Goal: Task Accomplishment & Management: Use online tool/utility

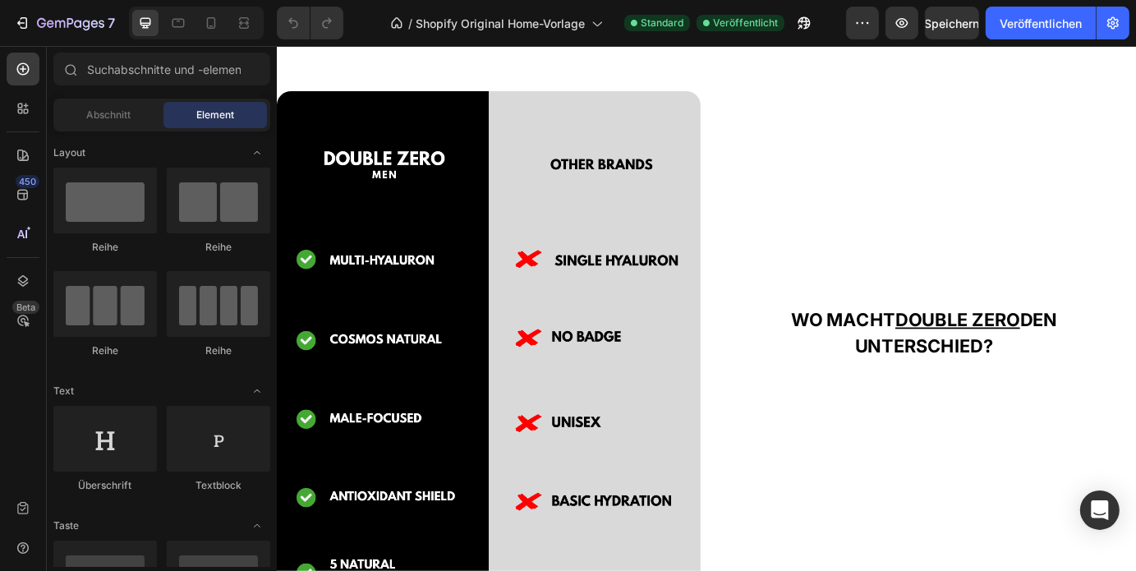
scroll to position [2219, 0]
click at [217, 22] on icon at bounding box center [211, 23] width 16 height 16
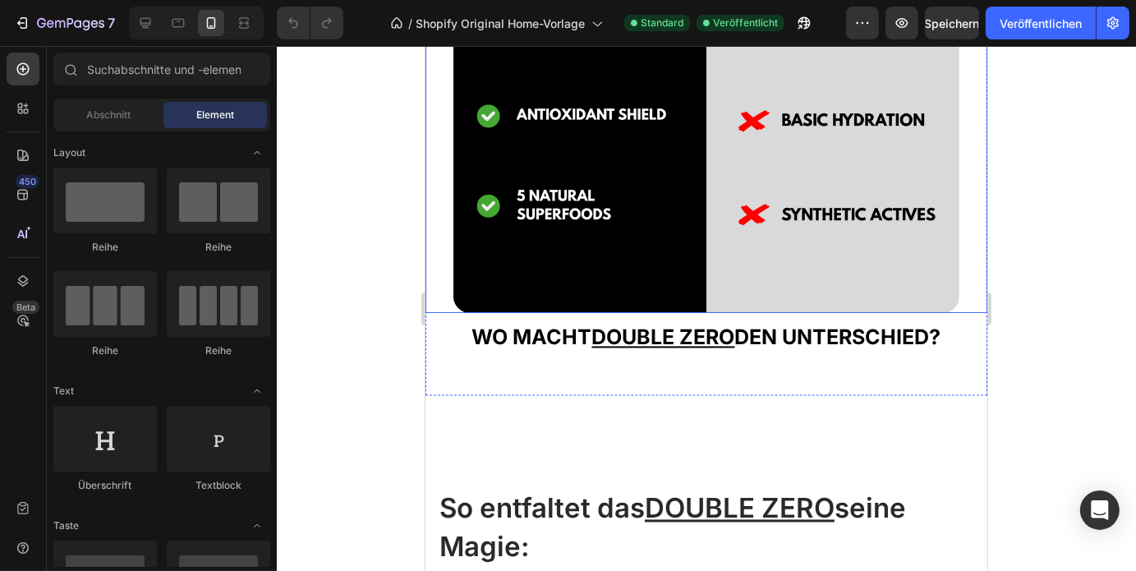
scroll to position [2666, 0]
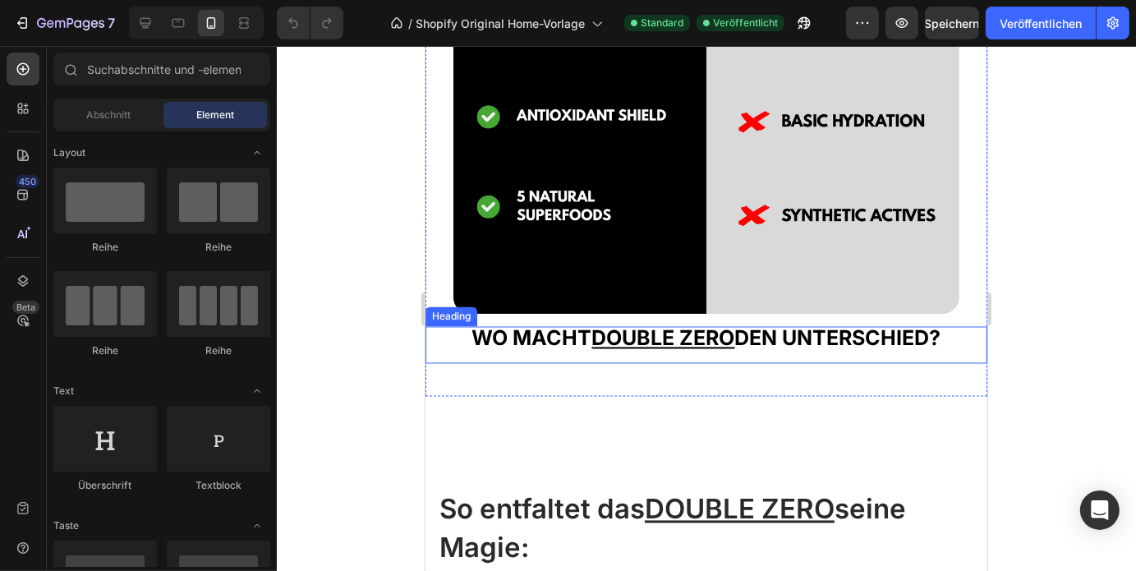
click at [812, 347] on h2 "WO MACHT DOUBLE ZERO DEN UNTERSCHIED?" at bounding box center [706, 345] width 562 height 38
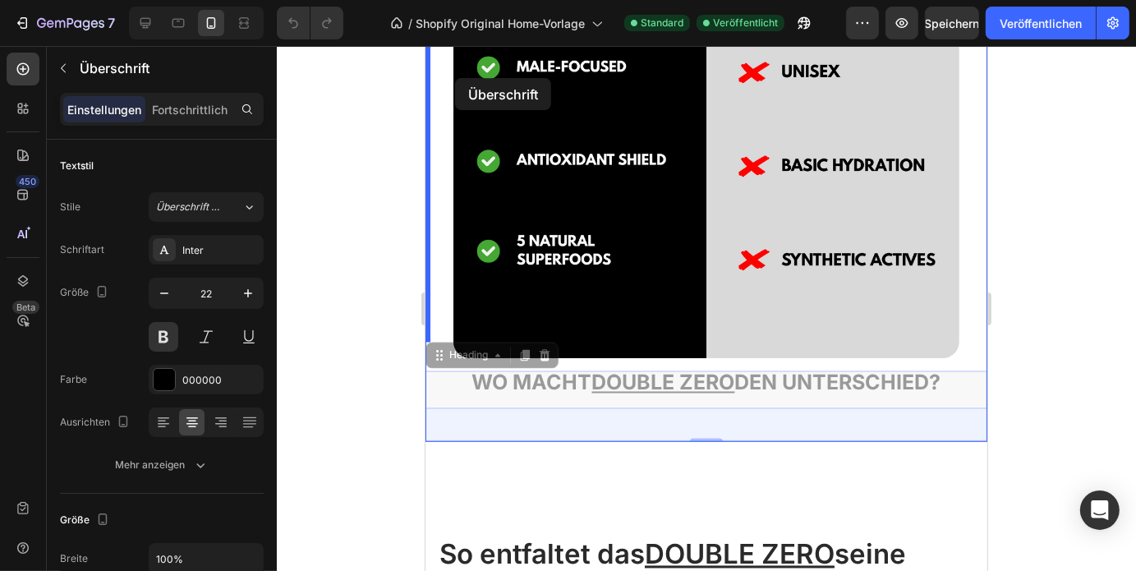
drag, startPoint x: 443, startPoint y: 328, endPoint x: 453, endPoint y: 82, distance: 245.7
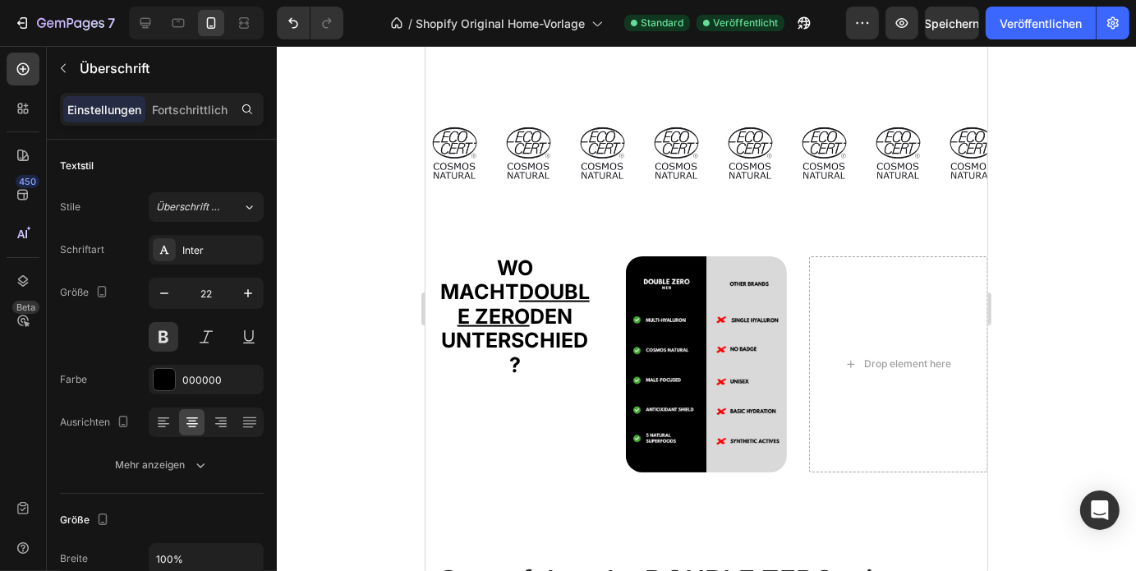
scroll to position [2077, 0]
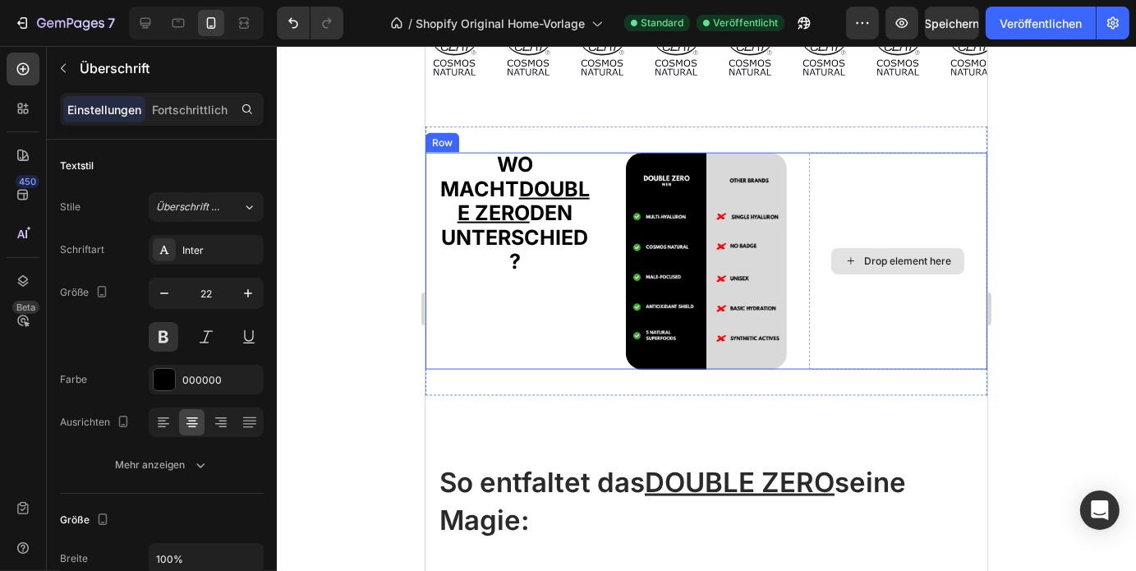
click at [916, 299] on div "Drop element here" at bounding box center [897, 260] width 178 height 217
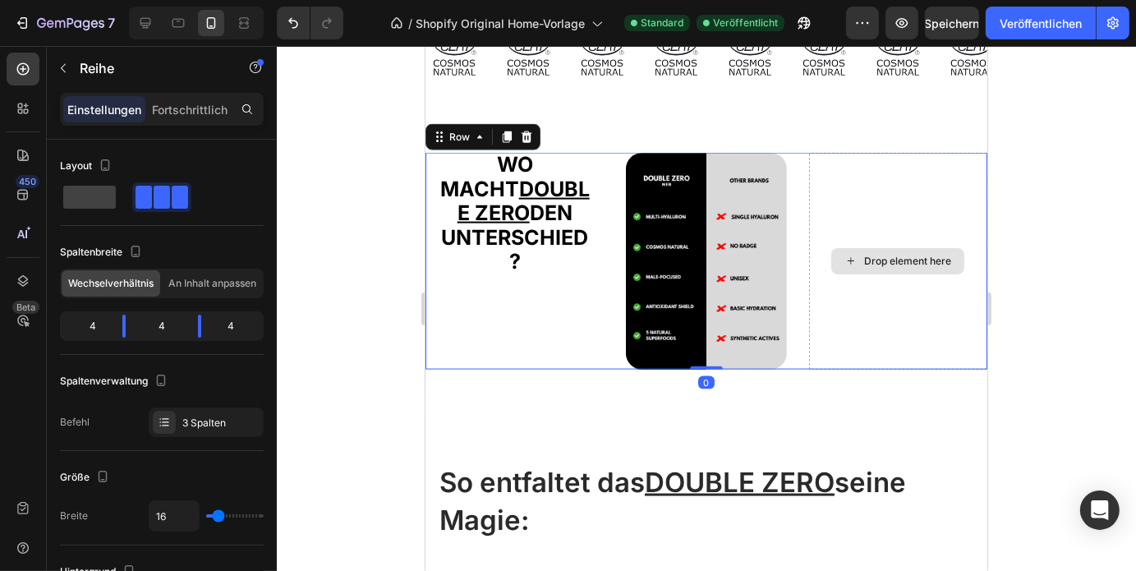
click at [861, 342] on div "Drop element here" at bounding box center [897, 260] width 178 height 217
click at [99, 200] on span at bounding box center [89, 197] width 53 height 23
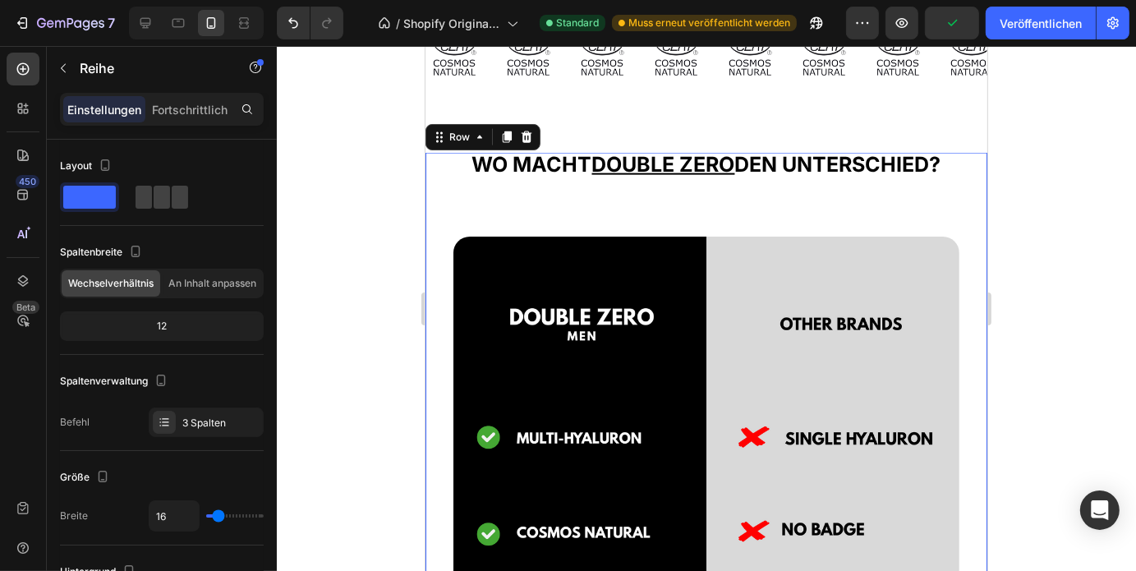
click at [1057, 231] on div at bounding box center [706, 308] width 859 height 525
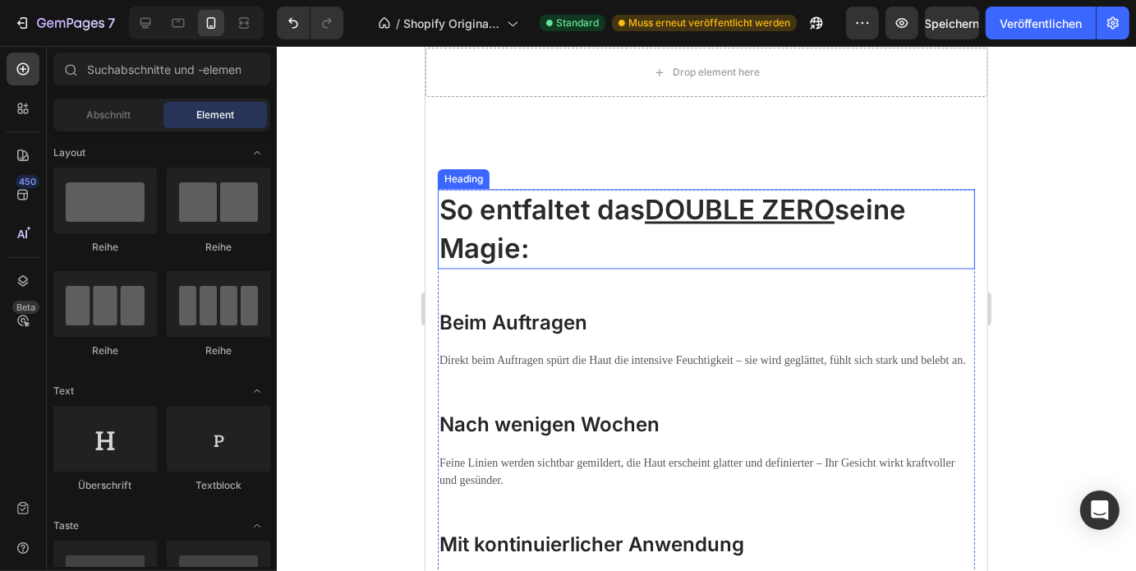
scroll to position [2749, 0]
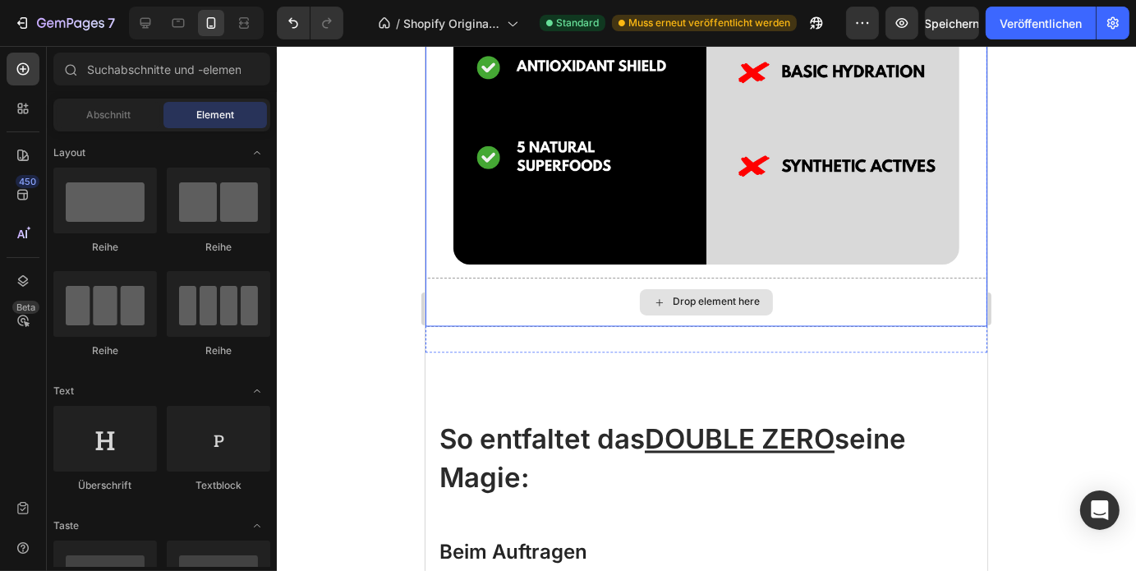
click at [455, 295] on div "Drop element here" at bounding box center [706, 301] width 562 height 49
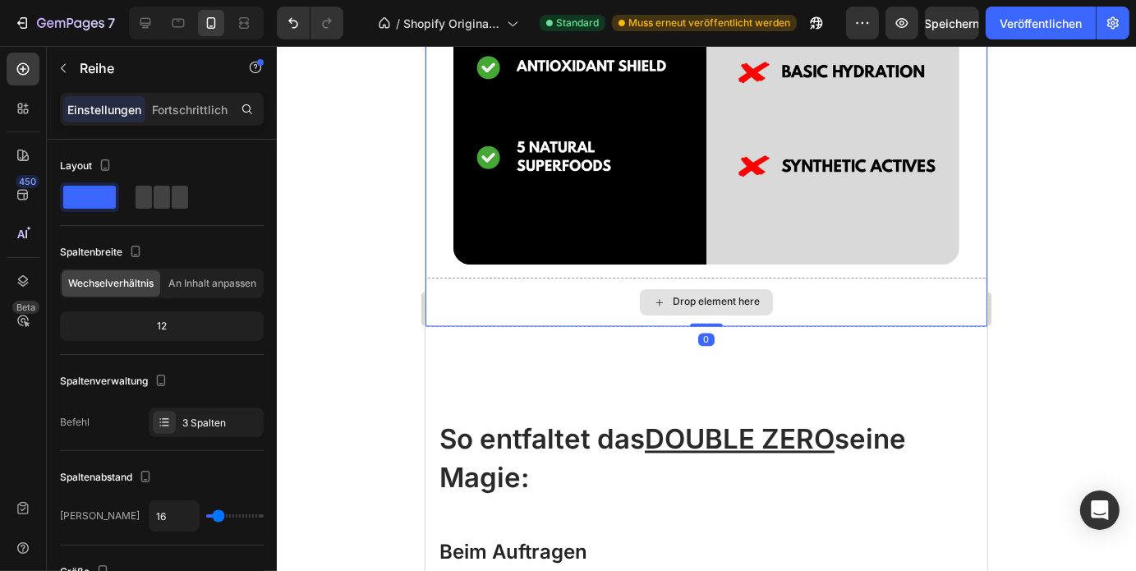
click at [894, 277] on div "Drop element here" at bounding box center [706, 301] width 562 height 49
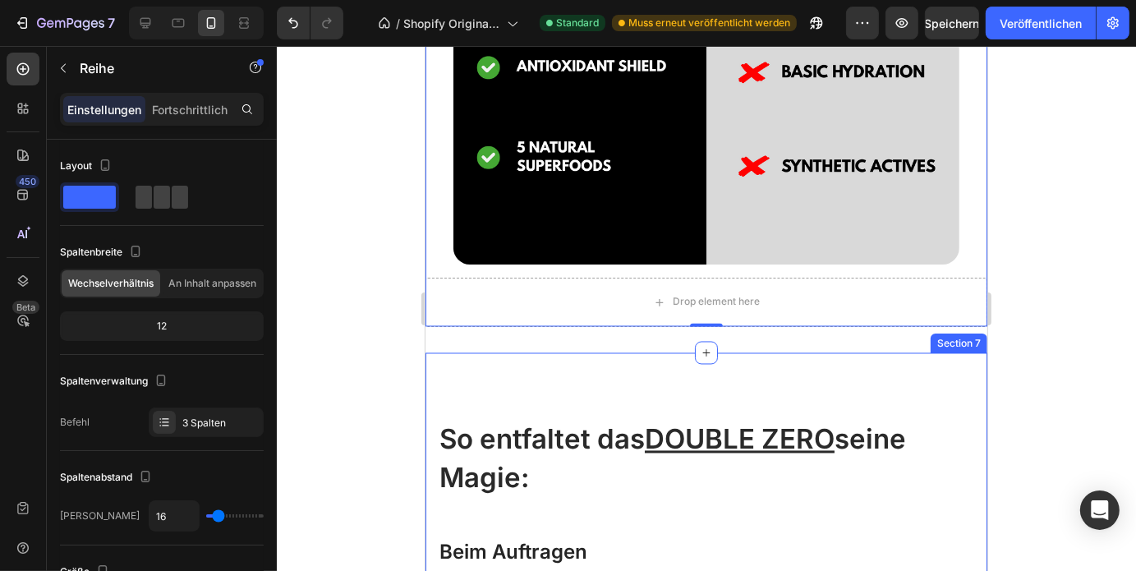
click at [1092, 338] on div at bounding box center [706, 308] width 859 height 525
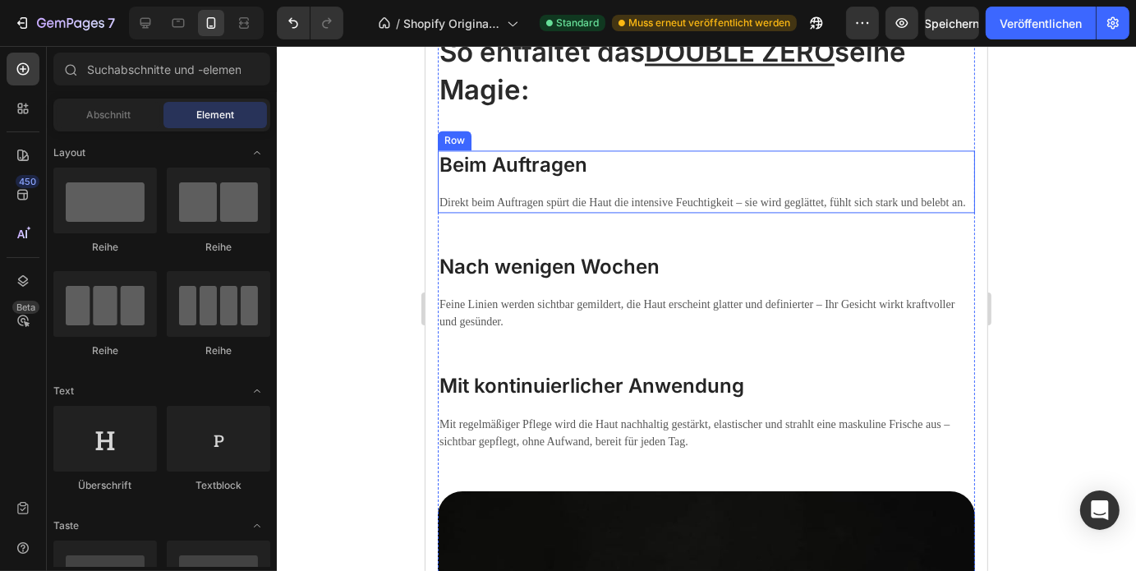
scroll to position [2919, 0]
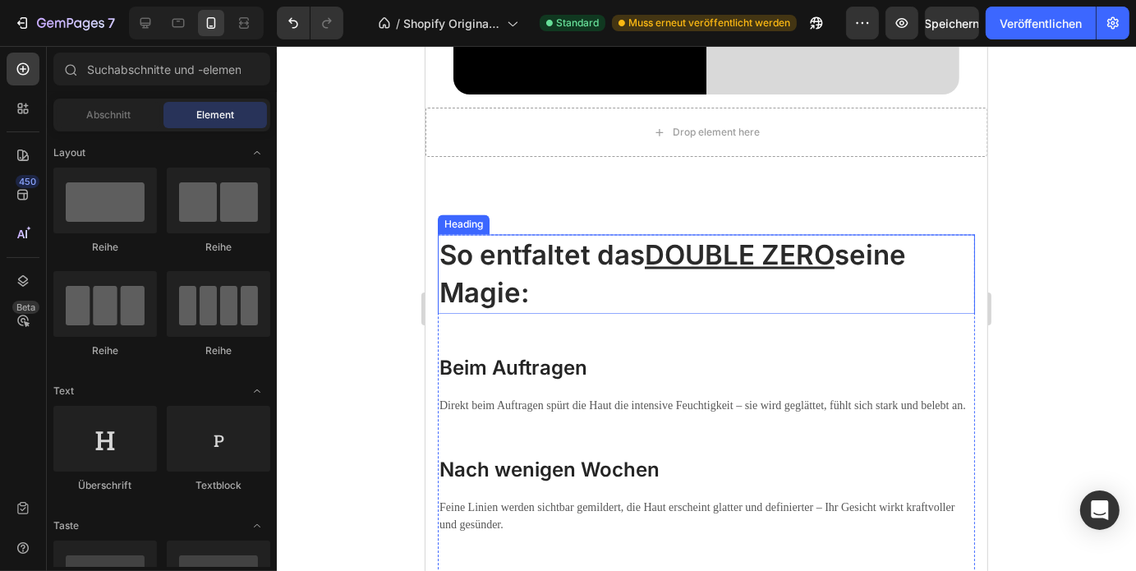
click at [583, 270] on h2 "So entfaltet das DOUBLE ZERO seine Magie:" at bounding box center [705, 273] width 537 height 80
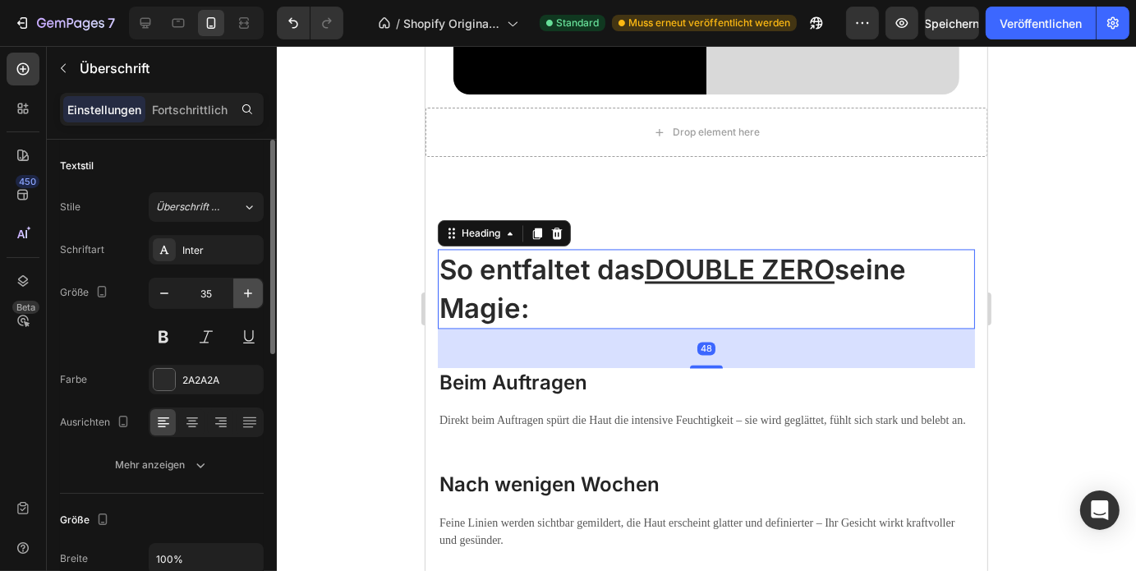
click at [252, 296] on icon "button" at bounding box center [248, 293] width 16 height 16
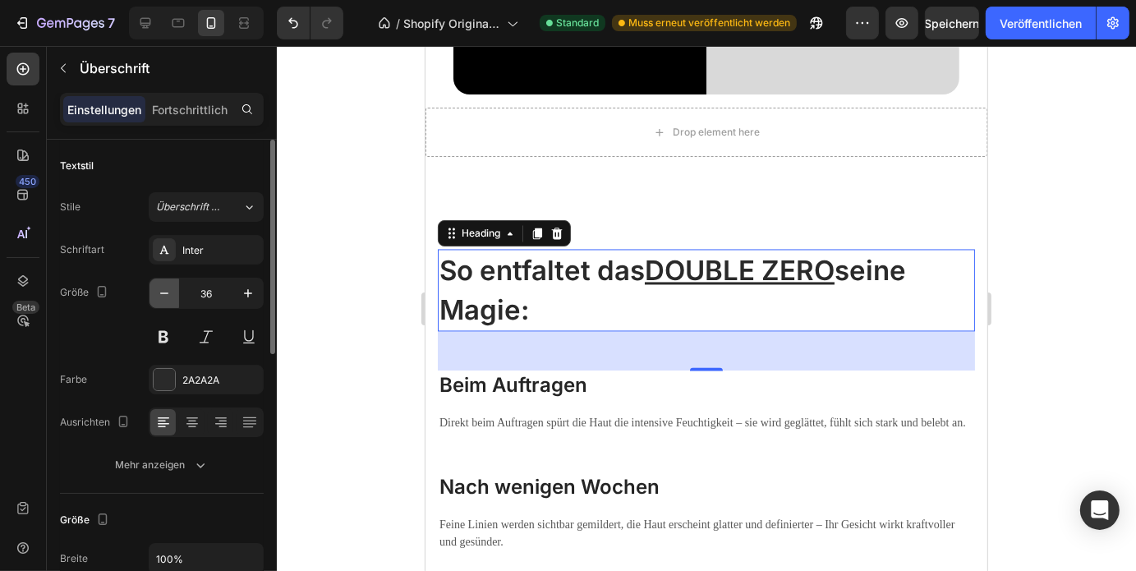
click at [151, 296] on button "button" at bounding box center [164, 293] width 30 height 30
type input "35"
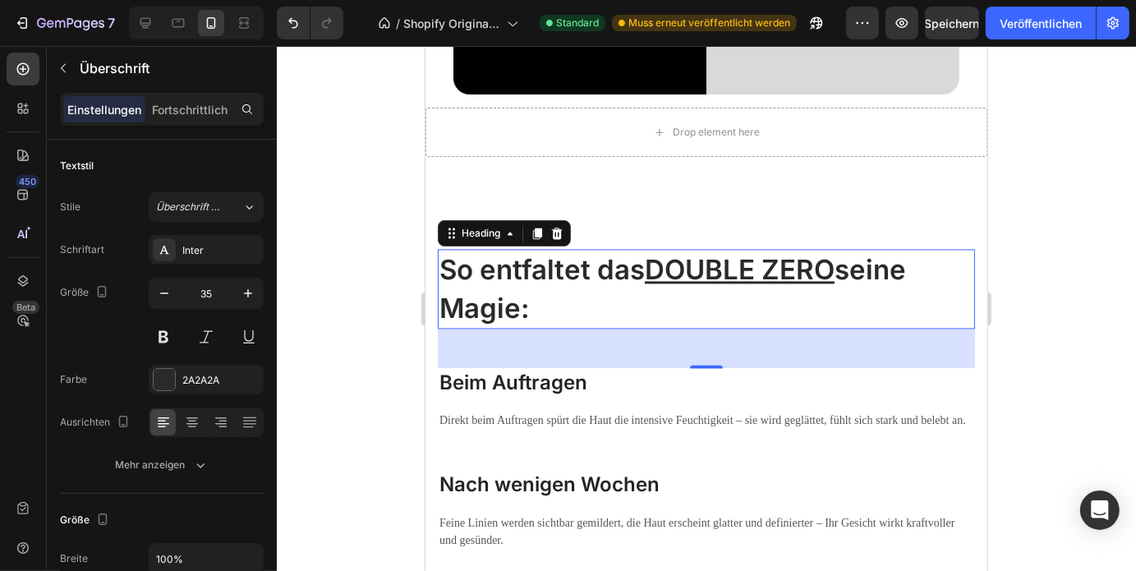
click at [1059, 310] on div at bounding box center [706, 308] width 859 height 525
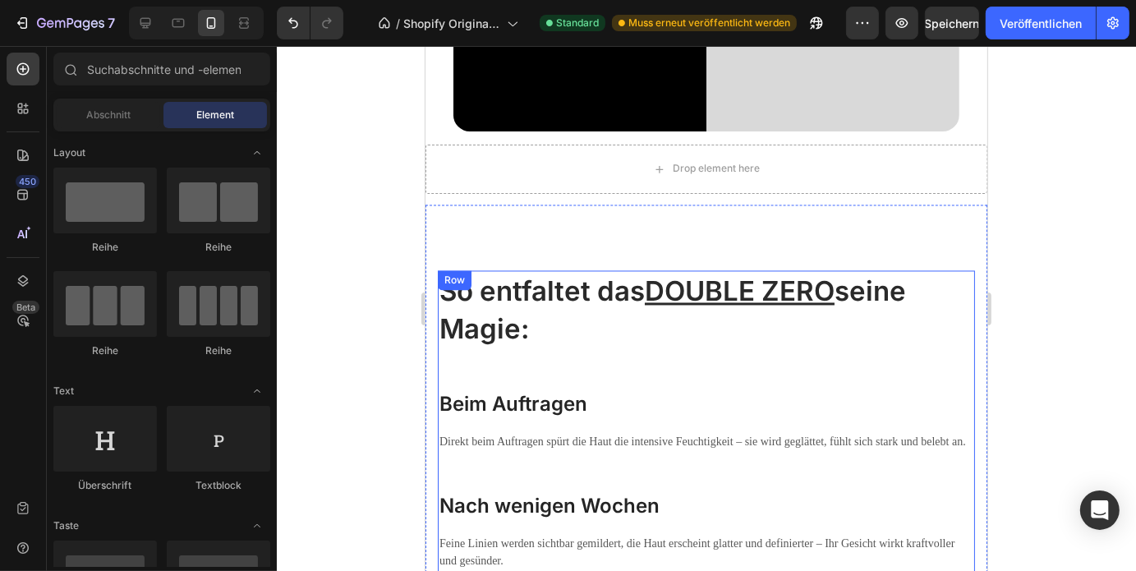
scroll to position [2874, 0]
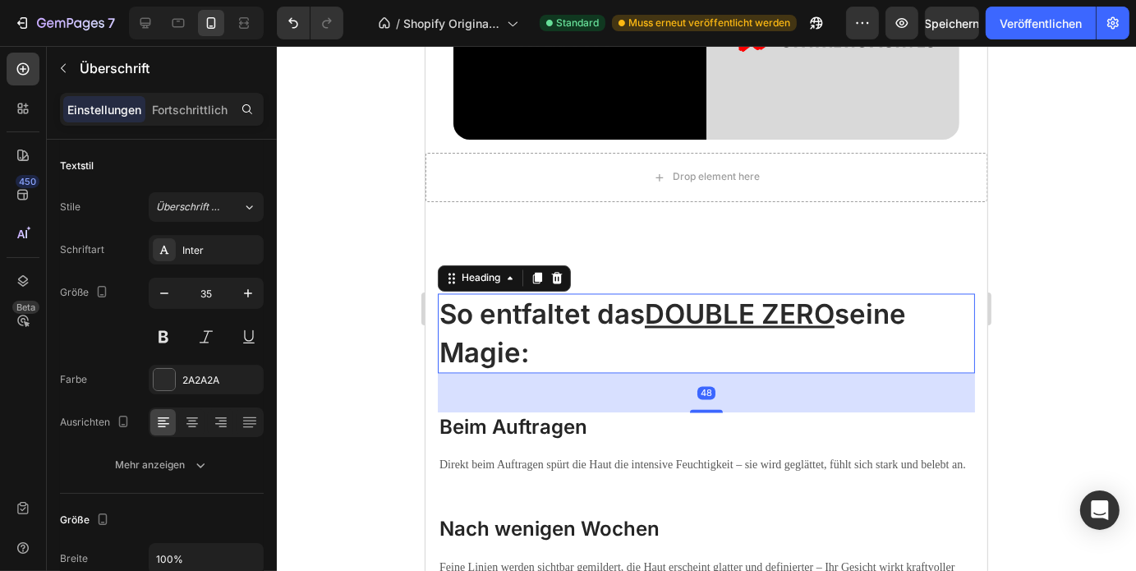
click at [531, 342] on h2 "So entfaltet das DOUBLE ZERO seine Magie:" at bounding box center [705, 333] width 537 height 80
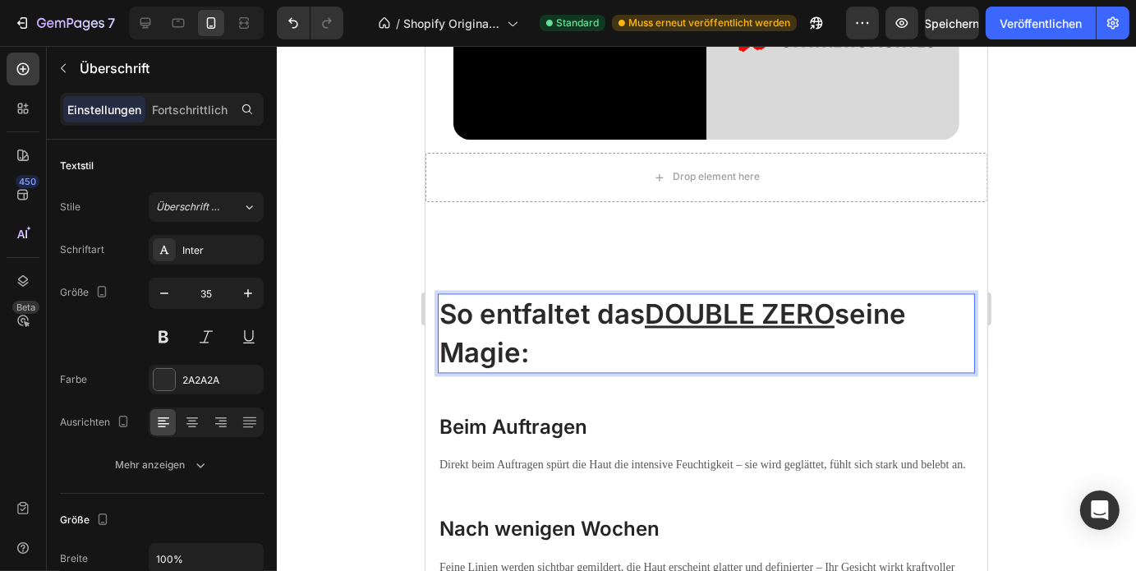
click at [531, 342] on p "So entfaltet das DOUBLE ZERO seine Magie:" at bounding box center [706, 333] width 534 height 76
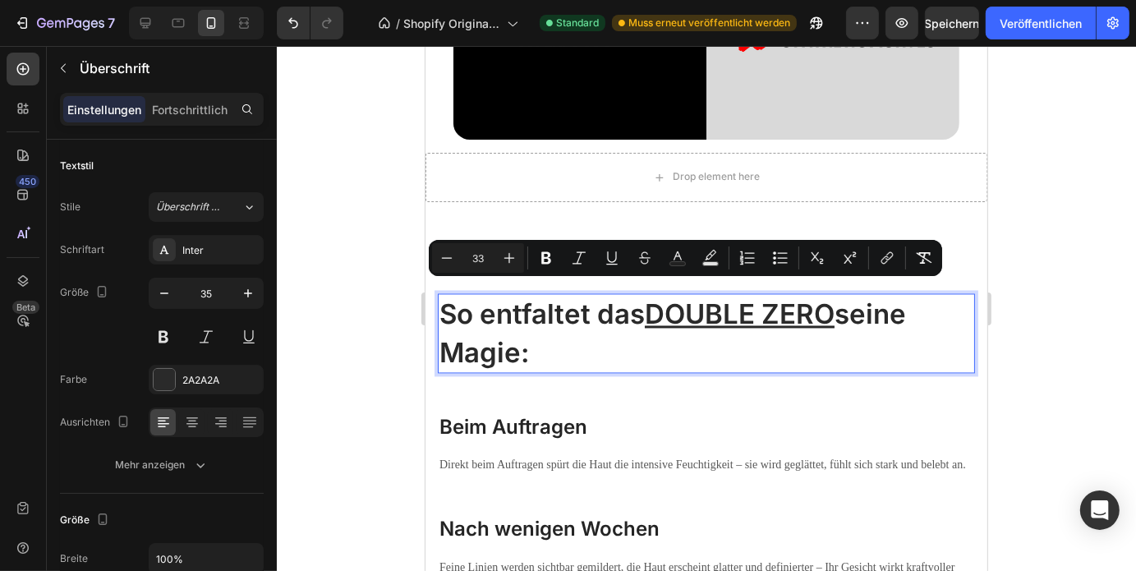
click at [303, 328] on div at bounding box center [706, 308] width 859 height 525
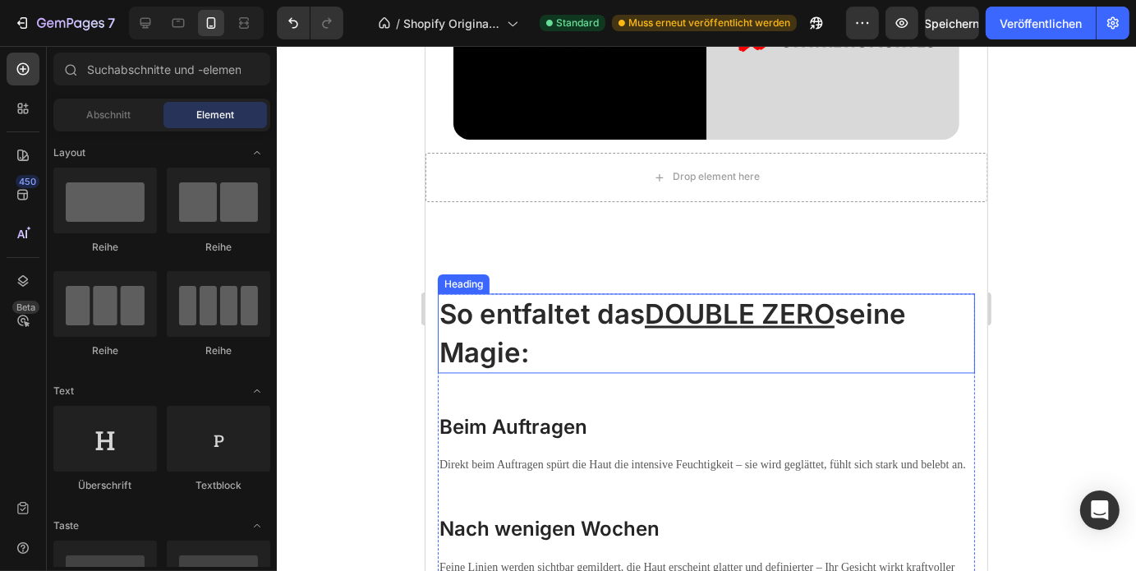
click at [572, 325] on p "⁠⁠⁠⁠⁠⁠⁠ So entfaltet das DOUBLE ZERO seine Magie:" at bounding box center [706, 333] width 534 height 76
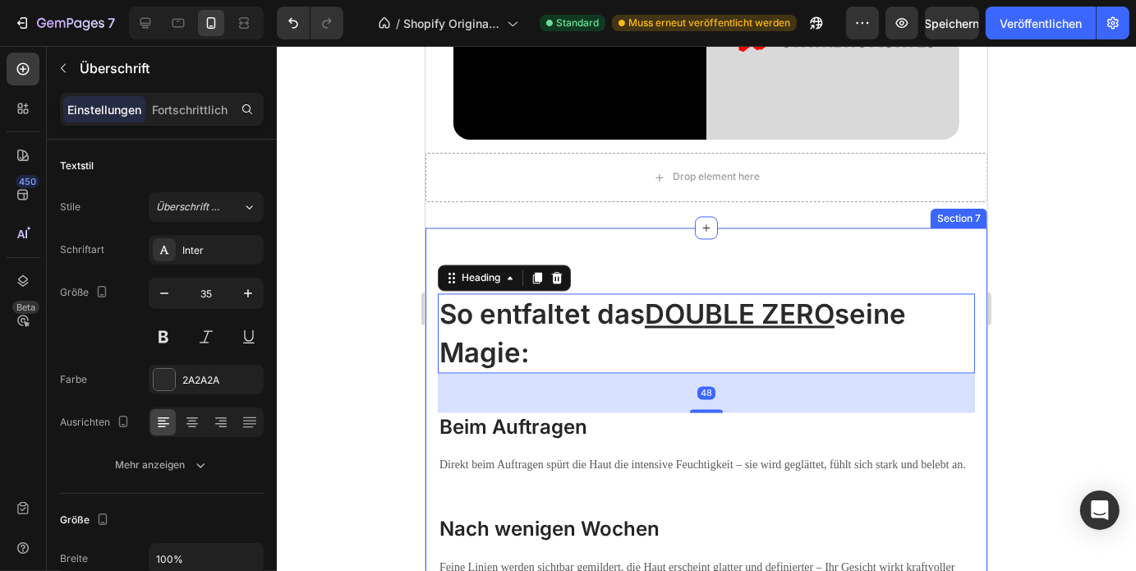
click at [405, 361] on div at bounding box center [706, 308] width 859 height 525
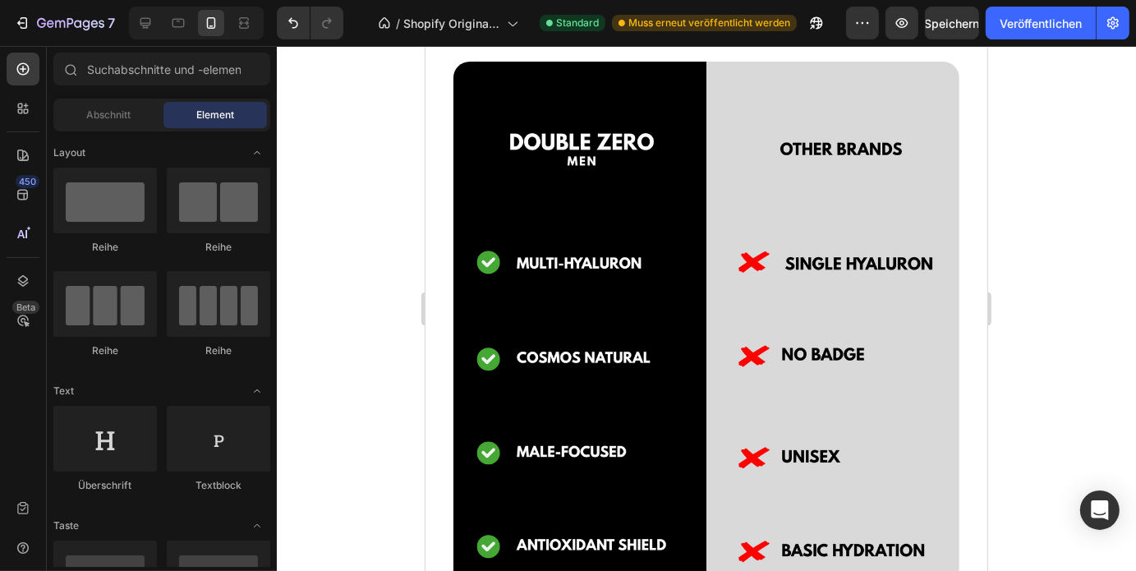
scroll to position [2263, 0]
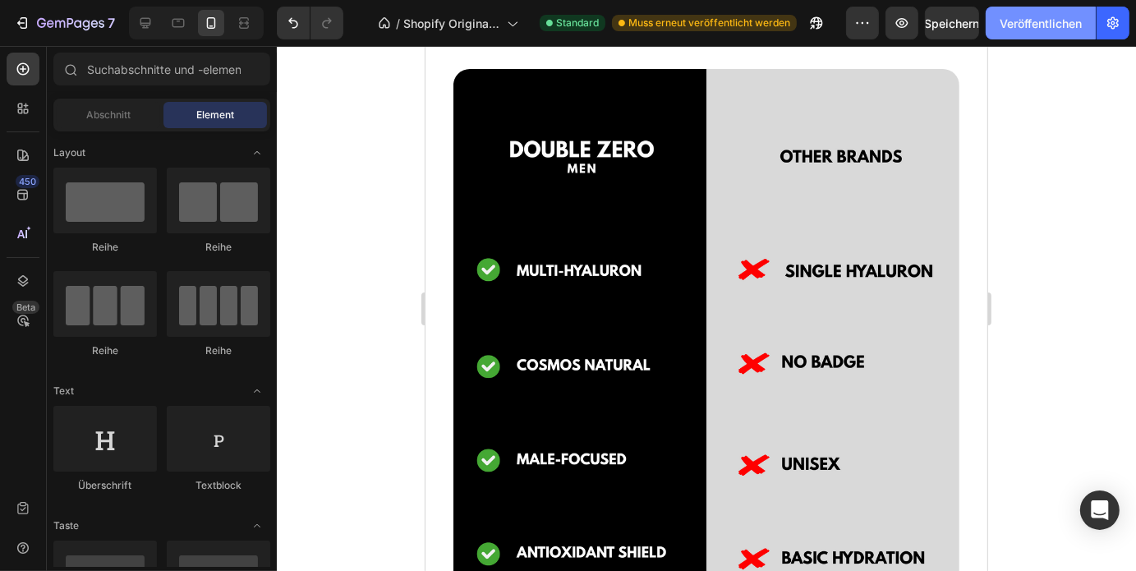
click at [1032, 29] on font "Veröffentlichen" at bounding box center [1040, 23] width 82 height 14
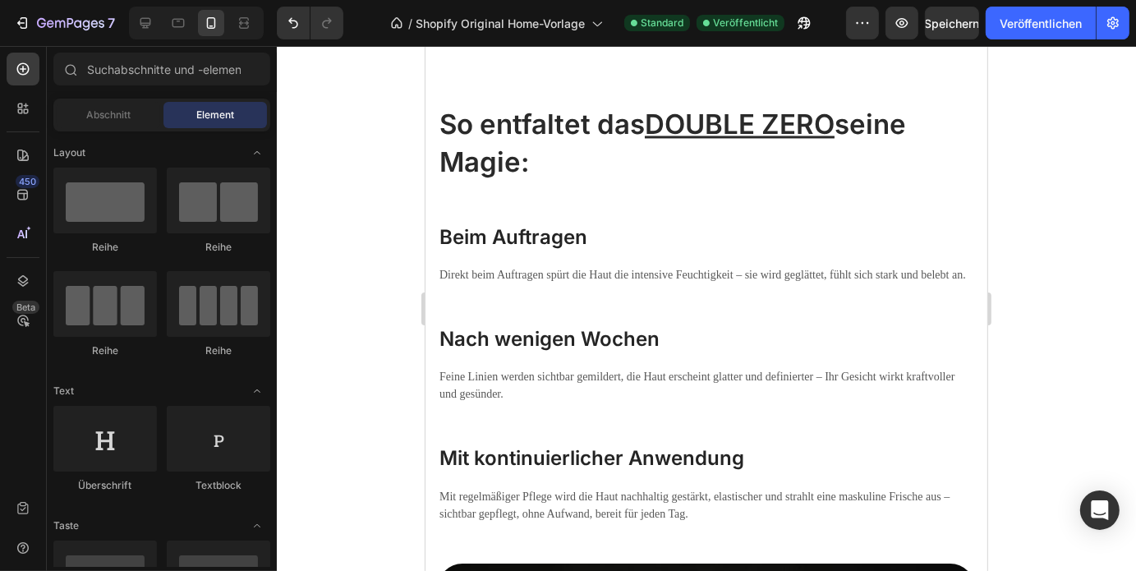
scroll to position [3049, 0]
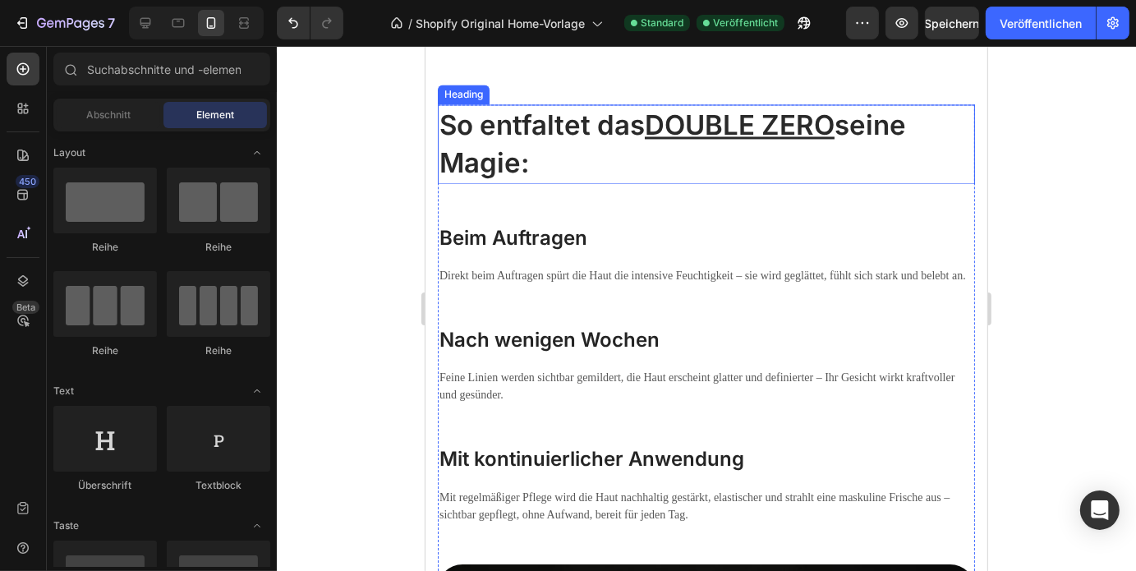
click at [539, 148] on h2 "So entfaltet das DOUBLE ZERO seine Magie:" at bounding box center [705, 143] width 537 height 80
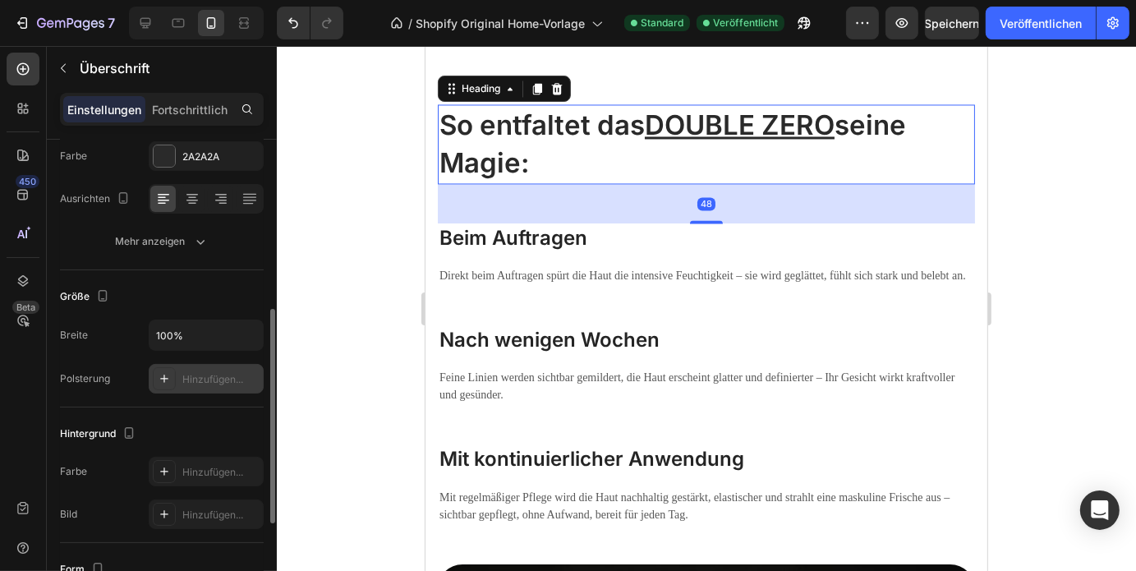
scroll to position [176, 0]
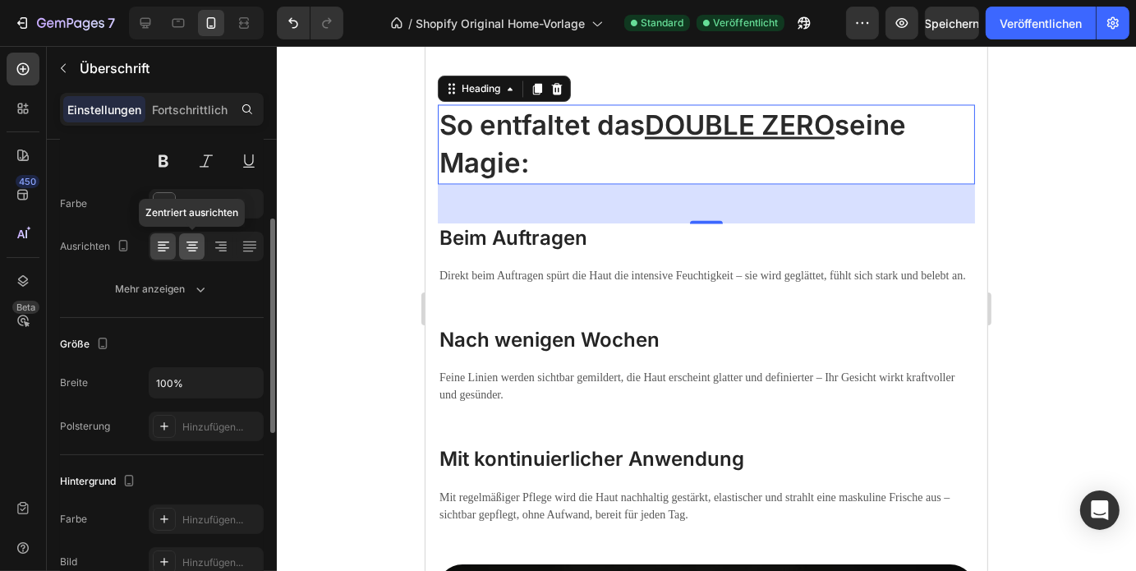
click at [192, 255] on div at bounding box center [191, 246] width 25 height 26
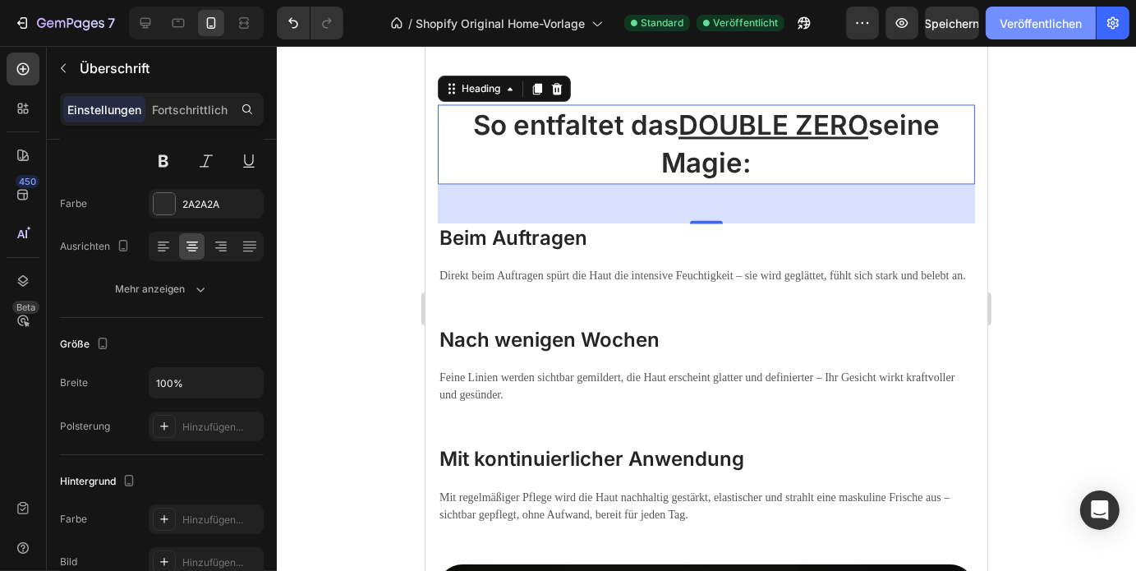
click at [1042, 32] on button "Veröffentlichen" at bounding box center [1041, 23] width 110 height 33
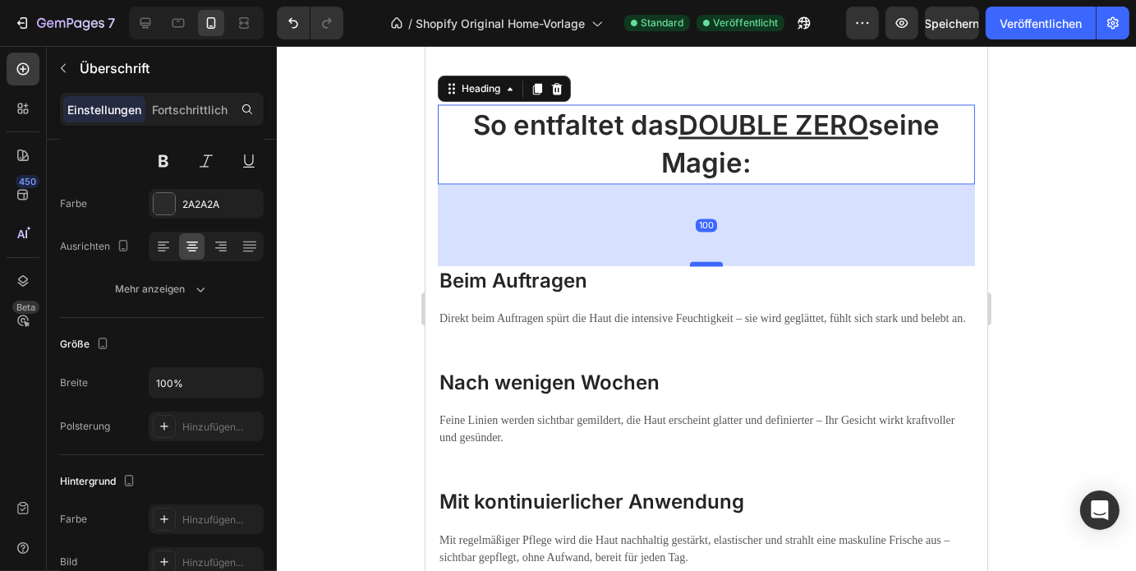
drag, startPoint x: 705, startPoint y: 221, endPoint x: 709, endPoint y: 264, distance: 42.9
click at [709, 264] on div at bounding box center [705, 262] width 33 height 5
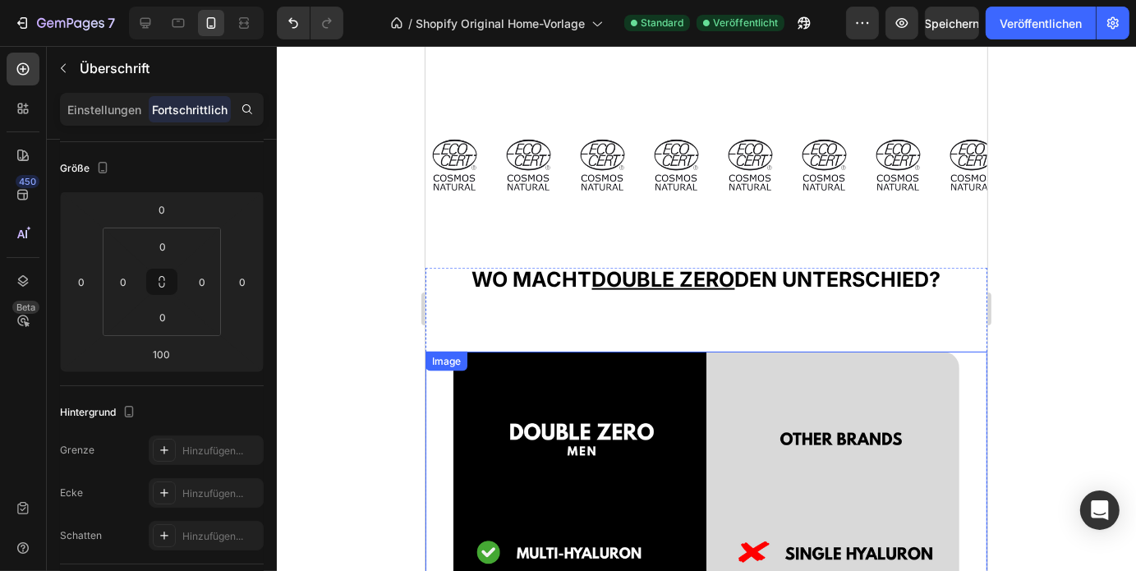
scroll to position [1964, 0]
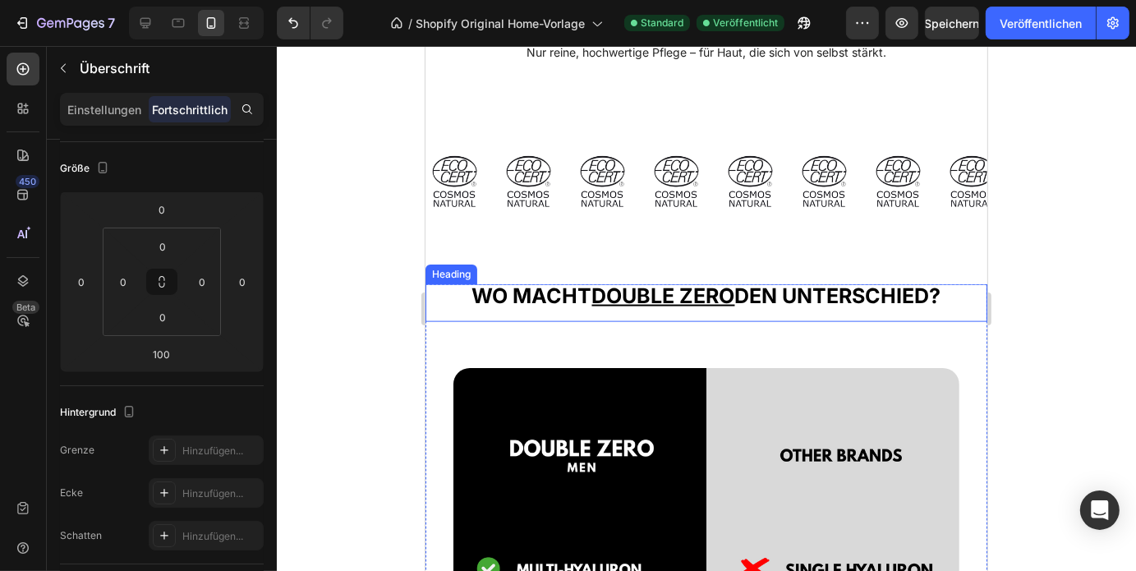
click at [664, 289] on u "DOUBLE ZERO" at bounding box center [662, 295] width 143 height 25
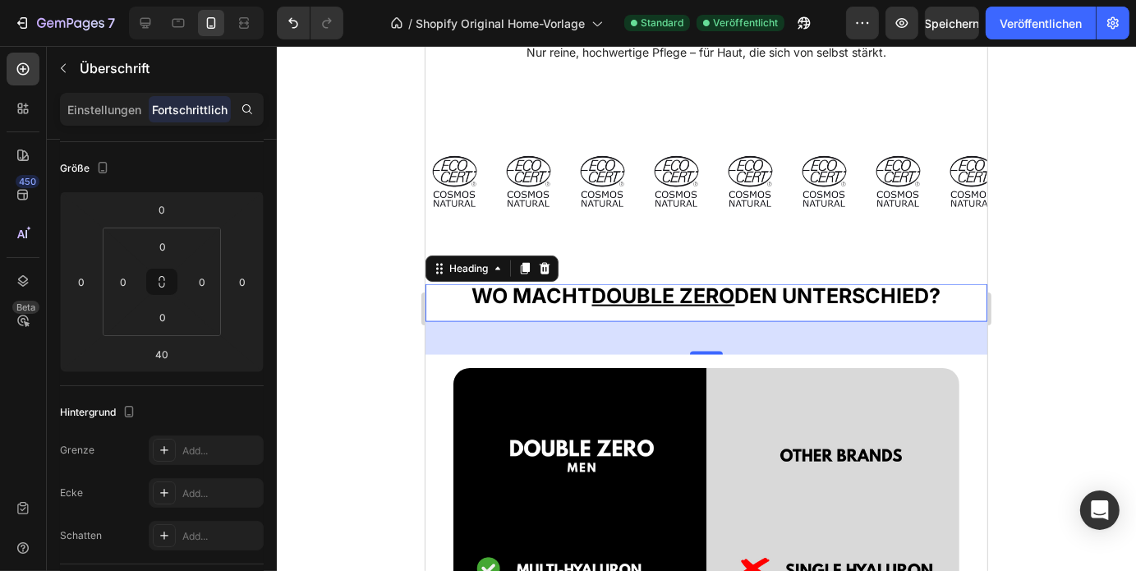
scroll to position [176, 0]
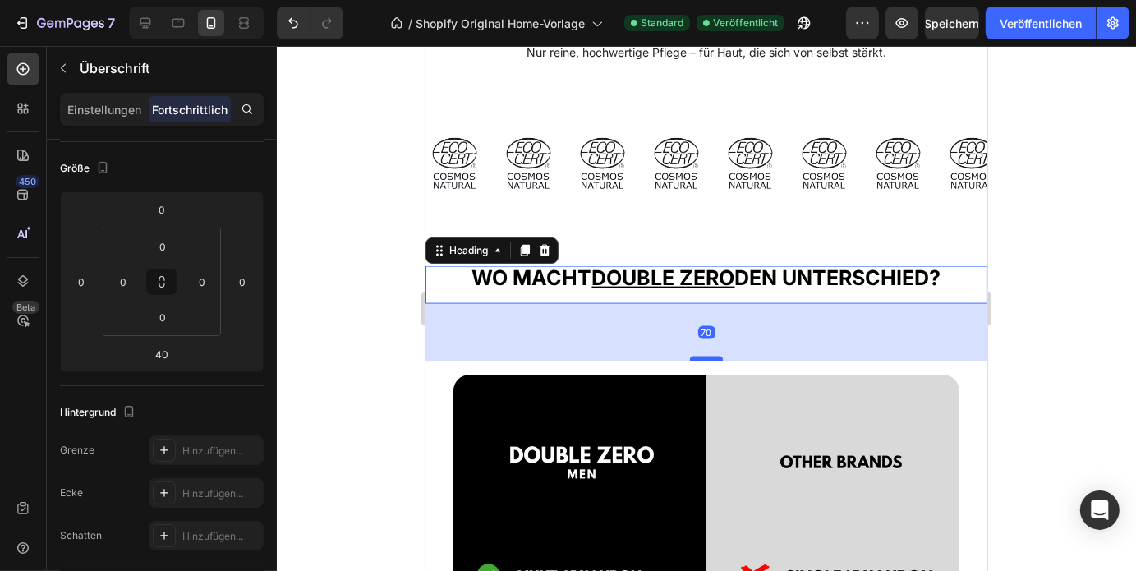
drag, startPoint x: 696, startPoint y: 349, endPoint x: 694, endPoint y: 375, distance: 25.5
click at [694, 361] on div at bounding box center [705, 358] width 33 height 5
type input "71"
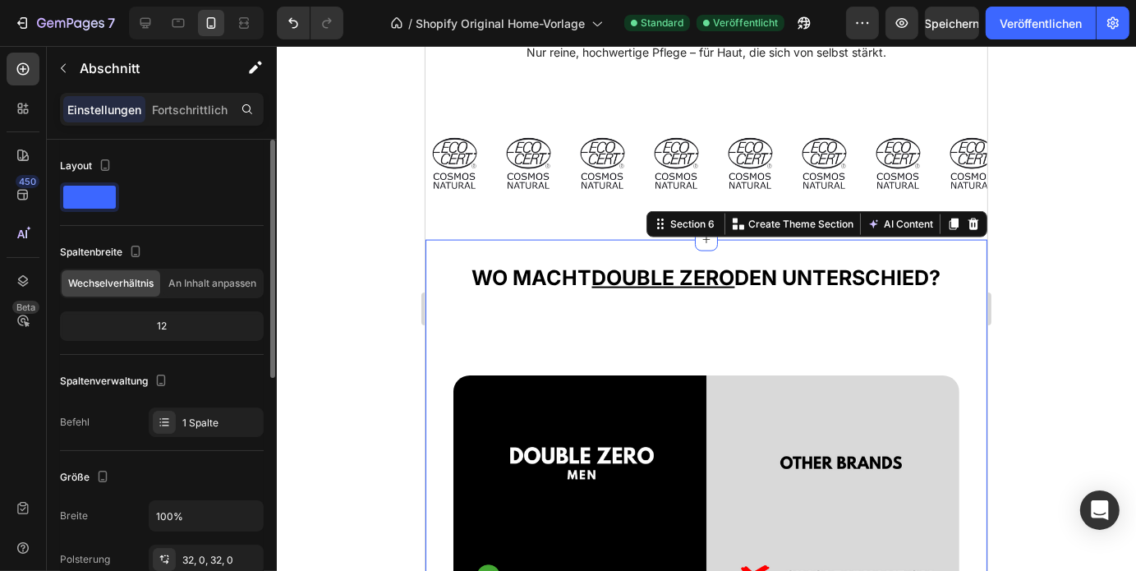
scroll to position [1877, 0]
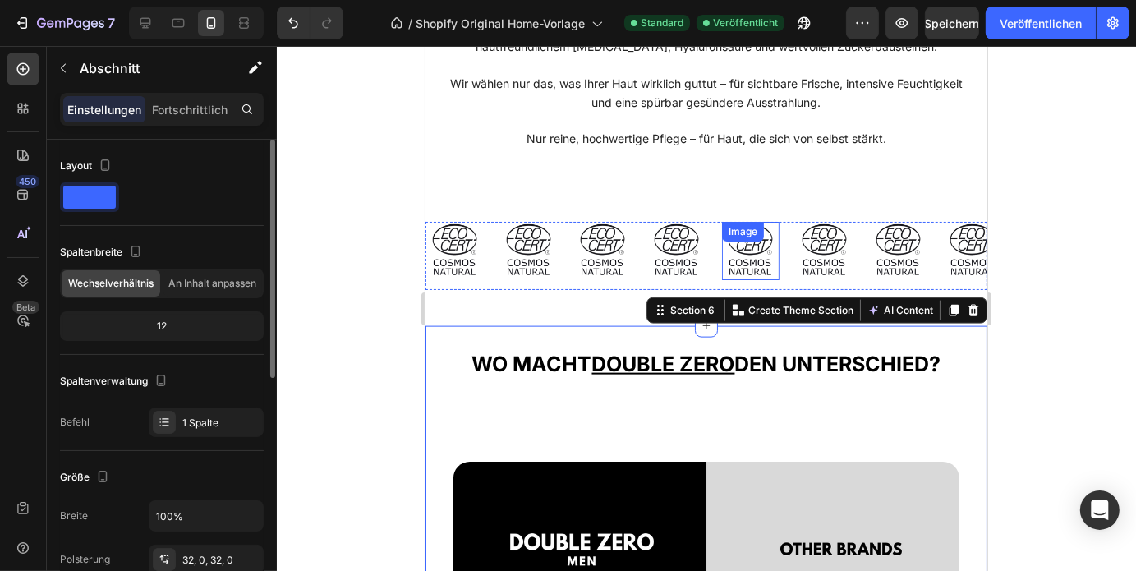
click at [733, 238] on div "Image" at bounding box center [741, 230] width 35 height 15
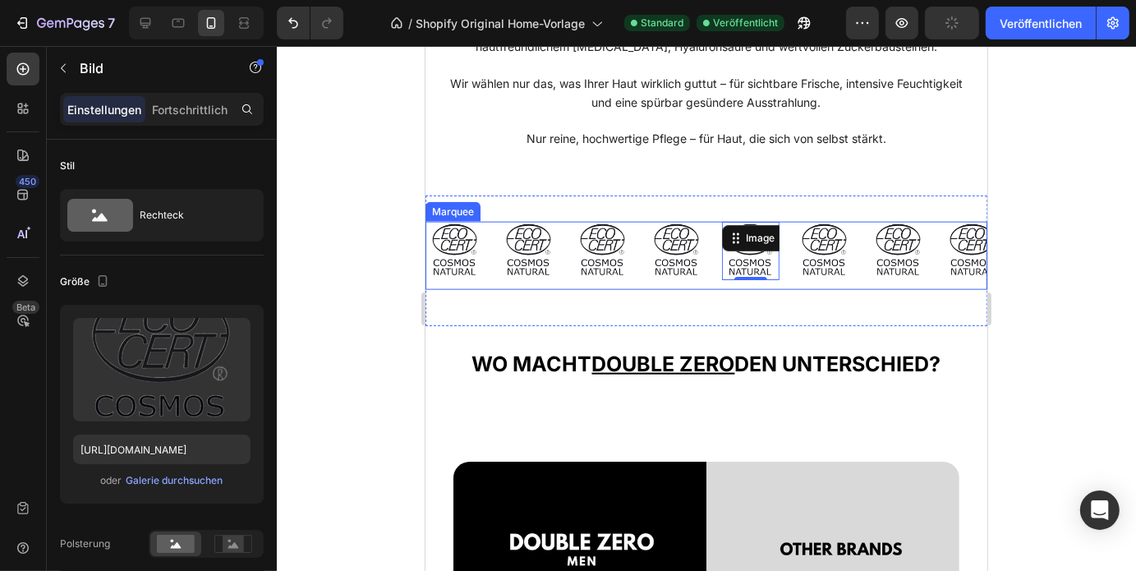
click at [708, 279] on div "Image" at bounding box center [684, 250] width 74 height 58
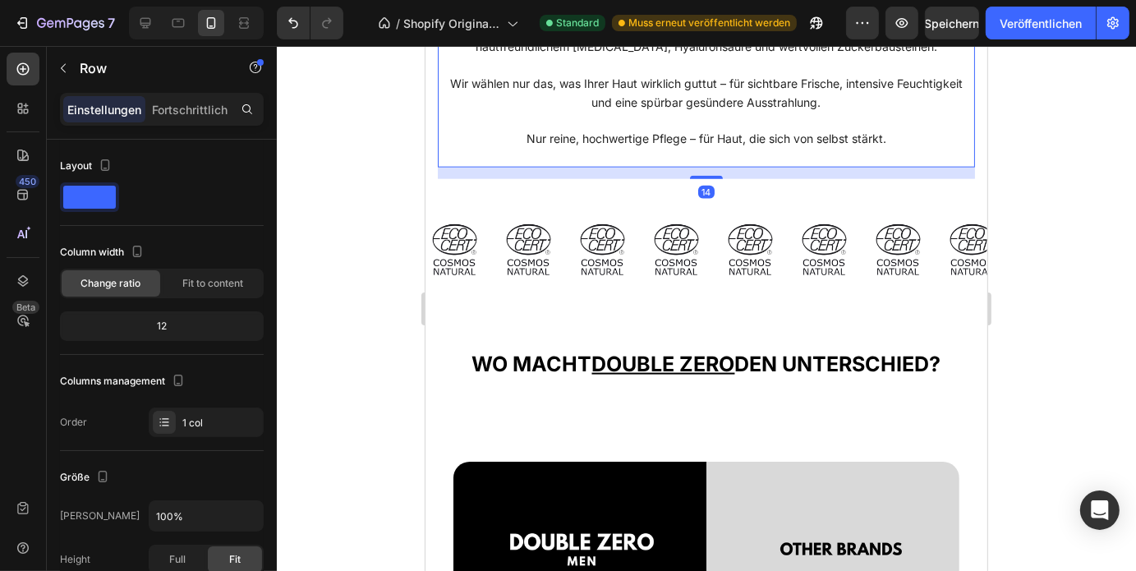
click at [711, 167] on div "ONE MISSION Heading Sie sollten keine Etiketten studieren müssen, um herauszufi…" at bounding box center [705, 17] width 537 height 299
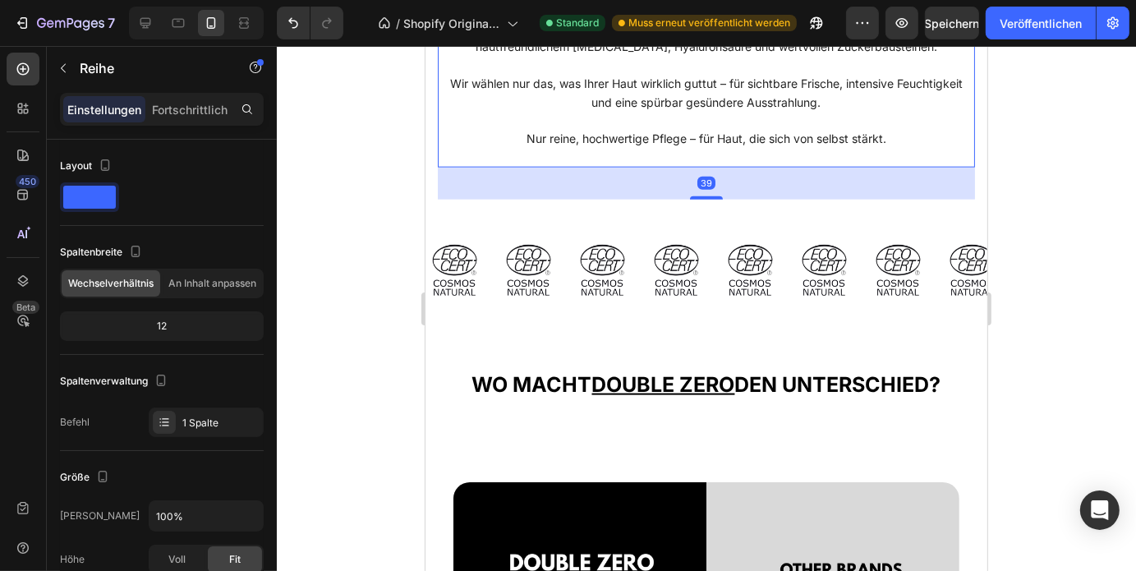
drag, startPoint x: 704, startPoint y: 195, endPoint x: 703, endPoint y: 216, distance: 20.5
click at [703, 199] on div at bounding box center [705, 196] width 33 height 3
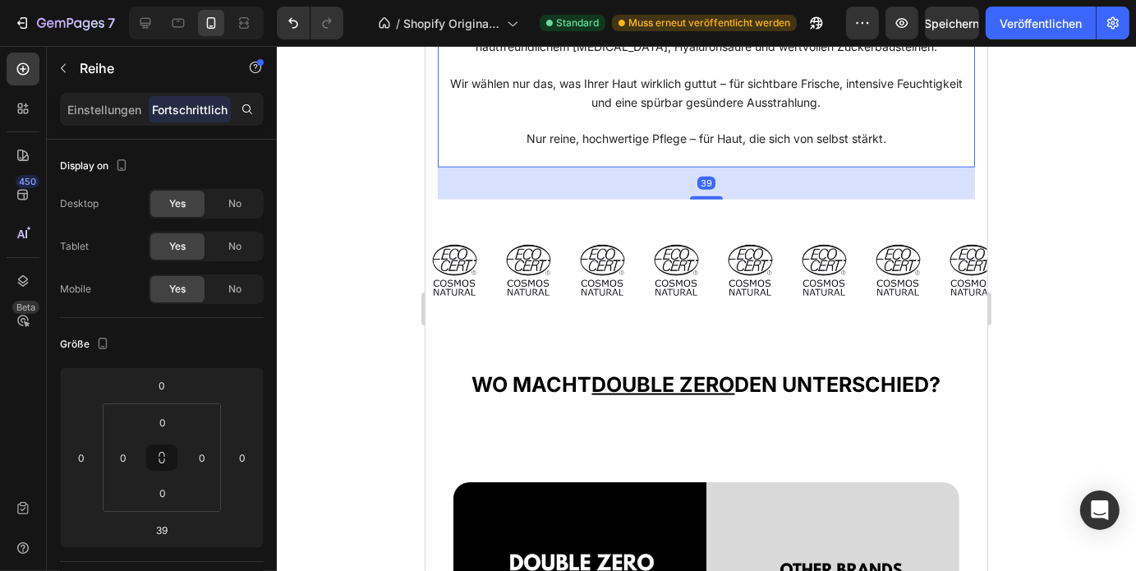
click at [1068, 332] on div at bounding box center [706, 308] width 859 height 525
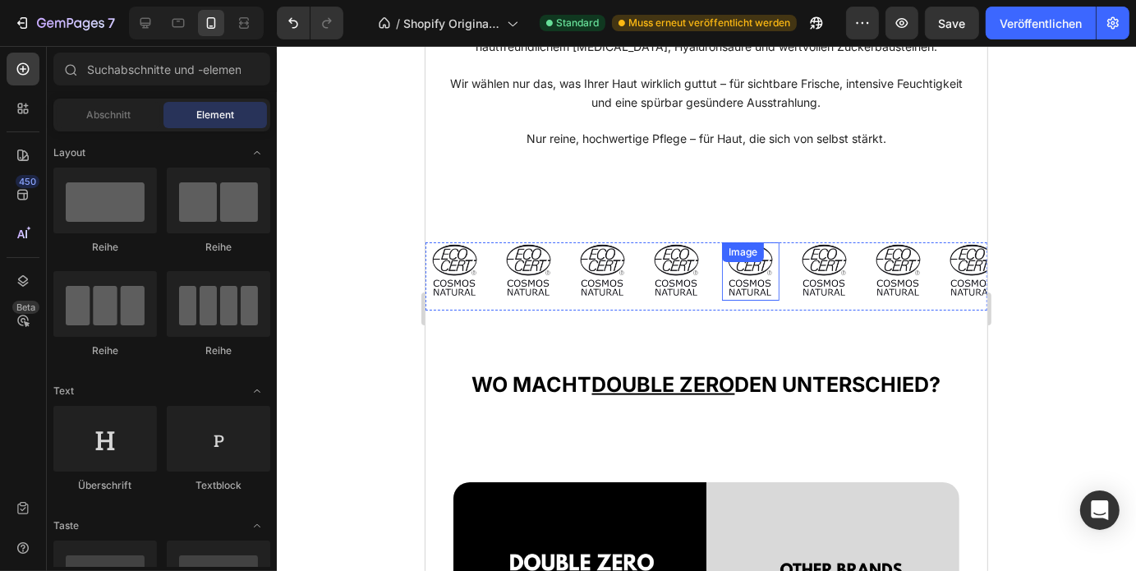
click at [767, 300] on img at bounding box center [749, 270] width 57 height 58
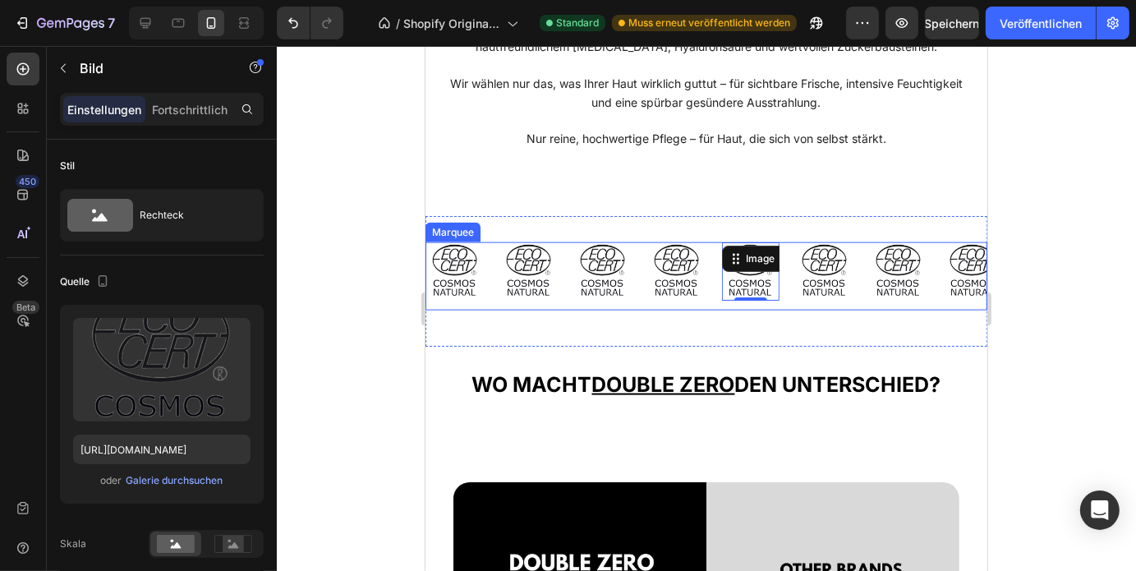
click at [673, 310] on div "Image Image Image Image Image 0 Image Image Image Image Image 0 Image Image Ima…" at bounding box center [706, 275] width 562 height 68
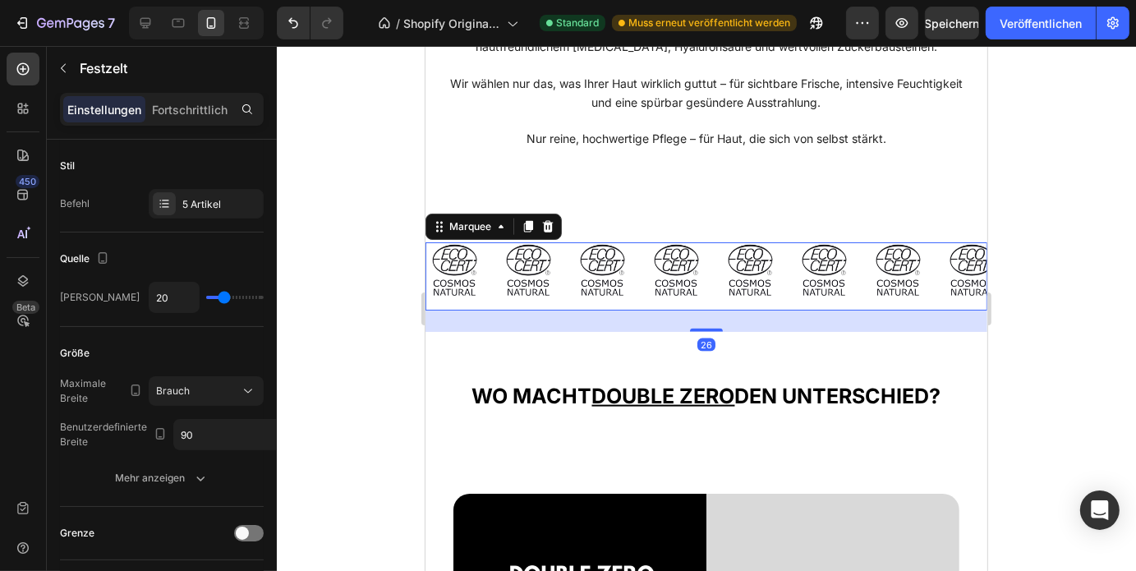
drag, startPoint x: 698, startPoint y: 337, endPoint x: 1509, endPoint y: 431, distance: 816.1
click at [697, 331] on div at bounding box center [705, 329] width 33 height 3
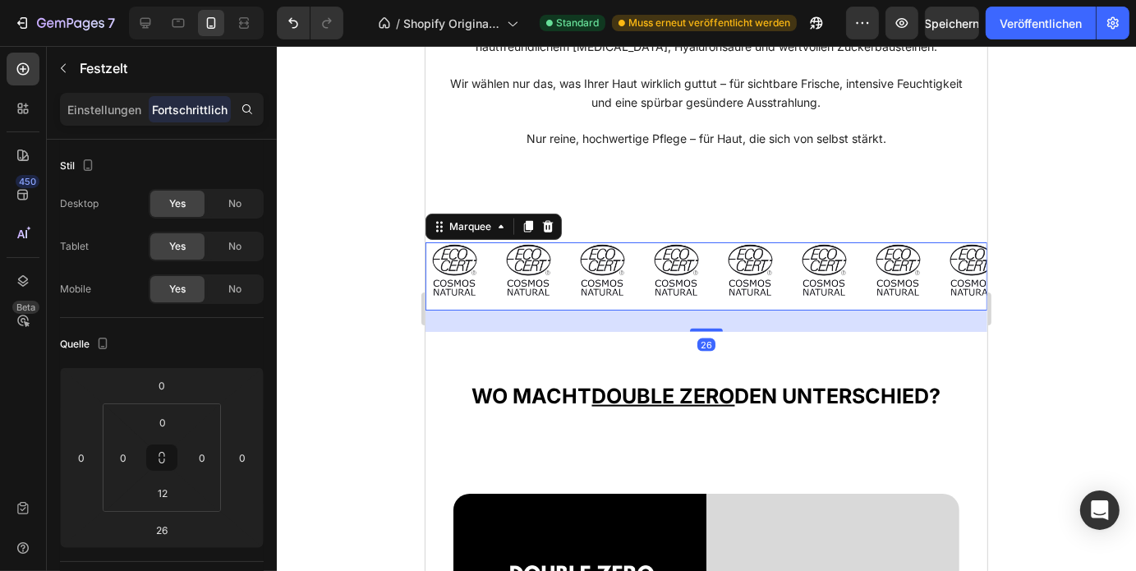
click at [1079, 386] on div at bounding box center [706, 308] width 859 height 525
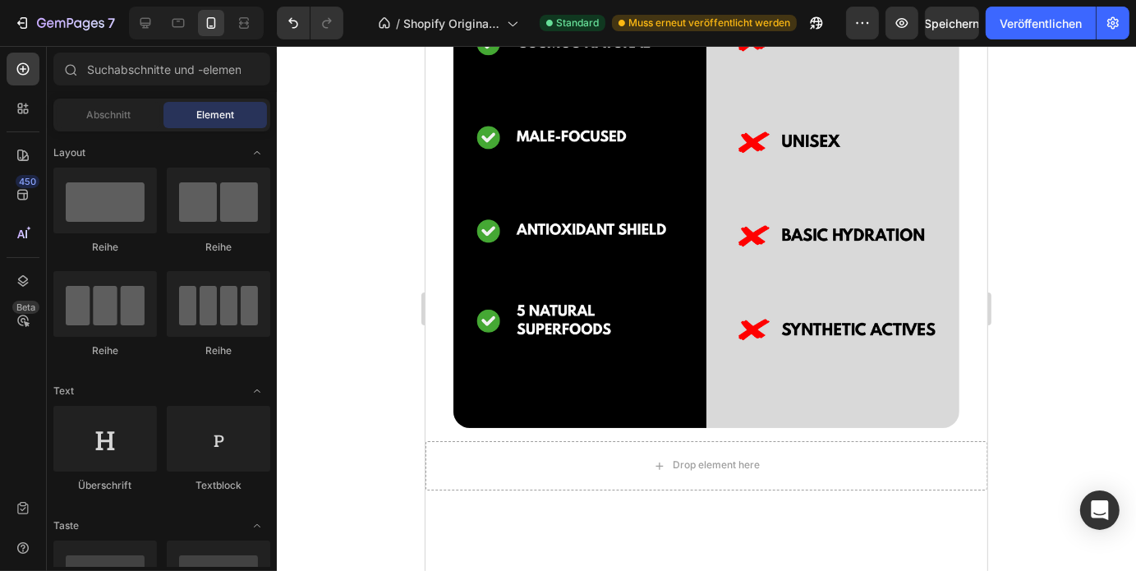
scroll to position [2712, 0]
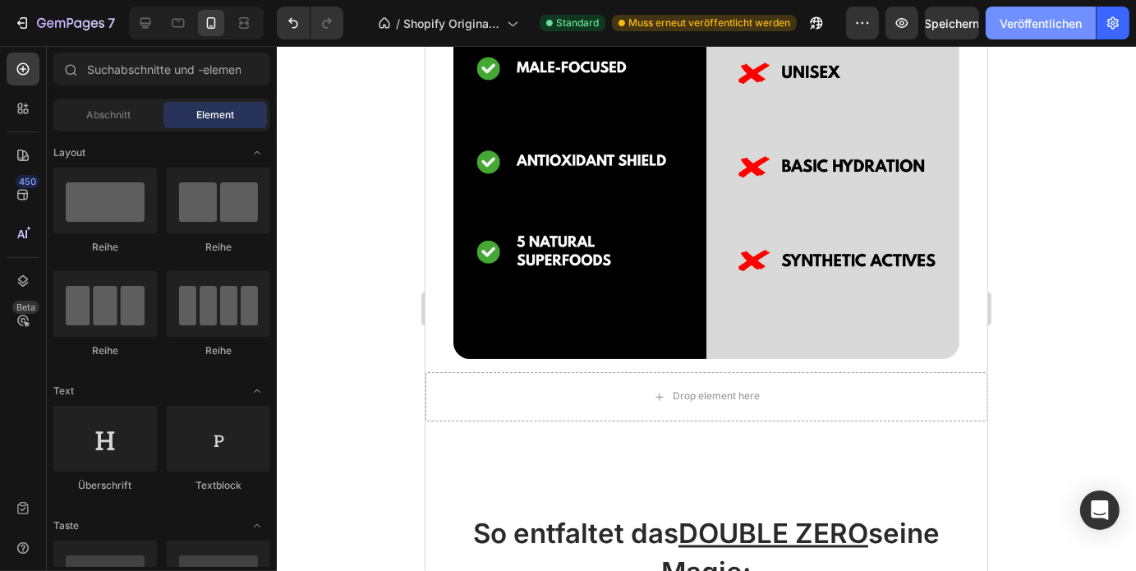
click at [1044, 34] on button "Veröffentlichen" at bounding box center [1041, 23] width 110 height 33
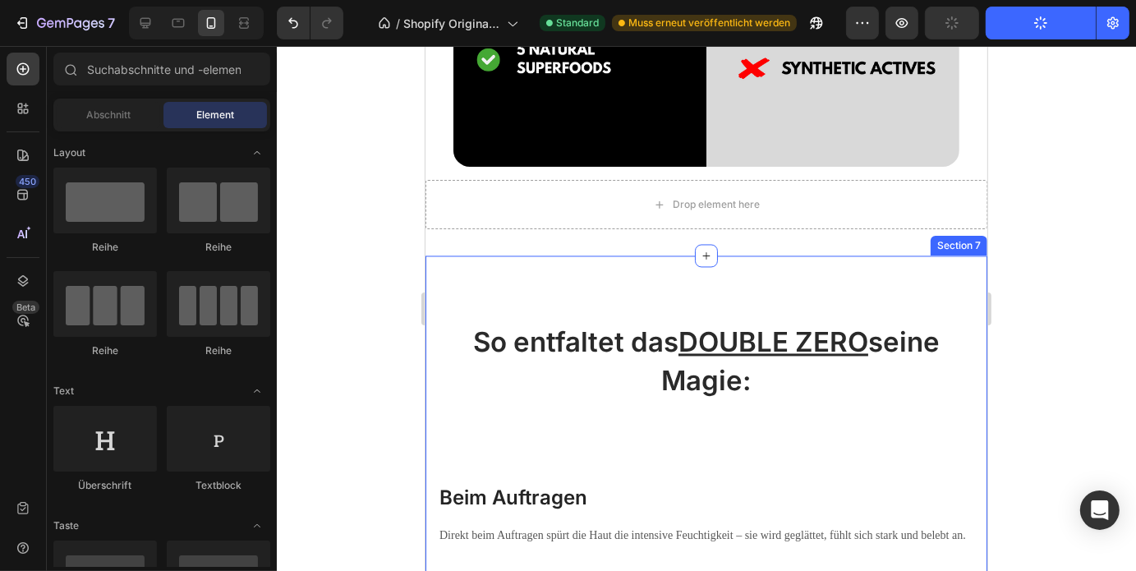
scroll to position [2903, 0]
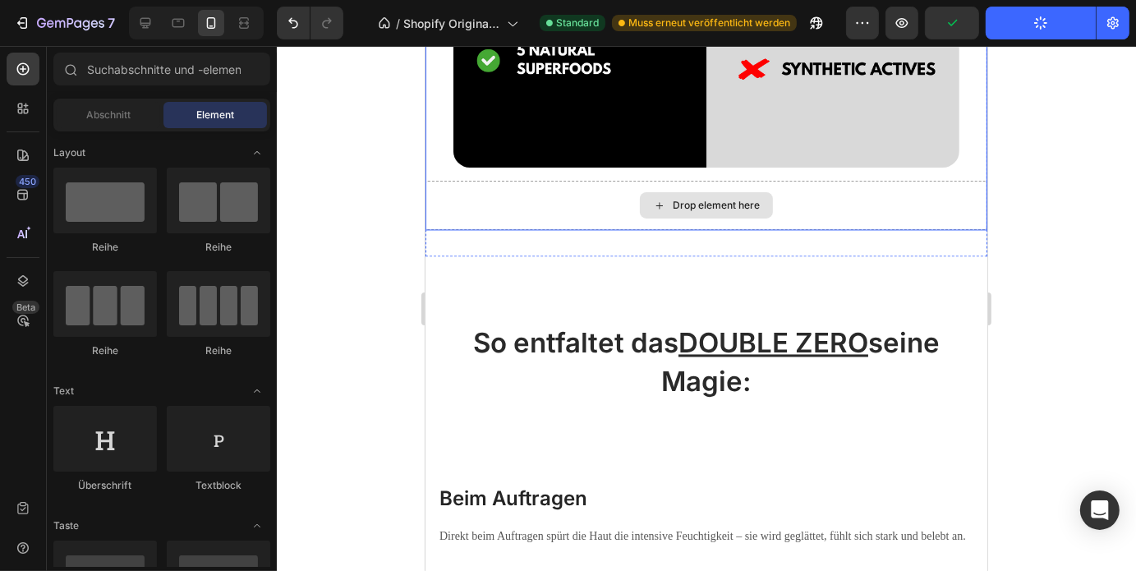
click at [465, 193] on div "Drop element here" at bounding box center [706, 204] width 562 height 49
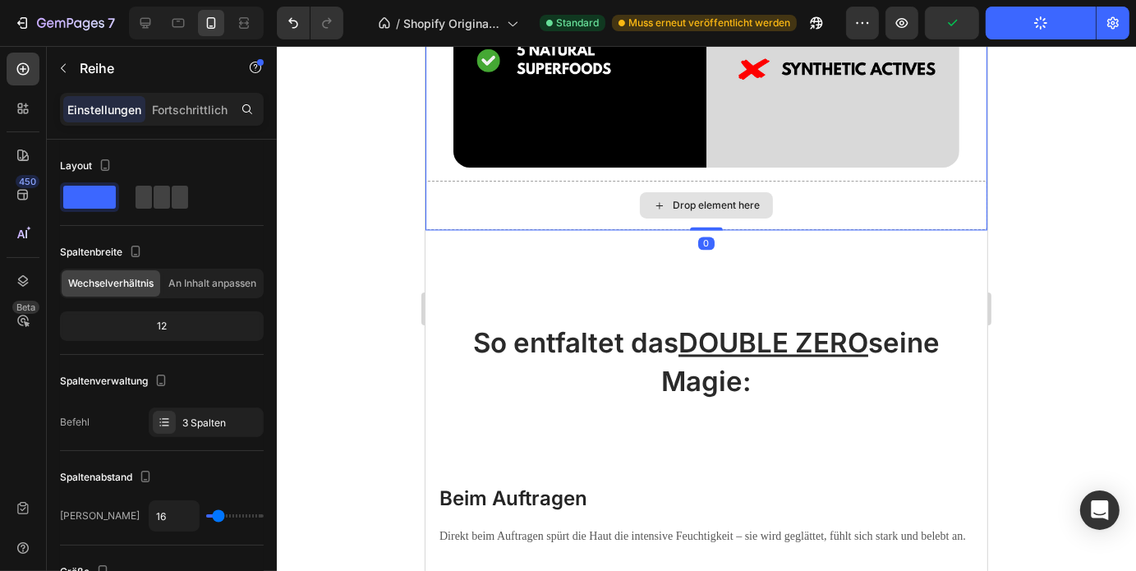
scroll to position [2760, 0]
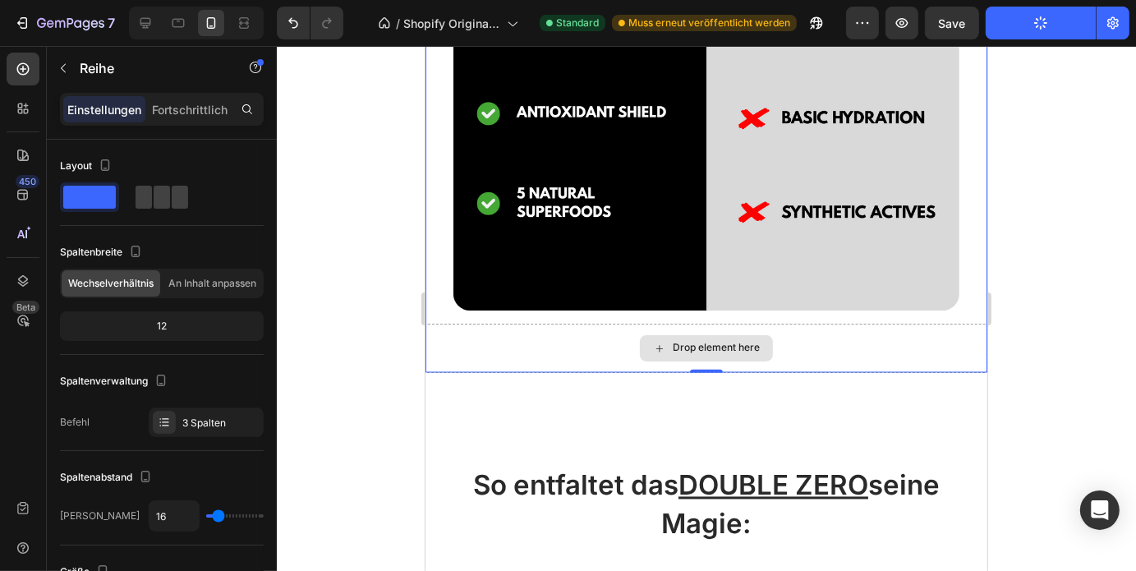
click at [821, 327] on div "Drop element here" at bounding box center [706, 347] width 562 height 49
click at [892, 332] on div "Drop element here" at bounding box center [706, 347] width 562 height 49
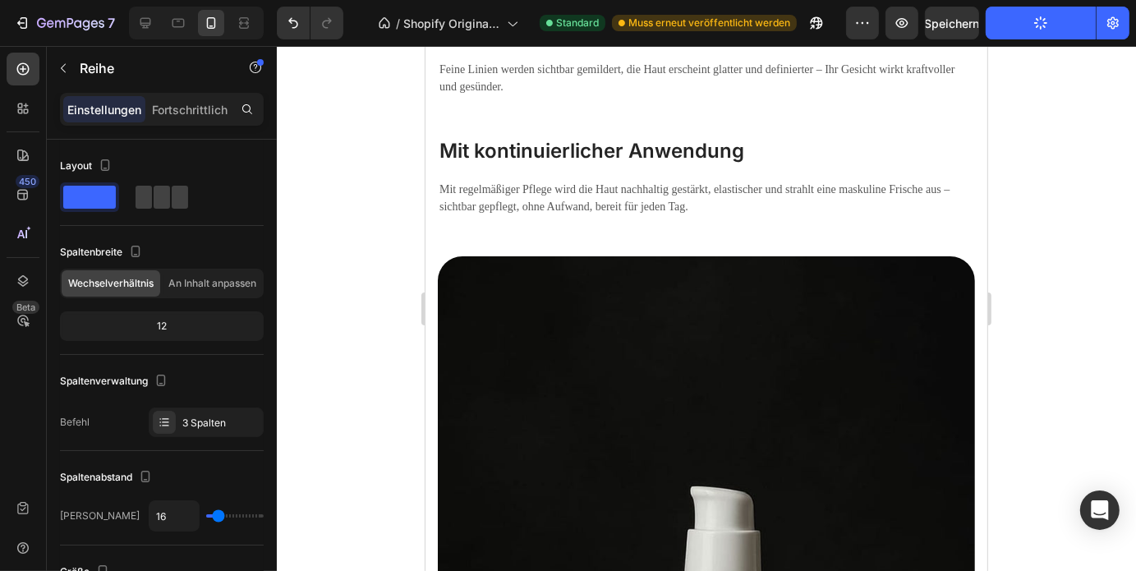
scroll to position [3456, 0]
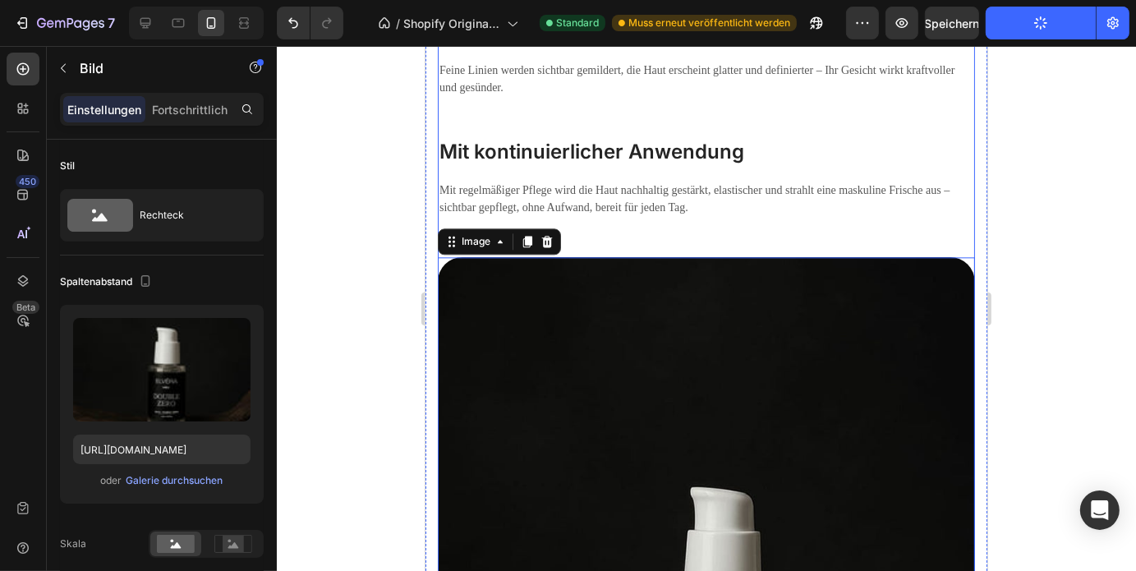
click at [638, 215] on p "Mit regelmäßiger Pflege wird die Haut nachhaltig gestärkt, elastischer und stra…" at bounding box center [706, 198] width 534 height 34
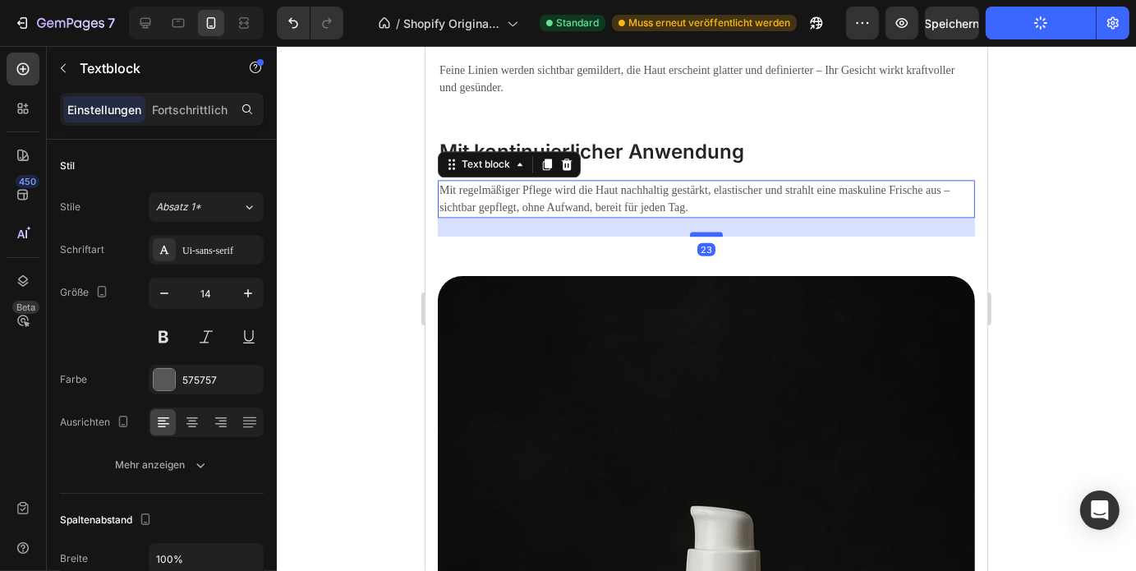
drag, startPoint x: 696, startPoint y: 228, endPoint x: 694, endPoint y: 247, distance: 19.0
click at [694, 236] on div at bounding box center [705, 233] width 33 height 5
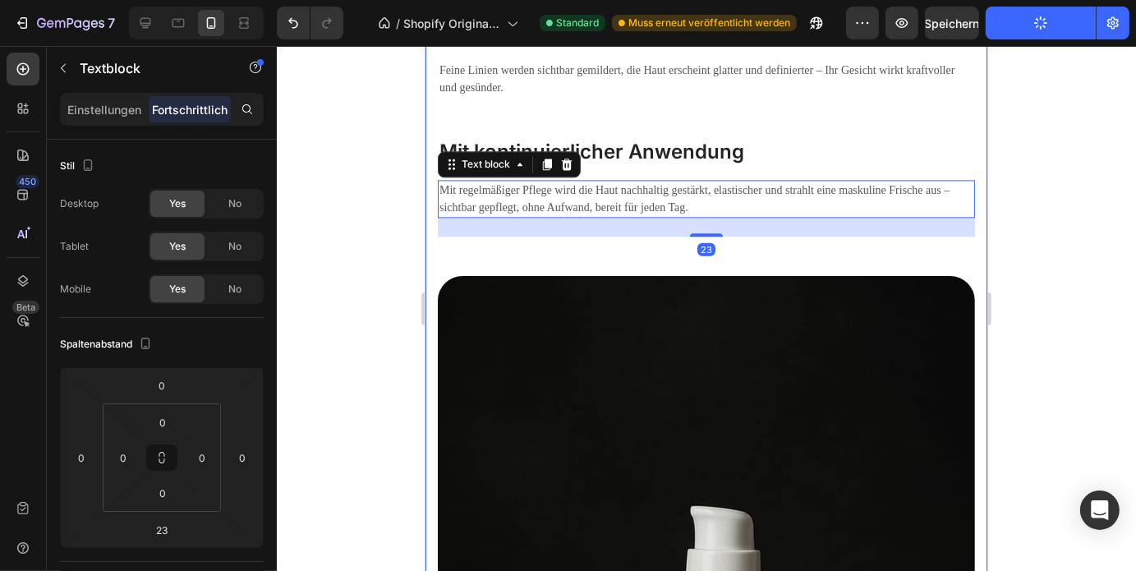
click at [1011, 299] on div at bounding box center [706, 308] width 859 height 525
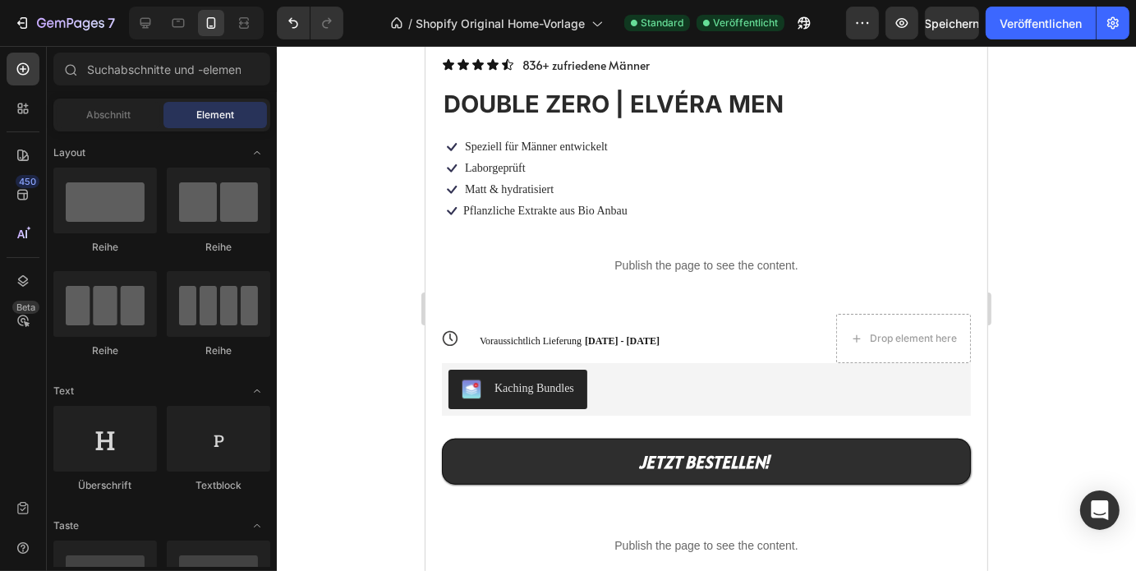
scroll to position [1057, 0]
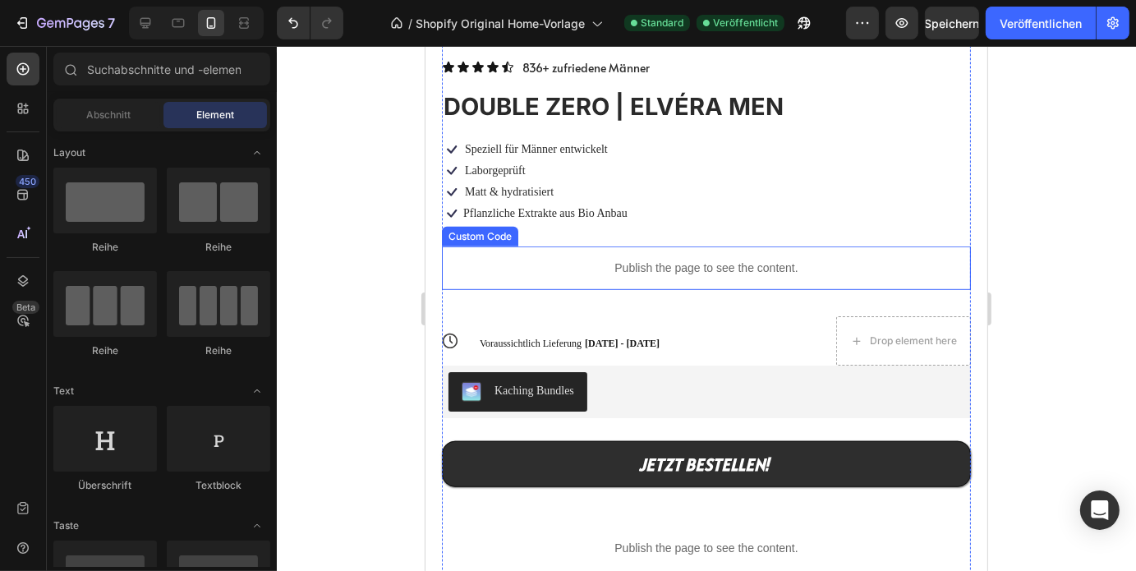
click at [669, 259] on p "Publish the page to see the content." at bounding box center [705, 267] width 529 height 17
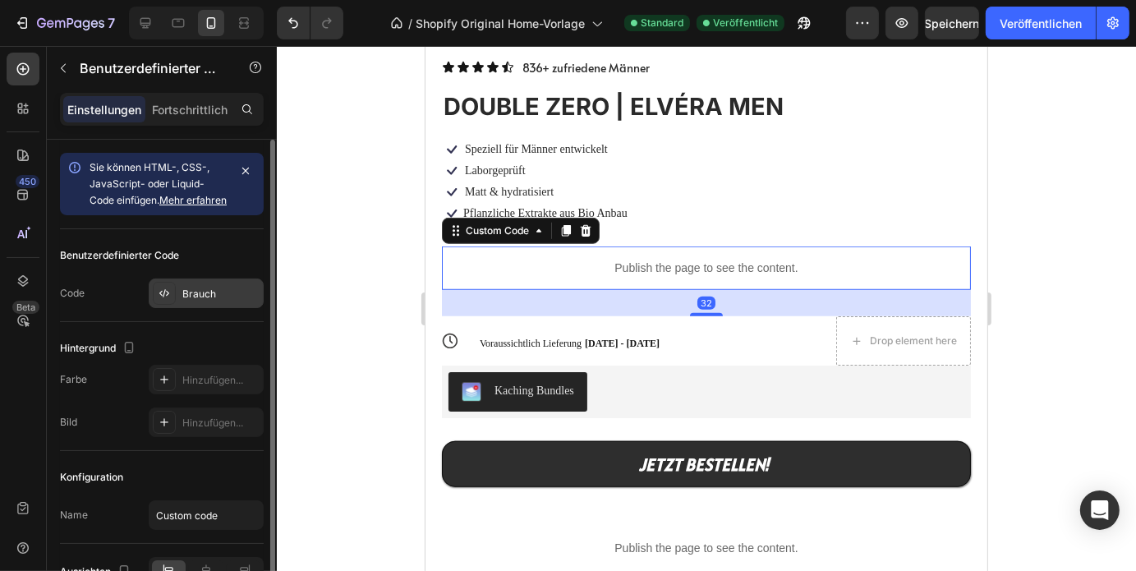
click at [210, 301] on div "Brauch" at bounding box center [220, 294] width 77 height 15
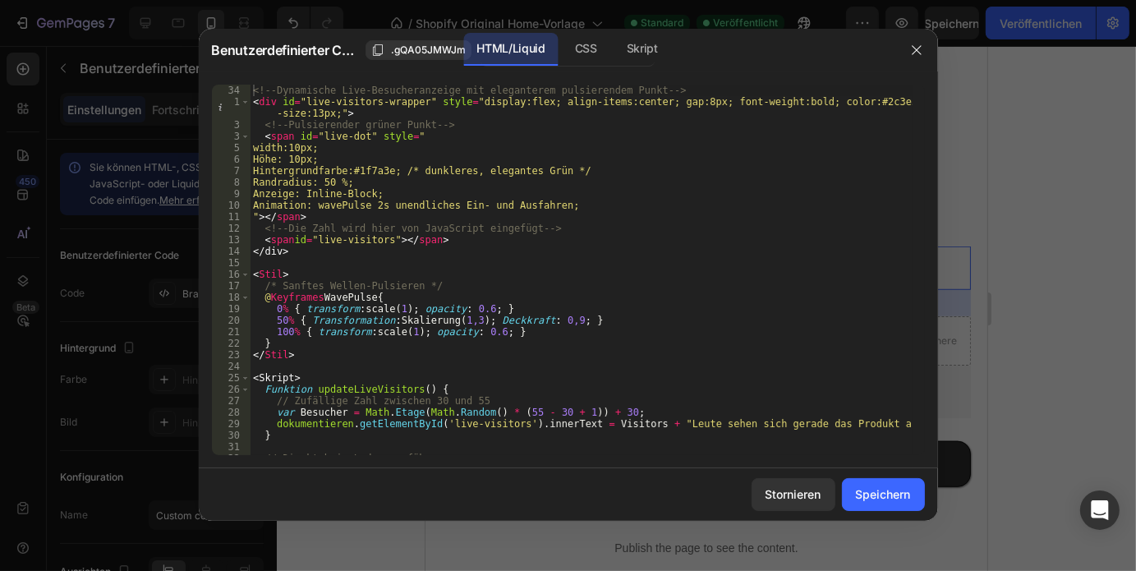
scroll to position [0, 0]
type textarea "animation: wavePulse 2s infinite ease-in-out;"
click at [605, 209] on div "<!-- Dynamische Live-Besucheranzeige mit elegantem pulsierendem Punkt --> < div…" at bounding box center [581, 281] width 663 height 393
click at [917, 44] on icon "button" at bounding box center [916, 50] width 13 height 13
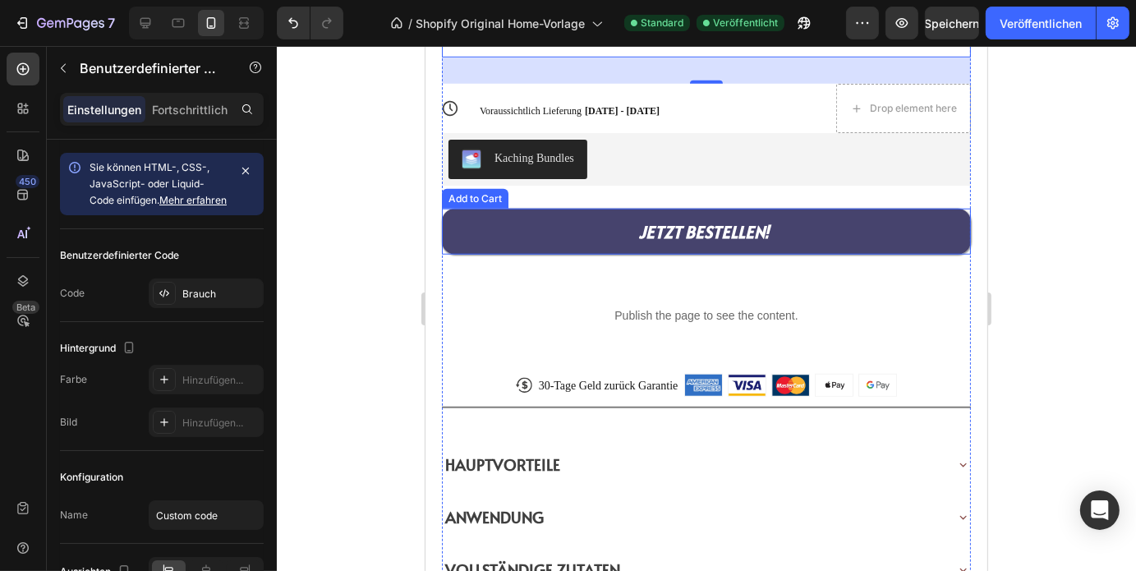
scroll to position [1289, 0]
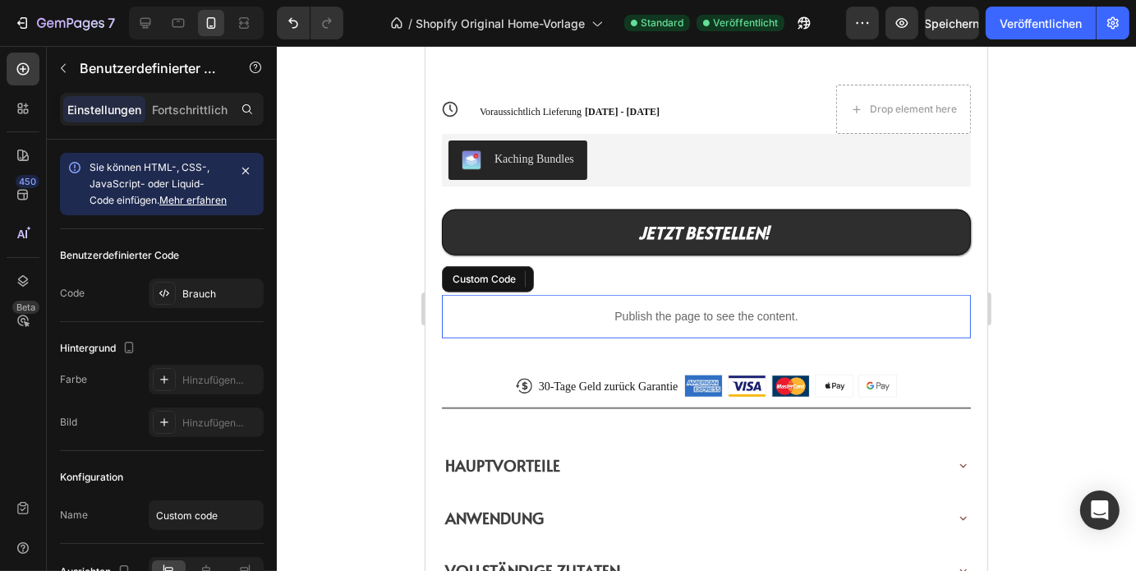
click at [717, 307] on p "Publish the page to see the content." at bounding box center [705, 315] width 529 height 17
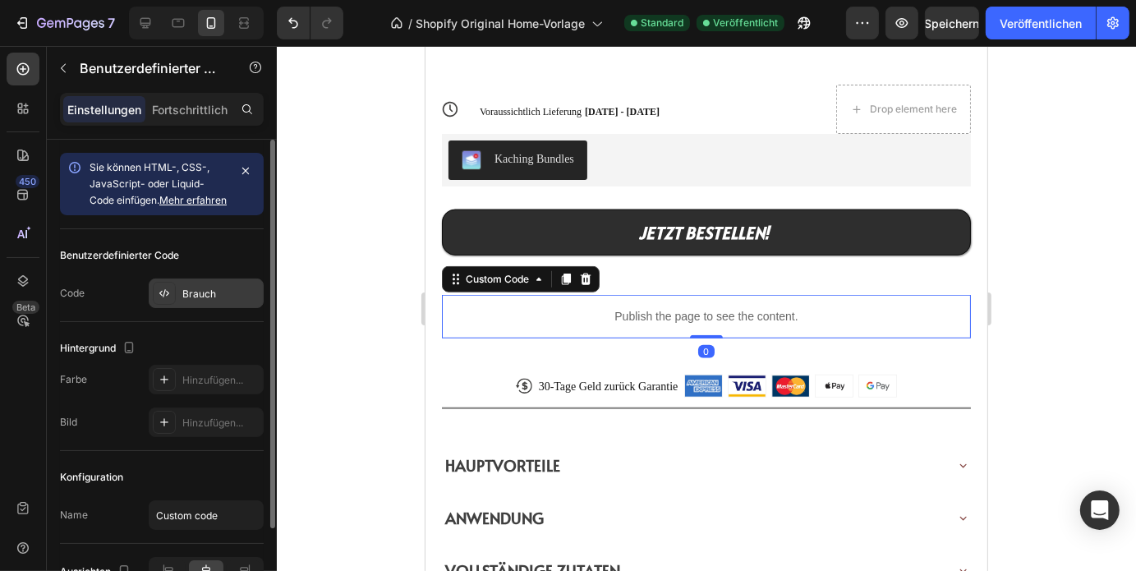
click at [215, 301] on div "Brauch" at bounding box center [220, 294] width 77 height 15
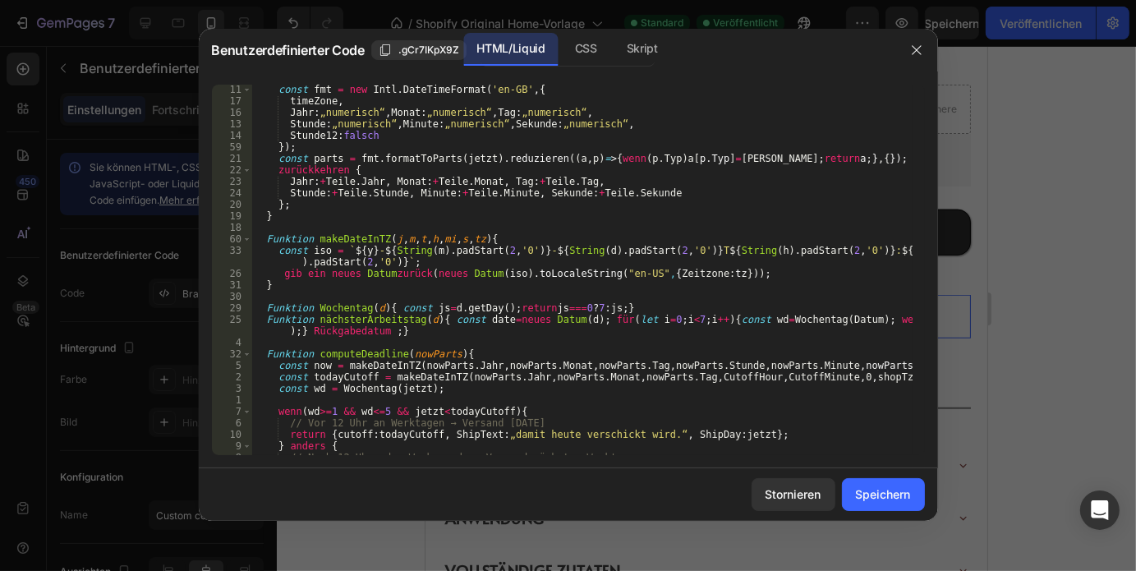
scroll to position [540, 0]
click at [929, 56] on div at bounding box center [916, 50] width 43 height 43
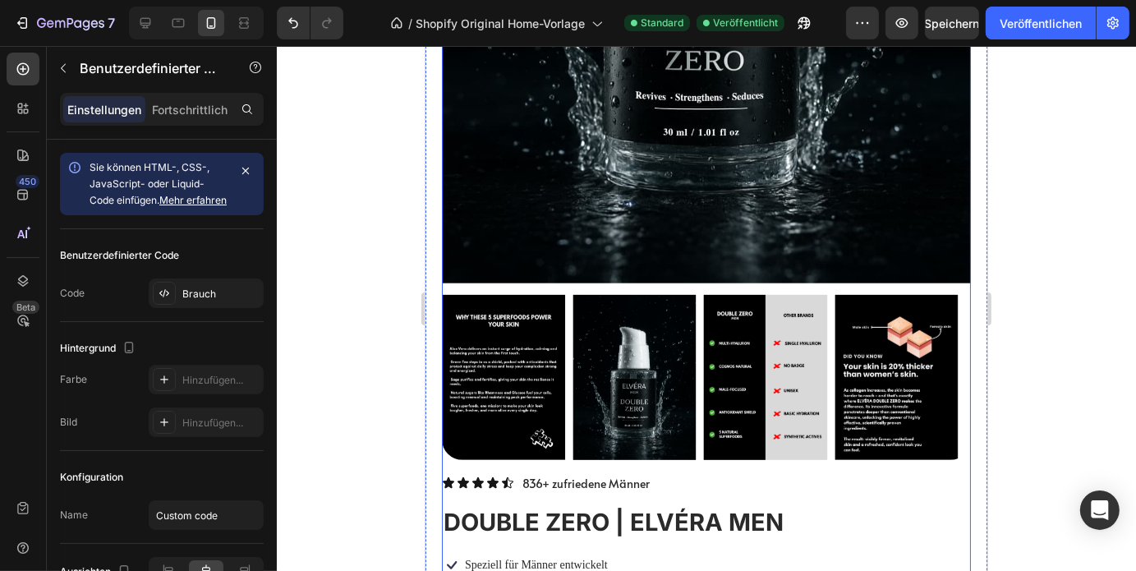
scroll to position [568, 0]
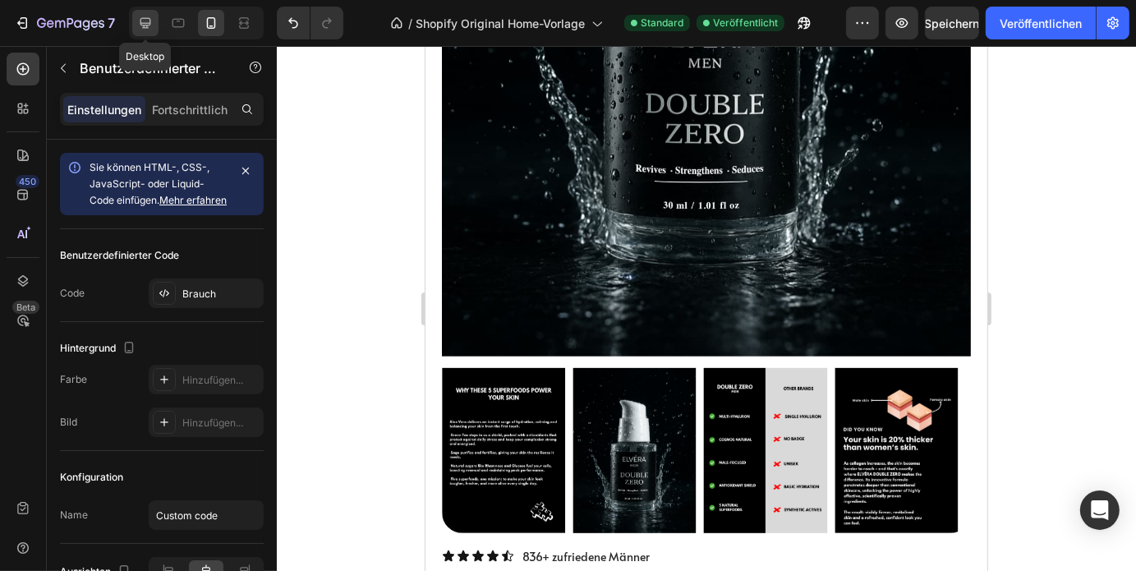
click at [148, 30] on icon at bounding box center [145, 23] width 16 height 16
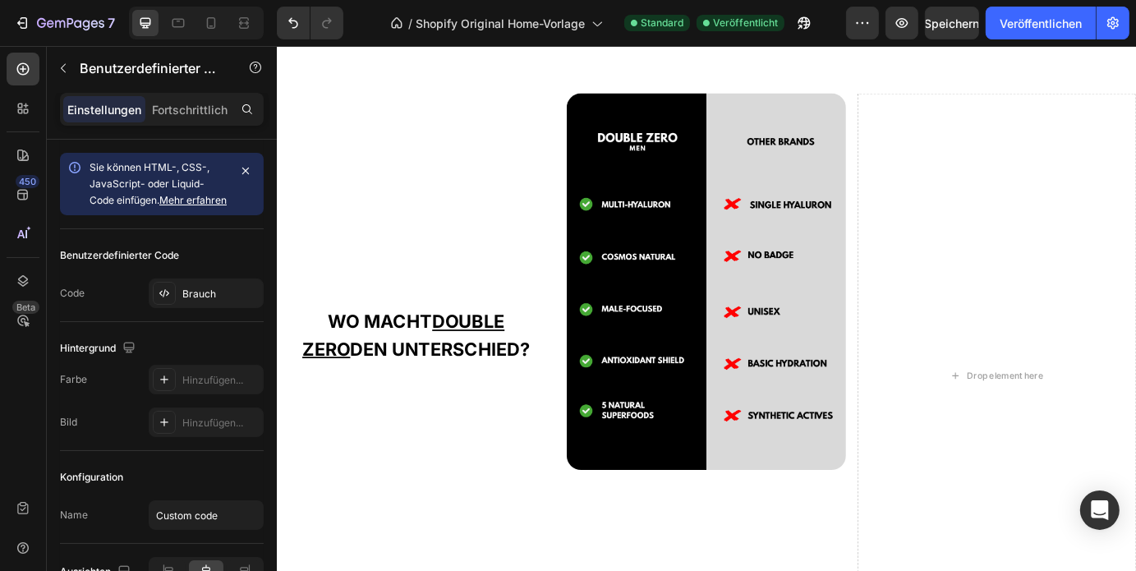
scroll to position [2252, 0]
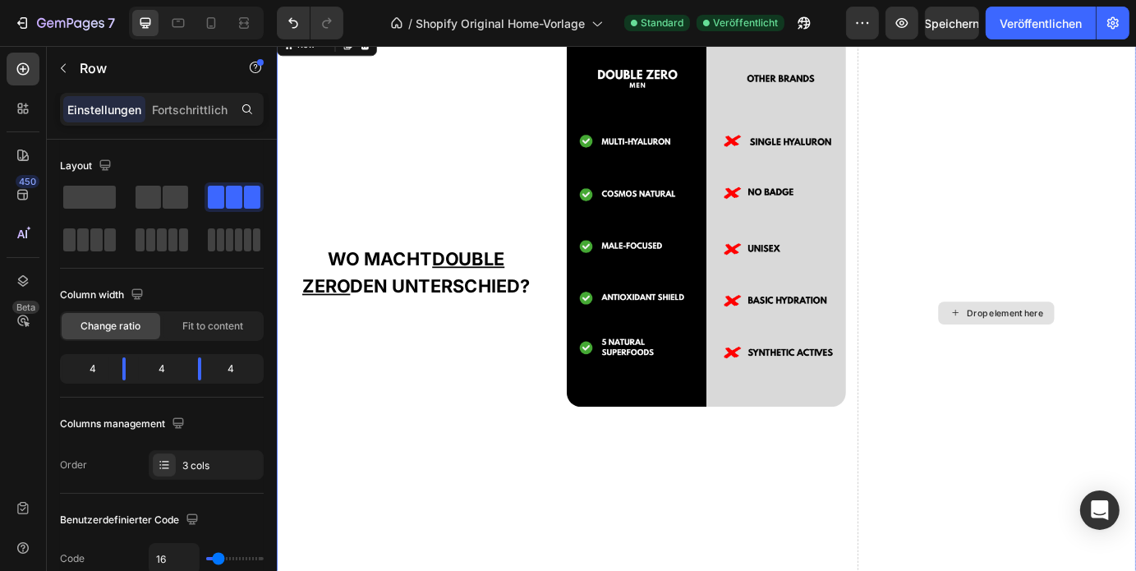
click at [1023, 204] on div "Drop element here" at bounding box center [1101, 351] width 319 height 648
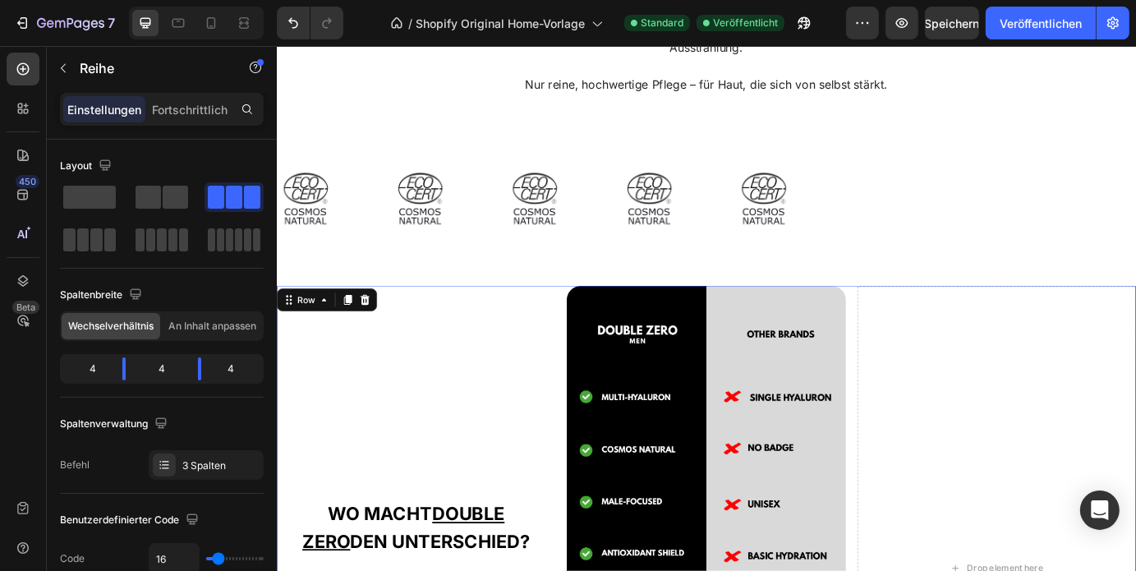
scroll to position [1960, 0]
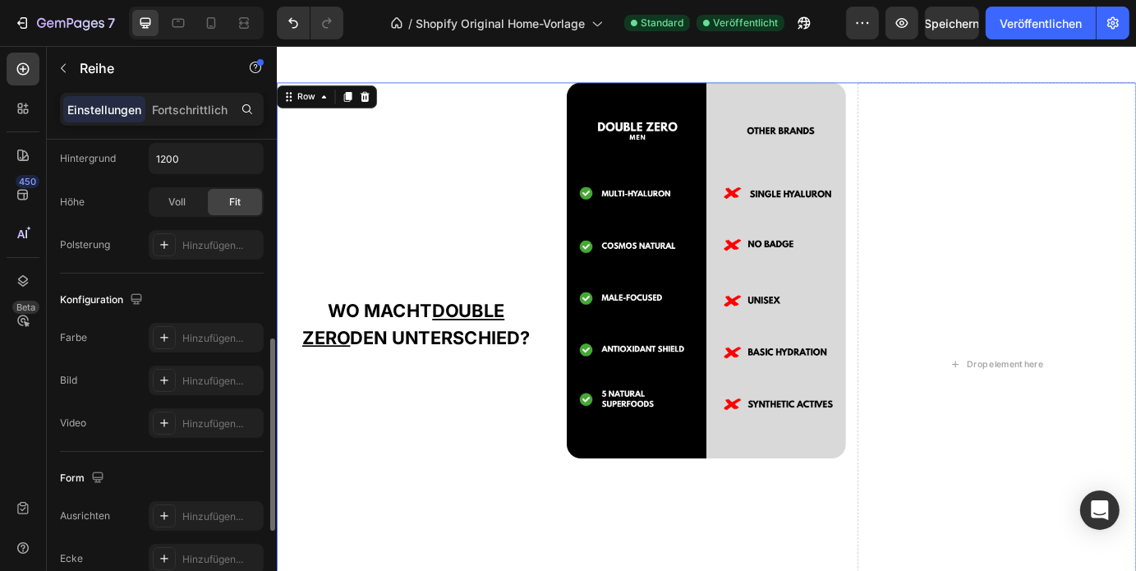
scroll to position [709, 0]
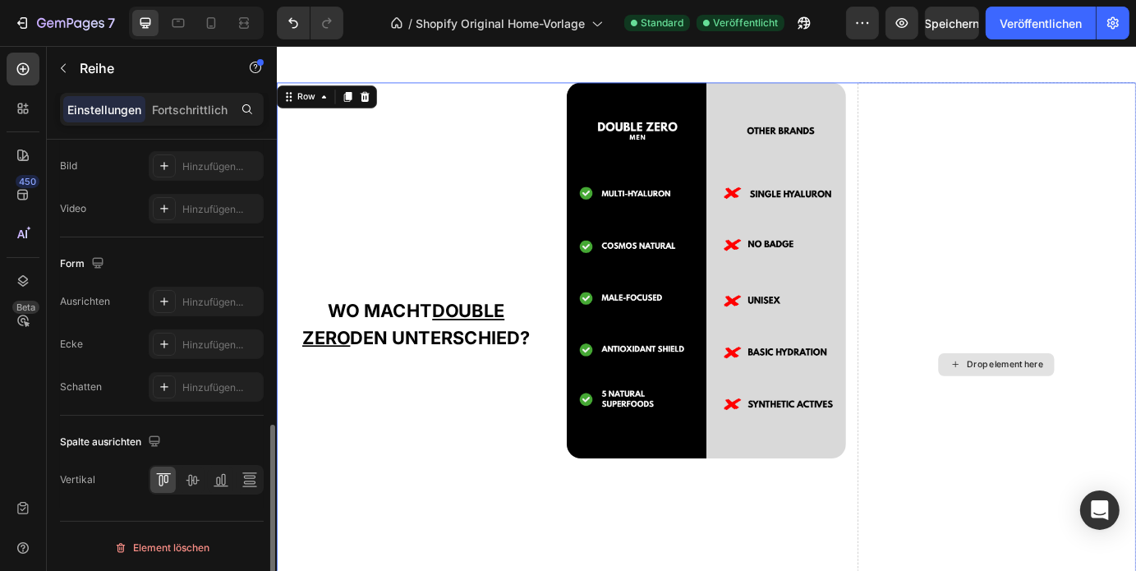
click at [1135, 319] on div "Drop element here" at bounding box center [1101, 411] width 319 height 648
click at [1091, 232] on div "Drop element here" at bounding box center [1101, 411] width 319 height 648
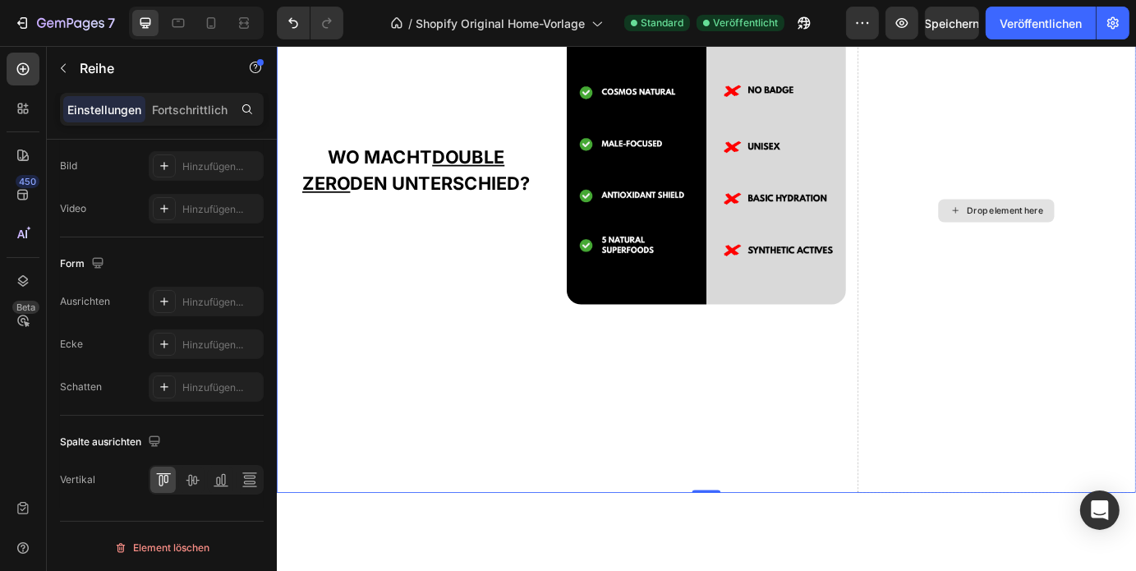
scroll to position [2377, 0]
click at [868, 376] on div "Image" at bounding box center [768, 234] width 319 height 648
click at [1013, 399] on div "Drop element here" at bounding box center [1101, 234] width 319 height 648
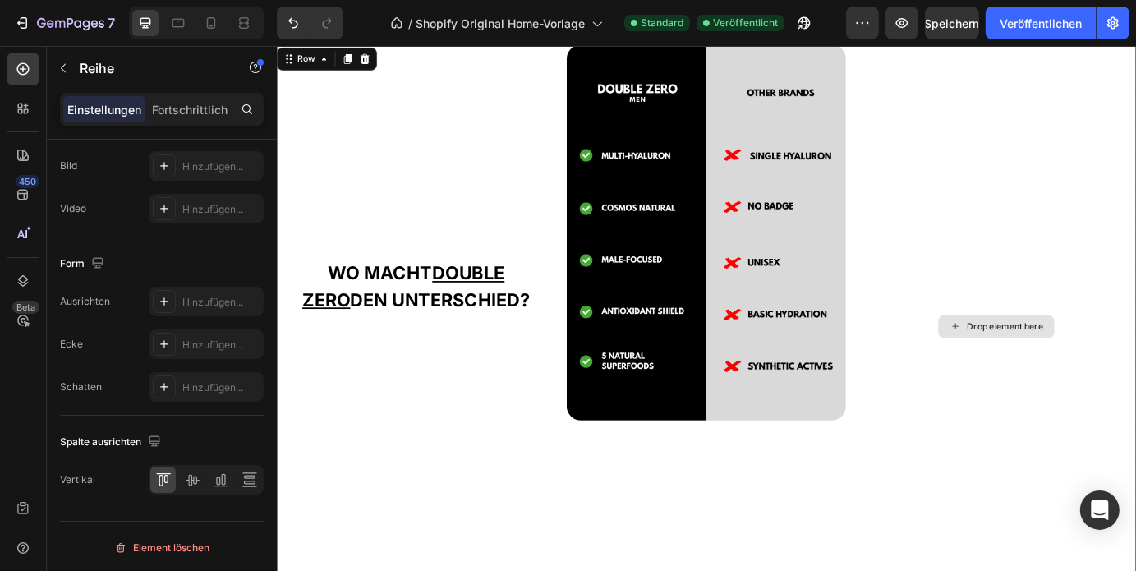
scroll to position [2115, 0]
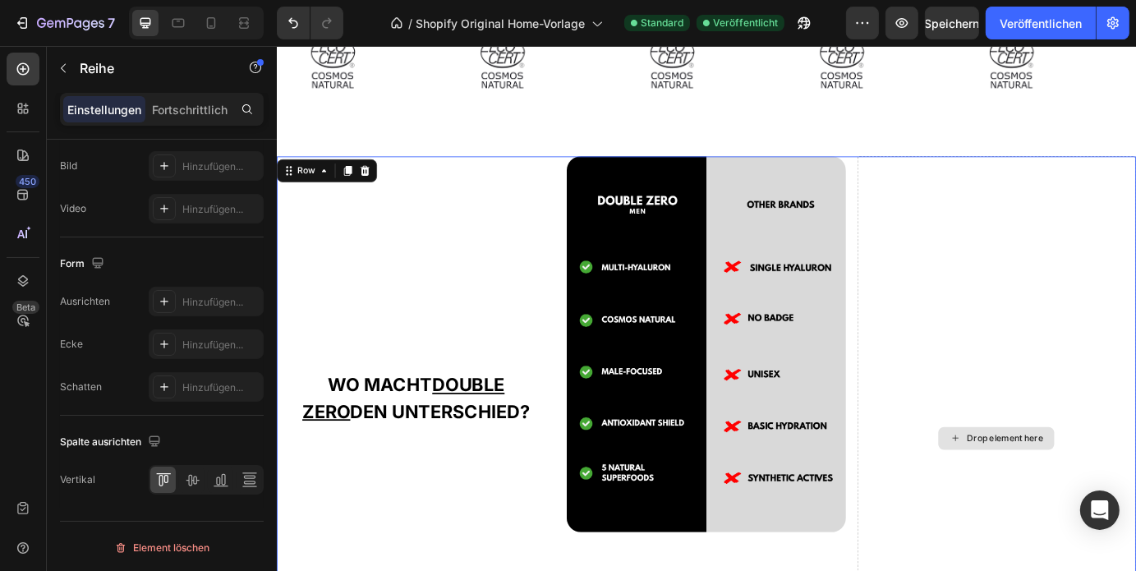
click at [1026, 182] on div "Drop element here" at bounding box center [1101, 496] width 319 height 648
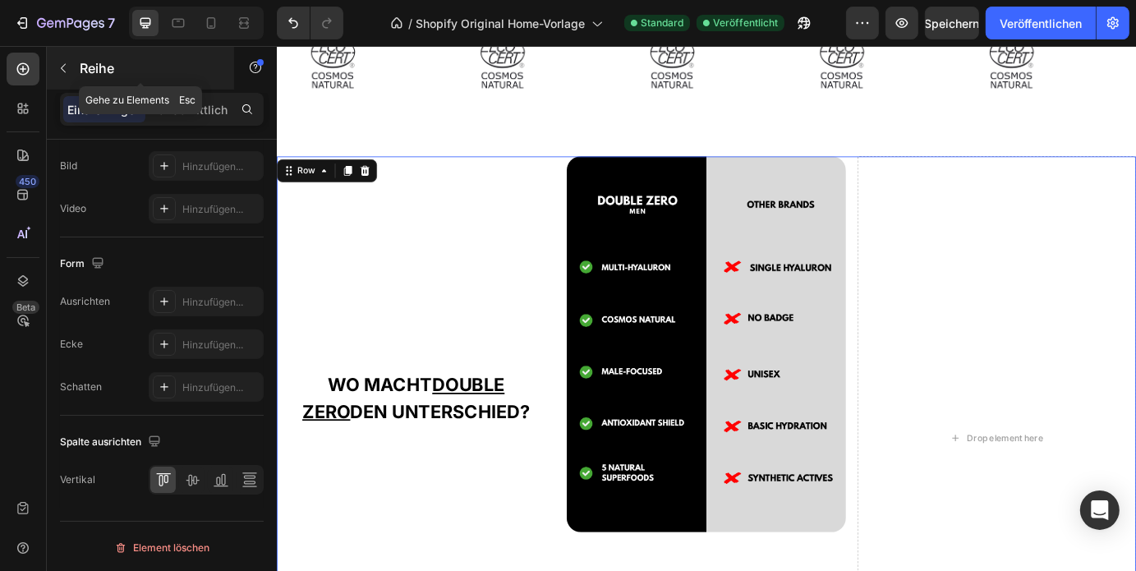
click at [79, 62] on div "Reihe" at bounding box center [140, 68] width 187 height 43
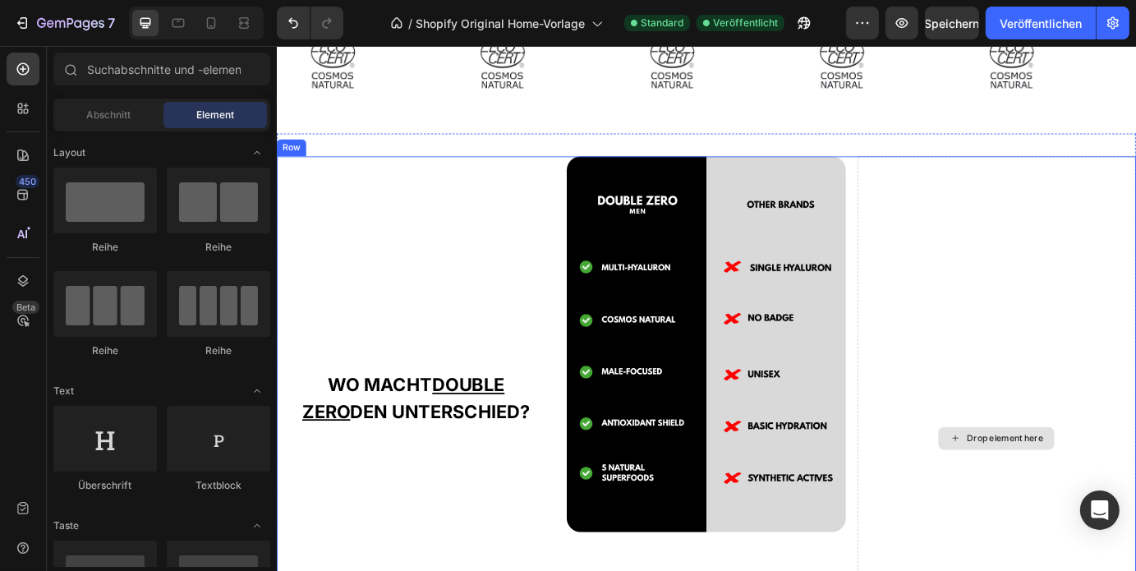
click at [1096, 409] on div "Drop element here" at bounding box center [1101, 496] width 319 height 648
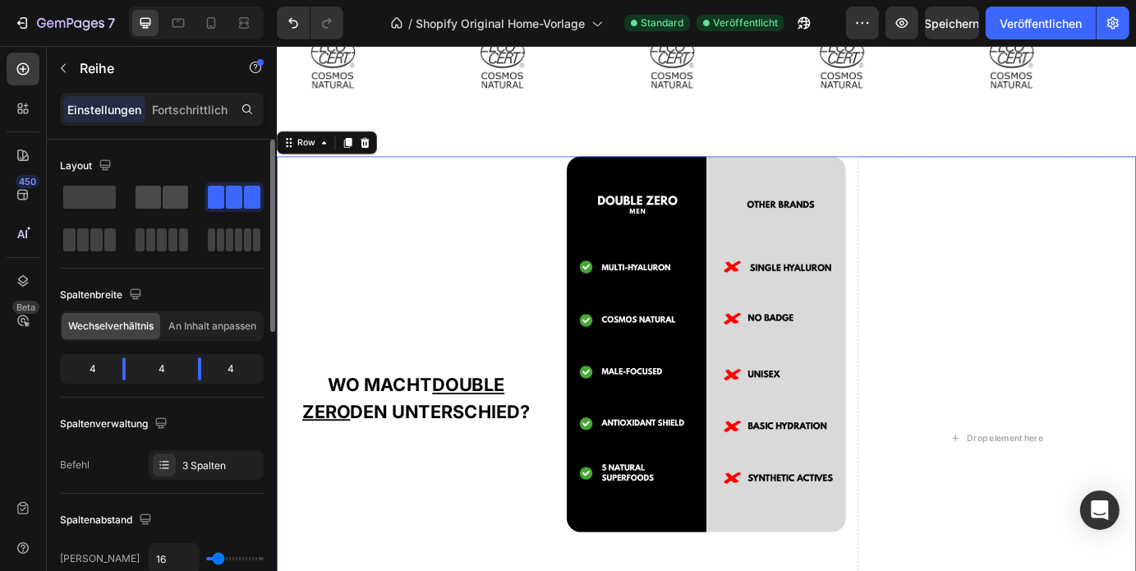
click at [174, 204] on span at bounding box center [175, 197] width 25 height 23
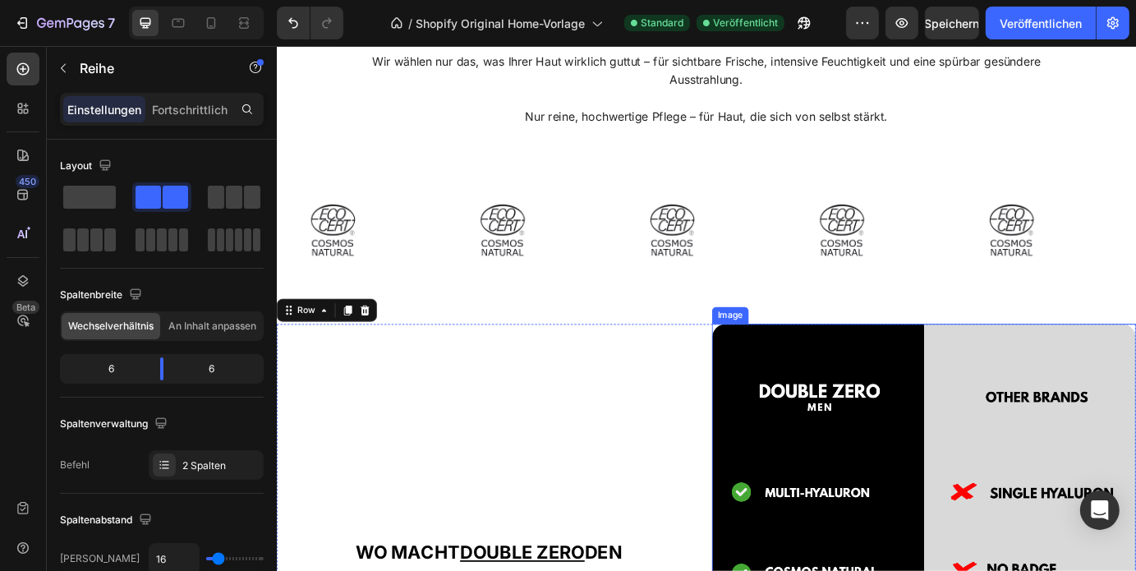
scroll to position [1738, 0]
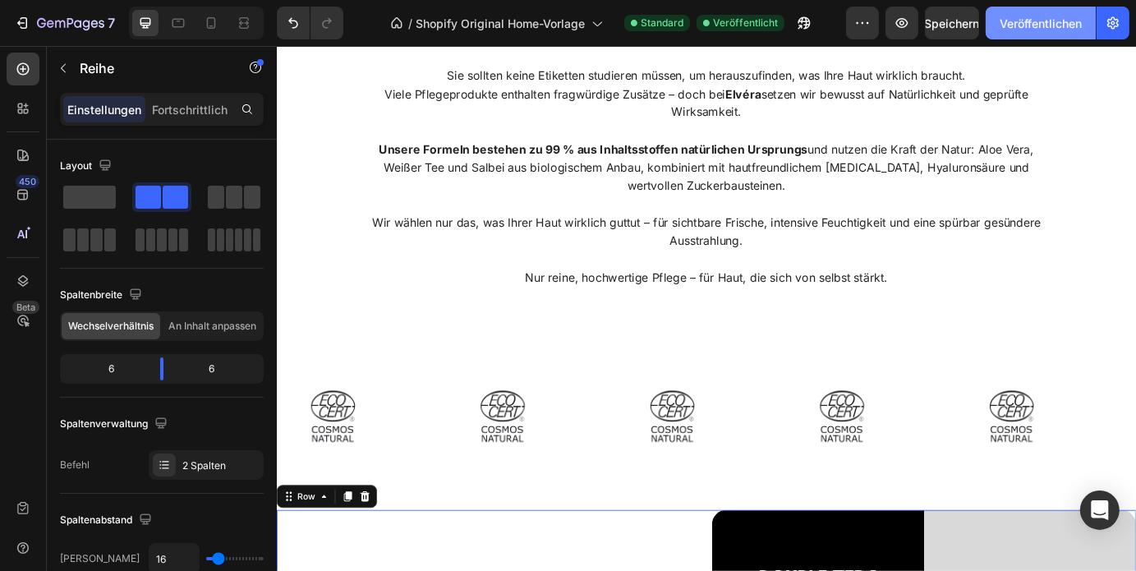
click at [1042, 18] on font "Veröffentlichen" at bounding box center [1040, 23] width 82 height 14
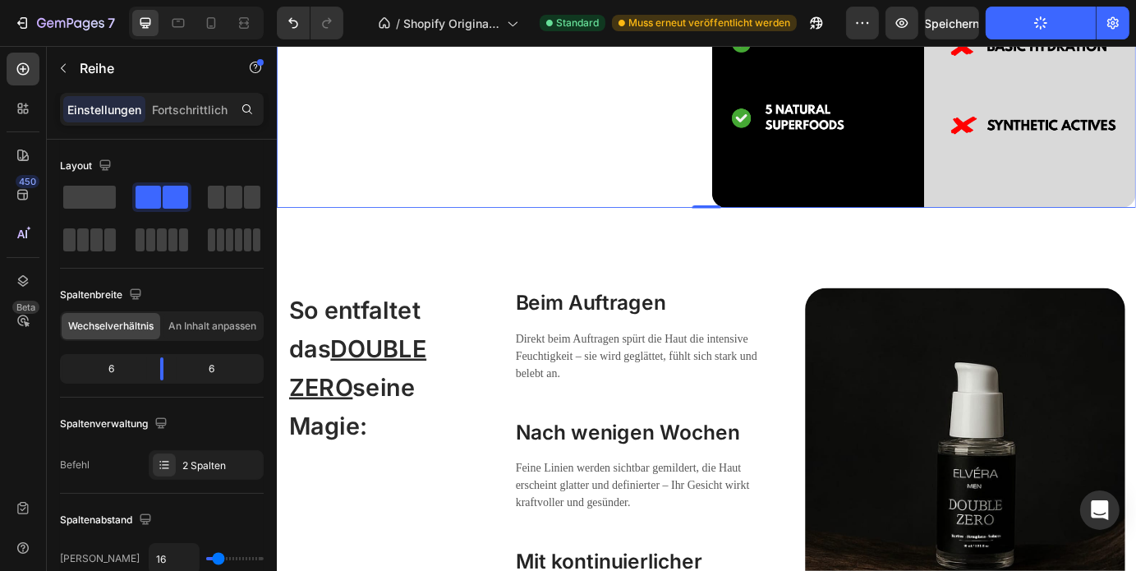
scroll to position [2870, 0]
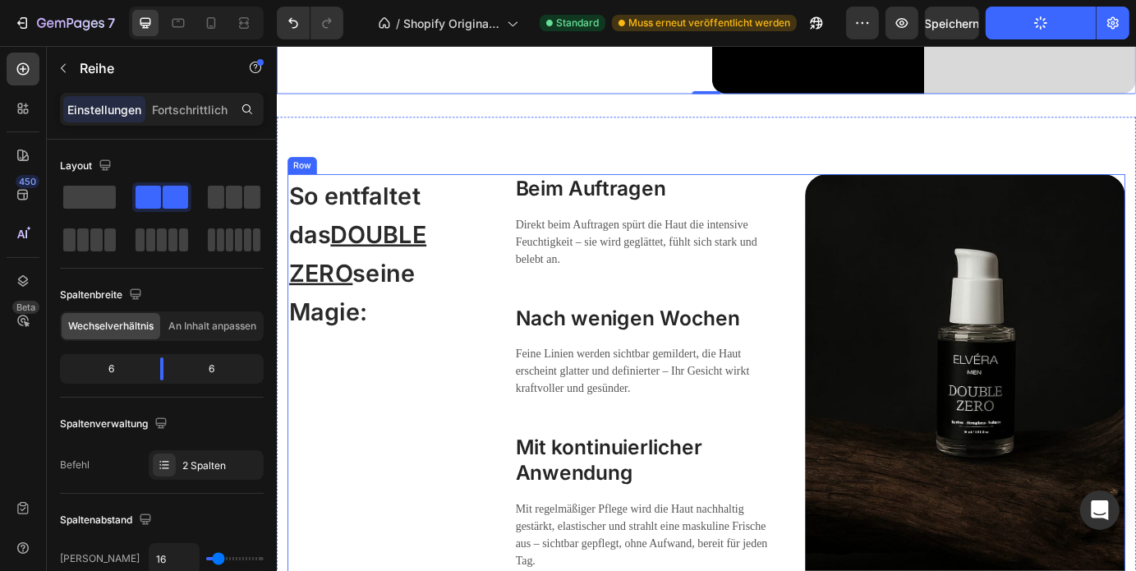
click at [848, 232] on div "So entfaltet das DOUBLE ZERO seine Magie: Heading Beim Auftragen Heading Direkt…" at bounding box center [768, 437] width 961 height 490
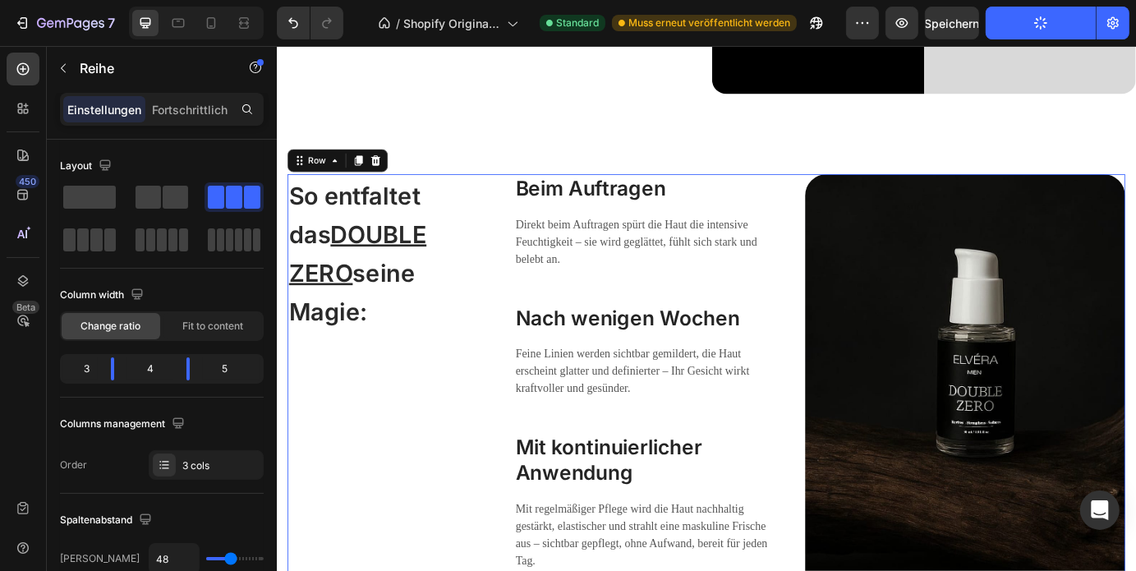
scroll to position [709, 0]
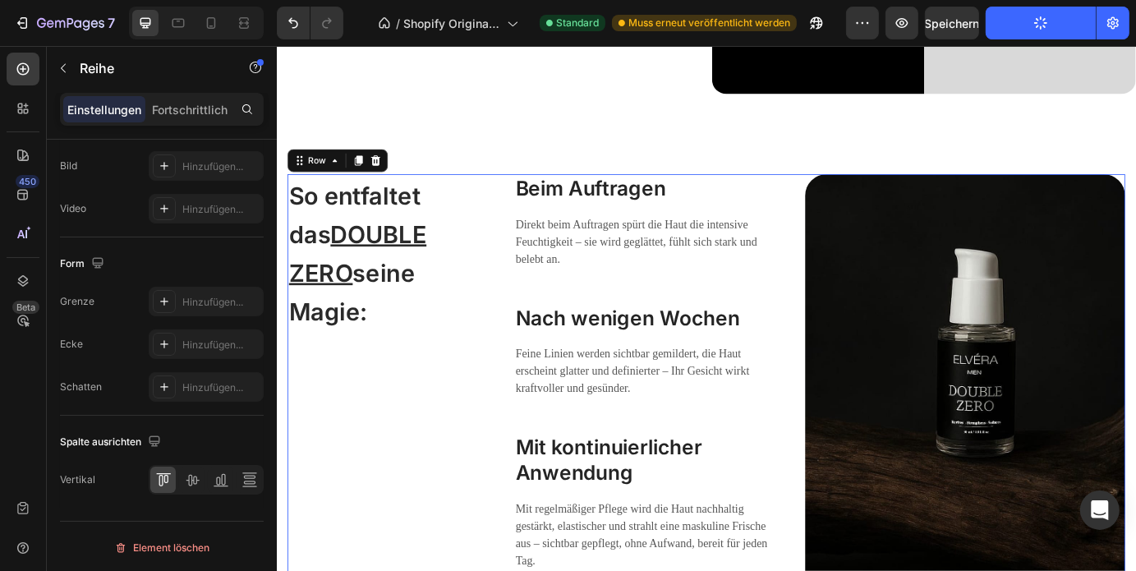
click at [829, 303] on div "Beim Auftragen Heading Direkt beim Auftragen spürt die Haut die intensive Feuch…" at bounding box center [696, 437] width 294 height 490
drag, startPoint x: 333, startPoint y: 115, endPoint x: 845, endPoint y: 298, distance: 543.4
click at [845, 298] on div "So entfaltet das DOUBLE ZERO seine Magie: Heading Beim Auftragen Heading Direkt…" at bounding box center [768, 437] width 961 height 490
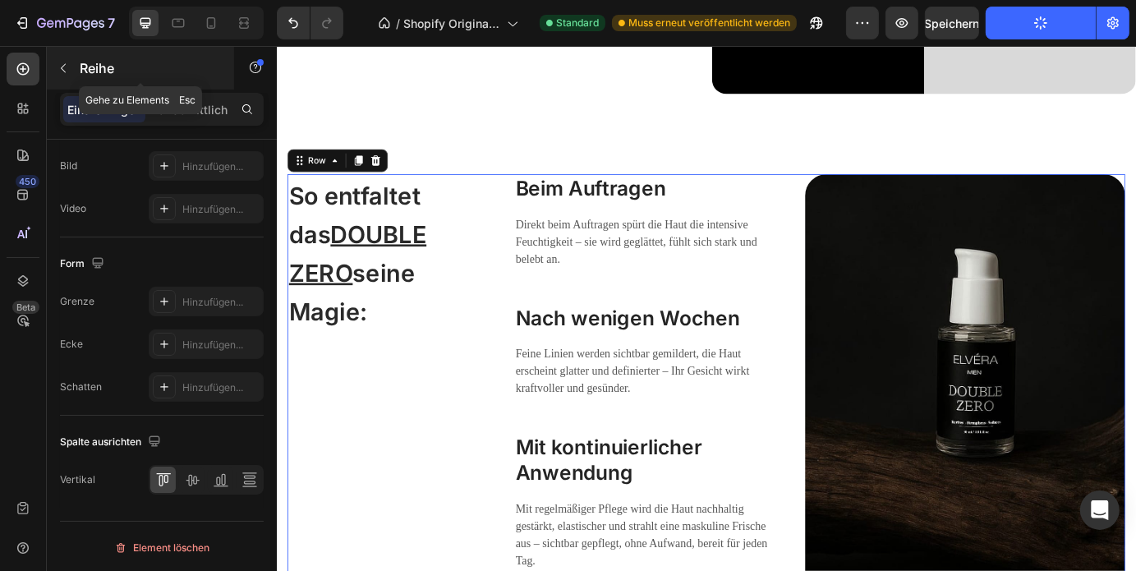
click at [67, 75] on button "button" at bounding box center [63, 68] width 26 height 26
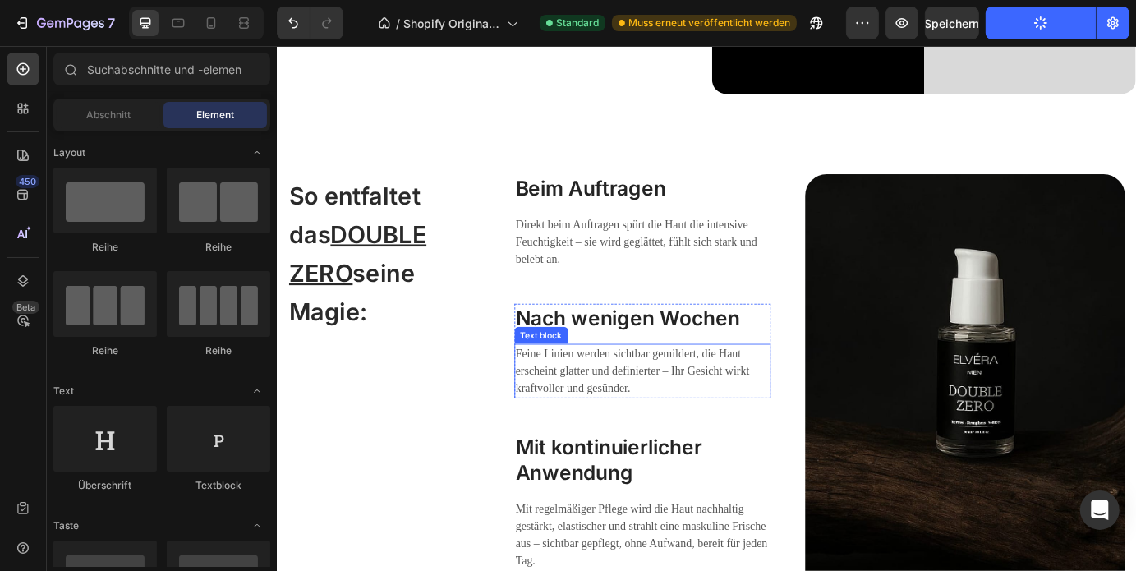
scroll to position [3076, 0]
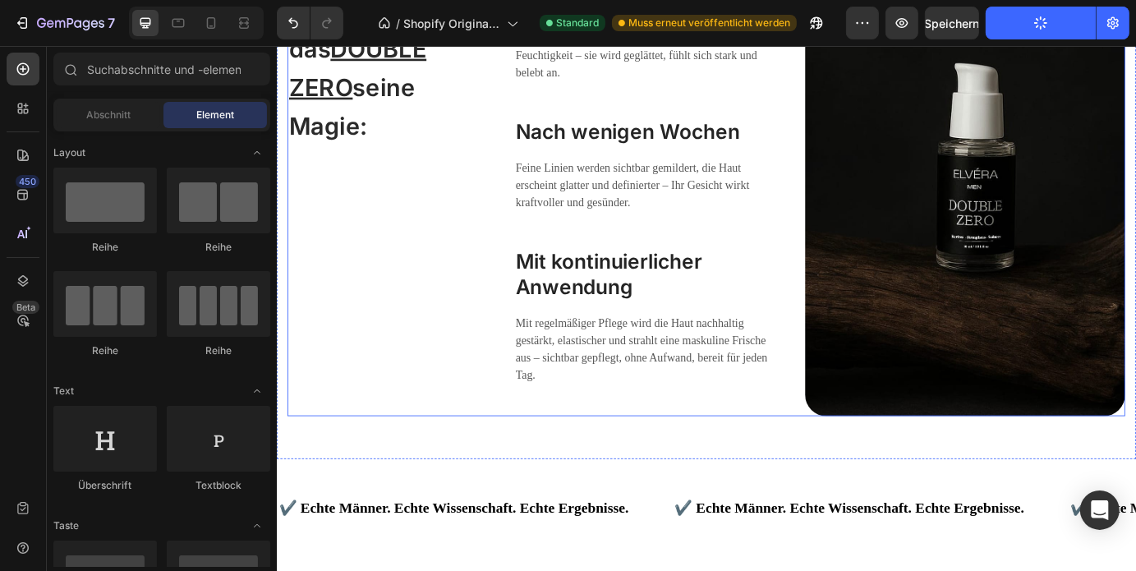
click at [852, 330] on div "So entfaltet das DOUBLE ZERO seine Magie: Heading Beim Auftragen Heading Direkt…" at bounding box center [768, 224] width 961 height 490
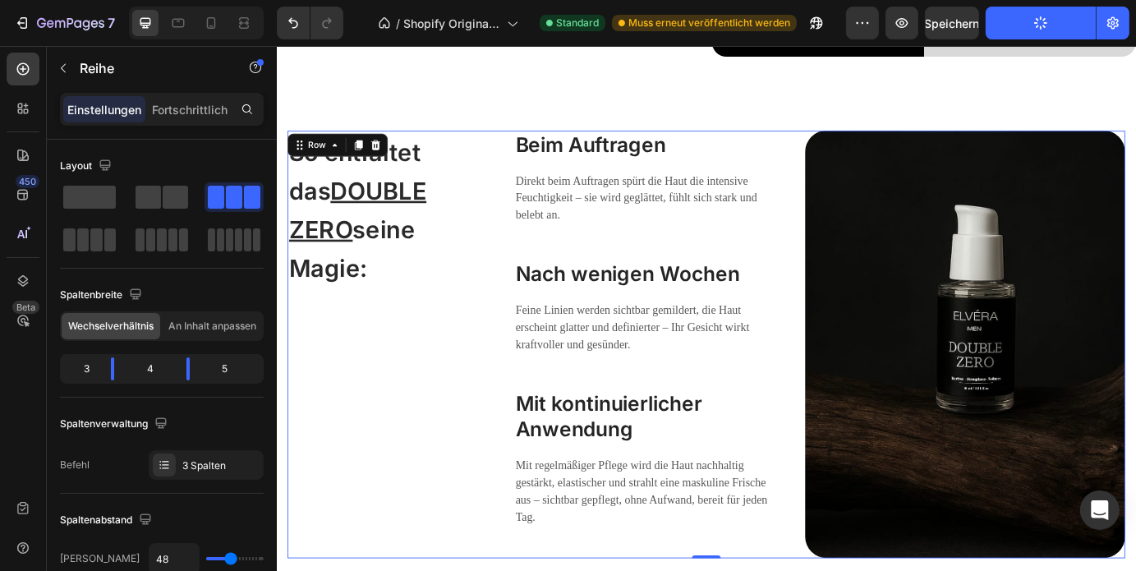
scroll to position [2915, 0]
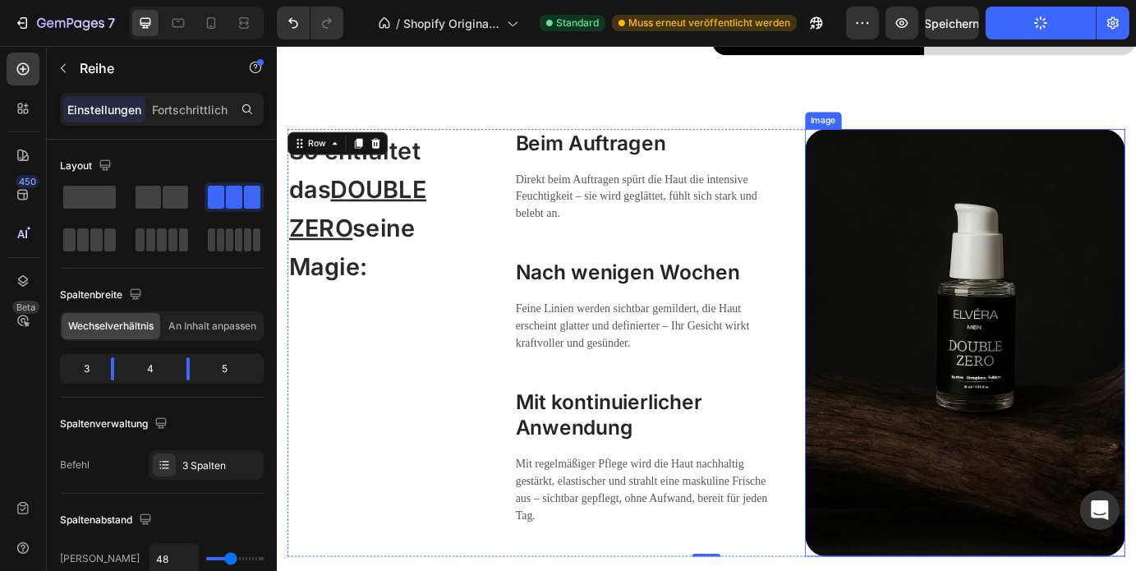
click at [972, 357] on img at bounding box center [1066, 385] width 368 height 490
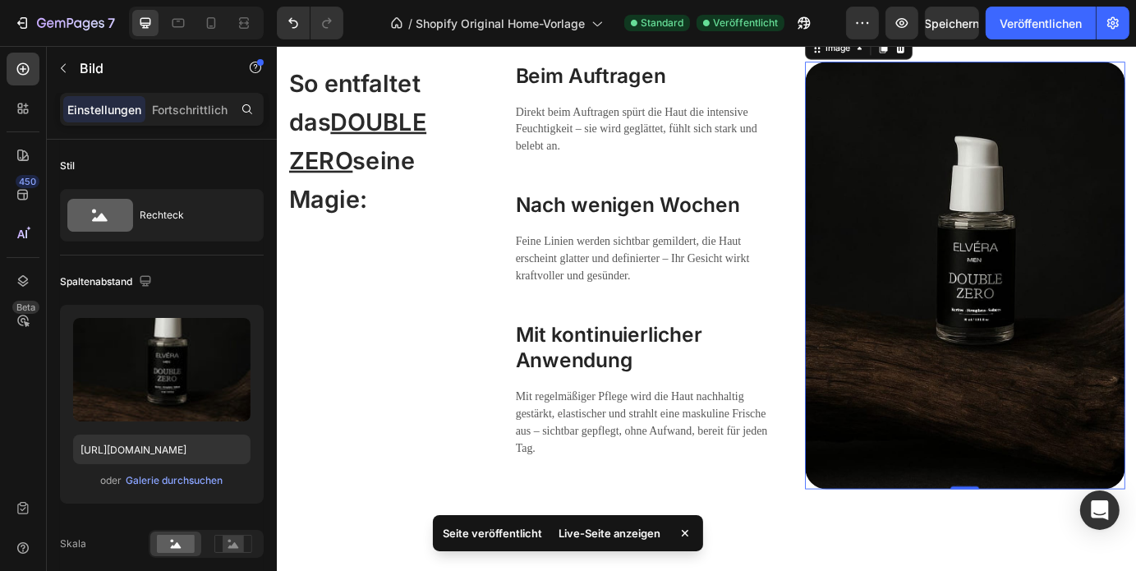
scroll to position [2966, 0]
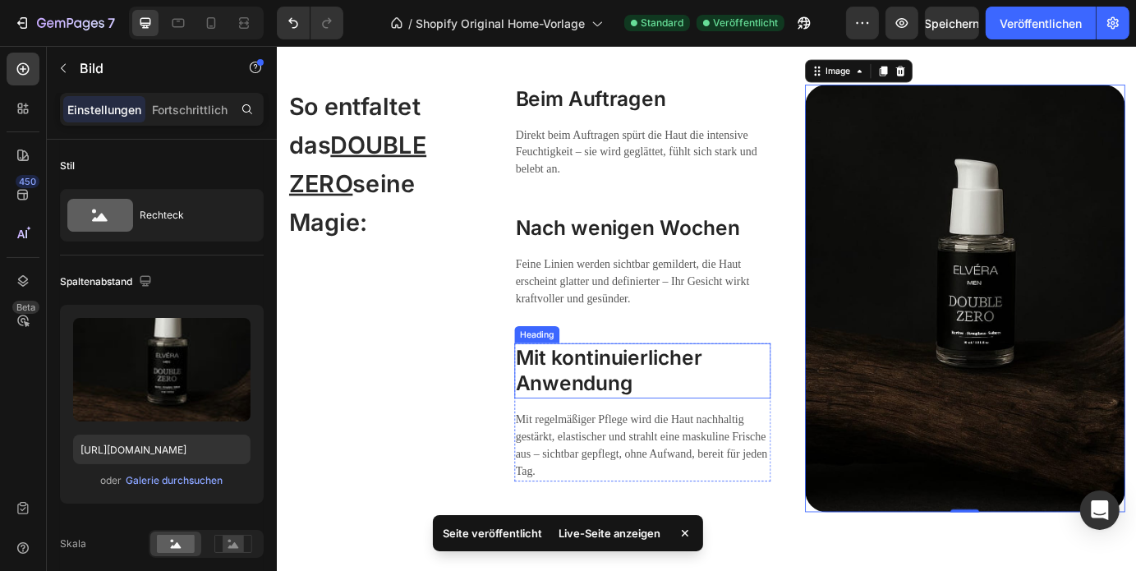
click at [711, 446] on h3 "Mit kontinuierlicher Anwendung" at bounding box center [696, 417] width 294 height 63
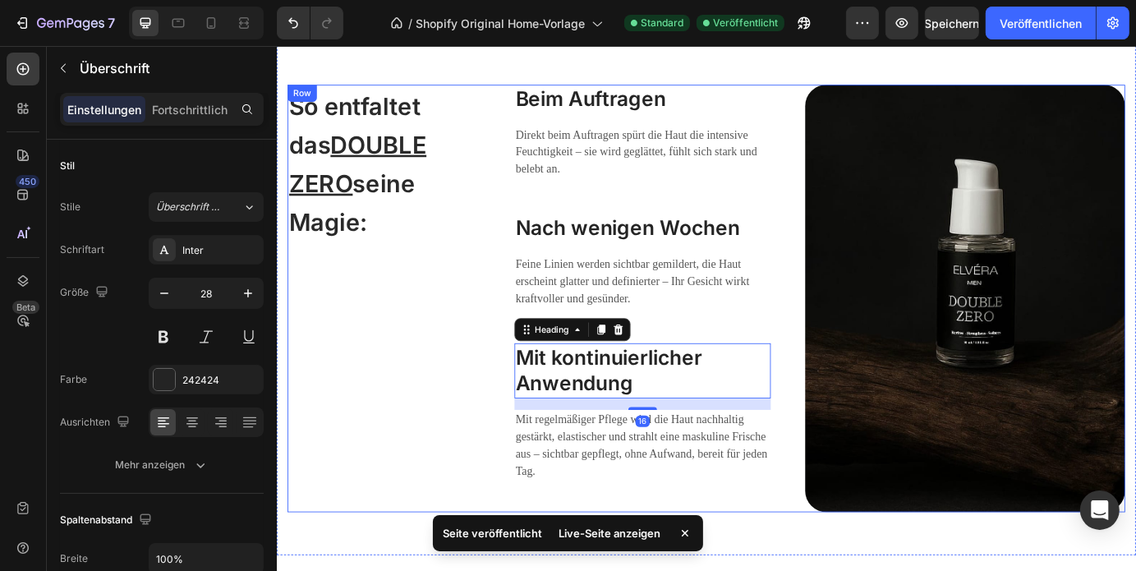
click at [514, 425] on div "So entfaltet das DOUBLE ZERO seine Magie: Heading Beim Auftragen Heading Direkt…" at bounding box center [768, 335] width 961 height 490
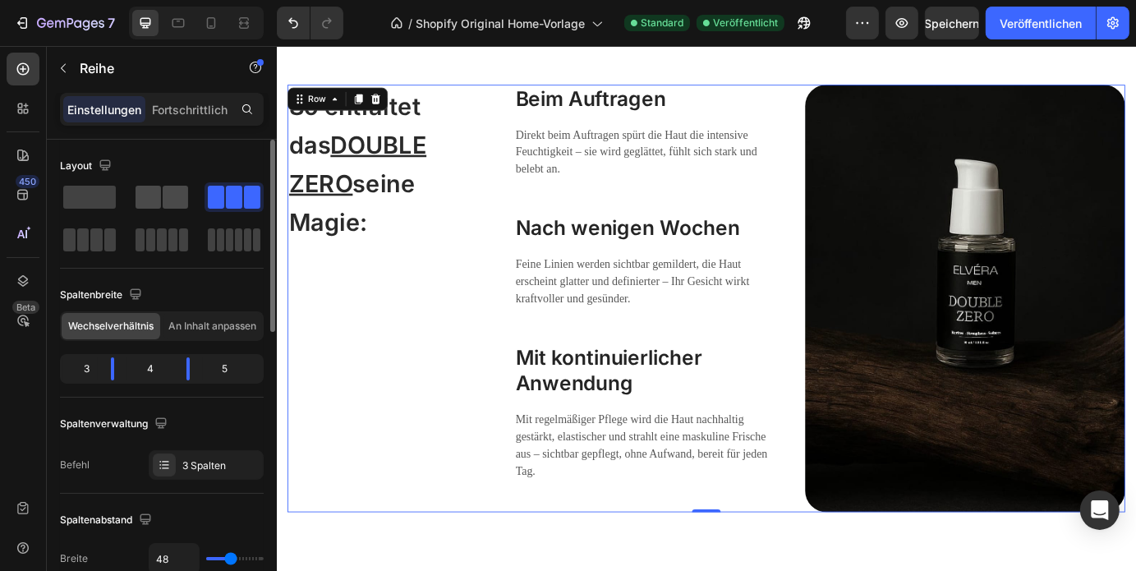
click at [132, 195] on div at bounding box center [161, 197] width 59 height 30
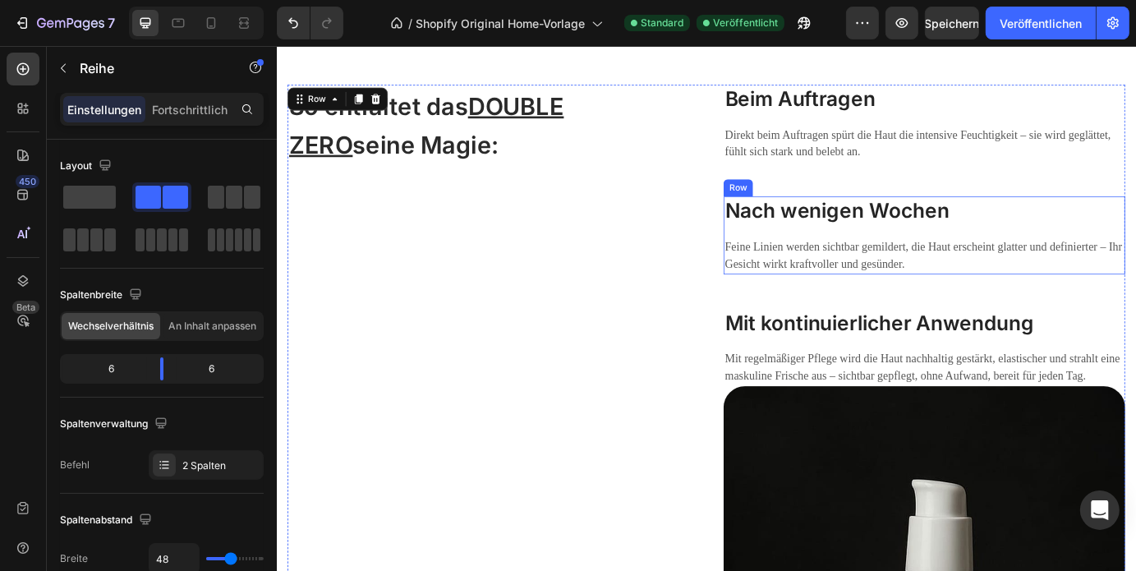
click at [854, 257] on div "Nach wenigen Wochen Heading Feine Linien werden sichtbar gemildert, die Haut er…" at bounding box center [1018, 262] width 461 height 89
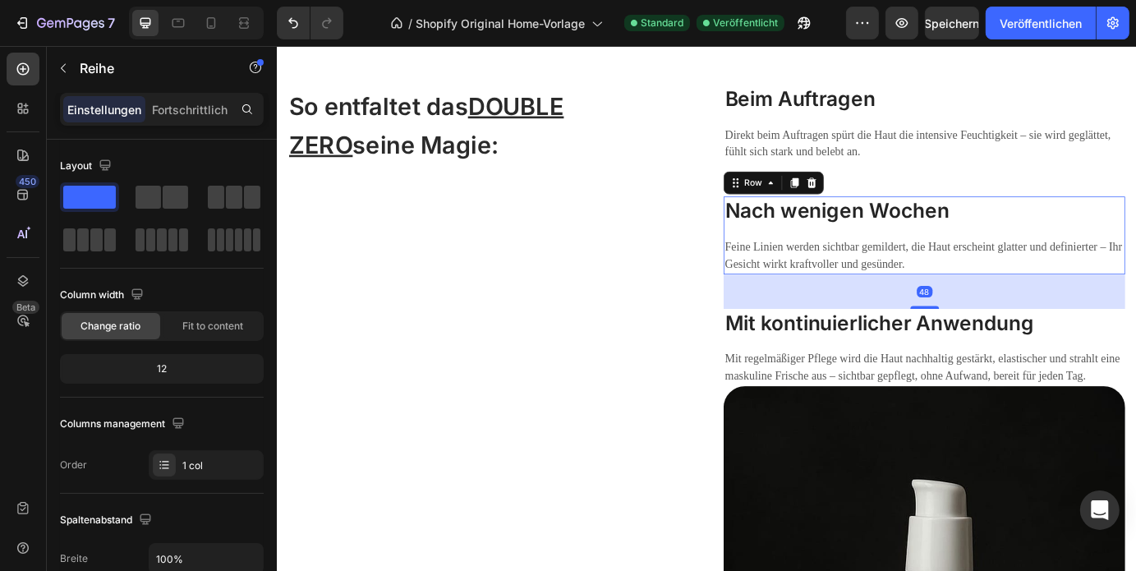
scroll to position [522, 0]
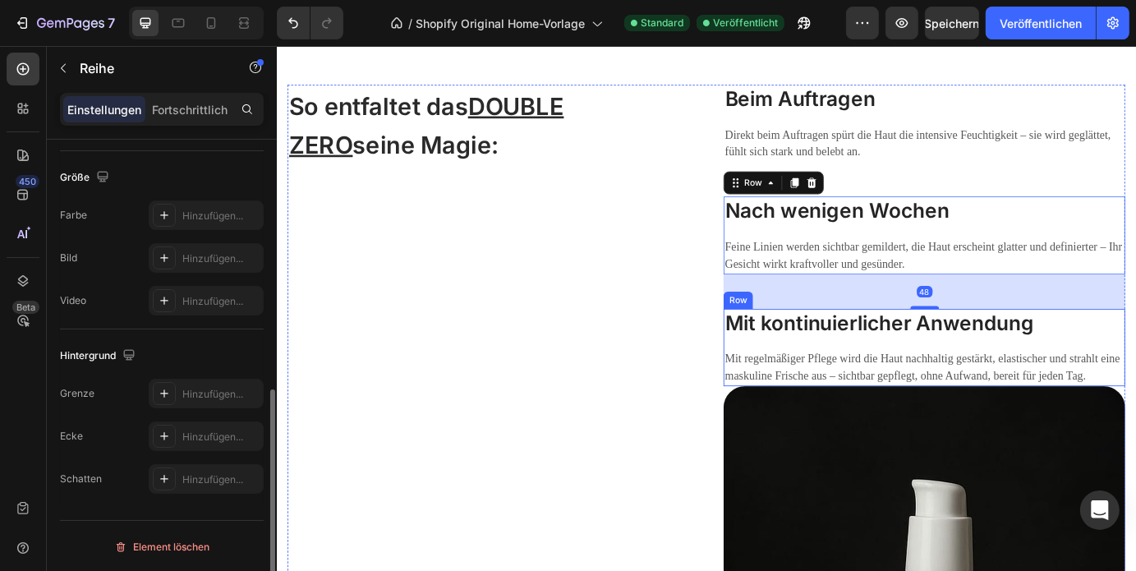
click at [871, 393] on div "Mit regelmäßiger Pflege wird die Haut nachhaltig gestärkt, elastischer und stra…" at bounding box center [1018, 414] width 461 height 43
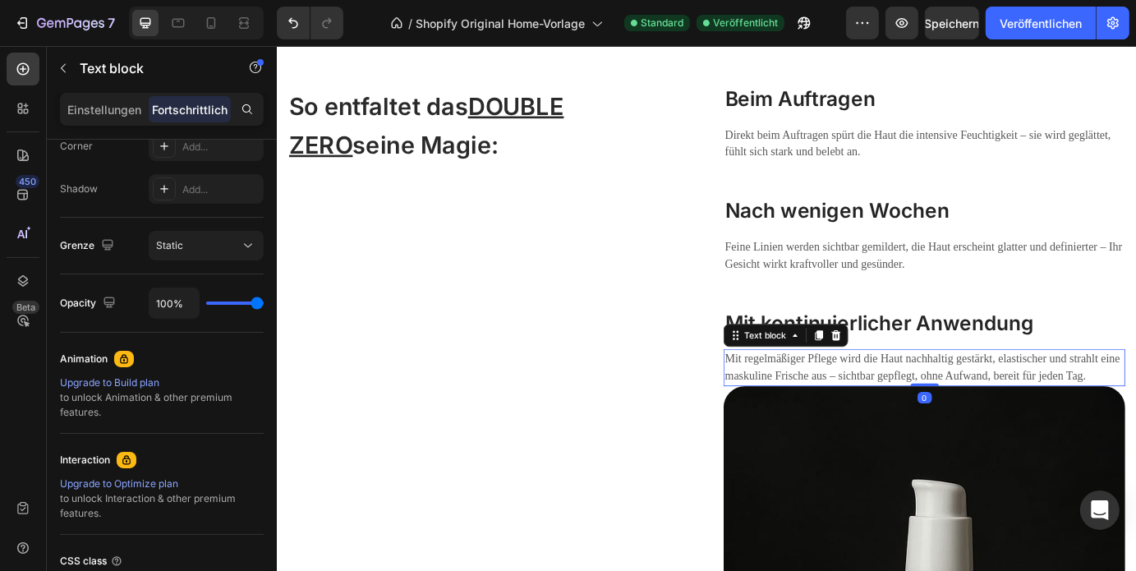
scroll to position [0, 0]
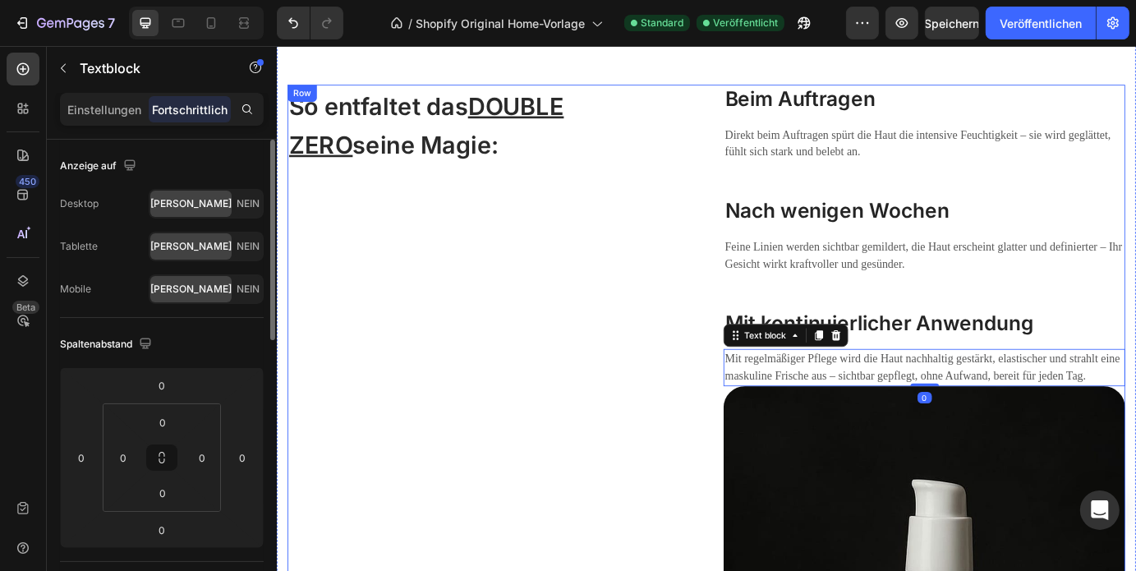
click at [583, 375] on div "So entfaltet das DOUBLE ZERO seine Magie: Heading" at bounding box center [518, 570] width 461 height 960
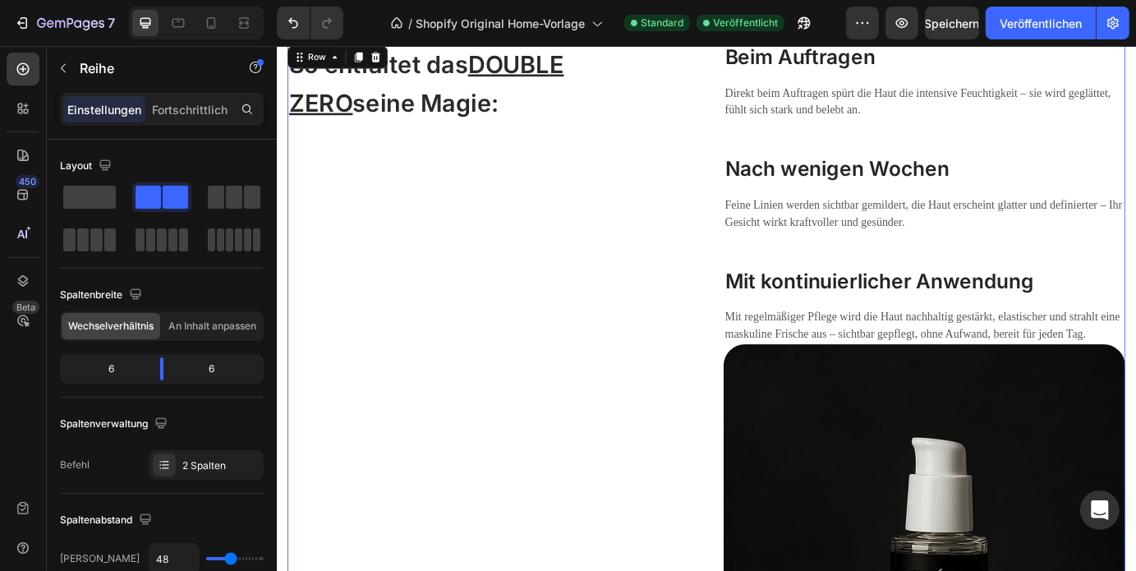
scroll to position [3014, 0]
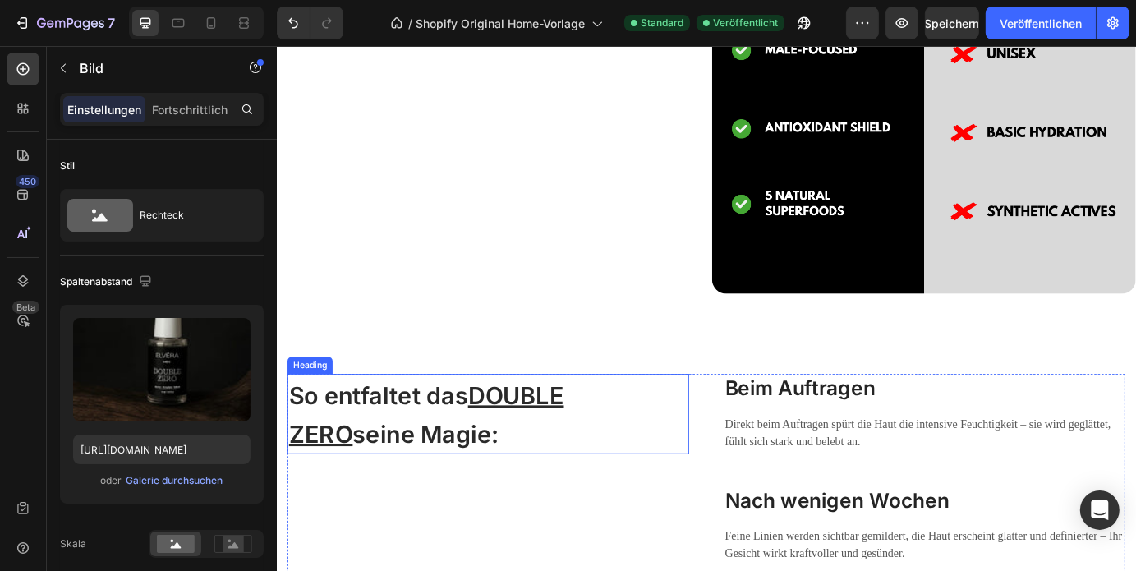
scroll to position [2644, 0]
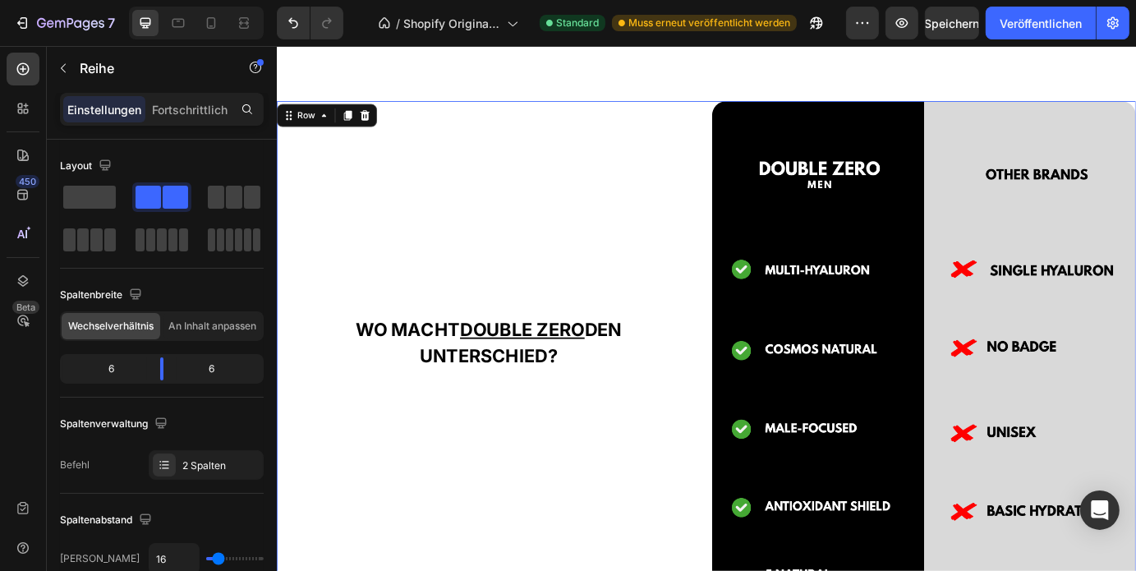
scroll to position [2162, 0]
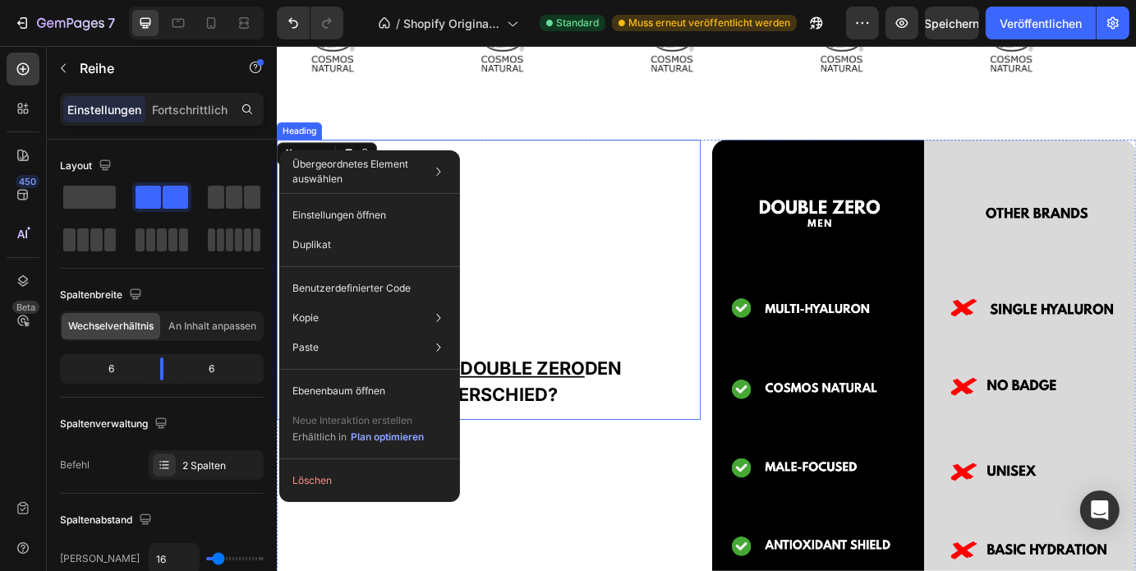
click at [644, 299] on h2 "WO MACHT DOUBLE ZERO DEN UNTERSCHIED?" at bounding box center [519, 313] width 486 height 321
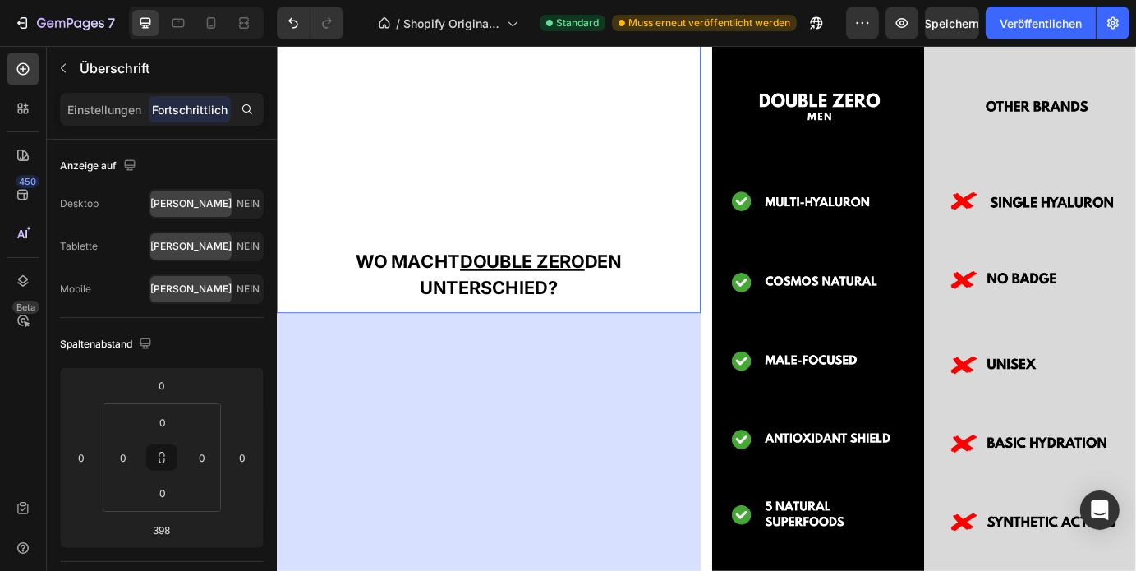
scroll to position [2047, 0]
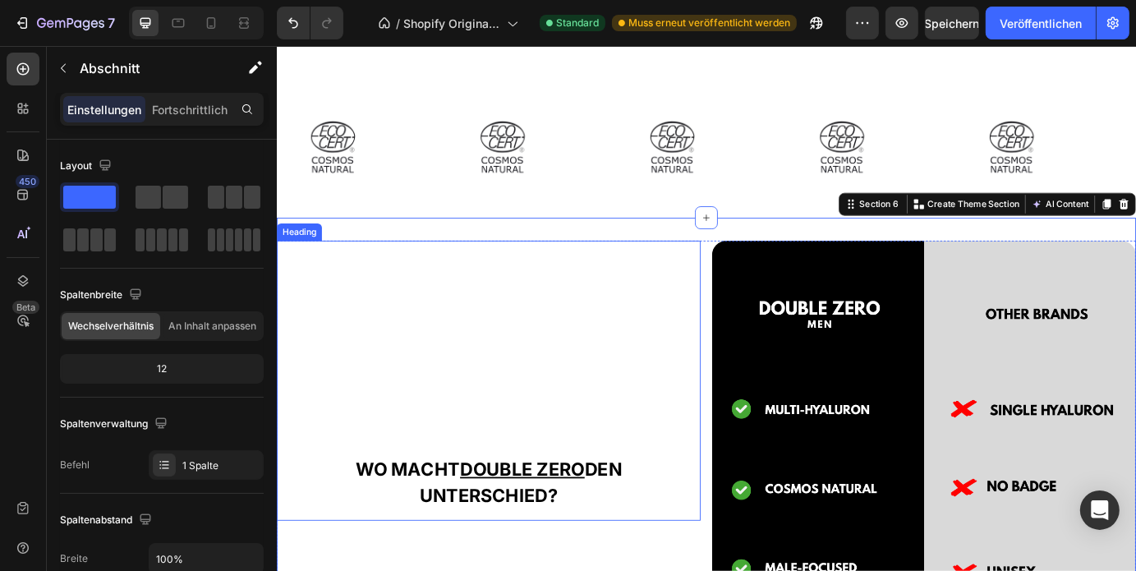
click at [617, 417] on h2 "WO MACHT DOUBLE ZERO DEN UNTERSCHIED?" at bounding box center [519, 429] width 486 height 321
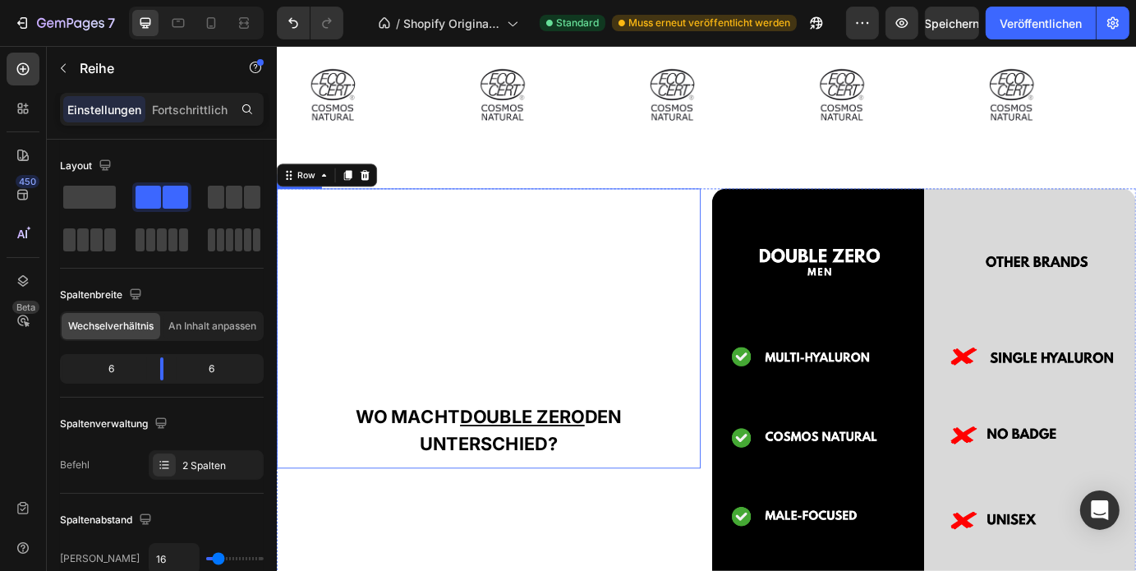
scroll to position [2107, 0]
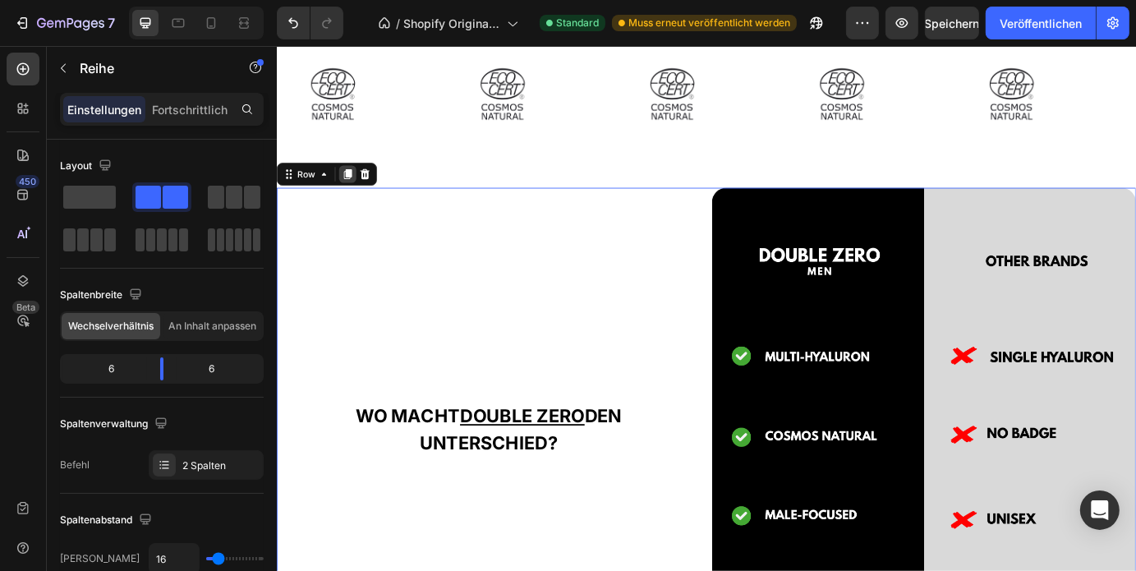
click at [360, 191] on icon at bounding box center [357, 191] width 9 height 11
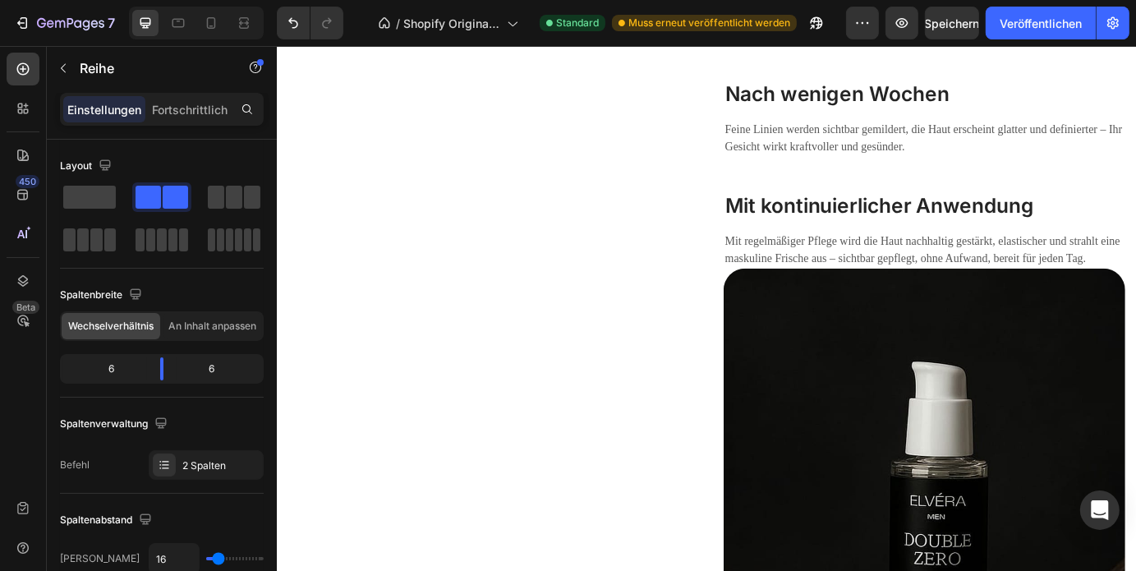
scroll to position [3752, 0]
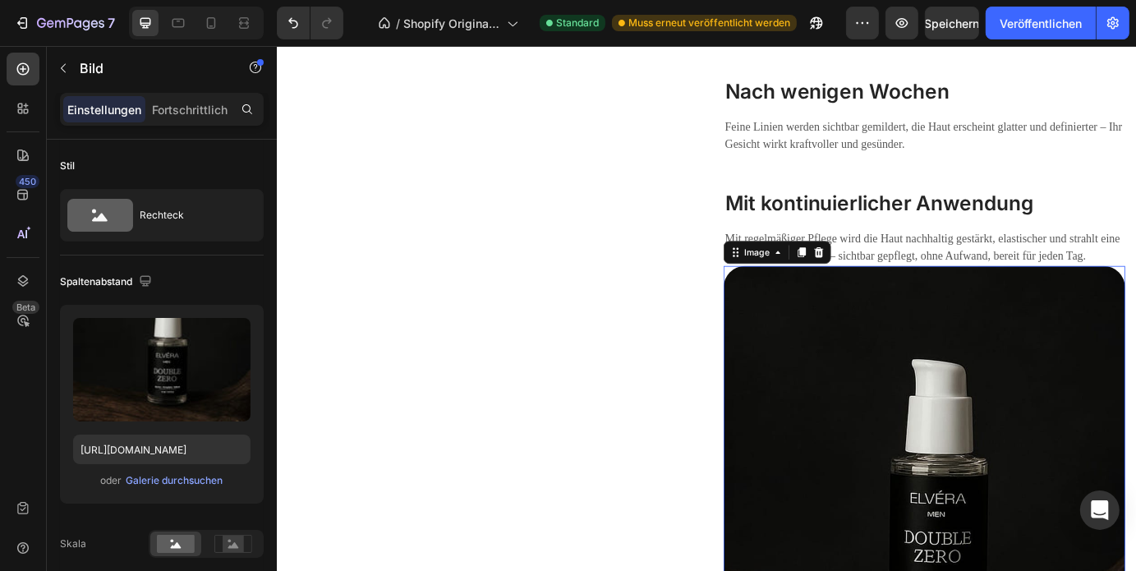
click at [871, 286] on icon at bounding box center [877, 281] width 13 height 13
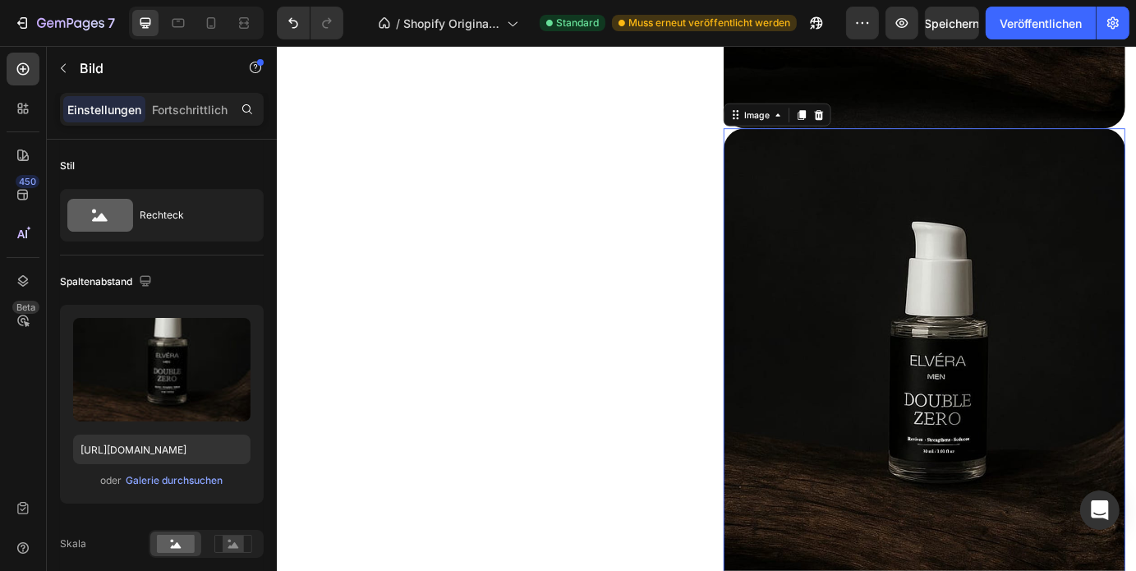
scroll to position [4551, 0]
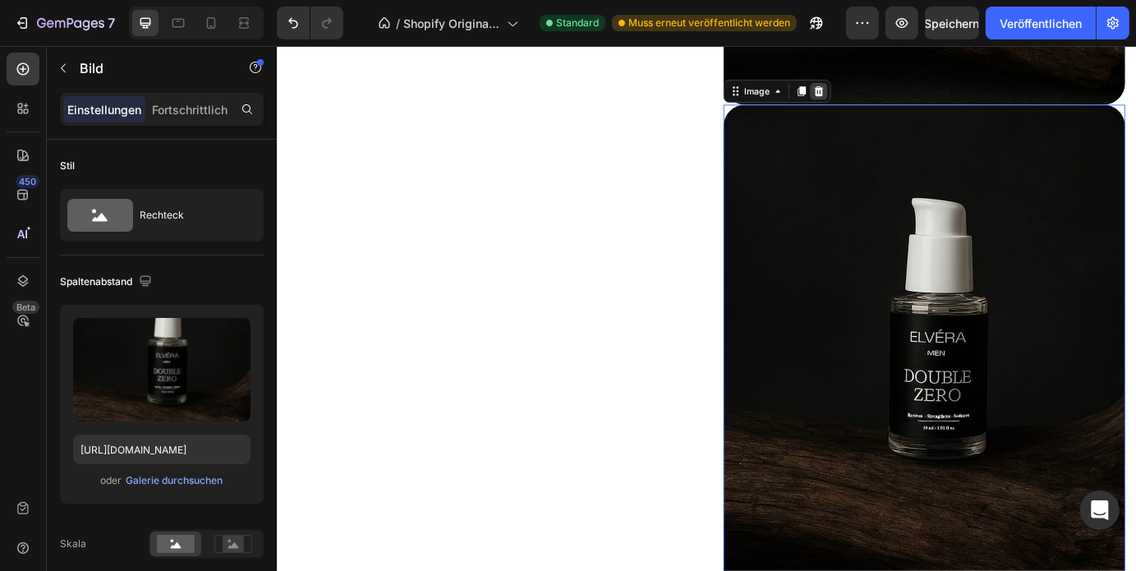
click at [891, 90] on icon at bounding box center [897, 96] width 13 height 13
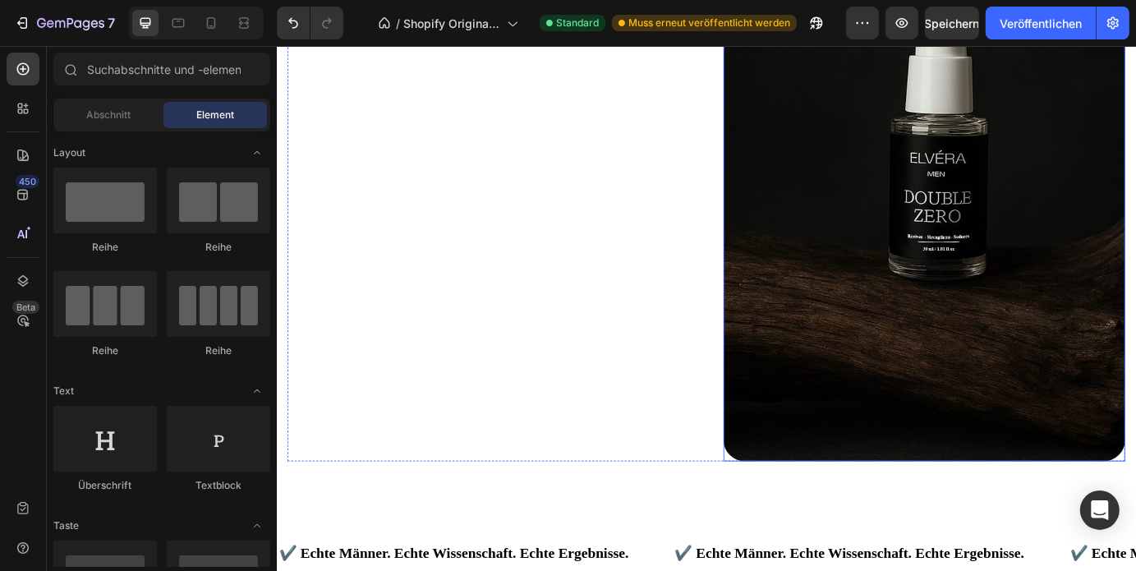
scroll to position [4141, 0]
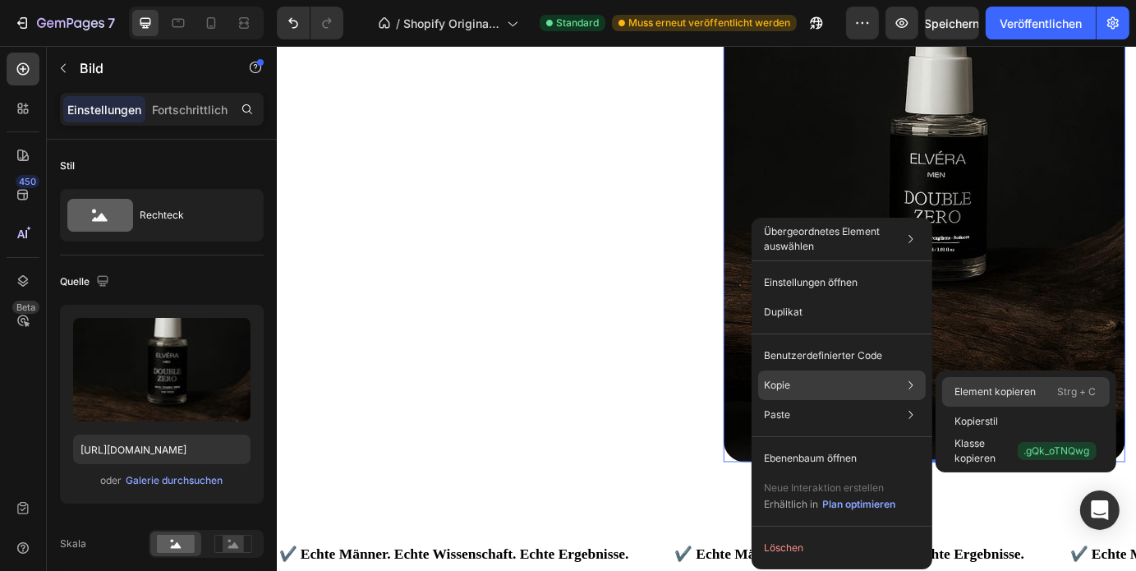
click at [1047, 402] on div "Element kopieren Strg + C" at bounding box center [1026, 392] width 168 height 30
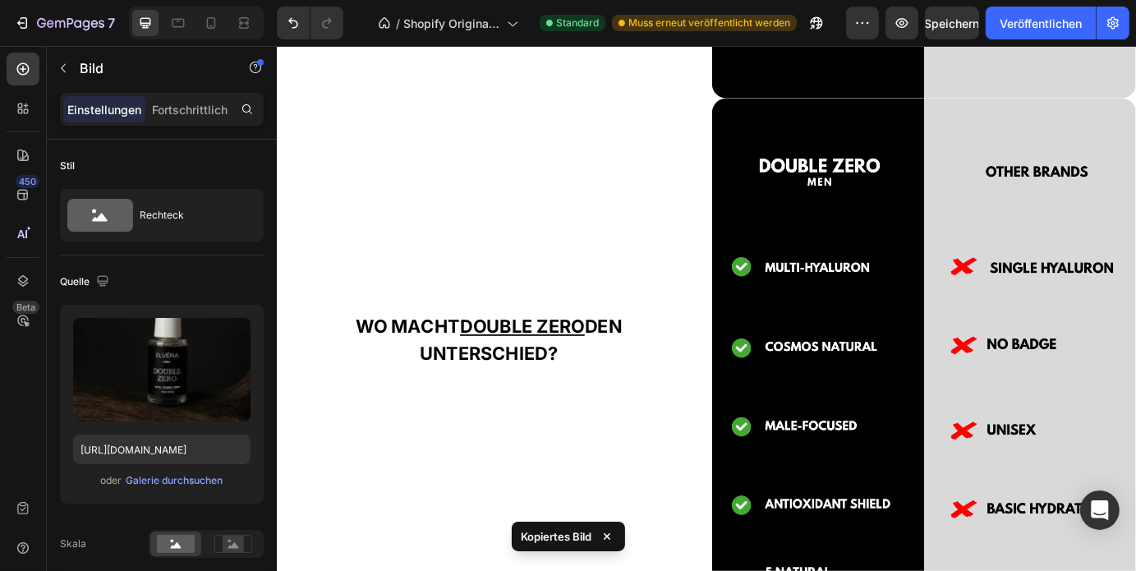
scroll to position [2866, 0]
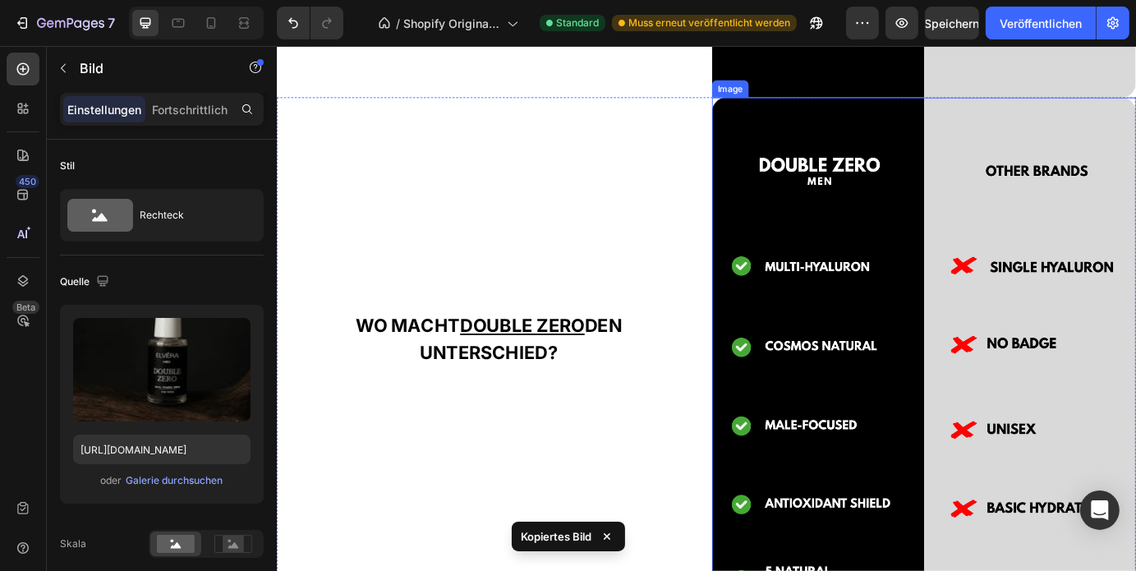
click at [999, 299] on img at bounding box center [1018, 431] width 486 height 655
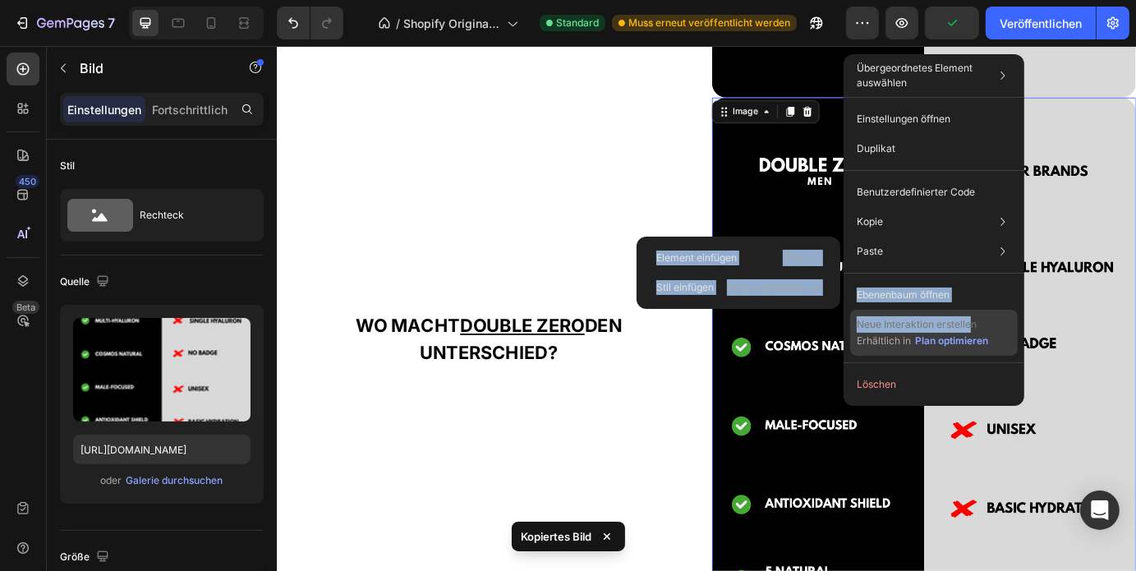
drag, startPoint x: 916, startPoint y: 244, endPoint x: 976, endPoint y: 325, distance: 101.0
click at [976, 325] on div "Übergeordnetes Element auswählen Abschnitt Zeile 2 Spalten Bild Einstellungen ö…" at bounding box center [933, 230] width 181 height 352
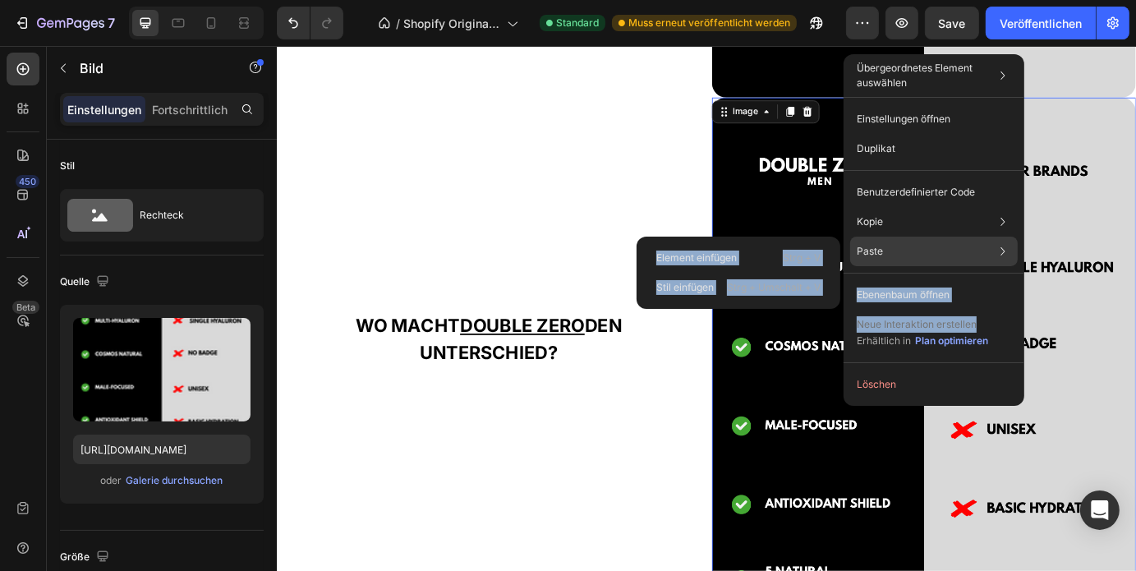
click at [926, 265] on div "Paste Element einfügen Strg + V Stil einfügen Strg + Umschalt + V" at bounding box center [934, 252] width 168 height 30
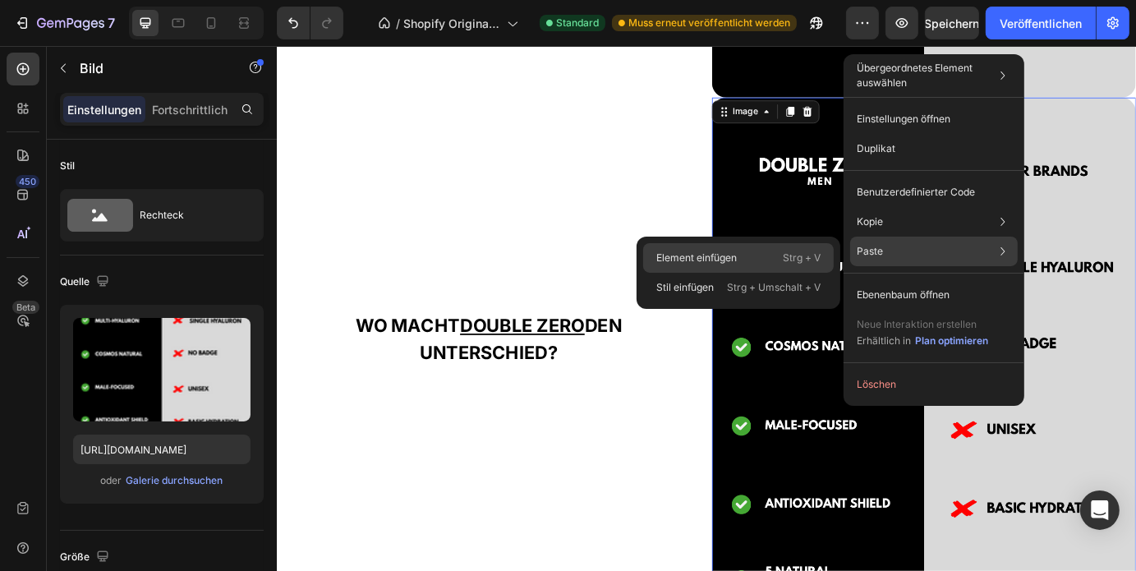
click at [780, 254] on div "Element einfügen Strg + V" at bounding box center [738, 258] width 191 height 30
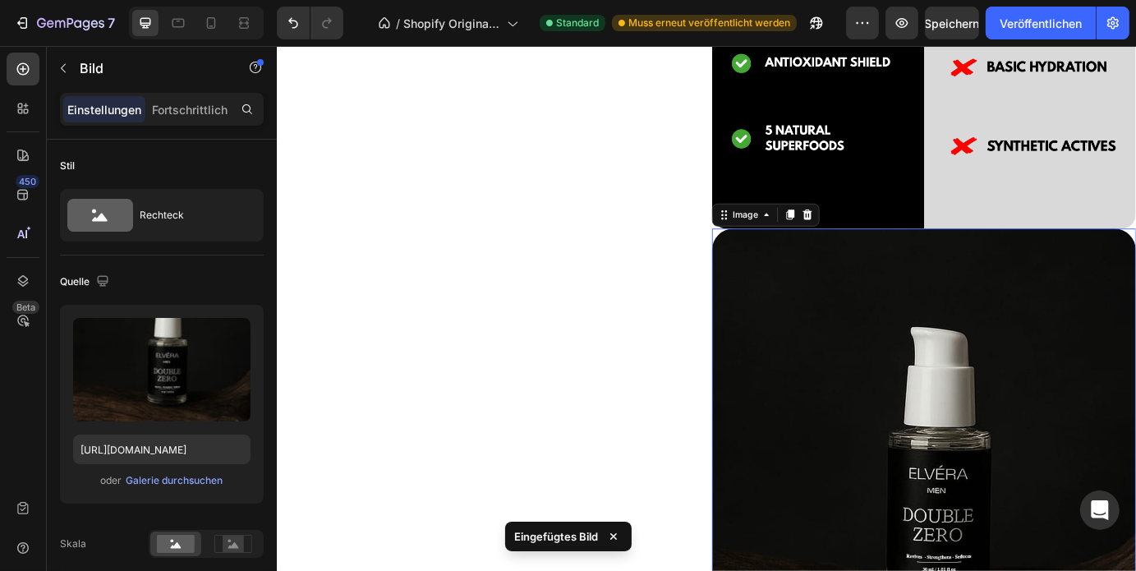
scroll to position [3371, 0]
click at [881, 234] on icon at bounding box center [885, 239] width 11 height 11
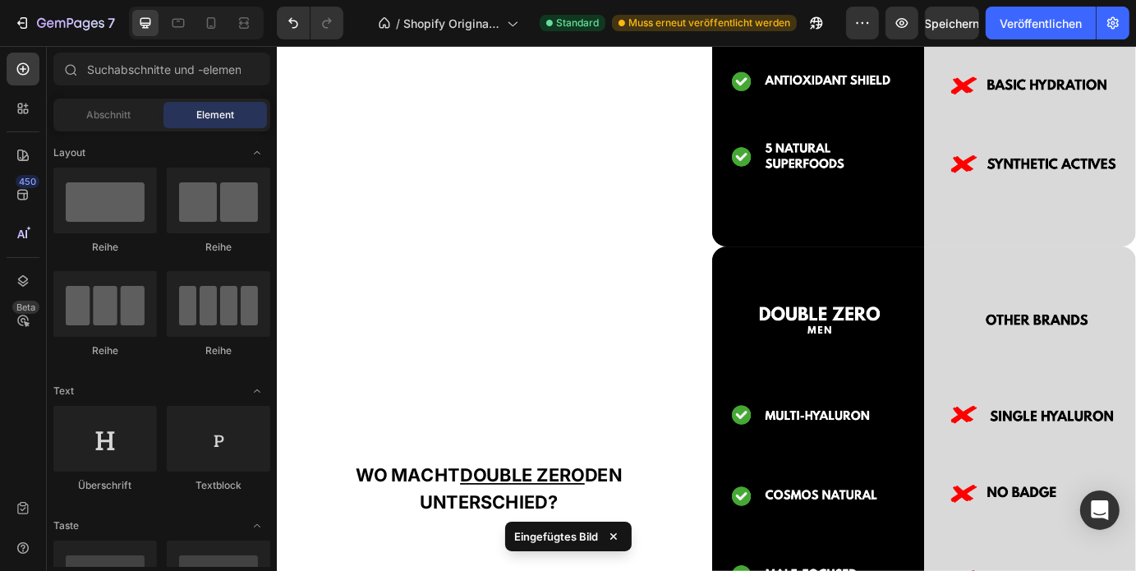
scroll to position [2753, 0]
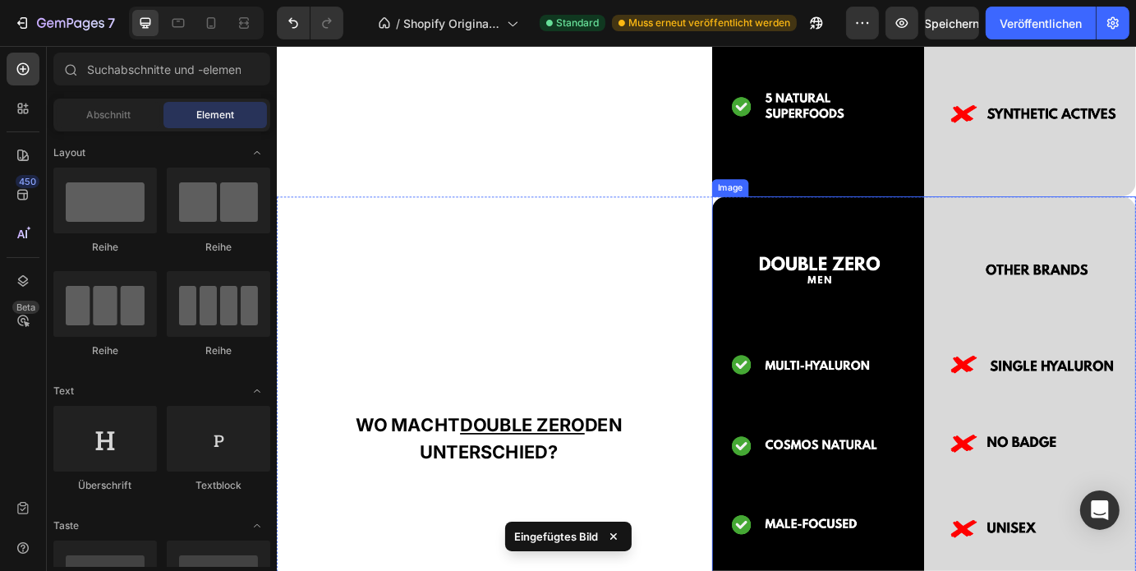
click at [903, 301] on img at bounding box center [1018, 545] width 486 height 655
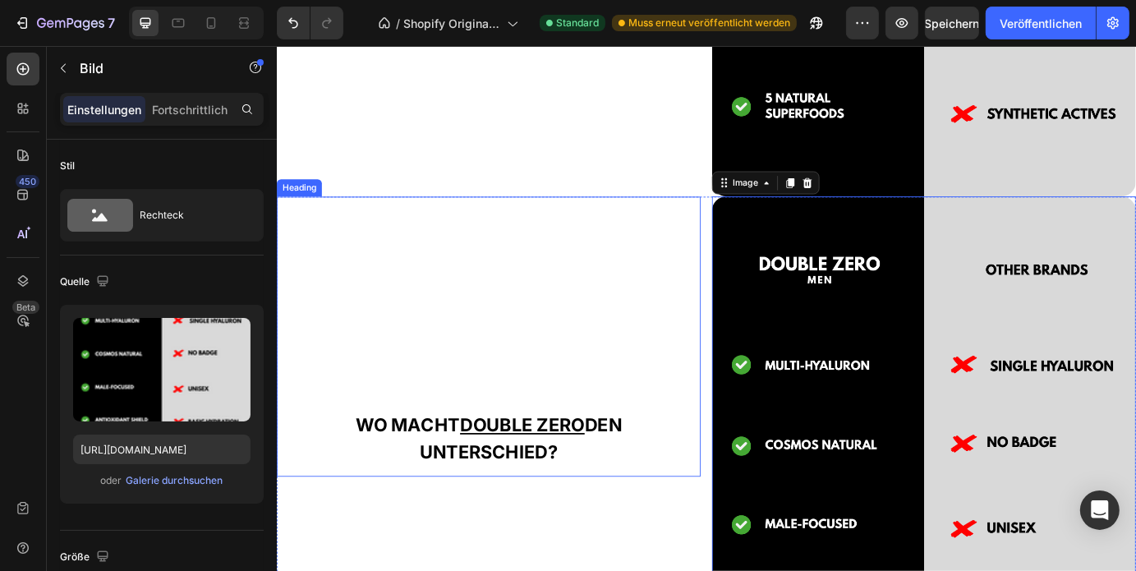
click at [510, 498] on strong "WO MACHT DOUBLE ZERO DEN UNTERSCHIED?" at bounding box center [519, 494] width 306 height 55
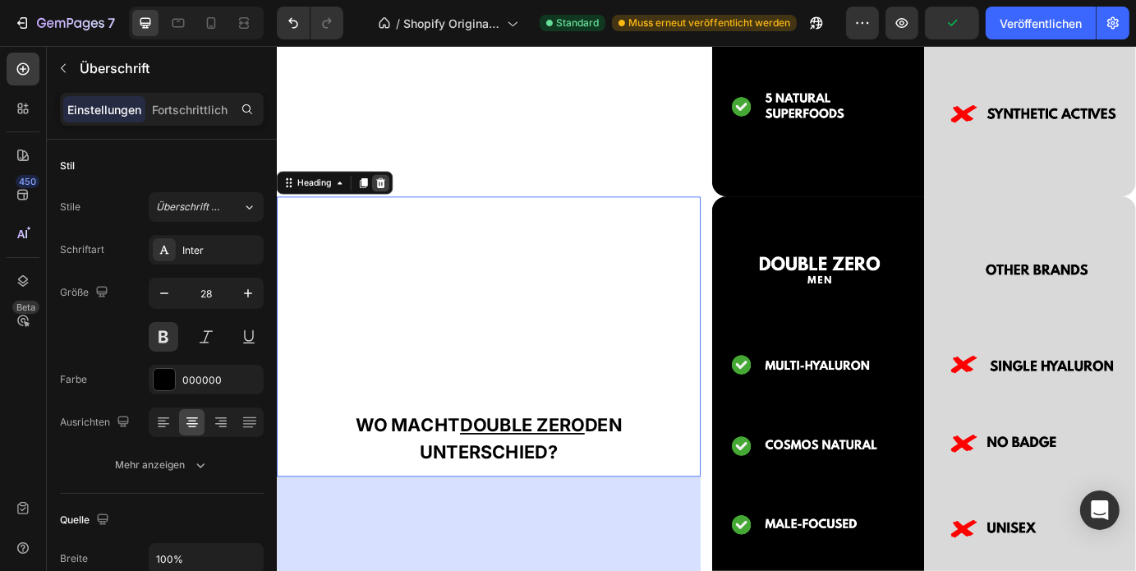
click at [397, 195] on icon at bounding box center [394, 201] width 13 height 13
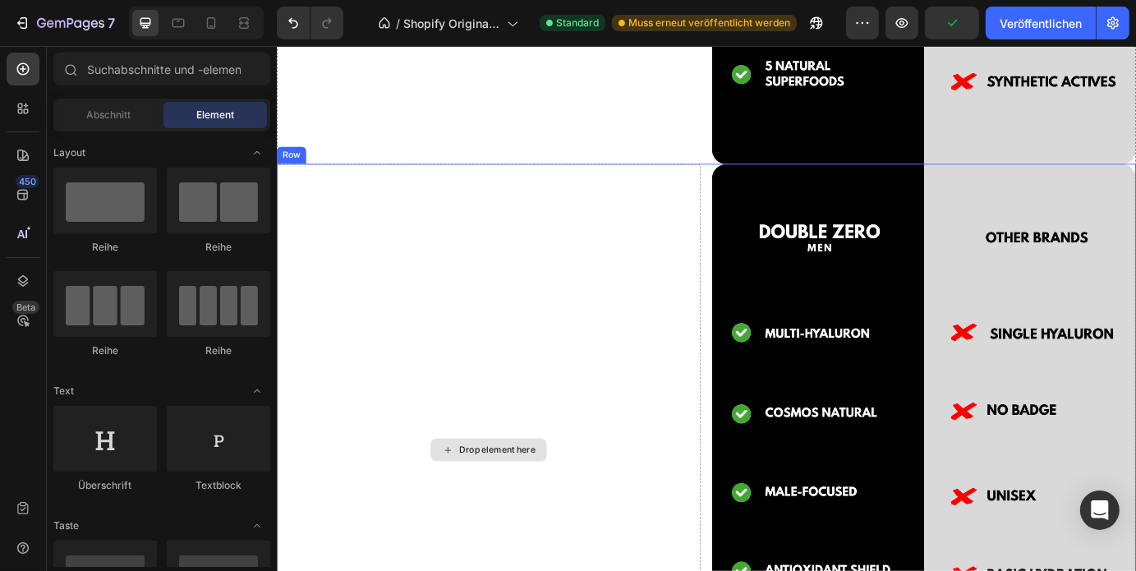
scroll to position [2828, 0]
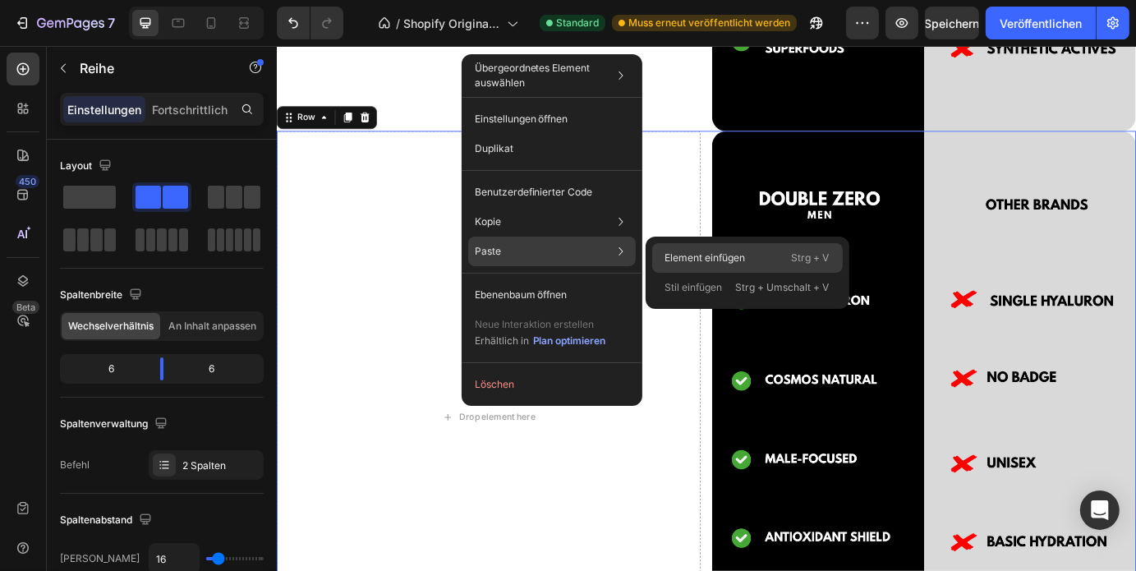
click at [692, 259] on font "Element einfügen" at bounding box center [705, 257] width 80 height 12
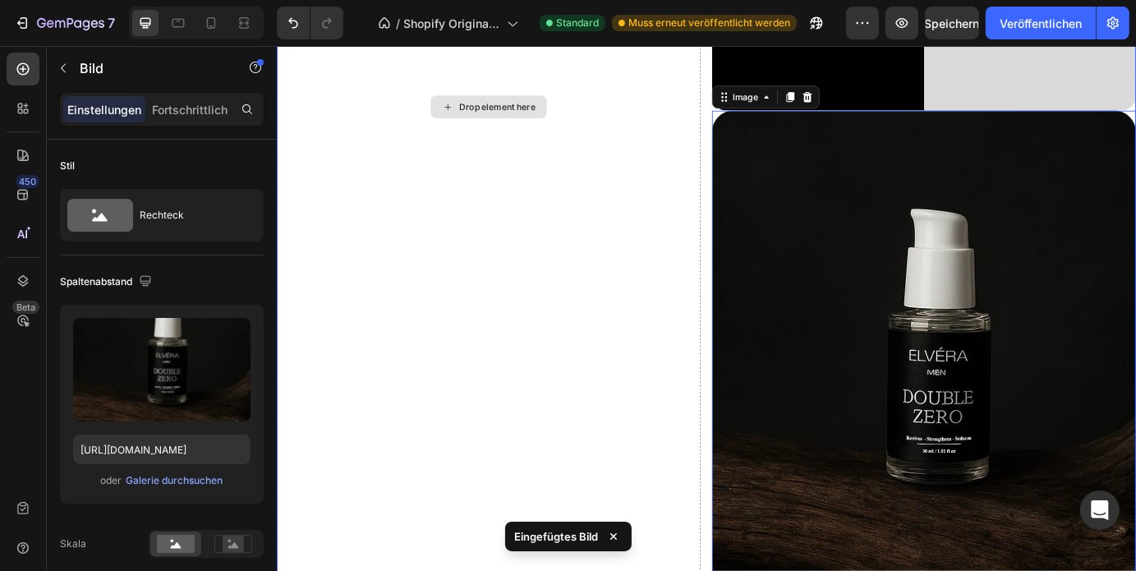
scroll to position [3435, 0]
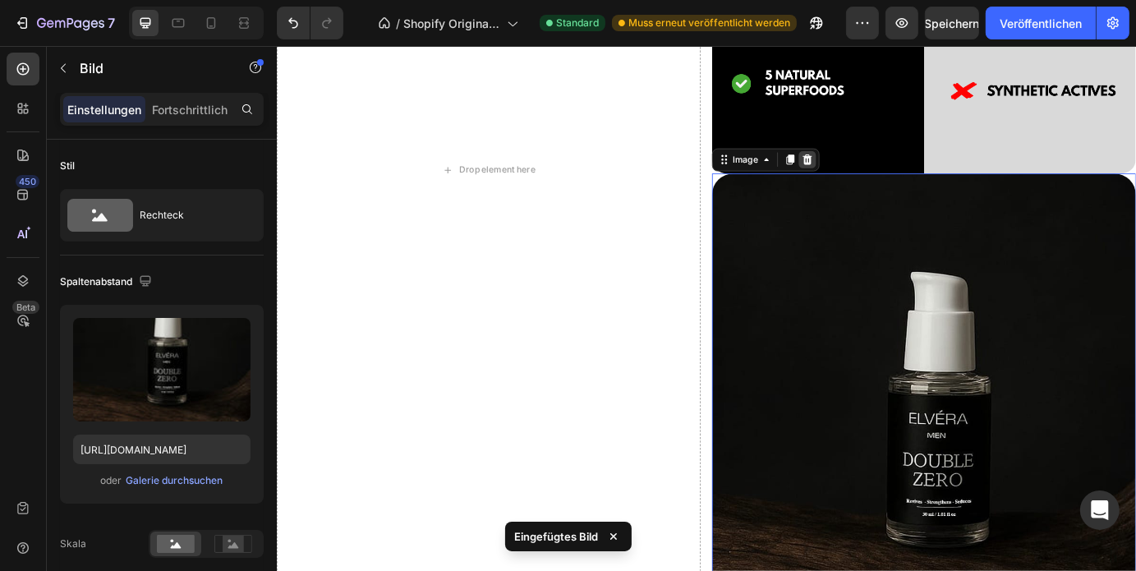
click at [880, 169] on icon at bounding box center [884, 175] width 13 height 13
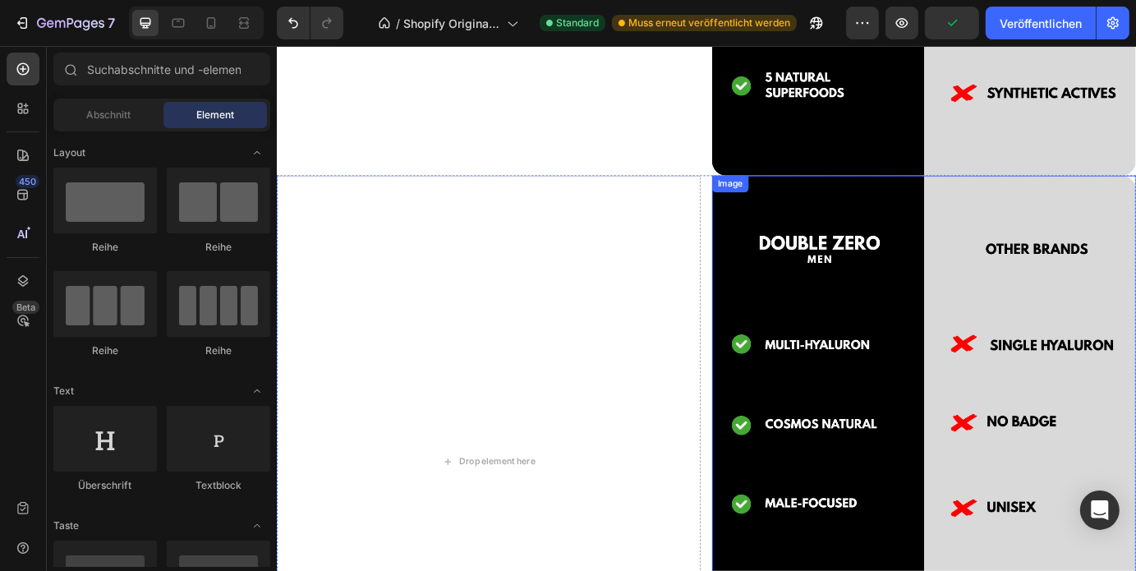
scroll to position [2778, 0]
click at [535, 331] on div "Drop element here" at bounding box center [519, 520] width 486 height 655
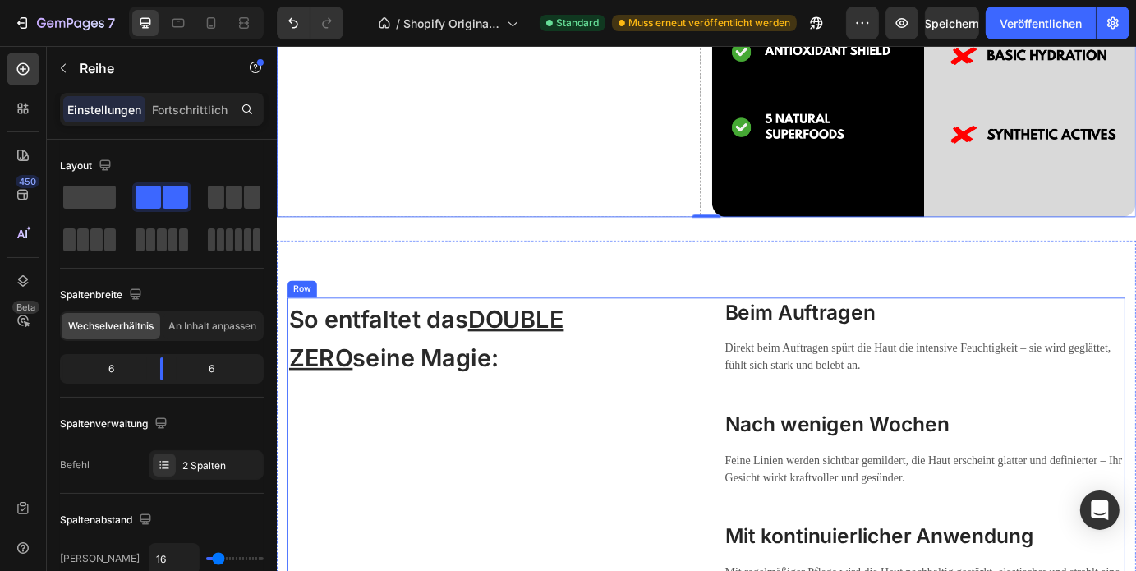
scroll to position [3604, 0]
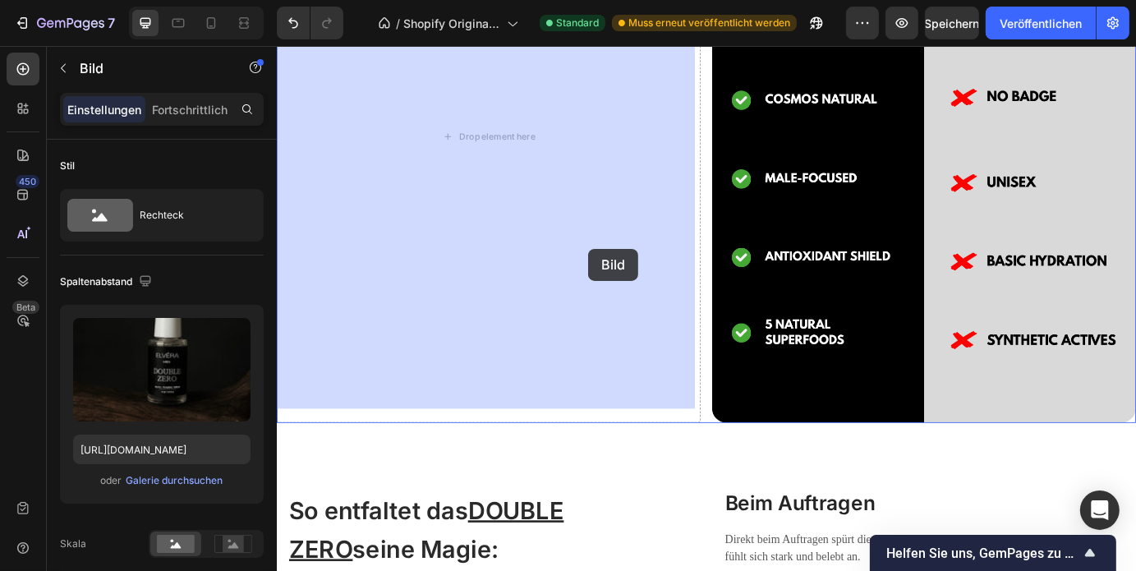
drag, startPoint x: 936, startPoint y: 566, endPoint x: 633, endPoint y: 278, distance: 418.3
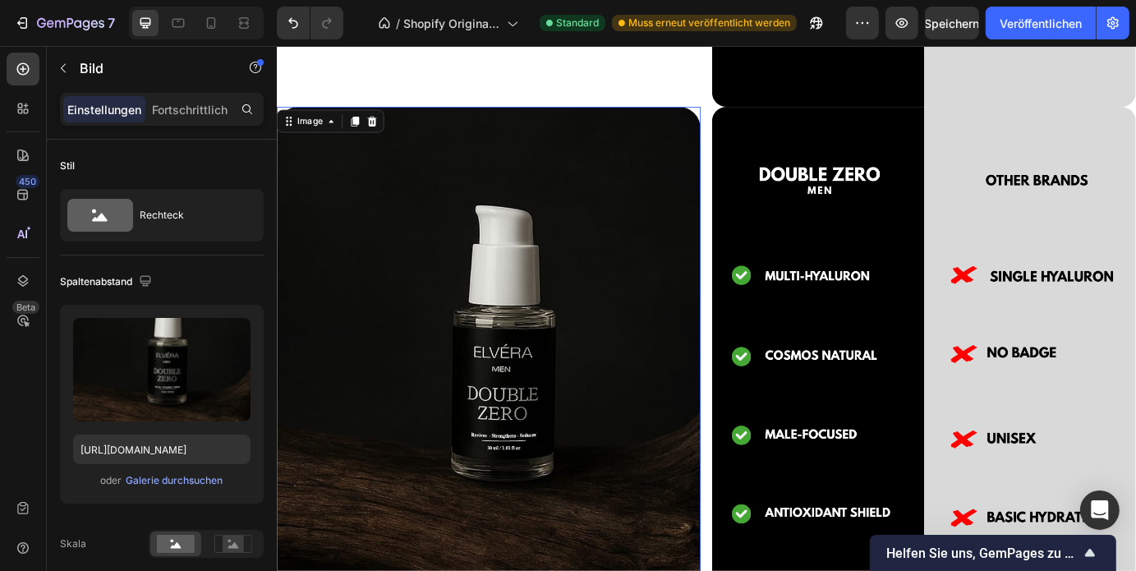
scroll to position [2794, 0]
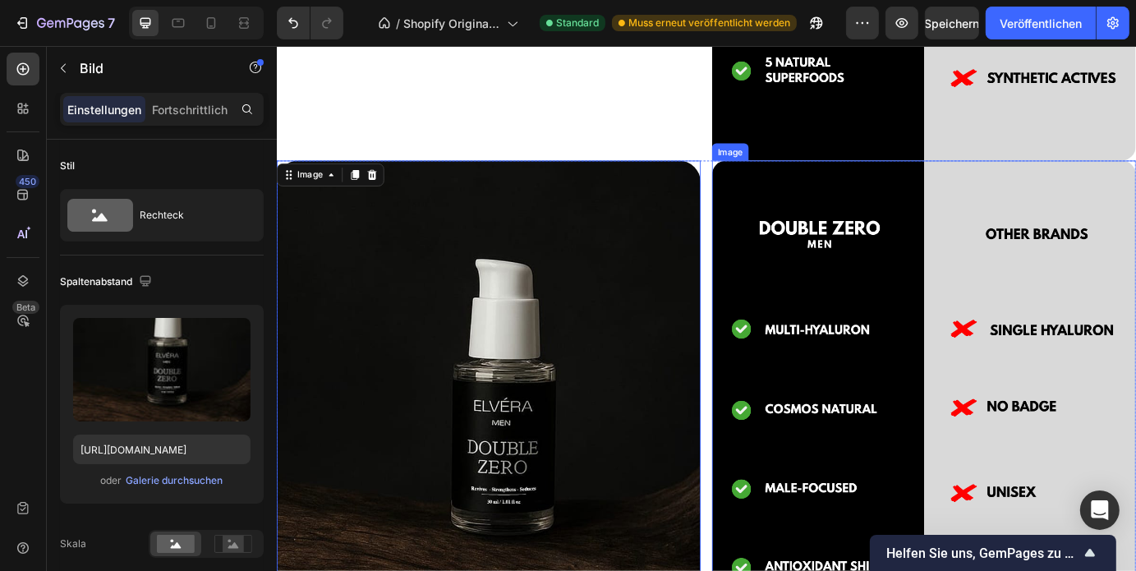
click at [874, 305] on img at bounding box center [1018, 504] width 486 height 655
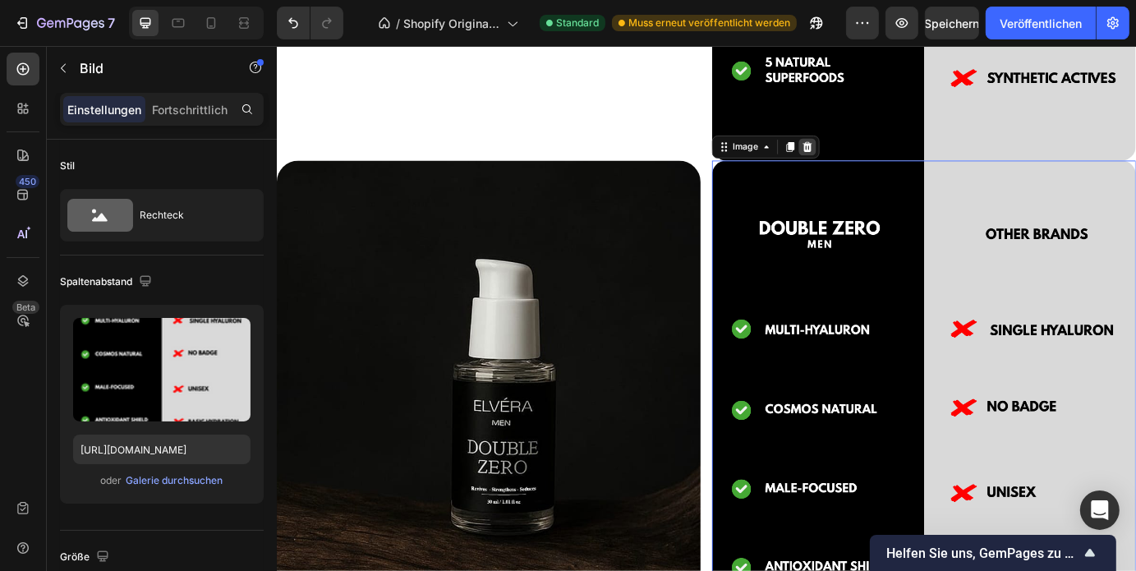
click at [886, 159] on div at bounding box center [885, 161] width 20 height 20
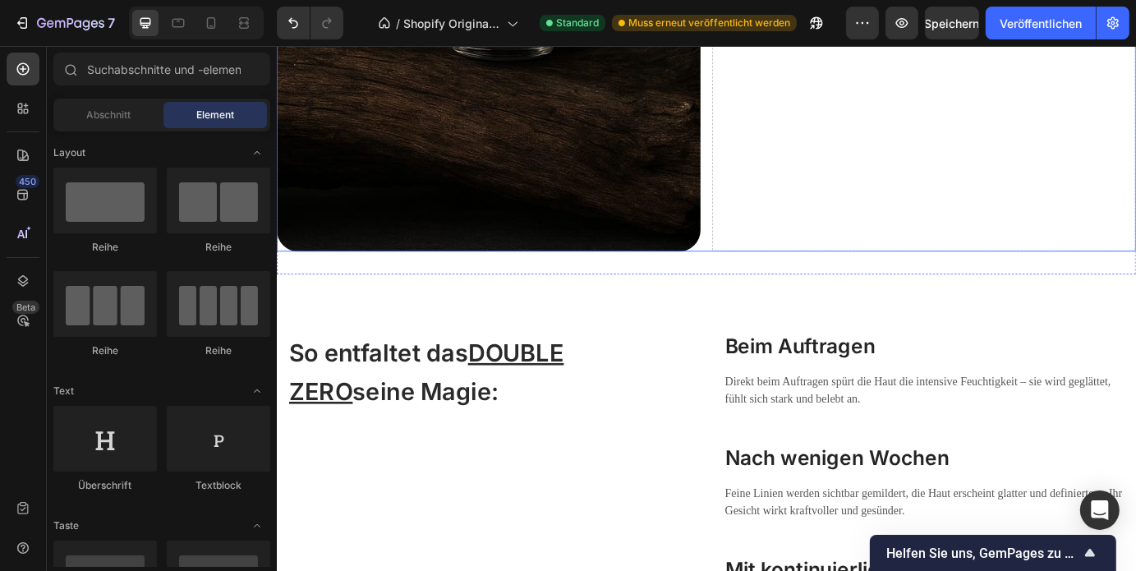
scroll to position [3338, 0]
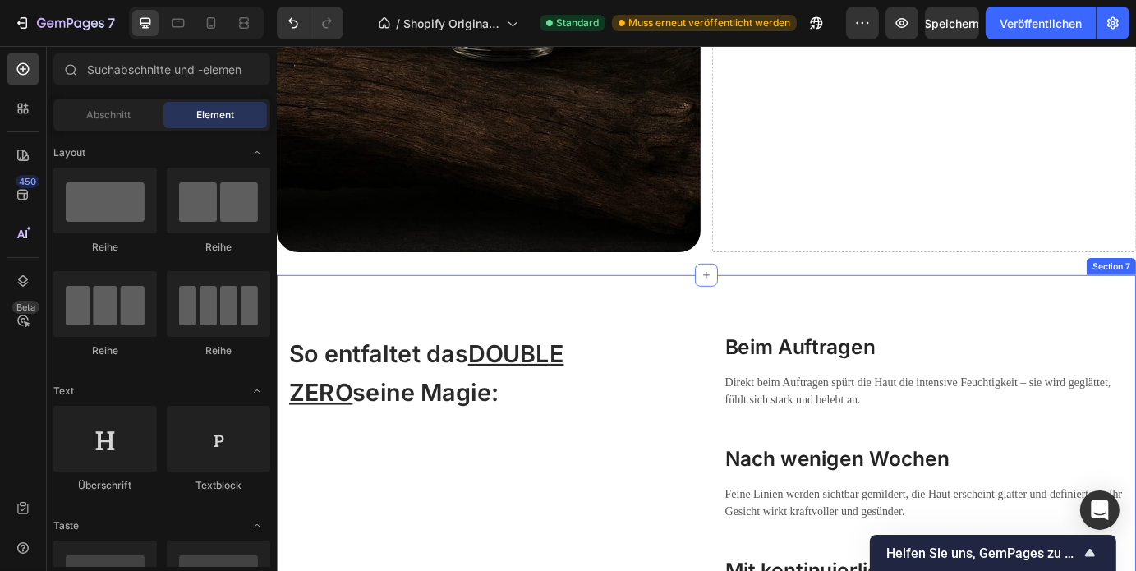
click at [887, 333] on div "So entfaltet das DOUBLE ZERO seine Magie: Heading Beim Auftragen Heading Direkt…" at bounding box center [769, 538] width 986 height 461
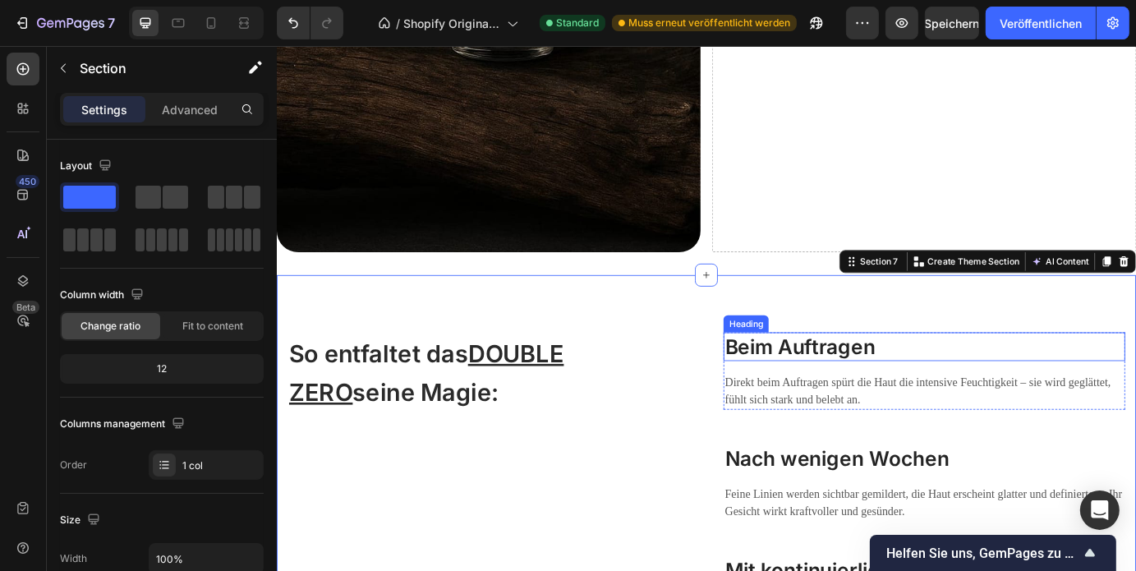
click at [847, 374] on h3 "Beim Auftragen" at bounding box center [1018, 390] width 461 height 33
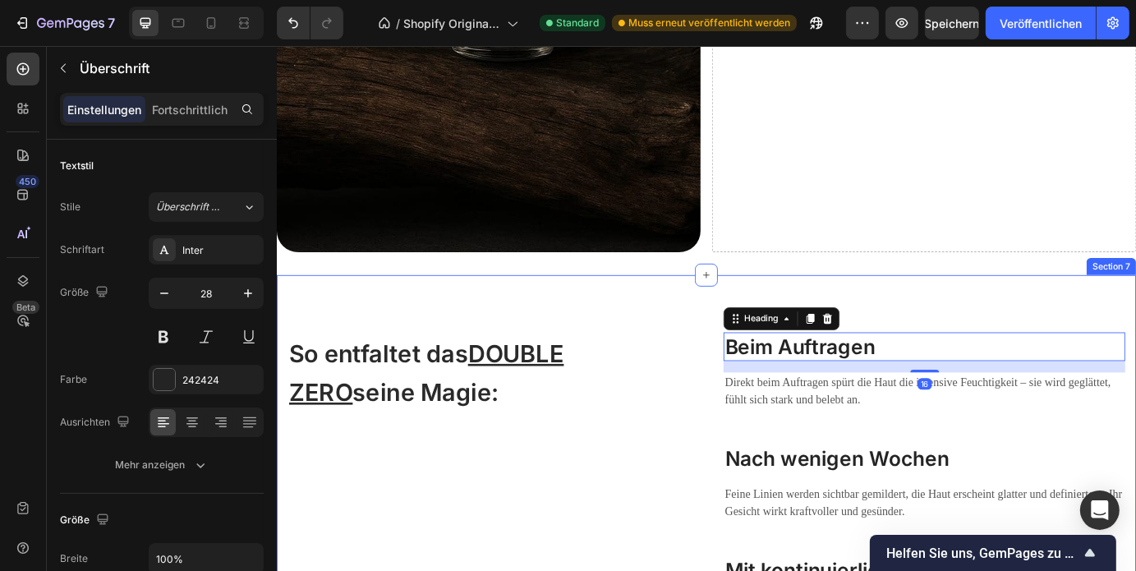
click at [957, 342] on div "So entfaltet das DOUBLE ZERO seine Magie: Heading Beim Auftragen Heading 16 Dir…" at bounding box center [769, 538] width 986 height 461
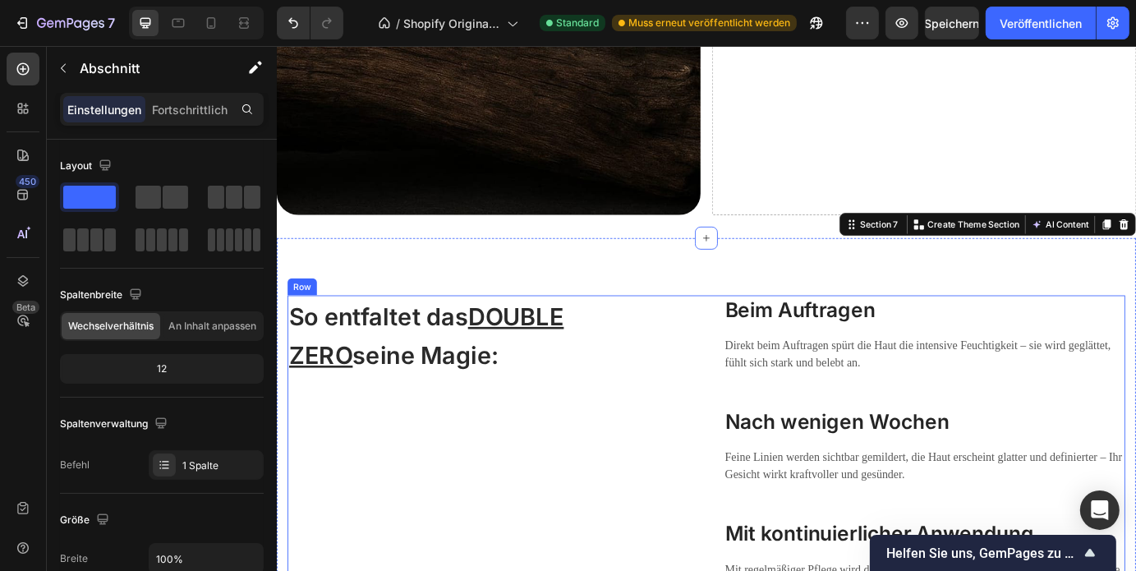
scroll to position [3381, 0]
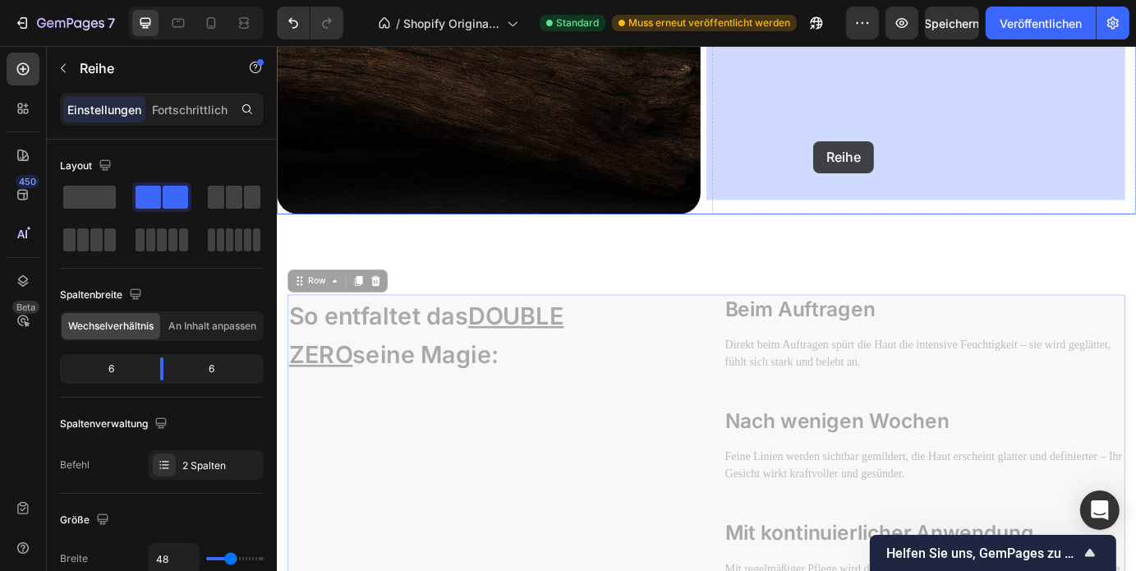
drag, startPoint x: 683, startPoint y: 442, endPoint x: 891, endPoint y: 154, distance: 354.7
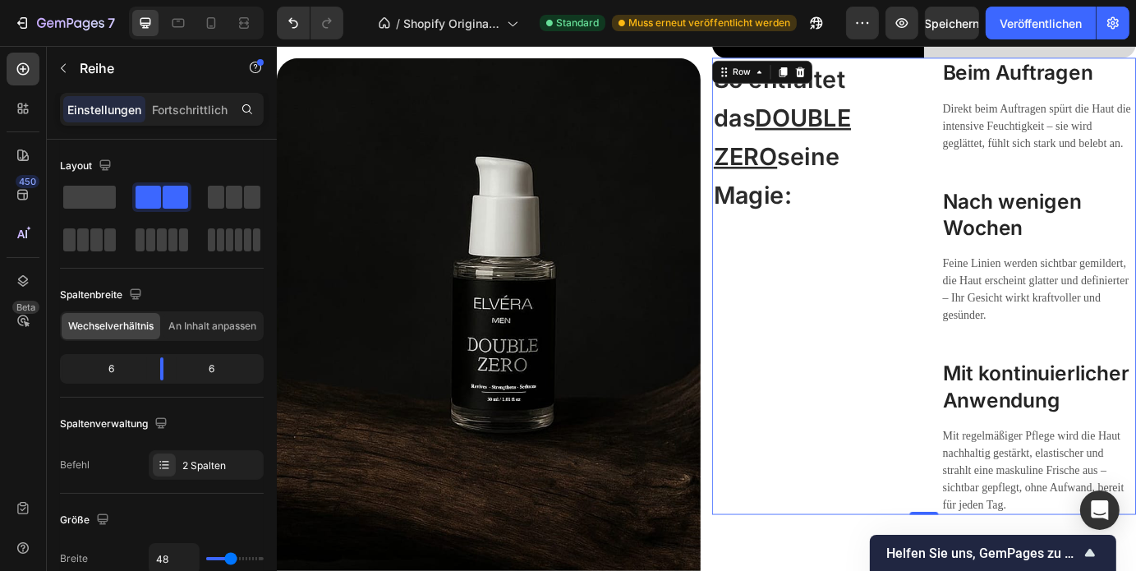
scroll to position [2688, 0]
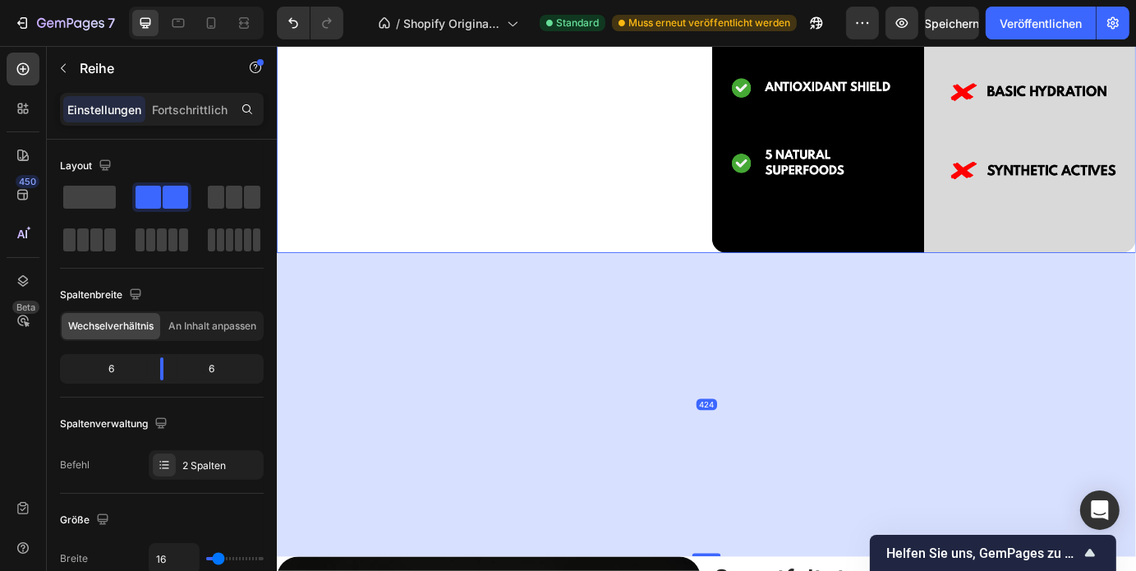
drag, startPoint x: 763, startPoint y: 271, endPoint x: 787, endPoint y: 606, distance: 335.9
click at [787, 283] on div "424" at bounding box center [769, 283] width 986 height 0
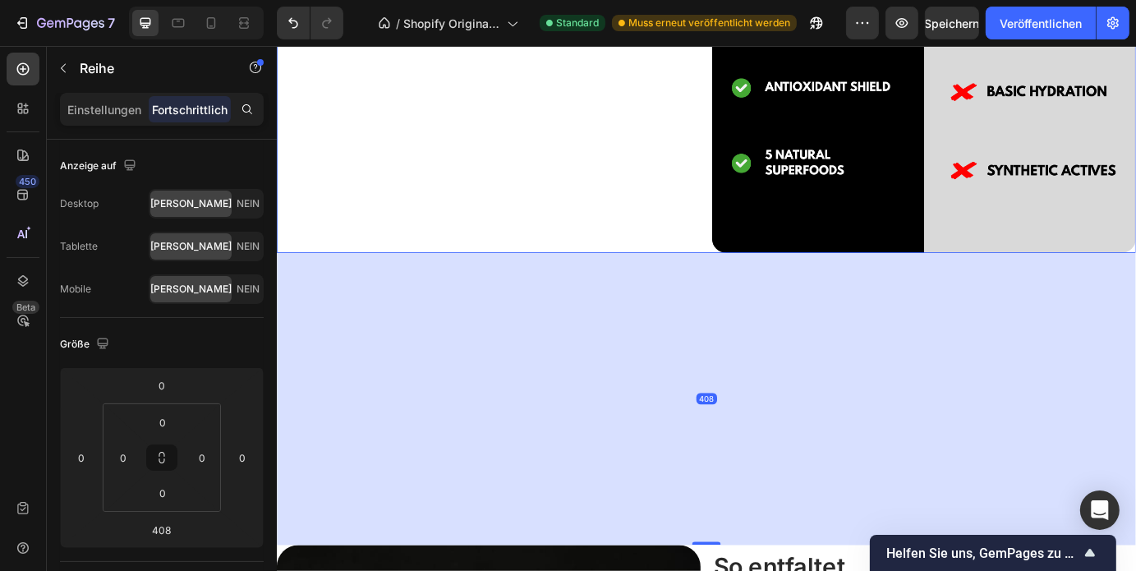
scroll to position [2902, 0]
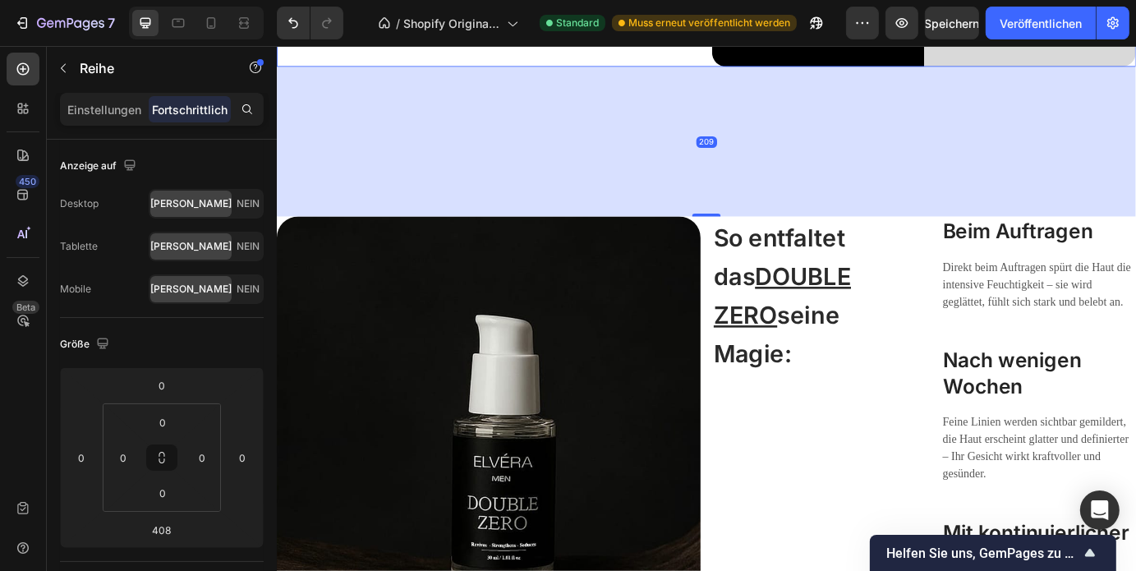
drag, startPoint x: 739, startPoint y: 285, endPoint x: 744, endPoint y: 230, distance: 55.2
click at [744, 69] on div "209" at bounding box center [769, 69] width 986 height 0
type input "209"
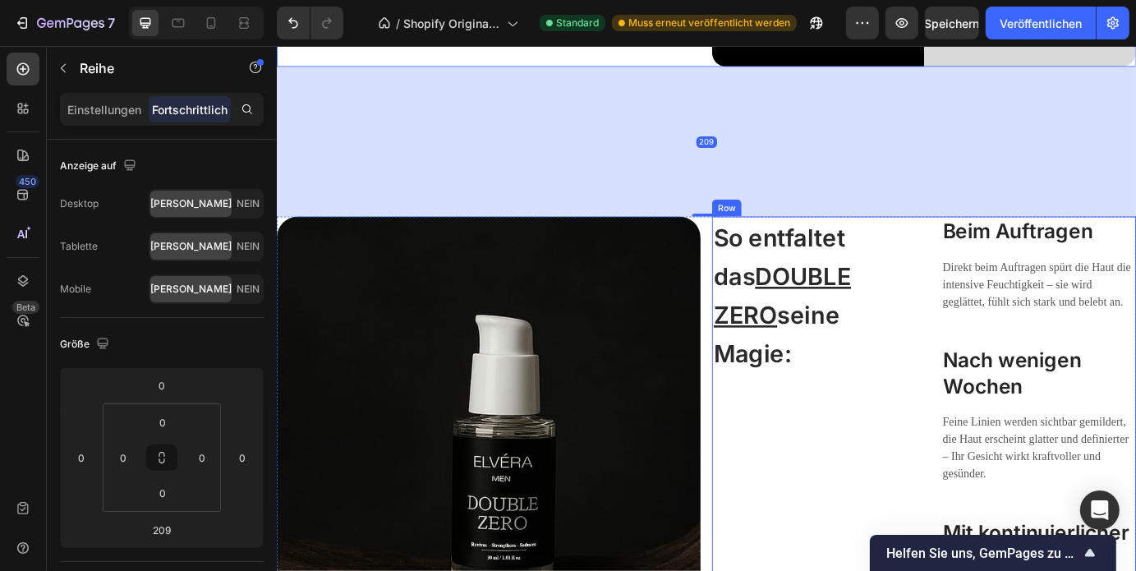
click at [843, 390] on div "So entfaltet das DOUBLE ZERO seine Magie: Heading" at bounding box center [886, 503] width 223 height 524
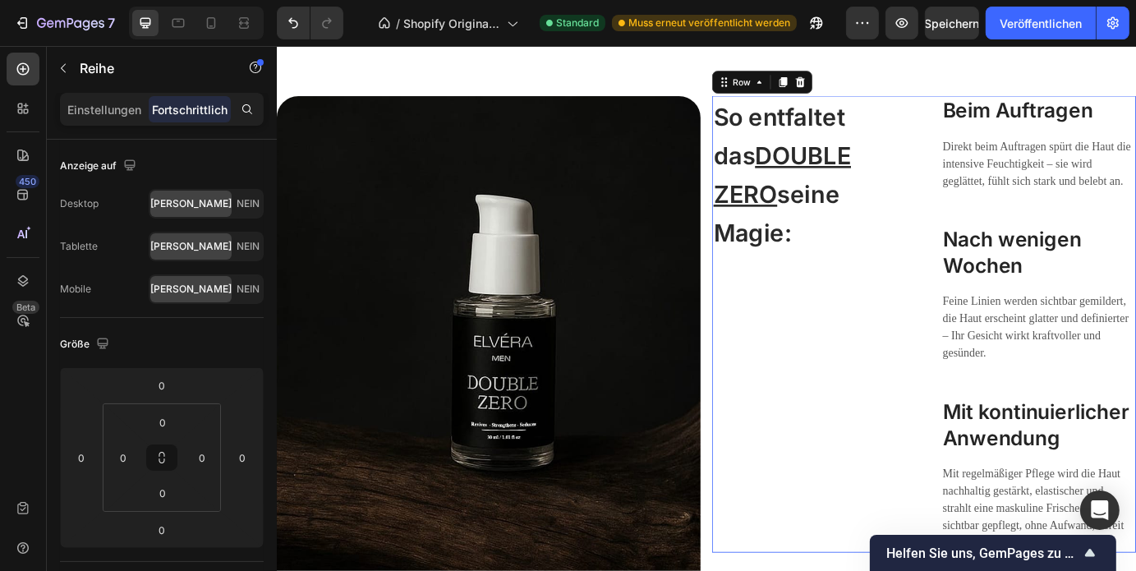
scroll to position [3030, 0]
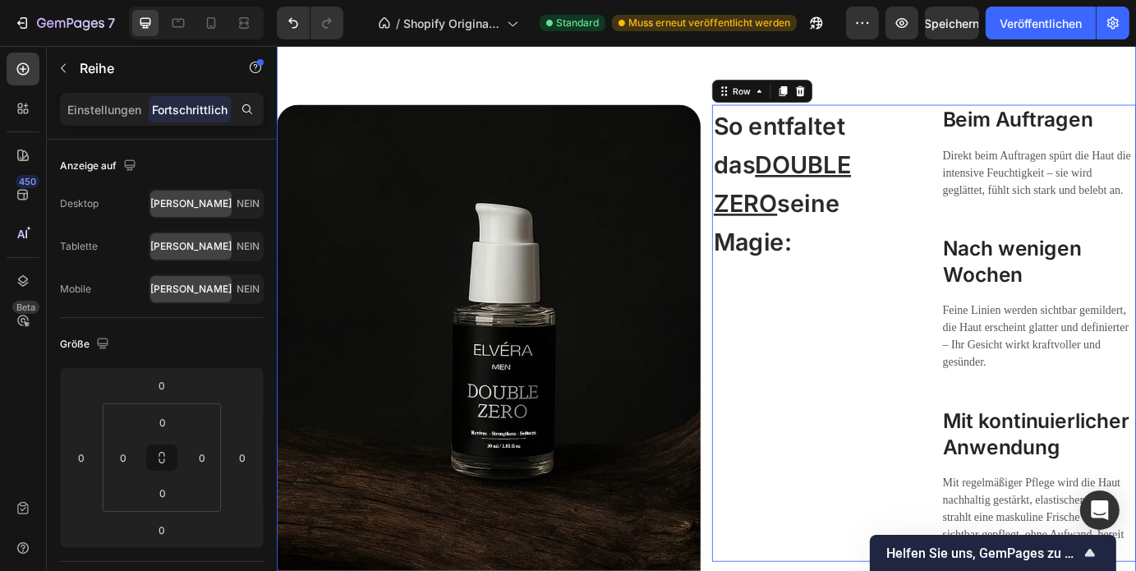
click at [742, 86] on div "WO MACHT DOUBLE ZERO DEN UNTERSCHIED? Heading Image Row Image So entfaltet das …" at bounding box center [769, 23] width 986 height 1476
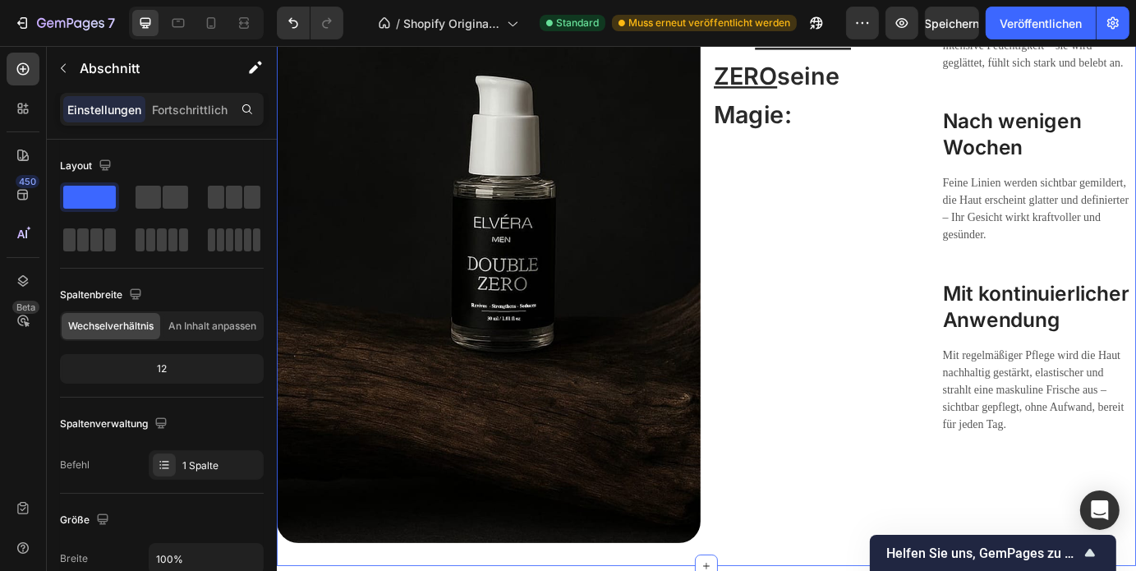
scroll to position [3497, 0]
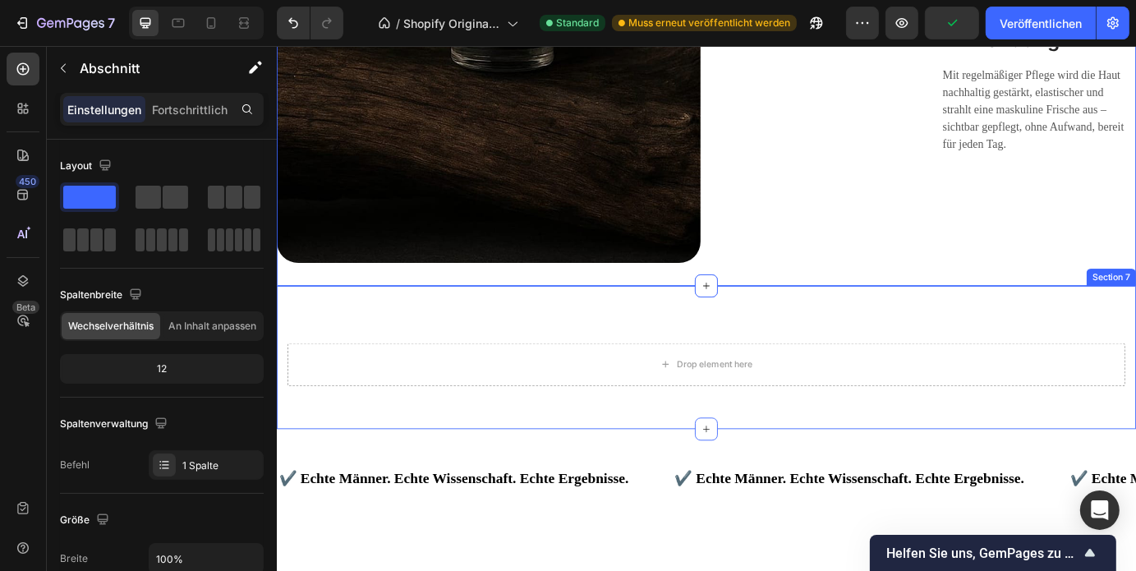
click at [1135, 340] on div "Drop element here Section 7" at bounding box center [769, 402] width 986 height 164
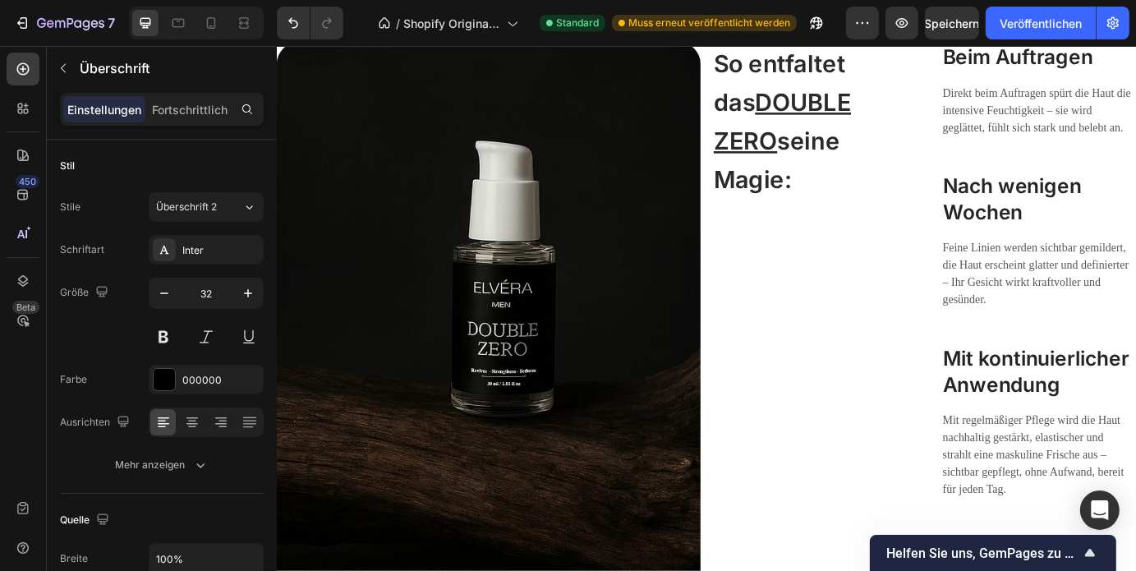
scroll to position [3160, 0]
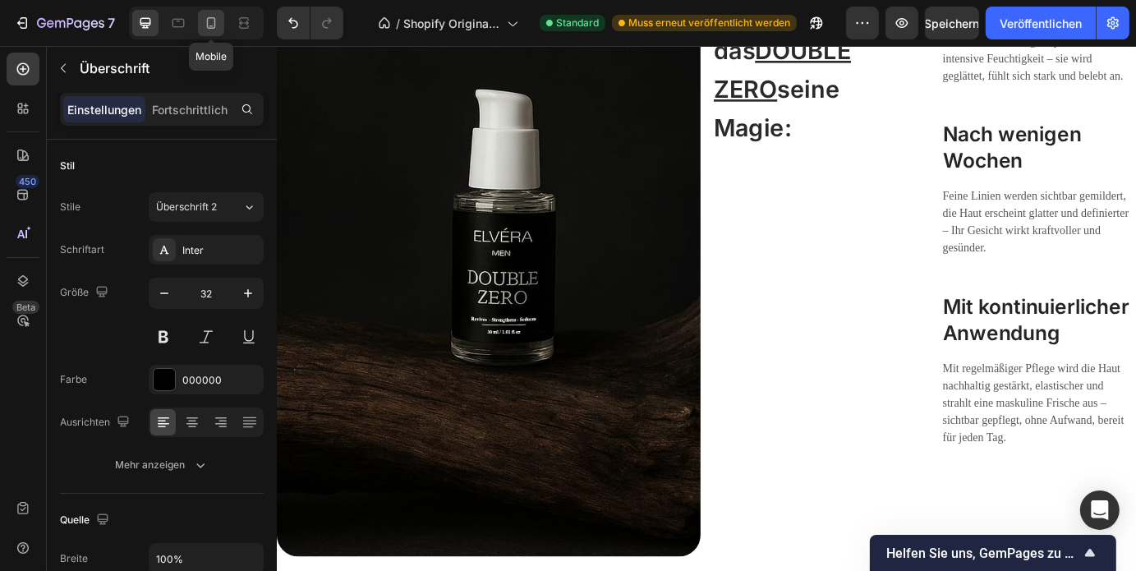
click at [209, 25] on icon at bounding box center [211, 23] width 16 height 16
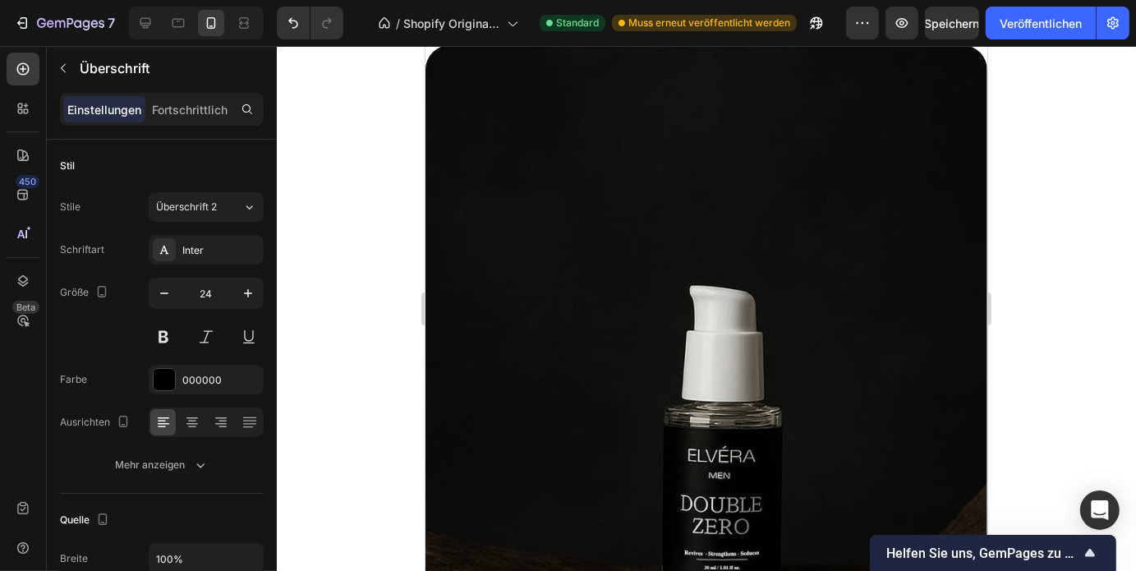
scroll to position [3089, 0]
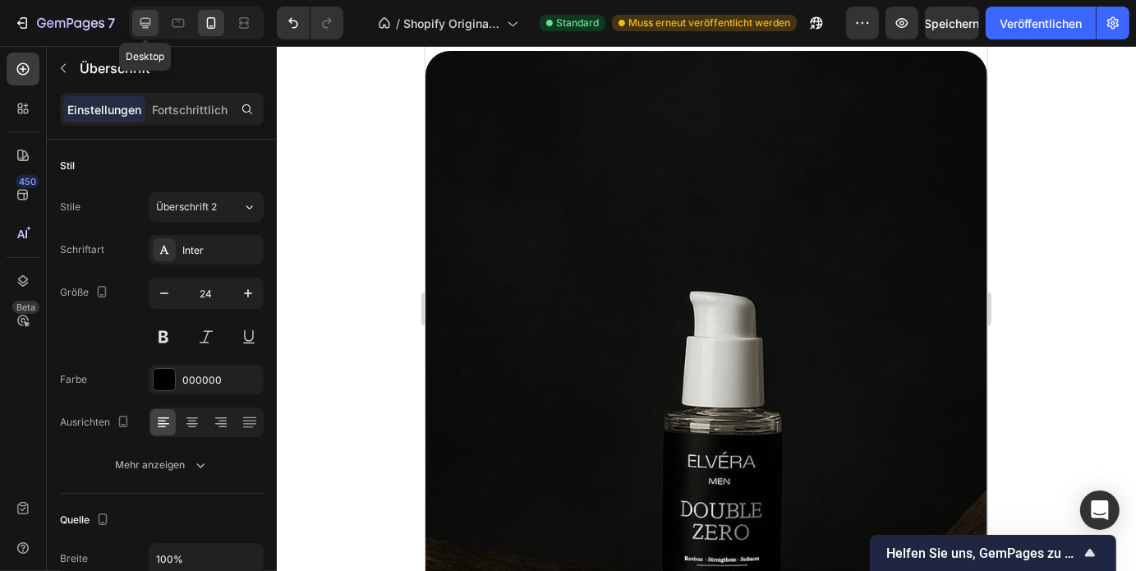
click at [143, 24] on icon at bounding box center [145, 23] width 11 height 11
type input "32"
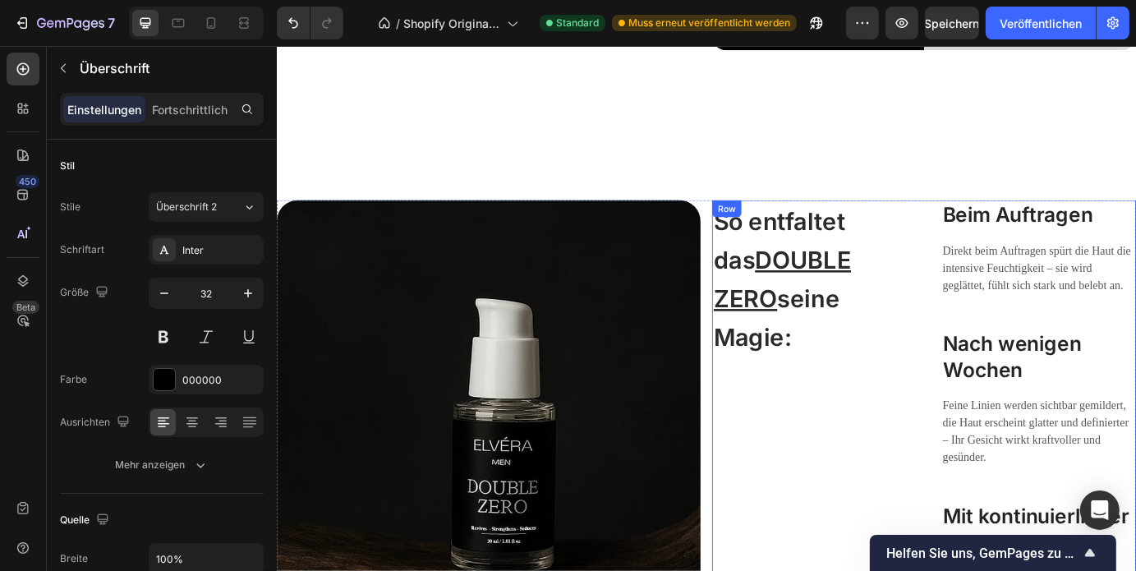
scroll to position [2911, 0]
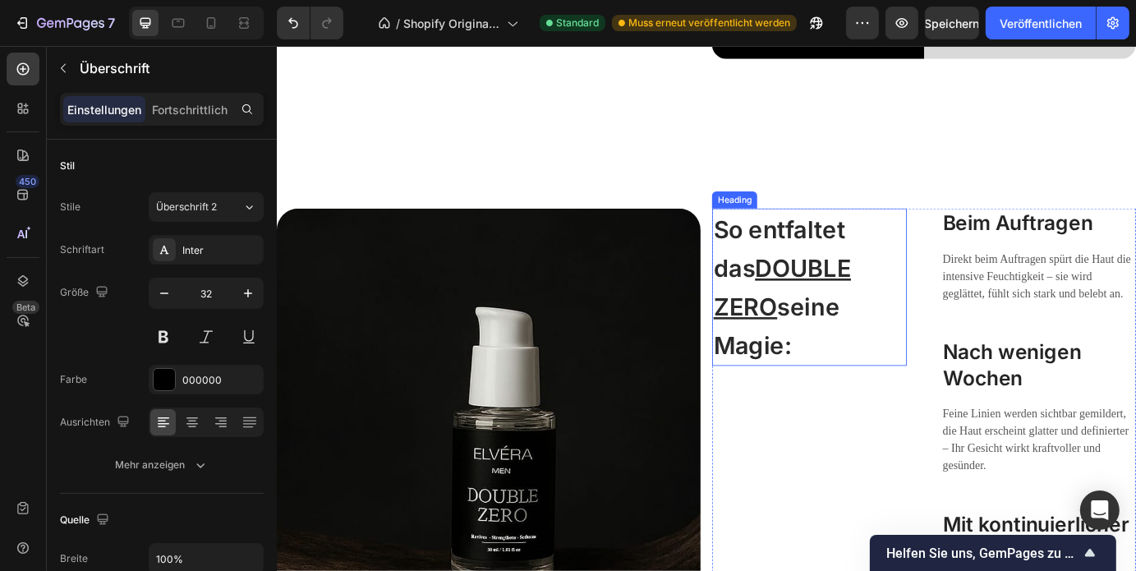
click at [960, 340] on h2 "So entfaltet das DOUBLE ZERO seine Magie:" at bounding box center [886, 322] width 223 height 181
click at [990, 530] on div "So entfaltet das DOUBLE ZERO seine Magie: Heading 0 Beim Auftragen Heading Dire…" at bounding box center [1018, 494] width 486 height 524
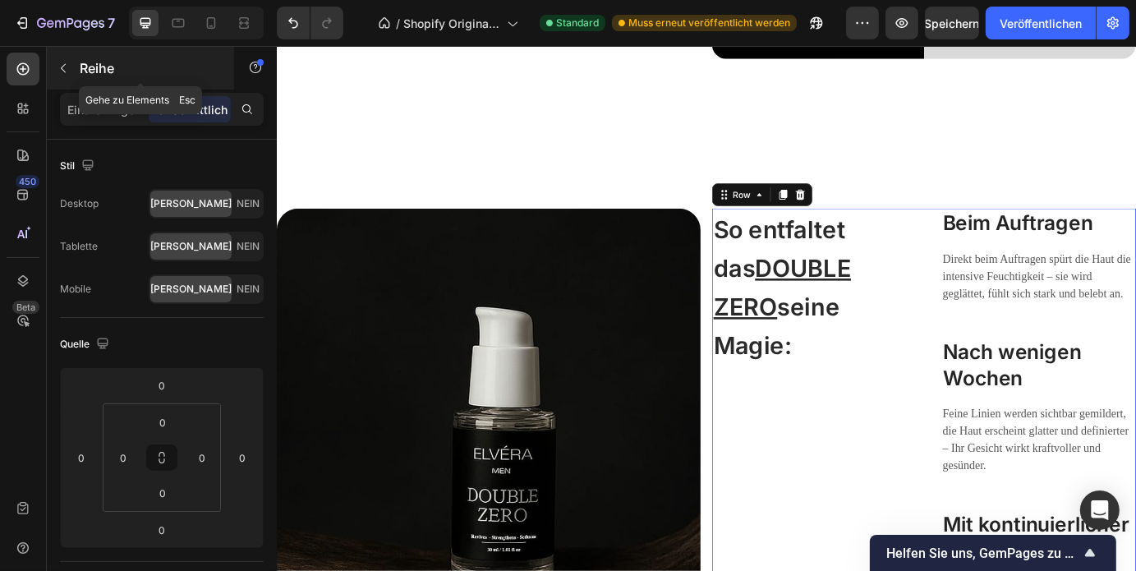
click at [69, 73] on icon "button" at bounding box center [63, 68] width 13 height 13
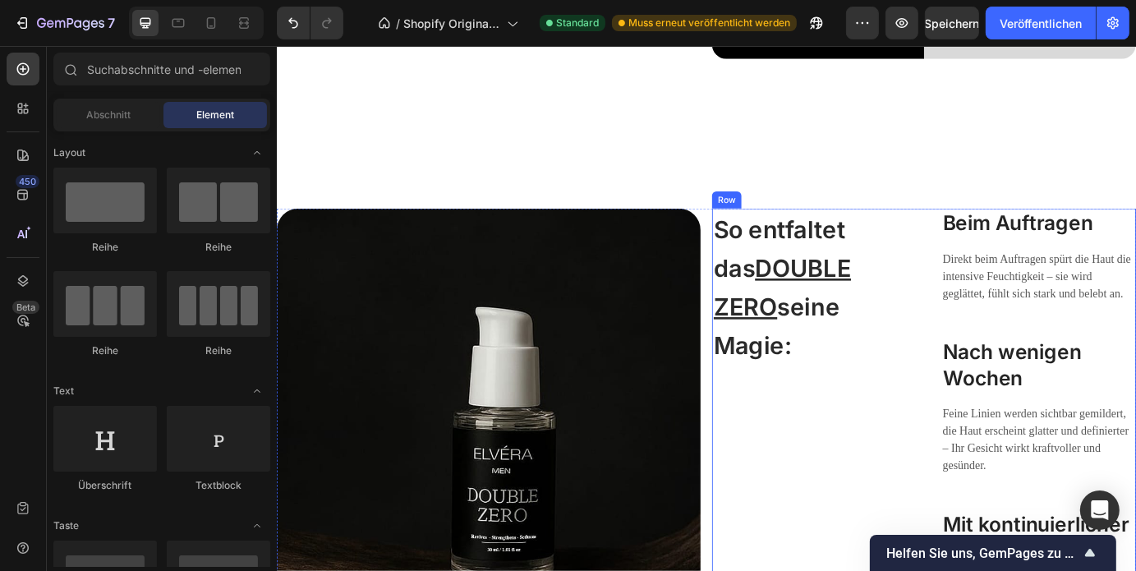
click at [933, 476] on div "So entfaltet das DOUBLE ZERO seine Magie: Heading" at bounding box center [886, 494] width 223 height 524
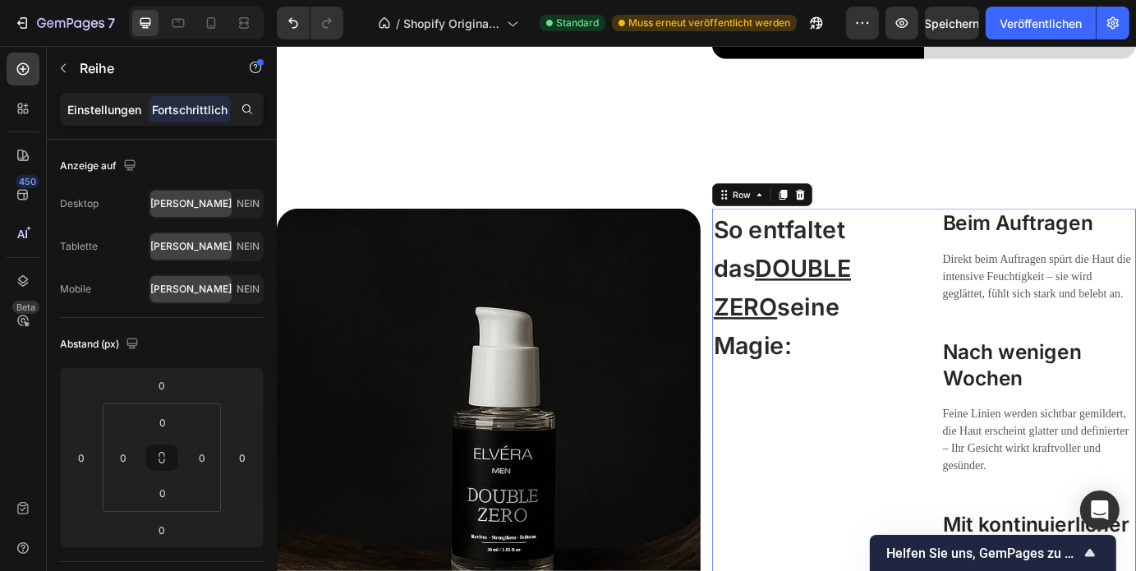
click at [94, 108] on font "Einstellungen" at bounding box center [104, 110] width 74 height 14
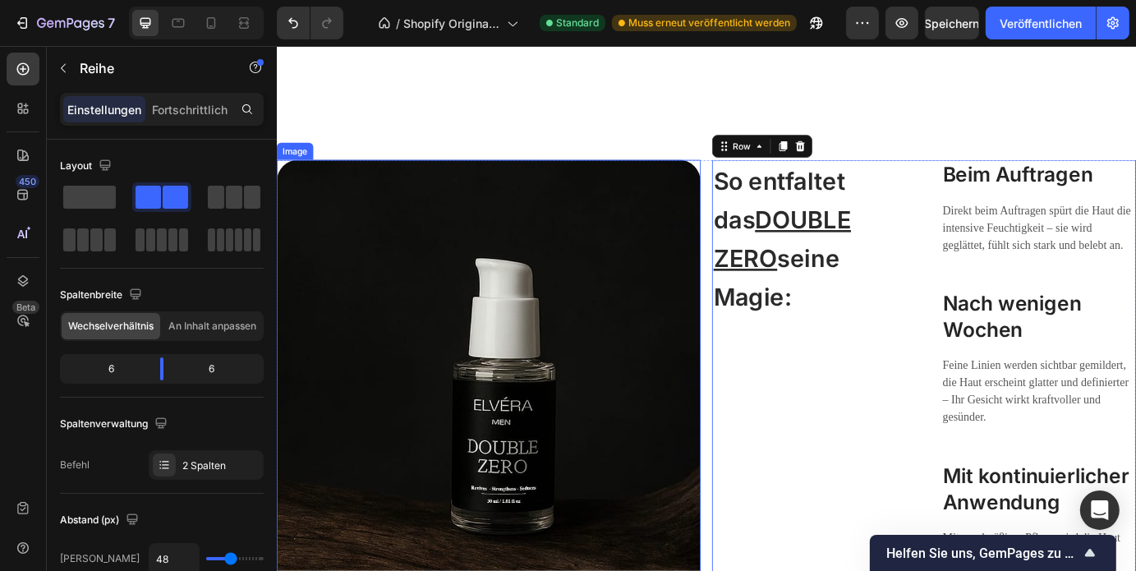
scroll to position [2970, 0]
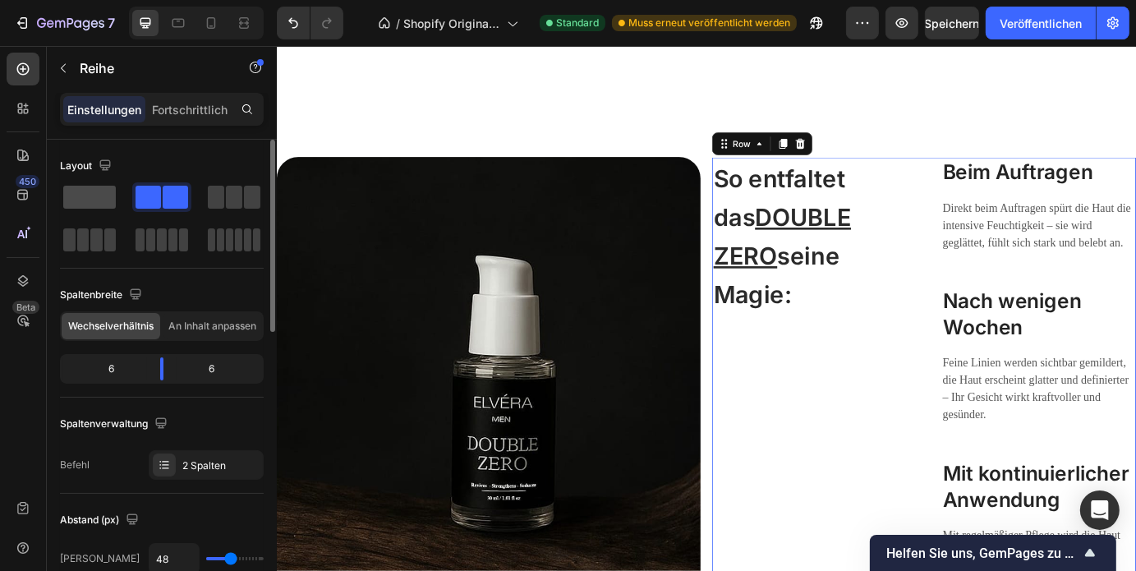
click at [104, 191] on span at bounding box center [89, 197] width 53 height 23
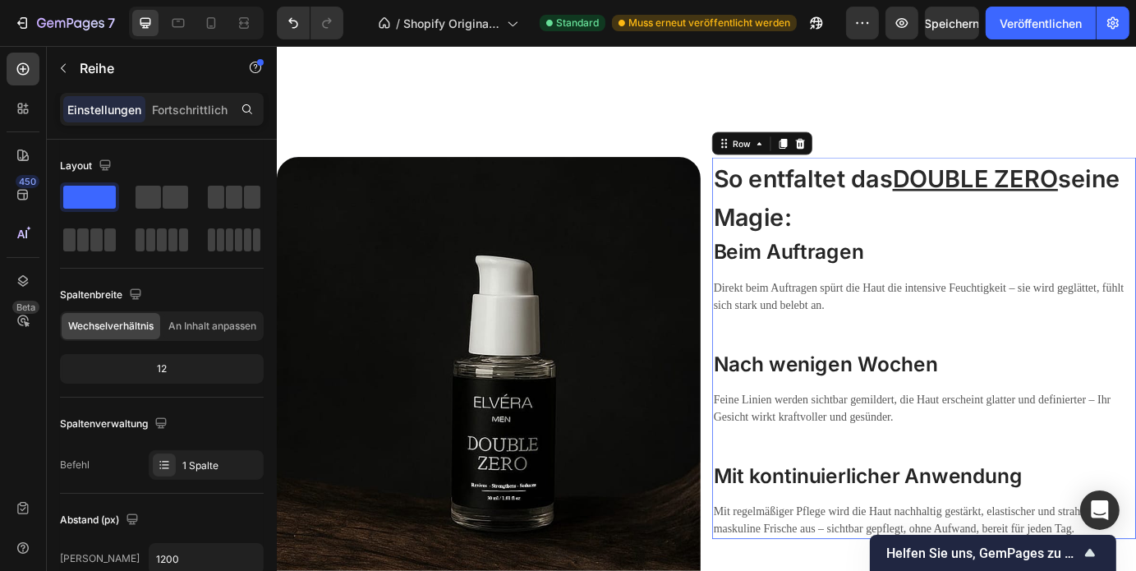
scroll to position [3027, 0]
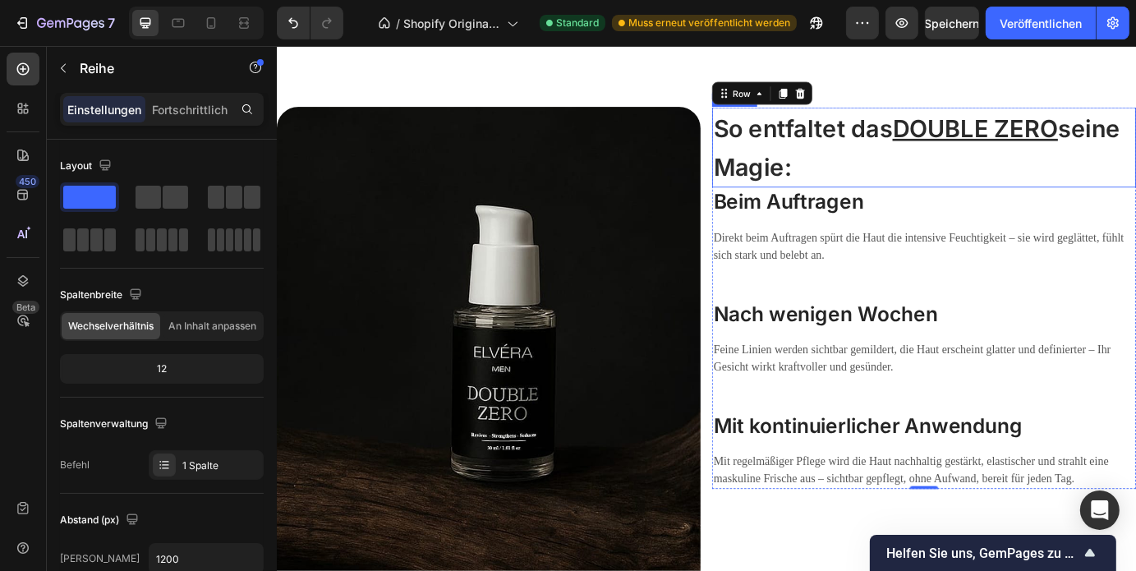
click at [1021, 180] on h2 "So entfaltet das DOUBLE ZERO seine Magie:" at bounding box center [1018, 161] width 486 height 92
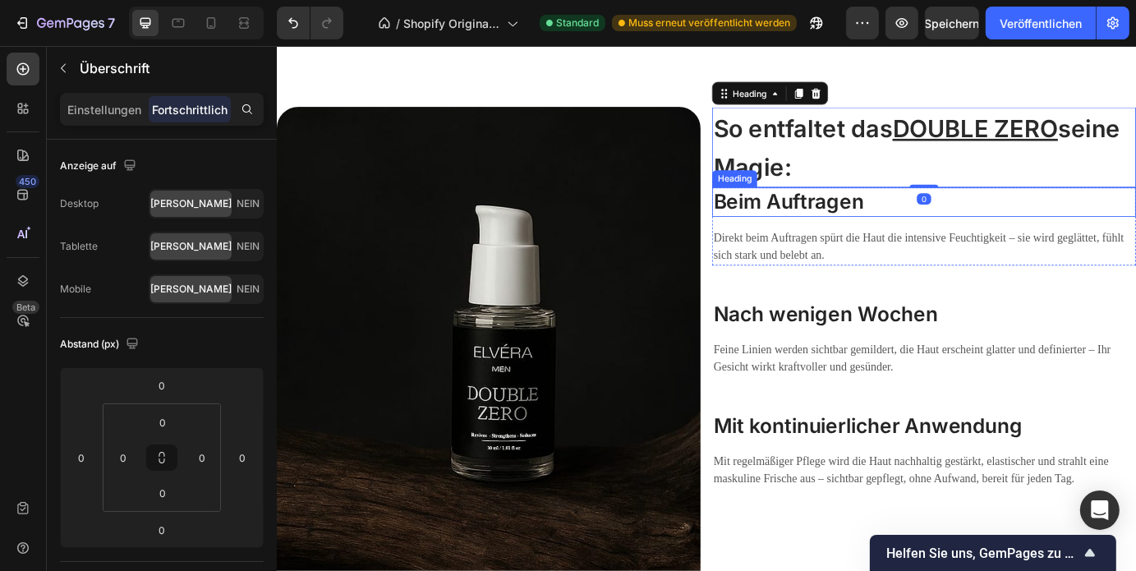
click at [948, 213] on h3 "Beim Auftragen" at bounding box center [1018, 223] width 486 height 33
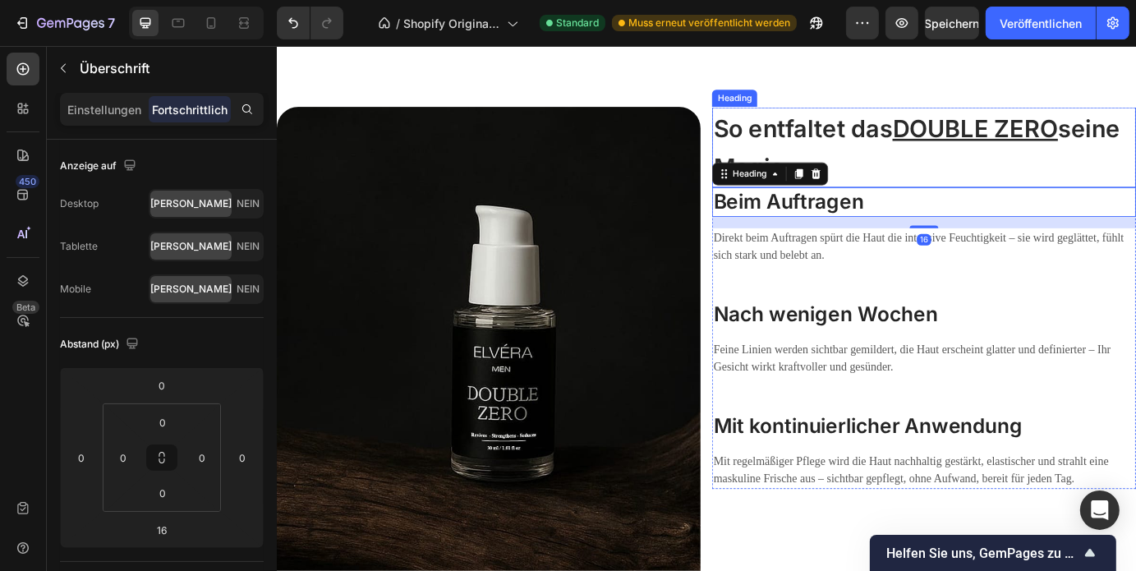
click at [949, 185] on h2 "So entfaltet das DOUBLE ZERO seine Magie:" at bounding box center [1018, 161] width 486 height 92
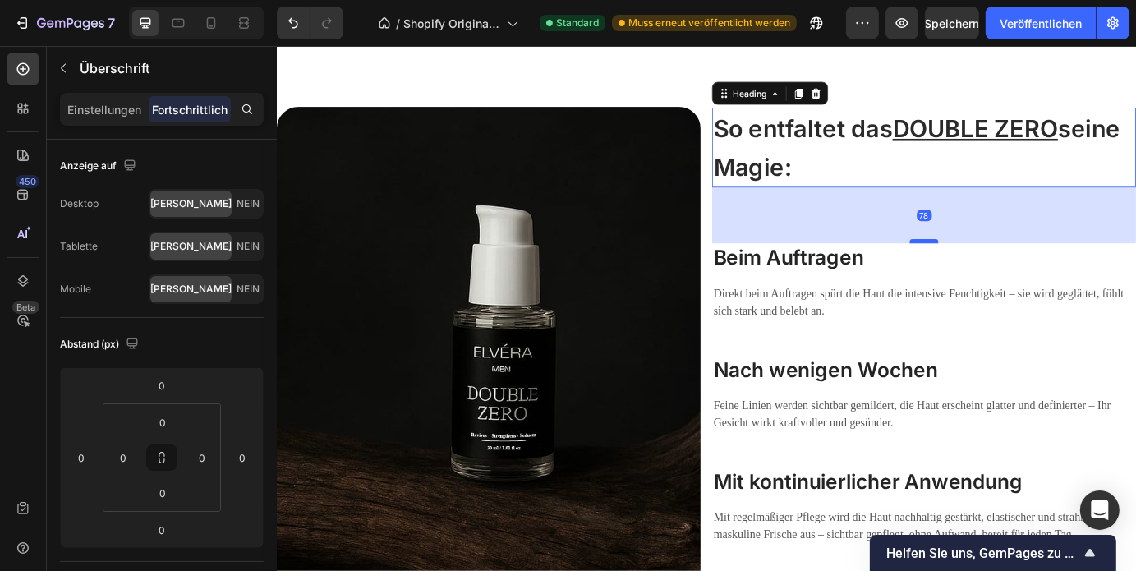
drag, startPoint x: 1007, startPoint y: 199, endPoint x: 1009, endPoint y: 263, distance: 64.1
click at [1009, 266] on div at bounding box center [1018, 268] width 33 height 5
type input "78"
click at [872, 319] on p "Direkt beim Auftragen spürt die Haut die intensive Feuchtigkeit – sie wird gegl…" at bounding box center [1018, 338] width 483 height 39
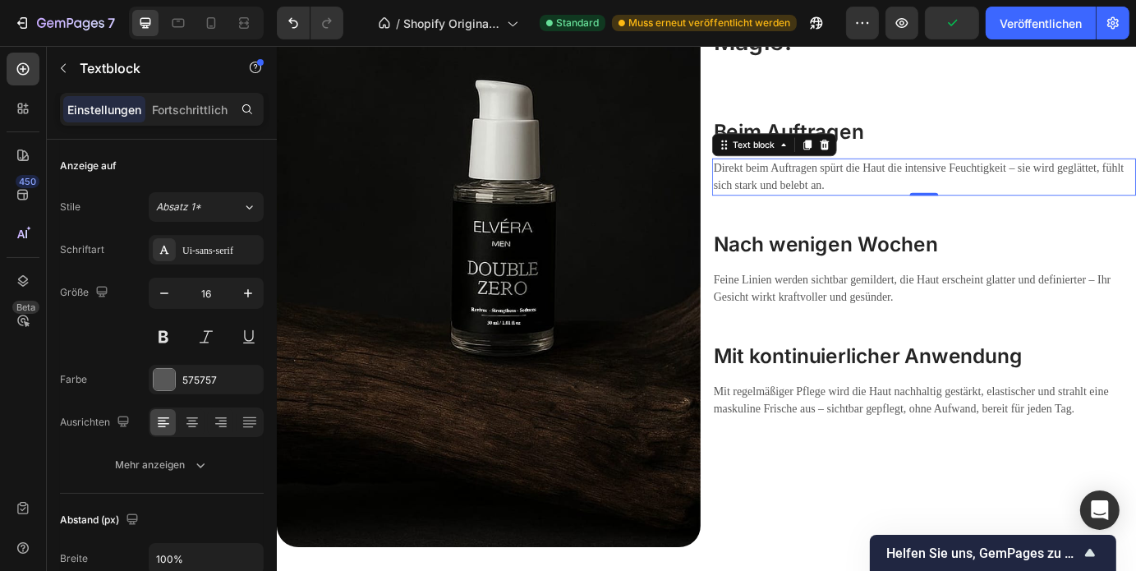
scroll to position [3028, 0]
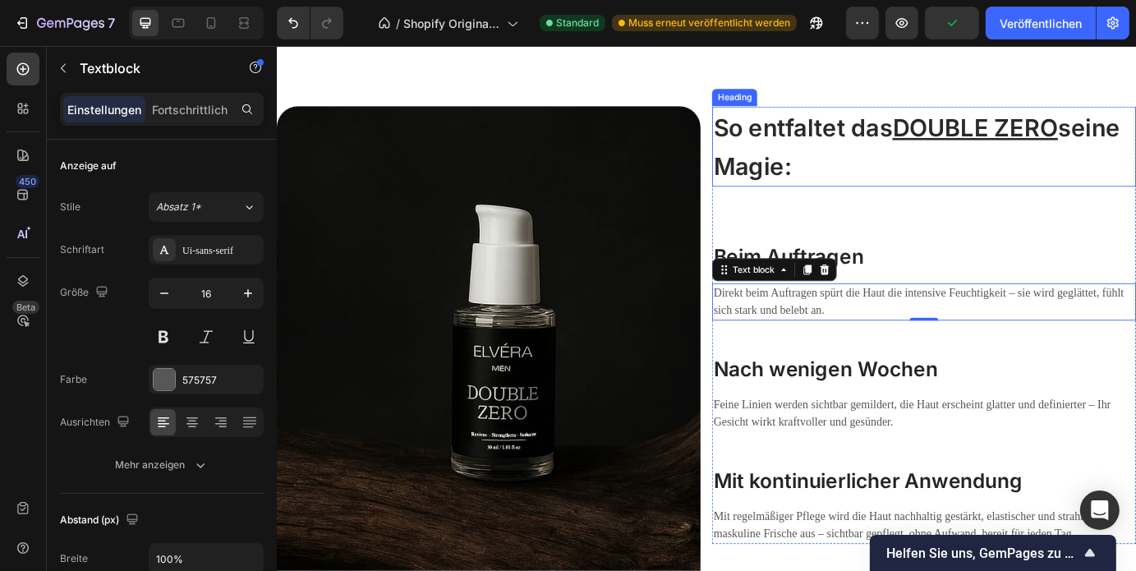
click at [837, 163] on span "So entfaltet das DOUBLE ZERO seine Magie:" at bounding box center [1010, 160] width 466 height 77
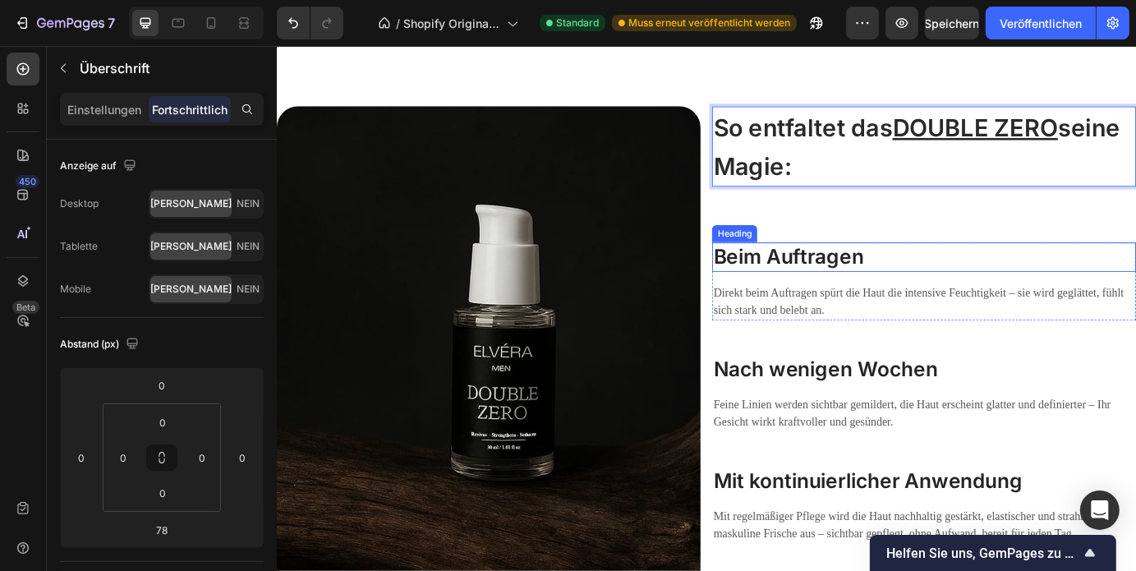
click at [848, 290] on h3 "Beim Auftragen" at bounding box center [1018, 286] width 486 height 33
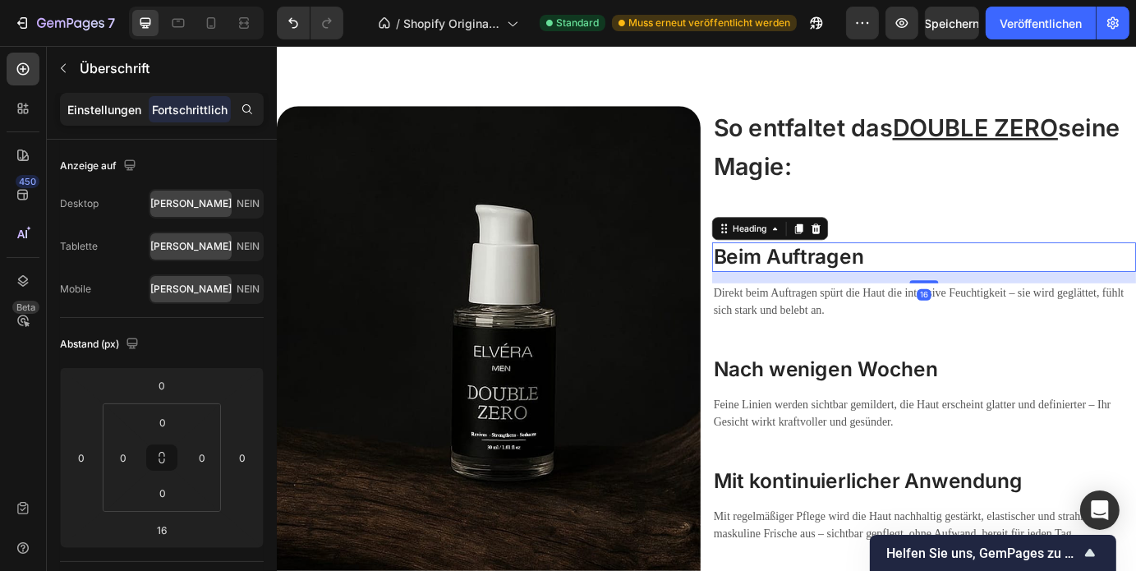
click at [119, 111] on font "Einstellungen" at bounding box center [104, 110] width 74 height 14
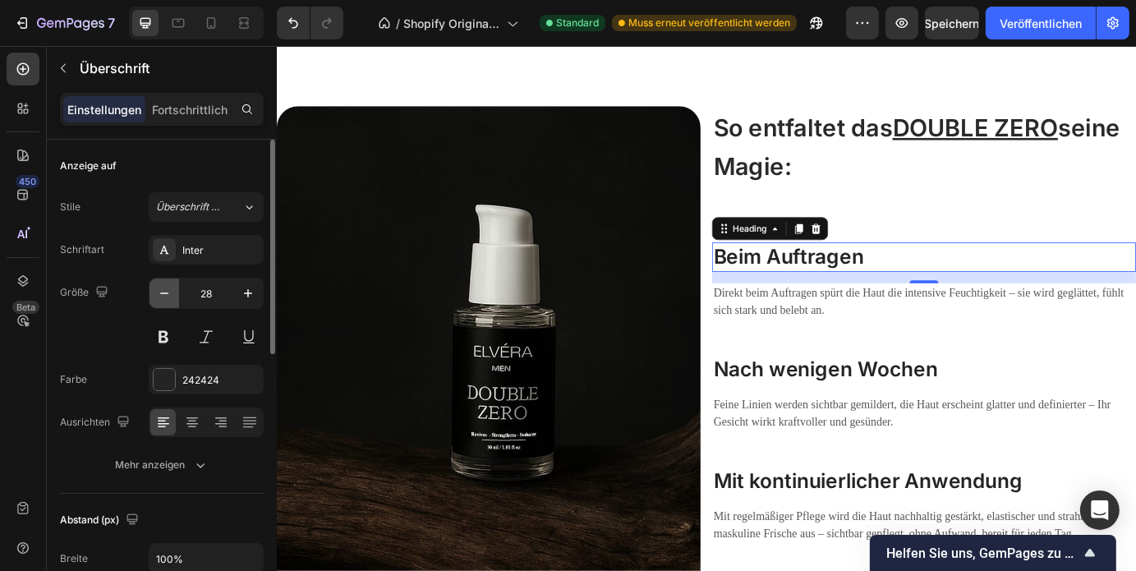
click at [174, 298] on button "button" at bounding box center [164, 293] width 30 height 30
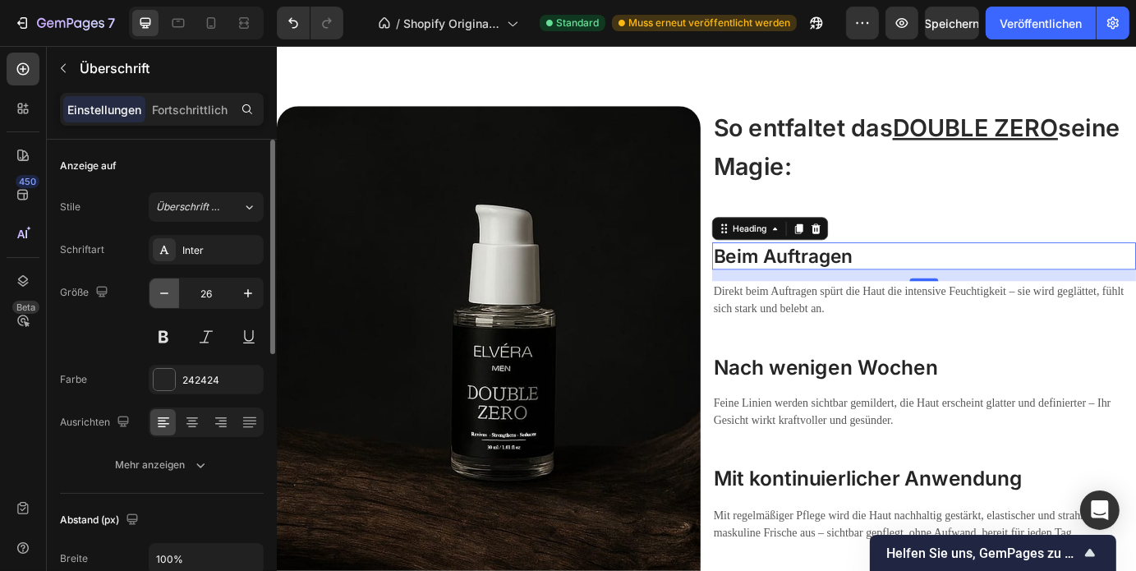
click at [174, 298] on button "button" at bounding box center [164, 293] width 30 height 30
type input "25"
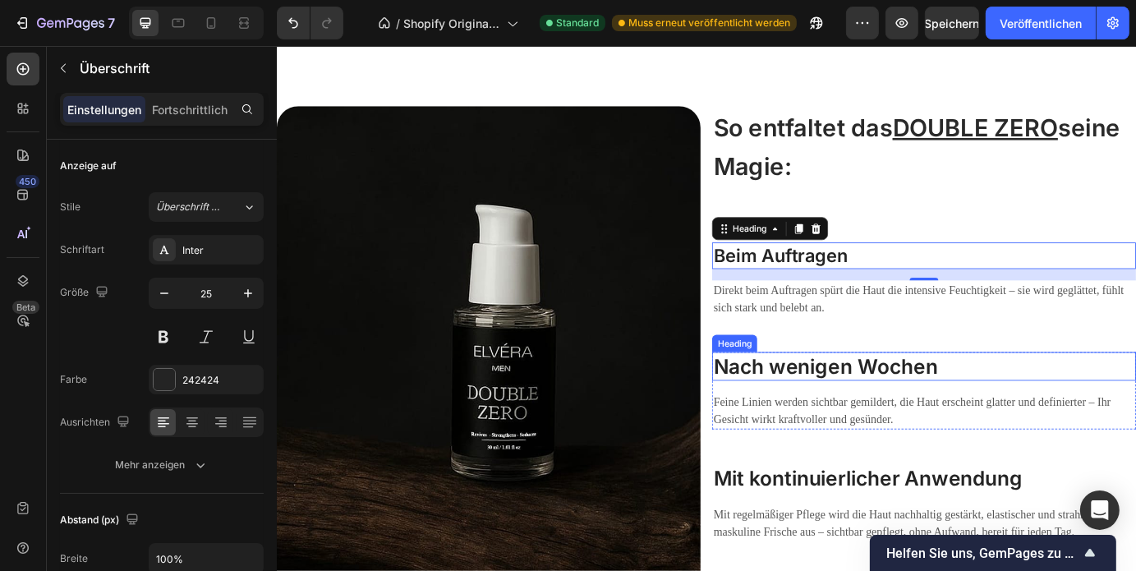
click at [847, 401] on h3 "Nach wenigen Wochen" at bounding box center [1018, 412] width 486 height 33
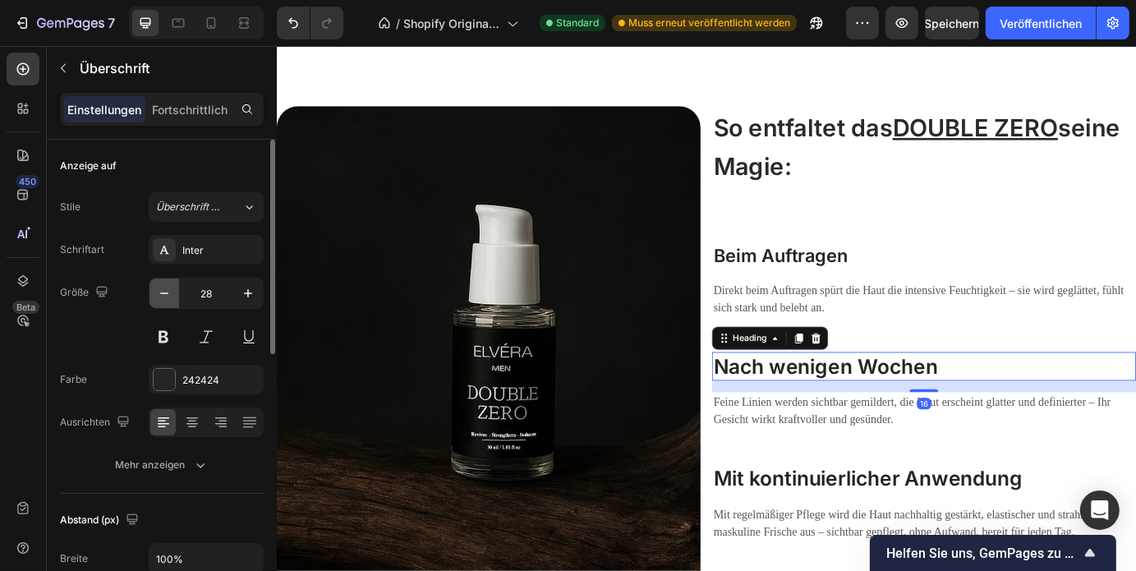
click at [158, 295] on icon "button" at bounding box center [164, 293] width 16 height 16
type input "25"
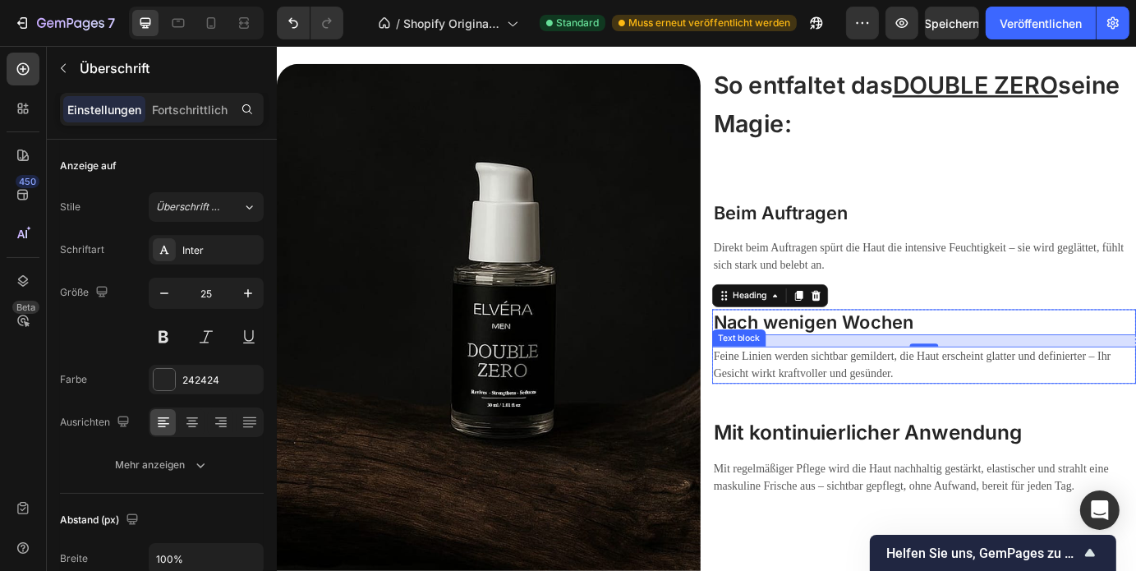
scroll to position [3079, 0]
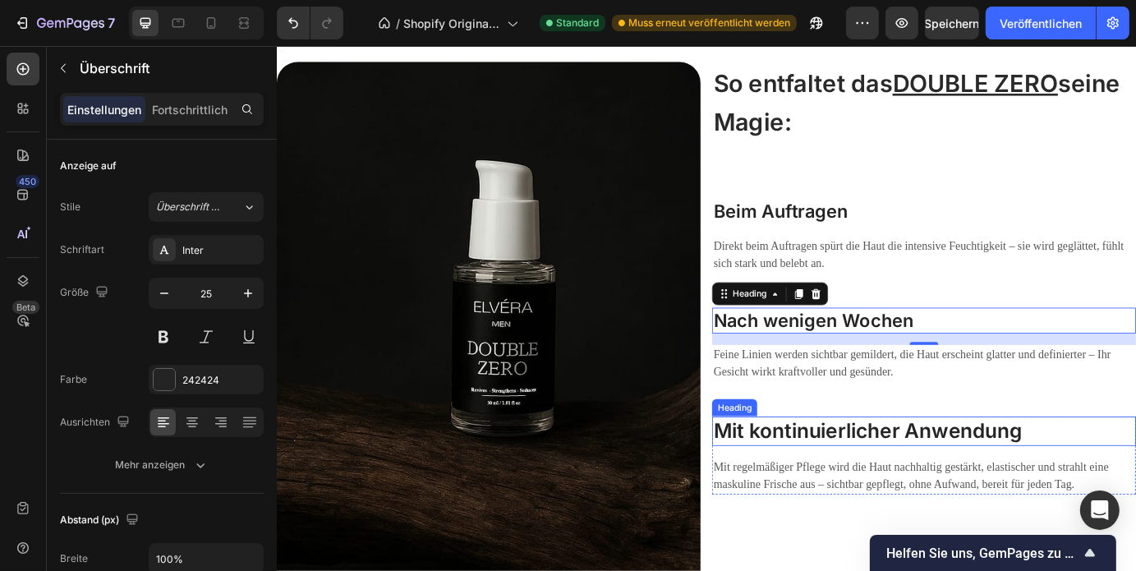
click at [810, 485] on h3 "Mit kontinuierlicher Anwendung" at bounding box center [1018, 486] width 486 height 33
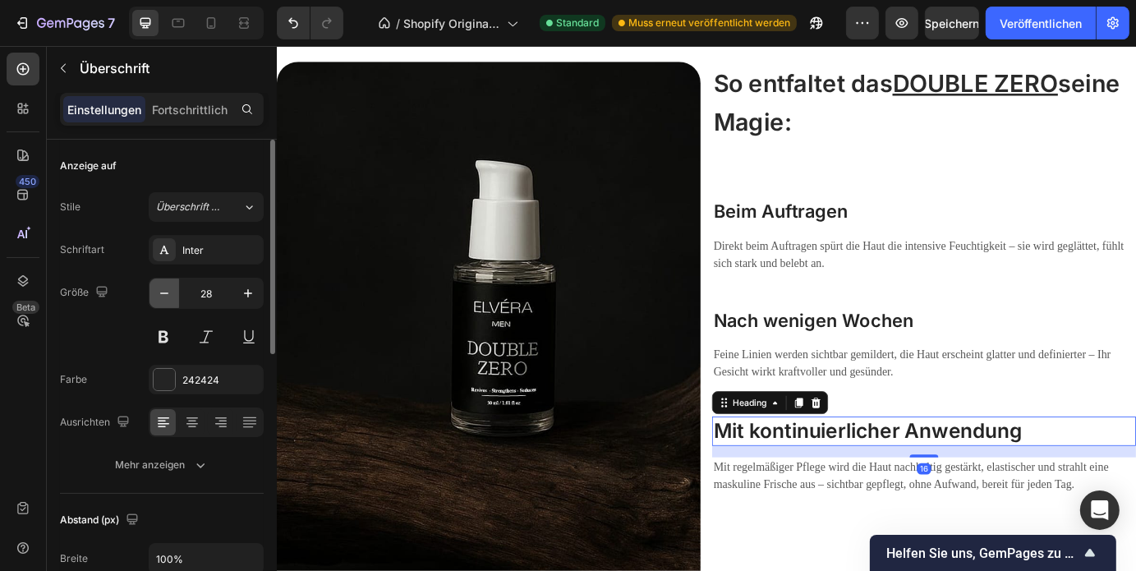
click at [171, 300] on icon "button" at bounding box center [164, 293] width 16 height 16
type input "25"
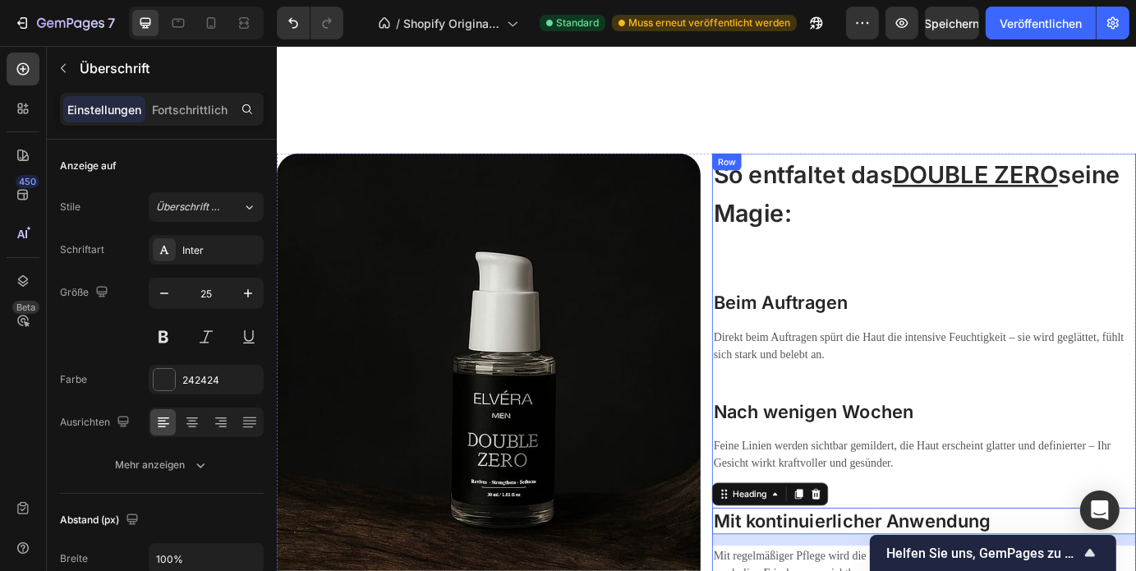
scroll to position [2975, 0]
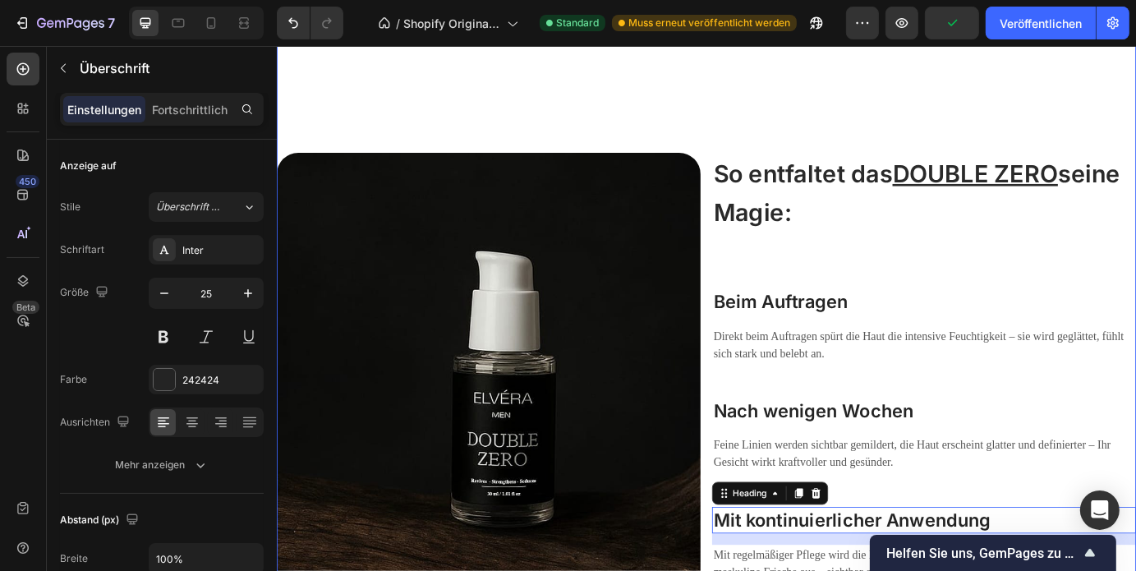
click at [856, 104] on div "WO MACHT DOUBLE ZERO DEN UNTERSCHIED? Heading Image Row Image ⁠⁠⁠⁠⁠⁠⁠ So entfal…" at bounding box center [769, 79] width 986 height 1476
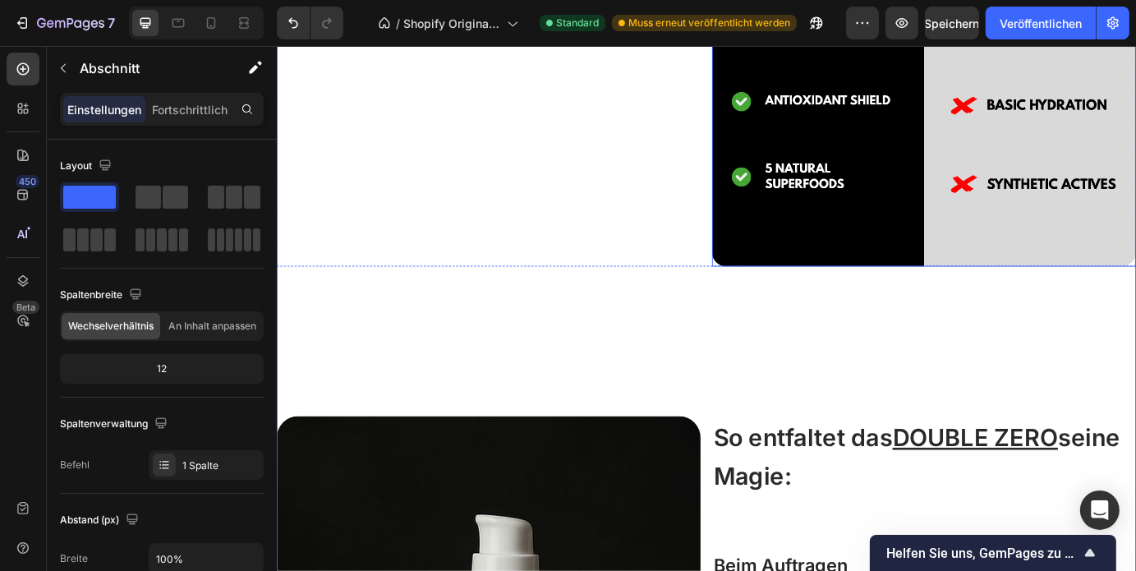
scroll to position [2666, 0]
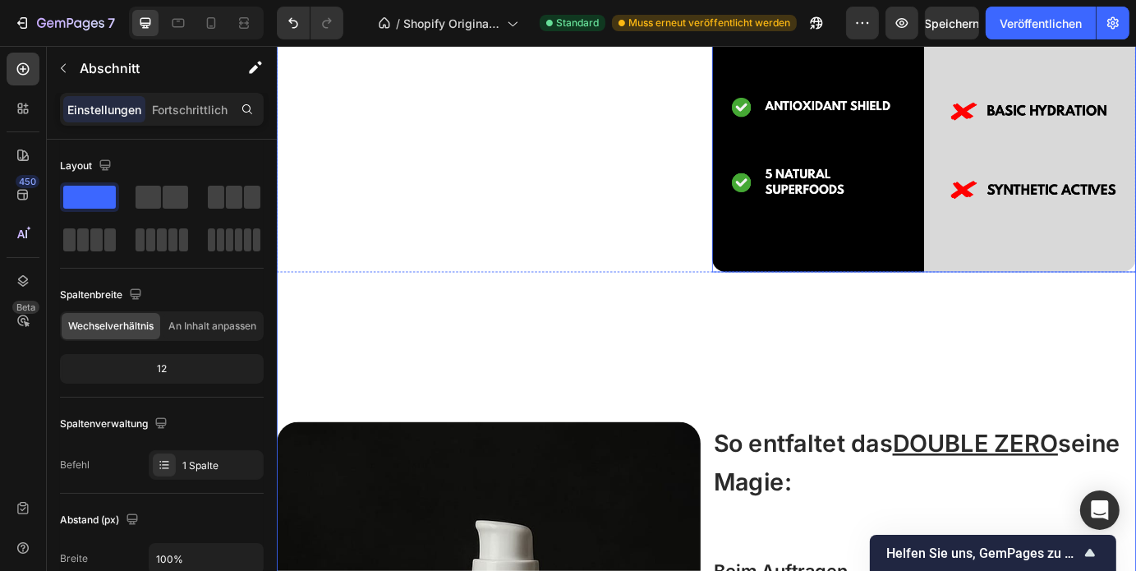
click at [898, 298] on div "WO MACHT DOUBLE ZERO DEN UNTERSCHIED? Heading Image Row Image ⁠⁠⁠⁠⁠⁠⁠ So entfal…" at bounding box center [769, 387] width 986 height 1476
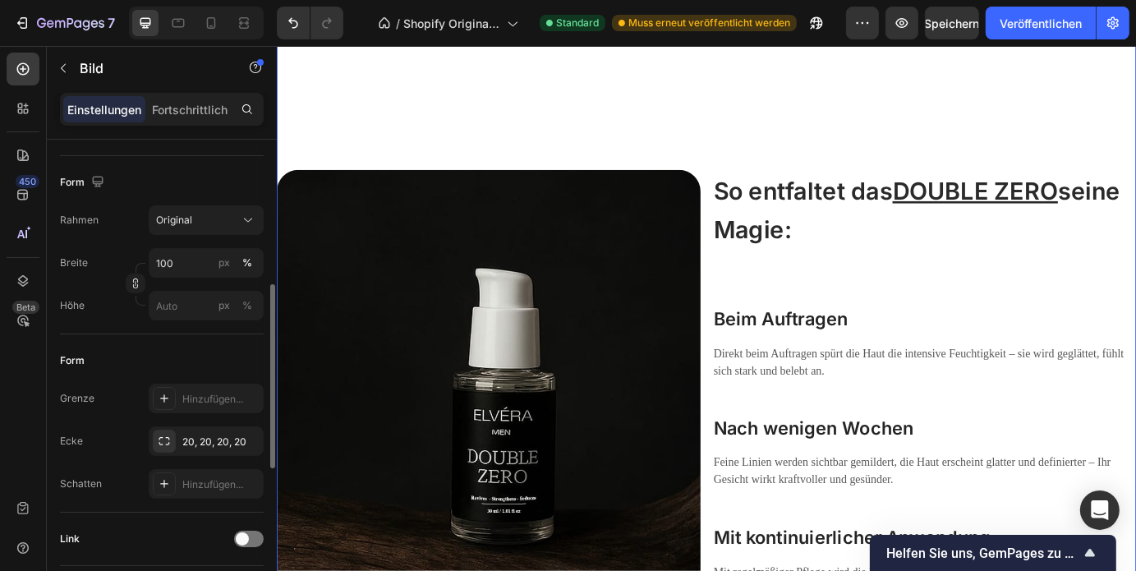
scroll to position [2956, 0]
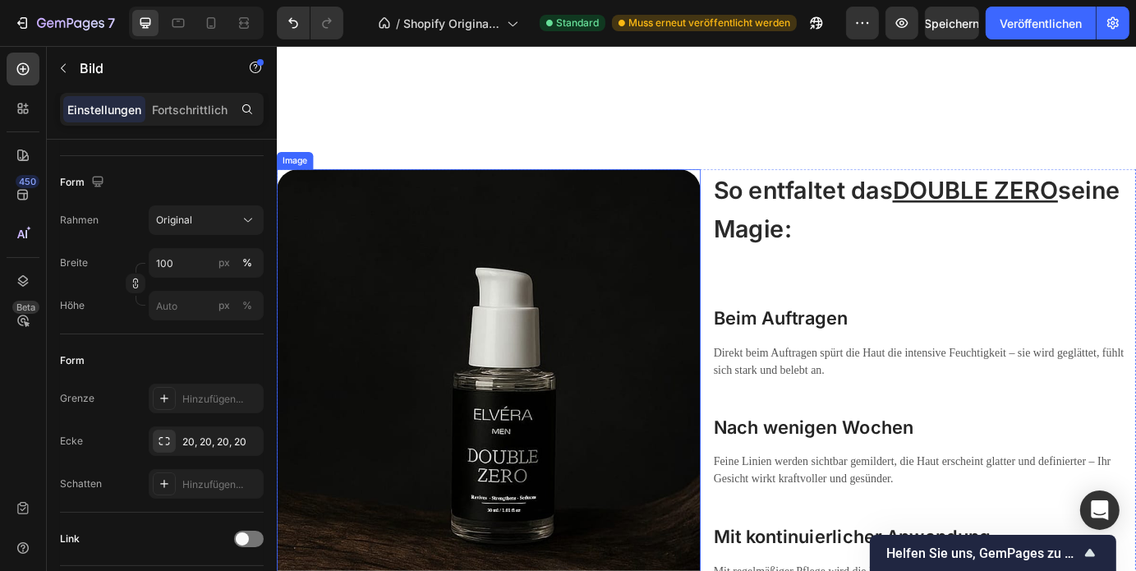
click at [489, 489] on img at bounding box center [519, 510] width 486 height 648
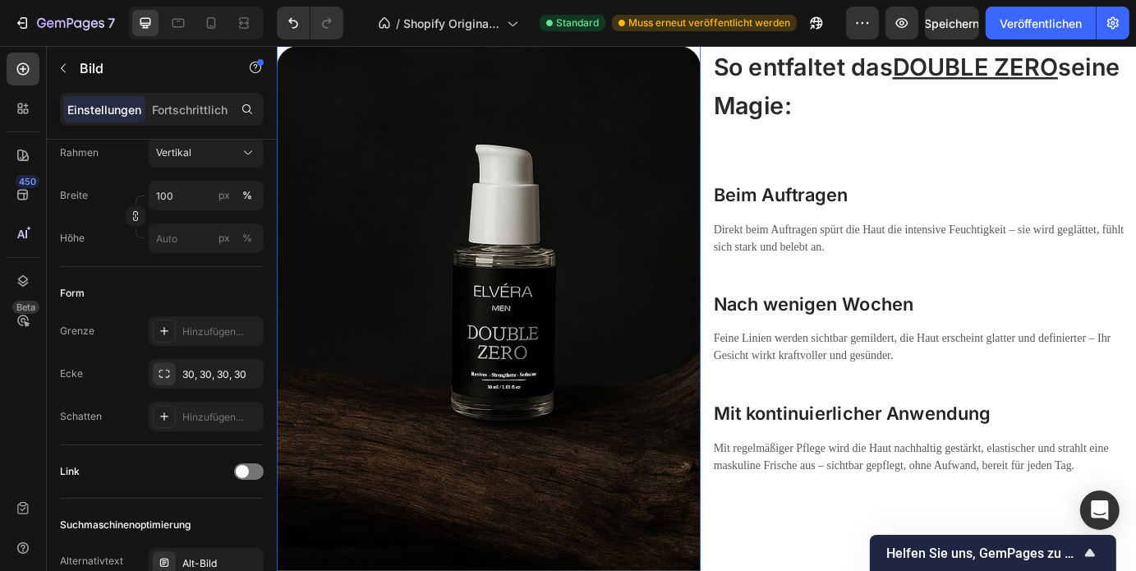
scroll to position [3095, 0]
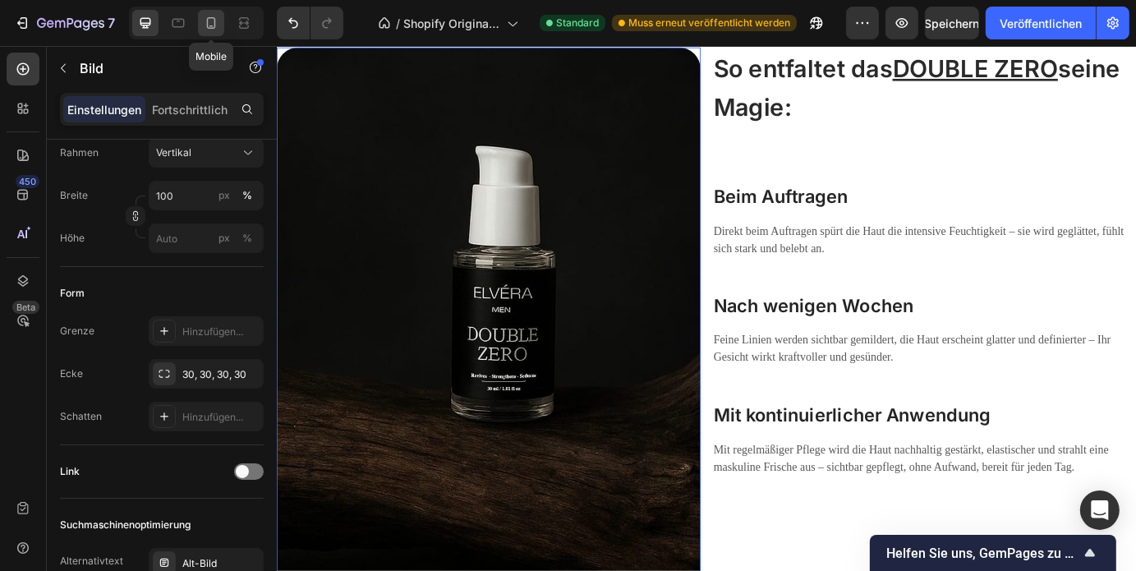
click at [213, 21] on icon at bounding box center [211, 23] width 16 height 16
type input "https://cdn.shopify.com/s/files/1/0938/1003/3023/files/gempages_580888896435389…"
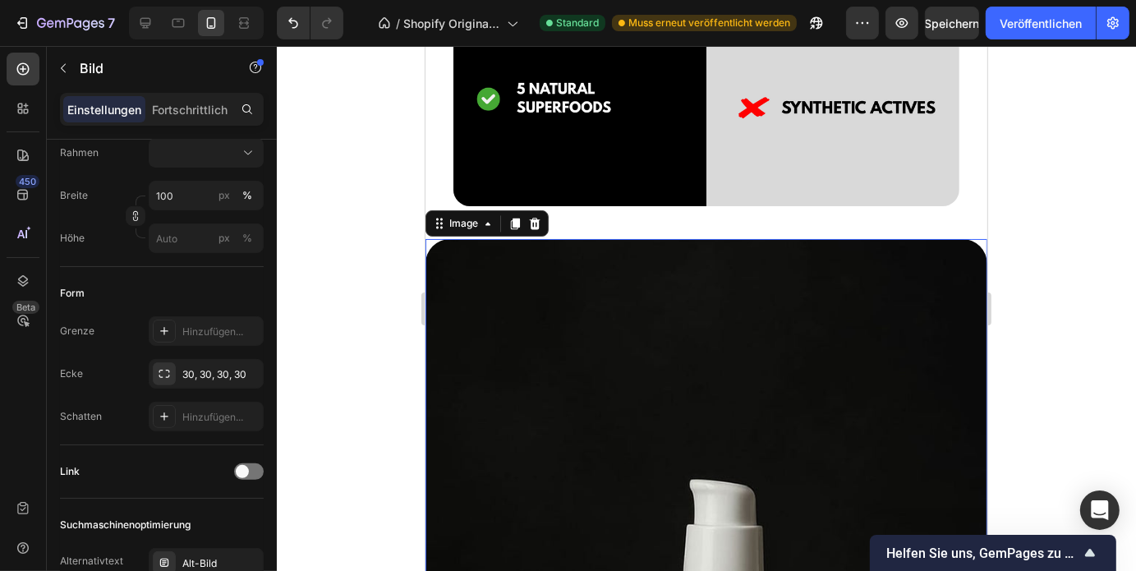
scroll to position [2911, 0]
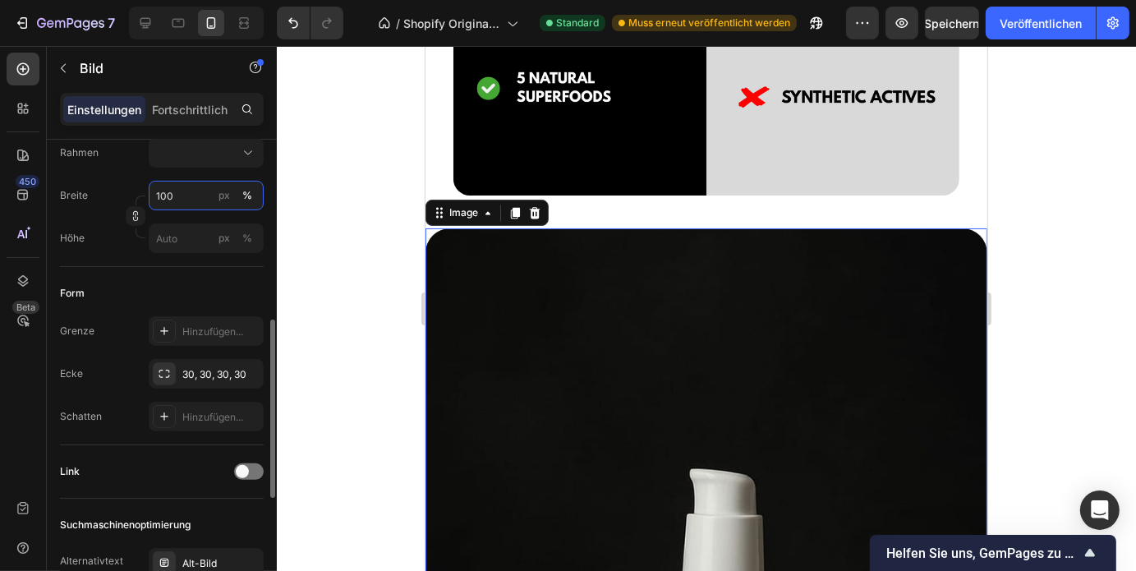
click at [174, 190] on input "100" at bounding box center [206, 196] width 115 height 30
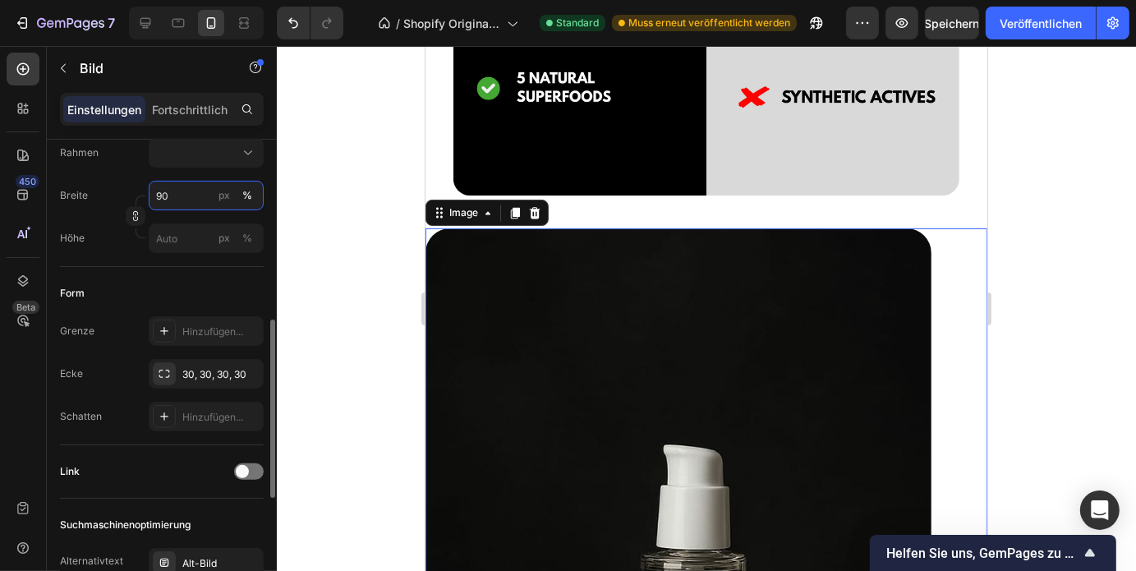
type input "90"
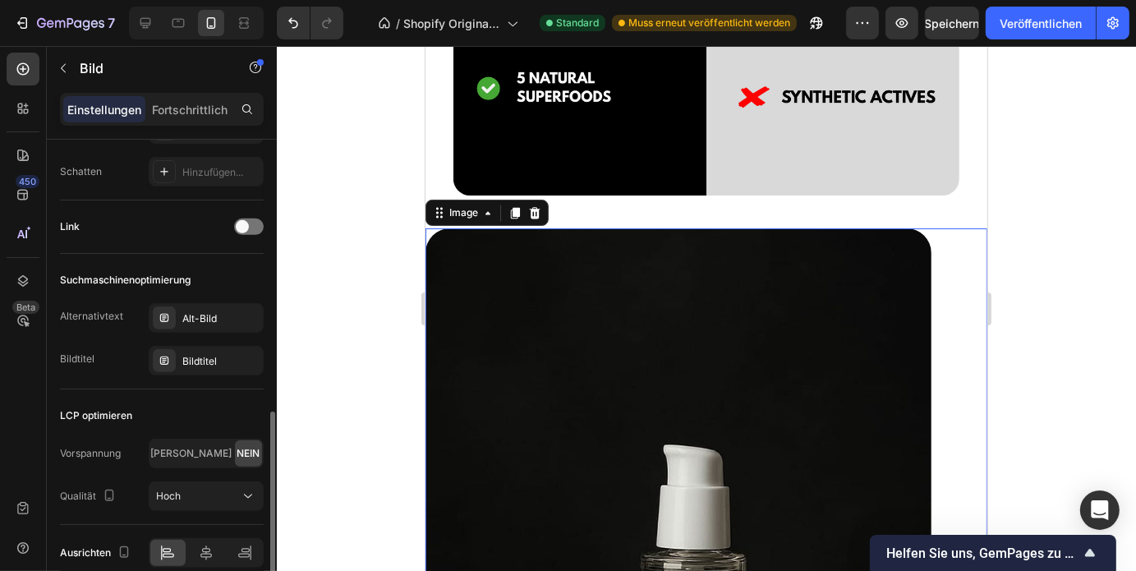
scroll to position [802, 0]
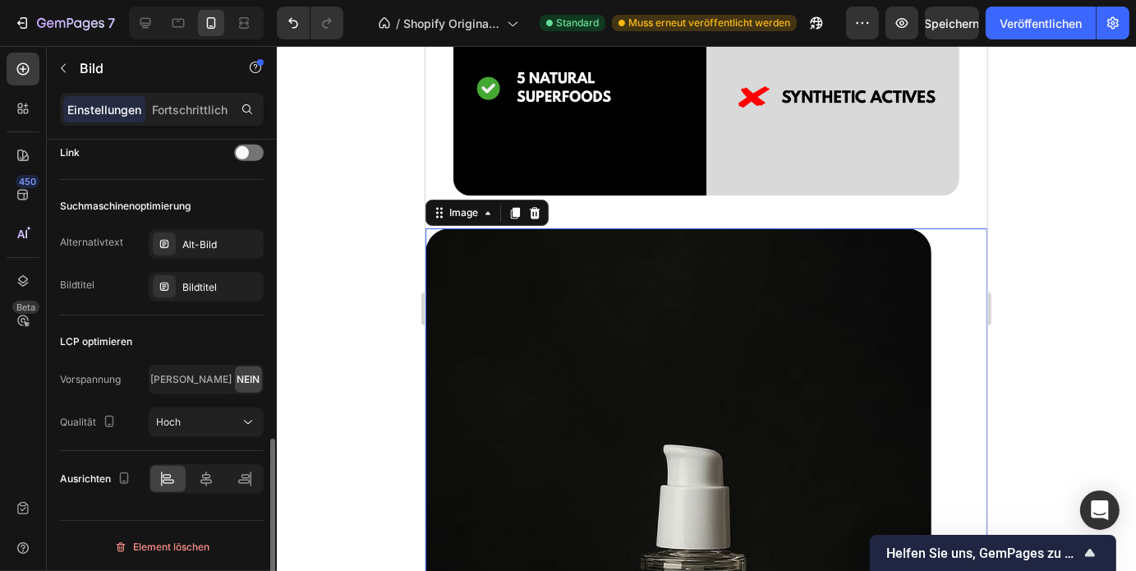
click at [202, 490] on div at bounding box center [206, 479] width 115 height 30
click at [204, 480] on icon at bounding box center [206, 479] width 16 height 16
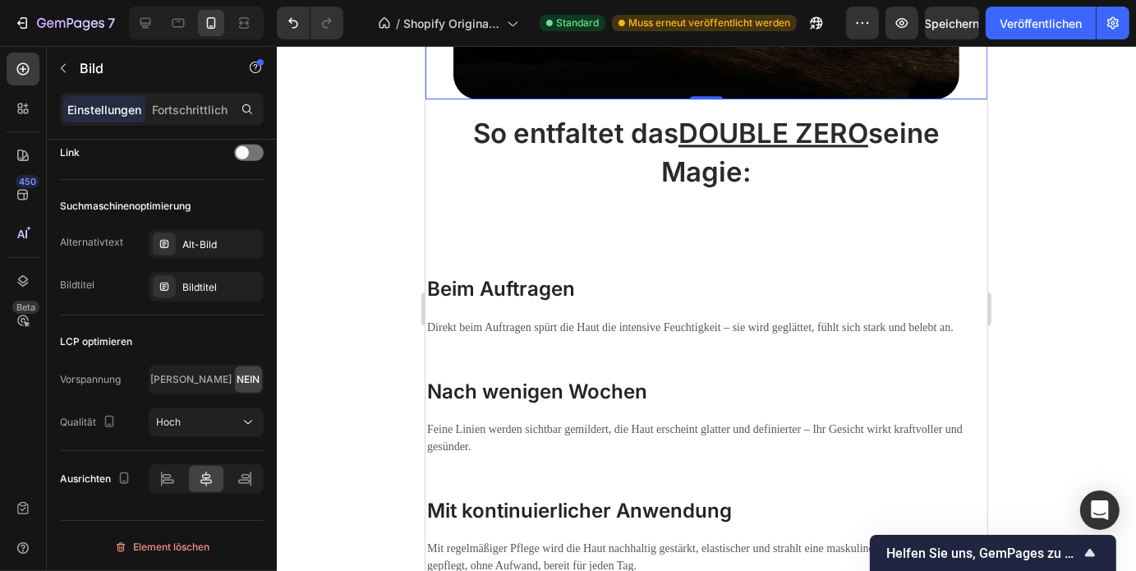
scroll to position [3710, 0]
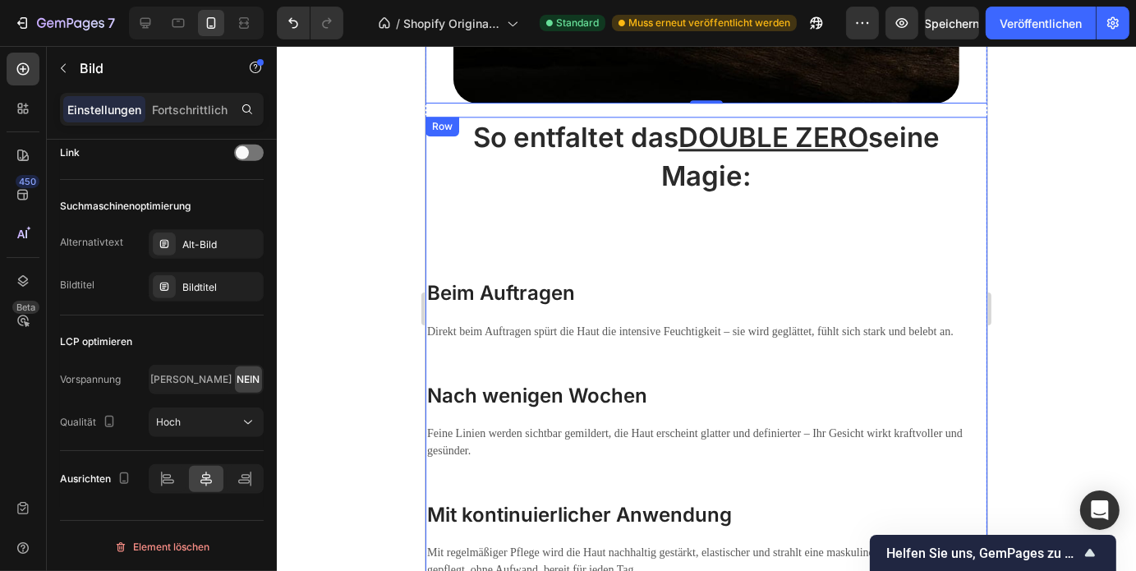
click at [570, 207] on div "⁠⁠⁠⁠⁠⁠⁠ So entfaltet das DOUBLE ZERO seine Magie: Heading Beim Auftragen Headin…" at bounding box center [706, 377] width 562 height 522
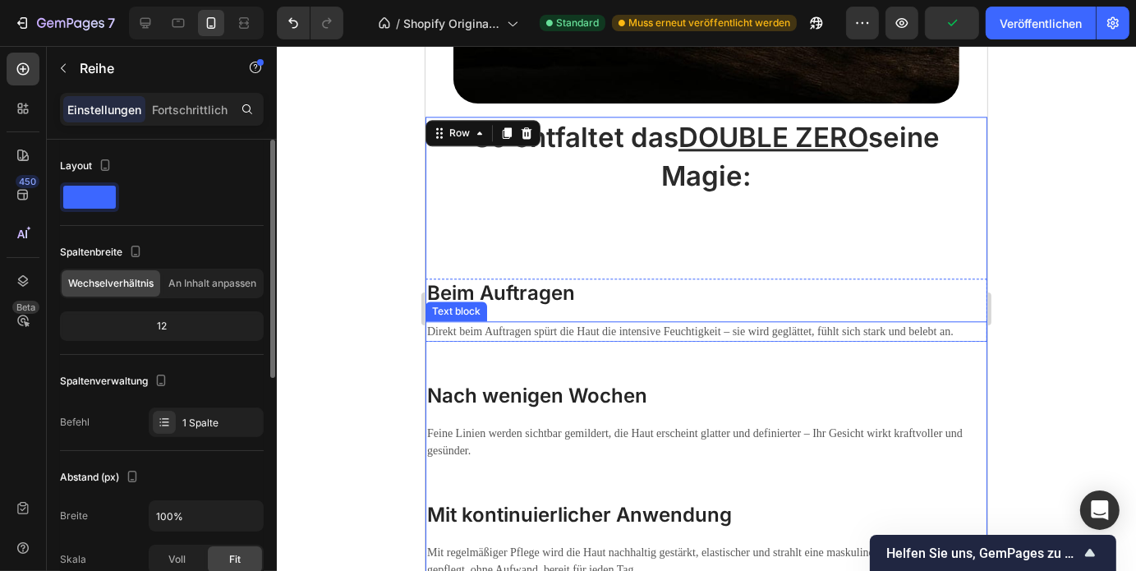
scroll to position [3493, 0]
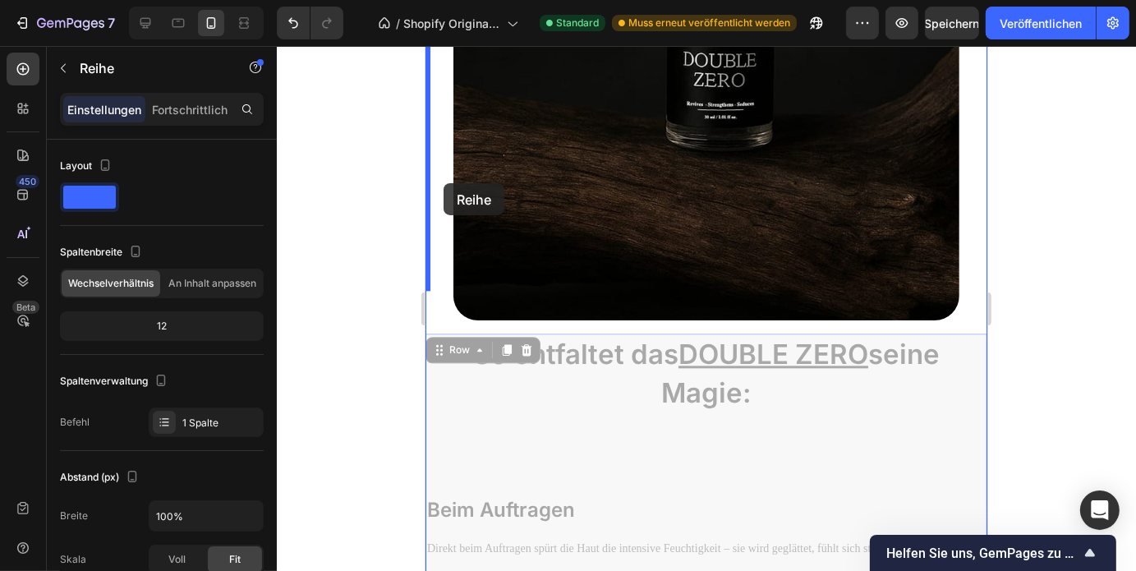
drag, startPoint x: 524, startPoint y: 418, endPoint x: 443, endPoint y: 179, distance: 252.4
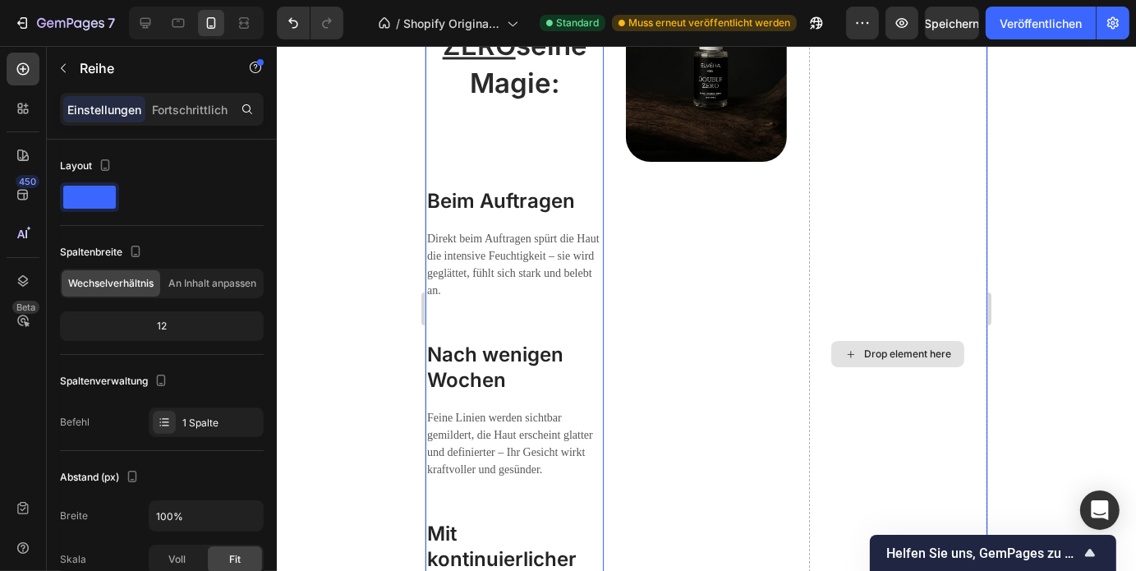
scroll to position [3186, 0]
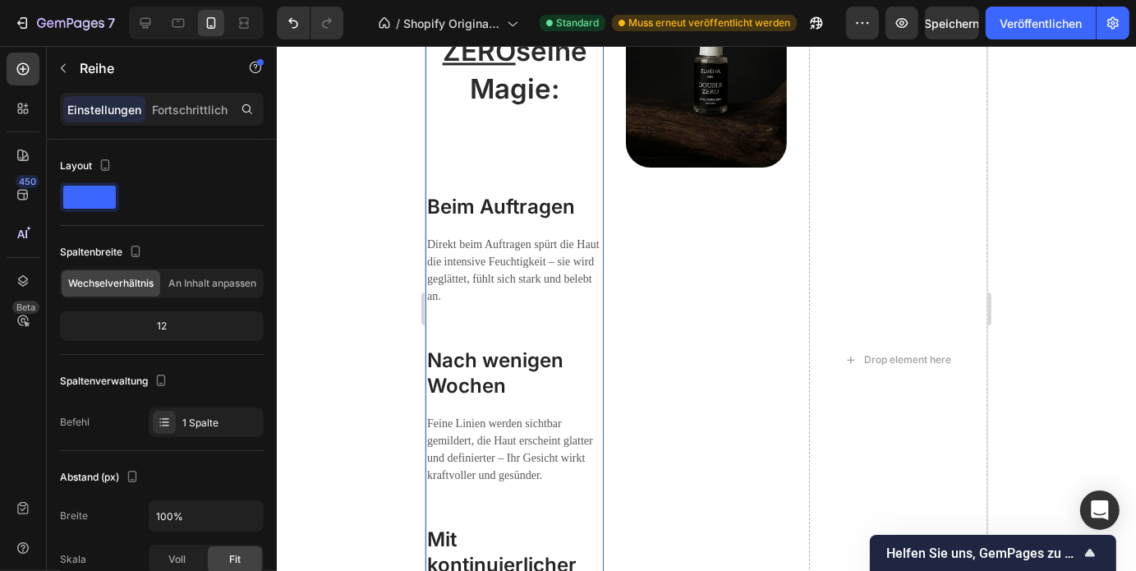
click at [1078, 316] on div at bounding box center [706, 308] width 859 height 525
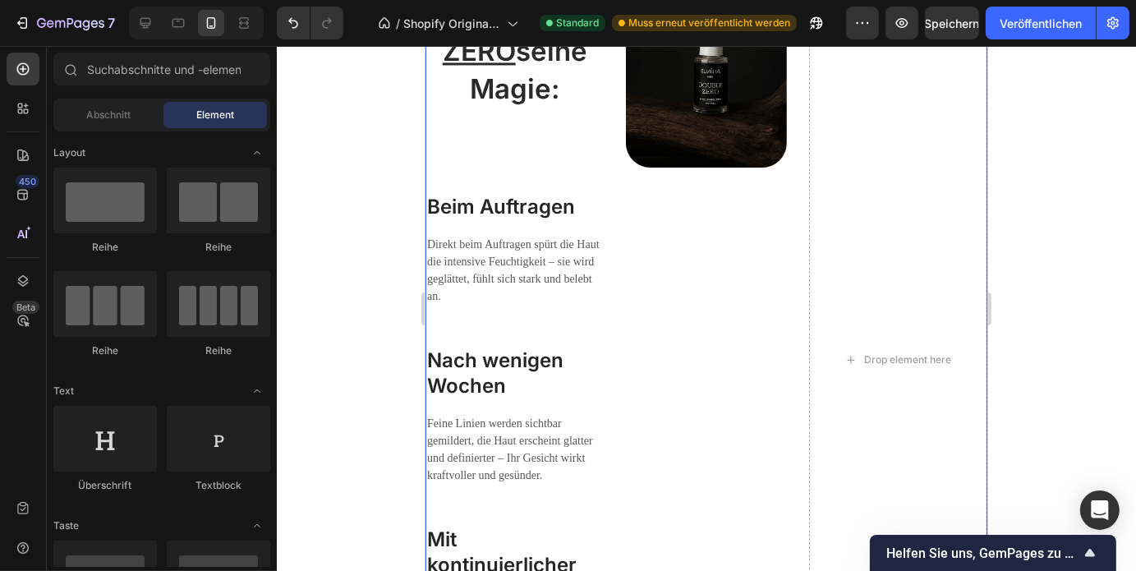
scroll to position [2977, 0]
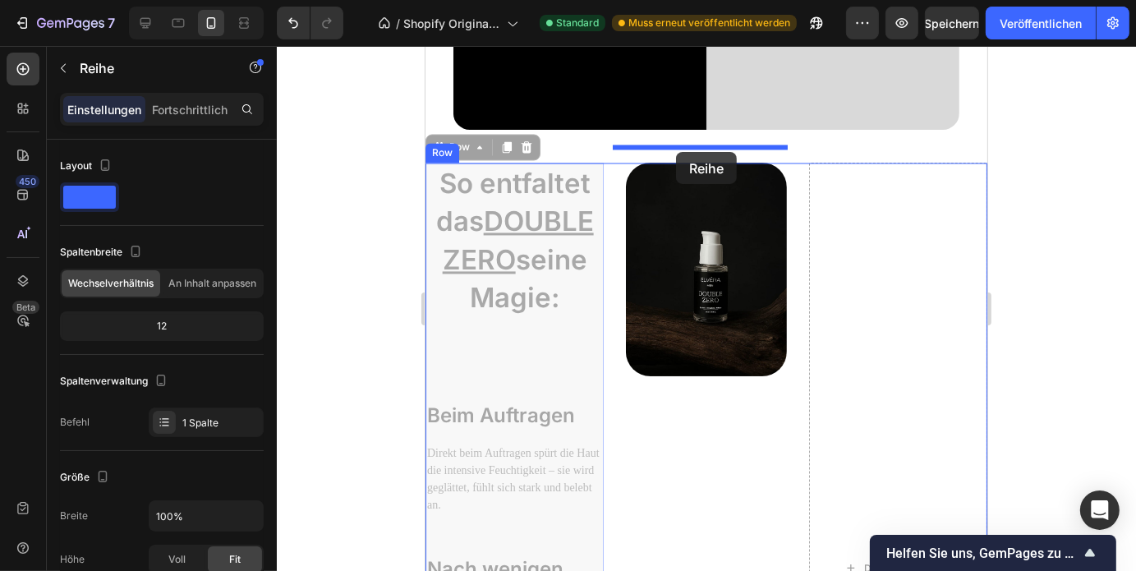
drag, startPoint x: 580, startPoint y: 316, endPoint x: 675, endPoint y: 151, distance: 190.6
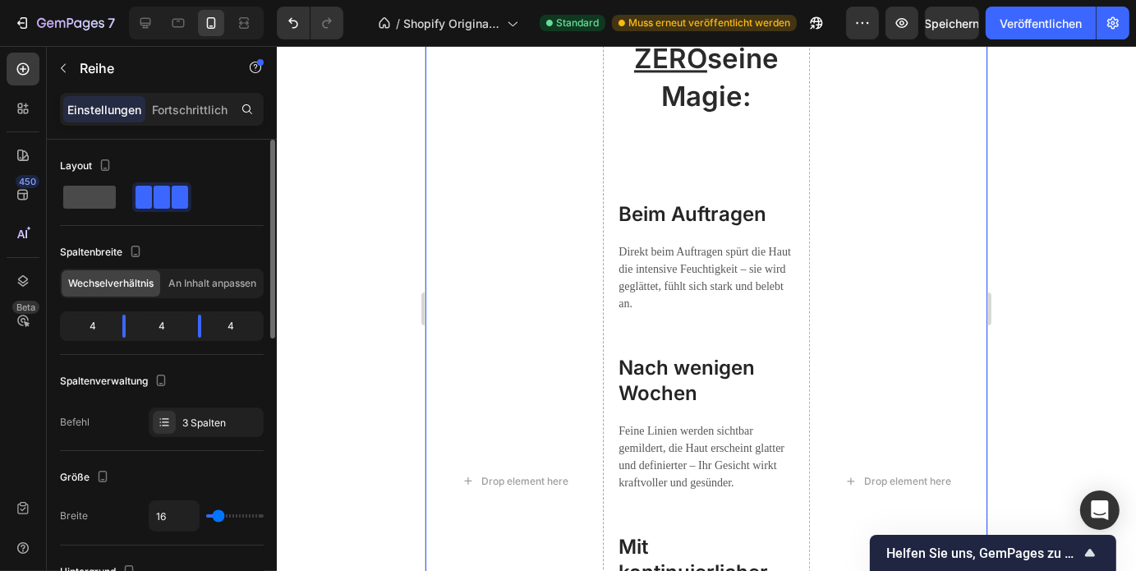
click at [99, 206] on span at bounding box center [89, 197] width 53 height 23
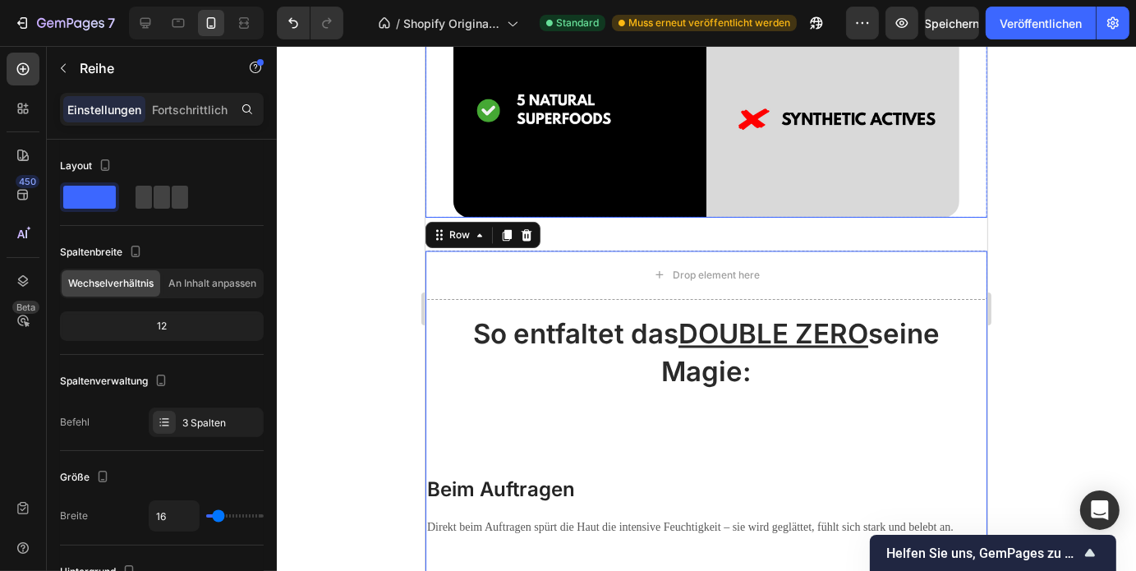
scroll to position [2891, 0]
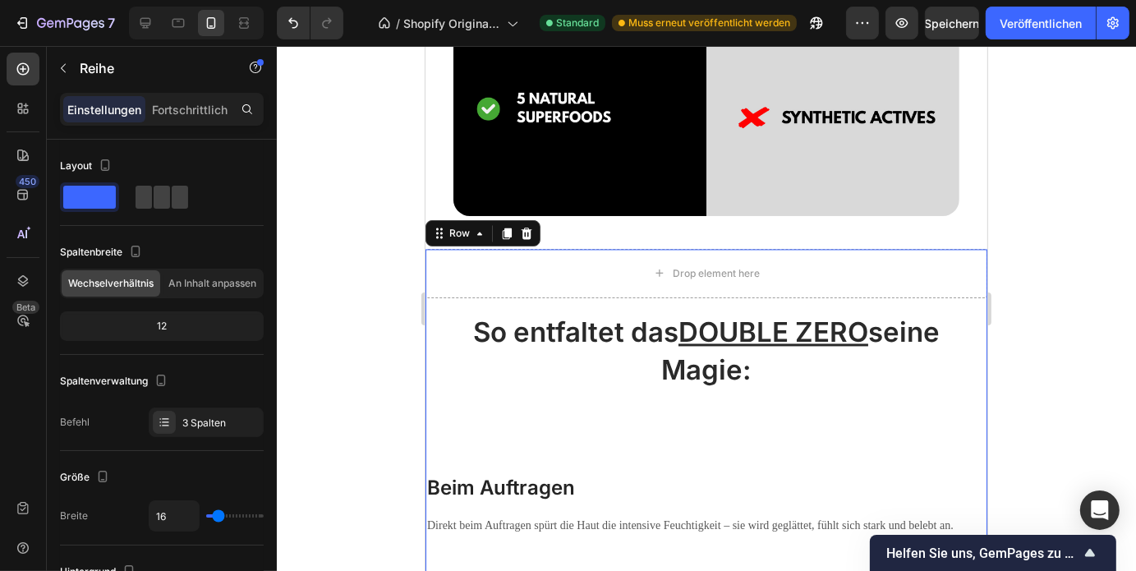
click at [1026, 273] on div at bounding box center [706, 308] width 859 height 525
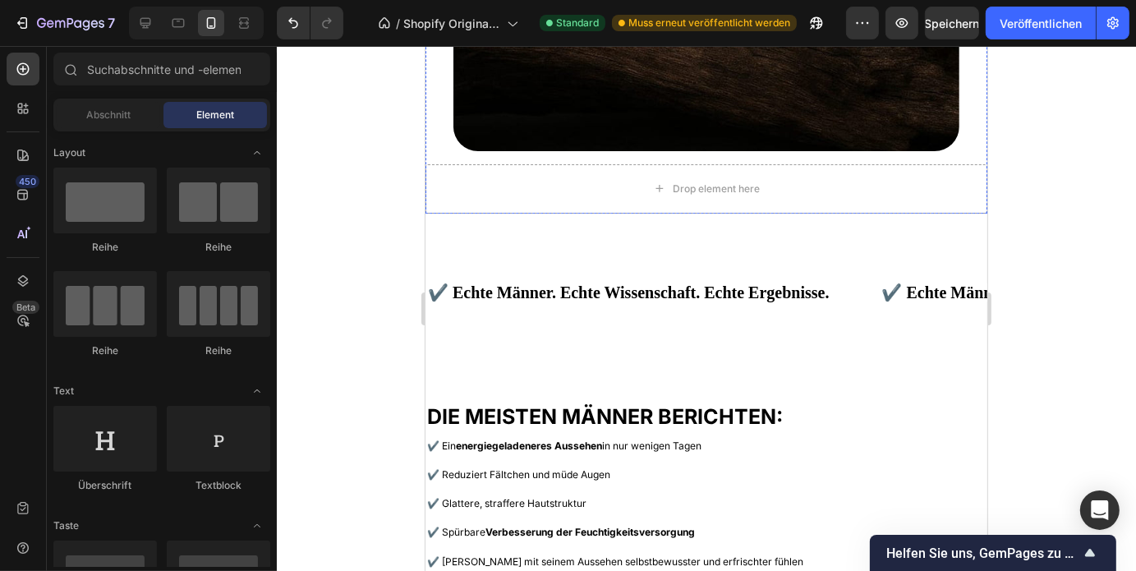
scroll to position [4248, 0]
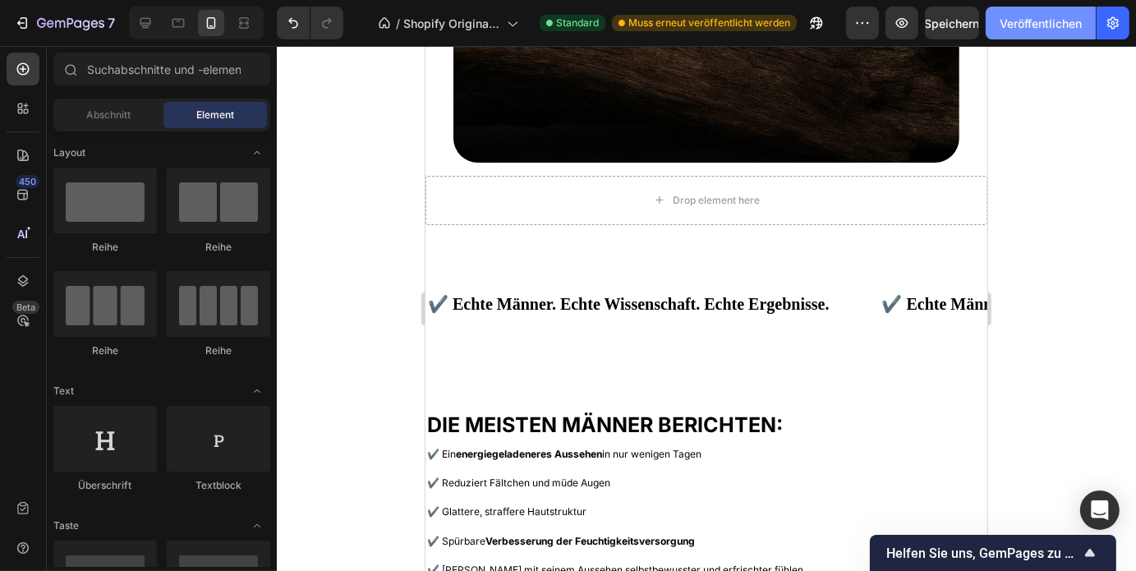
click at [1016, 28] on font "Veröffentlichen" at bounding box center [1040, 23] width 82 height 14
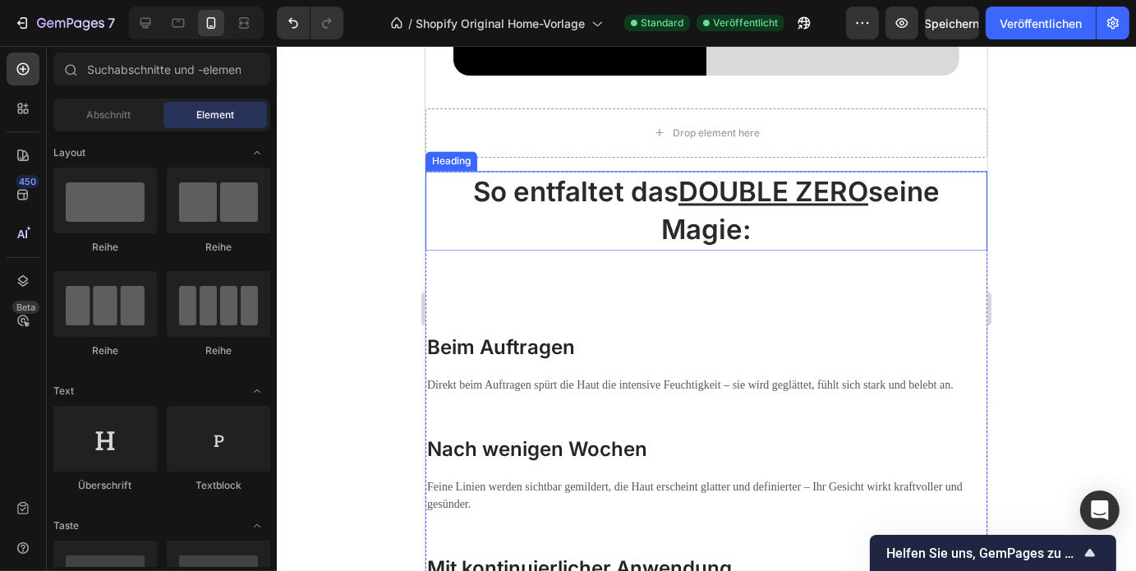
scroll to position [3031, 0]
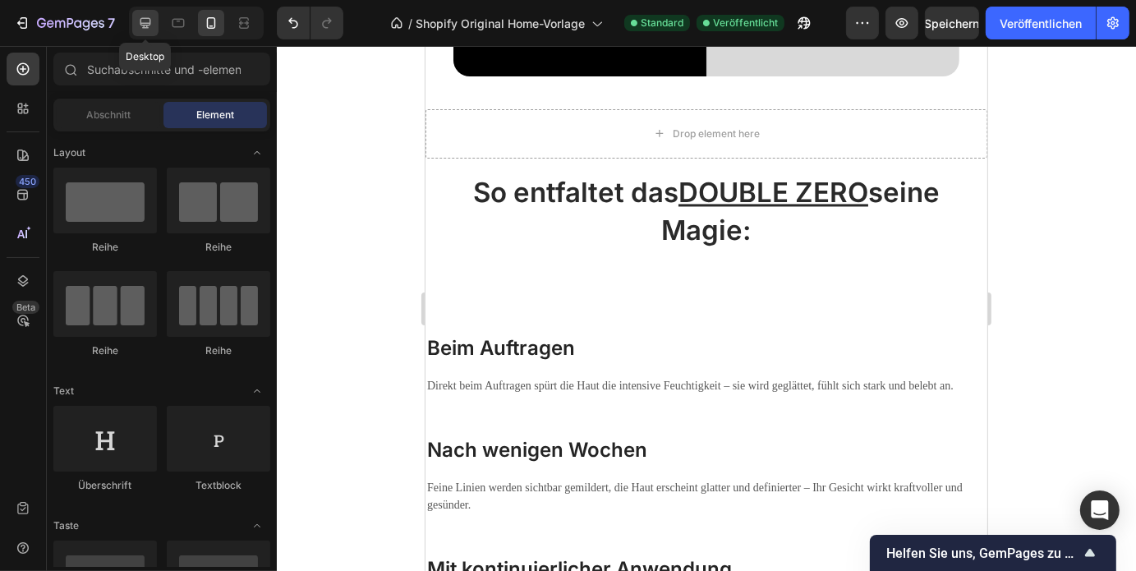
click at [148, 23] on icon at bounding box center [145, 23] width 11 height 11
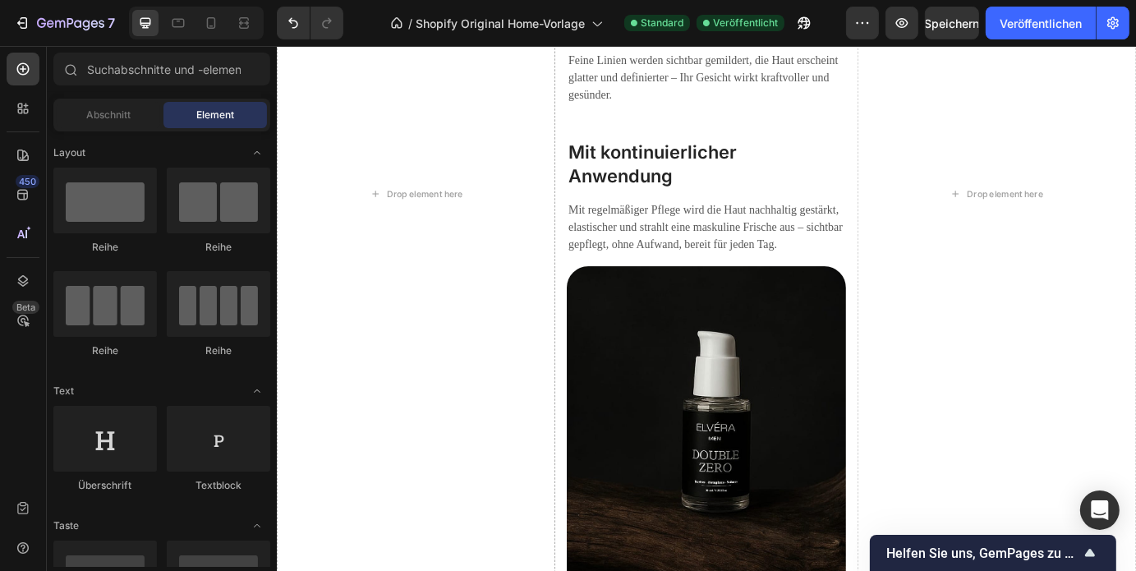
scroll to position [3405, 0]
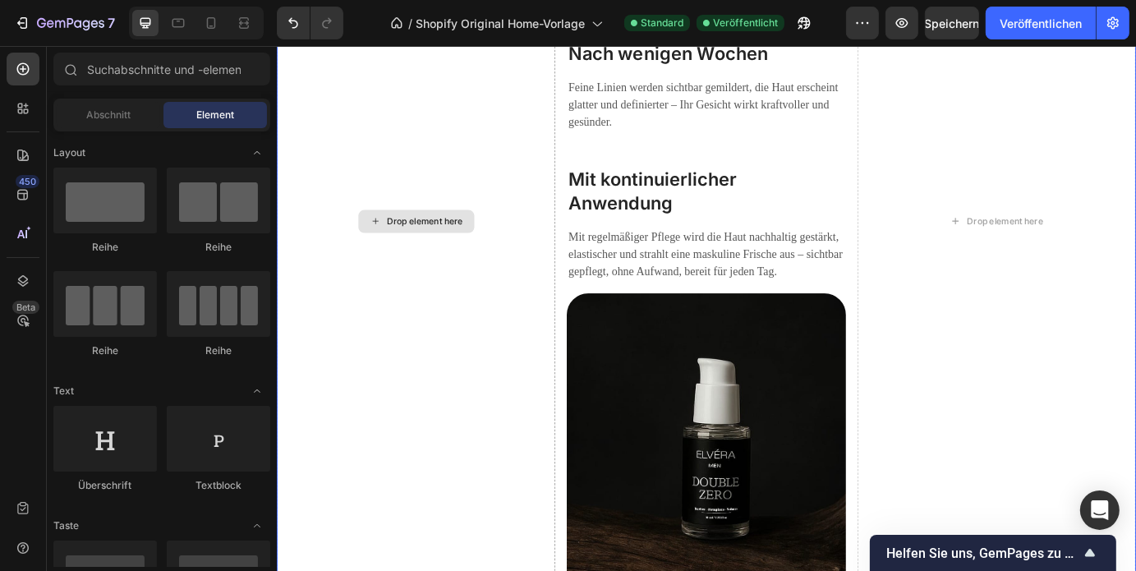
click at [494, 382] on div "Drop element here" at bounding box center [435, 246] width 319 height 1018
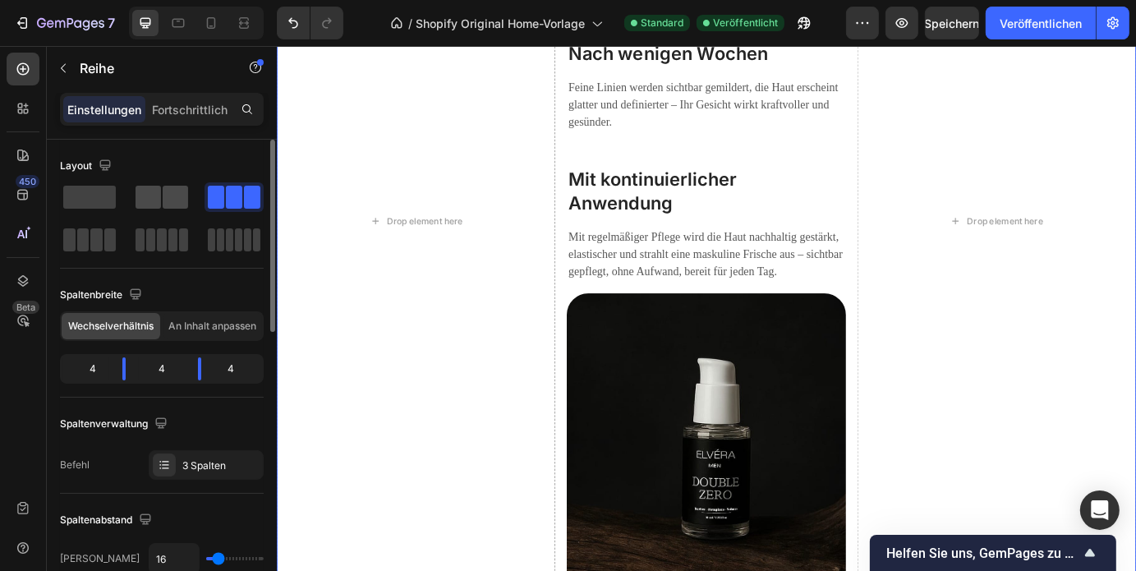
click at [149, 203] on span at bounding box center [148, 197] width 25 height 23
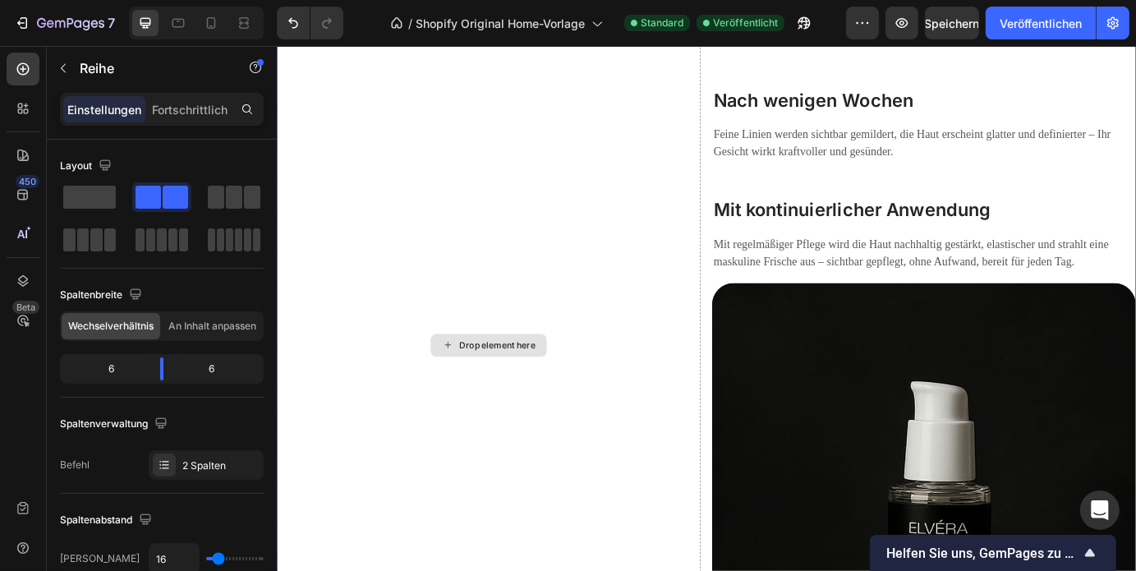
click at [648, 471] on div "Drop element here" at bounding box center [519, 388] width 486 height 1154
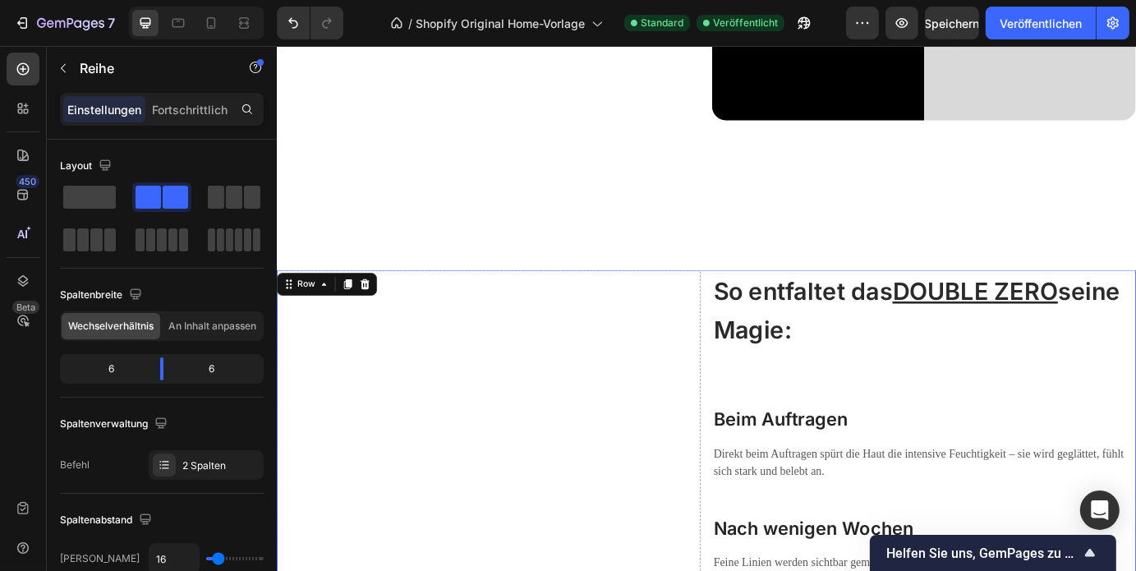
scroll to position [2841, 0]
click at [378, 312] on icon at bounding box center [377, 317] width 11 height 11
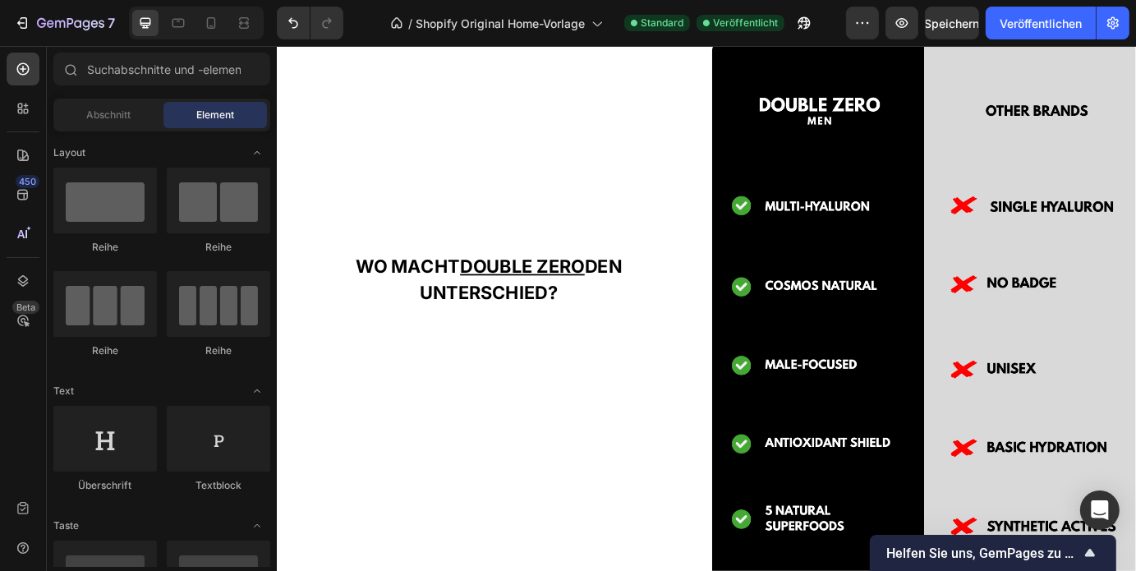
scroll to position [2332, 0]
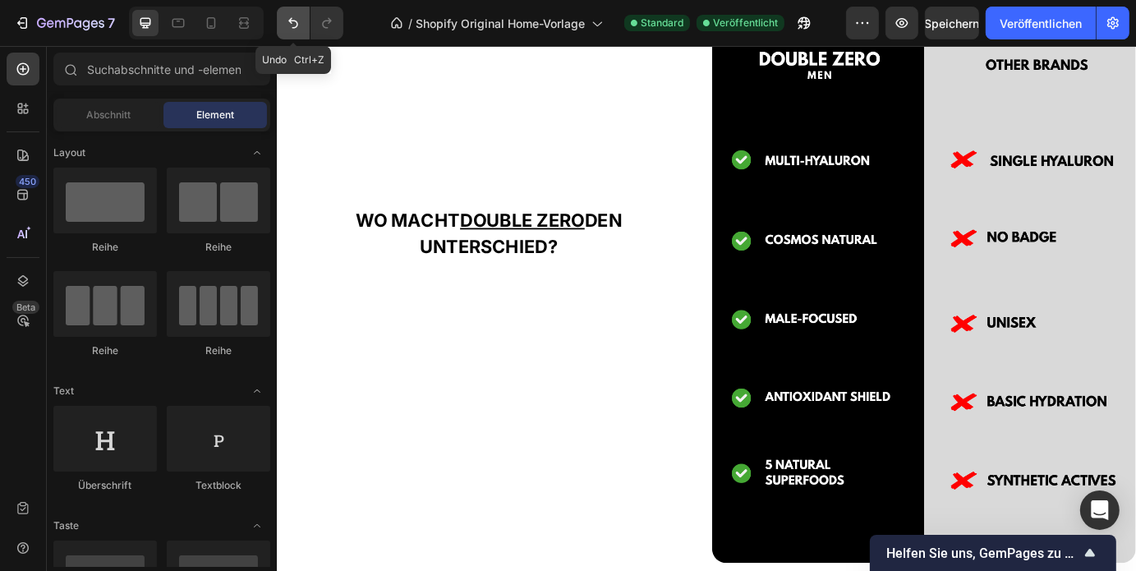
click at [292, 12] on button "Rückgängig/Wiederholen" at bounding box center [293, 23] width 33 height 33
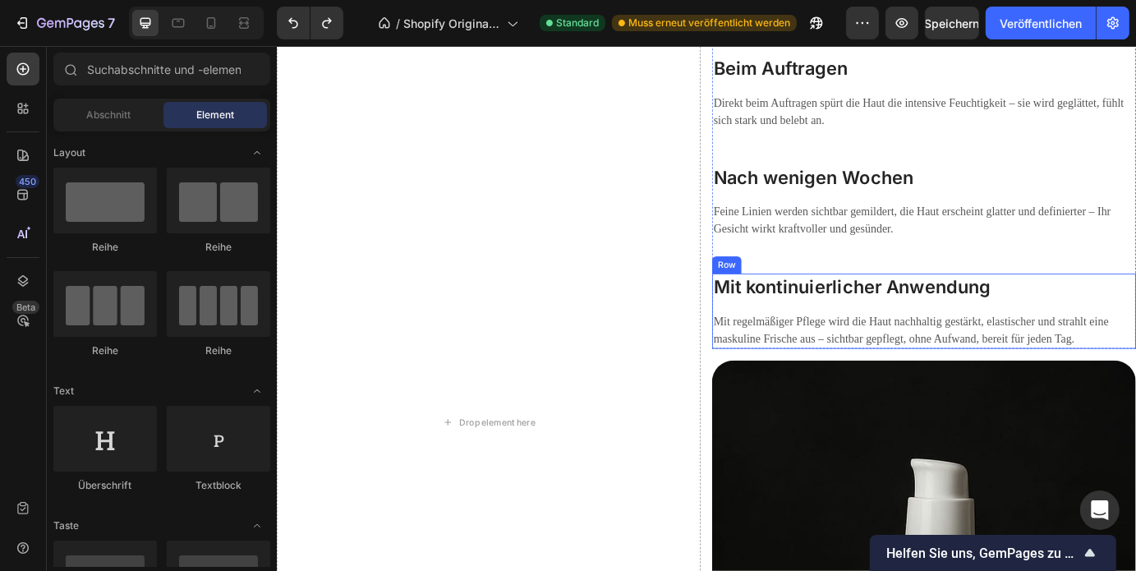
scroll to position [3244, 0]
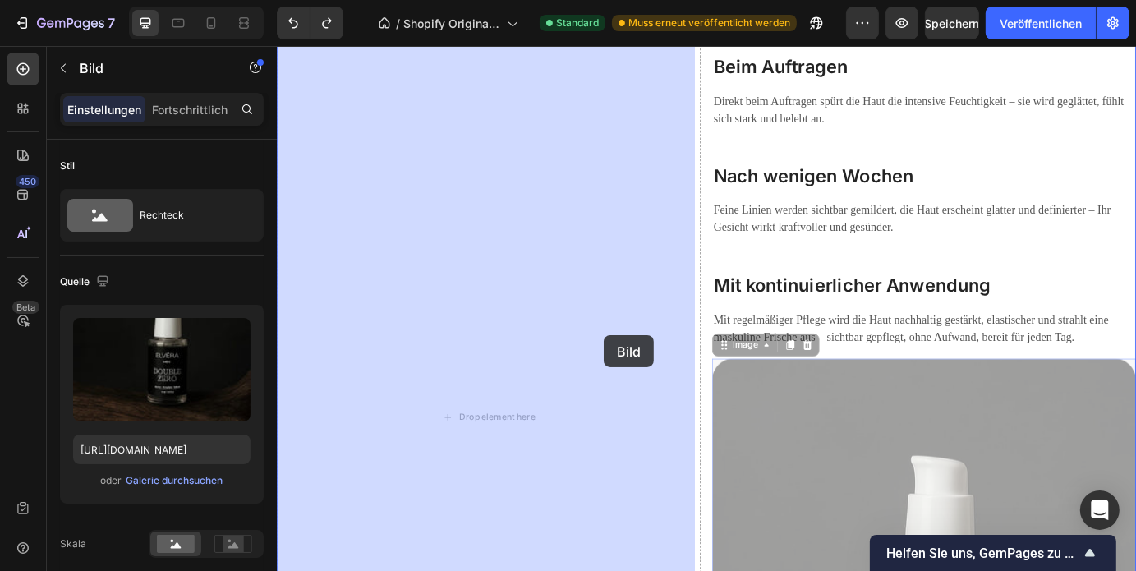
drag, startPoint x: 885, startPoint y: 499, endPoint x: 649, endPoint y: 375, distance: 266.0
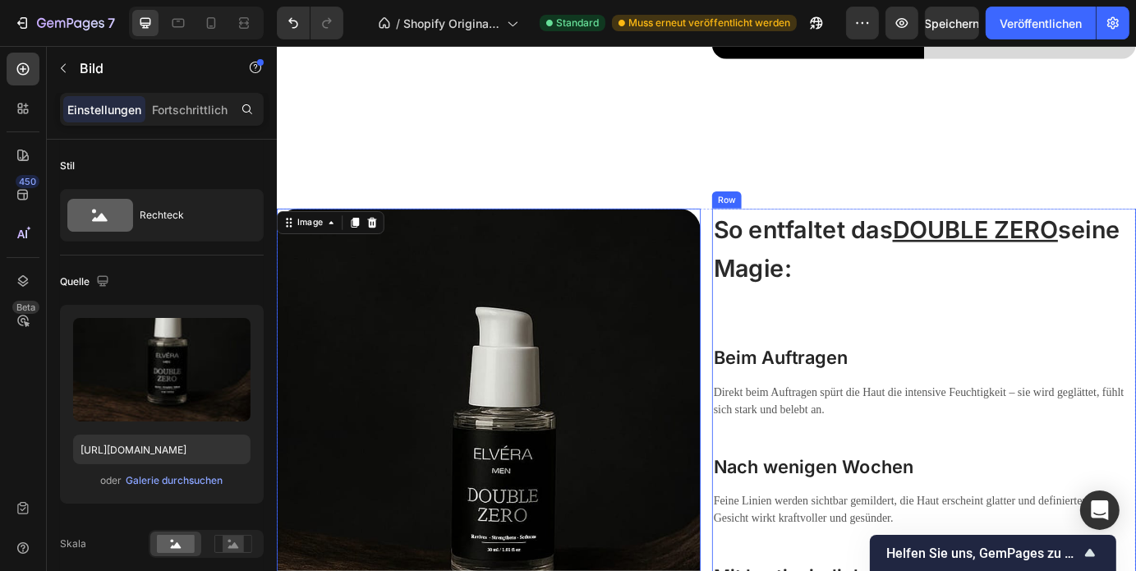
scroll to position [3187, 0]
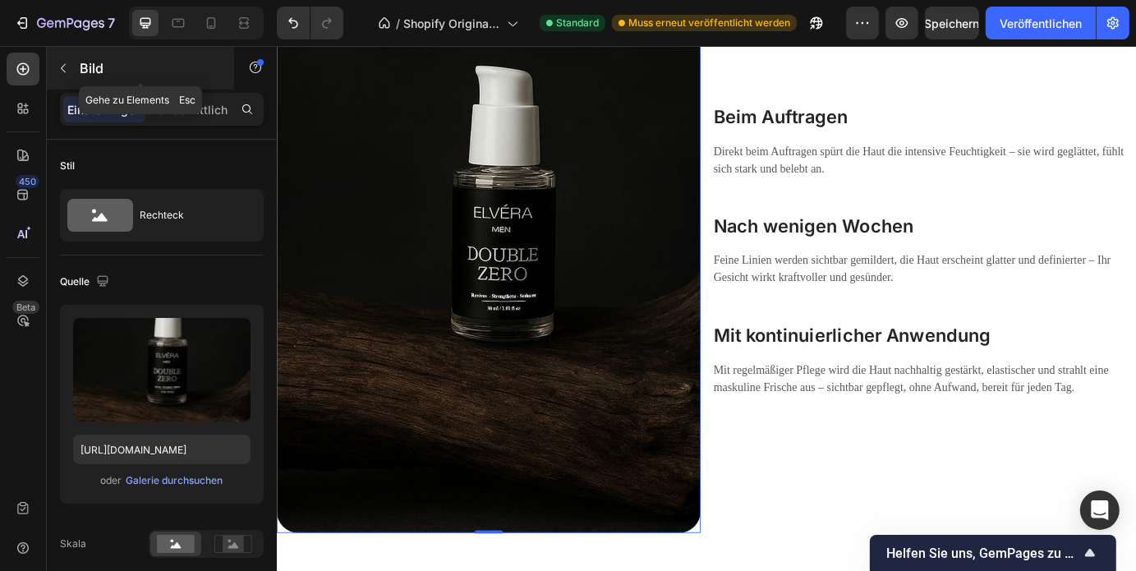
click at [65, 72] on icon "button" at bounding box center [63, 68] width 5 height 9
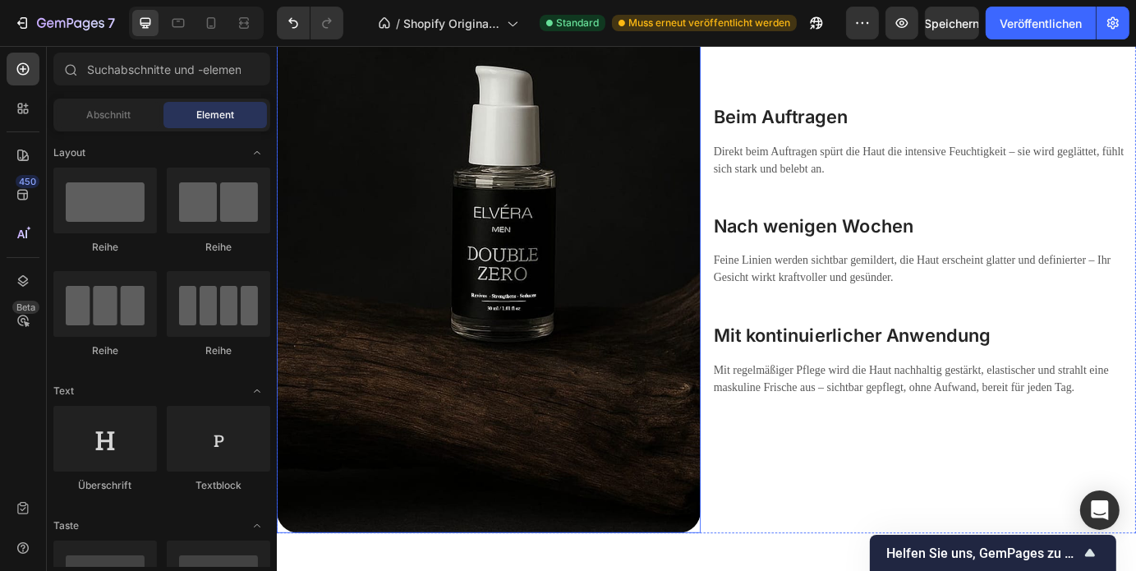
click at [542, 324] on img at bounding box center [519, 279] width 486 height 648
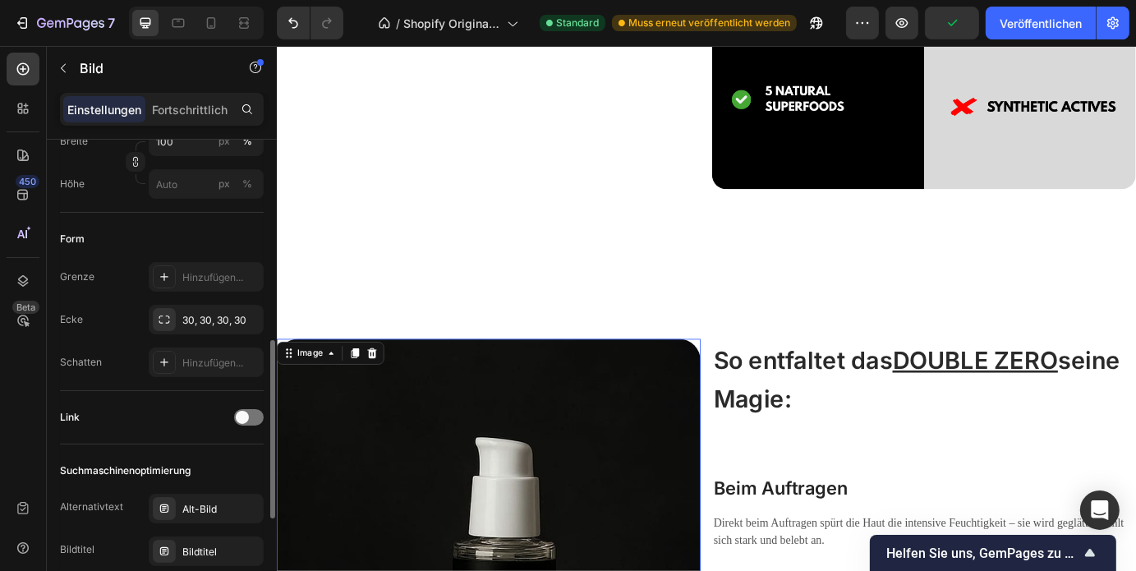
scroll to position [2556, 0]
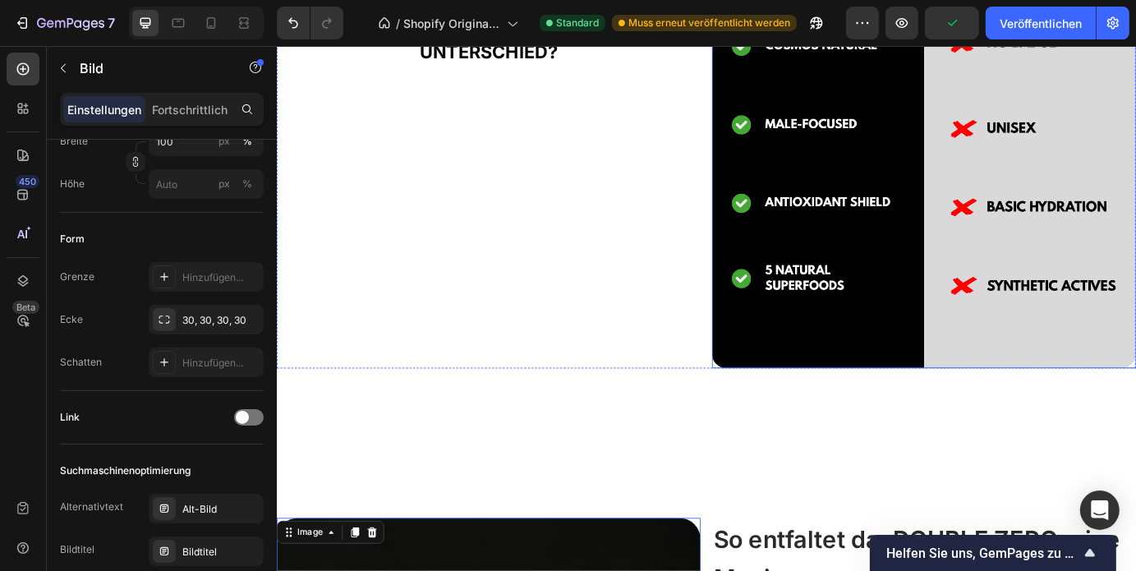
click at [908, 282] on img at bounding box center [1018, 86] width 486 height 655
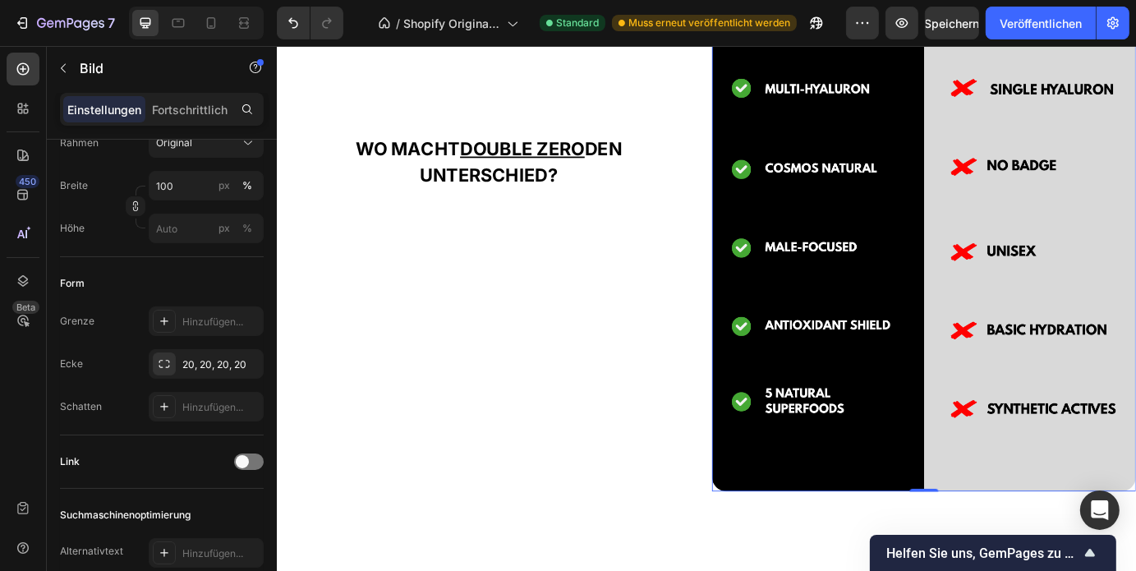
scroll to position [2140, 0]
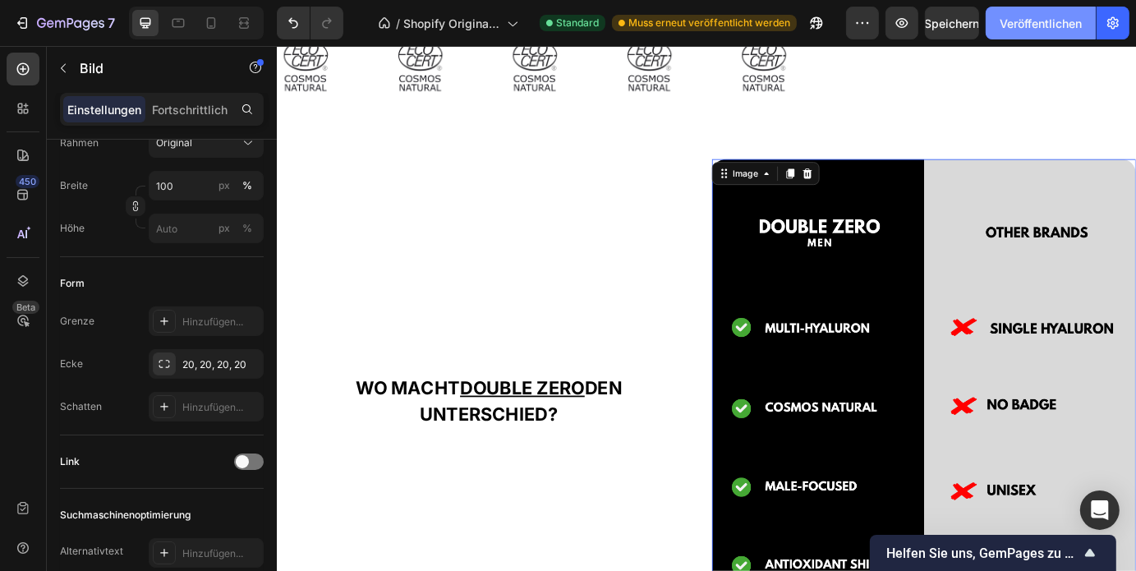
click at [1035, 20] on font "Veröffentlichen" at bounding box center [1040, 23] width 82 height 14
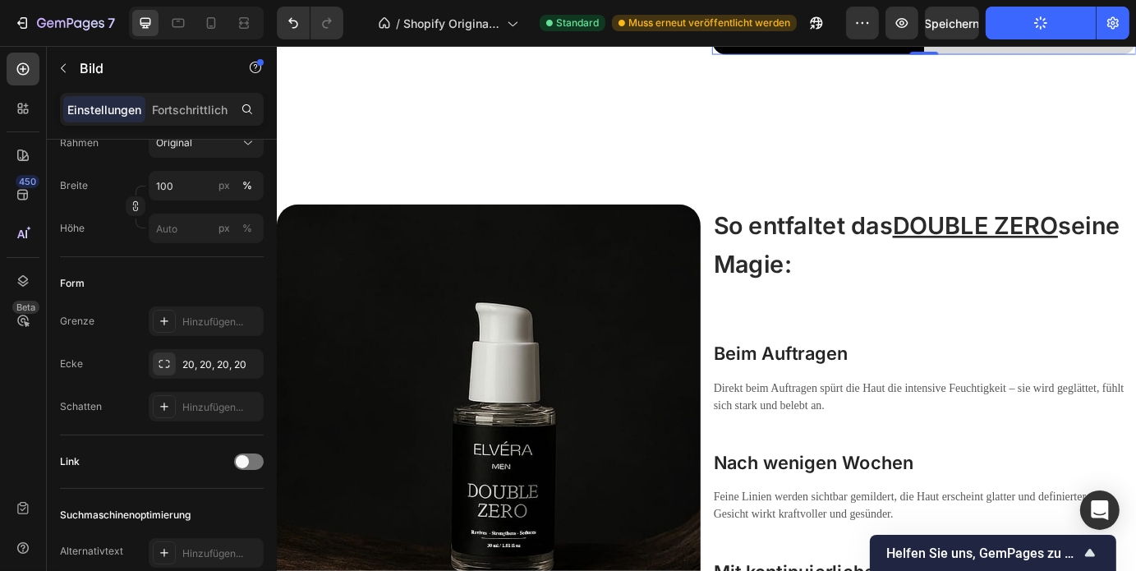
scroll to position [2915, 0]
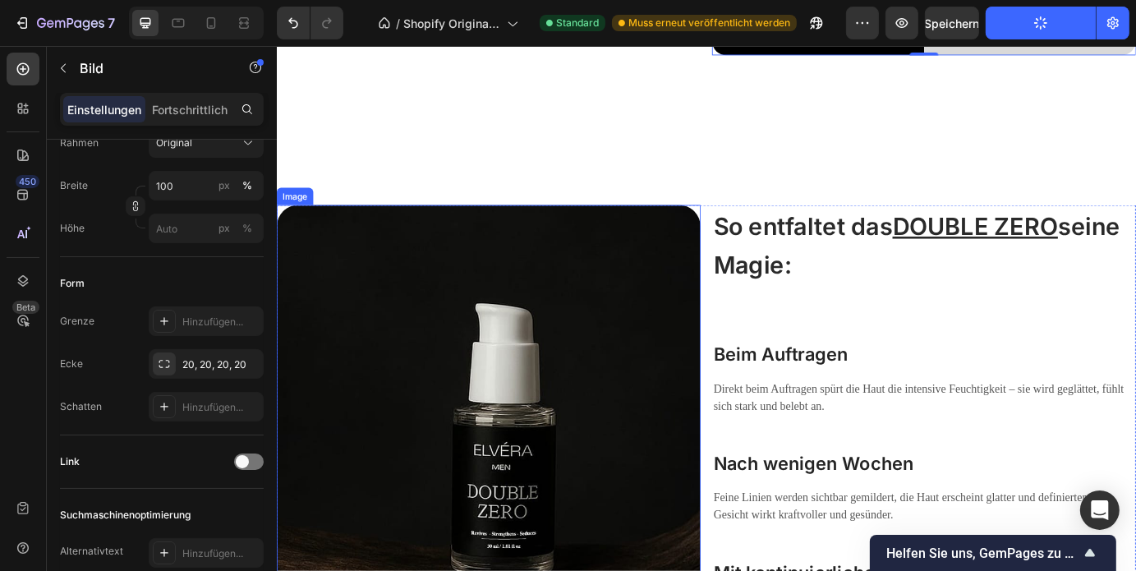
click at [511, 543] on img at bounding box center [519, 551] width 486 height 648
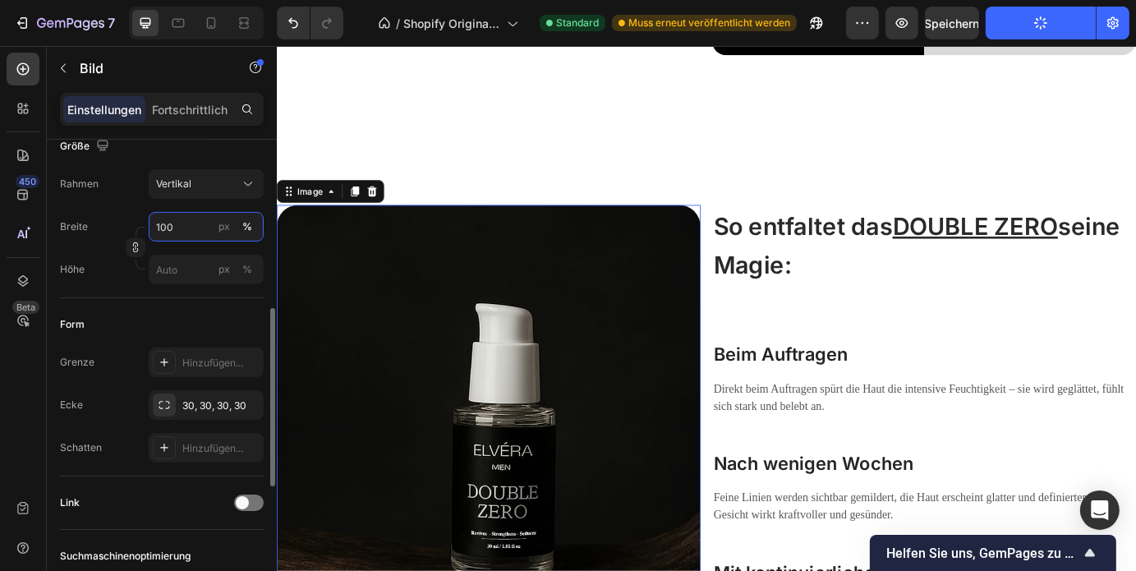
click at [206, 228] on input "100" at bounding box center [206, 227] width 115 height 30
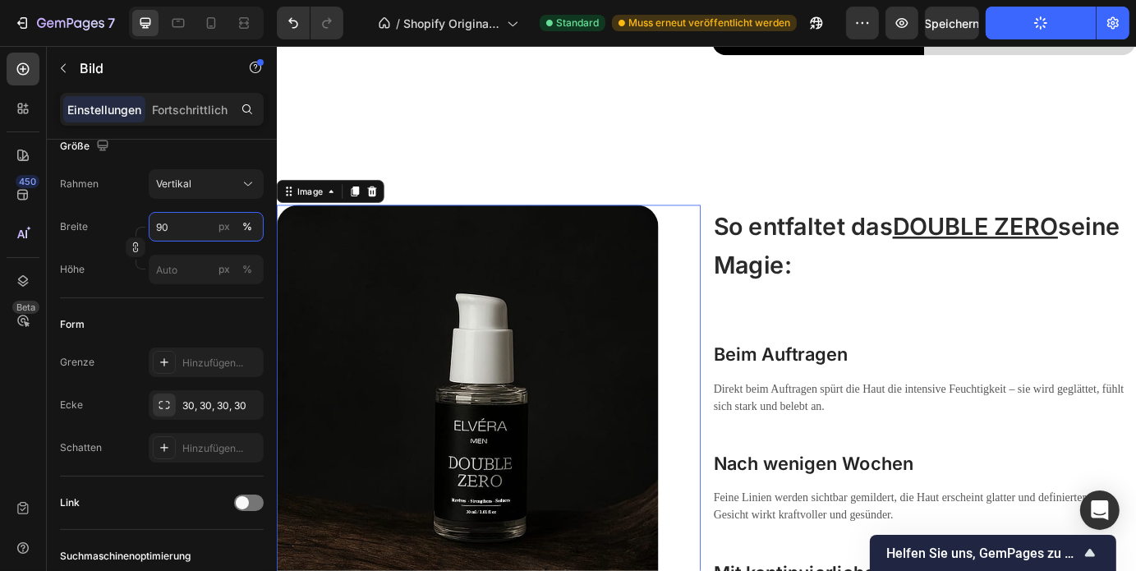
scroll to position [780, 0]
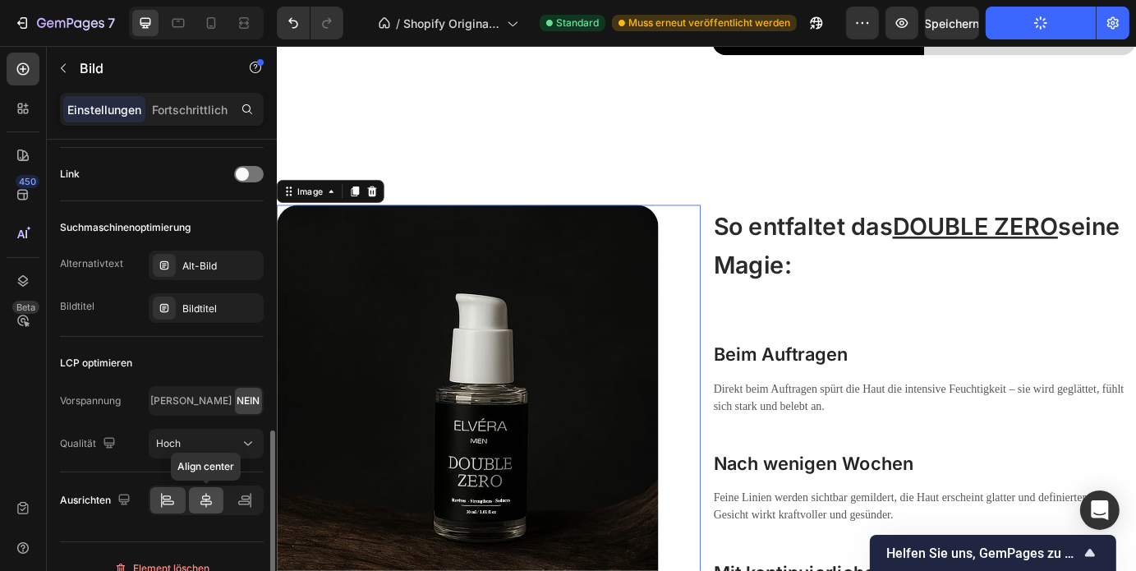
type input "90"
click at [204, 495] on icon at bounding box center [206, 500] width 16 height 16
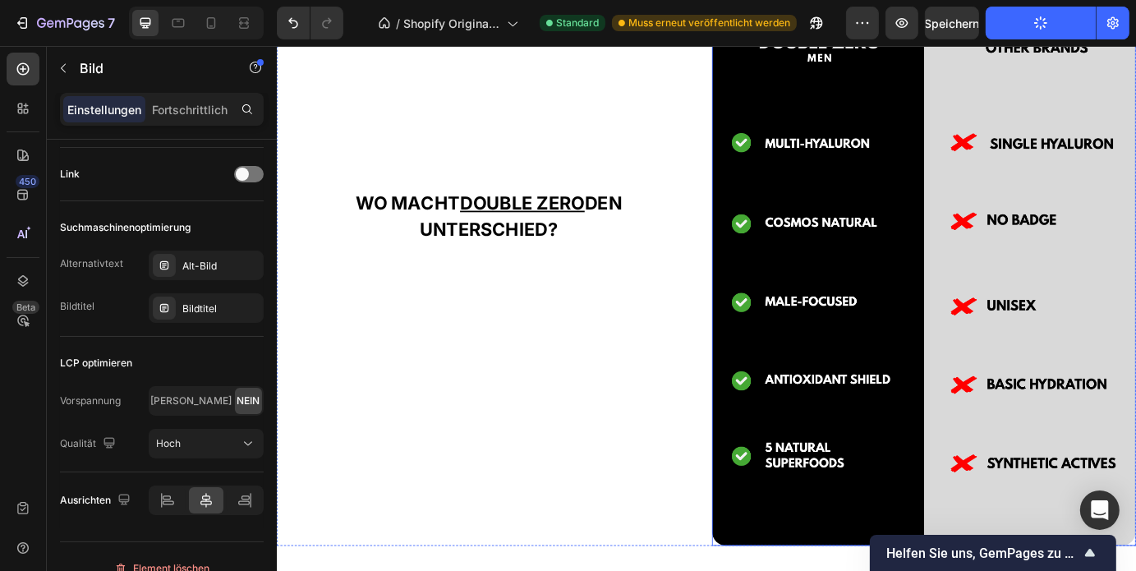
scroll to position [2350, 0]
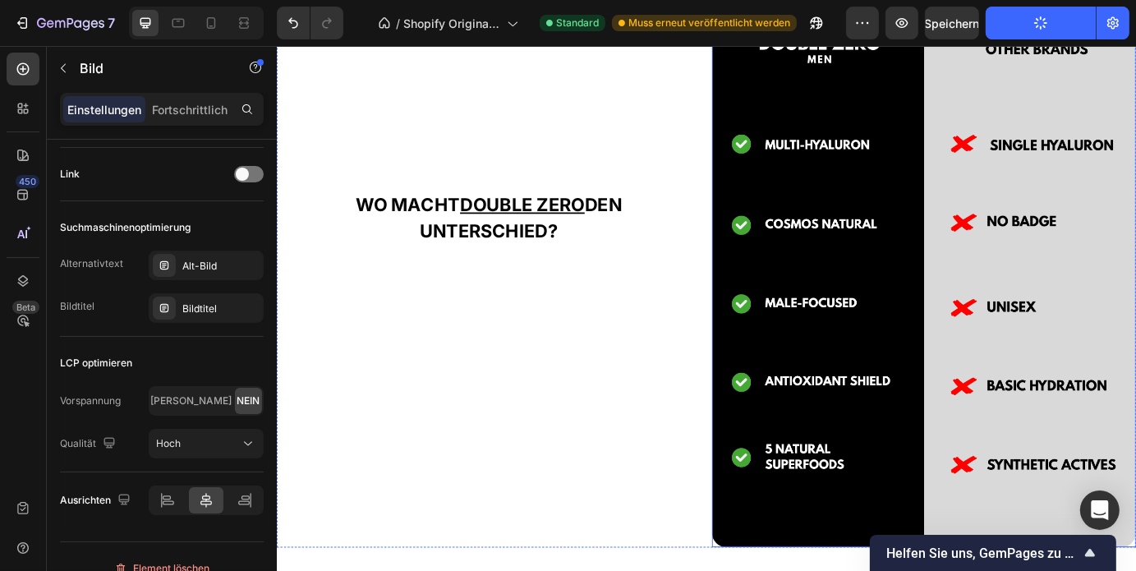
click at [1054, 365] on img at bounding box center [1018, 292] width 486 height 655
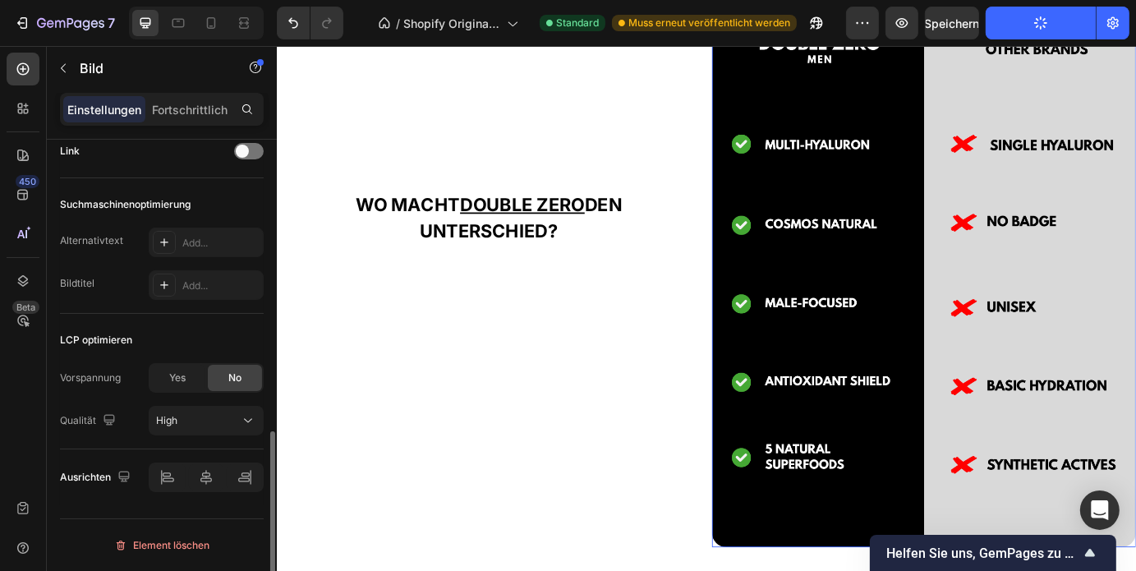
scroll to position [761, 0]
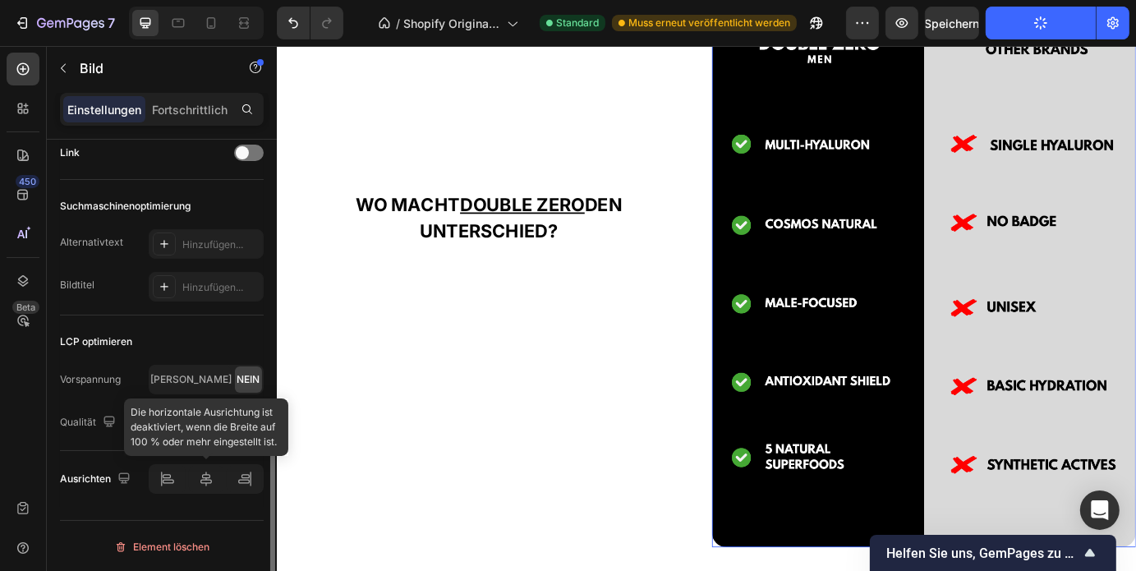
click at [212, 483] on div at bounding box center [206, 479] width 115 height 30
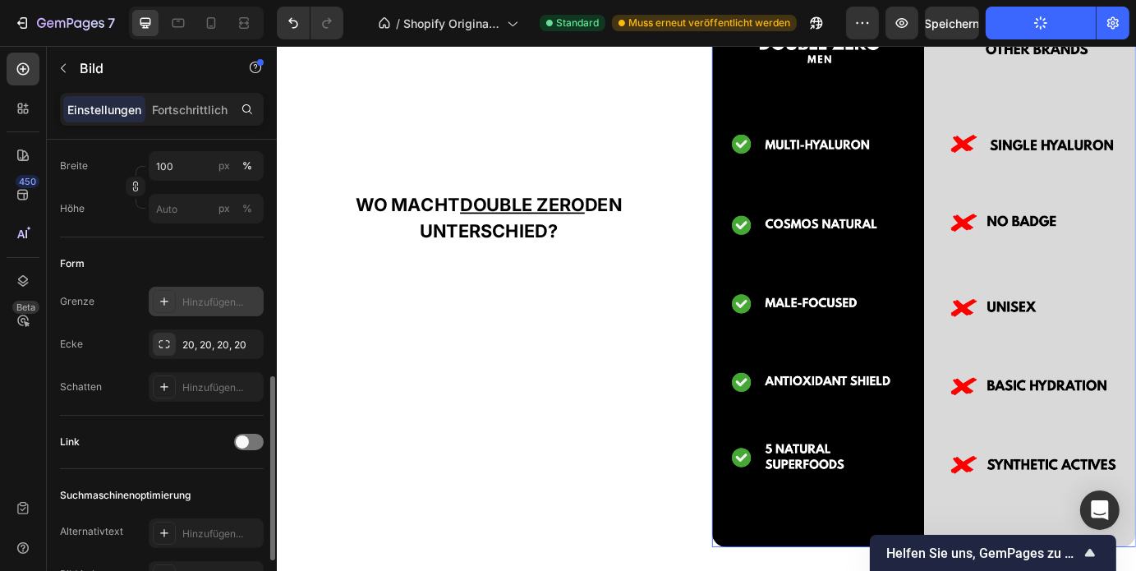
scroll to position [424, 0]
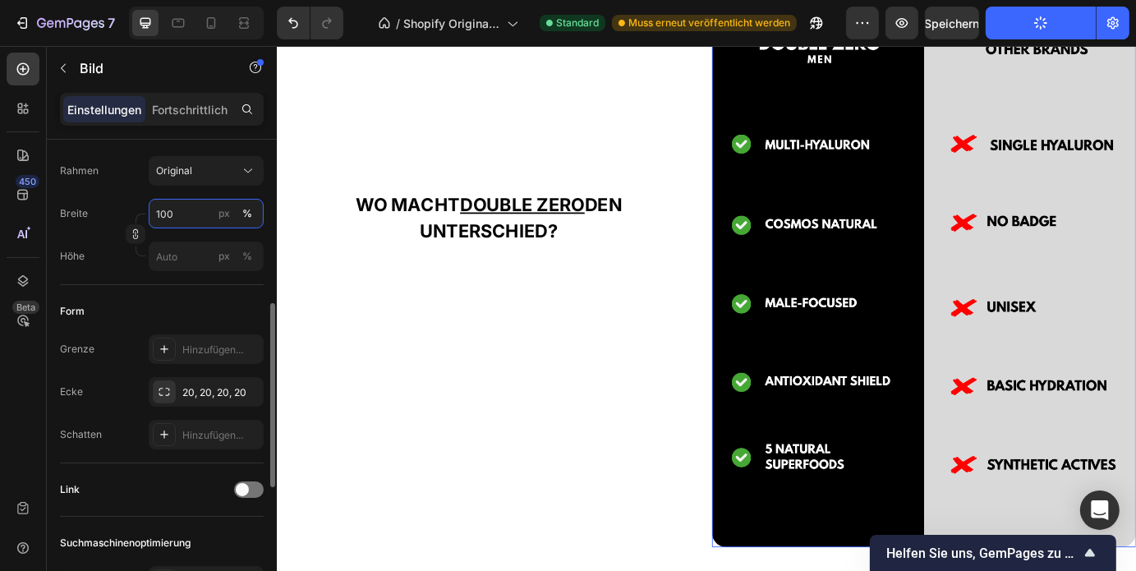
click at [182, 222] on input "100" at bounding box center [206, 214] width 115 height 30
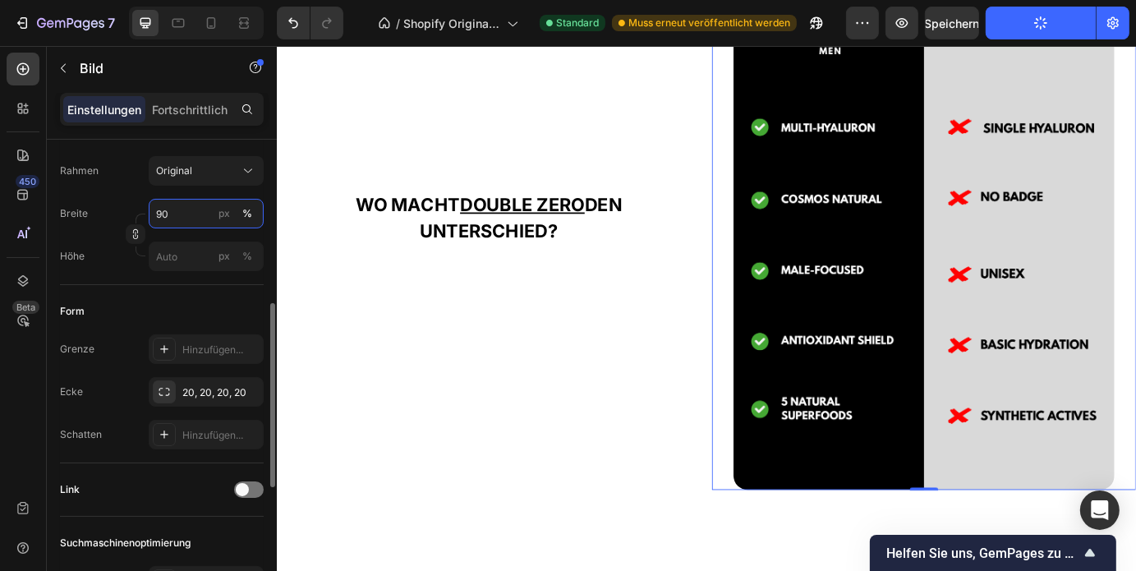
scroll to position [761, 0]
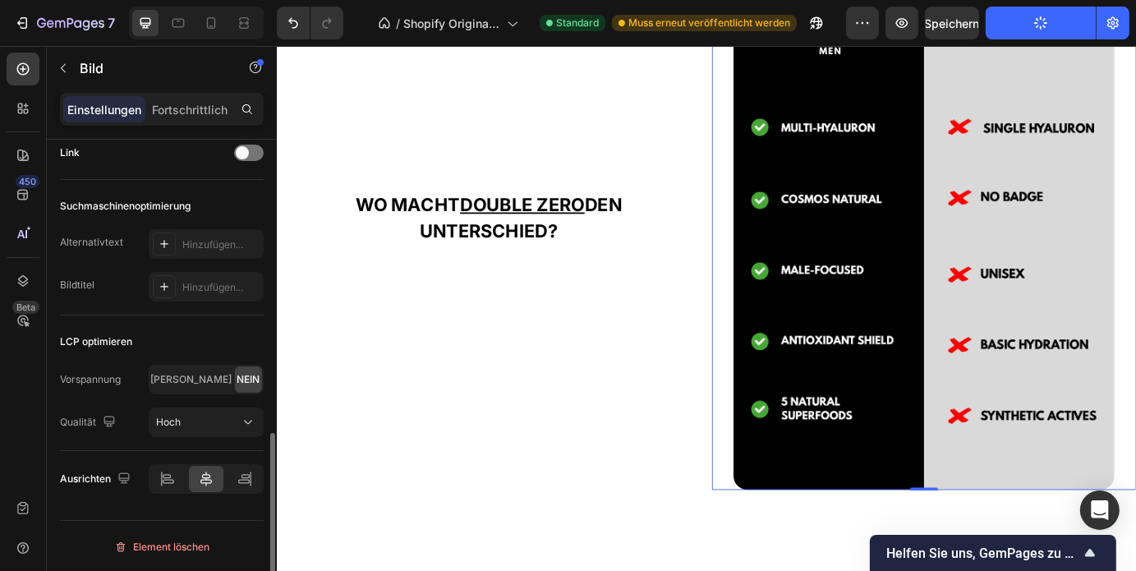
type input "90"
click at [214, 484] on div at bounding box center [206, 479] width 35 height 26
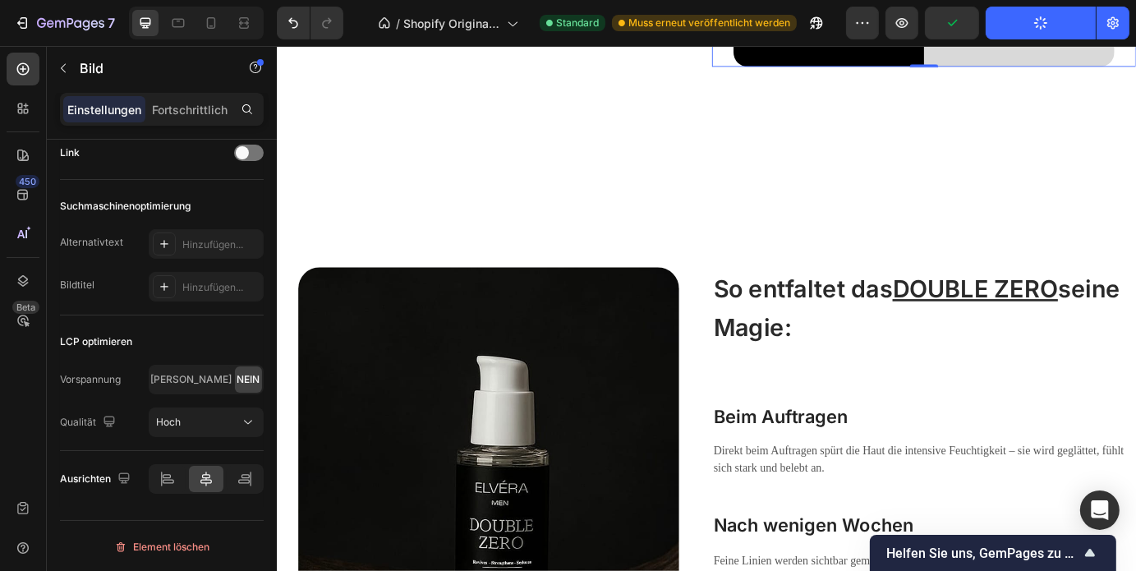
scroll to position [2845, 0]
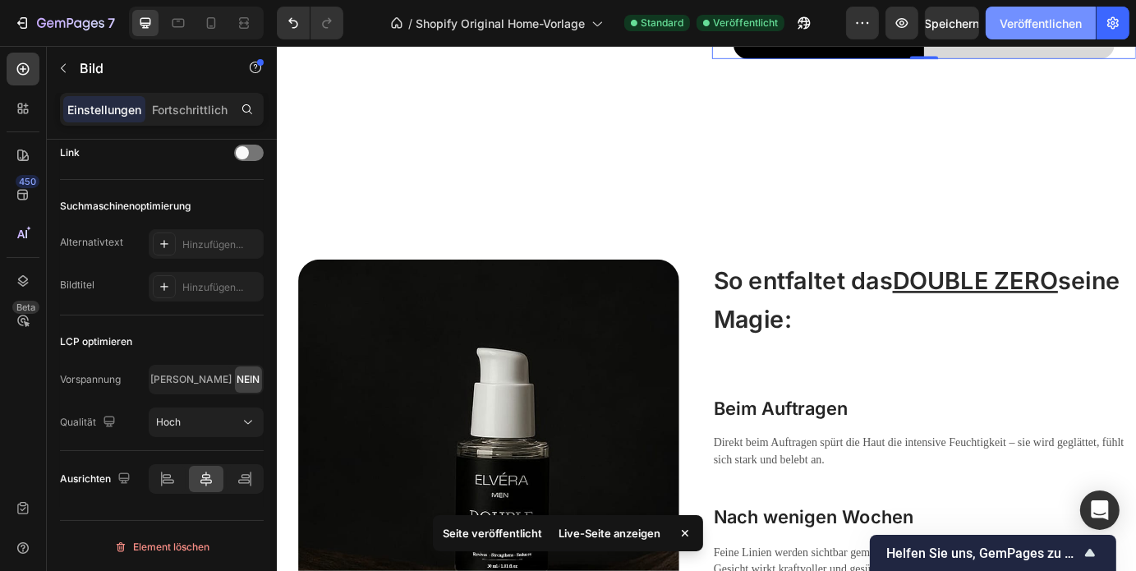
click at [1079, 29] on font "Veröffentlichen" at bounding box center [1040, 23] width 82 height 14
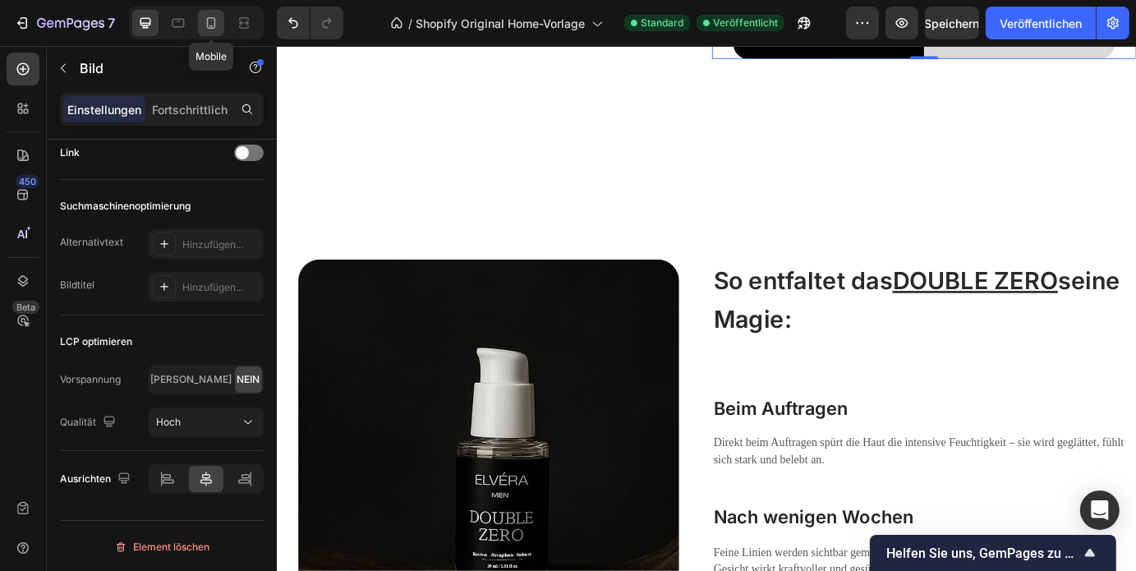
click at [206, 30] on icon at bounding box center [211, 23] width 16 height 16
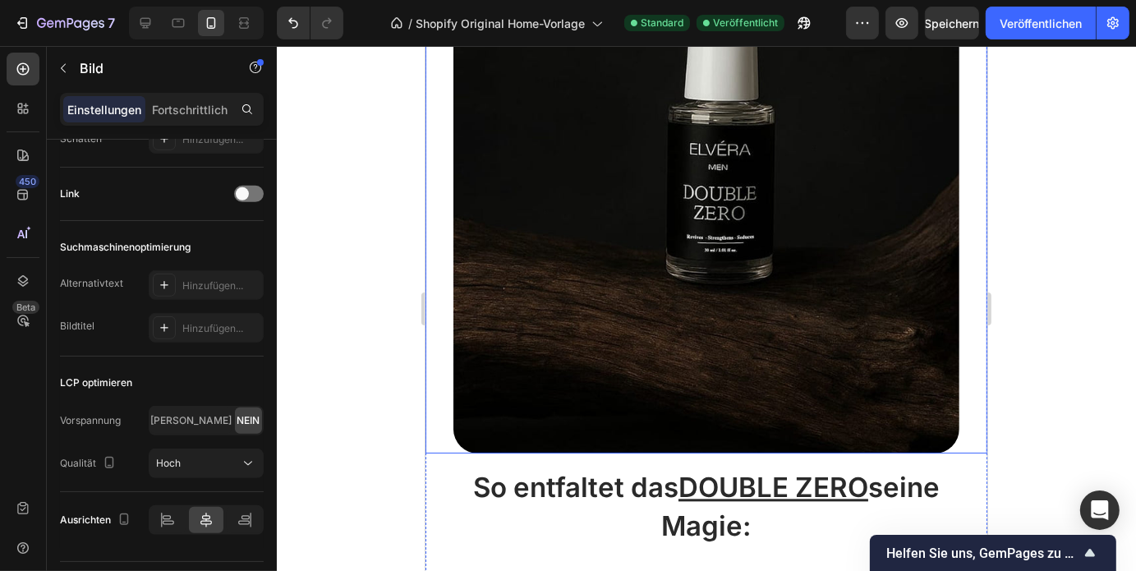
scroll to position [3520, 0]
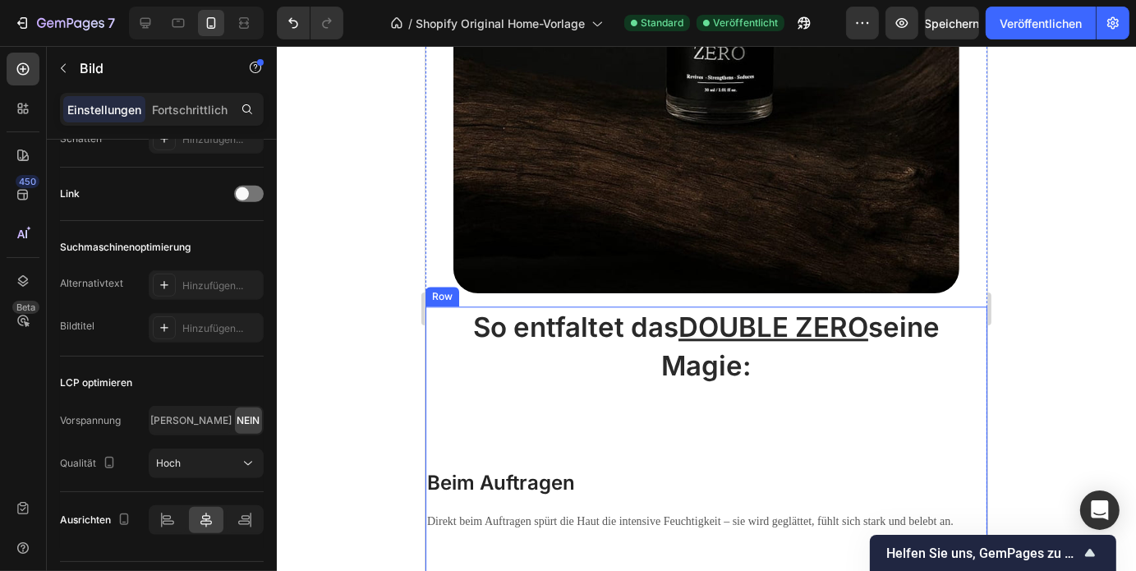
click at [535, 386] on div "So entfaltet das DOUBLE ZERO seine Magie: Heading Beim Auftragen Heading Direkt…" at bounding box center [706, 567] width 562 height 522
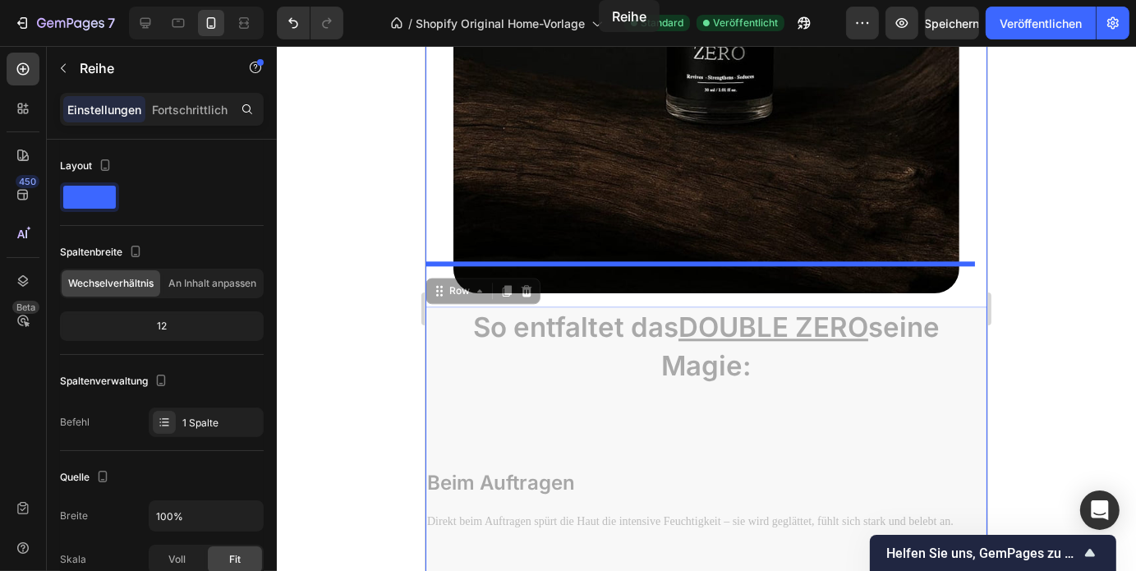
scroll to position [2948, 0]
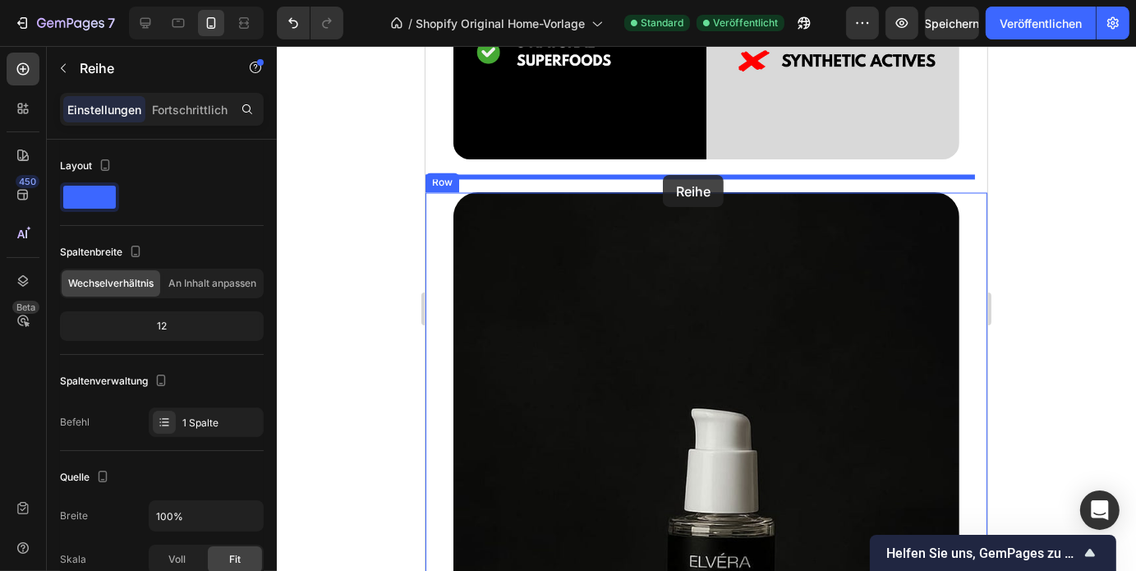
drag, startPoint x: 481, startPoint y: 376, endPoint x: 662, endPoint y: 174, distance: 271.0
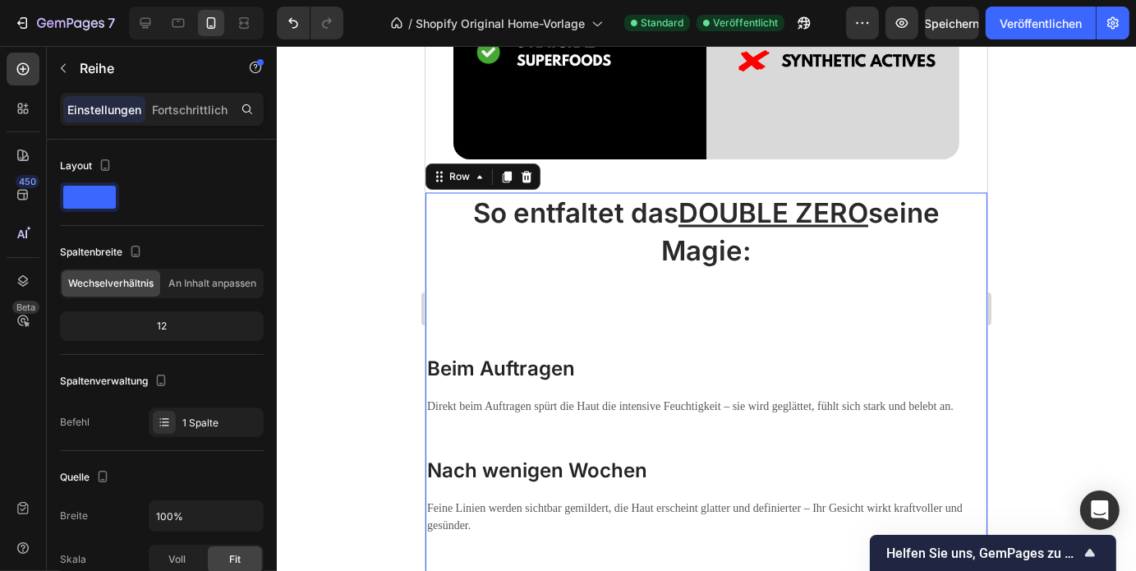
click at [1045, 275] on div at bounding box center [706, 308] width 859 height 525
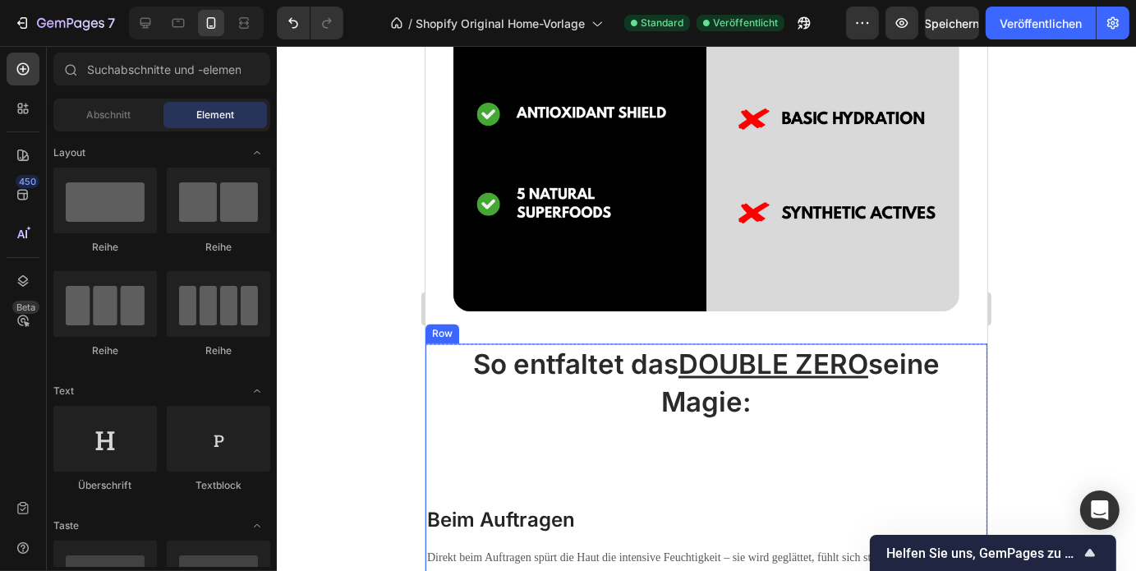
scroll to position [2751, 0]
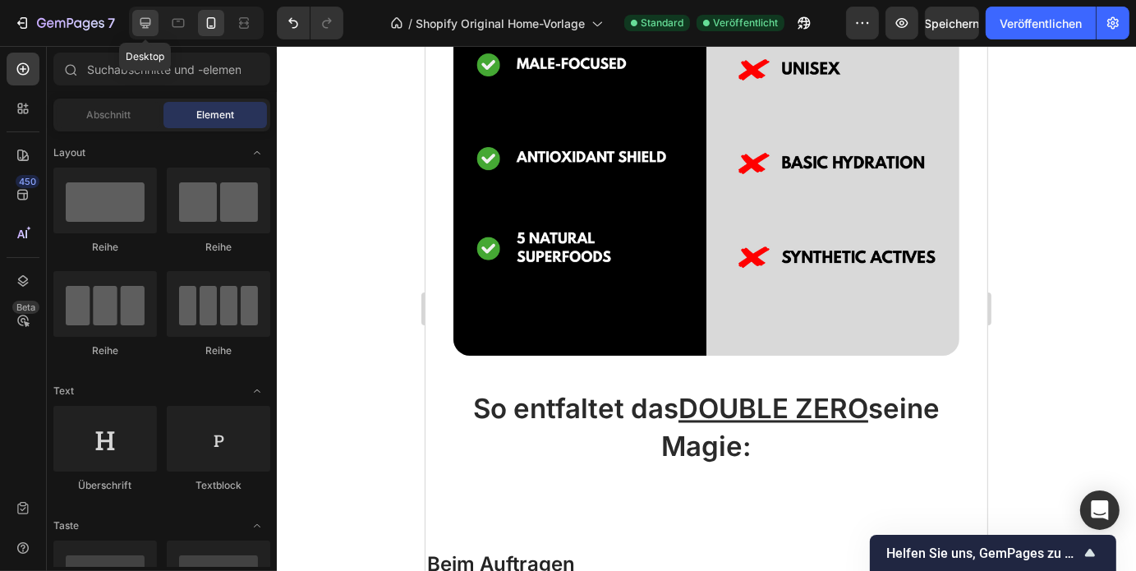
click at [149, 19] on icon at bounding box center [145, 23] width 11 height 11
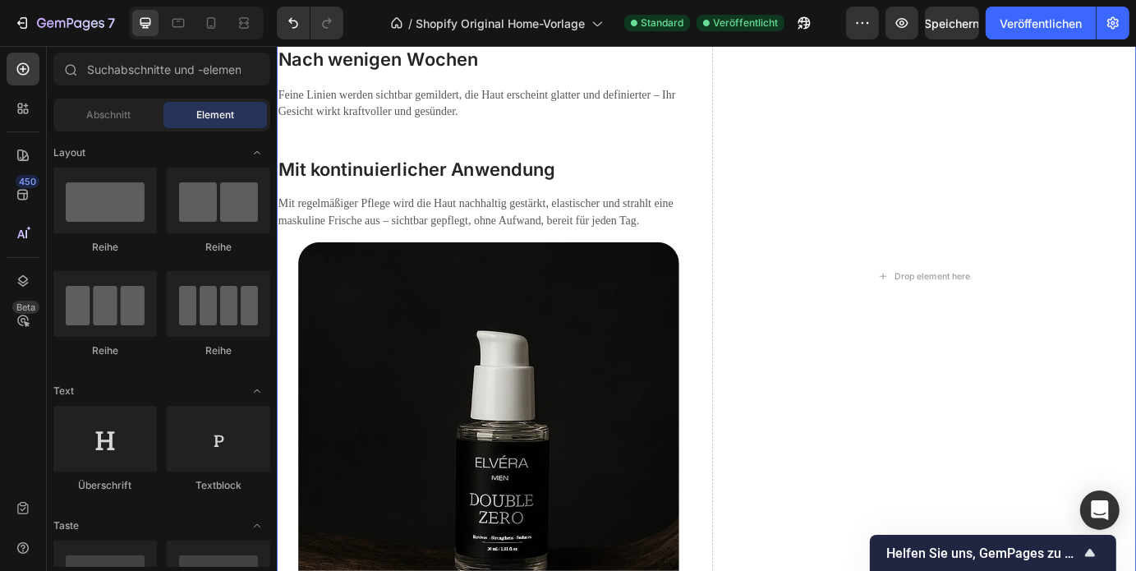
scroll to position [3364, 0]
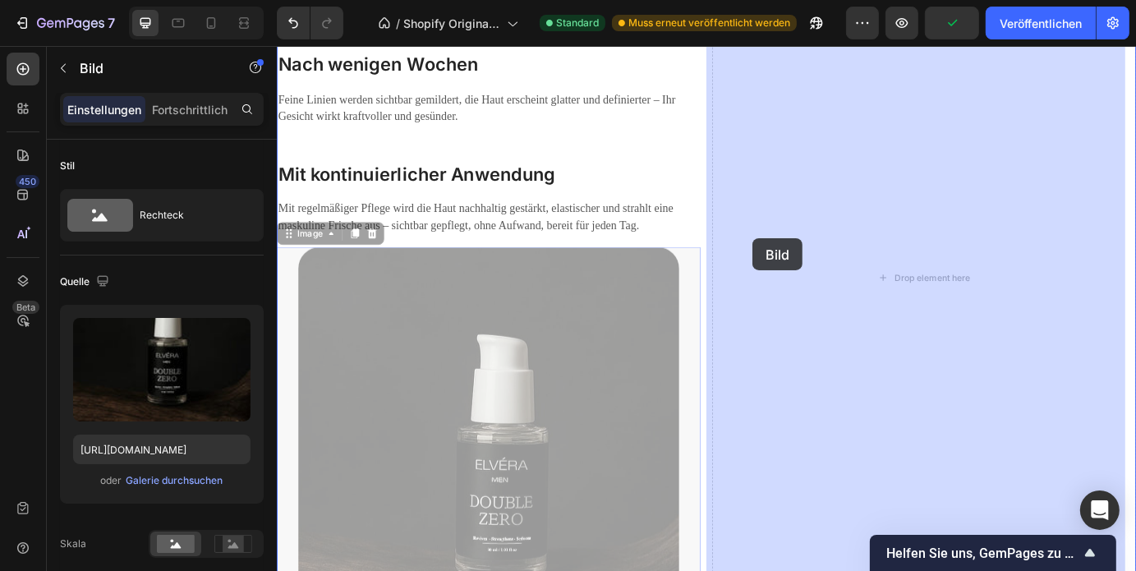
drag, startPoint x: 428, startPoint y: 414, endPoint x: 822, endPoint y: 266, distance: 421.0
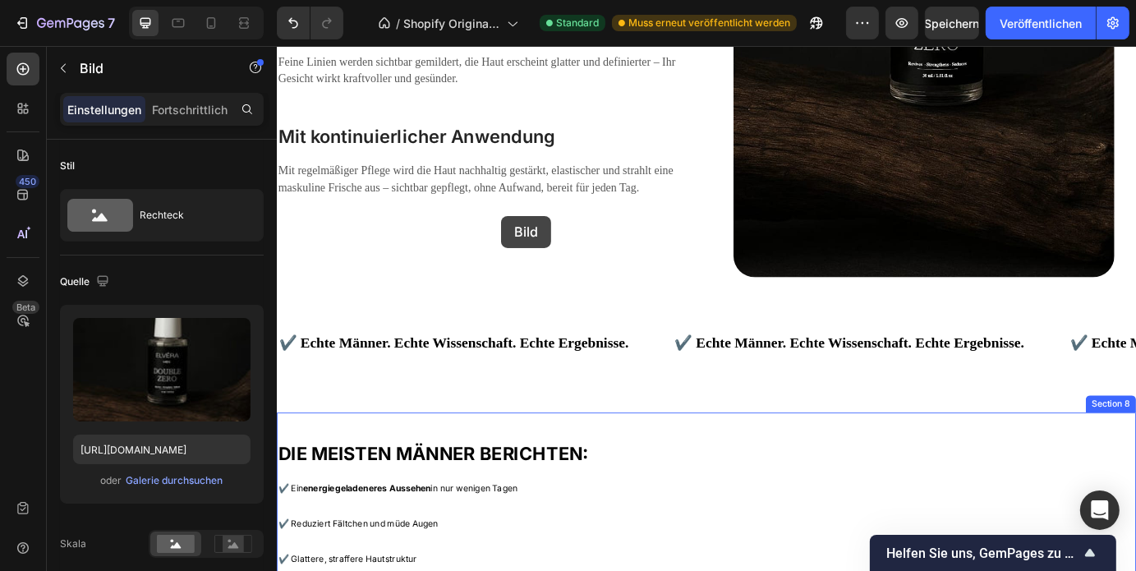
scroll to position [3342, 0]
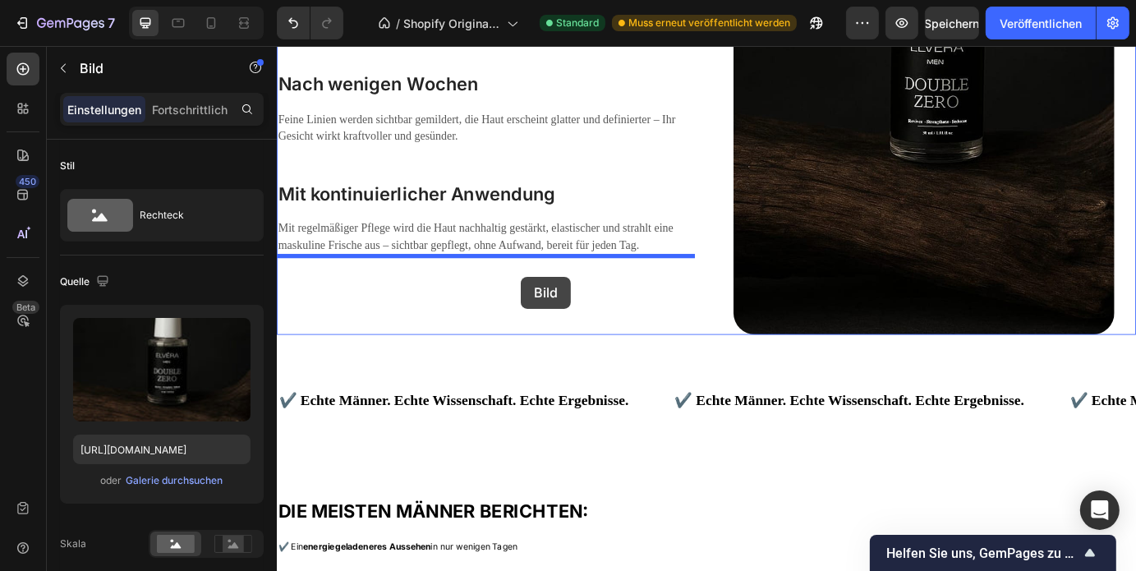
drag, startPoint x: 920, startPoint y: 386, endPoint x: 556, endPoint y: 310, distance: 371.8
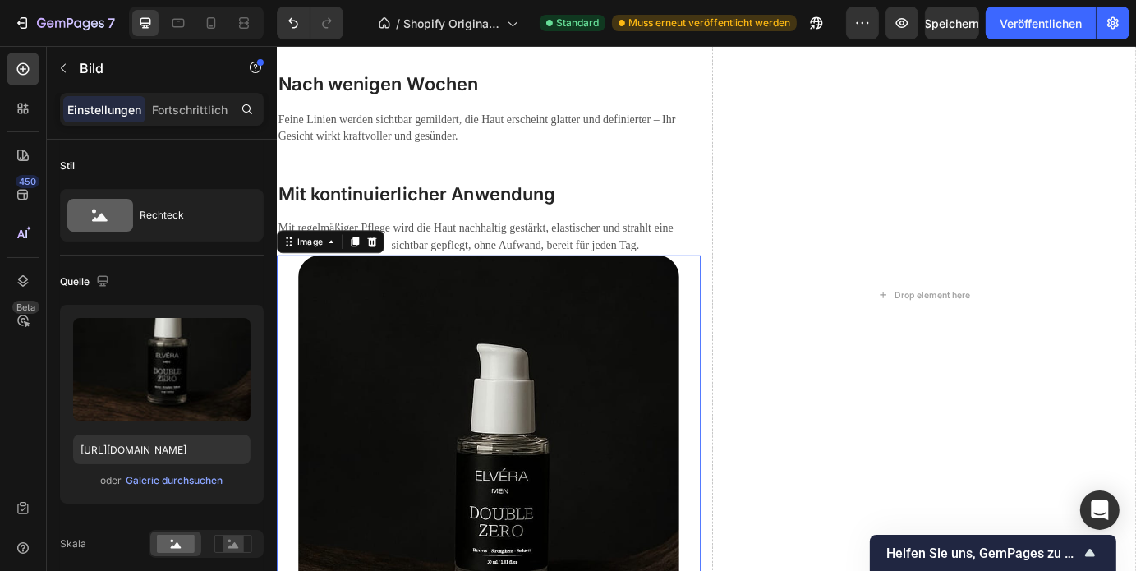
scroll to position [3141, 0]
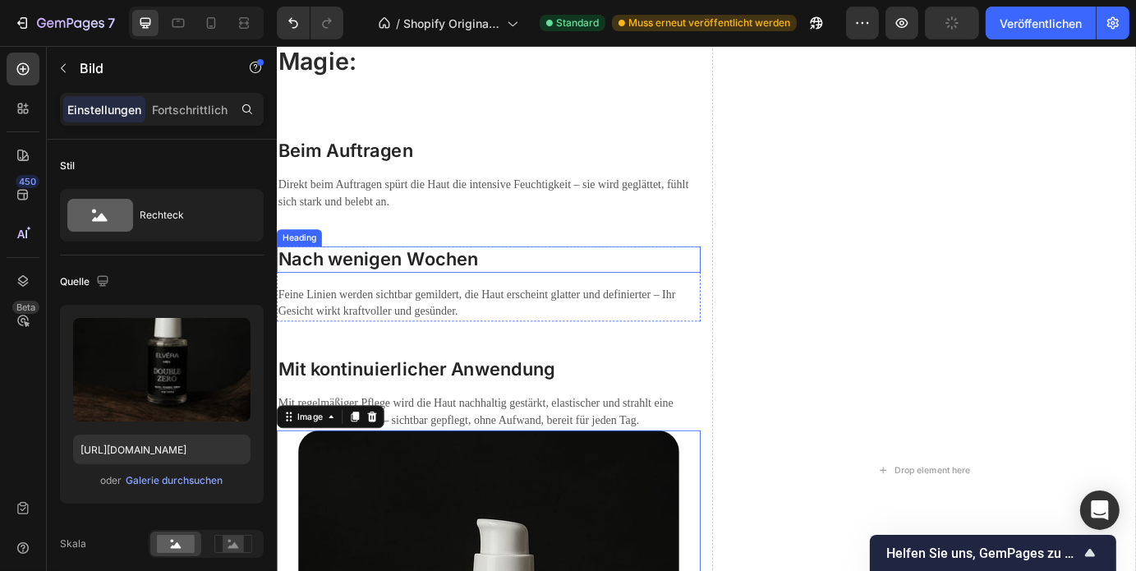
click at [712, 290] on h3 "Nach wenigen Wochen" at bounding box center [519, 290] width 486 height 30
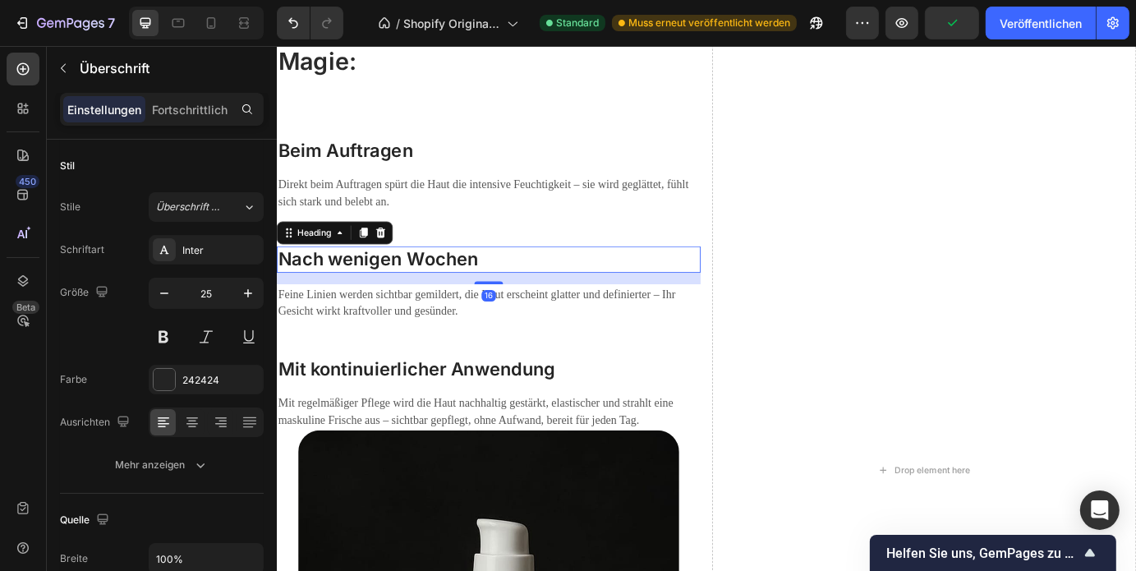
click at [698, 256] on div "So entfaltet das DOUBLE ZERO seine Magie: Heading Beim Auftragen Heading Direkt…" at bounding box center [519, 240] width 486 height 493
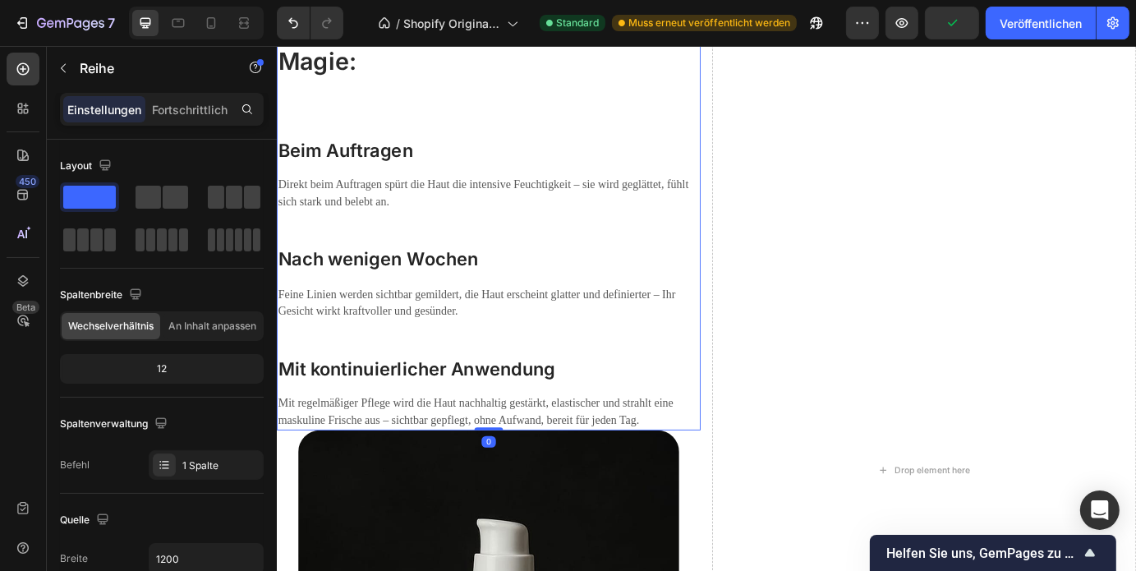
scroll to position [3049, 0]
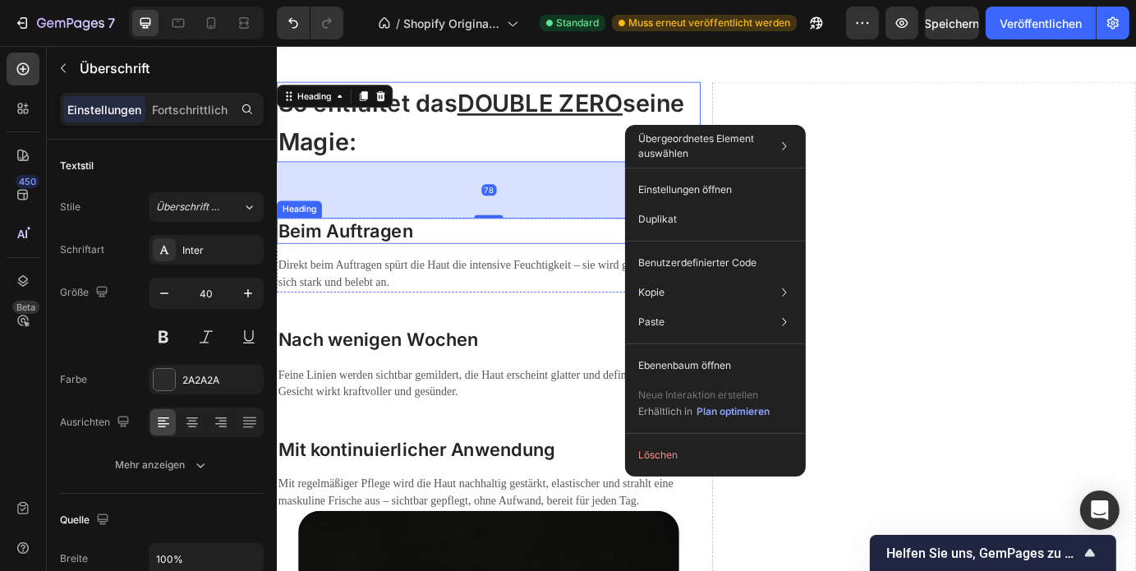
click at [632, 245] on h3 "Beim Auftragen" at bounding box center [519, 257] width 486 height 30
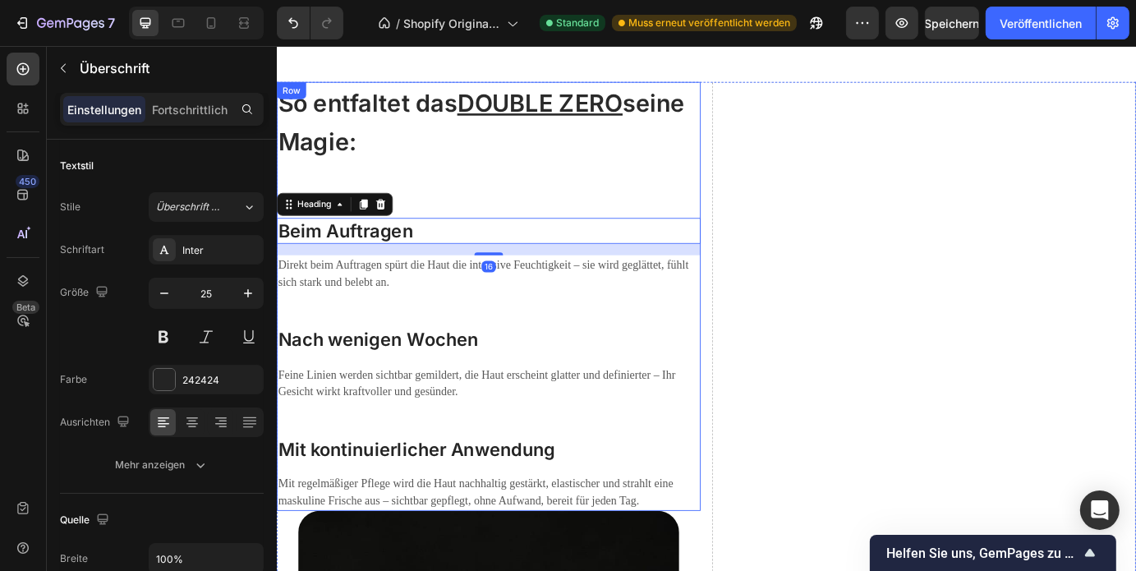
click at [718, 189] on div "So entfaltet das DOUBLE ZERO seine Magie: Heading Beim Auftragen Heading 16 Dir…" at bounding box center [519, 332] width 486 height 493
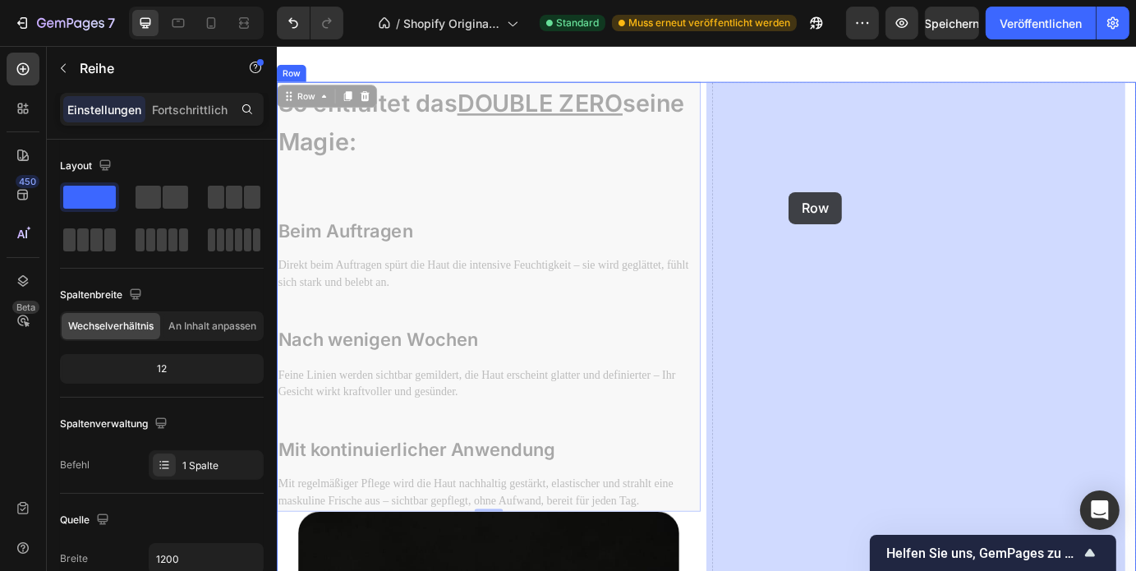
drag, startPoint x: 721, startPoint y: 189, endPoint x: 863, endPoint y: 216, distance: 144.6
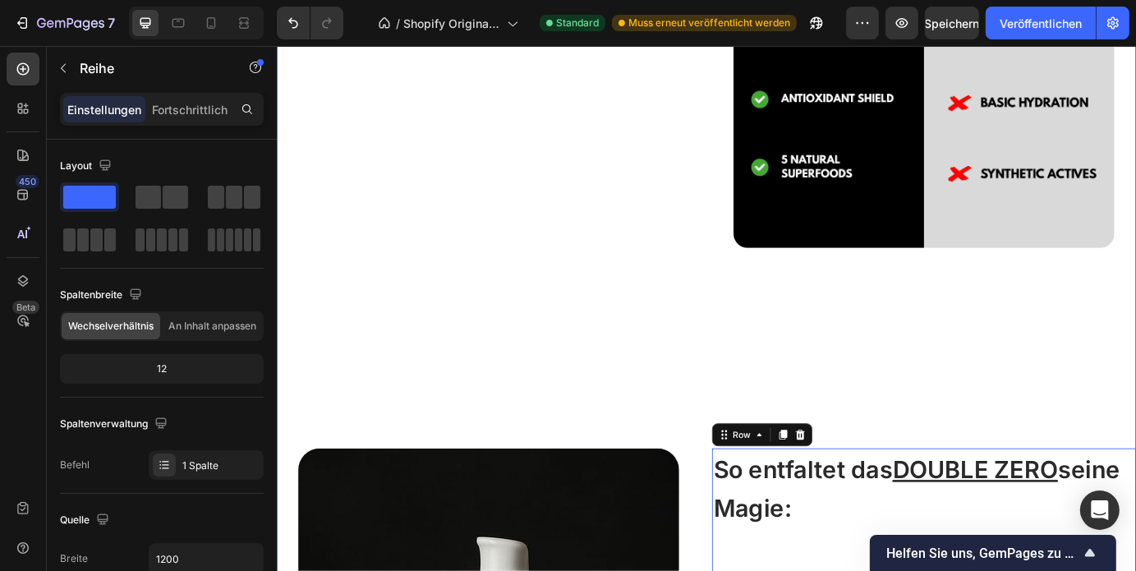
click at [651, 388] on div "WO MACHT DOUBLE ZERO DEN UNTERSCHIED? Heading Image Row Image So entfaltet das …" at bounding box center [769, 388] width 986 height 1403
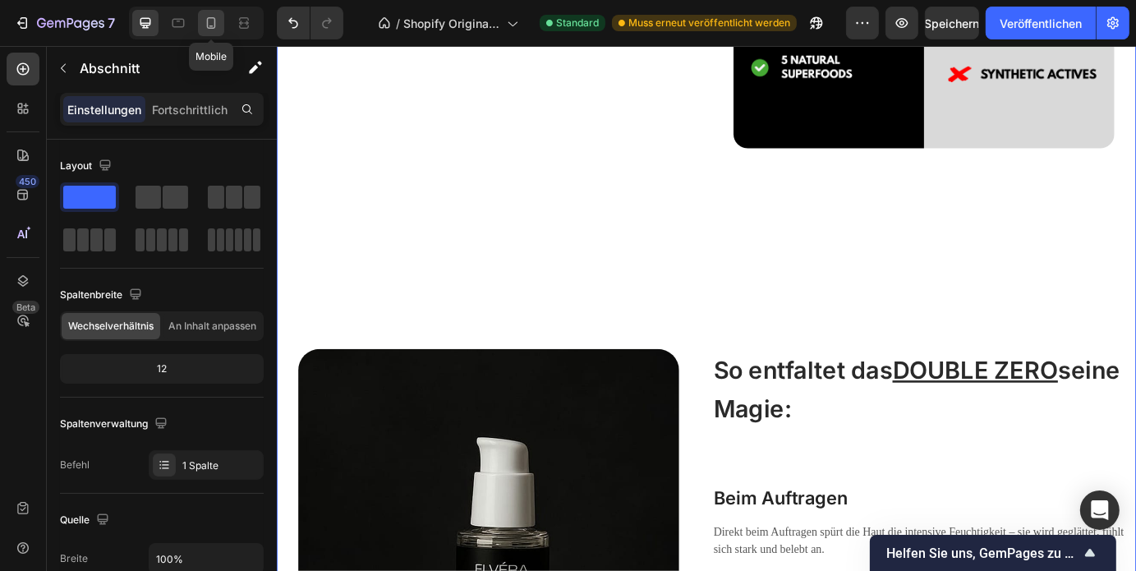
click at [218, 24] on icon at bounding box center [211, 23] width 16 height 16
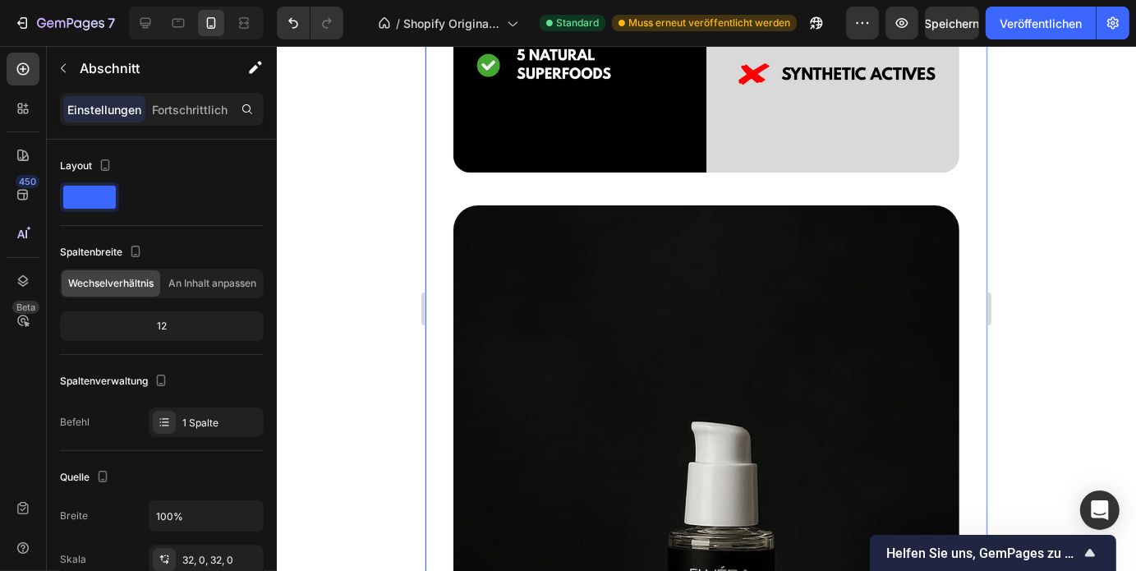
scroll to position [3232, 0]
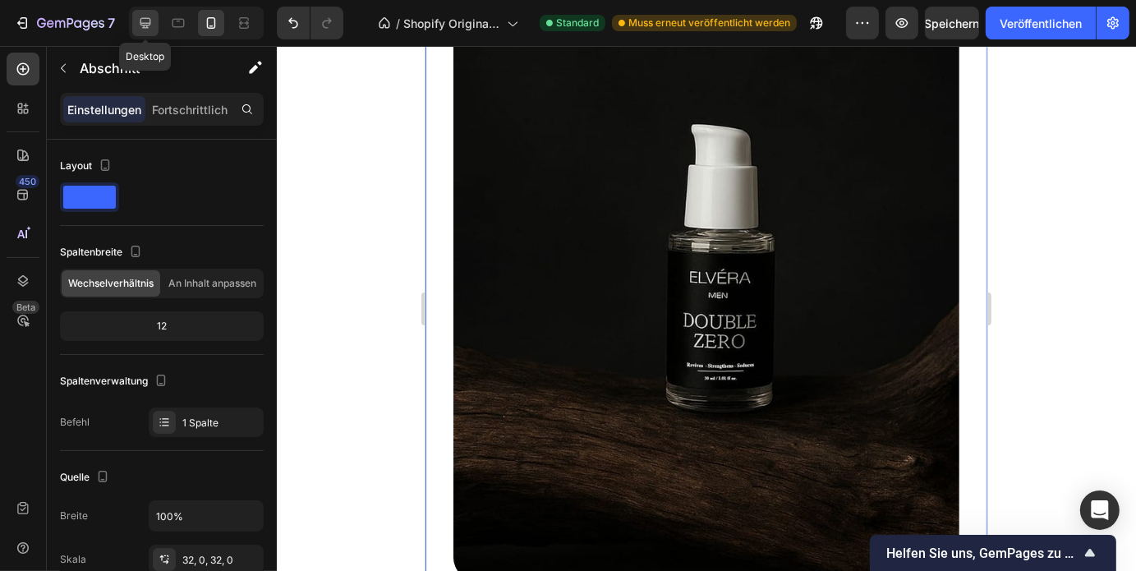
click at [154, 19] on div at bounding box center [145, 23] width 26 height 26
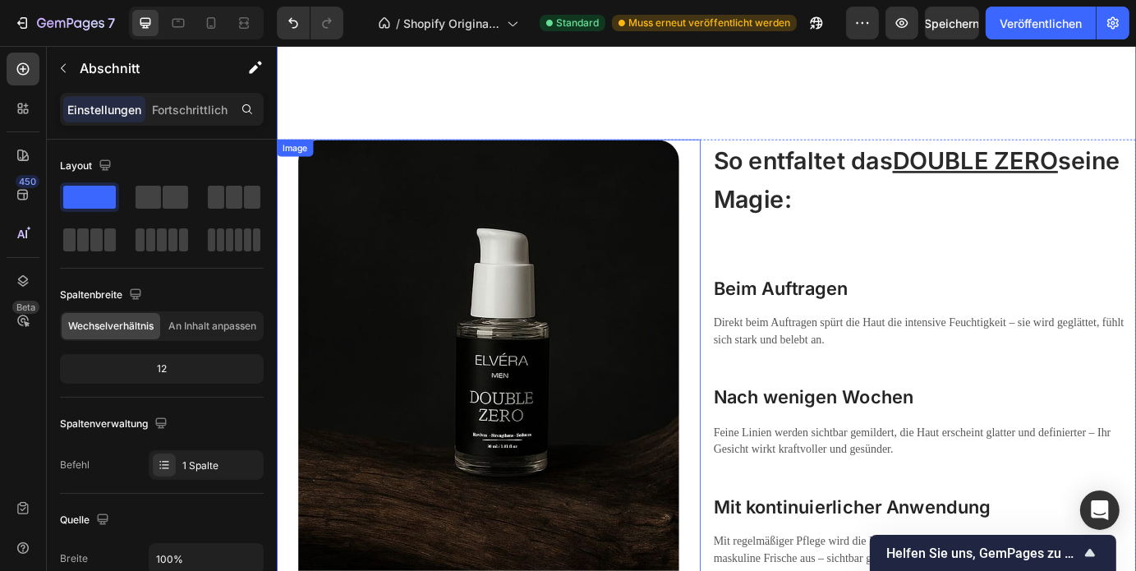
scroll to position [2988, 0]
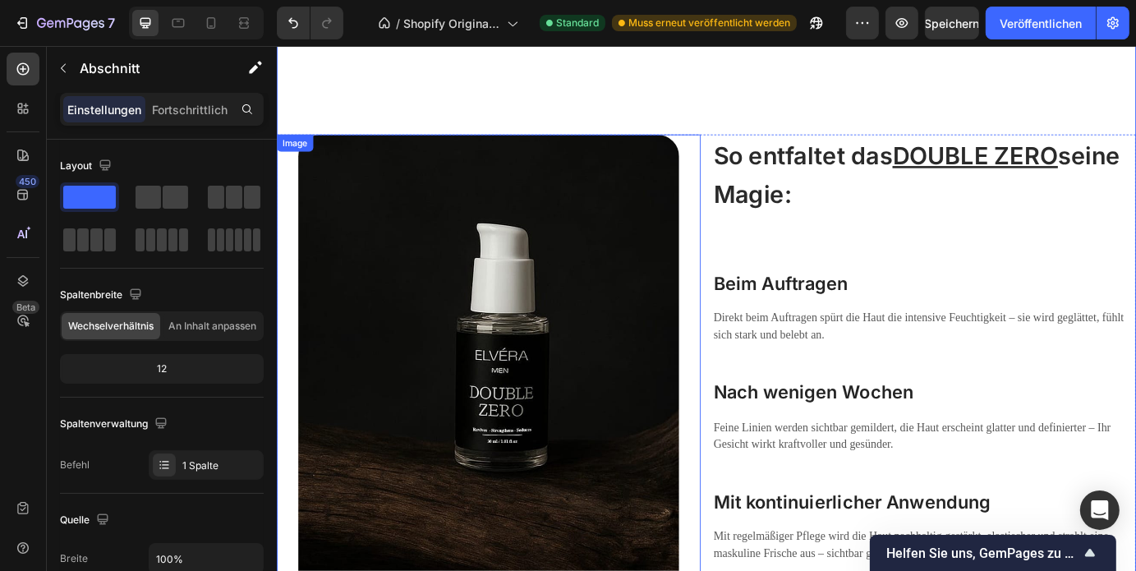
click at [595, 368] on img at bounding box center [520, 438] width 438 height 583
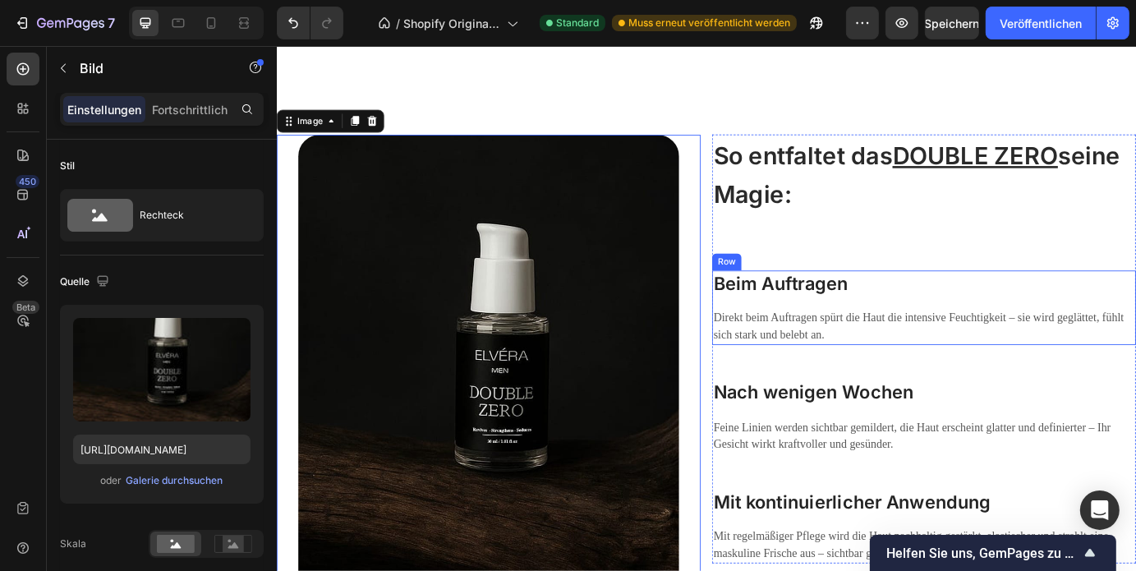
click at [925, 346] on div "Direkt beim Auftragen spürt die Haut die intensive Feuchtigkeit – sie wird gegl…" at bounding box center [1018, 367] width 486 height 43
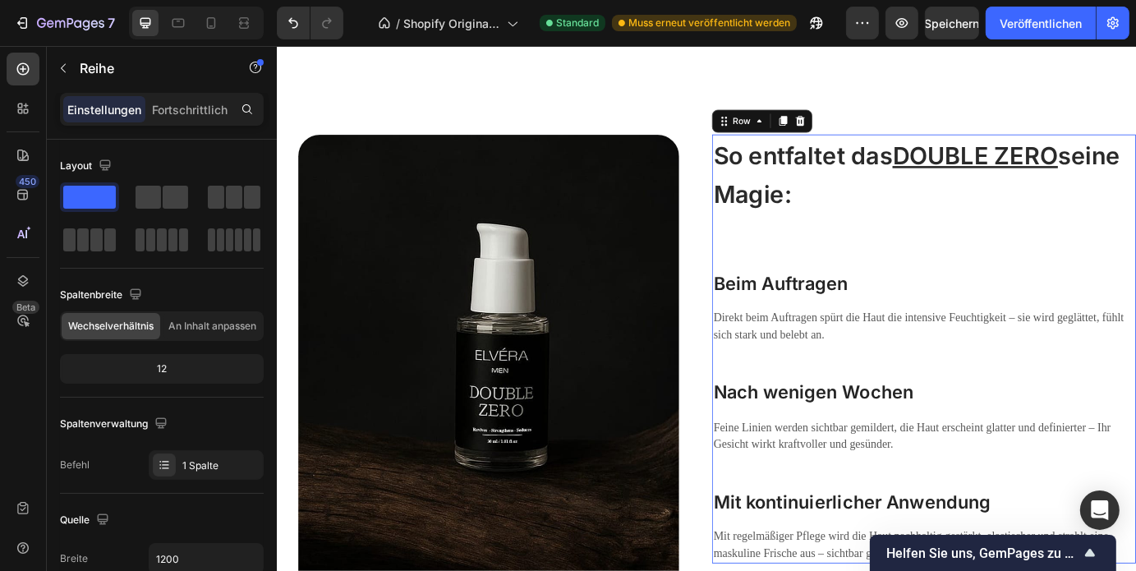
click at [1012, 276] on div "So entfaltet das DOUBLE ZERO seine Magie: Heading Beim Auftragen Heading Direkt…" at bounding box center [1018, 393] width 486 height 493
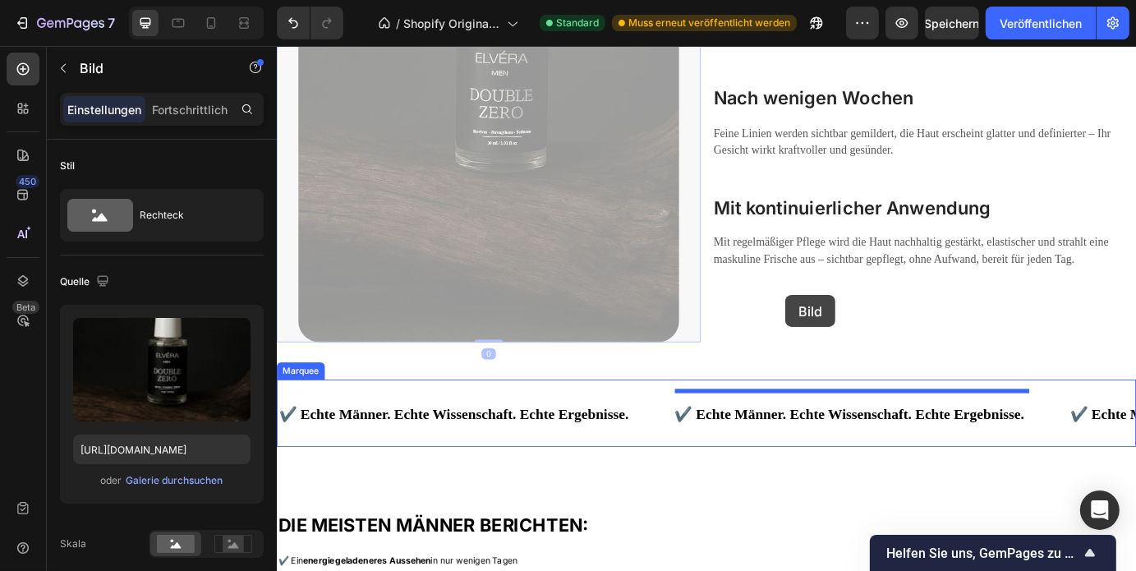
scroll to position [3365, 0]
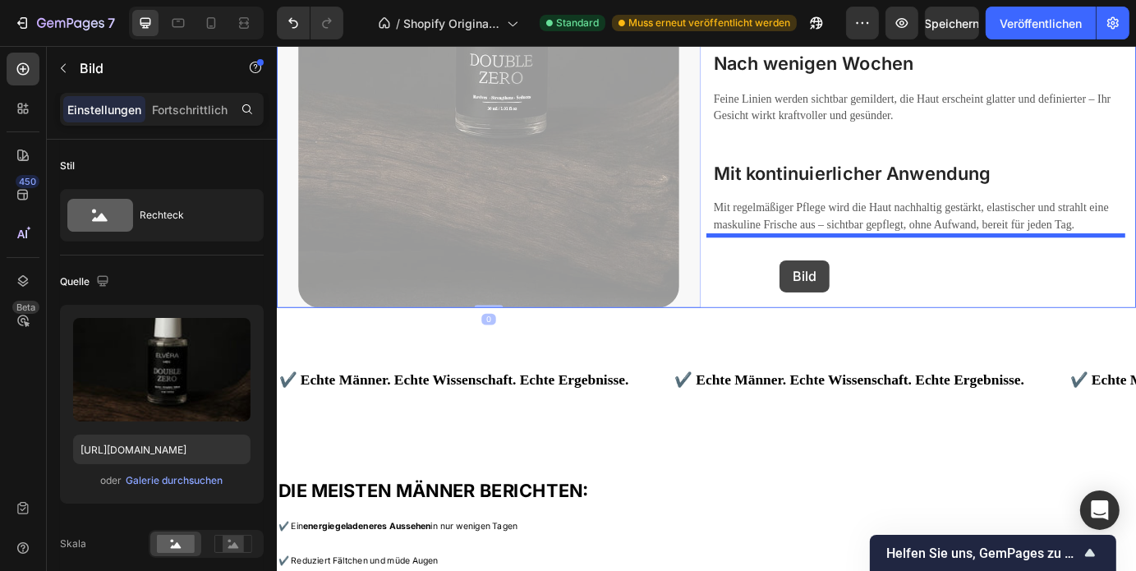
drag, startPoint x: 550, startPoint y: 402, endPoint x: 852, endPoint y: 291, distance: 322.2
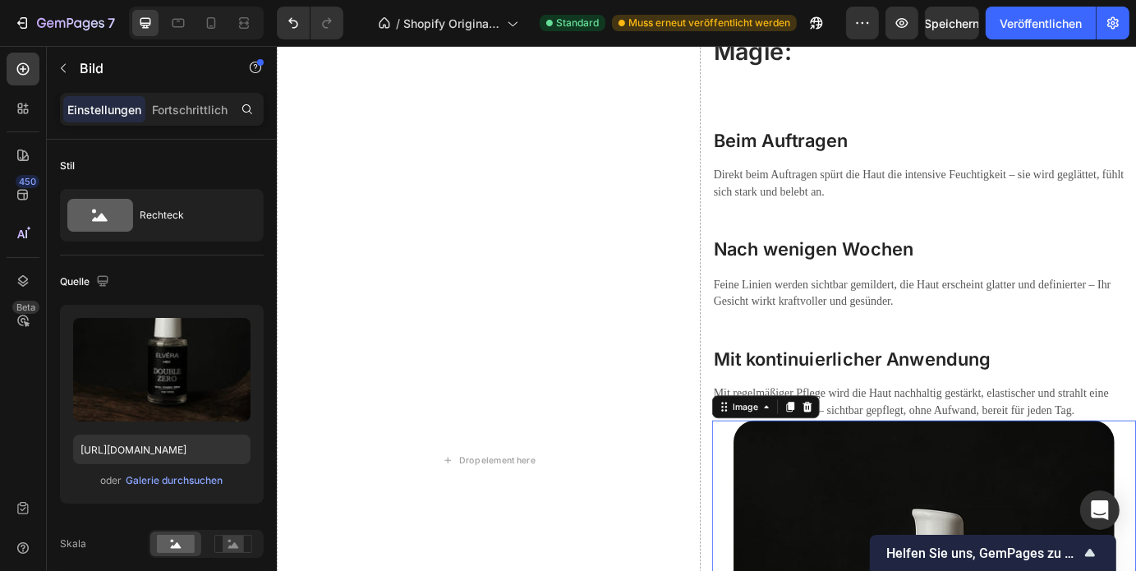
scroll to position [3153, 0]
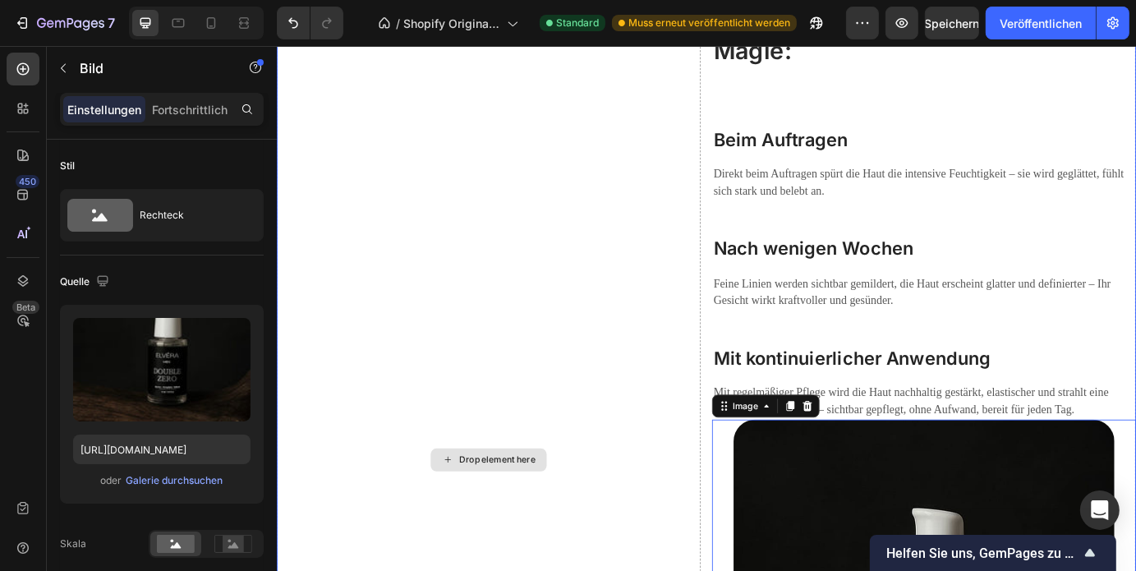
click at [695, 268] on div "Drop element here" at bounding box center [519, 520] width 486 height 1076
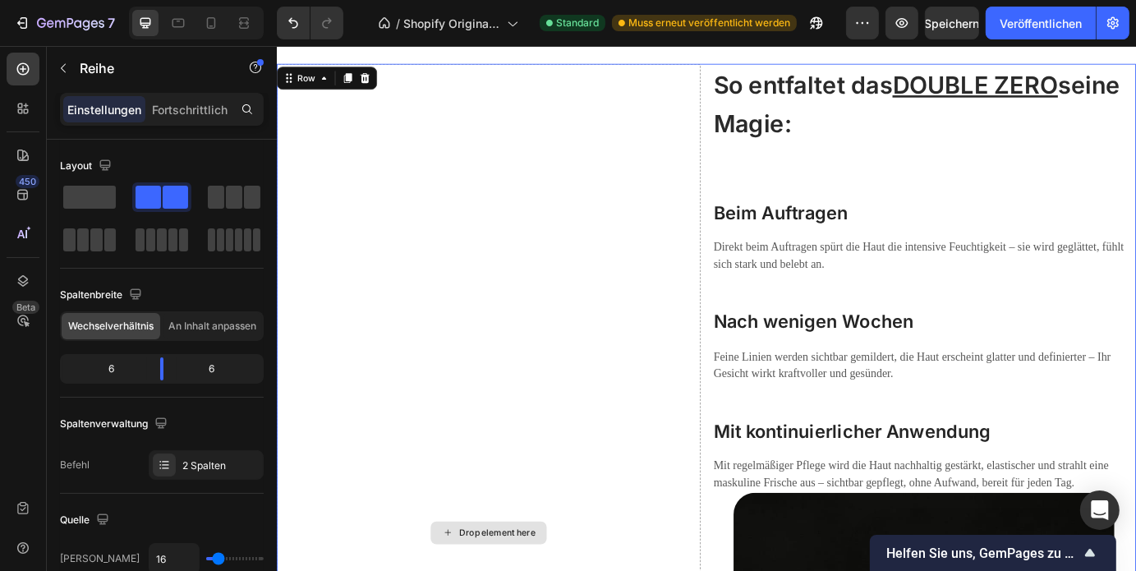
scroll to position [2916, 0]
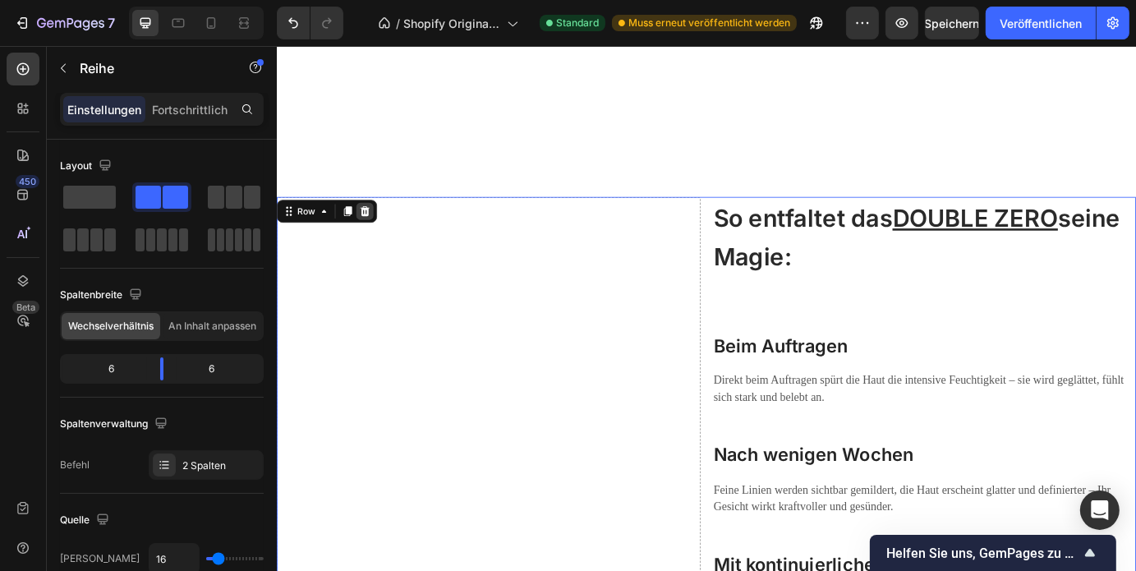
click at [375, 225] on div at bounding box center [377, 235] width 20 height 20
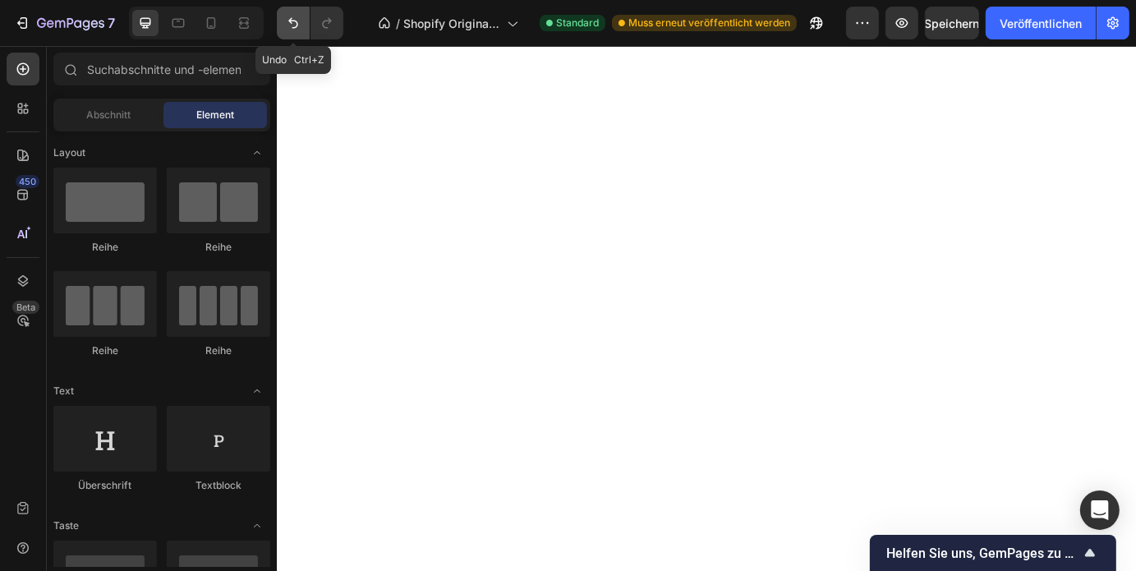
click at [302, 27] on button "Rückgängig/Wiederholen" at bounding box center [293, 23] width 33 height 33
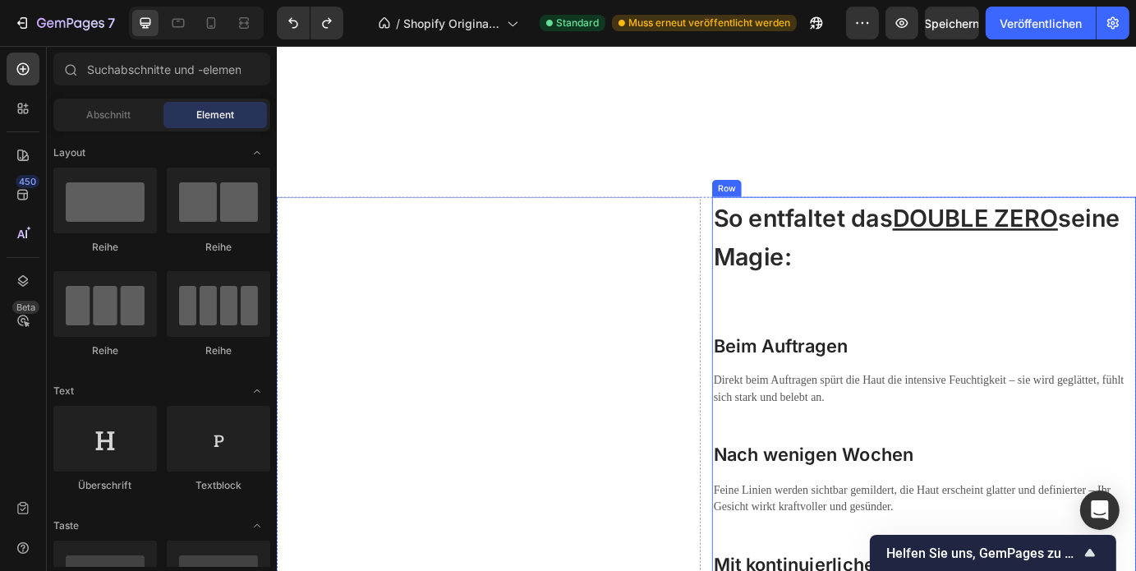
click at [888, 346] on div "So entfaltet das DOUBLE ZERO seine Magie: Heading Beim Auftragen Heading Direkt…" at bounding box center [1018, 464] width 486 height 493
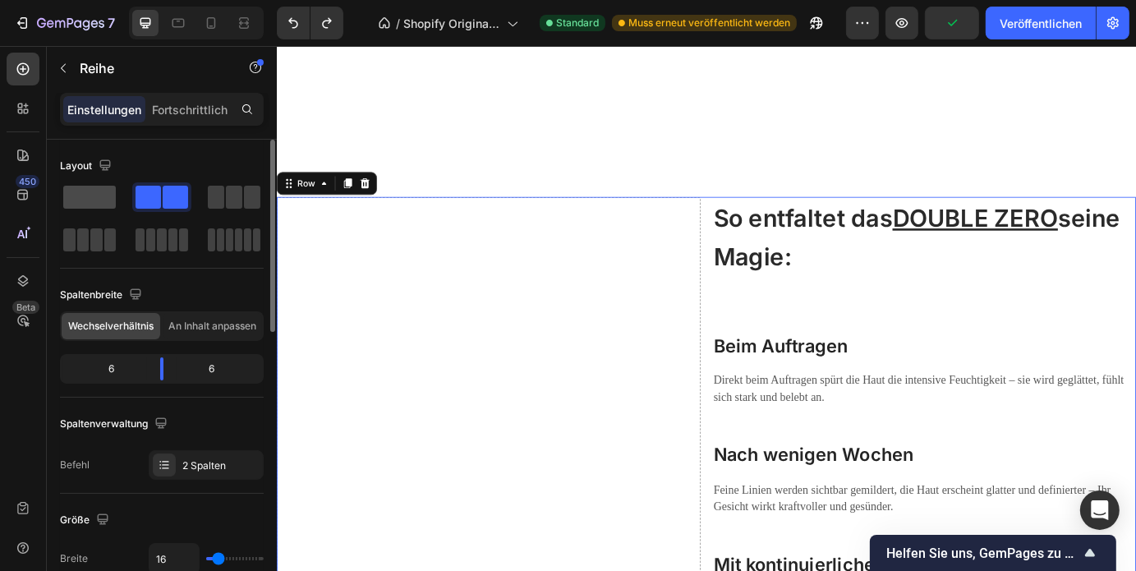
click at [89, 195] on span at bounding box center [89, 197] width 53 height 23
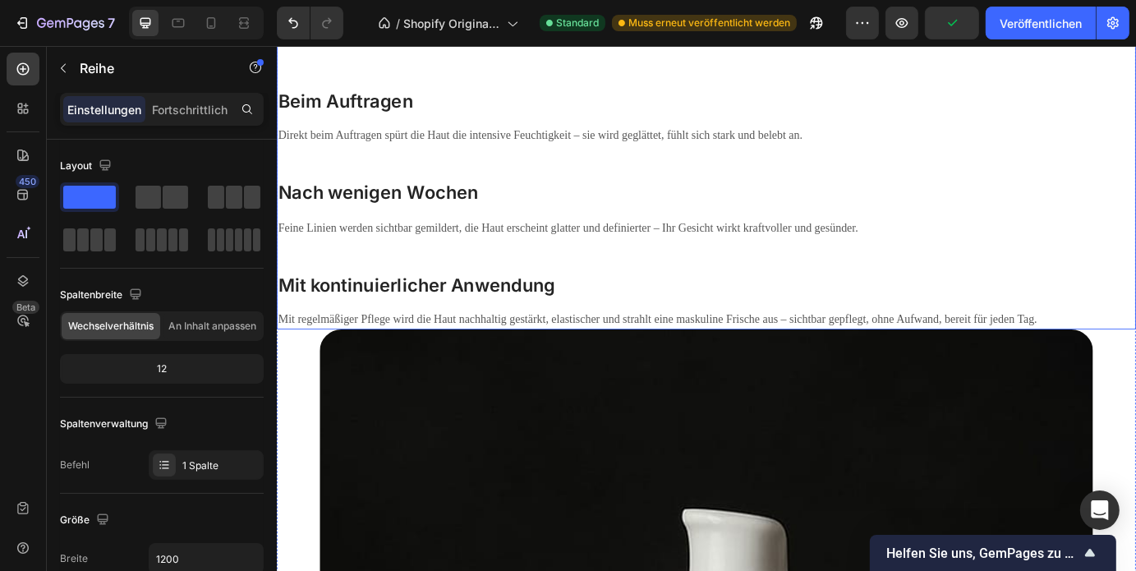
scroll to position [3235, 0]
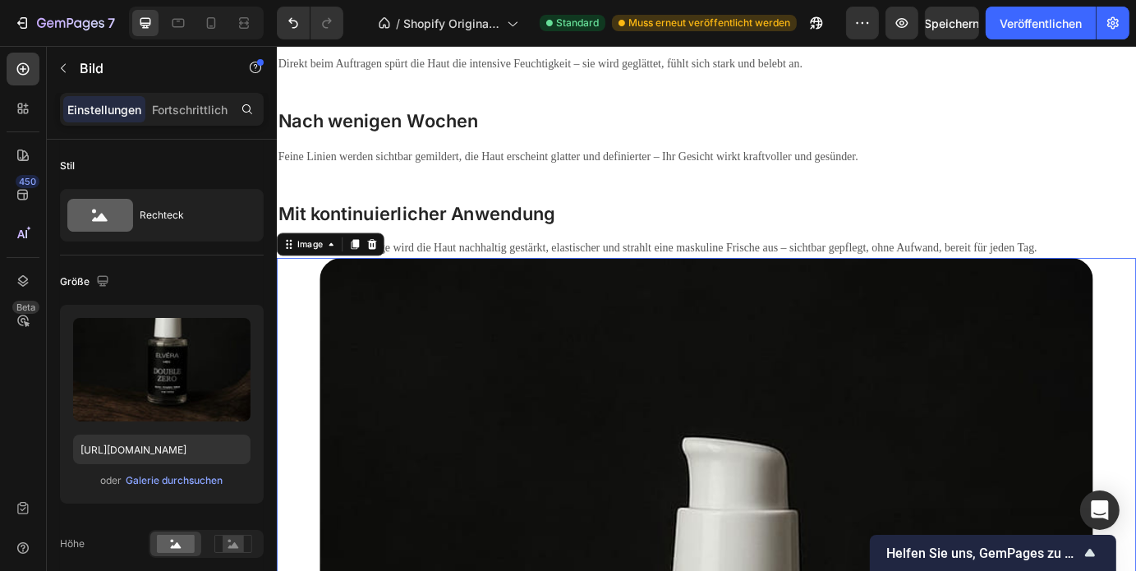
scroll to position [3273, 0]
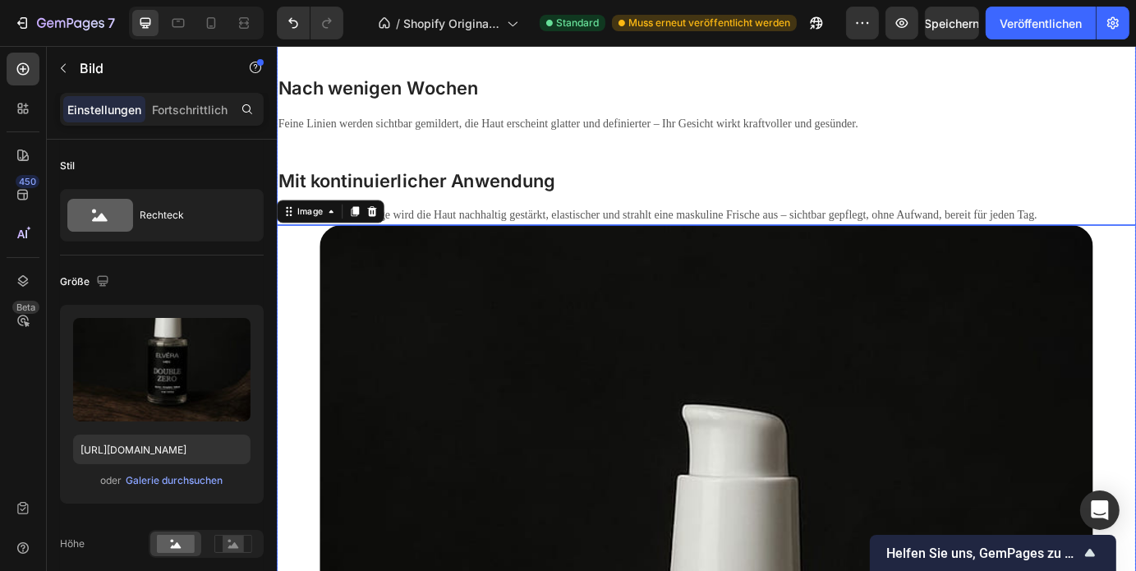
click at [802, 184] on div "So entfaltet das DOUBLE ZERO seine Magie: Heading Beim Auftragen Heading Direkt…" at bounding box center [769, 56] width 986 height 389
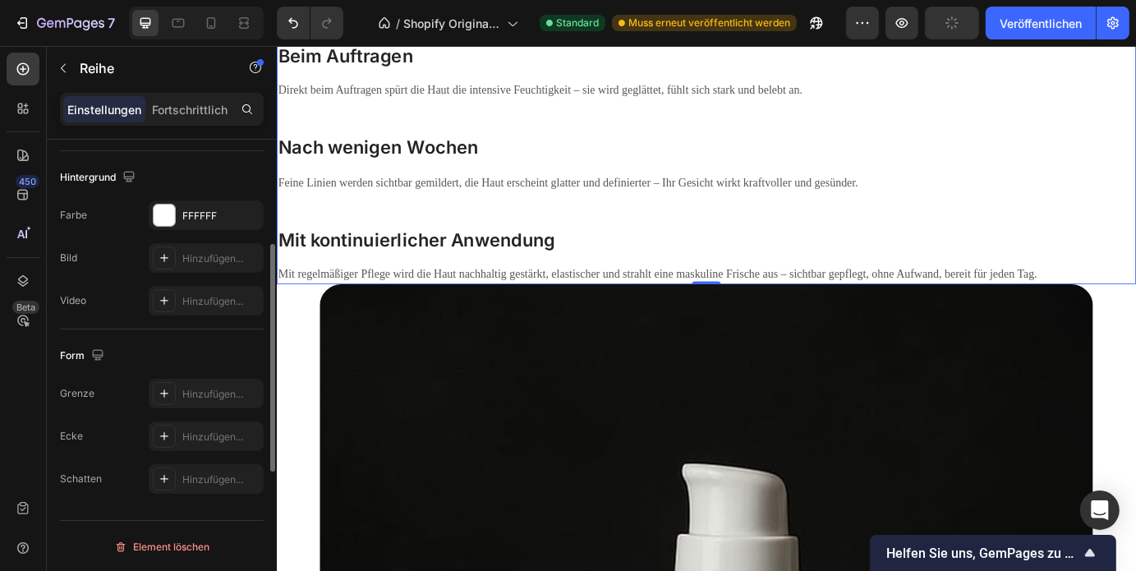
scroll to position [419, 0]
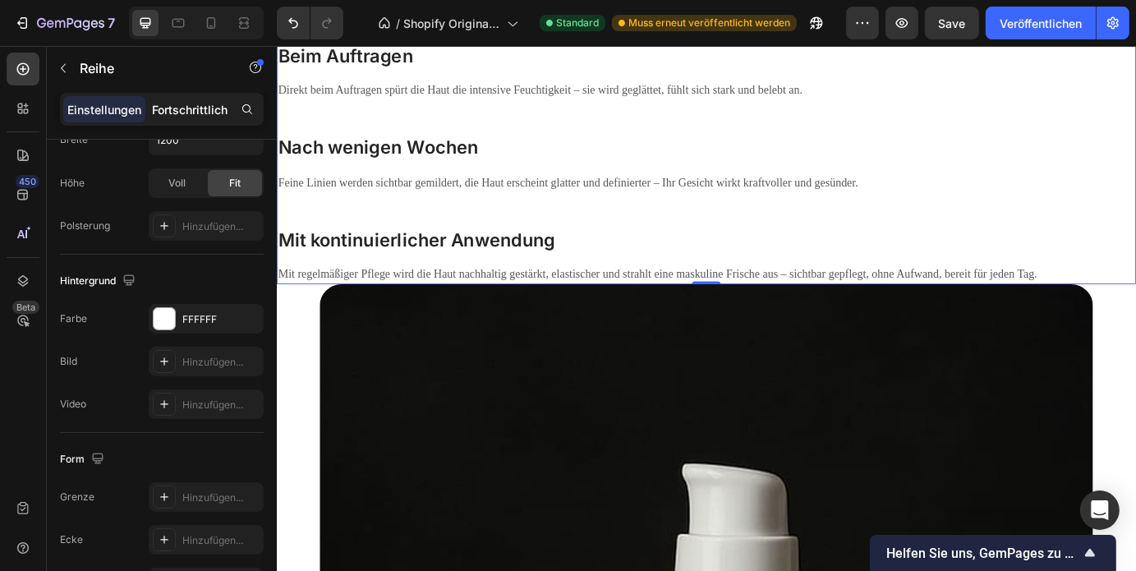
drag, startPoint x: 201, startPoint y: 119, endPoint x: 179, endPoint y: 108, distance: 24.6
click at [179, 108] on font "Fortschrittlich" at bounding box center [190, 110] width 76 height 14
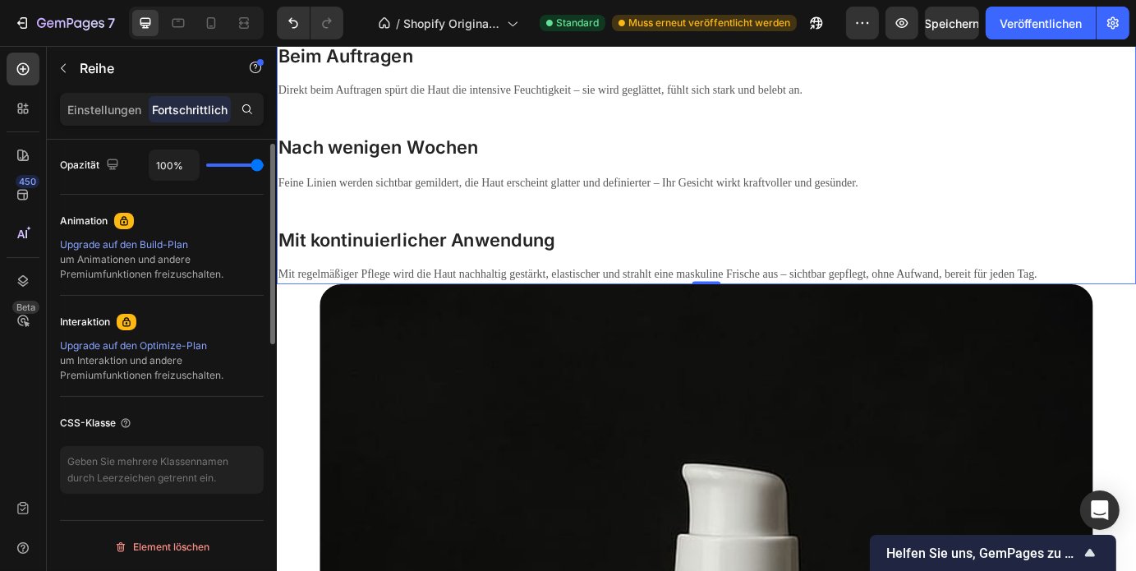
scroll to position [468, 0]
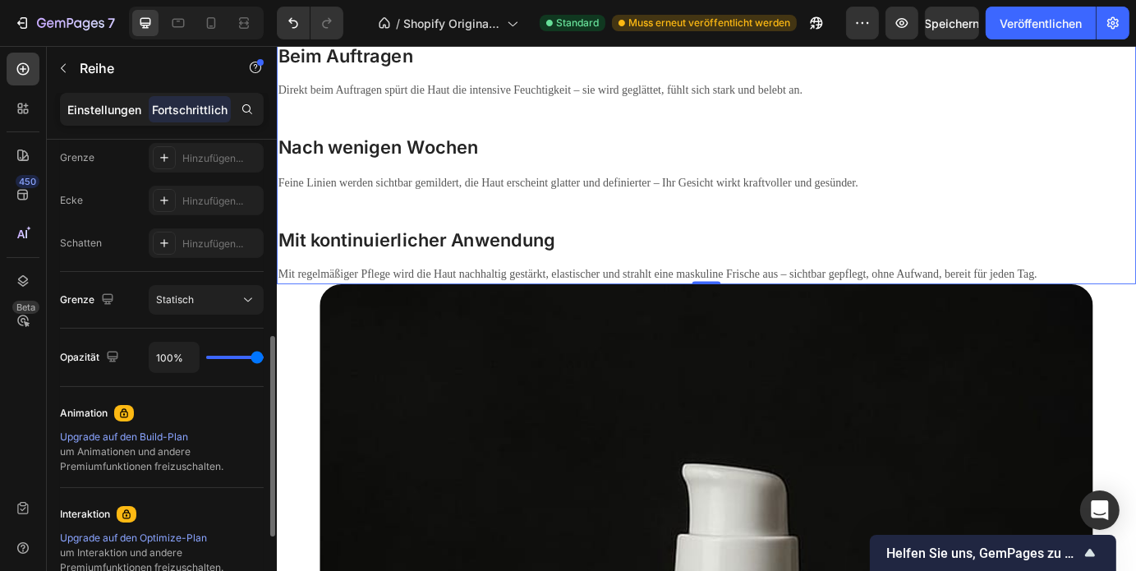
click at [128, 116] on font "Einstellungen" at bounding box center [104, 110] width 74 height 14
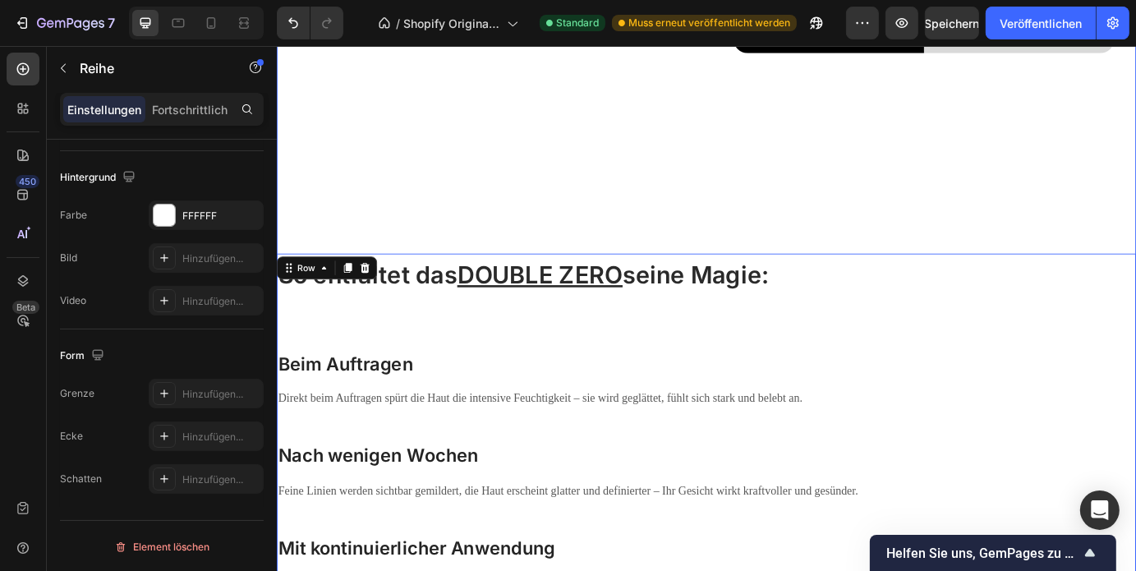
scroll to position [3064, 0]
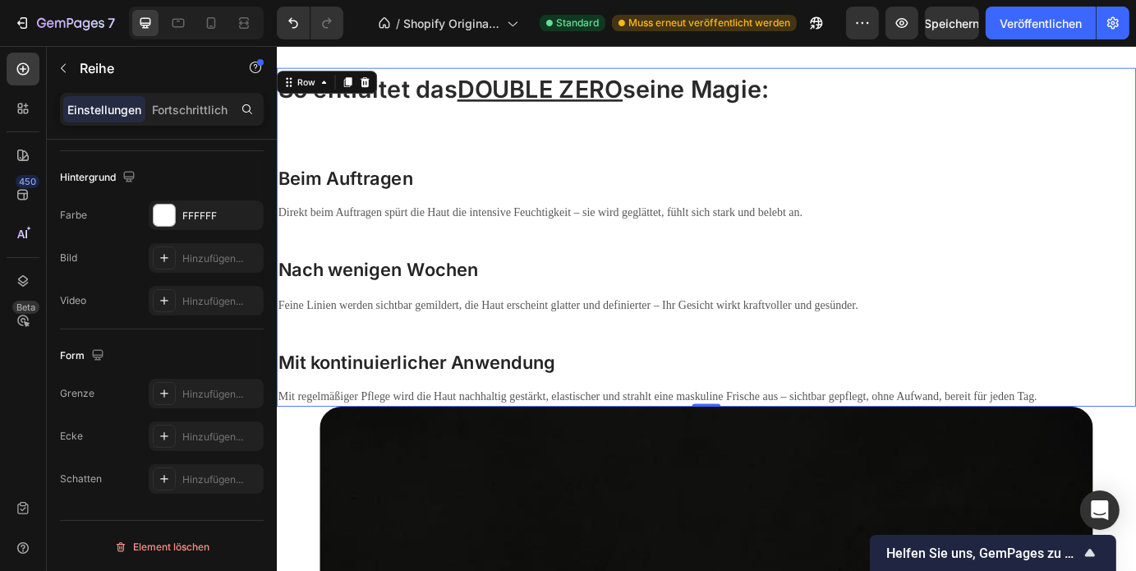
click at [538, 151] on div "So entfaltet das DOUBLE ZERO seine Magie: Heading Beim Auftragen Heading Direkt…" at bounding box center [769, 265] width 986 height 389
click at [64, 74] on icon "button" at bounding box center [63, 68] width 13 height 13
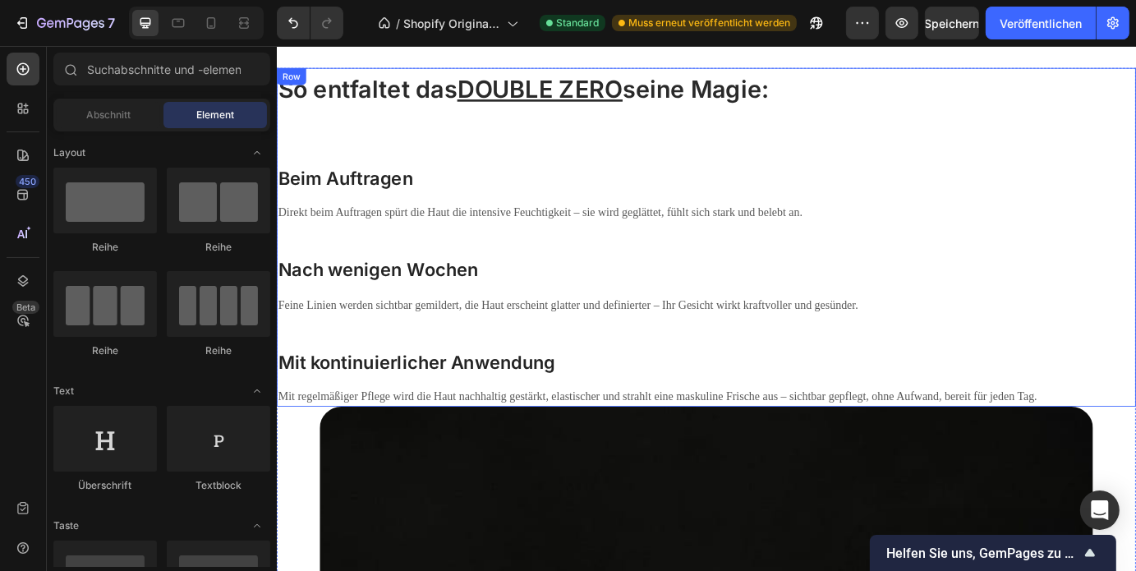
click at [709, 184] on h3 "Beim Auftragen" at bounding box center [769, 197] width 986 height 30
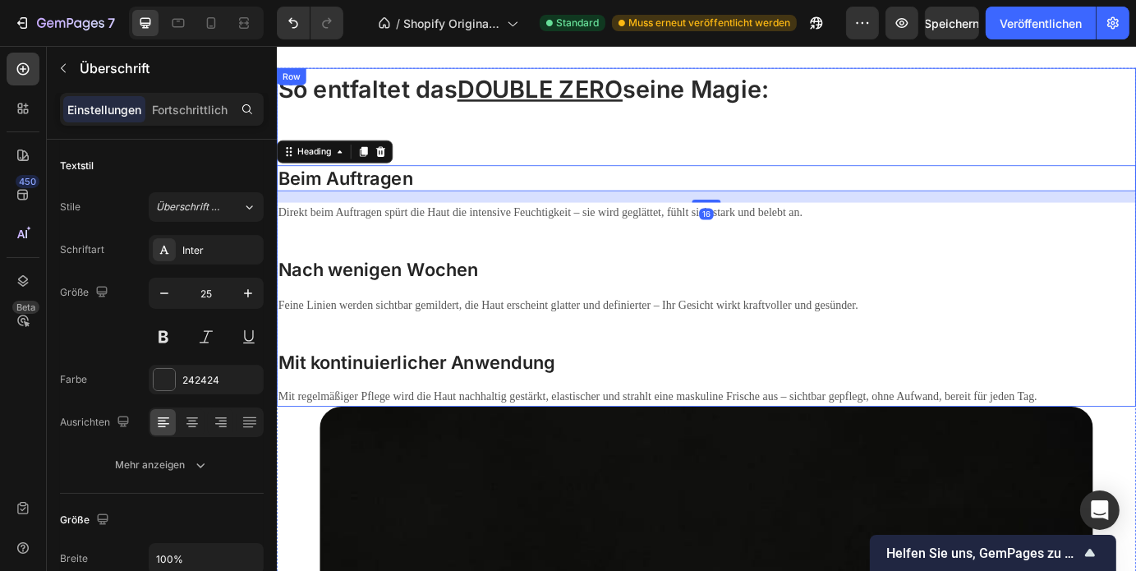
click at [617, 145] on div "So entfaltet das DOUBLE ZERO seine Magie: Heading Beim Auftragen Heading 16 Dir…" at bounding box center [769, 265] width 986 height 389
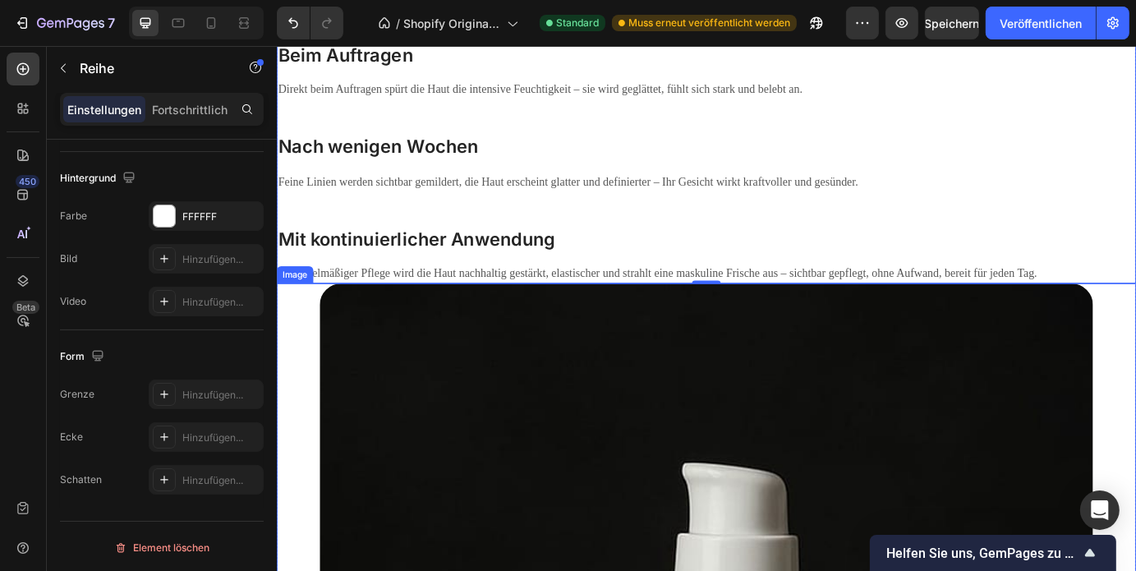
scroll to position [3260, 0]
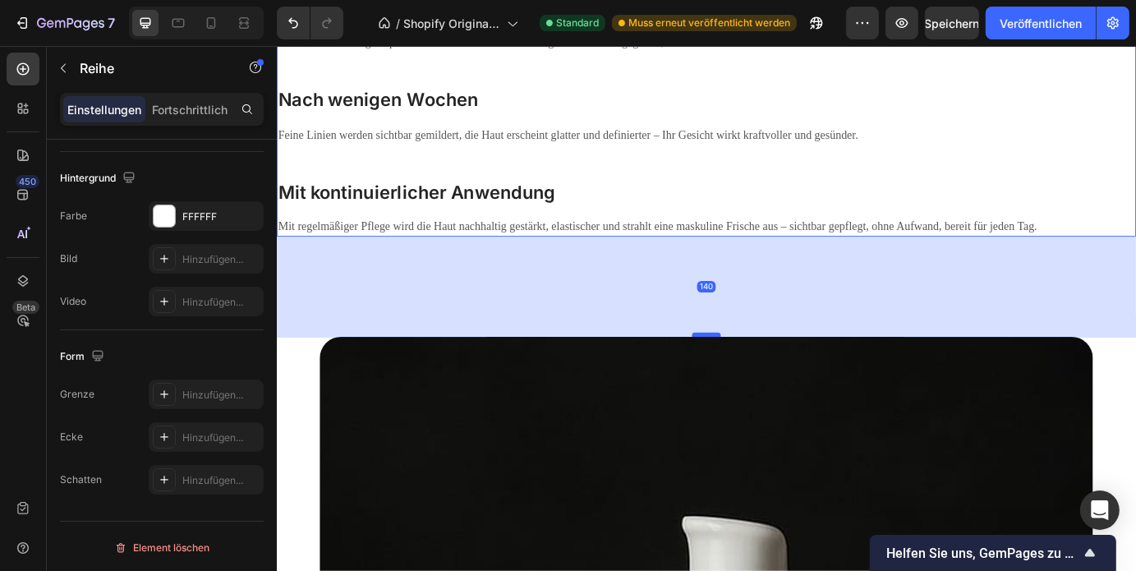
drag, startPoint x: 763, startPoint y: 261, endPoint x: 763, endPoint y: 376, distance: 115.0
click at [763, 376] on div at bounding box center [768, 376] width 33 height 5
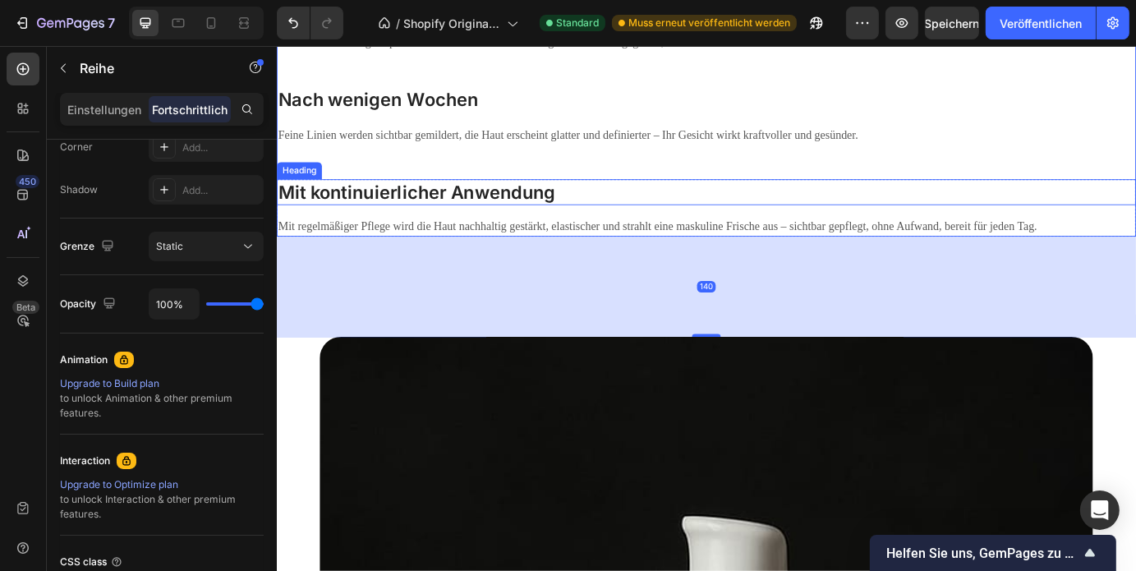
click at [966, 209] on h3 "Mit kontinuierlicher Anwendung" at bounding box center [769, 213] width 986 height 30
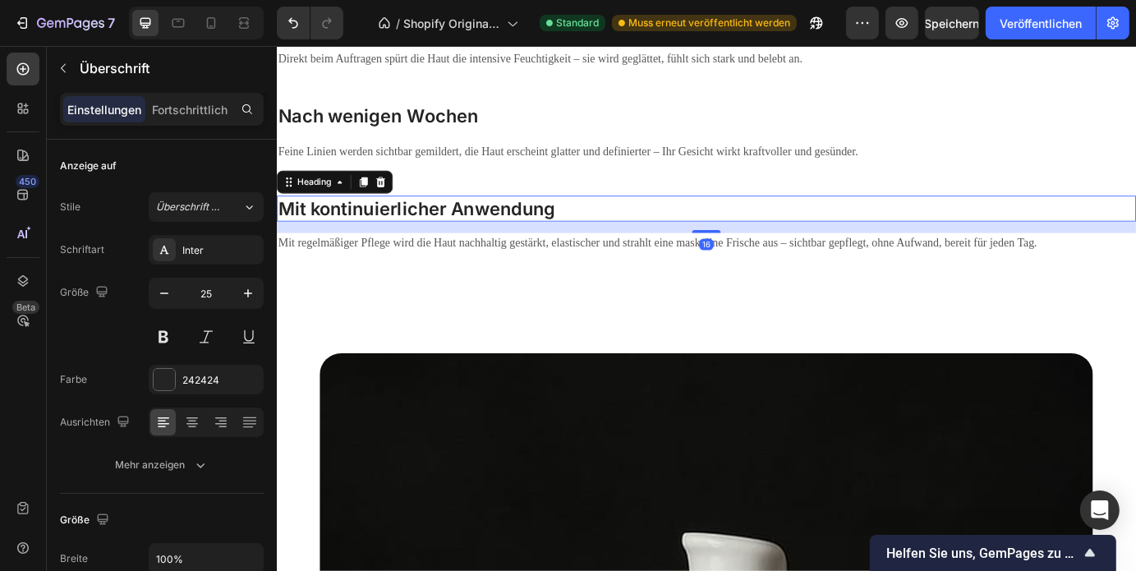
scroll to position [3202, 0]
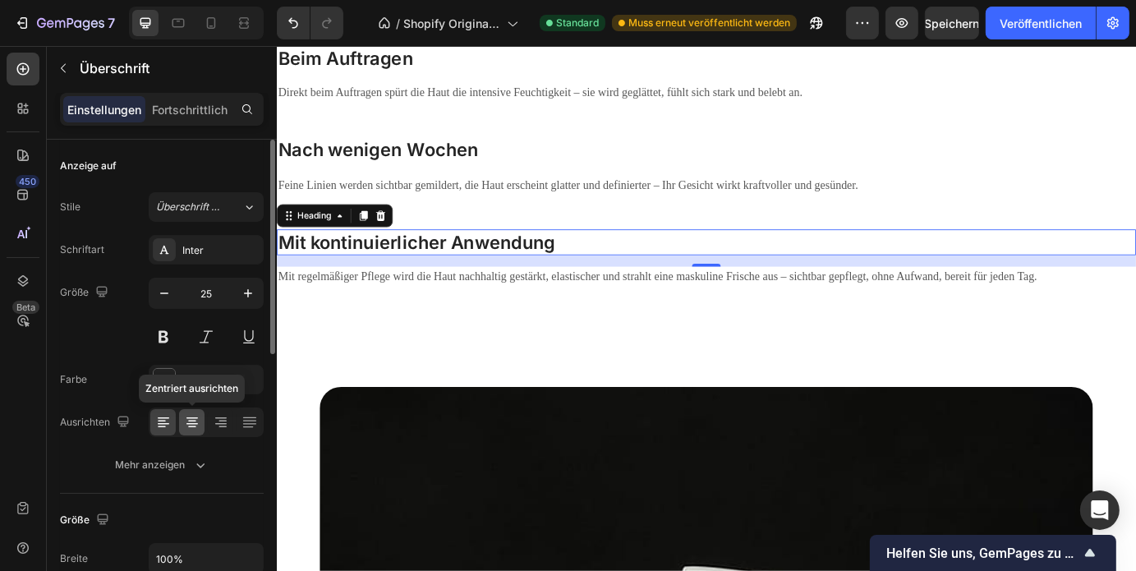
click at [186, 420] on icon at bounding box center [192, 422] width 16 height 16
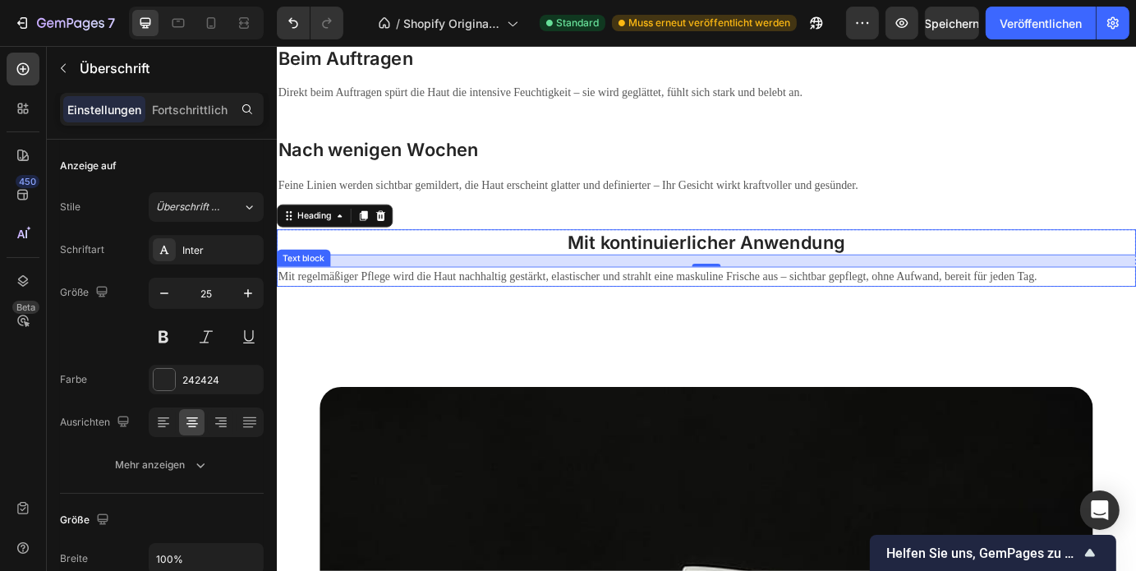
click at [572, 302] on p "Mit regelmäßiger Pflege wird die Haut nachhaltig gestärkt, elastischer und stra…" at bounding box center [769, 310] width 982 height 20
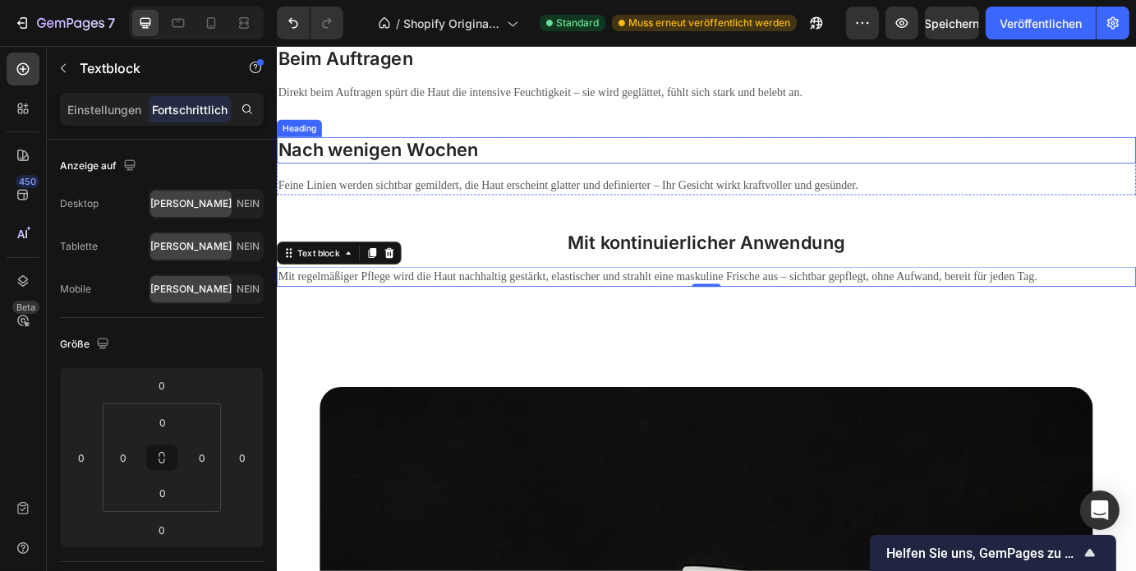
click at [402, 164] on h3 "Nach wenigen Wochen" at bounding box center [769, 164] width 986 height 30
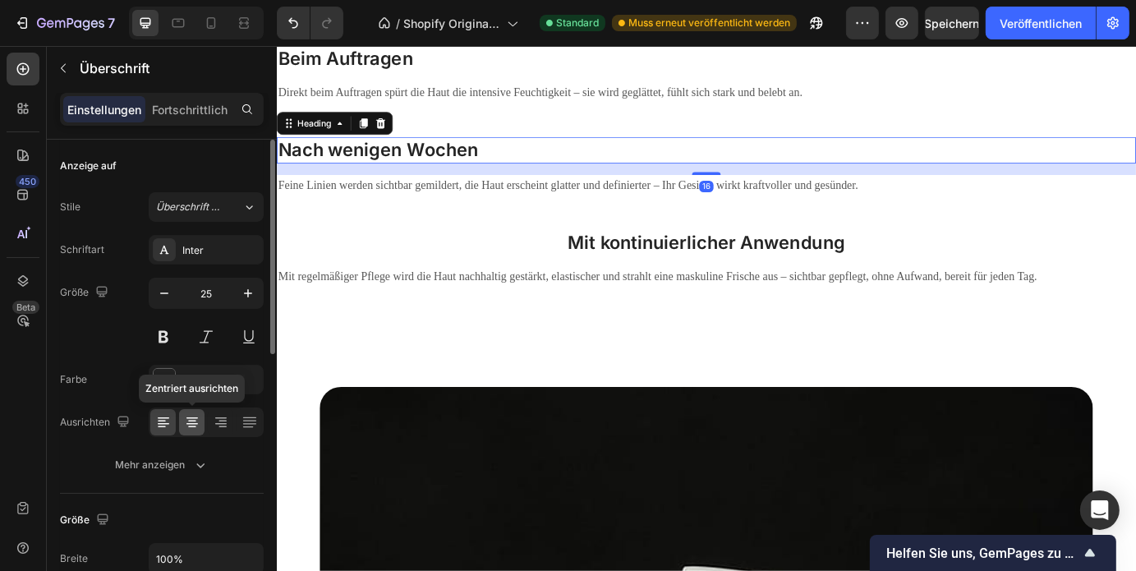
click at [197, 423] on icon at bounding box center [191, 424] width 11 height 2
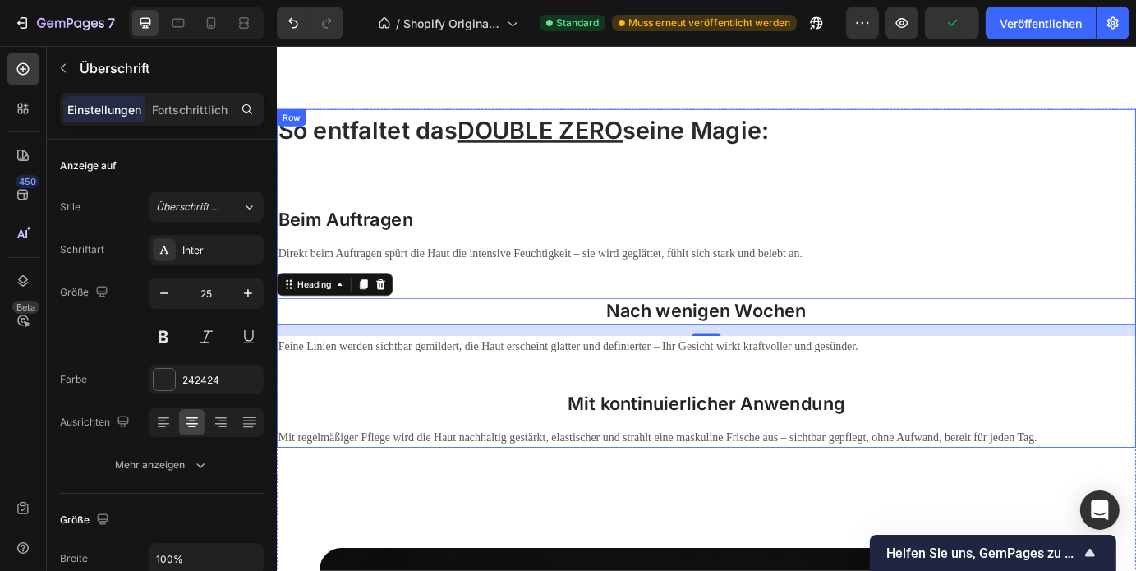
scroll to position [3016, 0]
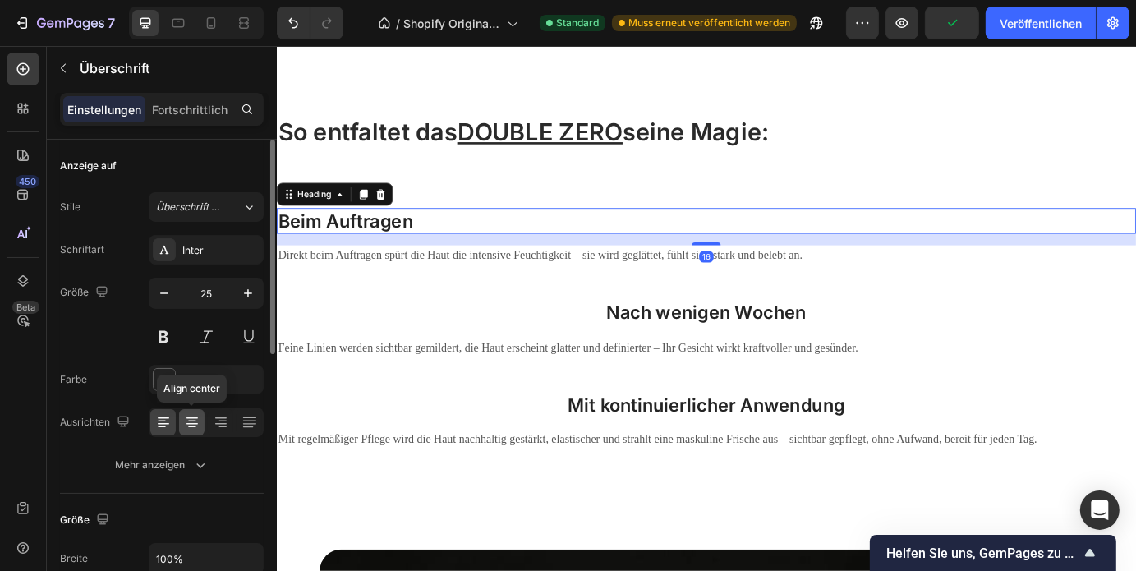
click at [195, 430] on div at bounding box center [191, 422] width 25 height 26
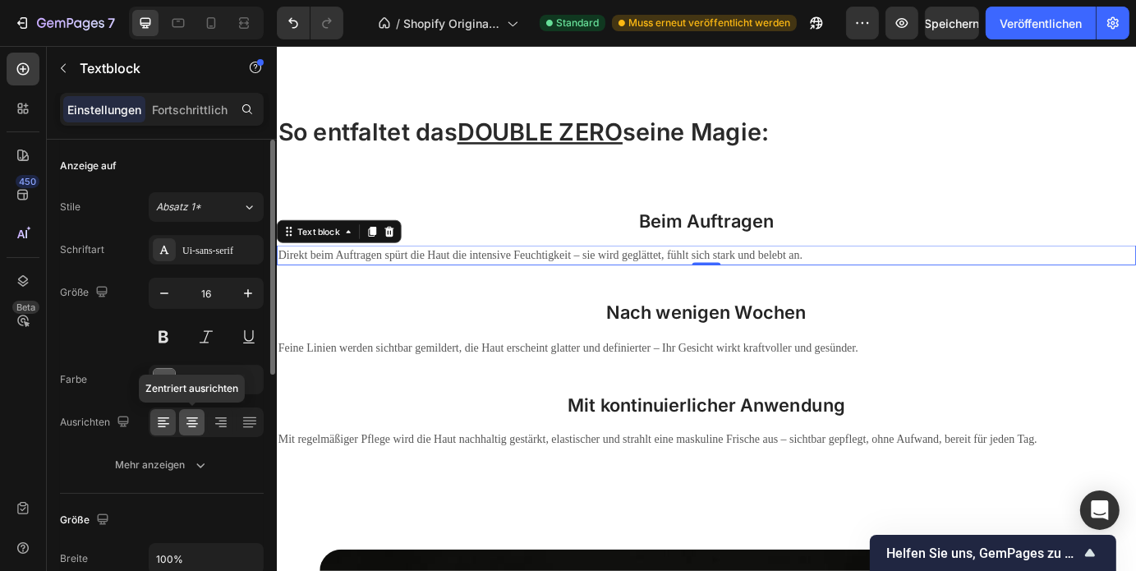
drag, startPoint x: 188, startPoint y: 431, endPoint x: 180, endPoint y: 428, distance: 8.8
click at [180, 428] on div at bounding box center [191, 422] width 25 height 26
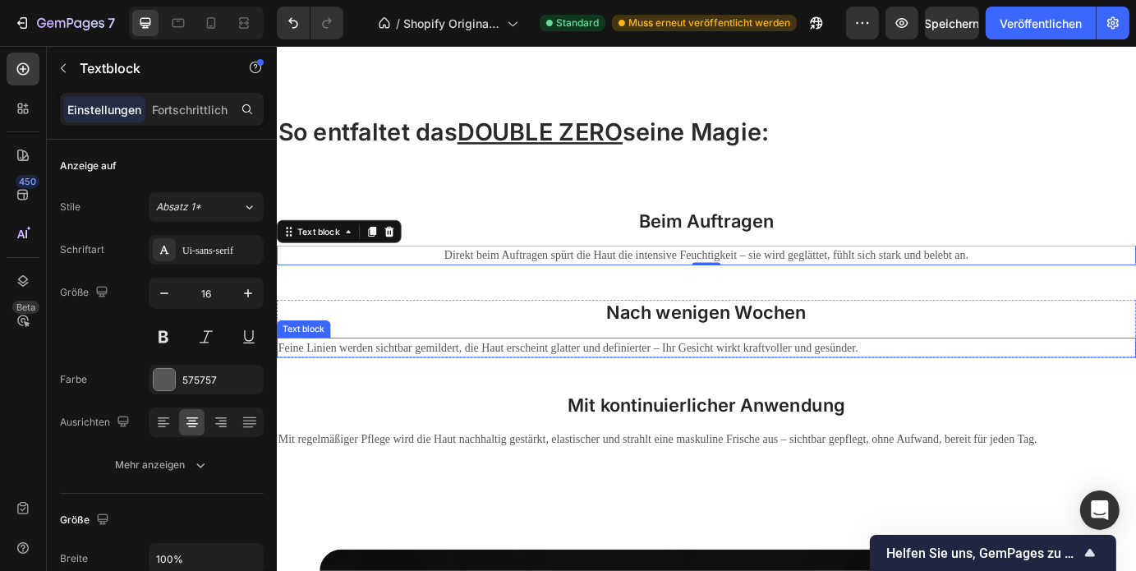
click at [532, 389] on p "Feine Linien werden sichtbar gemildert, die Haut erscheint glatter und definier…" at bounding box center [769, 391] width 982 height 20
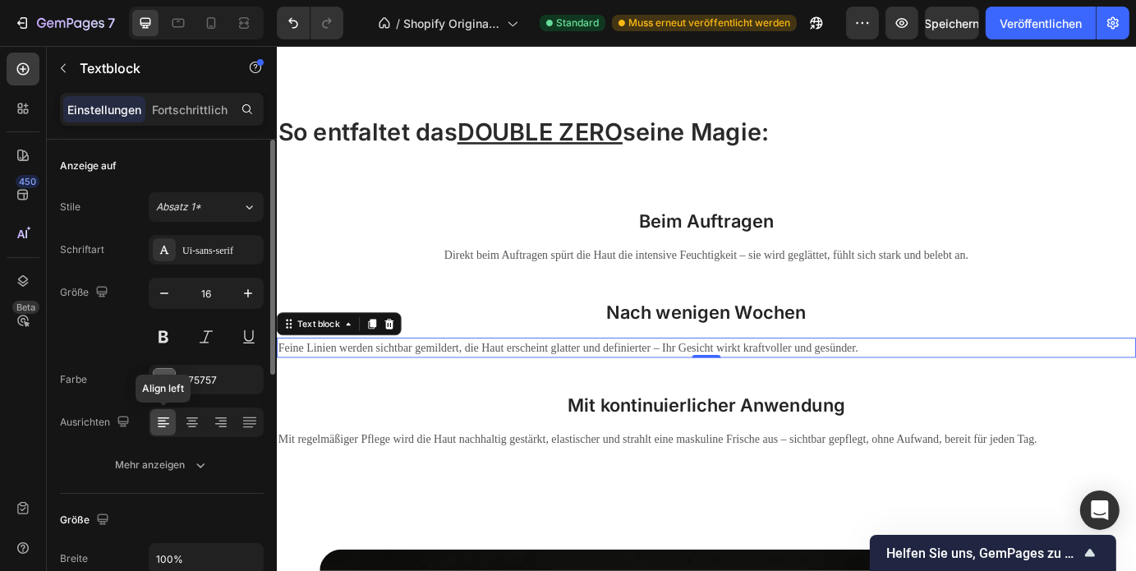
click at [173, 423] on div at bounding box center [162, 422] width 25 height 26
click at [185, 420] on icon at bounding box center [192, 422] width 16 height 16
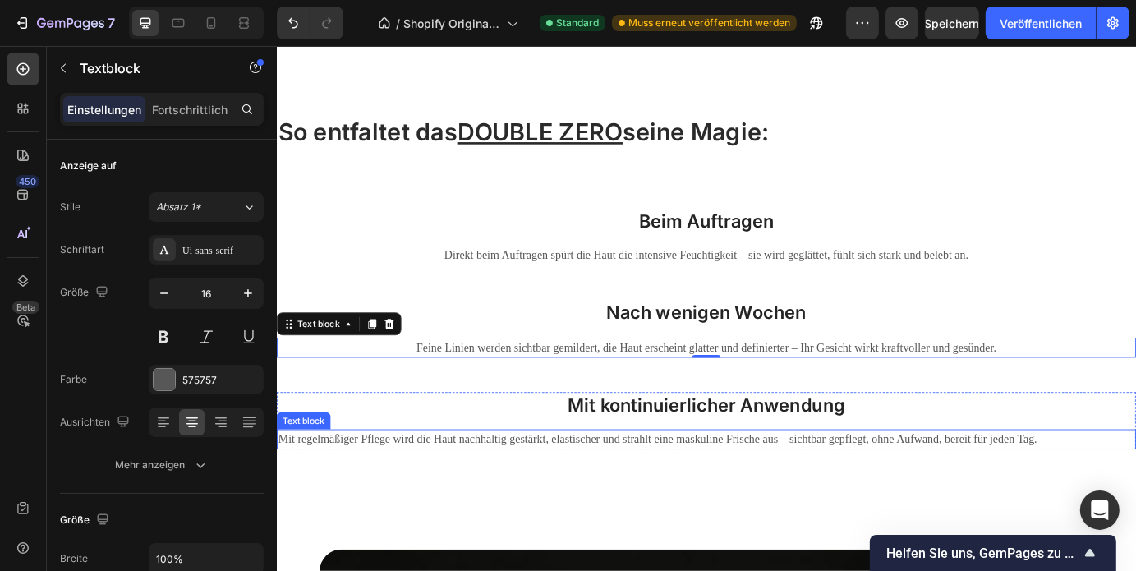
click at [469, 500] on p "Mit regelmäßiger Pflege wird die Haut nachhaltig gestärkt, elastischer und stra…" at bounding box center [769, 496] width 982 height 20
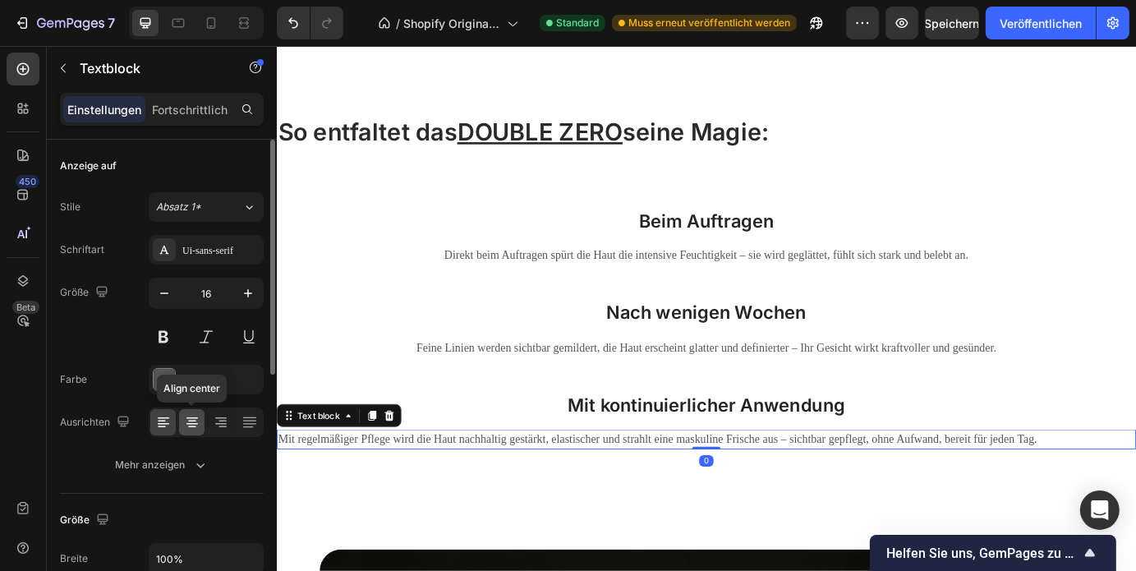
click at [194, 426] on icon at bounding box center [192, 427] width 8 height 2
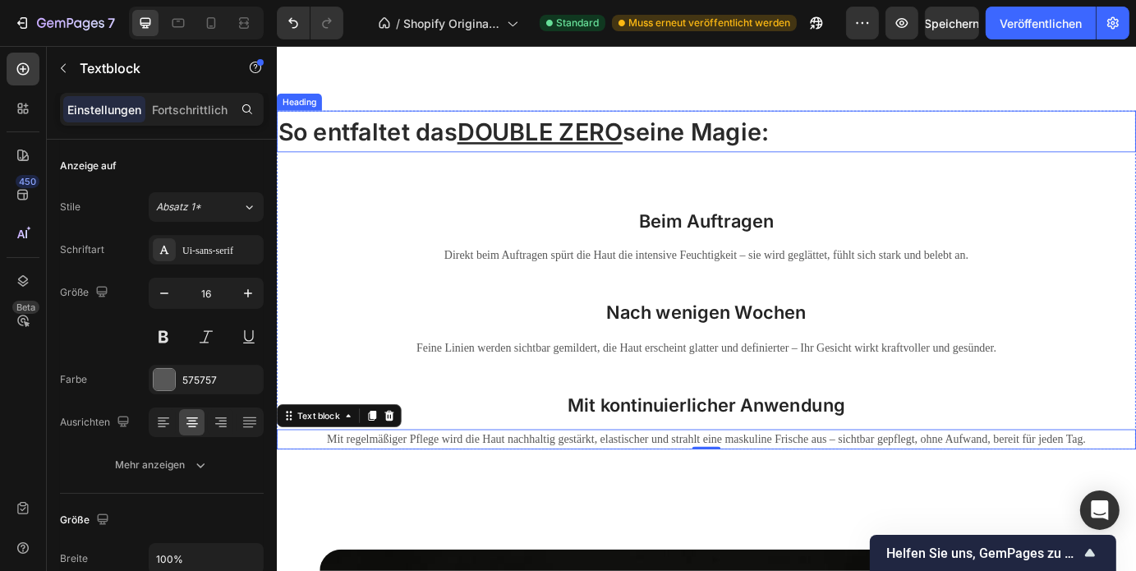
click at [650, 144] on u "DOUBLE ZERO" at bounding box center [578, 143] width 190 height 33
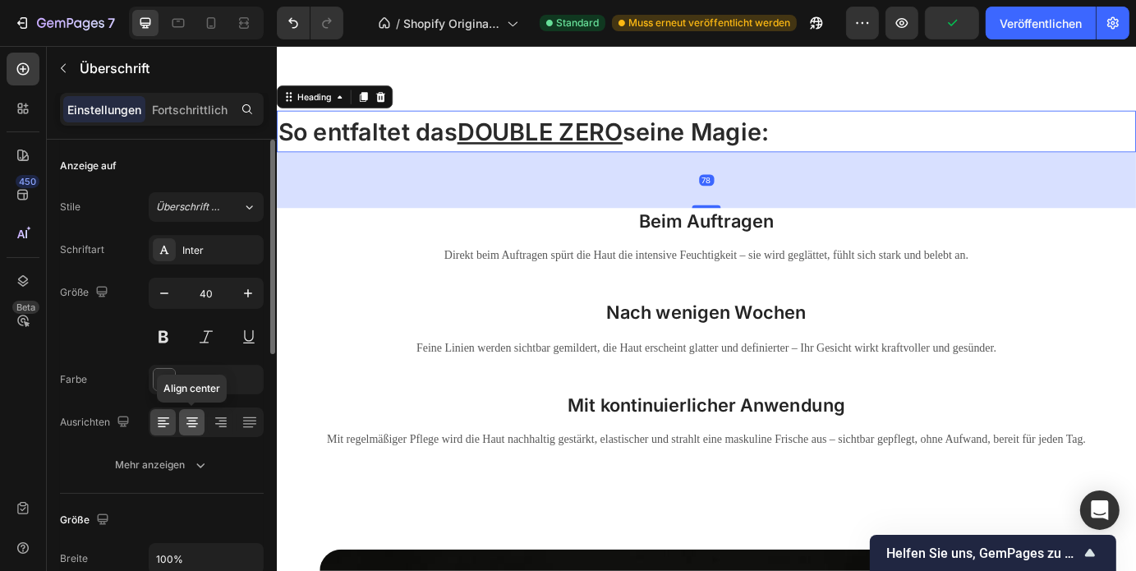
click at [193, 420] on icon at bounding box center [192, 421] width 8 height 2
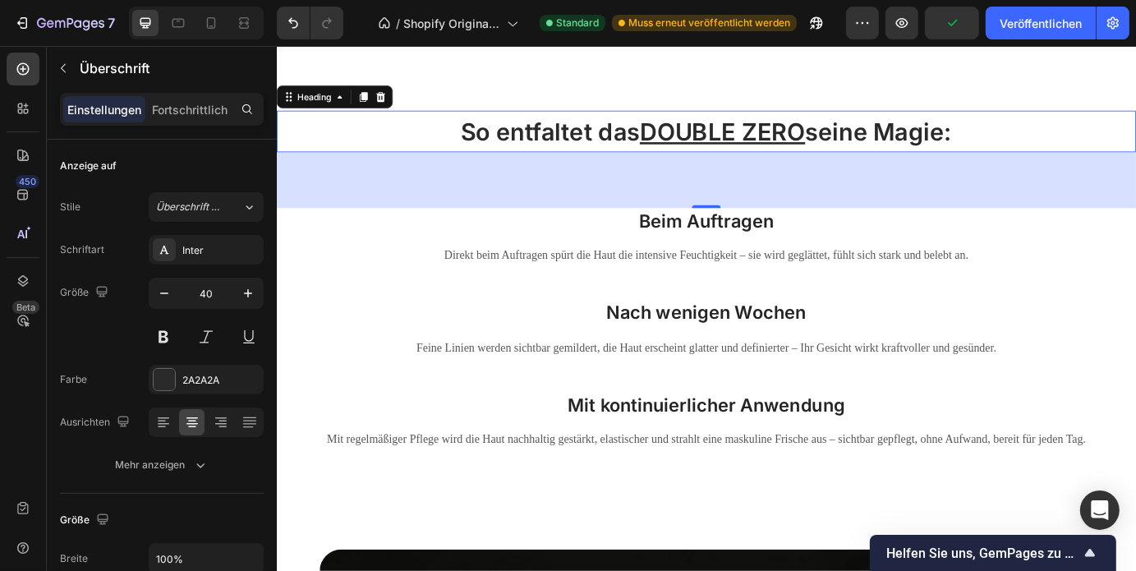
scroll to position [2913, 0]
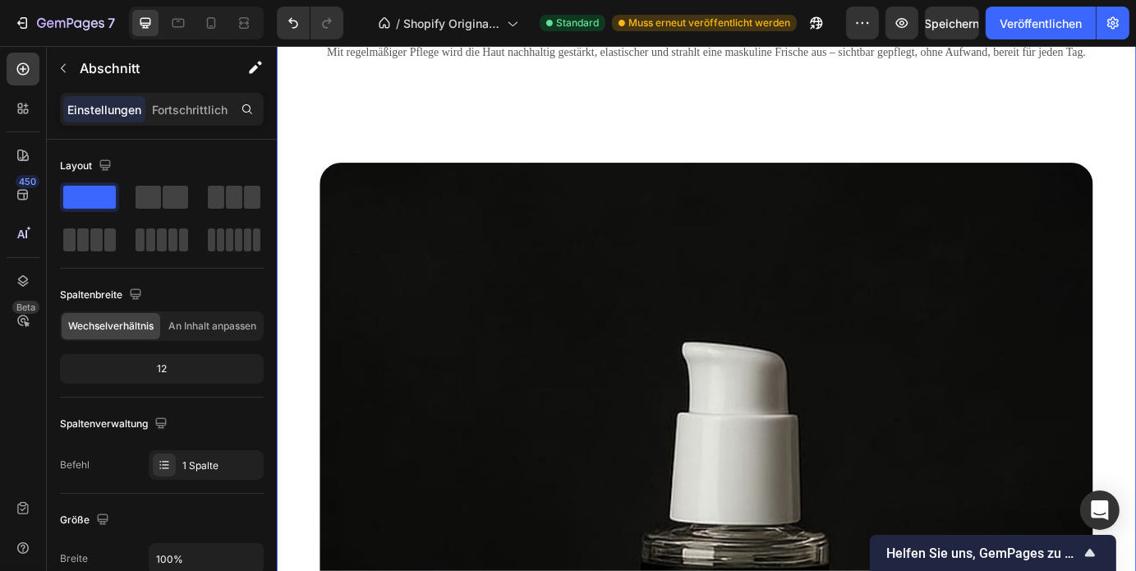
scroll to position [3682, 0]
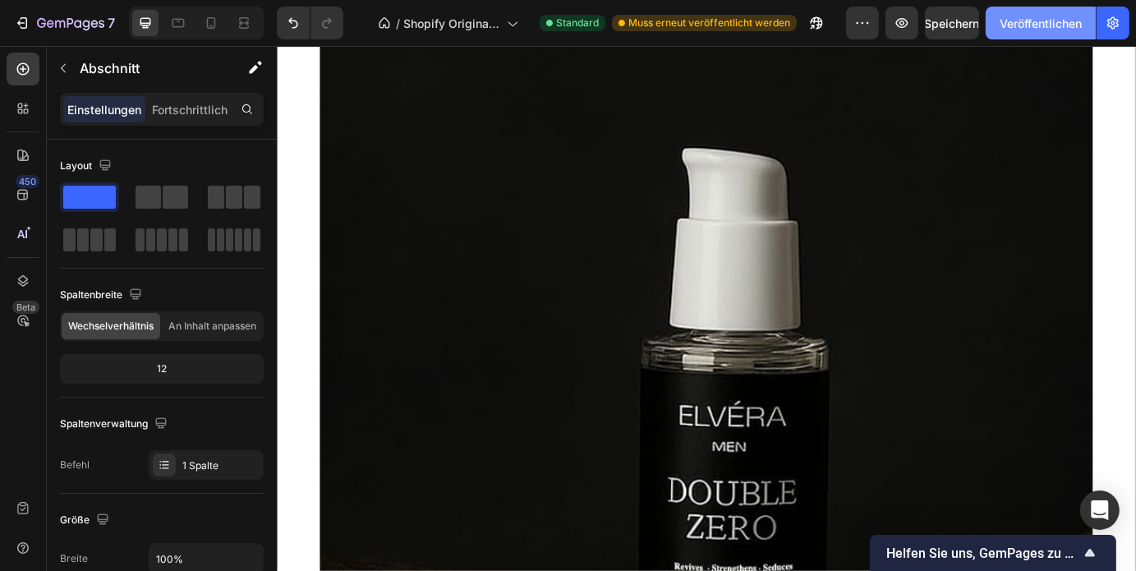
click at [1046, 13] on button "Veröffentlichen" at bounding box center [1041, 23] width 110 height 33
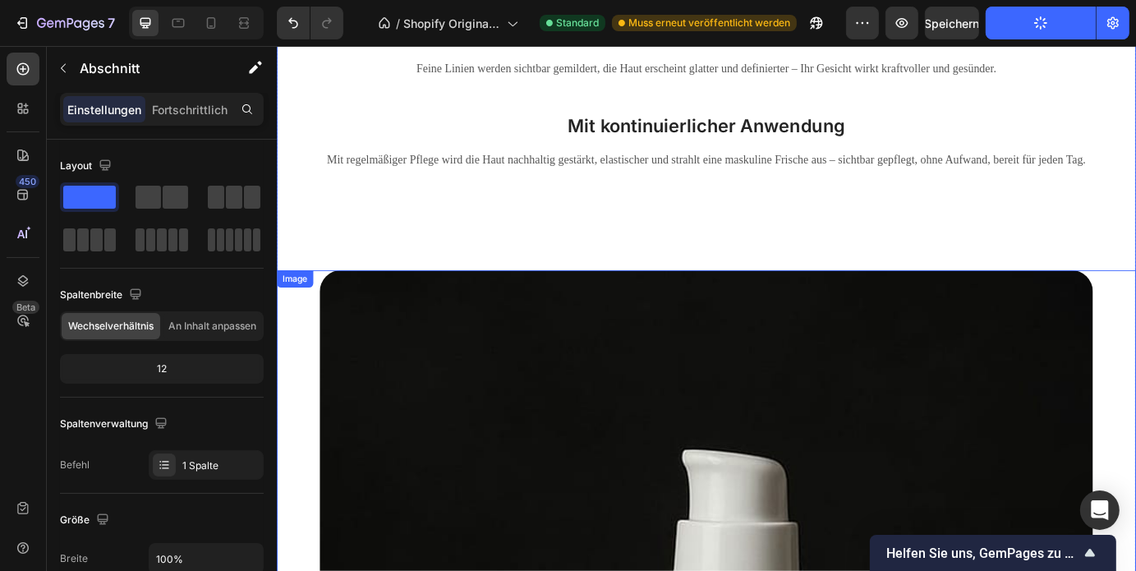
scroll to position [3334, 0]
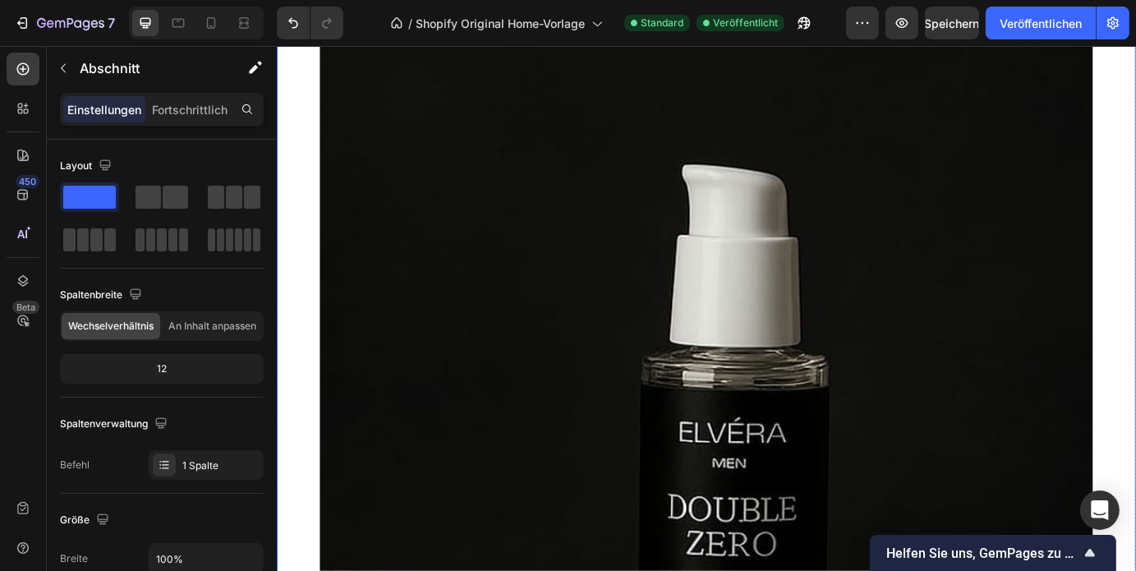
click at [768, 313] on img at bounding box center [768, 566] width 887 height 1183
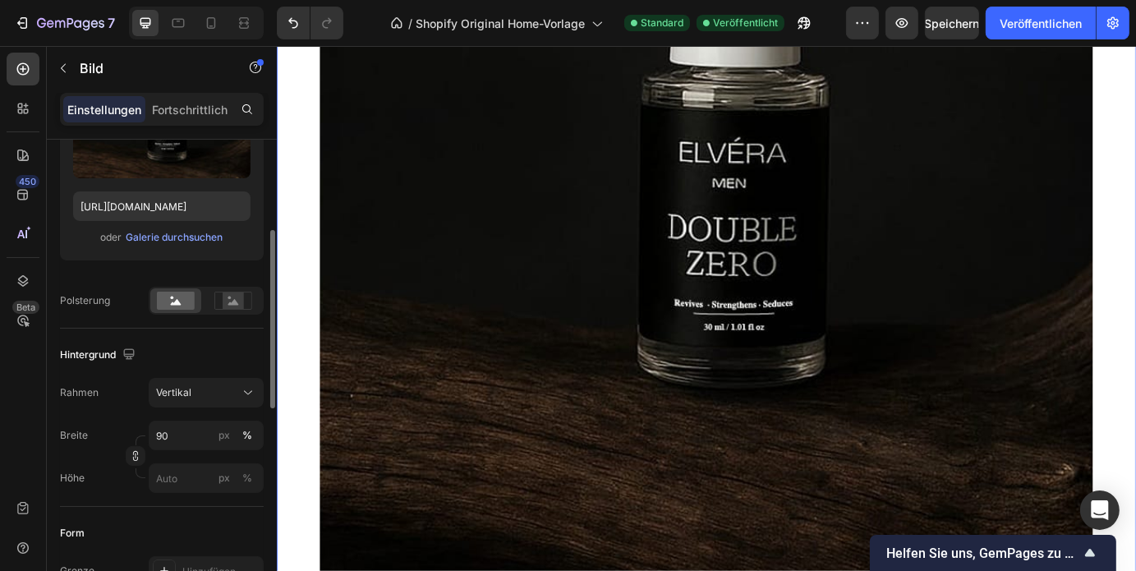
scroll to position [319, 0]
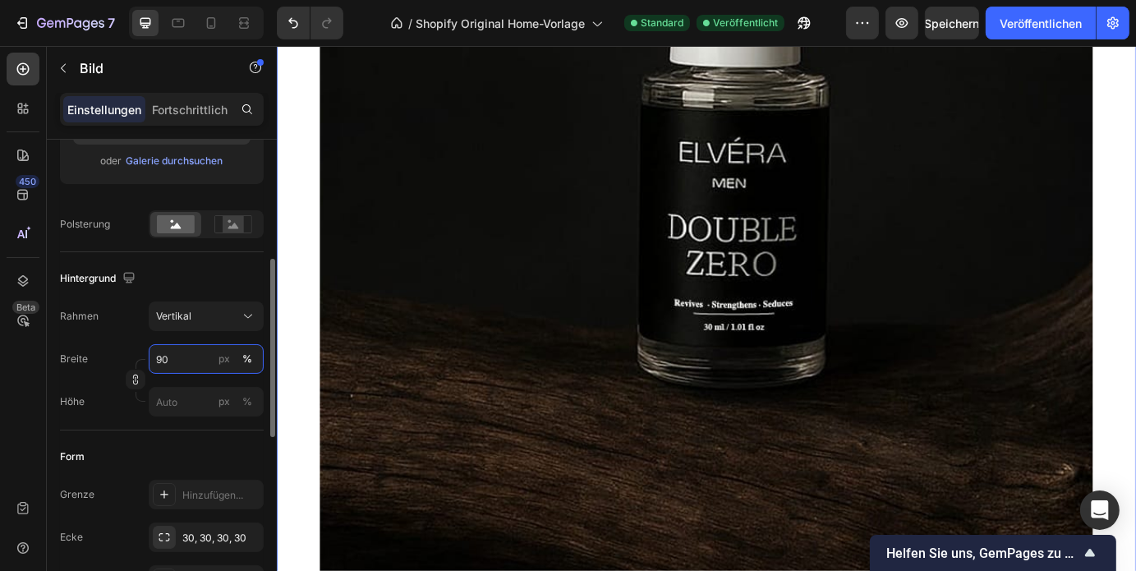
click at [199, 363] on input "90" at bounding box center [206, 359] width 115 height 30
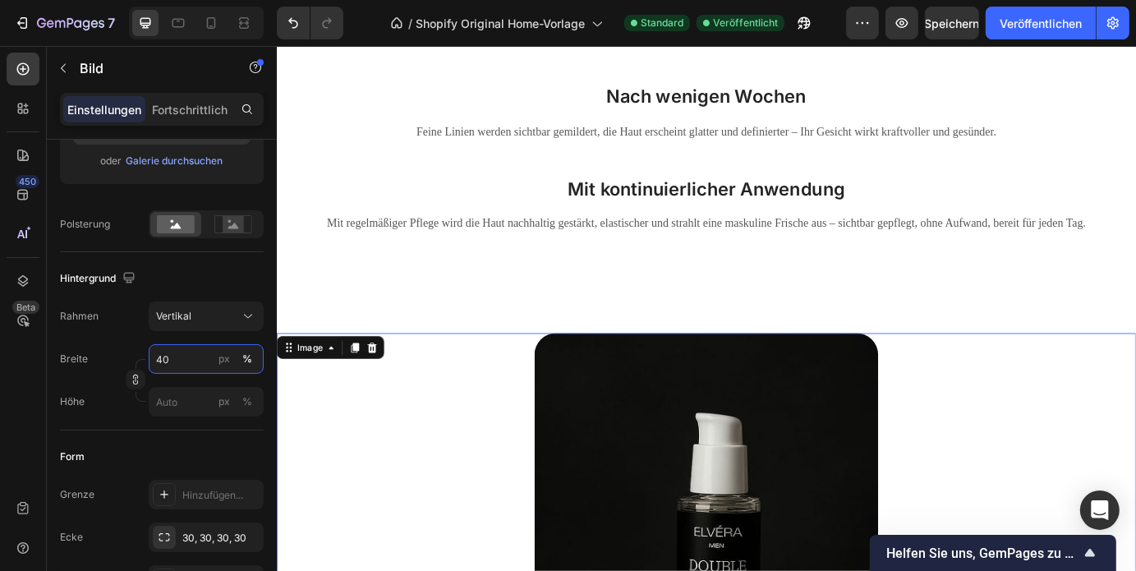
scroll to position [3263, 0]
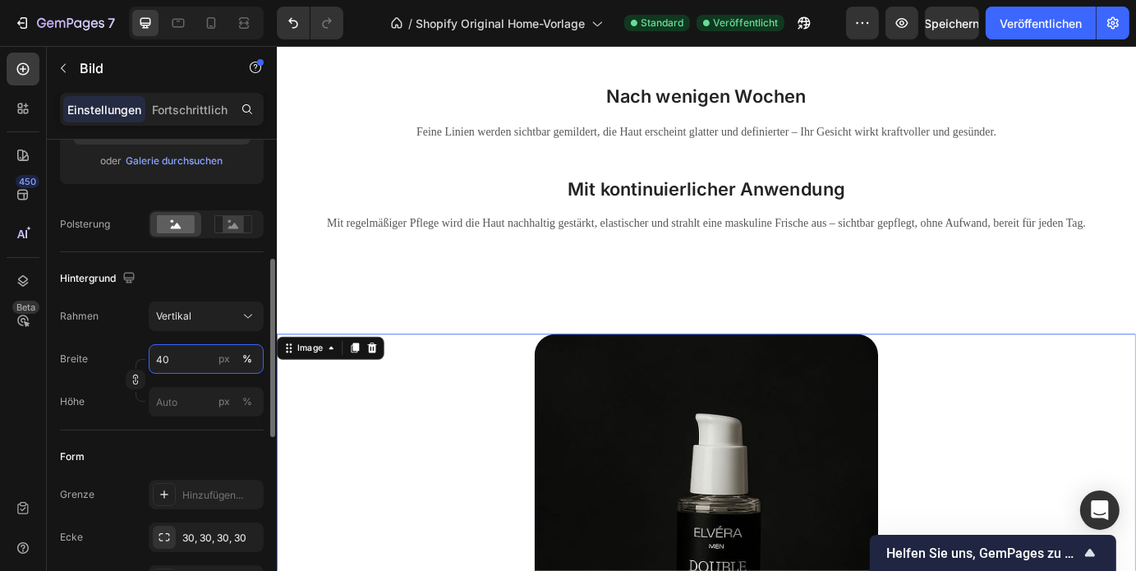
type input "4"
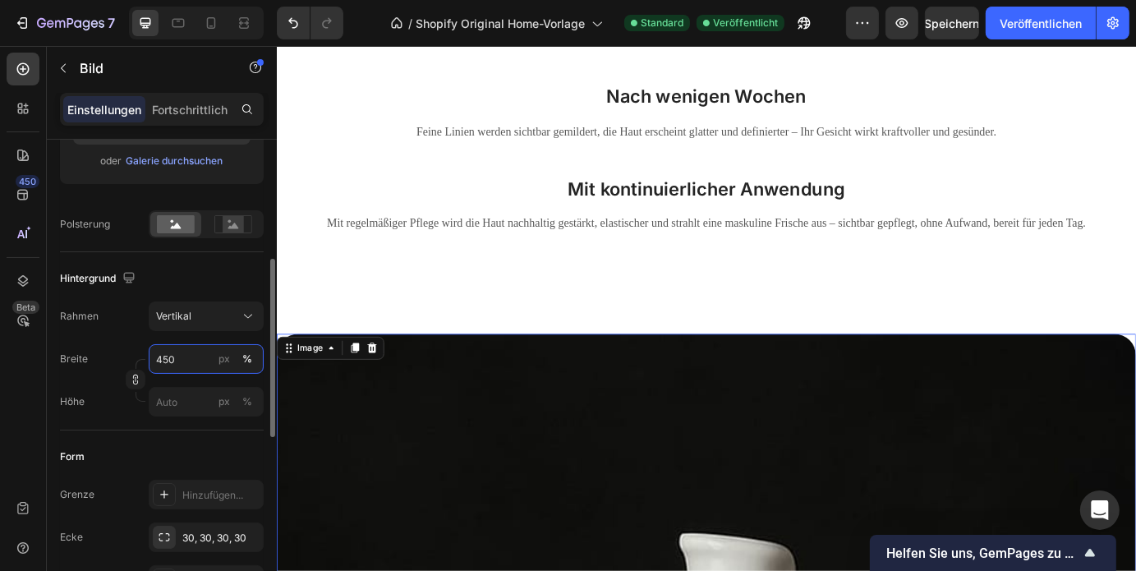
drag, startPoint x: 179, startPoint y: 359, endPoint x: 151, endPoint y: 367, distance: 29.1
click at [151, 367] on input "450" at bounding box center [206, 359] width 115 height 30
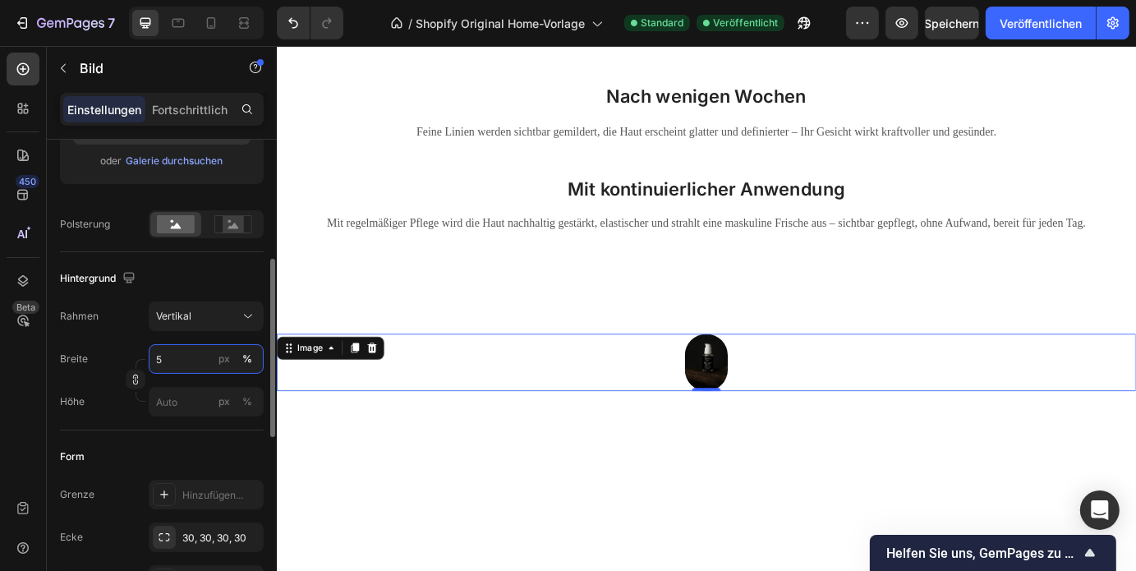
type input "50"
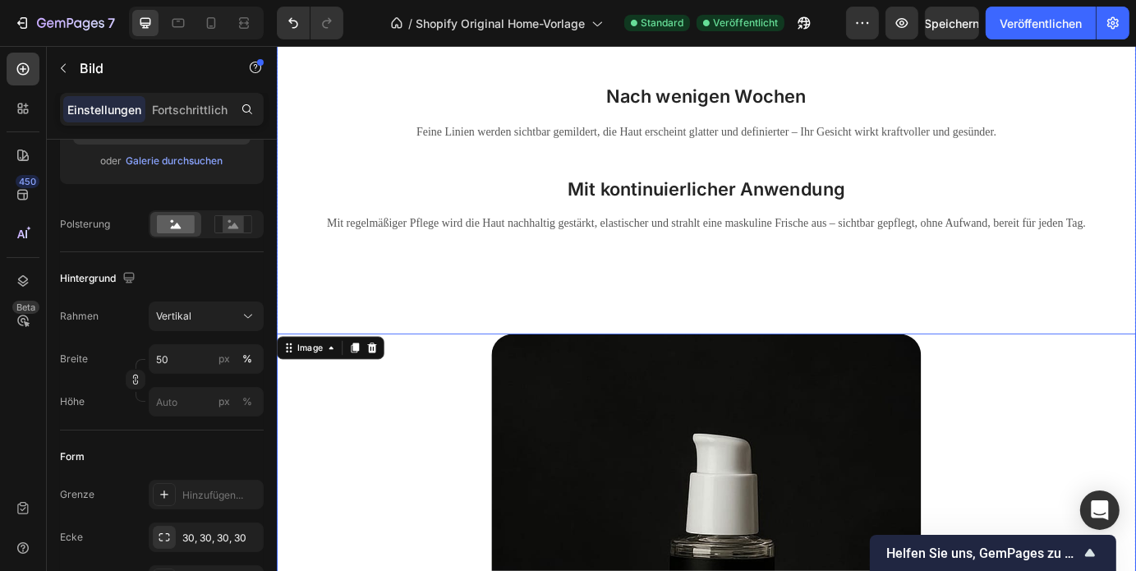
click at [733, 331] on div "So entfaltet das DOUBLE ZERO seine Magie: Heading Beim Auftragen Heading Direkt…" at bounding box center [769, 452] width 986 height 1161
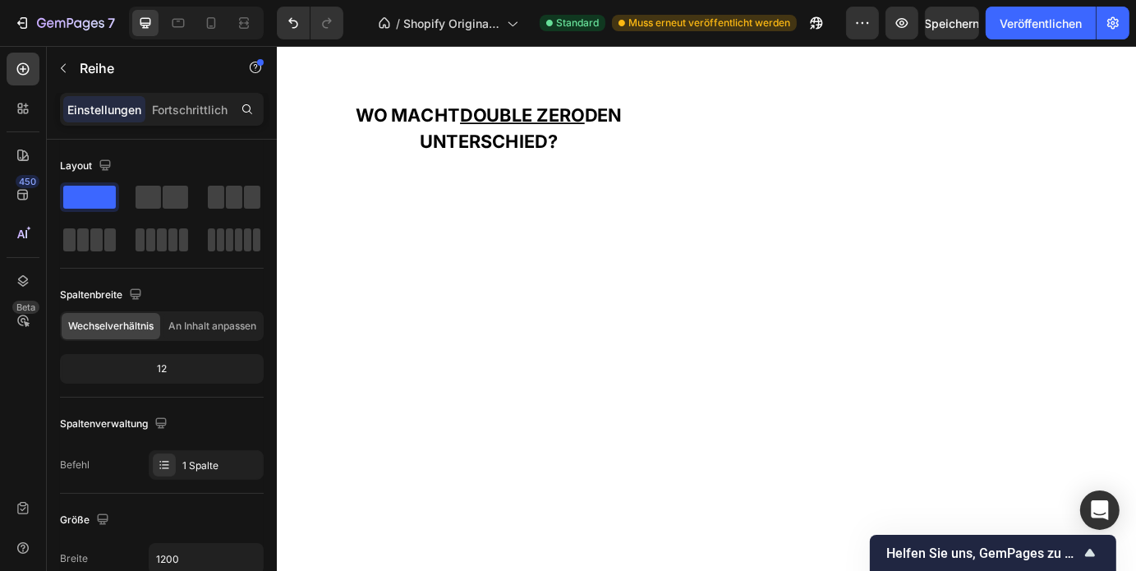
scroll to position [2168, 0]
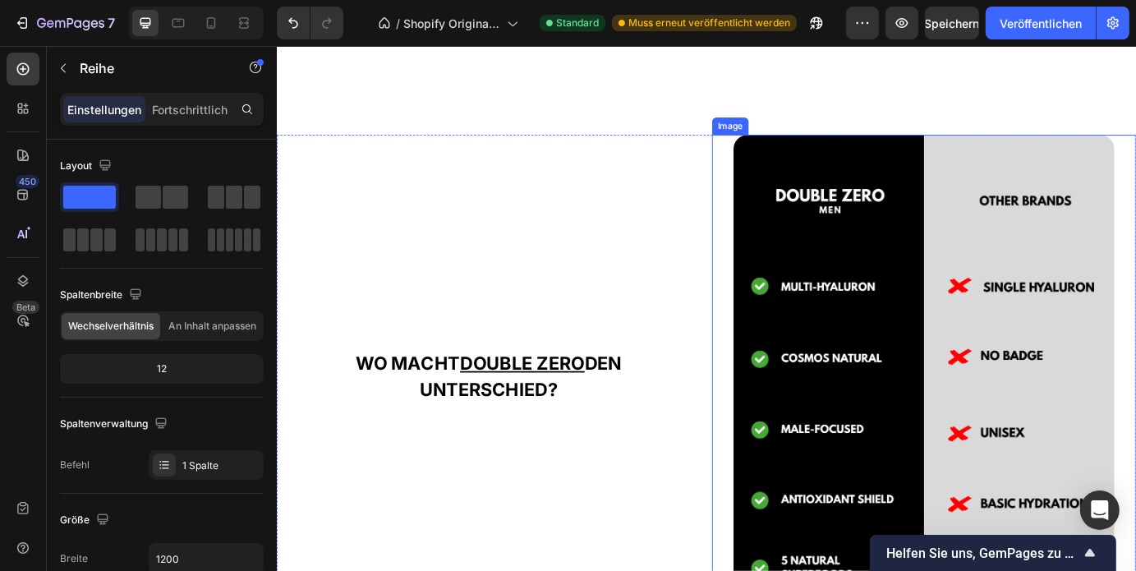
click at [1096, 167] on img at bounding box center [1019, 442] width 438 height 590
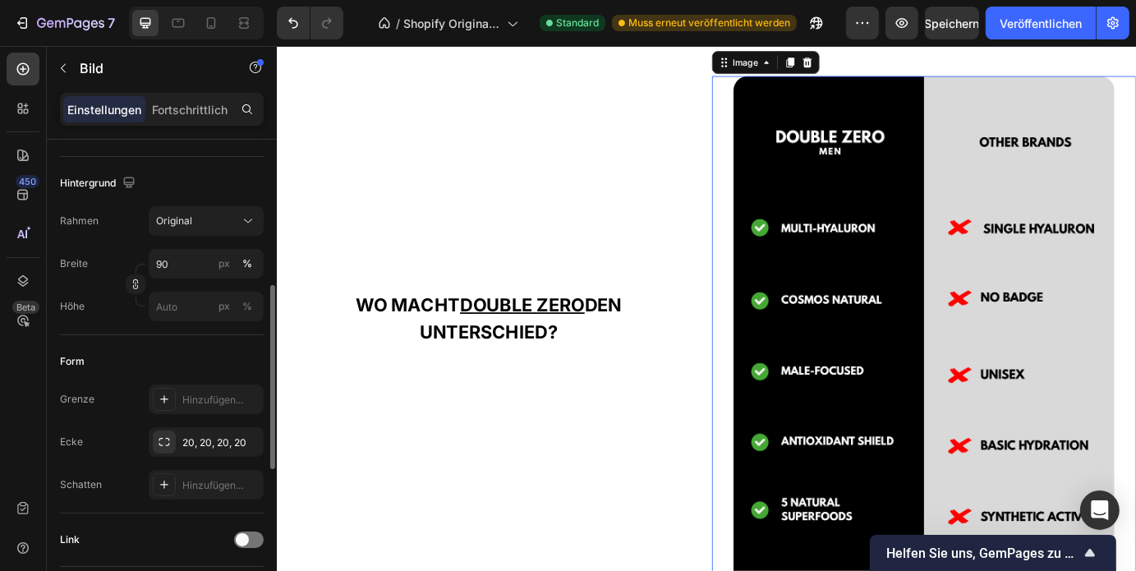
scroll to position [375, 0]
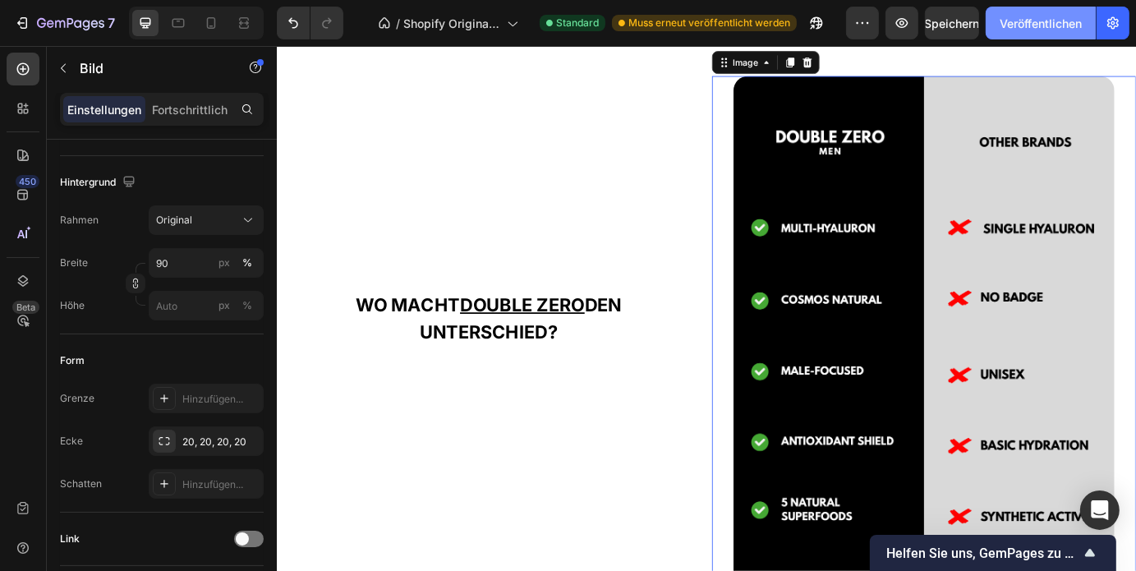
click at [988, 28] on button "Veröffentlichen" at bounding box center [1041, 23] width 110 height 33
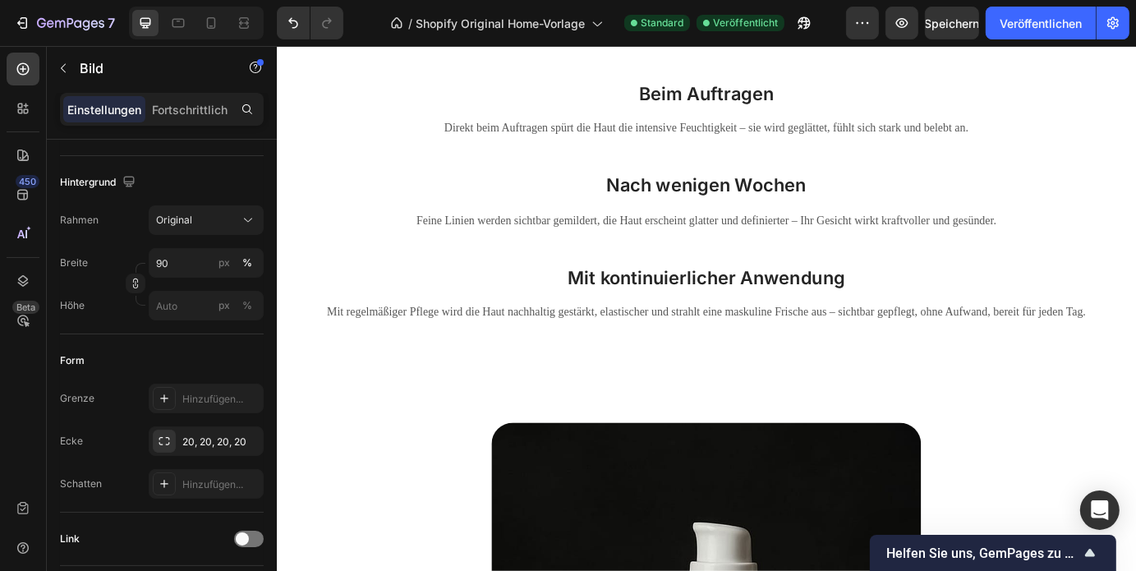
scroll to position [3233, 0]
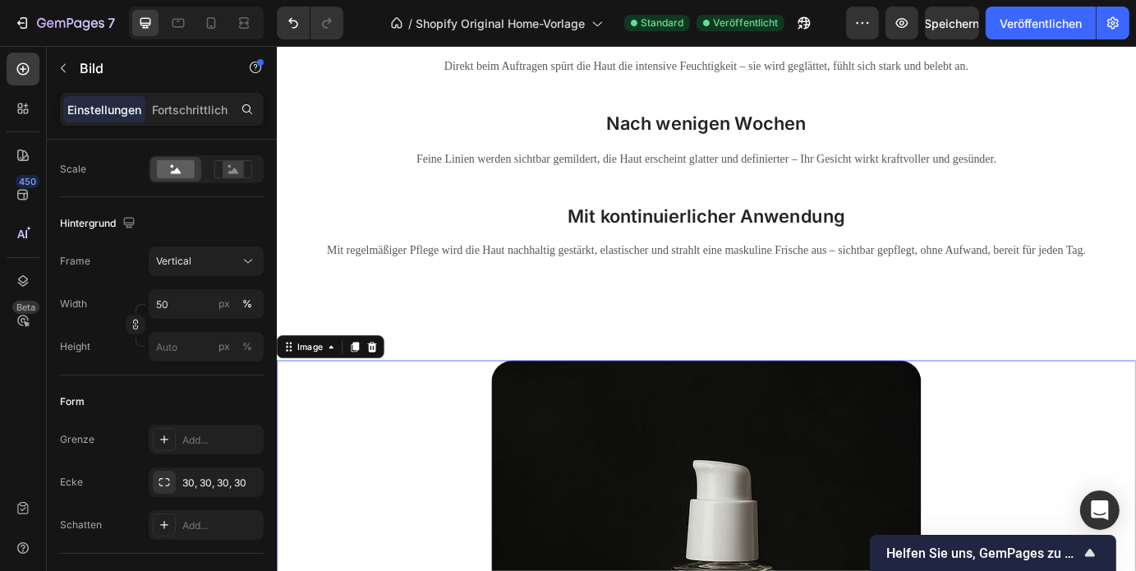
scroll to position [375, 0]
click at [785, 383] on div "So entfaltet das DOUBLE ZERO seine Magie: Heading Beim Auftragen Heading Direkt…" at bounding box center [769, 482] width 986 height 1161
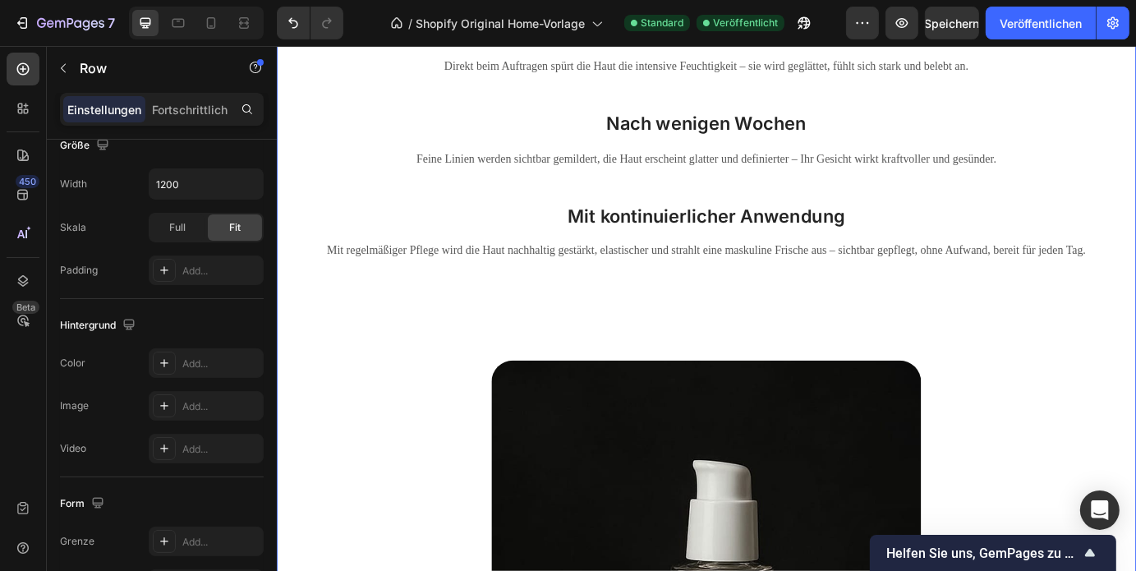
scroll to position [0, 0]
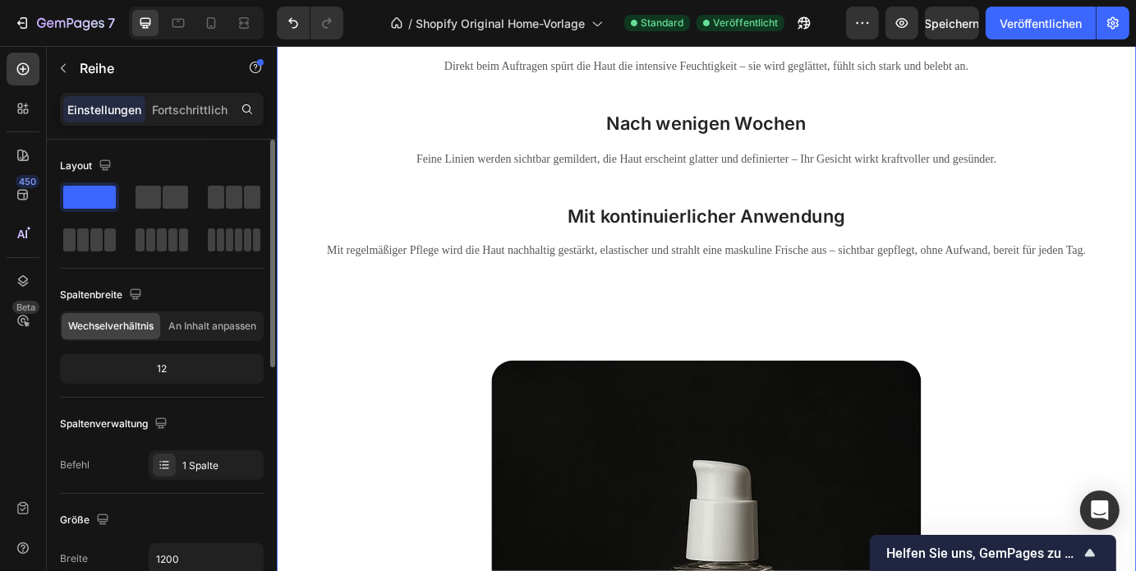
click at [808, 306] on div "So entfaltet das DOUBLE ZERO seine Magie: Heading Beim Auftragen Heading Direkt…" at bounding box center [769, 482] width 986 height 1161
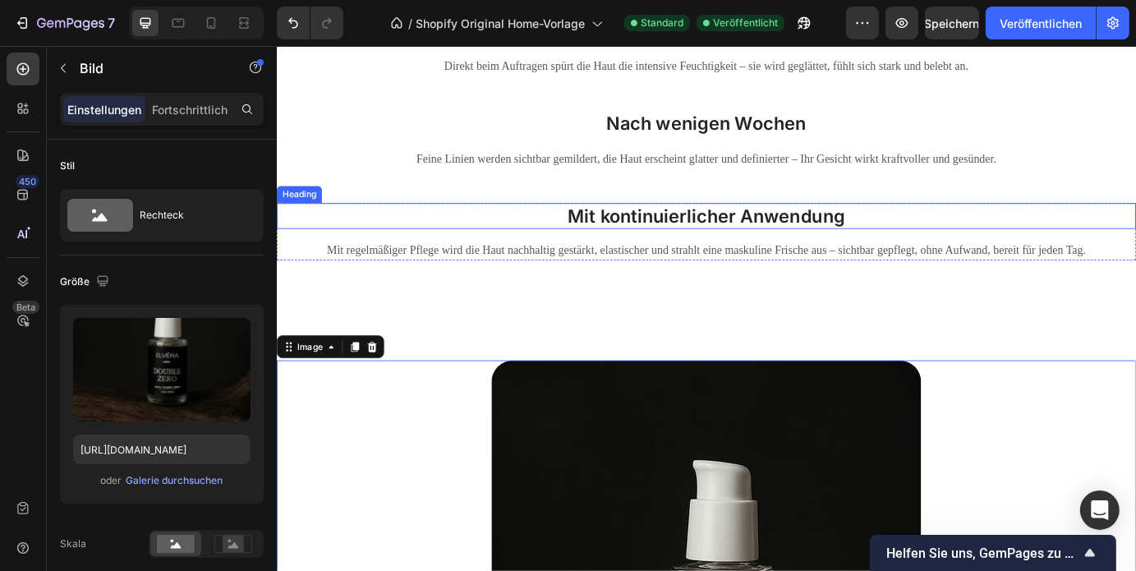
click at [740, 254] on h3 "Mit kontinuierlicher Anwendung" at bounding box center [769, 240] width 986 height 30
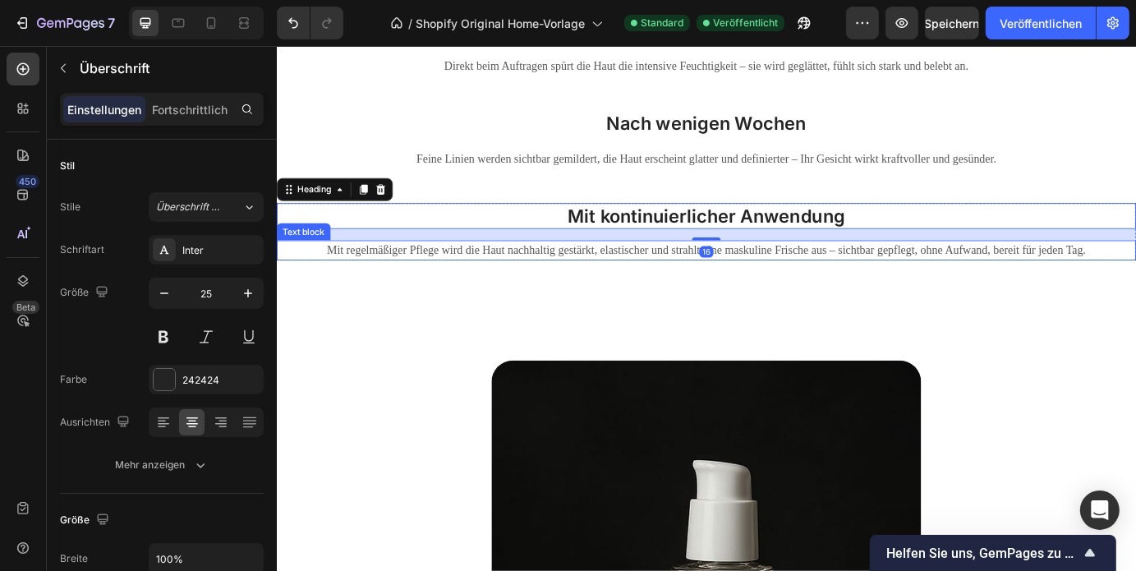
click at [779, 310] on div "So entfaltet das DOUBLE ZERO seine Magie: Heading Beim Auftragen Heading Direkt…" at bounding box center [769, 482] width 986 height 1161
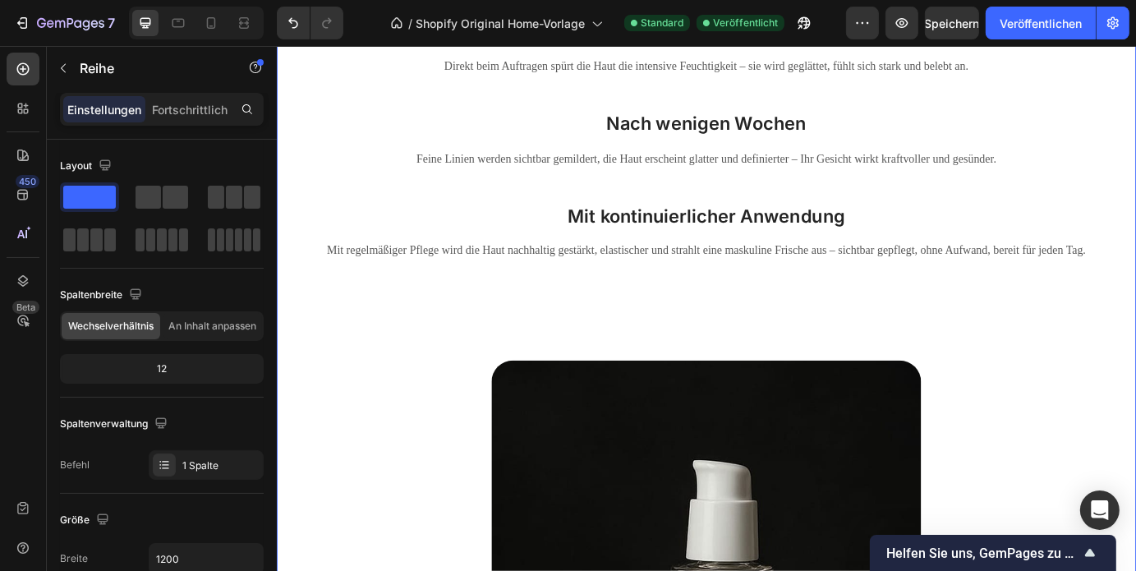
click at [739, 312] on div "So entfaltet das DOUBLE ZERO seine Magie: Heading Beim Auftragen Heading Direkt…" at bounding box center [769, 482] width 986 height 1161
click at [694, 287] on p "Mit regelmäßiger Pflege wird die Haut nachhaltig gestärkt, elastischer und stra…" at bounding box center [769, 279] width 982 height 20
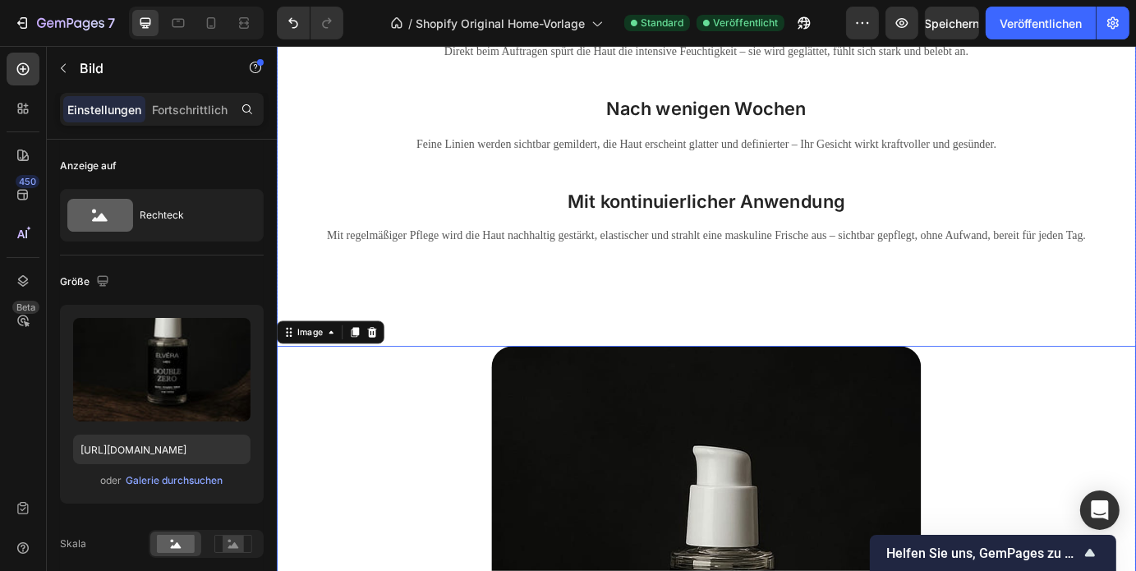
click at [586, 343] on div "So entfaltet das DOUBLE ZERO seine Magie: Heading Beim Auftragen Heading Direkt…" at bounding box center [769, 466] width 986 height 1161
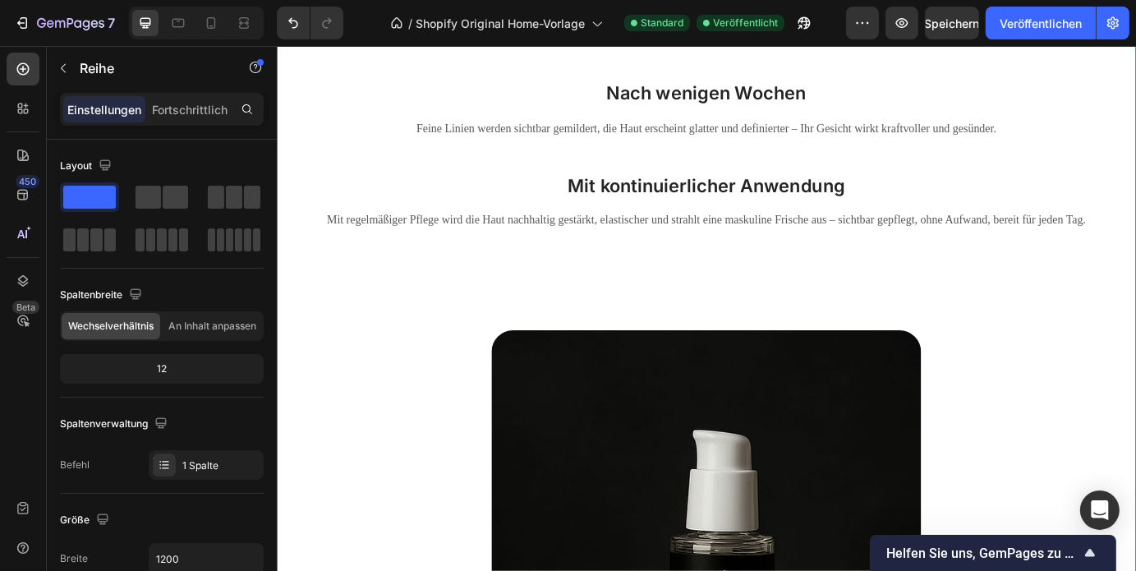
scroll to position [3138, 0]
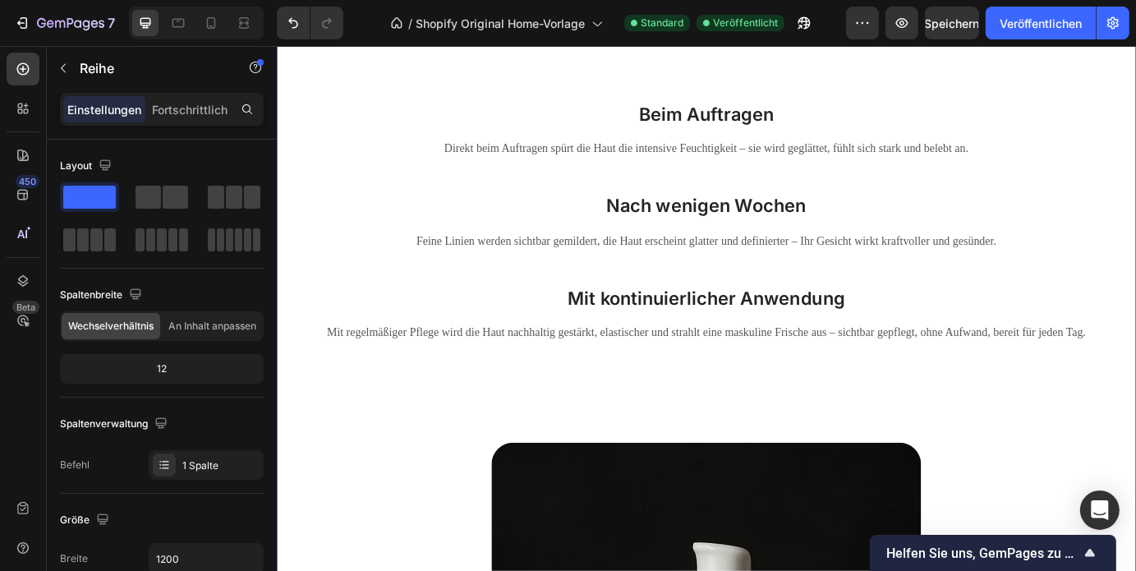
click at [696, 436] on div "So entfaltet das DOUBLE ZERO seine Magie: Heading Beim Auftragen Heading Direkt…" at bounding box center [769, 577] width 986 height 1161
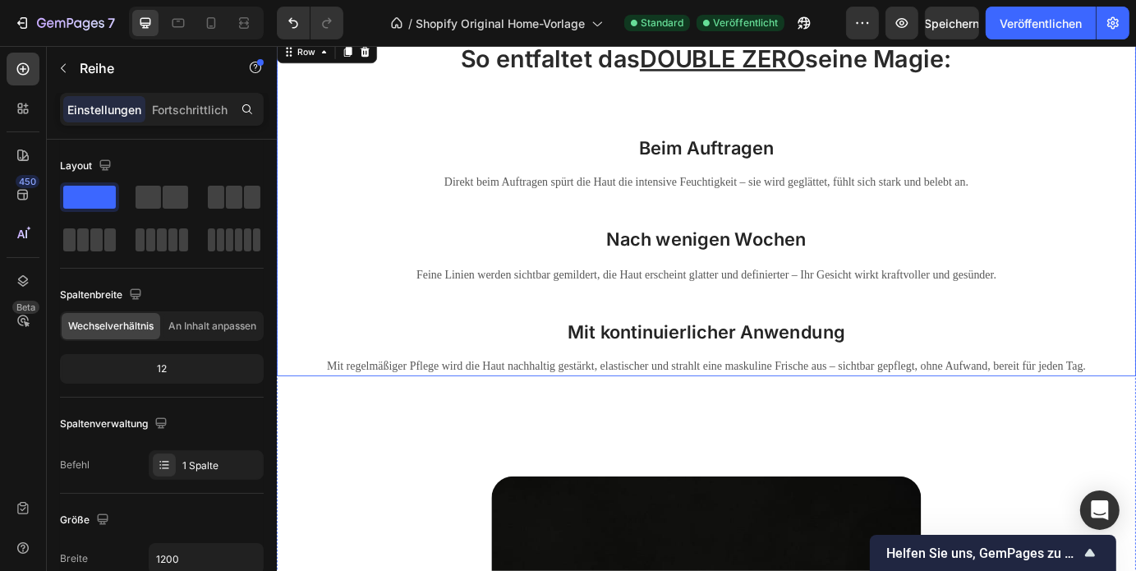
scroll to position [3100, 0]
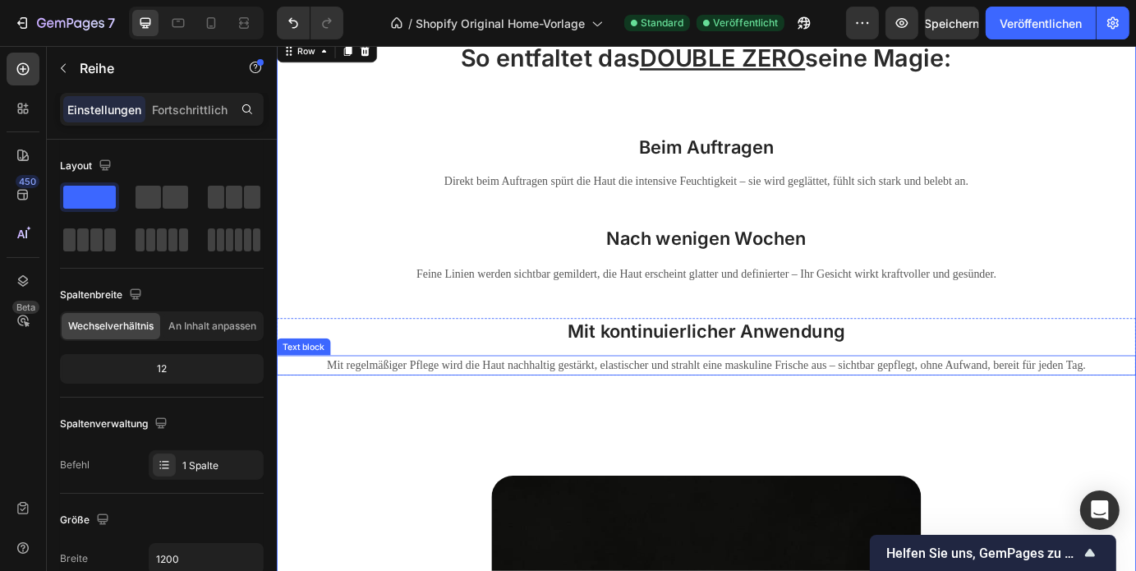
click at [1135, 413] on p "Mit regelmäßiger Pflege wird die Haut nachhaltig gestärkt, elastischer und stra…" at bounding box center [769, 412] width 982 height 20
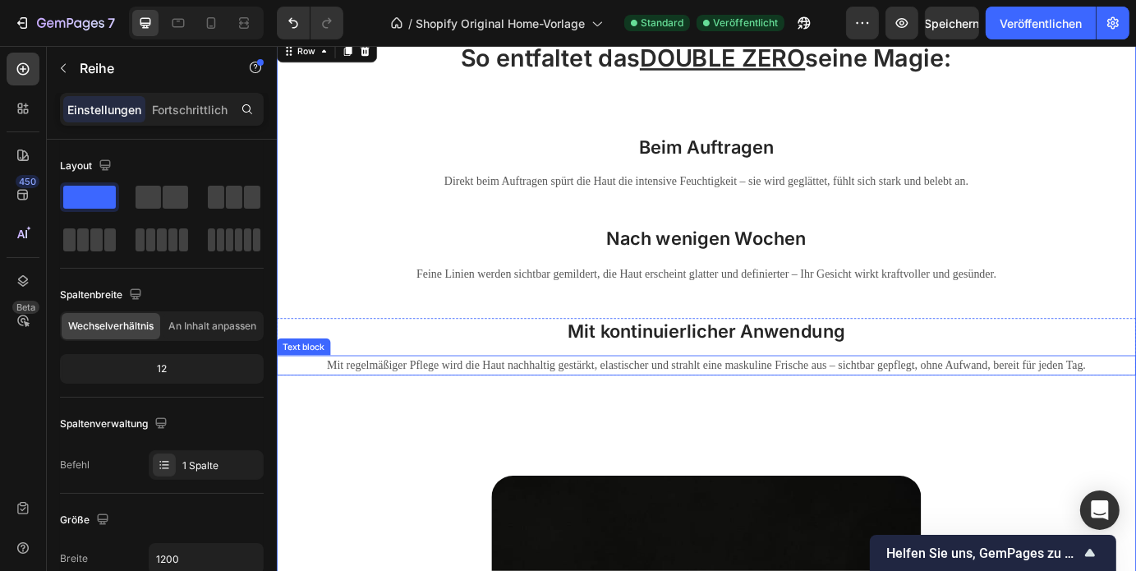
click at [365, 408] on p "Mit regelmäßiger Pflege wird die Haut nachhaltig gestärkt, elastischer und stra…" at bounding box center [769, 412] width 982 height 20
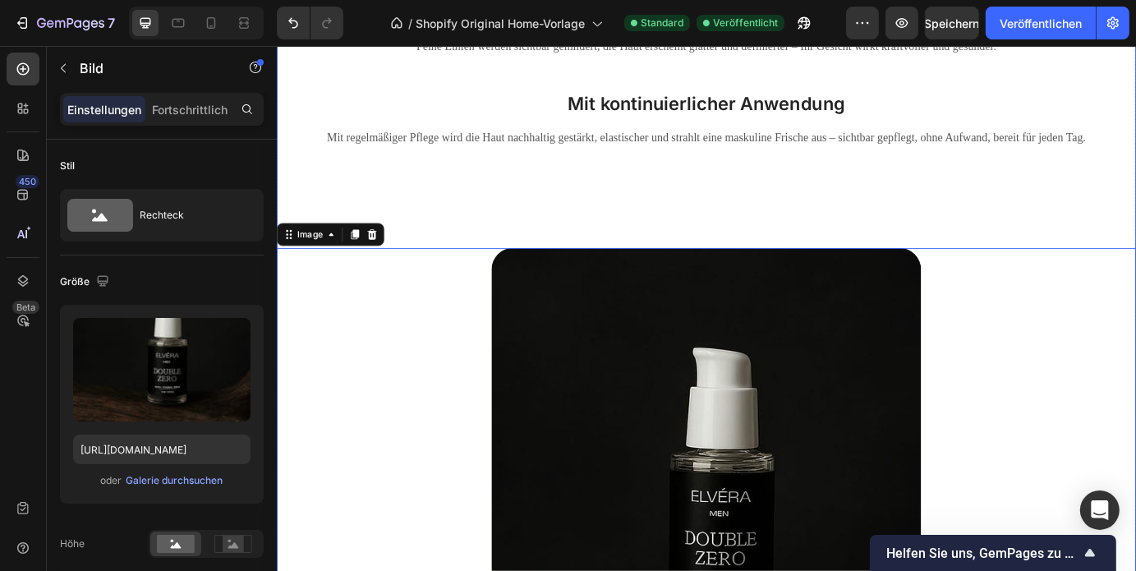
scroll to position [3361, 0]
click at [754, 239] on div "So entfaltet das DOUBLE ZERO seine Magie: Heading Beim Auftragen Heading Direkt…" at bounding box center [769, 354] width 986 height 1161
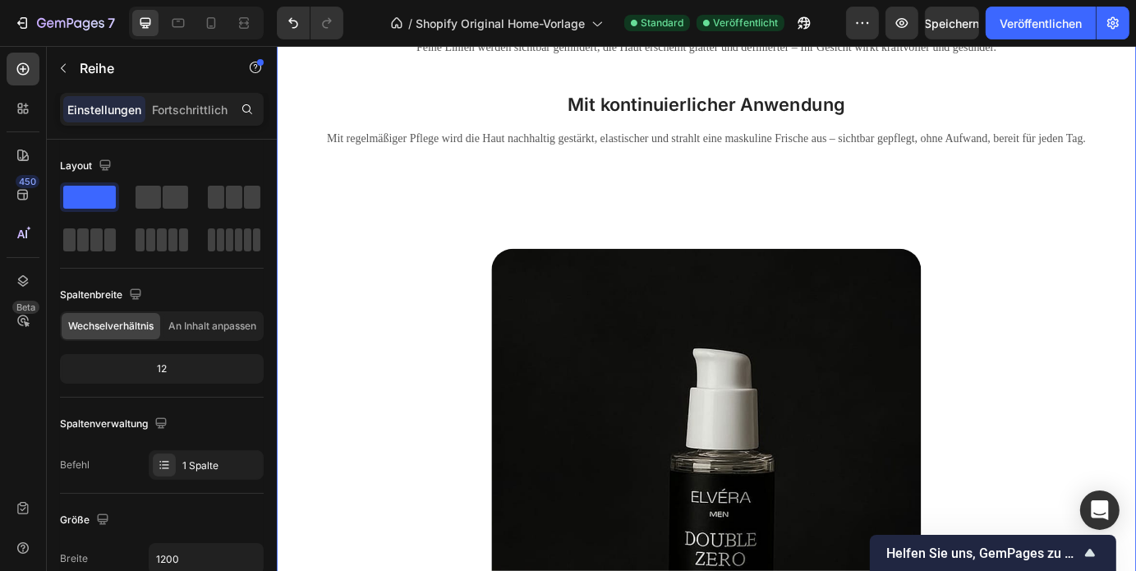
click at [487, 255] on div "So entfaltet das DOUBLE ZERO seine Magie: Heading Beim Auftragen Heading Direkt…" at bounding box center [769, 354] width 986 height 1161
click at [636, 165] on div "So entfaltet das DOUBLE ZERO seine Magie: Heading Beim Auftragen Heading Direkt…" at bounding box center [769, 354] width 986 height 1161
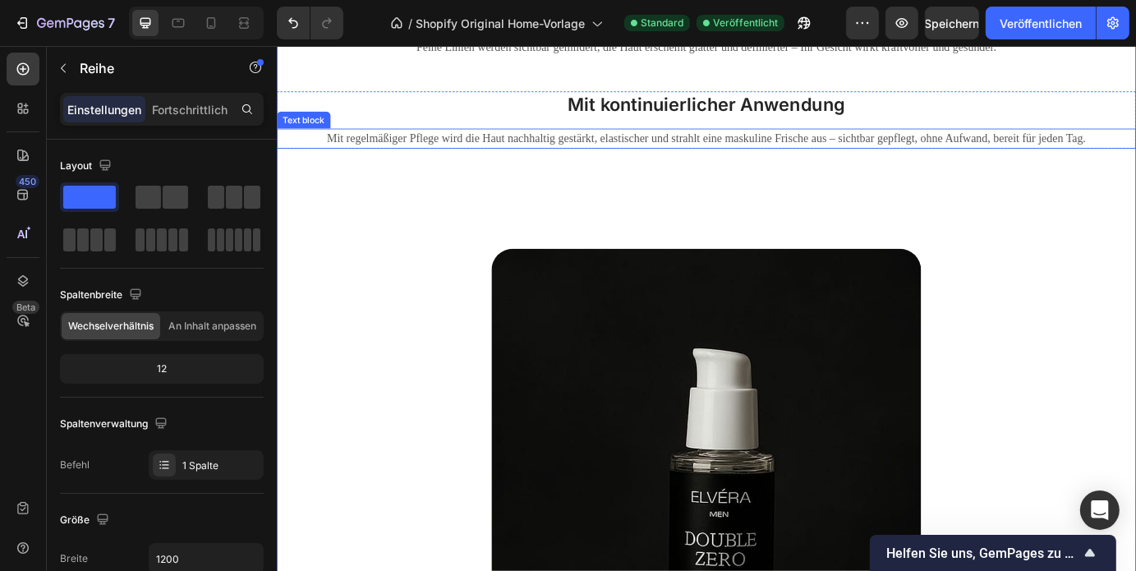
click at [643, 159] on p "Mit regelmäßiger Pflege wird die Haut nachhaltig gestärkt, elastischer und stra…" at bounding box center [769, 151] width 982 height 20
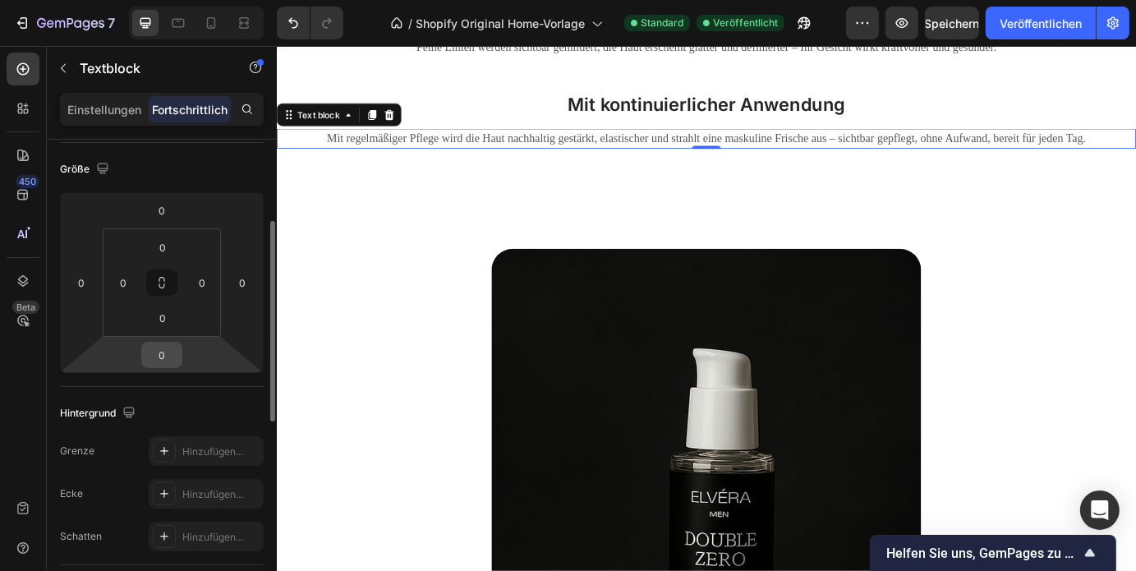
scroll to position [301, 0]
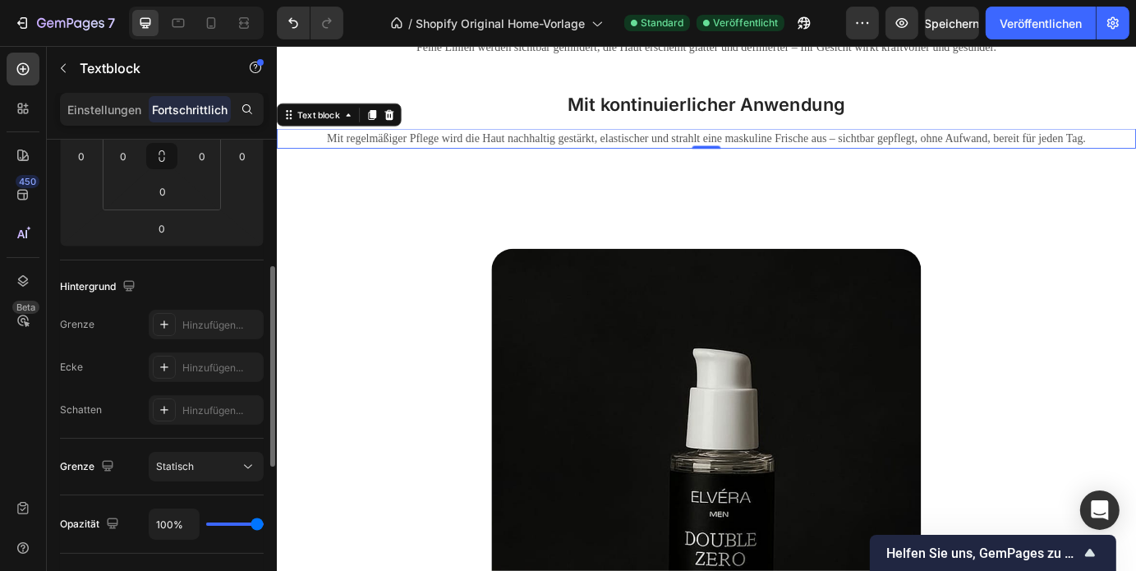
click at [90, 118] on div "Einstellungen" at bounding box center [104, 109] width 82 height 26
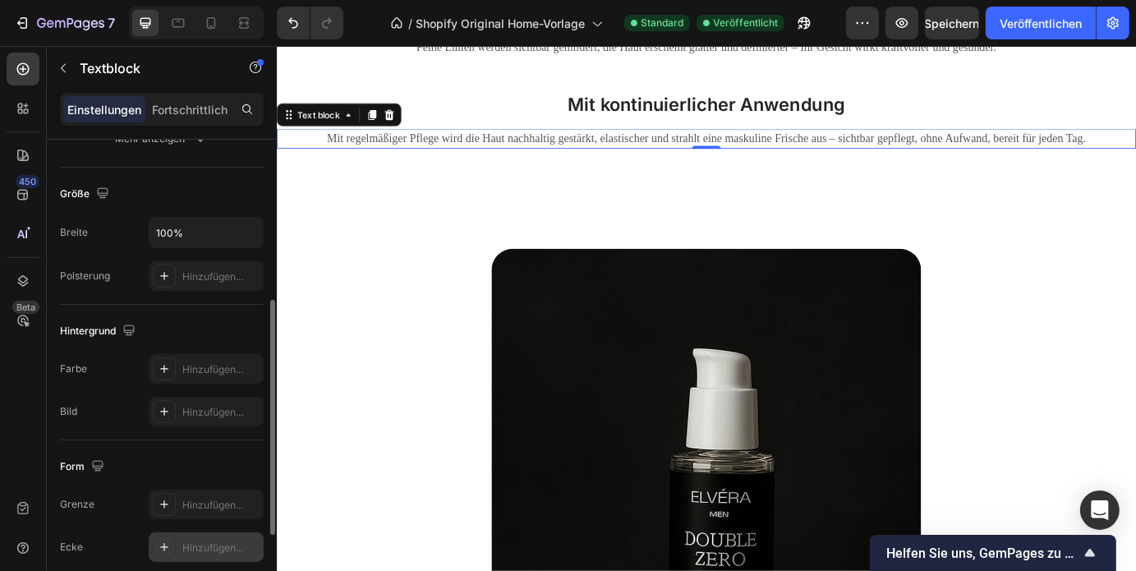
scroll to position [471, 0]
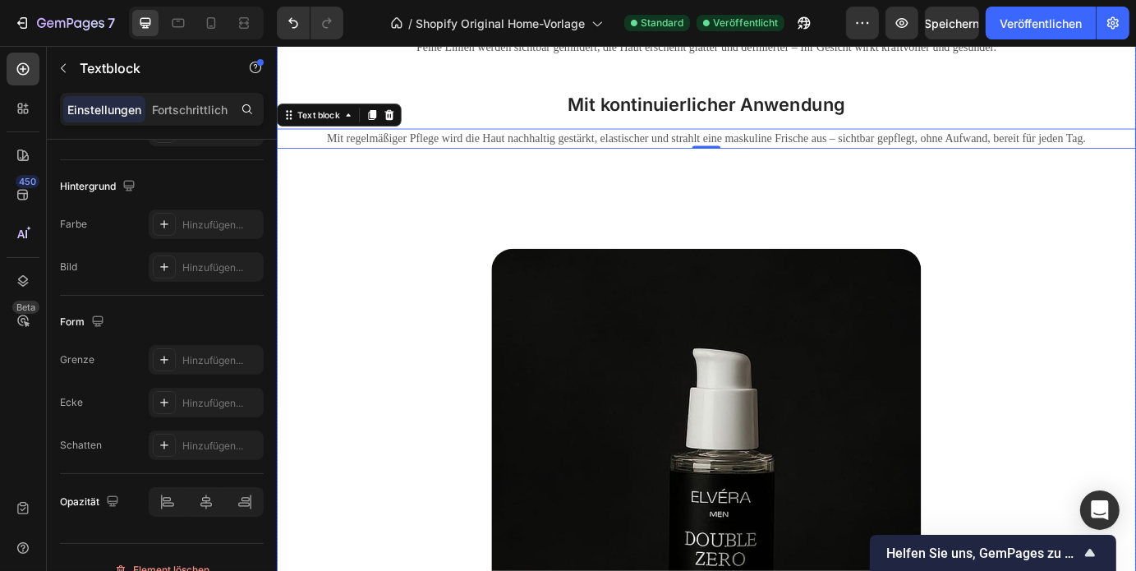
click at [555, 189] on div "So entfaltet das DOUBLE ZERO seine Magie: Heading Beim Auftragen Heading Direkt…" at bounding box center [769, 354] width 986 height 1161
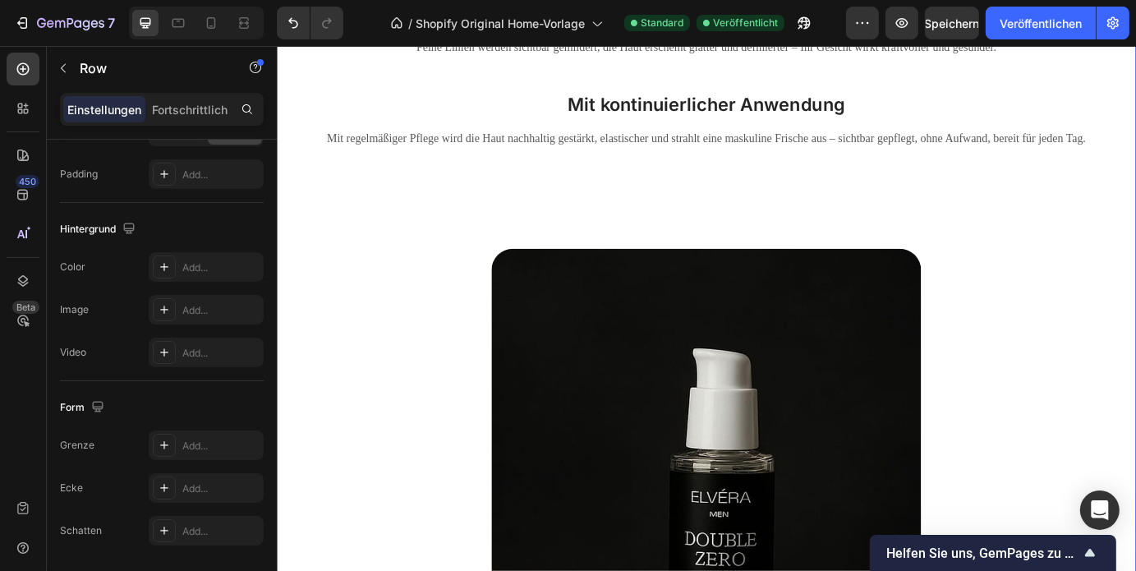
scroll to position [0, 0]
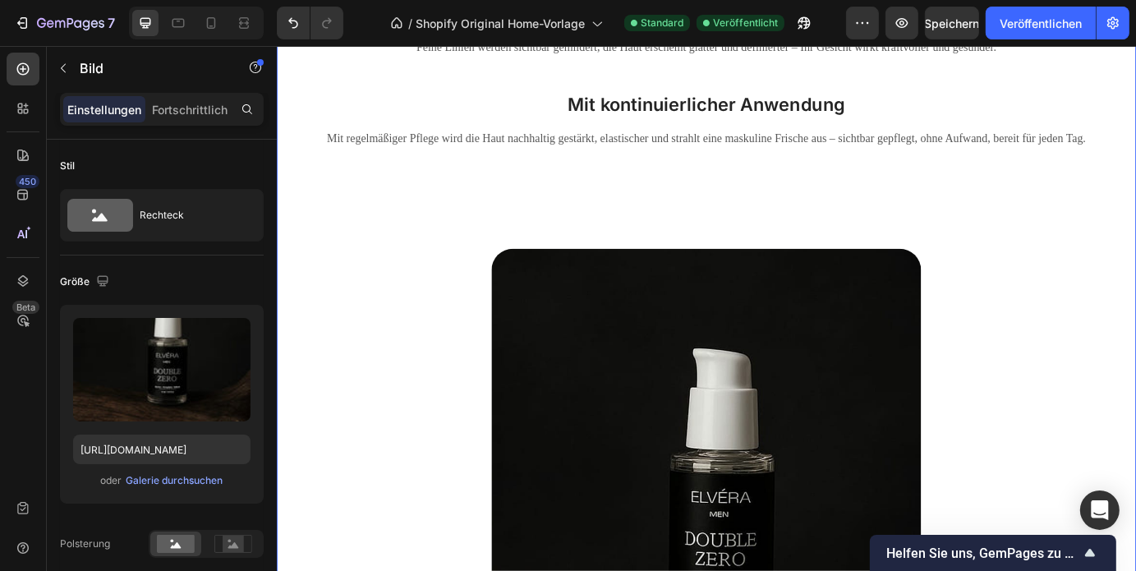
click at [443, 231] on div "So entfaltet das DOUBLE ZERO seine Magie: Heading Beim Auftragen Heading Direkt…" at bounding box center [769, 354] width 986 height 1161
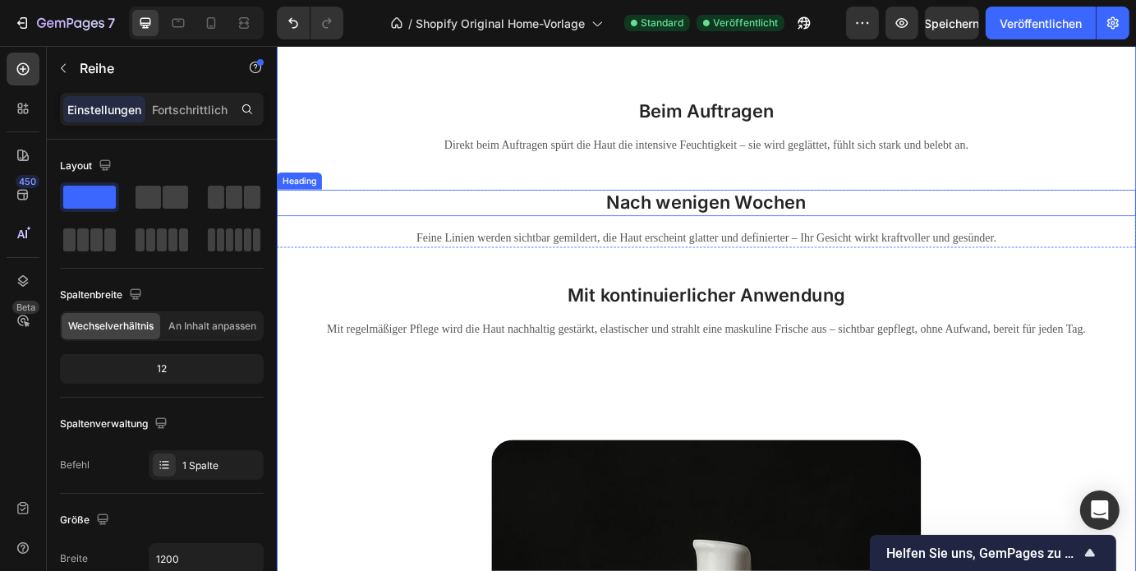
scroll to position [3138, 0]
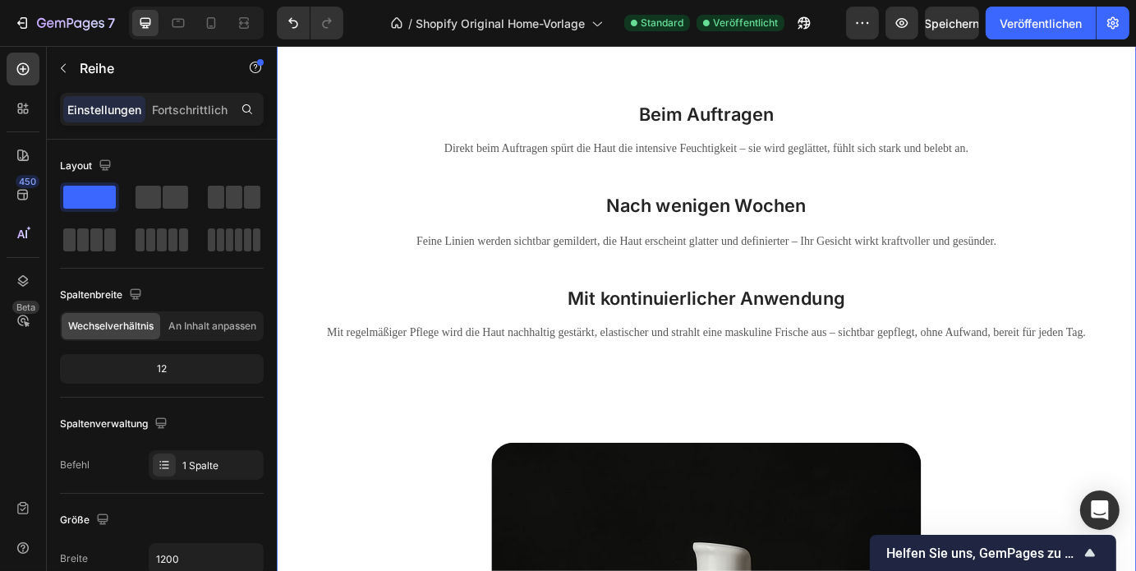
click at [437, 465] on div "So entfaltet das DOUBLE ZERO seine Magie: Heading Beim Auftragen Heading Direkt…" at bounding box center [769, 577] width 986 height 1161
click at [403, 495] on div "So entfaltet das DOUBLE ZERO seine Magie: Heading Beim Auftragen Heading Direkt…" at bounding box center [769, 577] width 986 height 1161
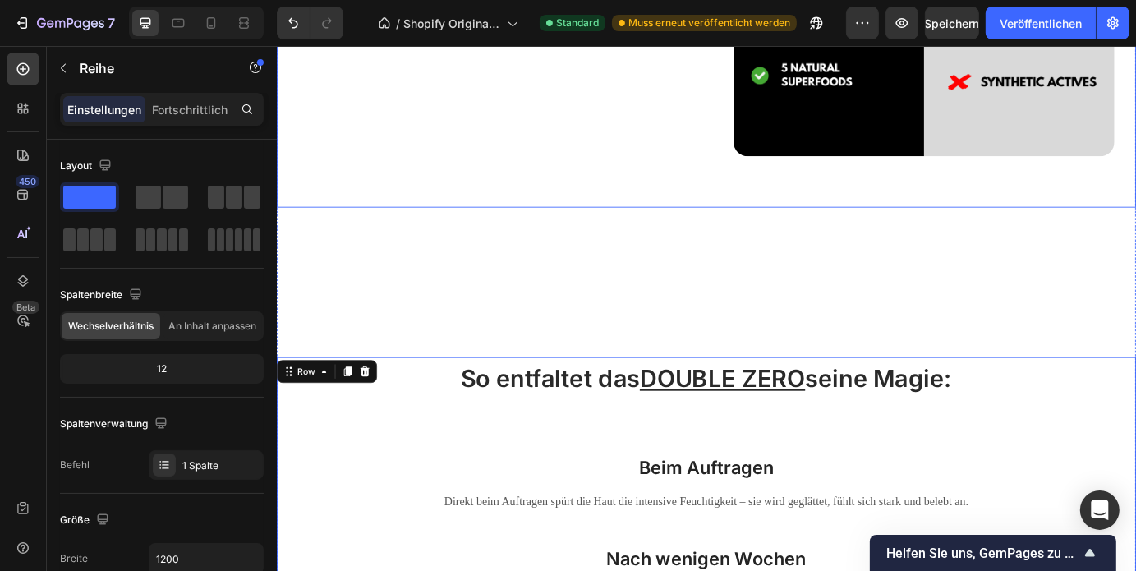
scroll to position [2734, 0]
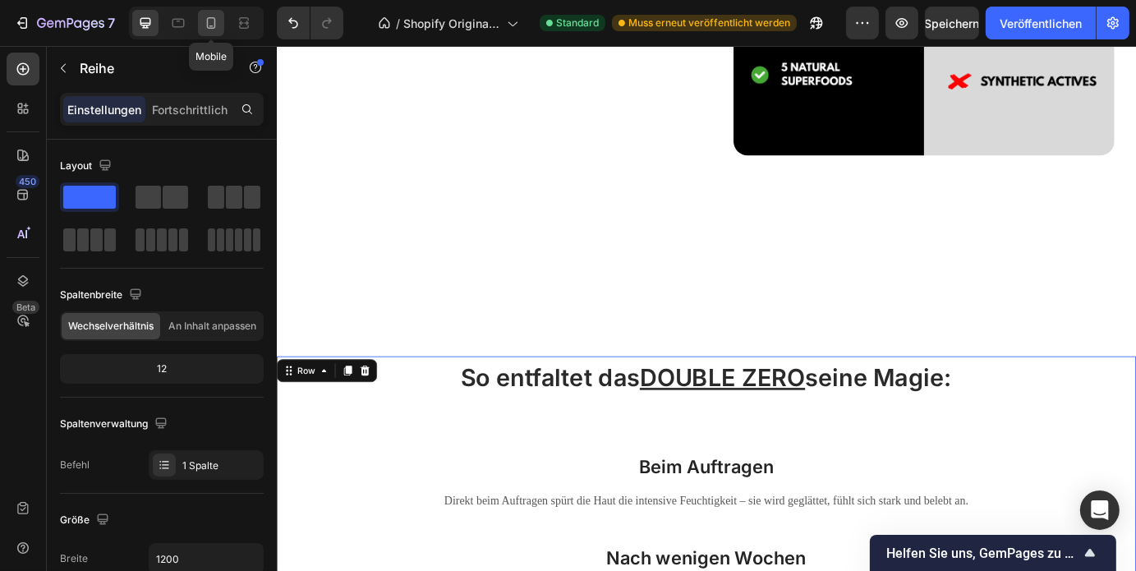
click at [207, 24] on icon at bounding box center [211, 22] width 9 height 11
type input "100%"
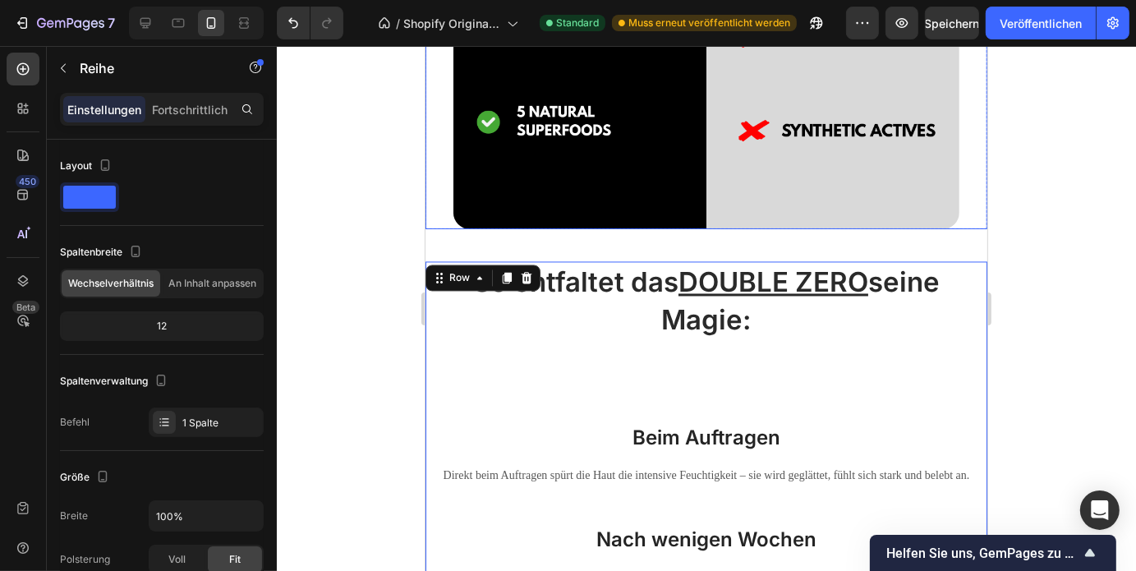
scroll to position [2877, 0]
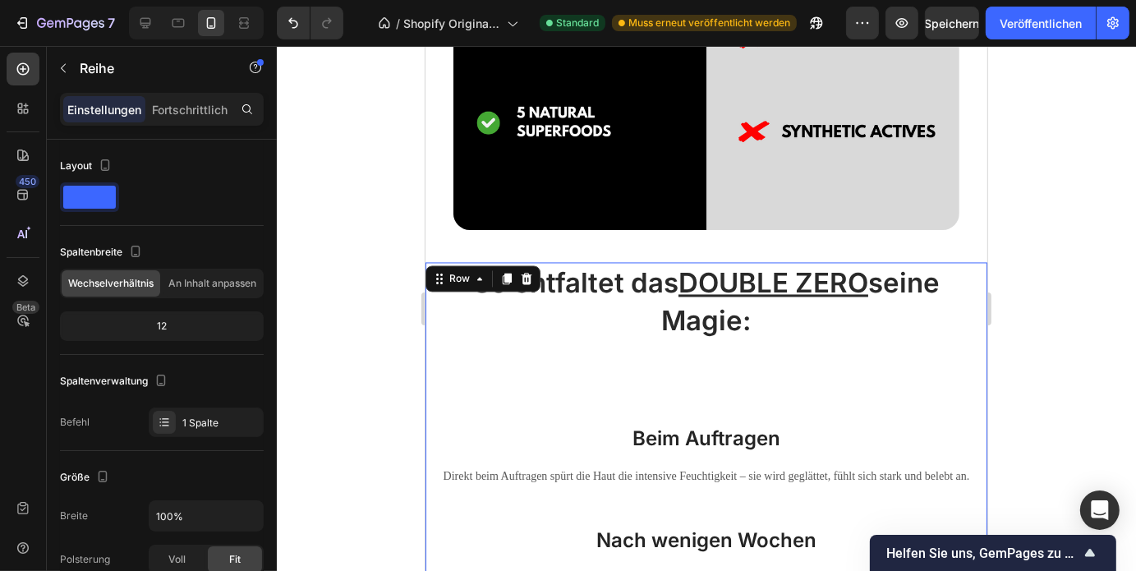
click at [1135, 334] on div at bounding box center [706, 308] width 859 height 525
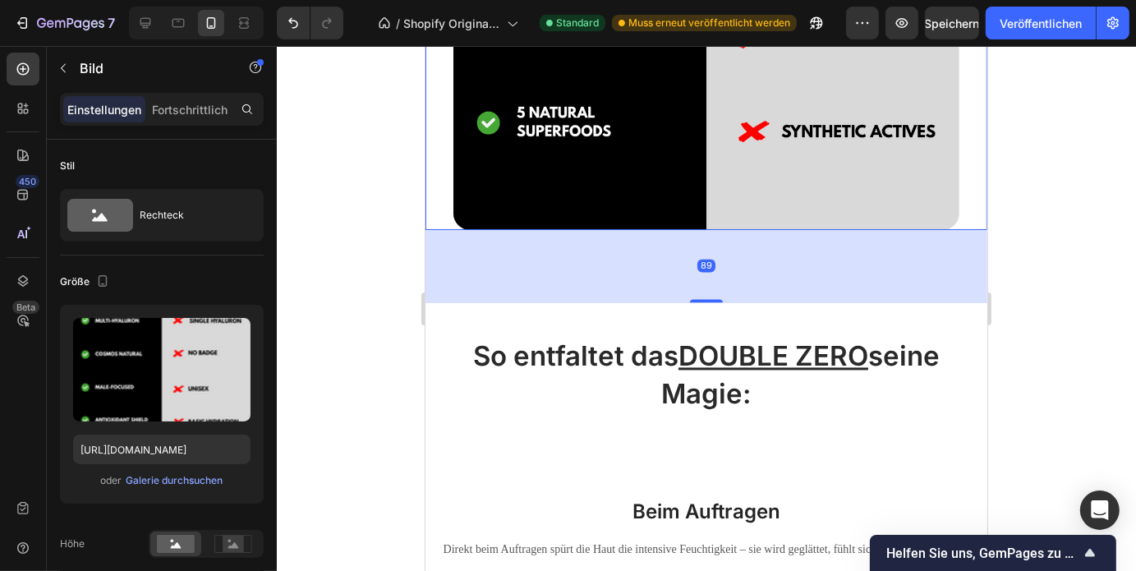
drag, startPoint x: 695, startPoint y: 209, endPoint x: 750, endPoint y: 284, distance: 92.8
click at [713, 299] on div at bounding box center [705, 300] width 33 height 3
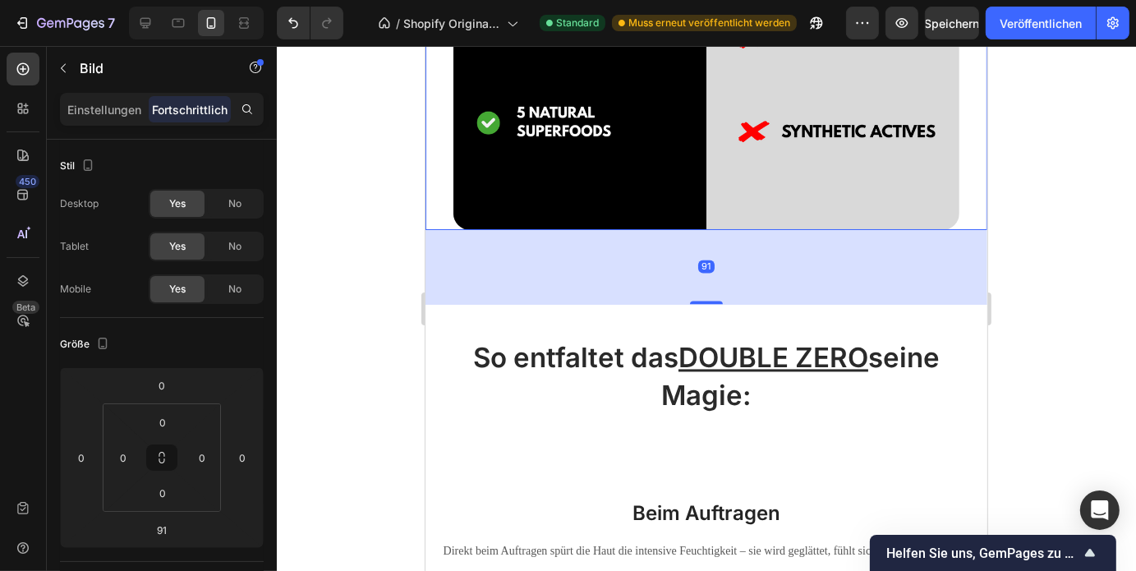
click at [1085, 305] on div at bounding box center [706, 308] width 859 height 525
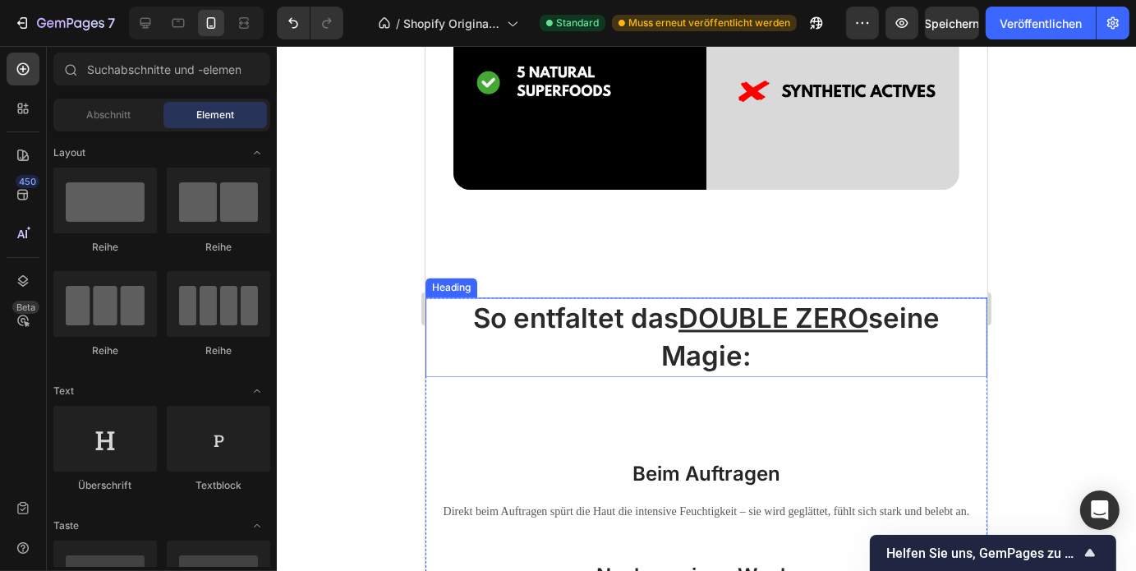
scroll to position [2899, 0]
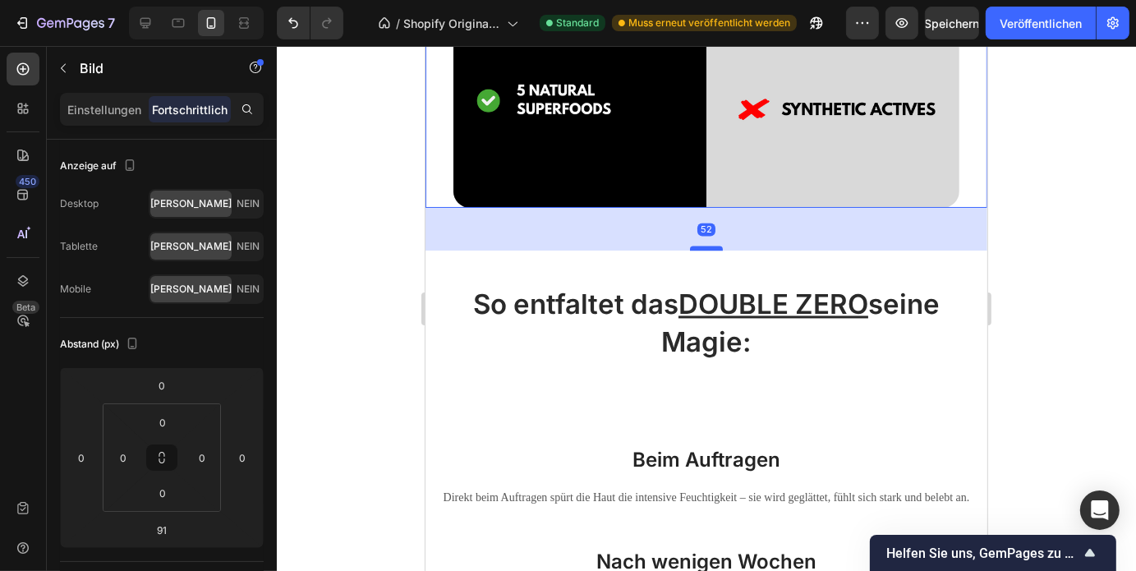
drag, startPoint x: 696, startPoint y: 264, endPoint x: 696, endPoint y: 232, distance: 32.0
click at [696, 245] on div at bounding box center [705, 247] width 33 height 5
type input "52"
click at [1117, 315] on div at bounding box center [706, 308] width 859 height 525
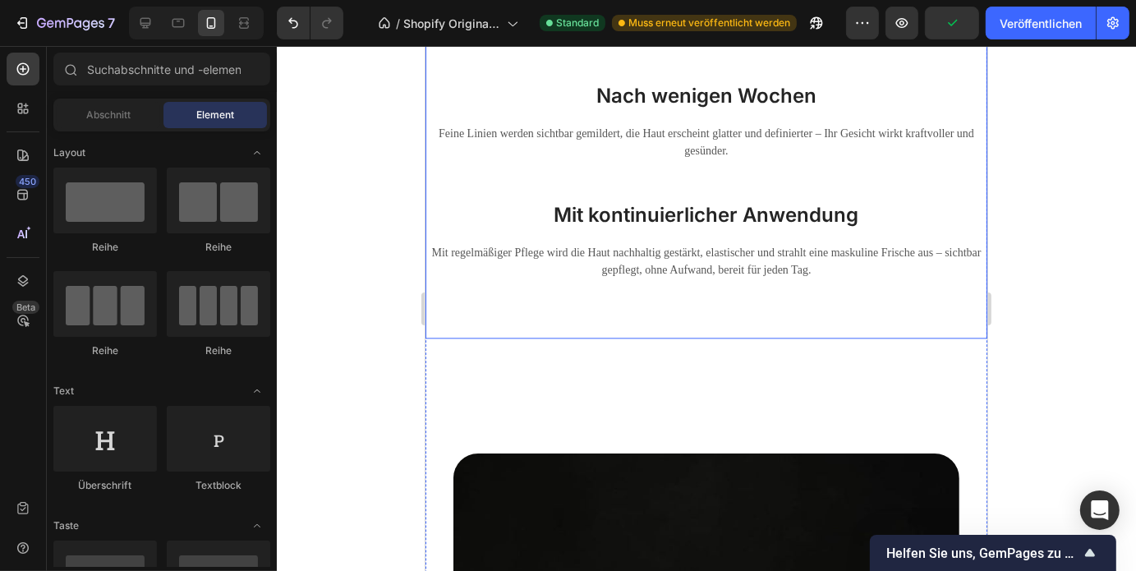
scroll to position [3452, 0]
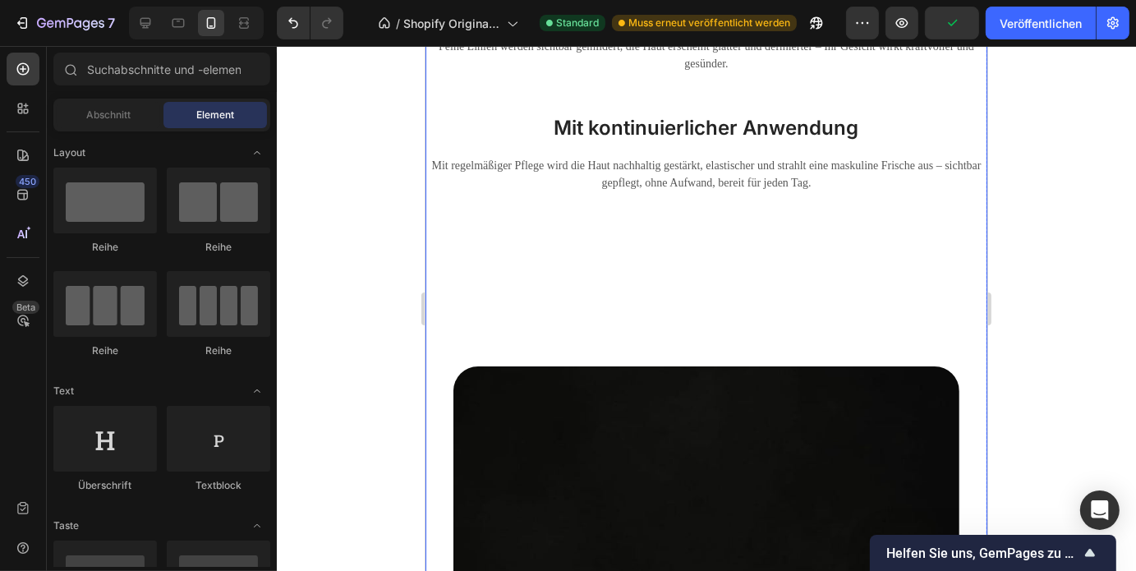
click at [711, 292] on div "So entfaltet das DOUBLE ZERO seine Magie: Heading Beim Auftragen Heading Direkt…" at bounding box center [706, 385] width 562 height 1310
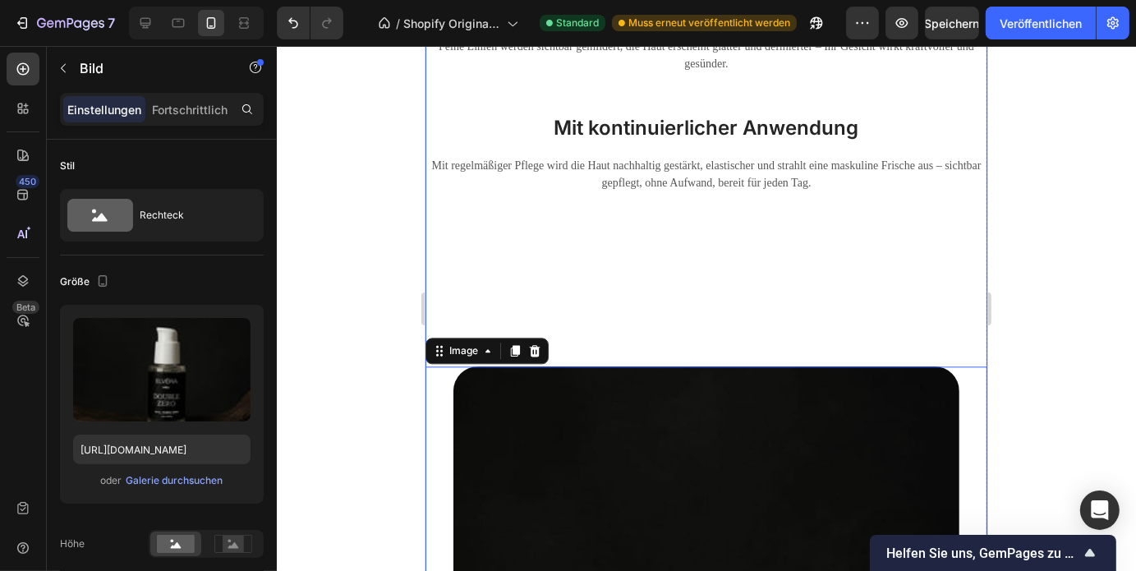
click at [609, 245] on div "So entfaltet das DOUBLE ZERO seine Magie: Heading Beim Auftragen Heading Direkt…" at bounding box center [706, 385] width 562 height 1310
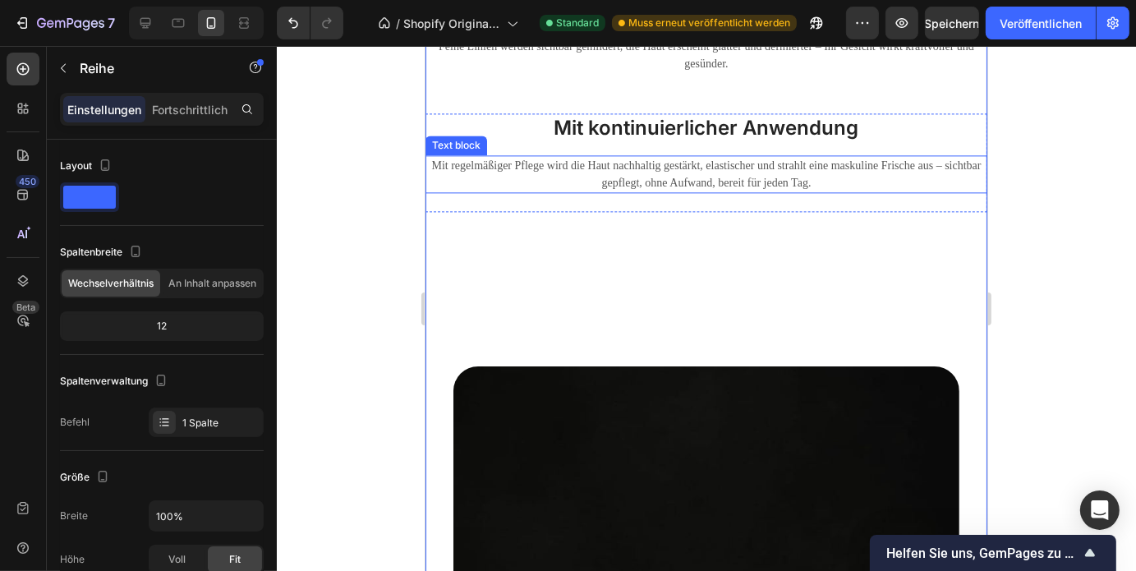
click at [595, 172] on p "Mit regelmäßiger Pflege wird die Haut nachhaltig gestärkt, elastischer und stra…" at bounding box center [705, 173] width 558 height 34
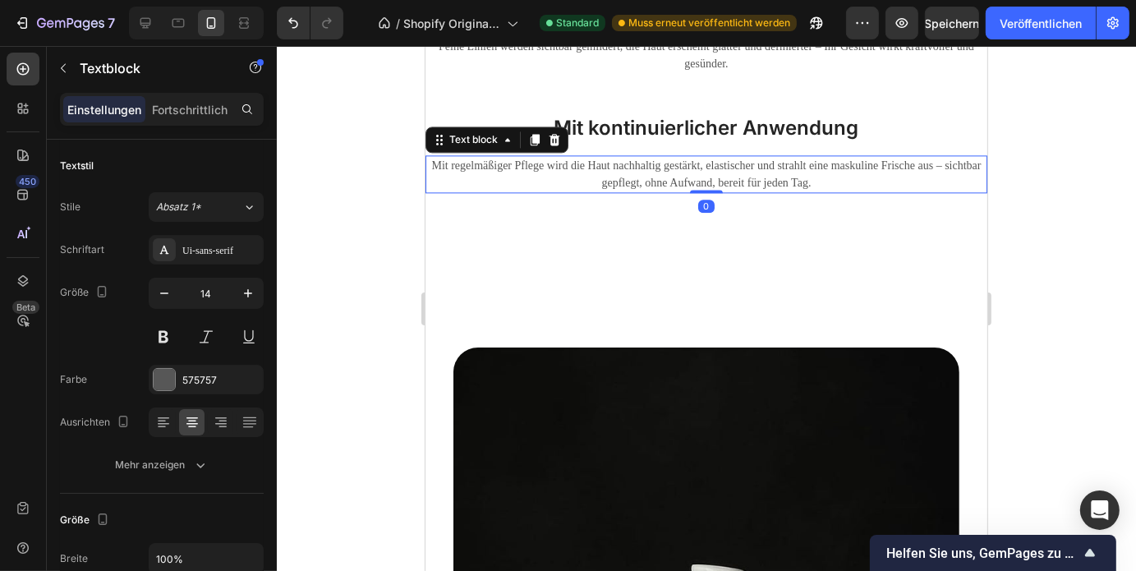
drag, startPoint x: 701, startPoint y: 193, endPoint x: 710, endPoint y: 159, distance: 35.5
click at [710, 159] on div "Mit regelmäßiger Pflege wird die Haut nachhaltig gestärkt, elastischer und stra…" at bounding box center [706, 173] width 562 height 38
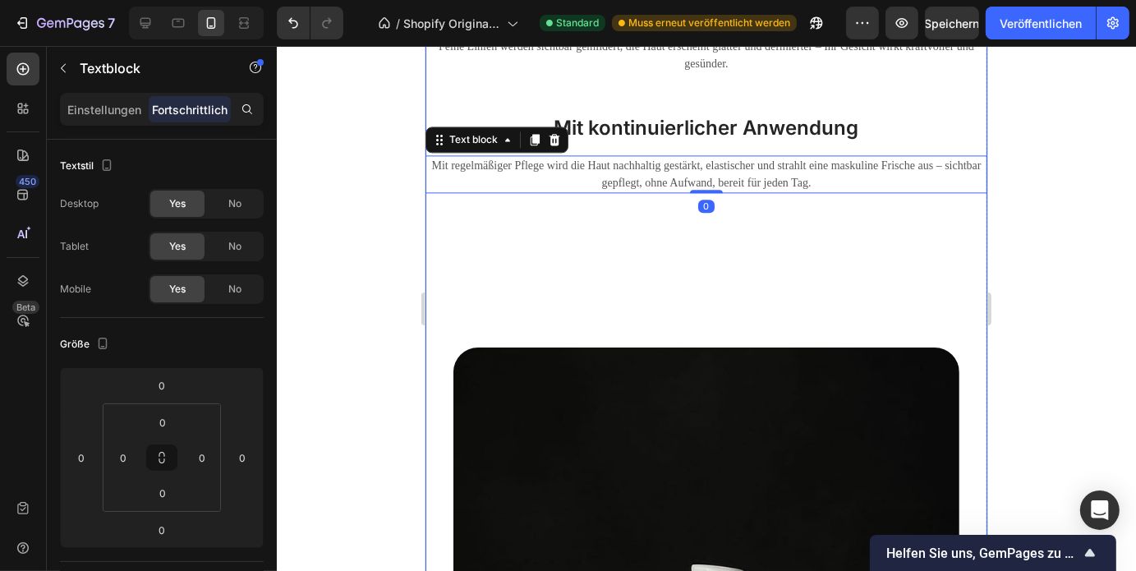
click at [744, 228] on div "So entfaltet das DOUBLE ZERO seine Magie: Heading Beim Auftragen Heading Direkt…" at bounding box center [706, 375] width 562 height 1291
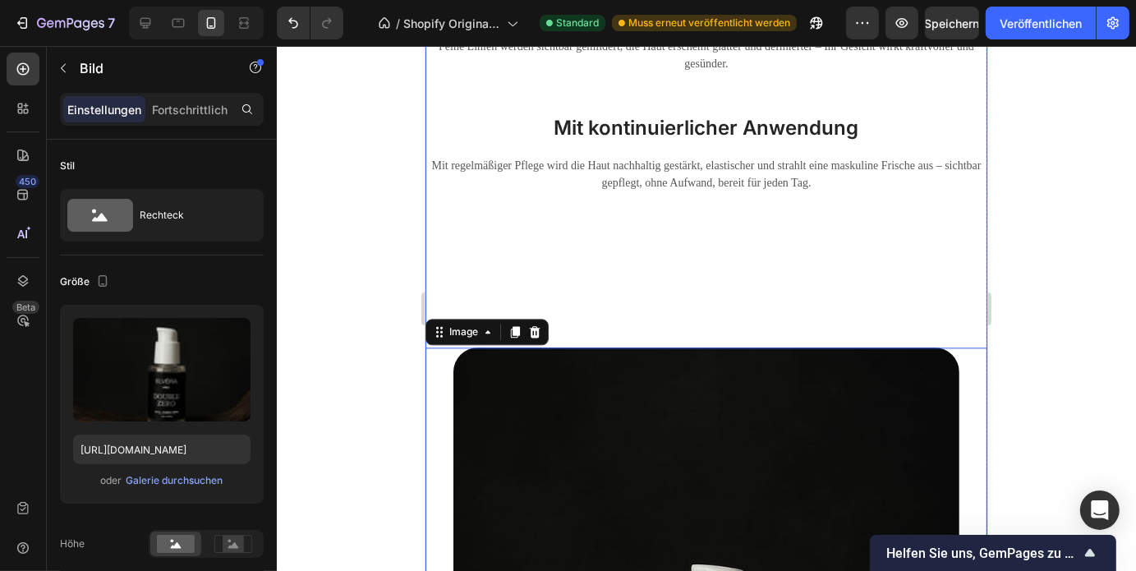
click at [635, 301] on div "So entfaltet das DOUBLE ZERO seine Magie: Heading Beim Auftragen Heading Direkt…" at bounding box center [706, 375] width 562 height 1291
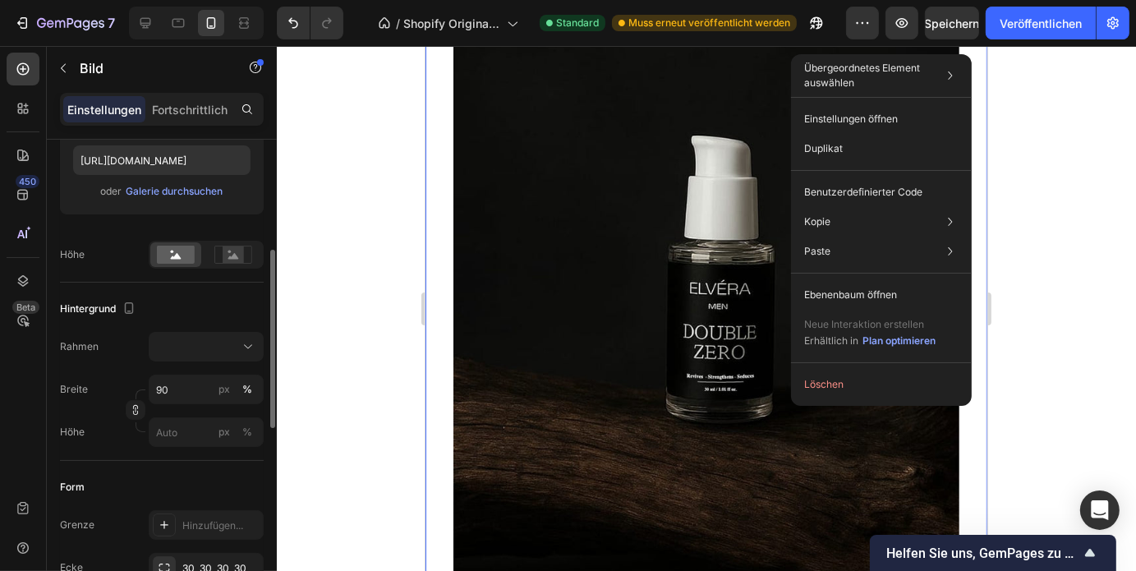
scroll to position [291, 0]
click at [141, 26] on icon at bounding box center [145, 23] width 16 height 16
type input "https://cdn.shopify.com/s/files/1/0938/1003/3023/files/gempages_580888896435389…"
type input "50"
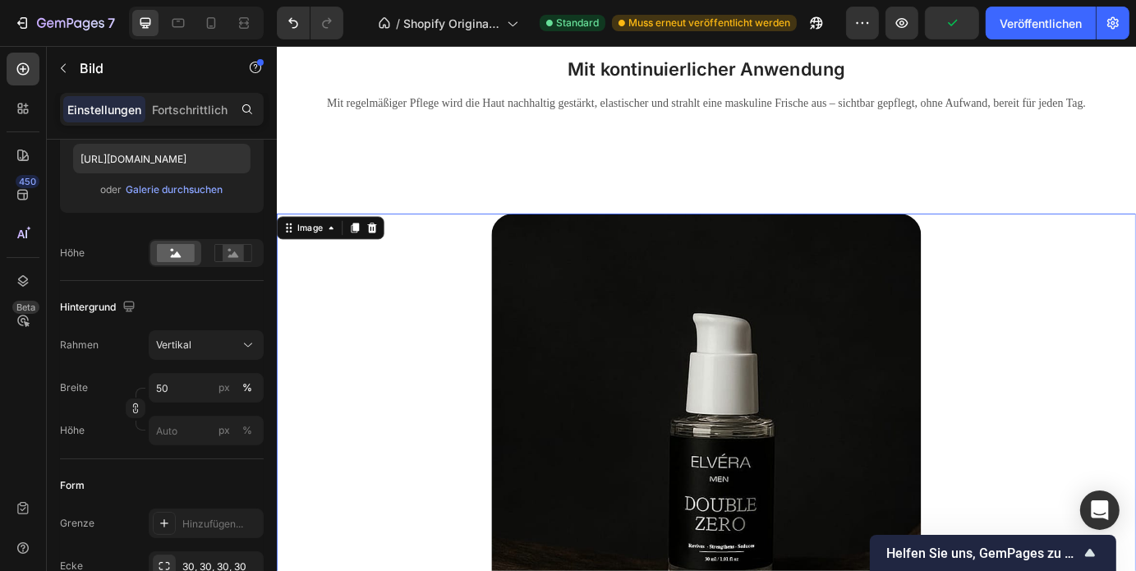
scroll to position [3301, 0]
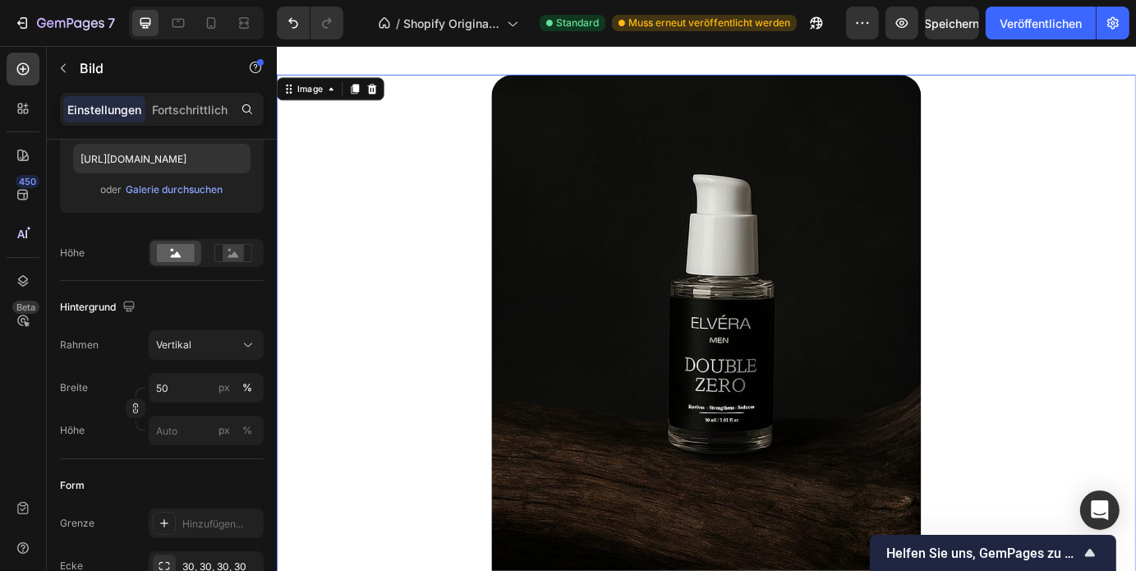
scroll to position [3562, 0]
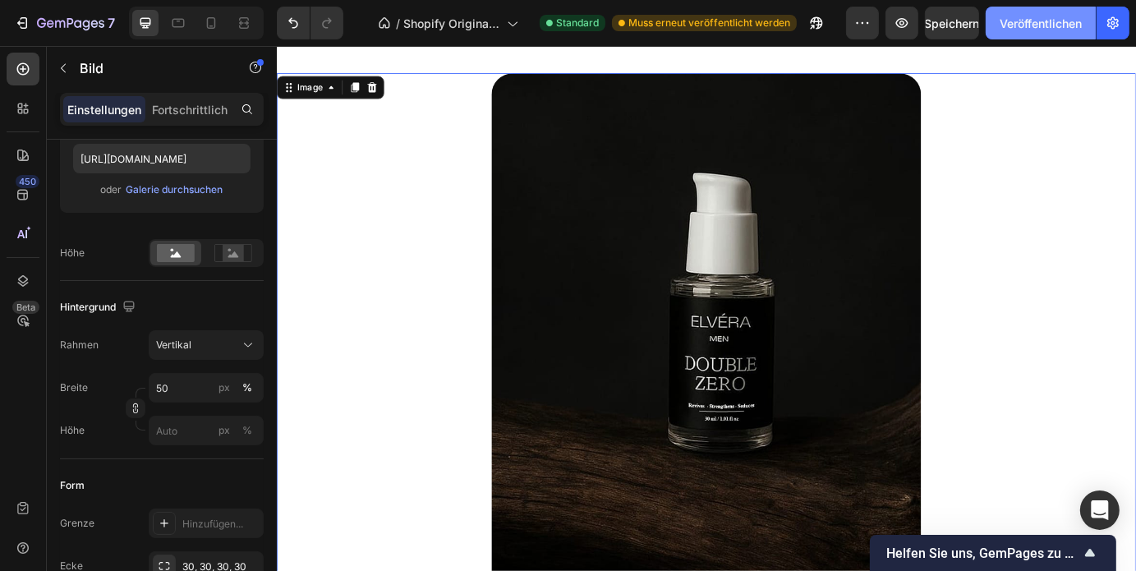
click at [1027, 16] on font "Veröffentlichen" at bounding box center [1040, 23] width 82 height 14
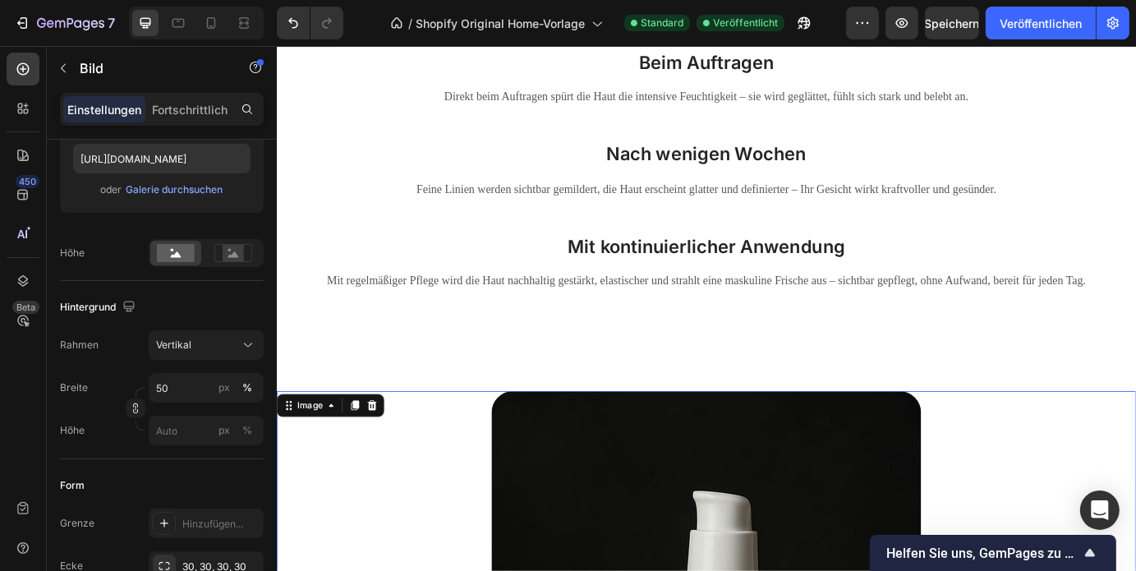
scroll to position [3329, 0]
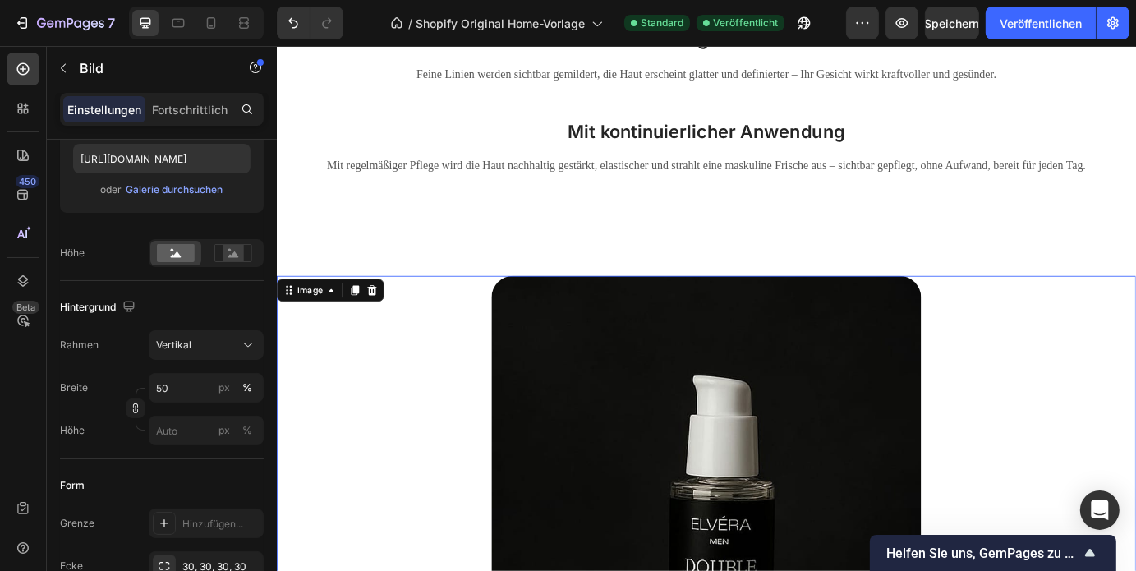
click at [655, 274] on div "So entfaltet das DOUBLE ZERO seine Magie: Heading Beim Auftragen Heading Direkt…" at bounding box center [769, 385] width 986 height 1161
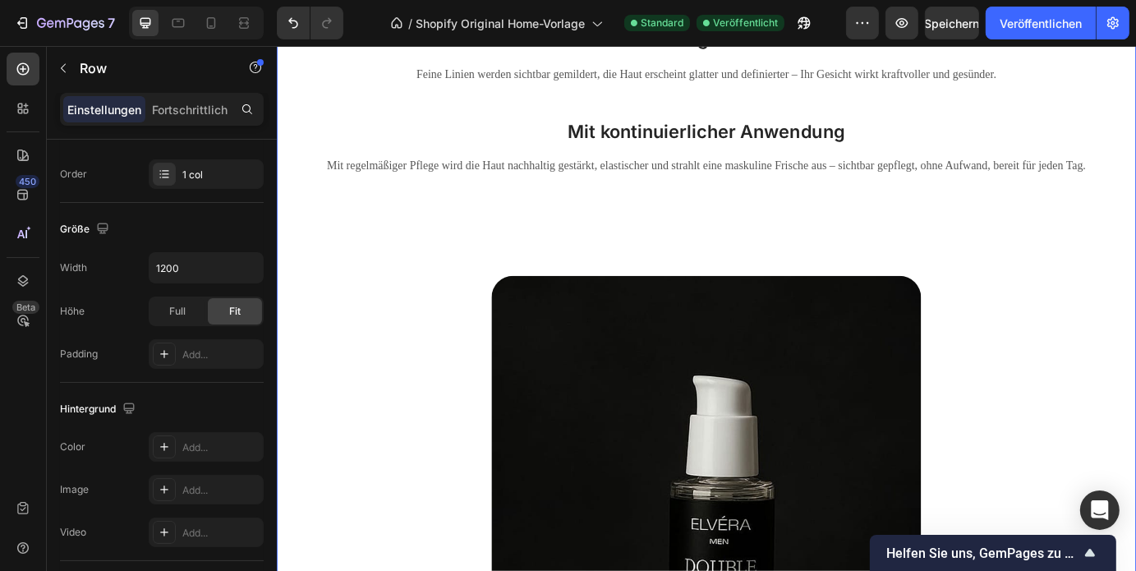
scroll to position [0, 0]
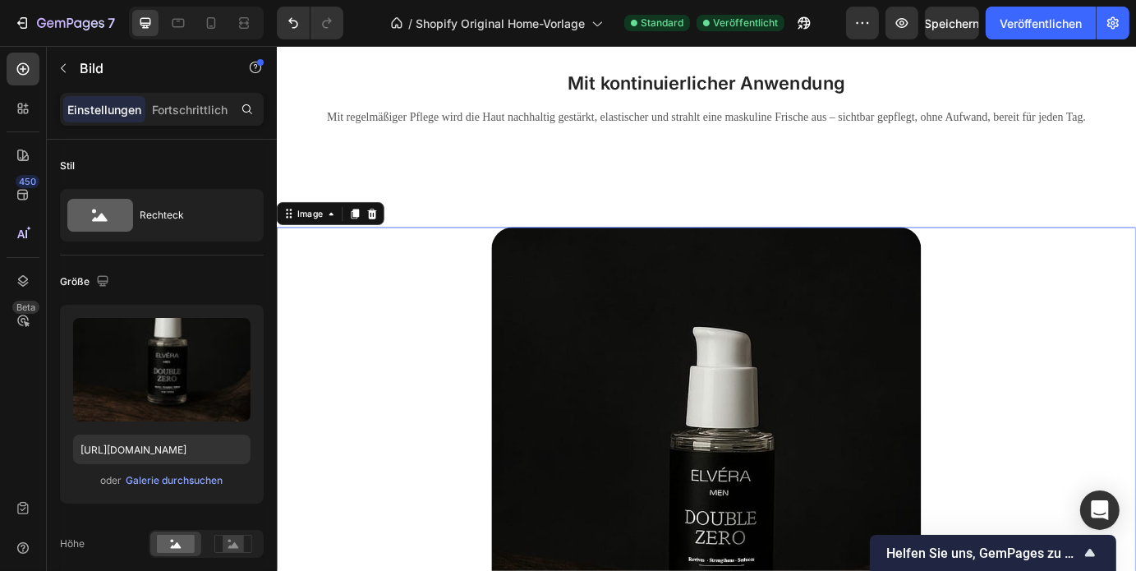
scroll to position [3386, 0]
click at [705, 225] on div "So entfaltet das DOUBLE ZERO seine Magie: Heading Beim Auftragen Heading Direkt…" at bounding box center [769, 329] width 986 height 1161
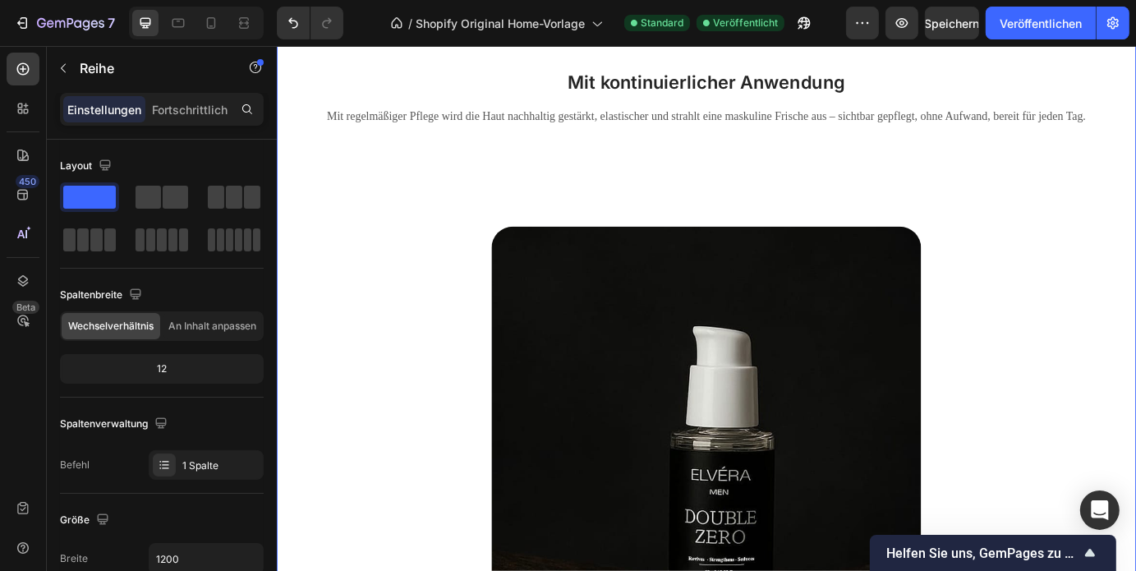
click at [456, 183] on div "So entfaltet das DOUBLE ZERO seine Magie: Heading Beim Auftragen Heading Direkt…" at bounding box center [769, 329] width 986 height 1161
click at [654, 158] on div "So entfaltet das DOUBLE ZERO seine Magie: Heading Beim Auftragen Heading Direkt…" at bounding box center [769, 329] width 986 height 1161
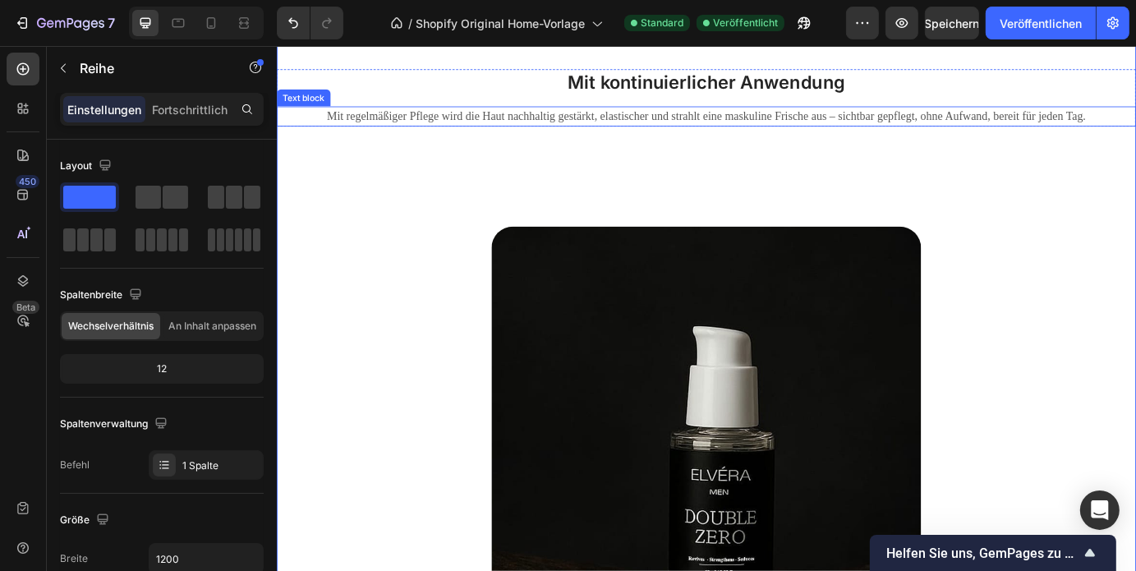
click at [758, 136] on div "Mit regelmäßiger Pflege wird die Haut nachhaltig gestärkt, elastischer und stra…" at bounding box center [769, 125] width 986 height 23
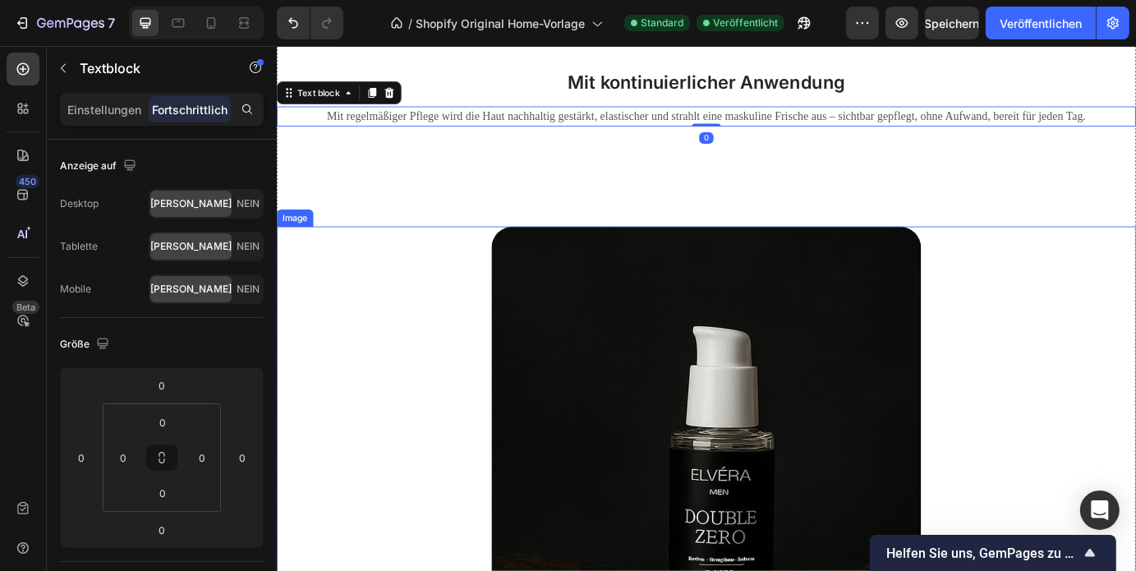
click at [732, 290] on img at bounding box center [768, 580] width 493 height 657
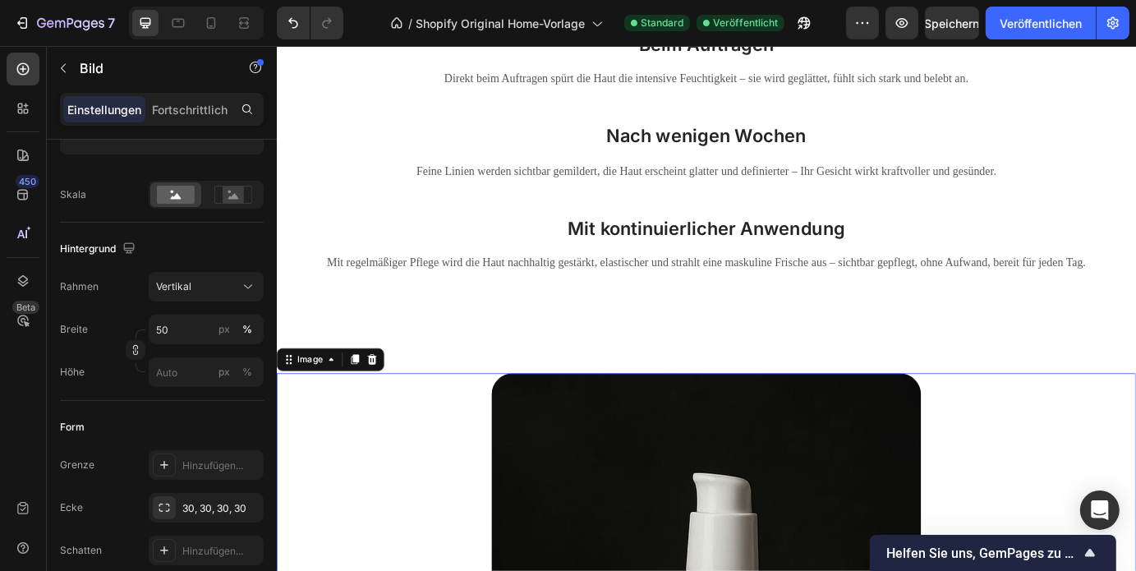
scroll to position [3138, 0]
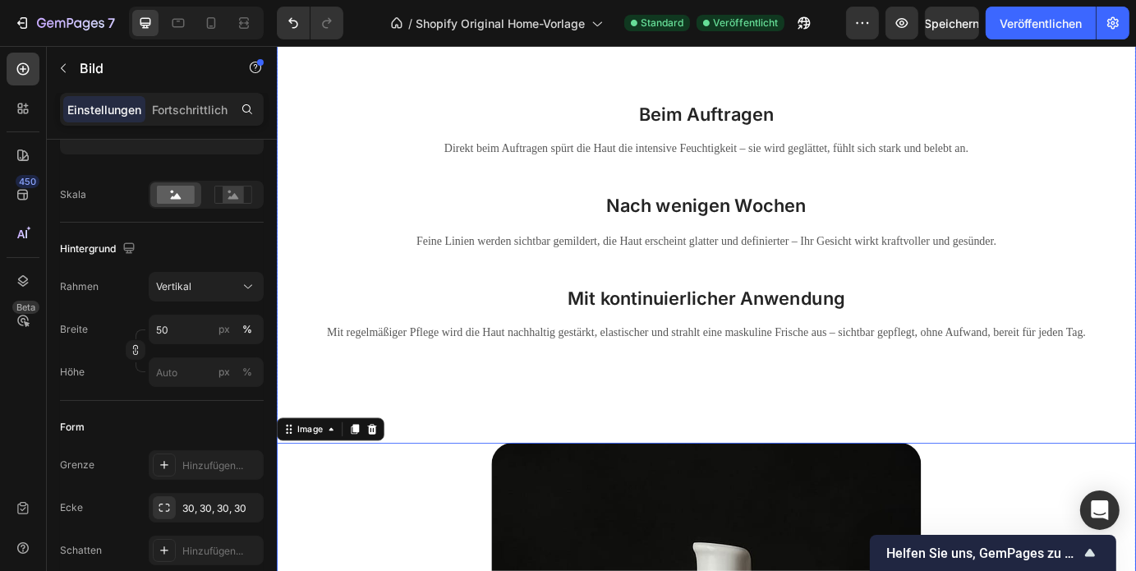
click at [534, 464] on div "So entfaltet das DOUBLE ZERO seine Magie: Heading Beim Auftragen Heading Direkt…" at bounding box center [769, 577] width 986 height 1161
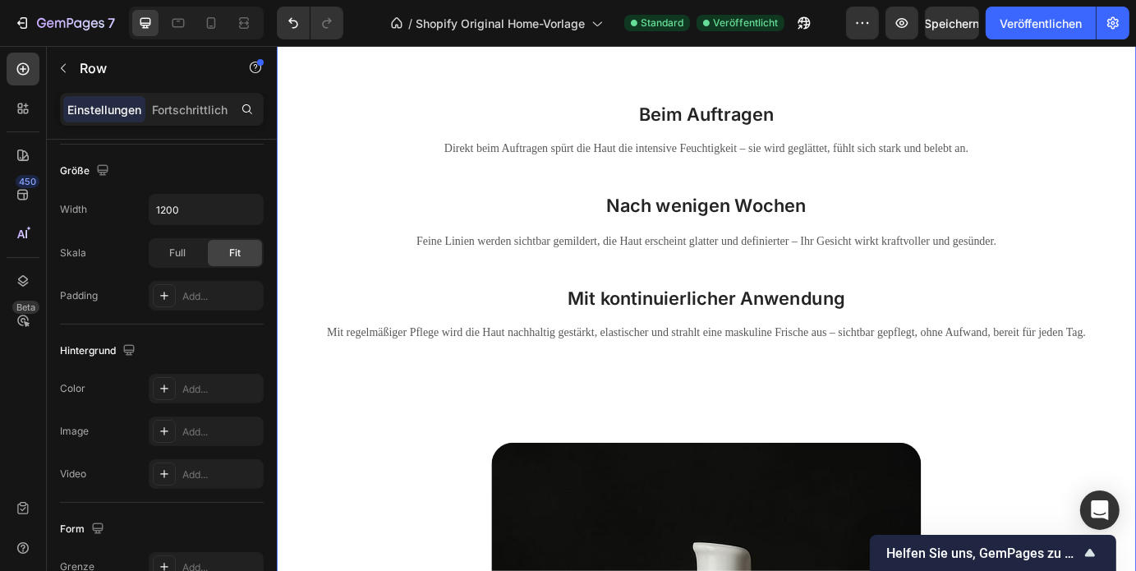
scroll to position [0, 0]
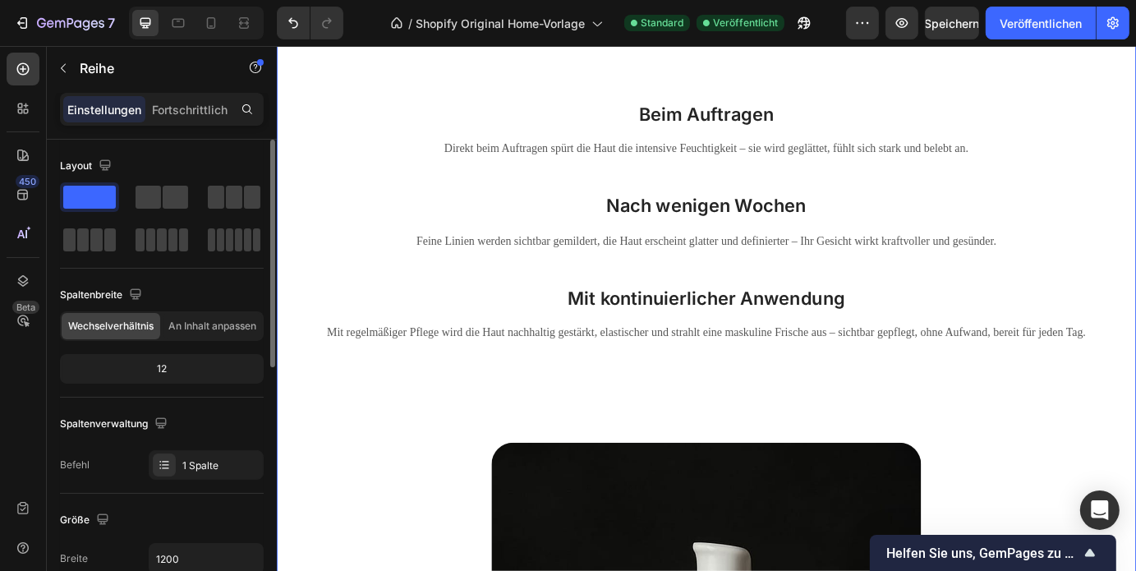
click at [413, 422] on div "So entfaltet das DOUBLE ZERO seine Magie: Heading Beim Auftragen Heading Direkt…" at bounding box center [769, 577] width 986 height 1161
click at [372, 386] on div "So entfaltet das DOUBLE ZERO seine Magie: Heading Beim Auftragen Heading Direkt…" at bounding box center [769, 577] width 986 height 1161
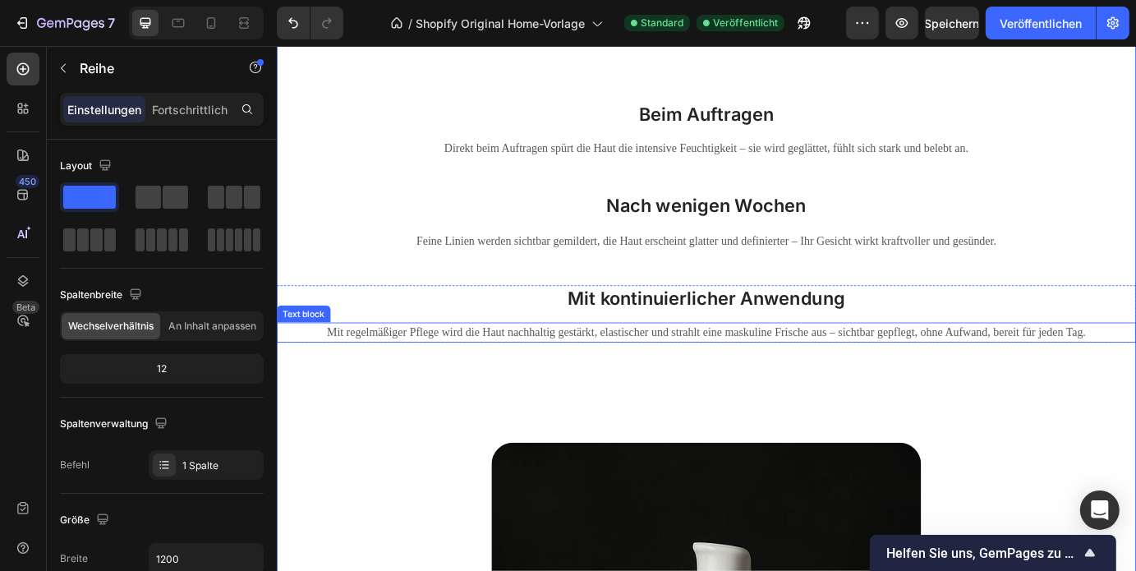
click at [319, 379] on p "Mit regelmäßiger Pflege wird die Haut nachhaltig gestärkt, elastischer und stra…" at bounding box center [769, 374] width 982 height 20
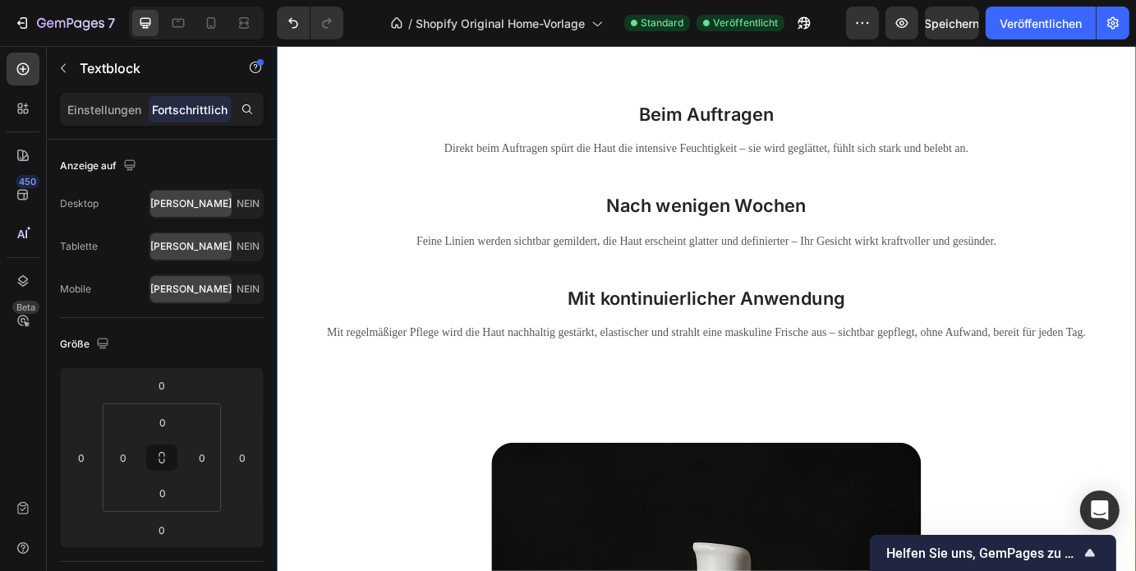
click at [714, 407] on div "So entfaltet das DOUBLE ZERO seine Magie: Heading Beim Auftragen Heading Direkt…" at bounding box center [769, 577] width 986 height 1161
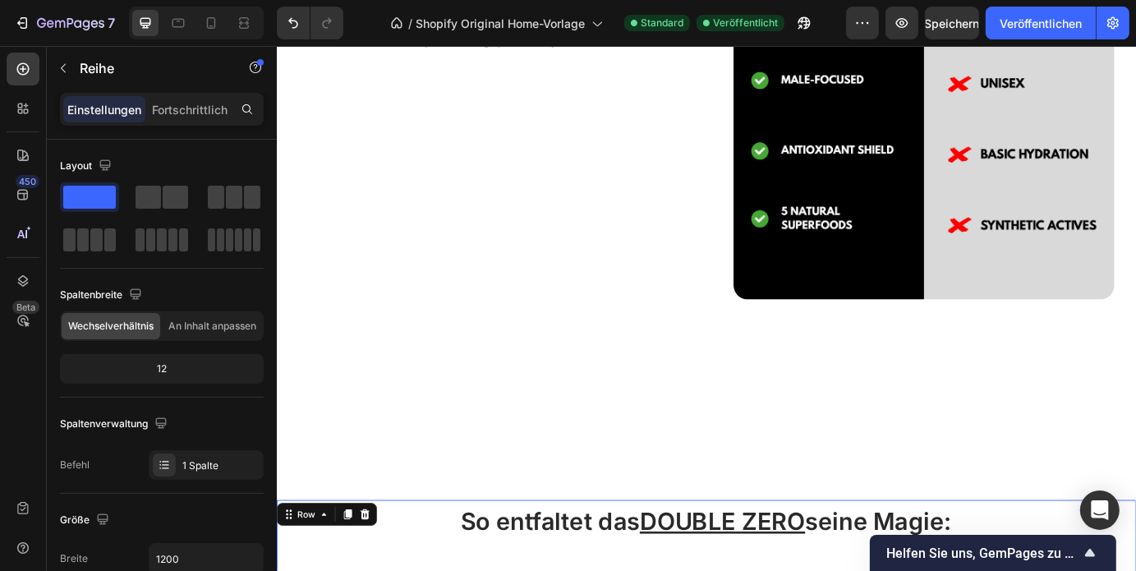
scroll to position [2563, 0]
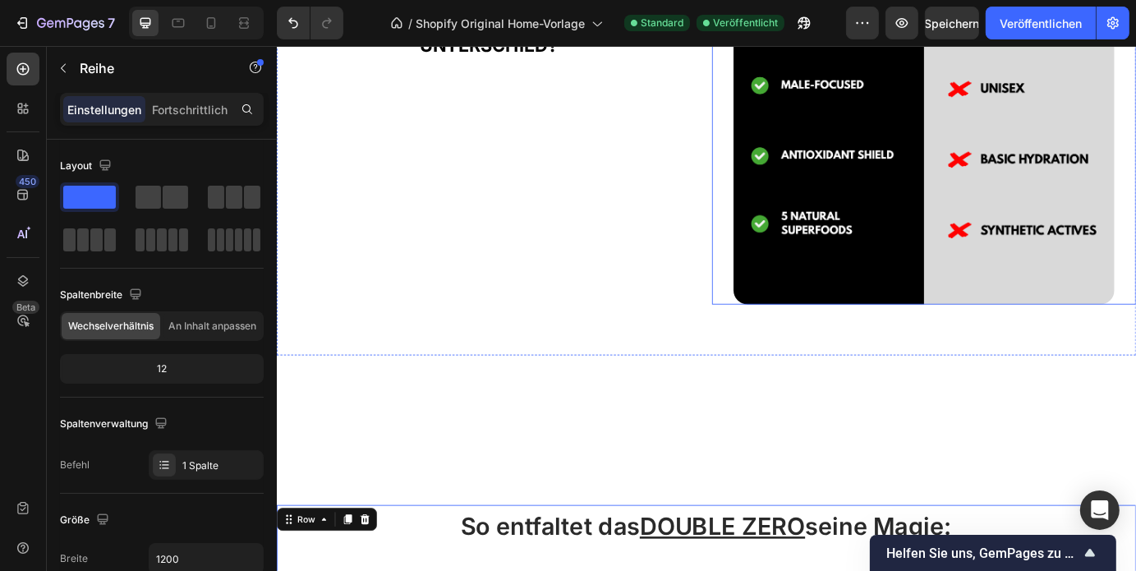
click at [976, 240] on img at bounding box center [1019, 47] width 438 height 590
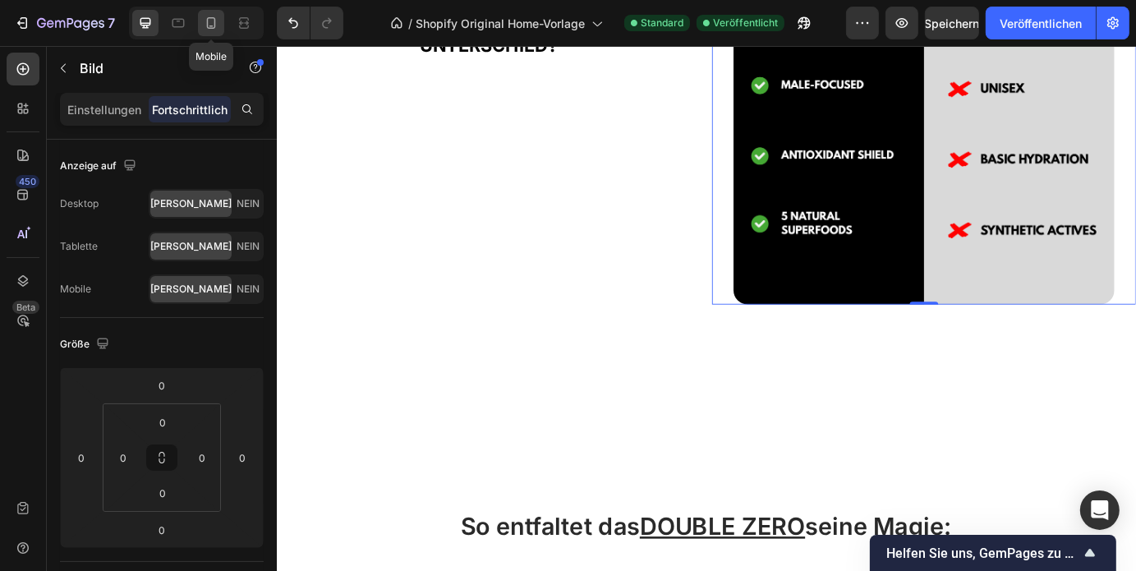
click at [219, 21] on div at bounding box center [211, 23] width 26 height 26
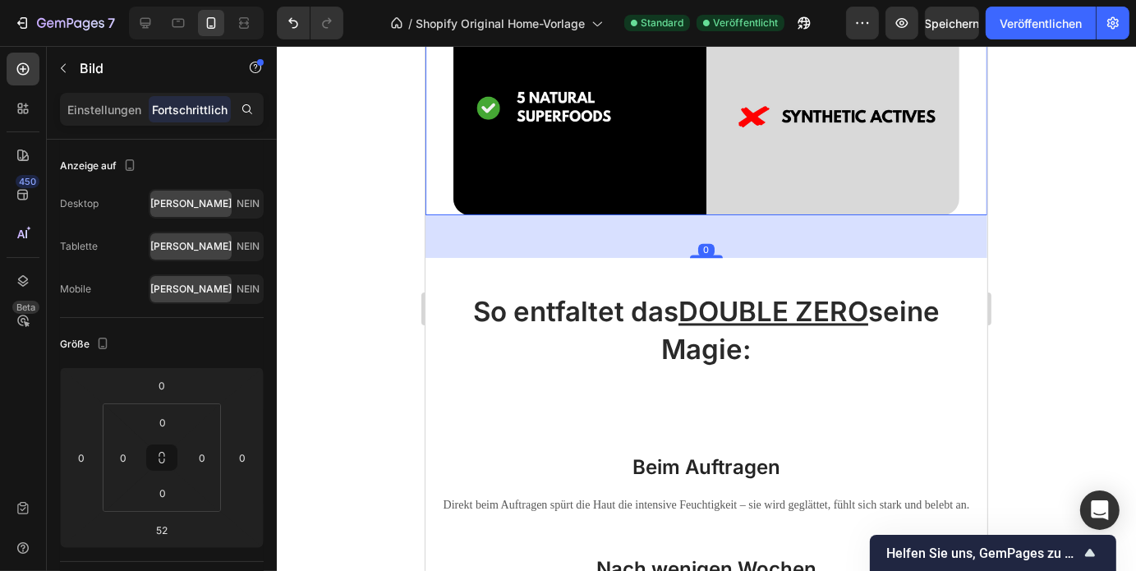
scroll to position [2902, 0]
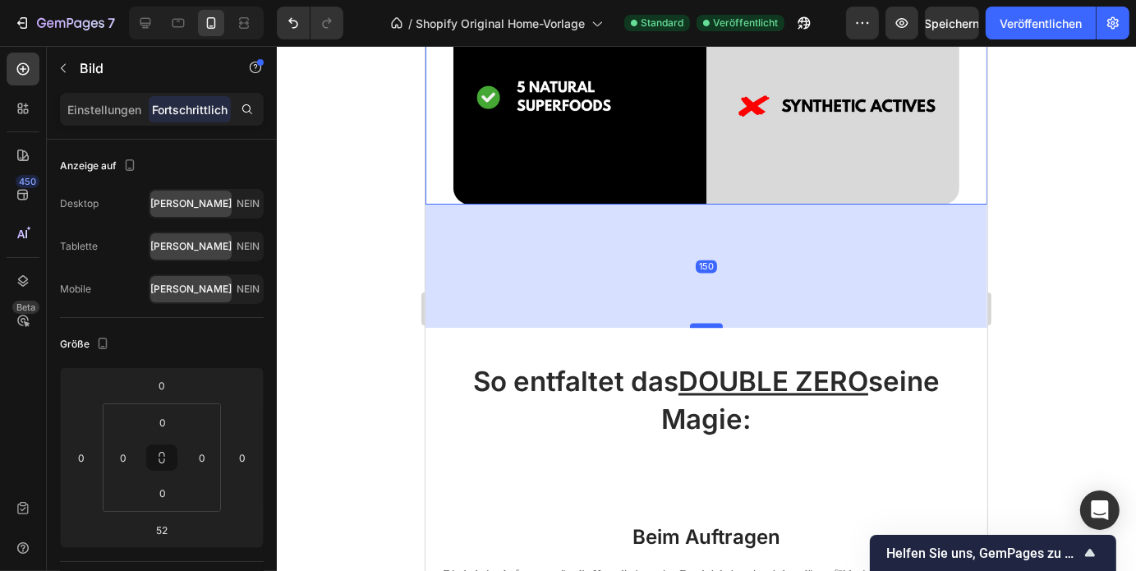
drag, startPoint x: 695, startPoint y: 230, endPoint x: 692, endPoint y: 310, distance: 80.6
click at [692, 322] on div at bounding box center [705, 324] width 33 height 5
type input "150"
click at [414, 360] on div at bounding box center [706, 308] width 859 height 525
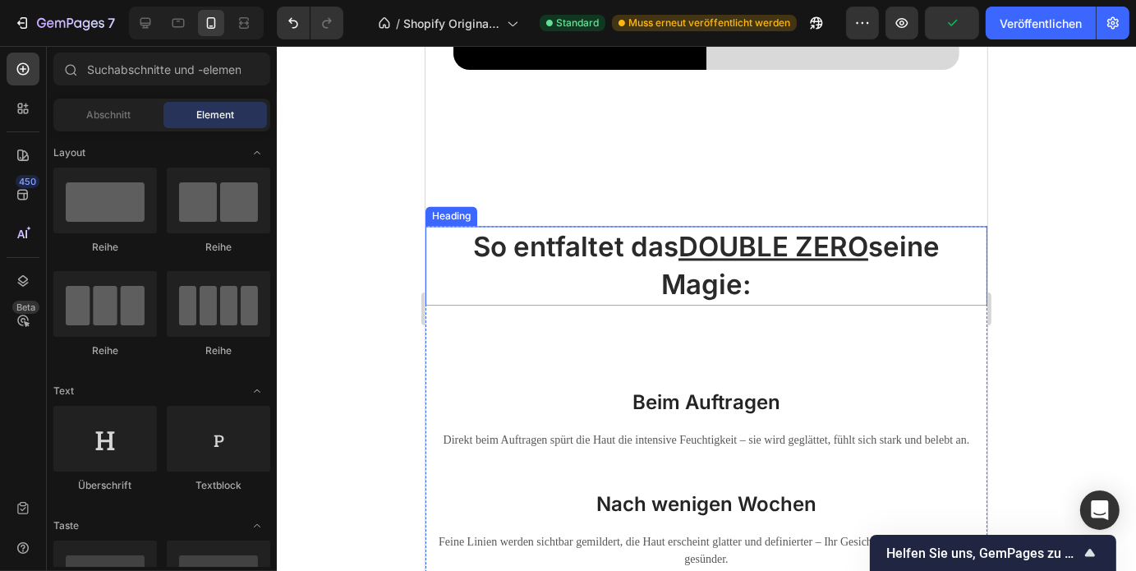
scroll to position [3035, 0]
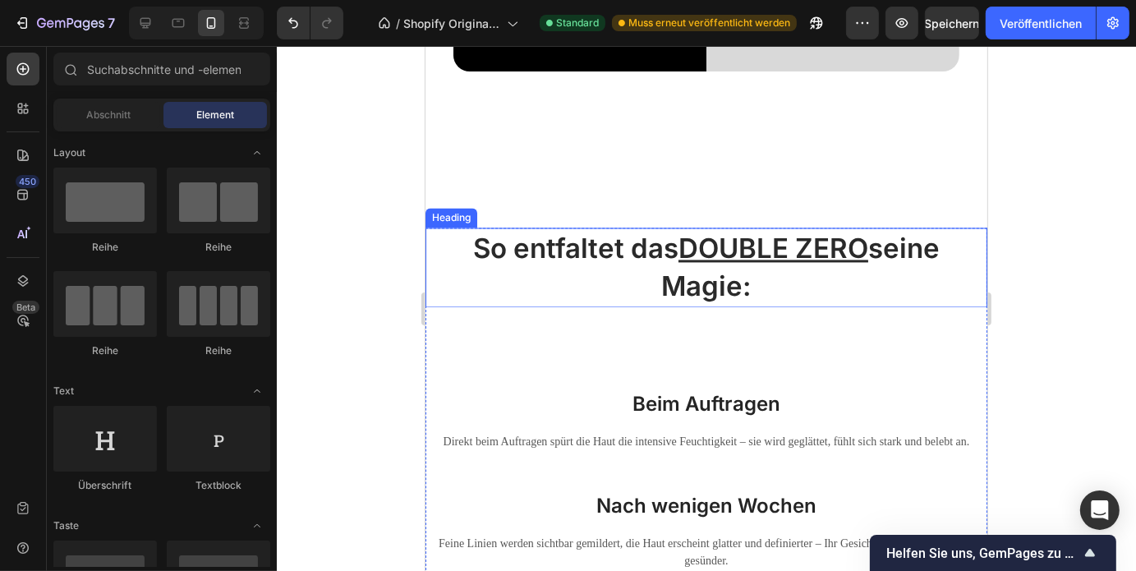
drag, startPoint x: 774, startPoint y: 282, endPoint x: 759, endPoint y: 248, distance: 37.1
click at [759, 248] on h2 "So entfaltet das DOUBLE ZERO seine Magie:" at bounding box center [706, 267] width 562 height 80
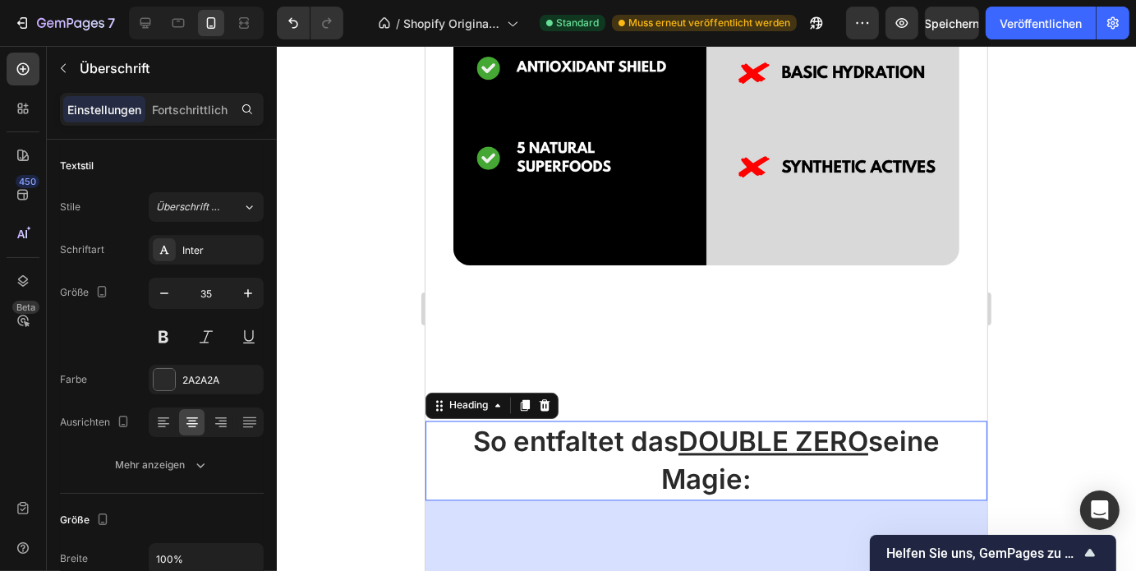
scroll to position [2842, 0]
click at [1030, 366] on div at bounding box center [706, 308] width 859 height 525
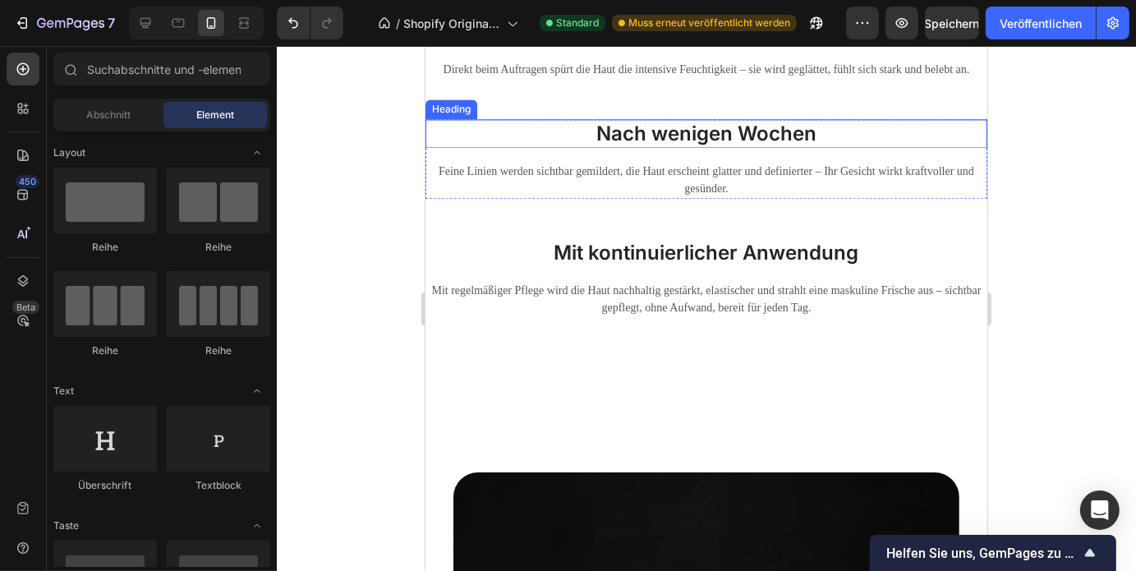
scroll to position [3469, 0]
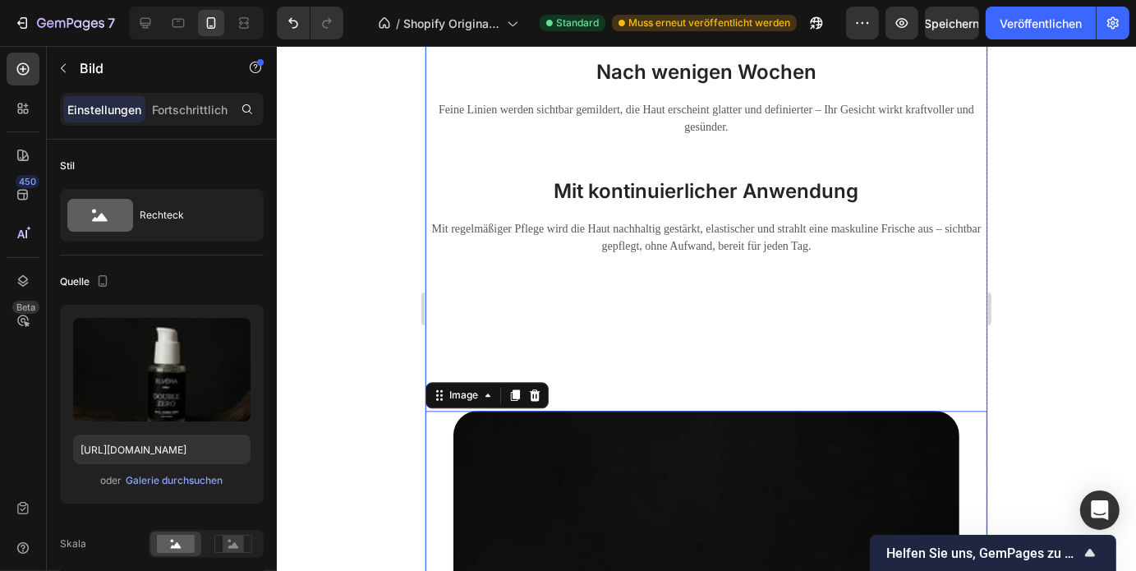
click at [700, 345] on div "So entfaltet das DOUBLE ZERO seine Magie: Heading Beim Auftragen Heading Direkt…" at bounding box center [706, 438] width 562 height 1291
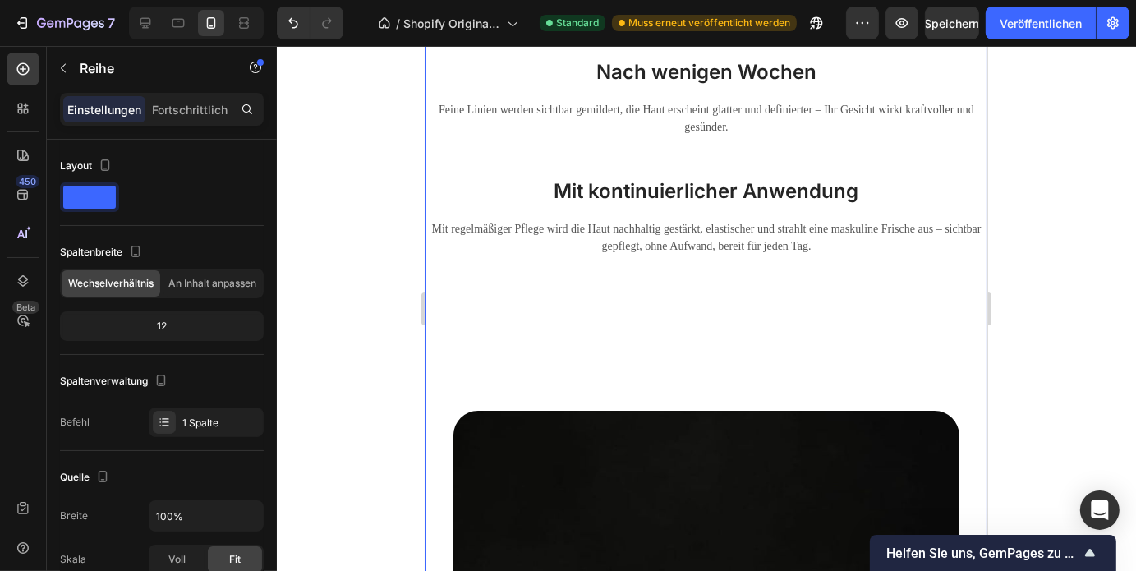
click at [686, 356] on div "So entfaltet das DOUBLE ZERO seine Magie: Heading Beim Auftragen Heading Direkt…" at bounding box center [706, 438] width 562 height 1291
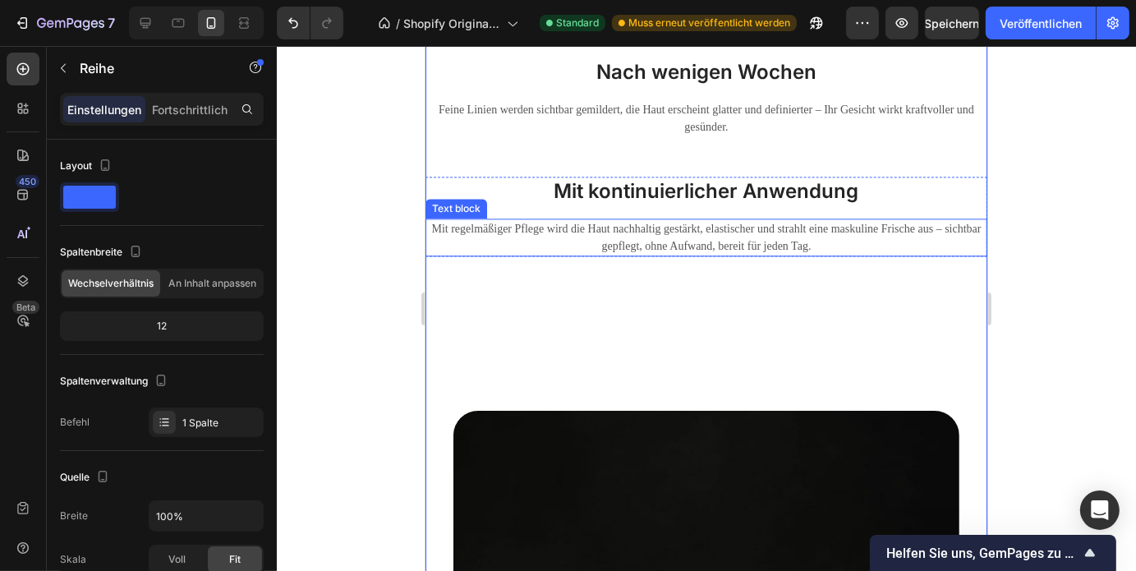
click at [568, 226] on p "Mit regelmäßiger Pflege wird die Haut nachhaltig gestärkt, elastischer und stra…" at bounding box center [705, 236] width 558 height 34
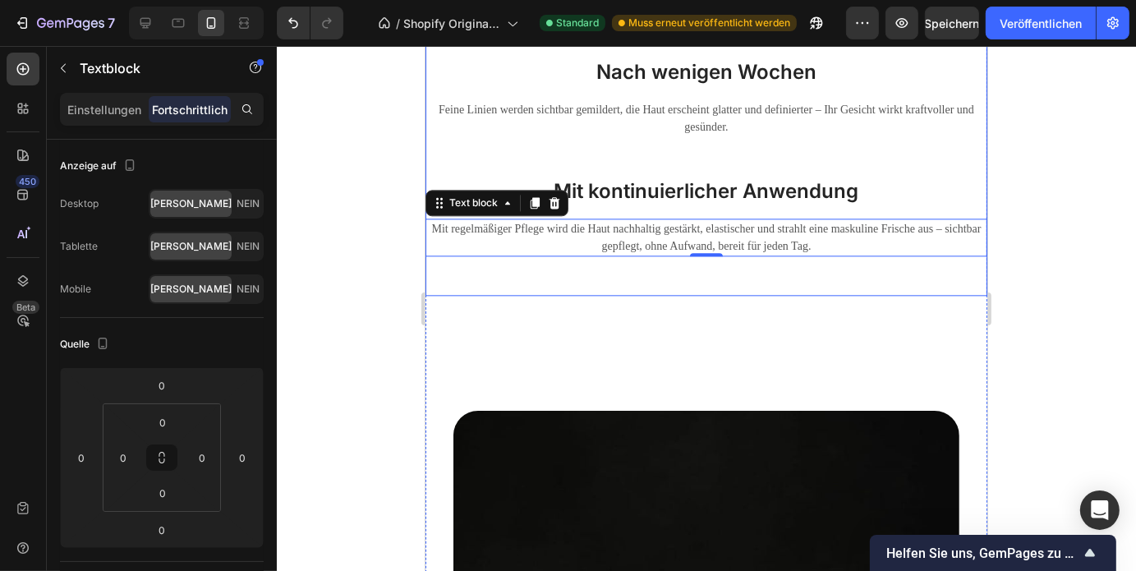
click at [706, 261] on div "So entfaltet das DOUBLE ZERO seine Magie: Heading Beim Auftragen Heading Direkt…" at bounding box center [706, 44] width 562 height 503
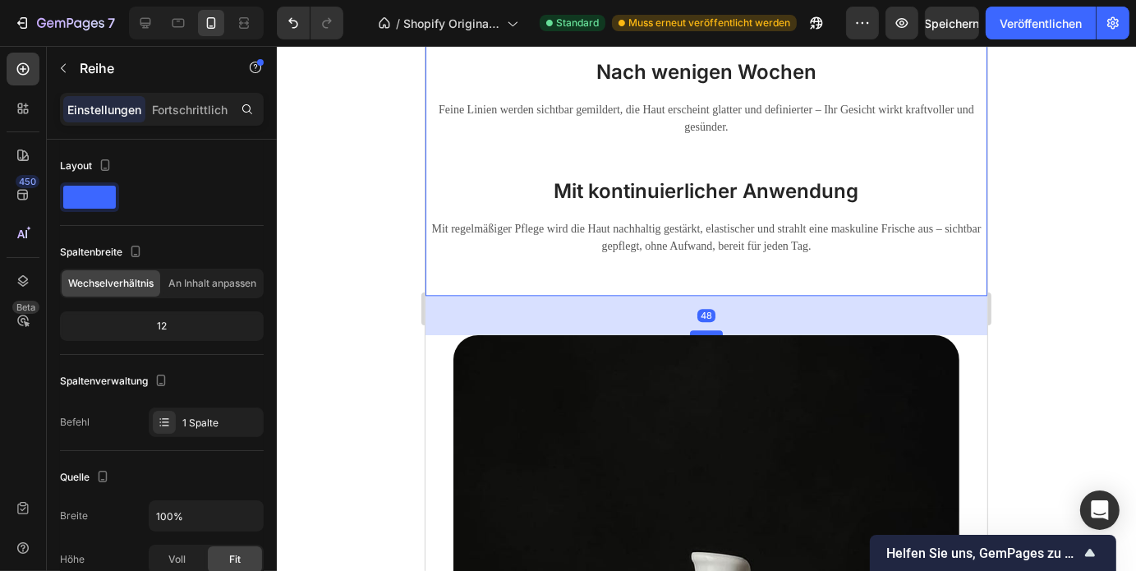
drag, startPoint x: 705, startPoint y: 391, endPoint x: 692, endPoint y: 315, distance: 76.7
click at [692, 329] on div at bounding box center [705, 331] width 33 height 5
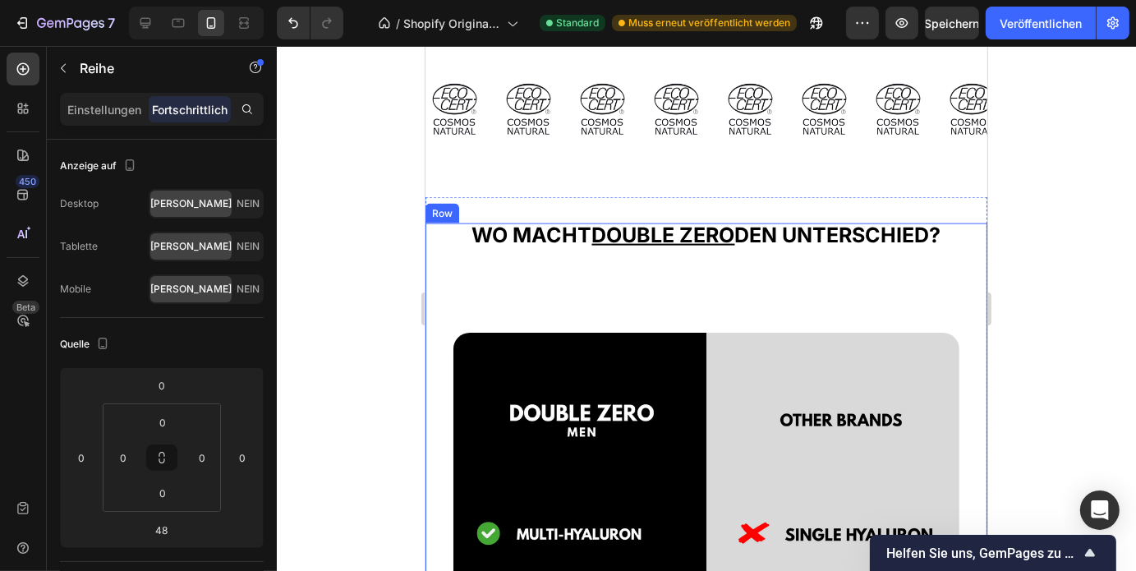
scroll to position [1957, 0]
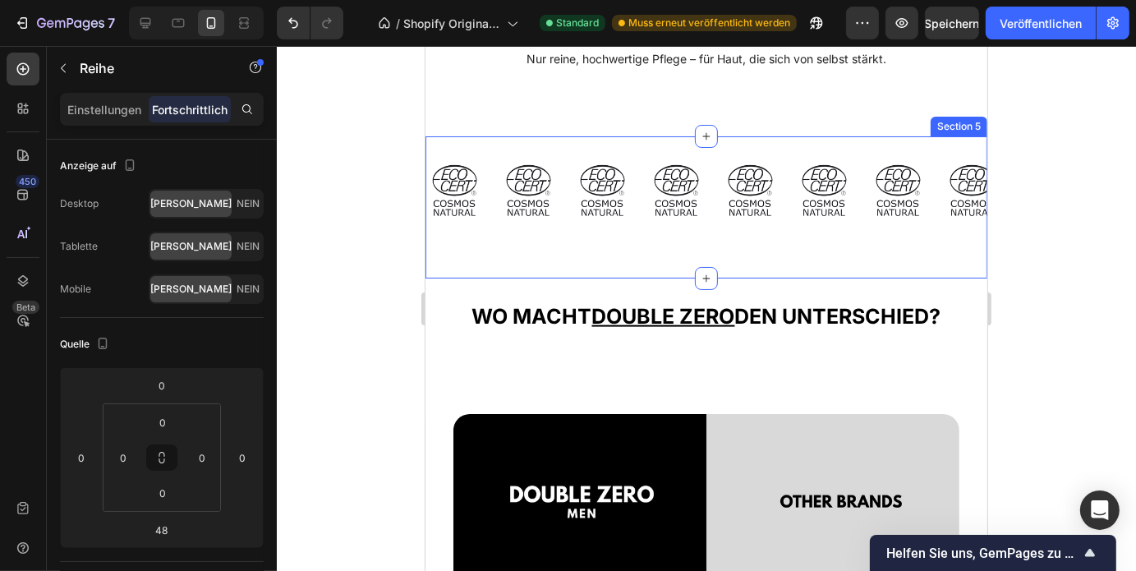
click at [785, 276] on div "Image Image Image Image Image Image Image Image Image Image Image Image Image I…" at bounding box center [706, 207] width 562 height 142
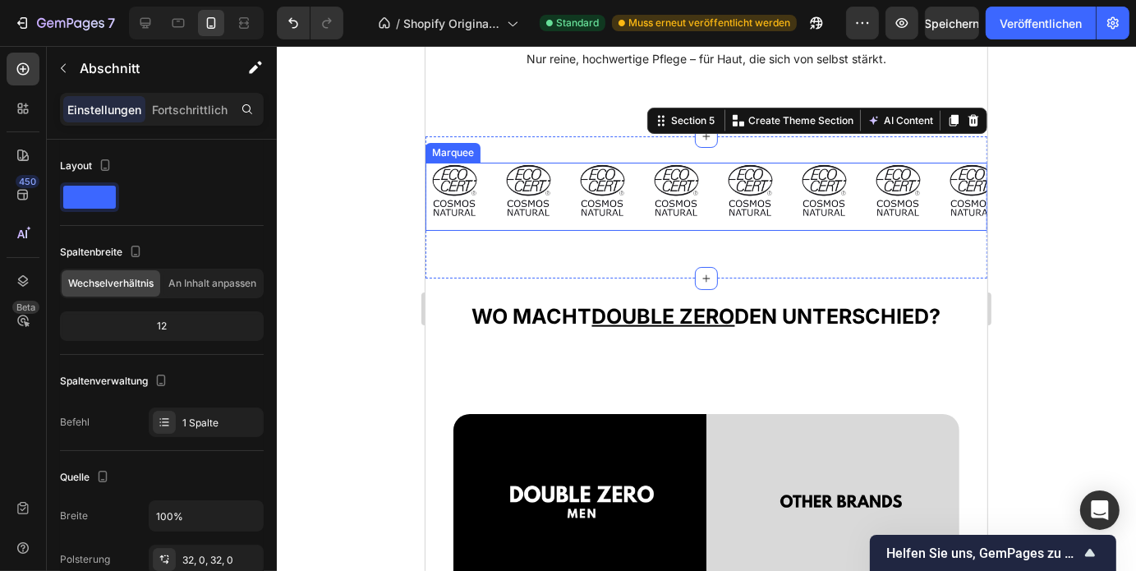
click at [672, 220] on img at bounding box center [675, 191] width 57 height 58
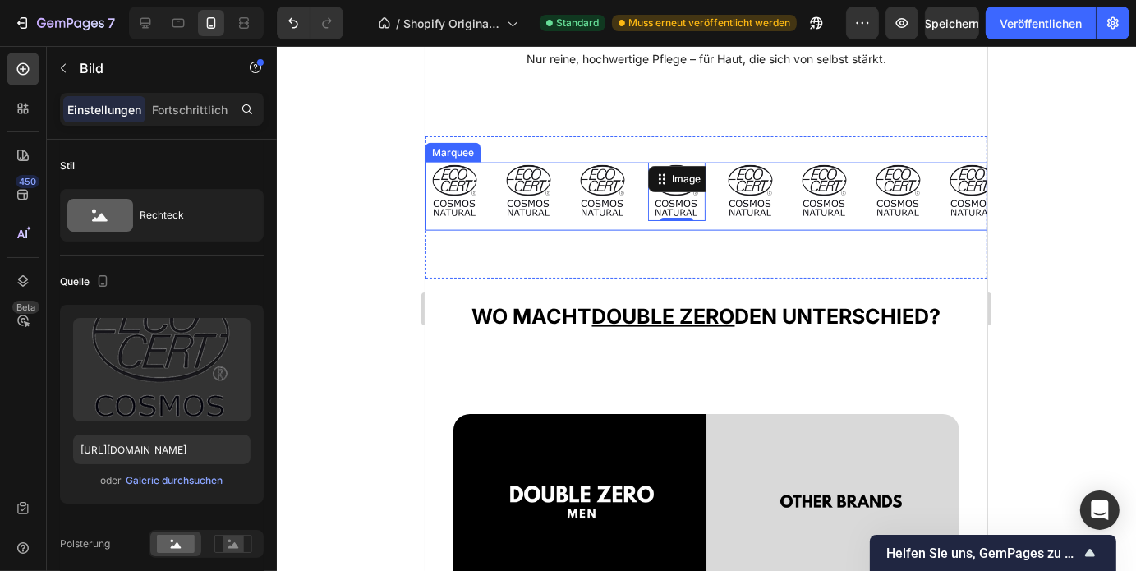
click at [712, 230] on div "Image Image Image Image 0 Image Image Image Image Image 0 Image Image Image Ima…" at bounding box center [706, 196] width 562 height 68
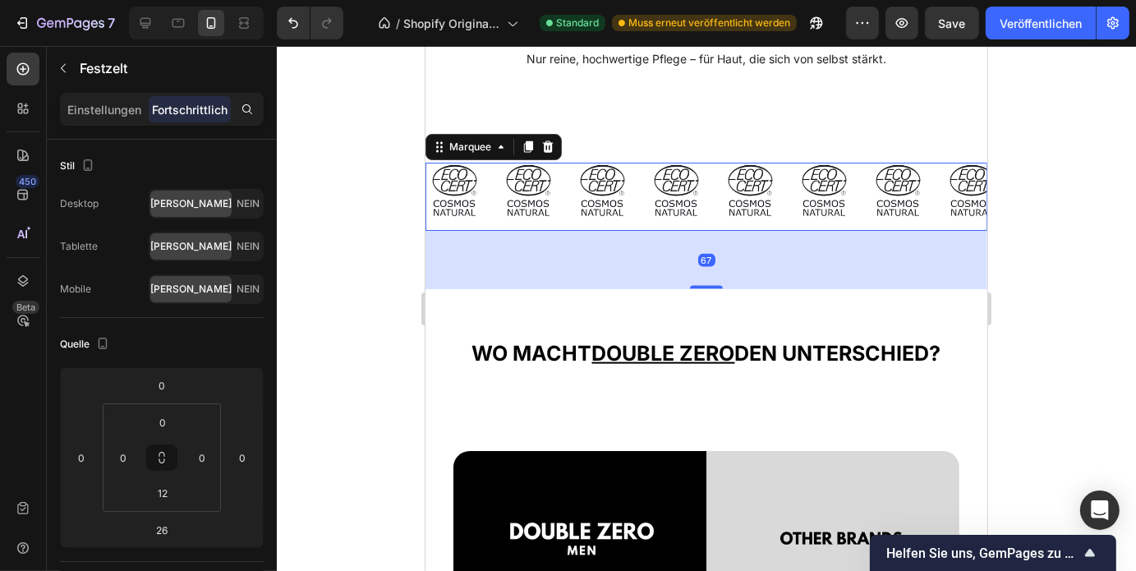
drag, startPoint x: 703, startPoint y: 266, endPoint x: 719, endPoint y: 307, distance: 43.9
click at [719, 230] on div "67" at bounding box center [706, 230] width 562 height 0
type input "76"
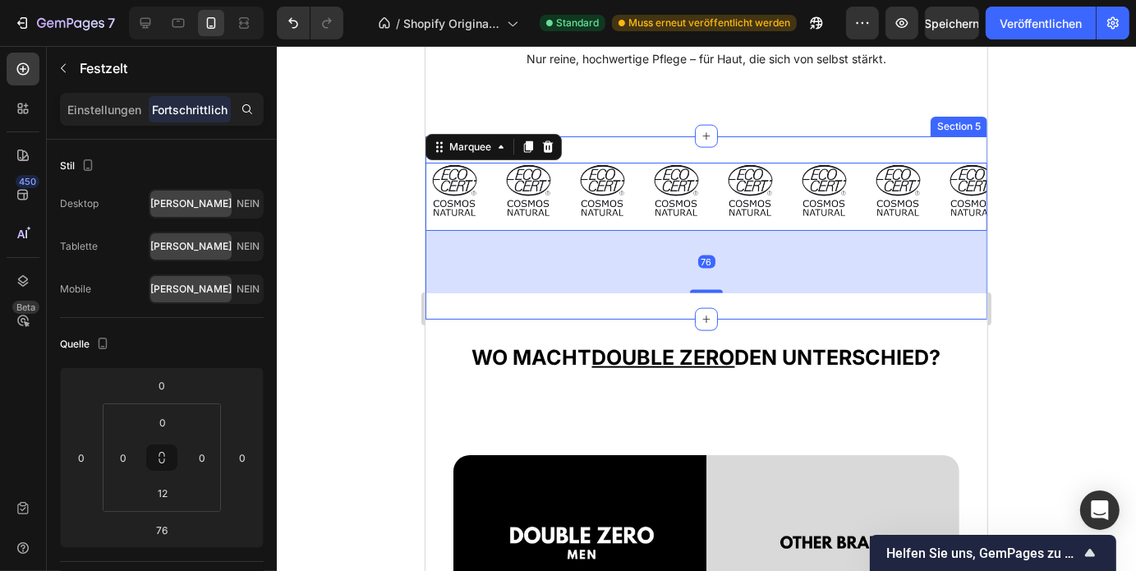
click at [713, 168] on div "Image Image Image Image Image Image Image Image Image Image Image Image Image I…" at bounding box center [706, 227] width 562 height 183
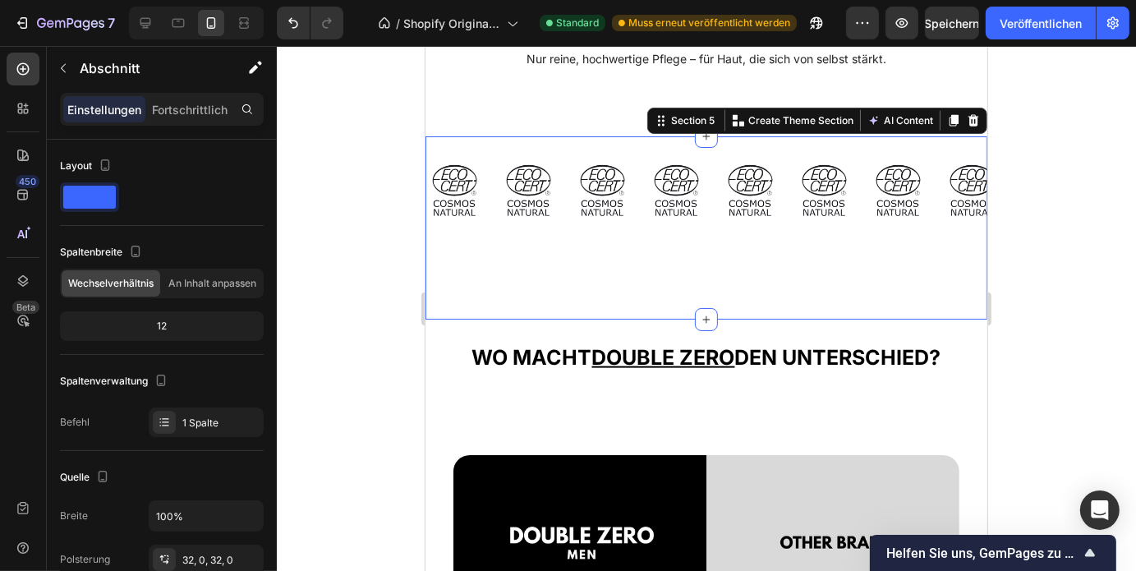
click at [687, 175] on div "Image Image Image Image Image Image Image Image Image Image Image Image Image I…" at bounding box center [706, 227] width 562 height 183
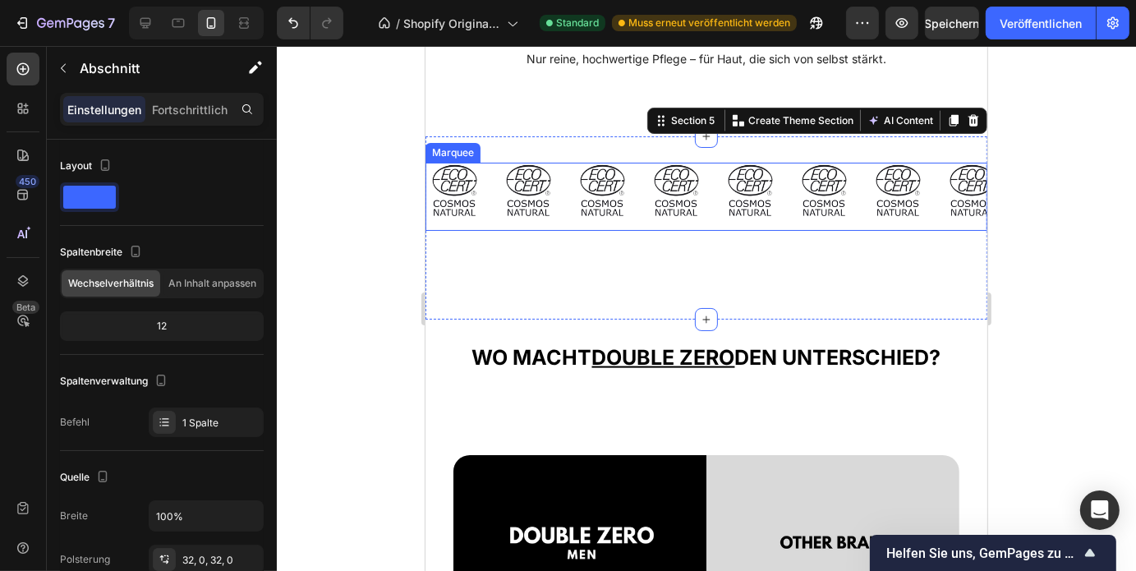
click at [707, 191] on div "Image" at bounding box center [684, 191] width 74 height 58
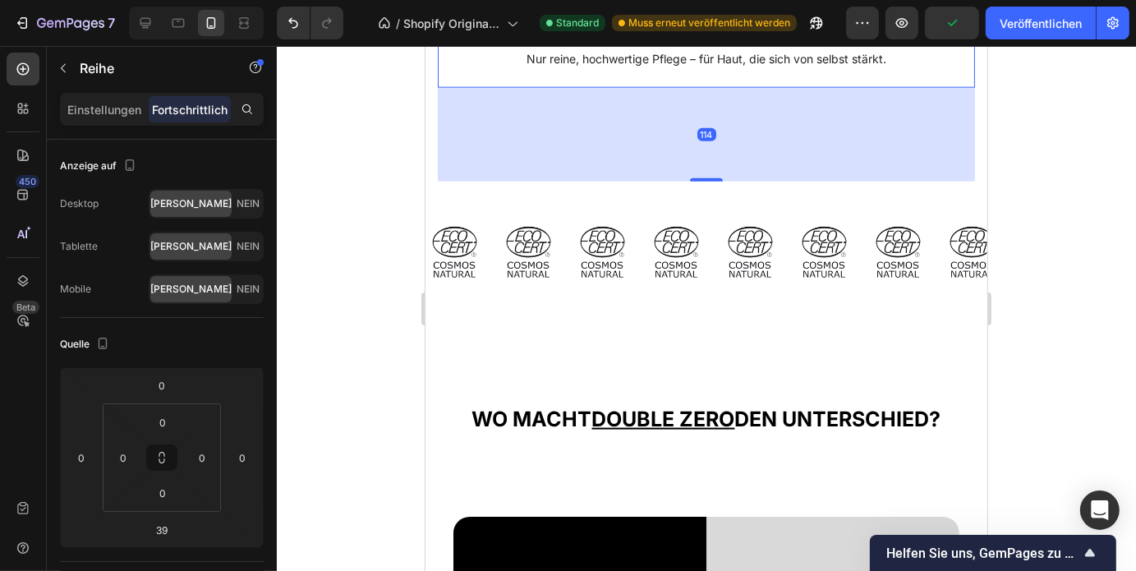
drag, startPoint x: 705, startPoint y: 136, endPoint x: 710, endPoint y: 198, distance: 61.8
click at [710, 181] on div at bounding box center [705, 178] width 33 height 3
type input "114"
click at [384, 195] on div at bounding box center [706, 308] width 859 height 525
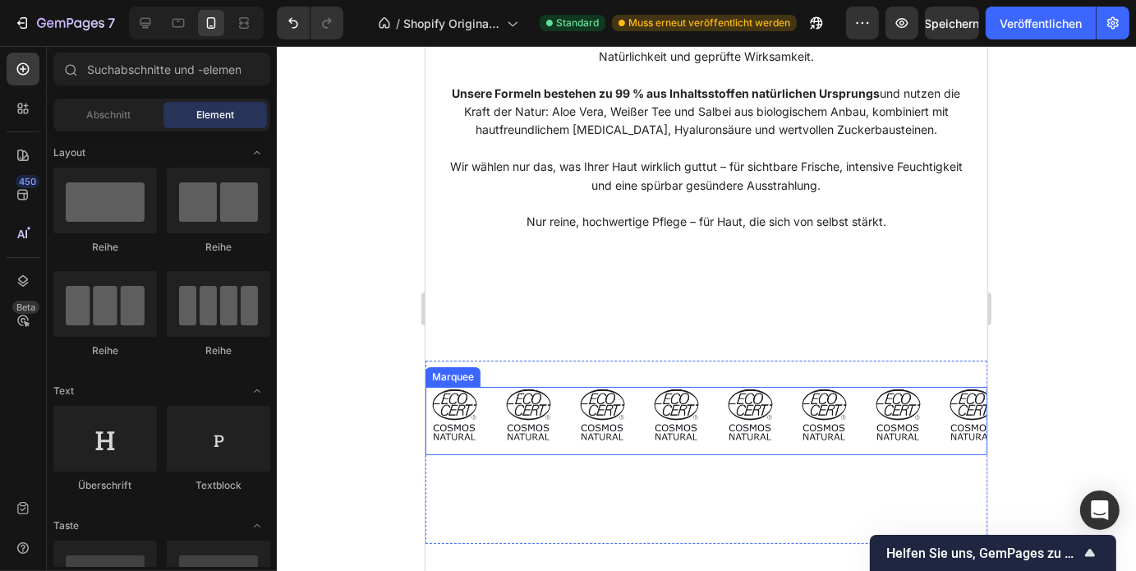
scroll to position [1887, 0]
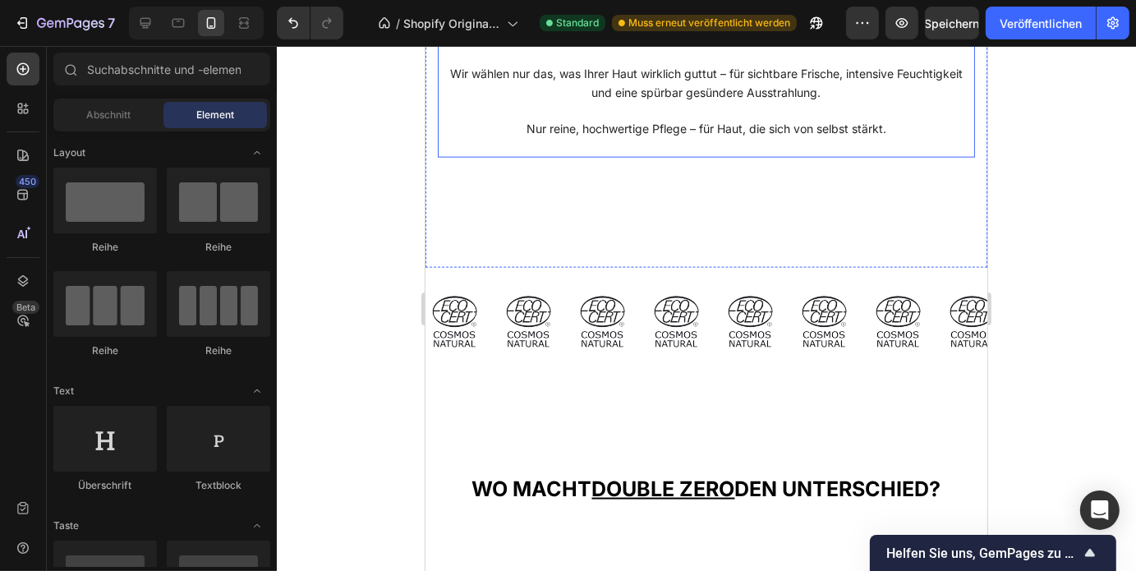
click at [651, 157] on div "ONE MISSION Heading Sie sollten keine Etiketten studieren müssen, um herauszufi…" at bounding box center [705, 7] width 537 height 299
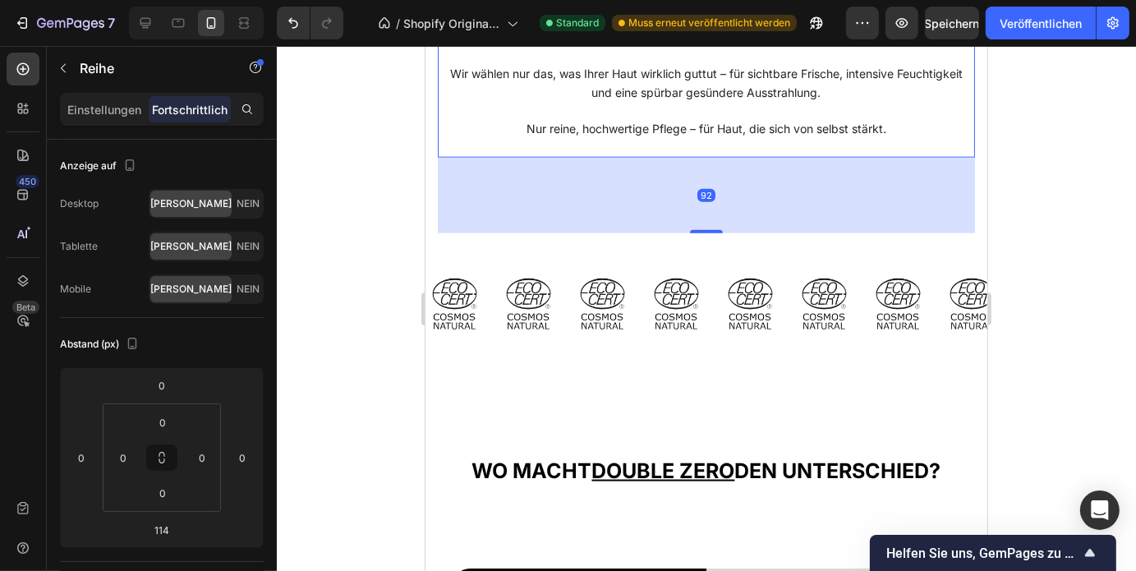
drag, startPoint x: 713, startPoint y: 263, endPoint x: 705, endPoint y: 245, distance: 19.8
click at [705, 157] on div "92" at bounding box center [705, 157] width 537 height 0
type input "92"
click at [1036, 280] on div at bounding box center [706, 308] width 859 height 525
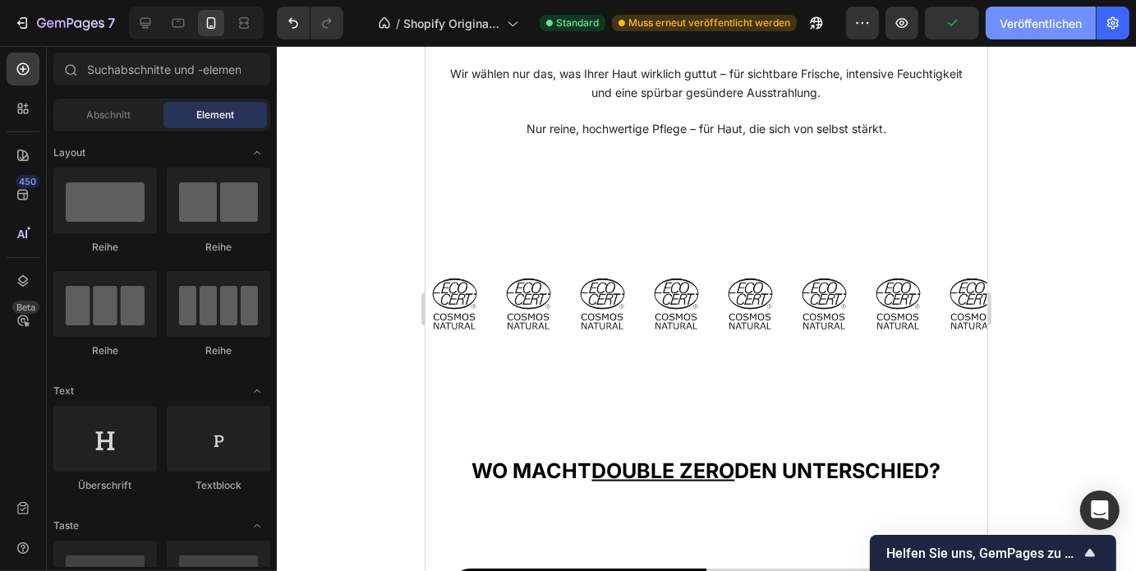
click at [1024, 24] on font "Veröffentlichen" at bounding box center [1040, 23] width 82 height 14
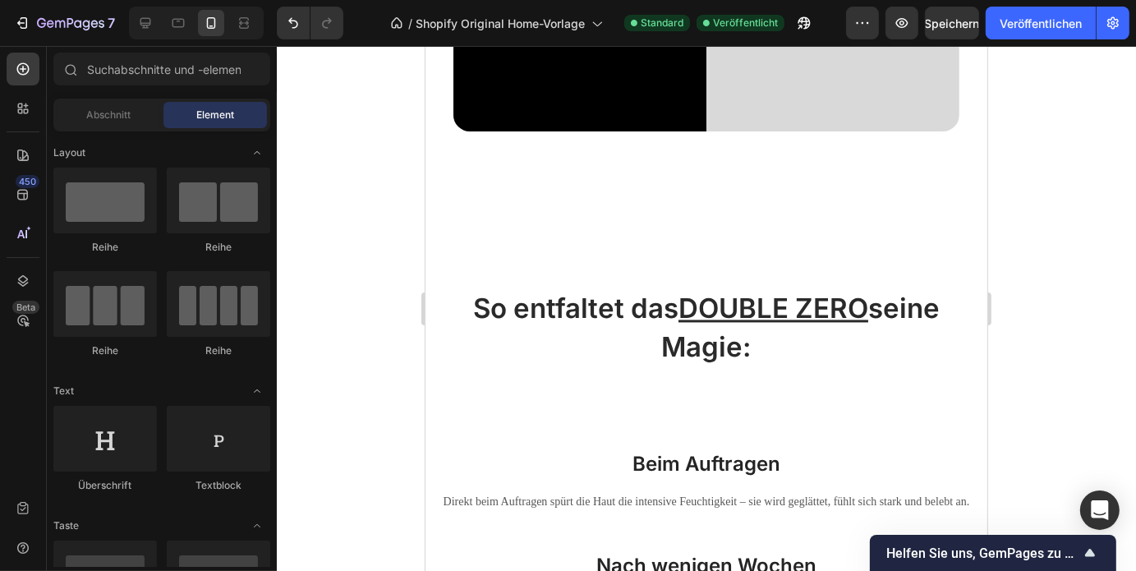
scroll to position [2978, 0]
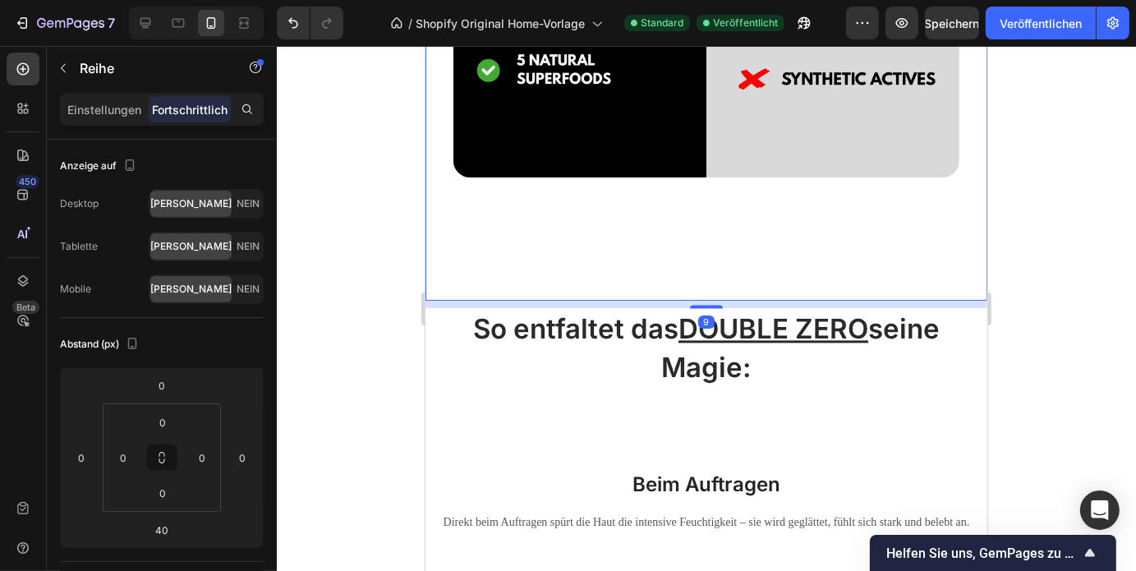
drag, startPoint x: 705, startPoint y: 315, endPoint x: 731, endPoint y: 276, distance: 47.4
click at [703, 304] on div at bounding box center [705, 305] width 33 height 3
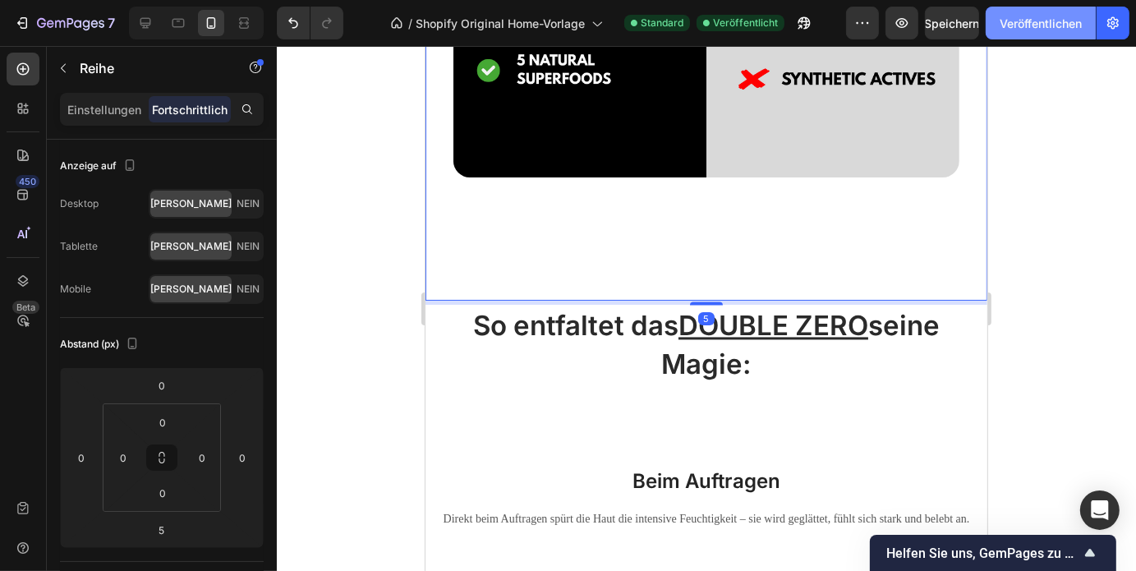
click at [1012, 28] on font "Veröffentlichen" at bounding box center [1040, 23] width 82 height 14
click at [149, 29] on icon at bounding box center [145, 23] width 16 height 16
type input "209"
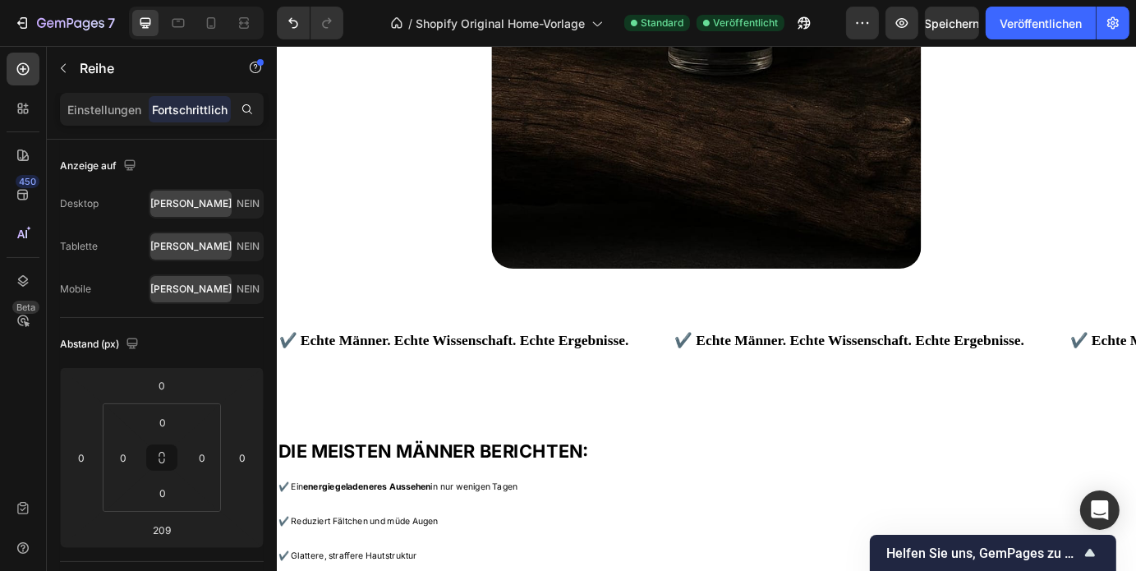
scroll to position [4024, 0]
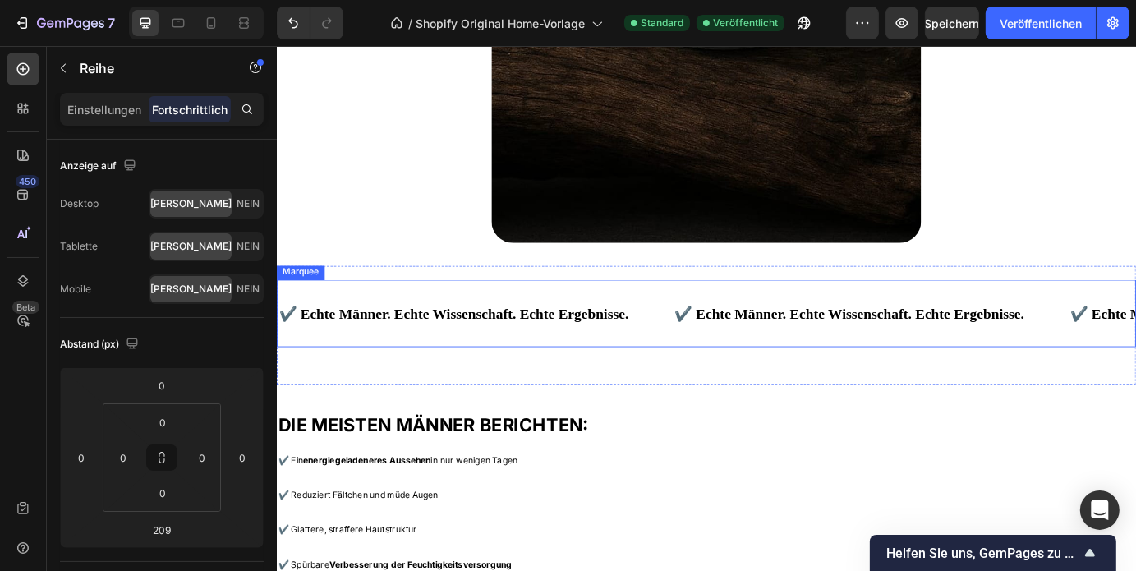
click at [688, 314] on div "✔️ Echte Männer. Echte Wissenschaft. Echte Ergebnisse. Text Block ✔️ Echte Männ…" at bounding box center [769, 352] width 986 height 77
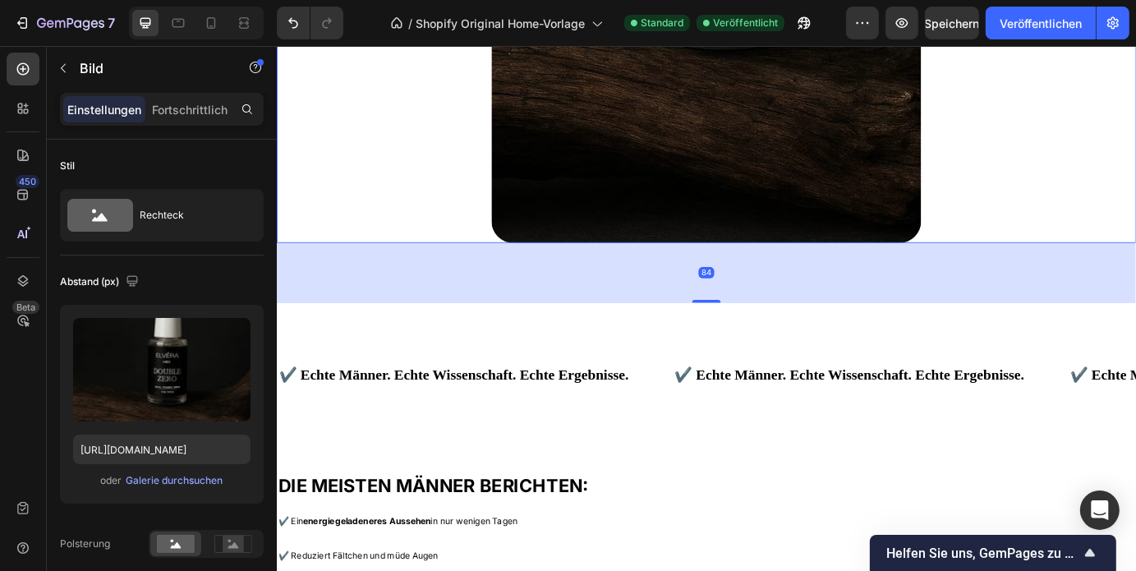
drag, startPoint x: 765, startPoint y: 262, endPoint x: 781, endPoint y: 331, distance: 70.9
click at [781, 271] on div "84" at bounding box center [769, 271] width 986 height 0
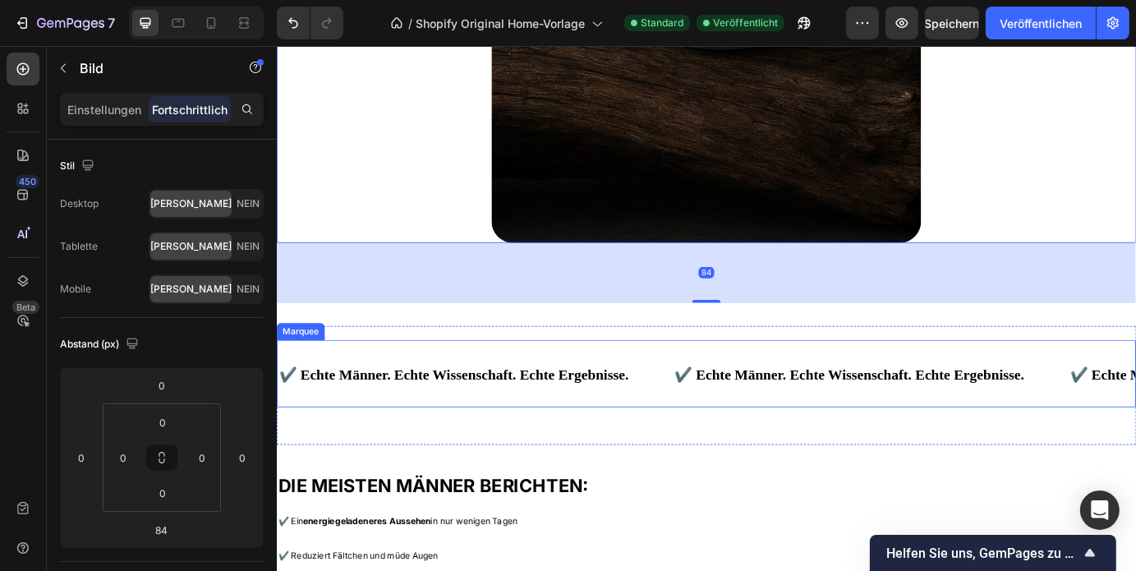
click at [772, 453] on div "✔️ Echte Männer. Echte Wissenschaft. Echte Ergebnisse. Text Block ✔️ Echte Männ…" at bounding box center [769, 434] width 986 height 103
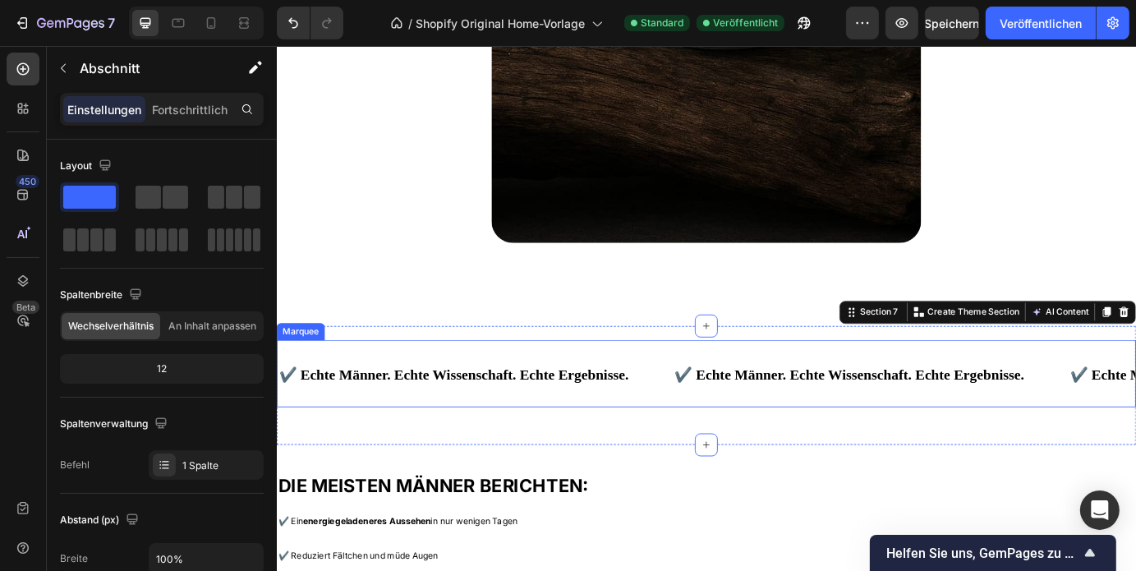
click at [811, 443] on div "✔️ Echte Männer. Echte Wissenschaft. Echte Ergebnisse. Text Block ✔️ Echte Männ…" at bounding box center [769, 421] width 986 height 77
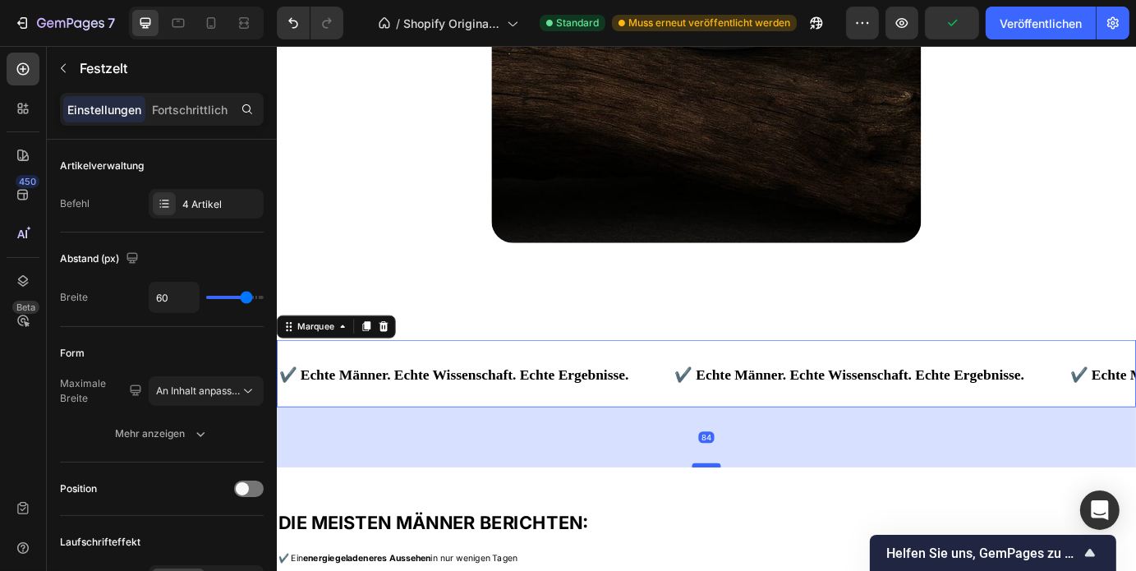
drag, startPoint x: 767, startPoint y: 475, endPoint x: 773, endPoint y: 517, distance: 43.1
click at [773, 524] on div at bounding box center [768, 526] width 33 height 5
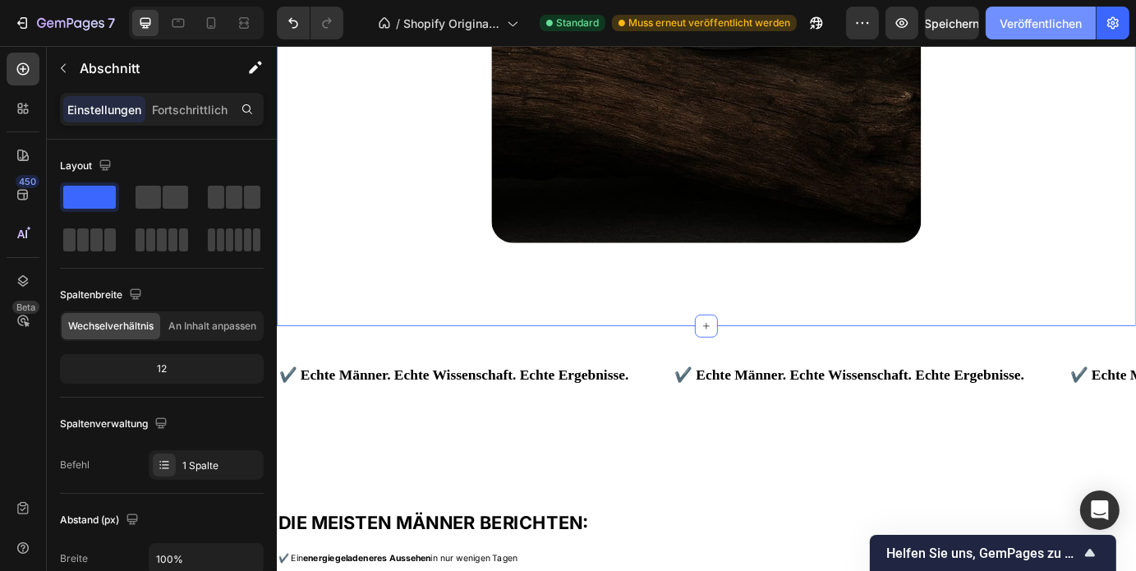
click at [1032, 31] on font "Veröffentlichen" at bounding box center [1040, 23] width 82 height 17
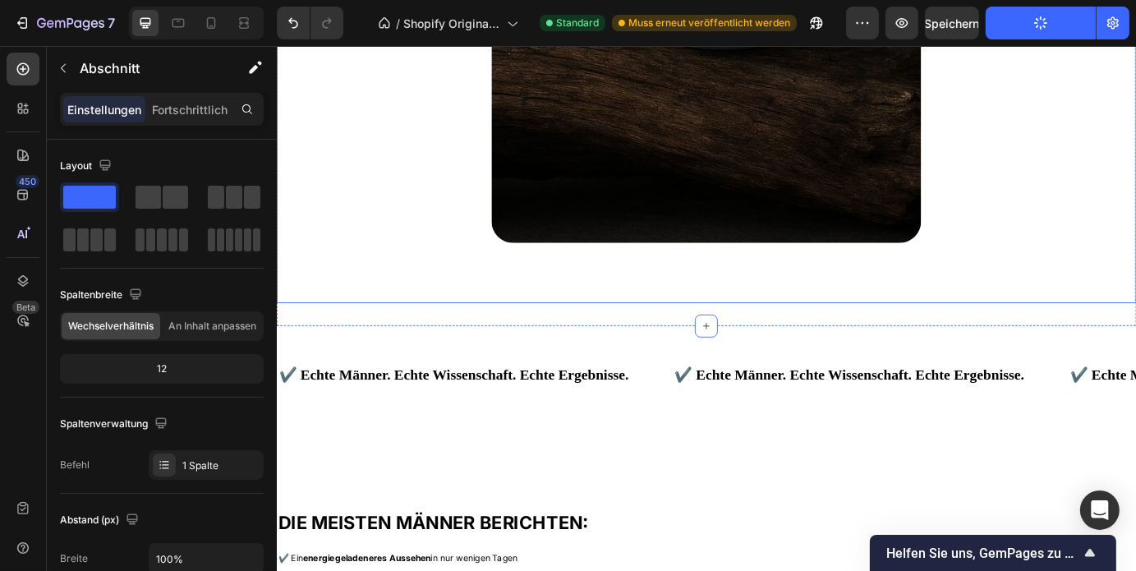
click at [758, 335] on div at bounding box center [768, 337] width 33 height 5
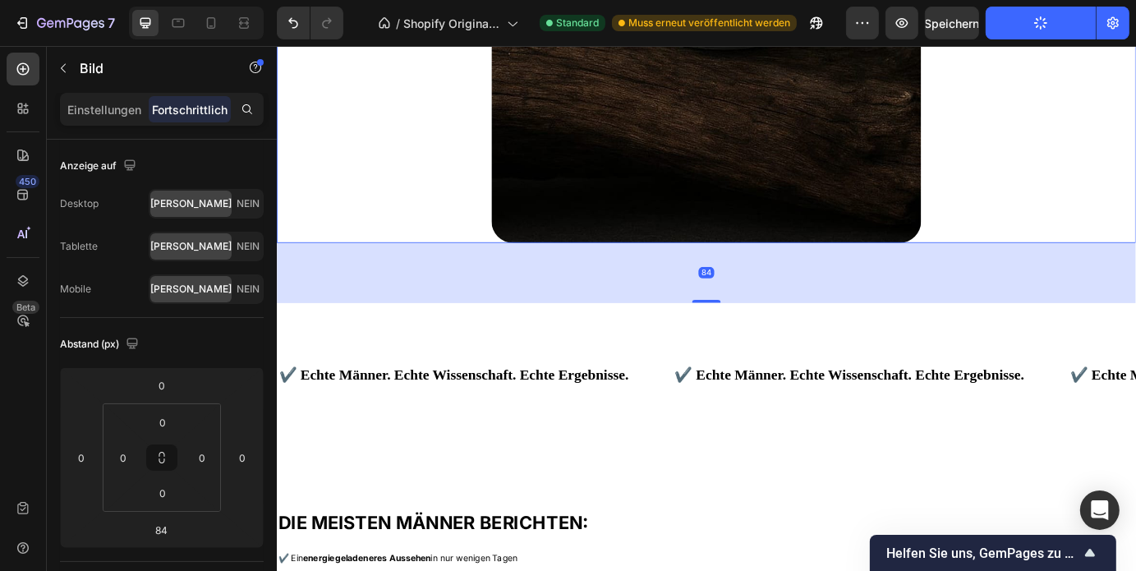
click at [765, 325] on div "84" at bounding box center [769, 305] width 986 height 69
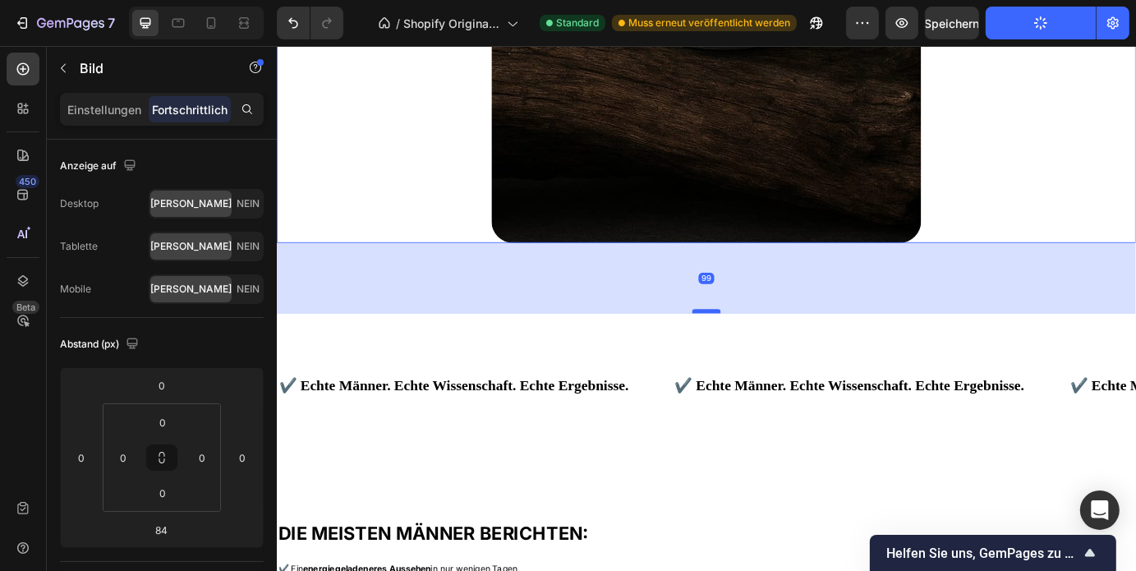
drag, startPoint x: 766, startPoint y: 331, endPoint x: 767, endPoint y: 342, distance: 10.7
click at [767, 347] on div at bounding box center [768, 349] width 33 height 5
type input "98"
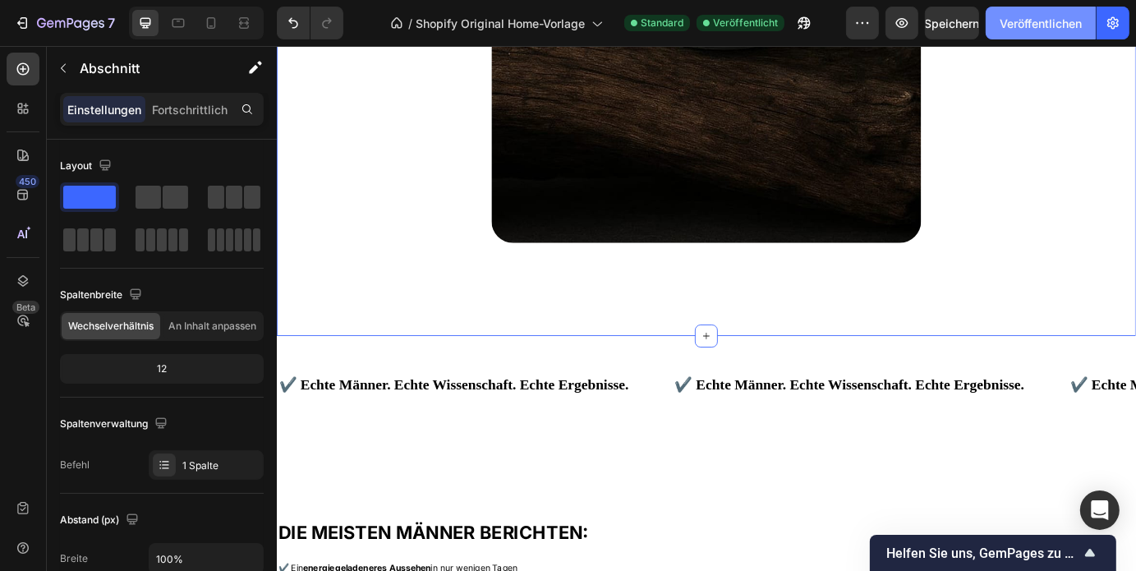
click at [1030, 36] on button "Veröffentlichen" at bounding box center [1041, 23] width 110 height 33
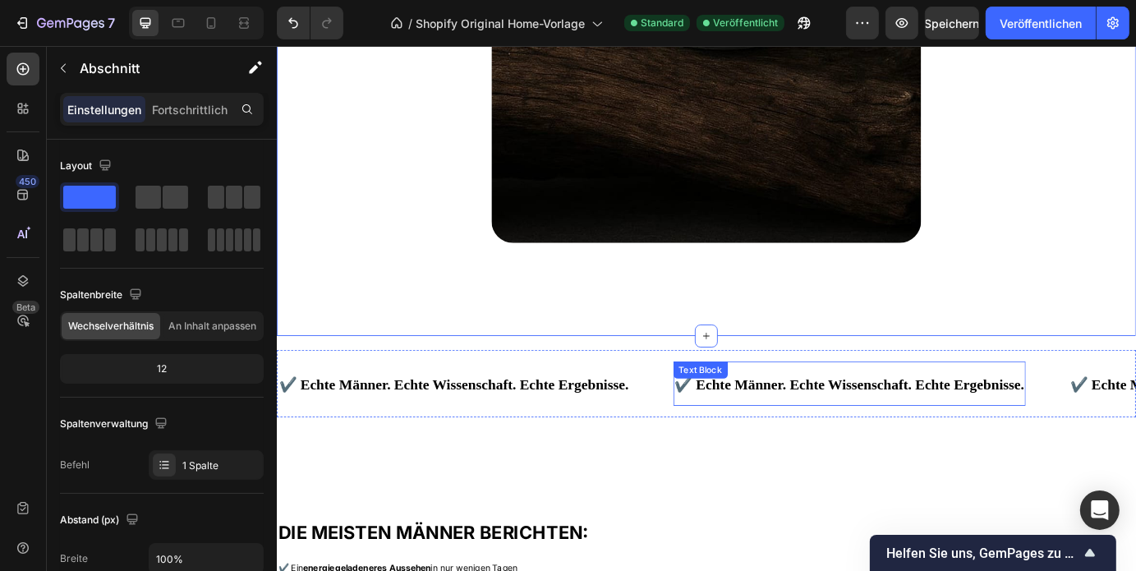
click at [861, 416] on p "✔️ Echte Männer. Echte Wissenschaft. Echte Ergebnisse." at bounding box center [934, 433] width 402 height 34
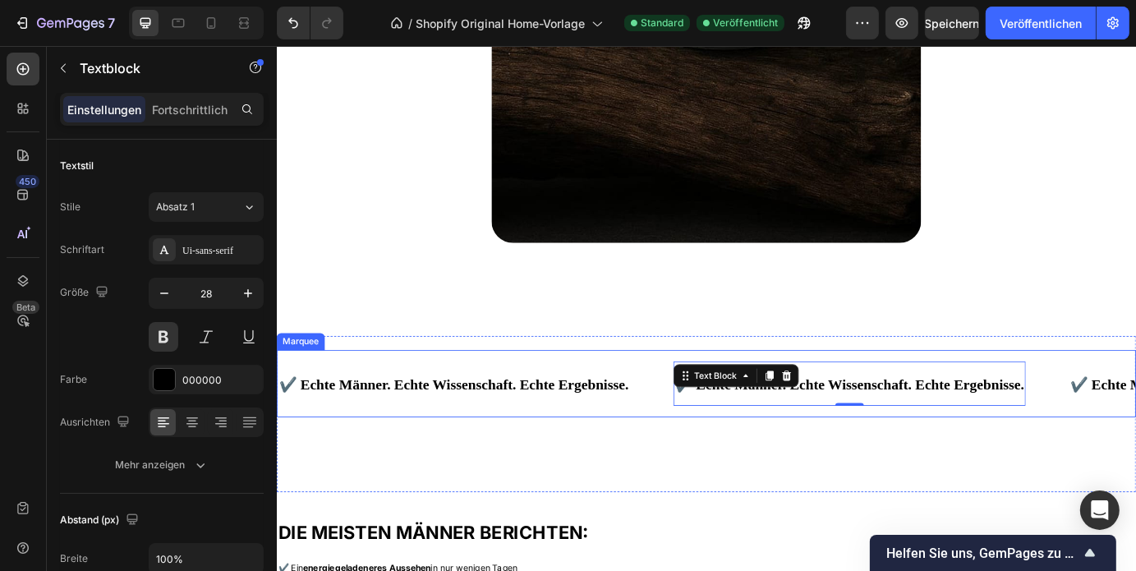
click at [717, 449] on div "✔️ Echte Männer. Echte Wissenschaft. Echte Ergebnisse. Text Block" at bounding box center [504, 432] width 454 height 51
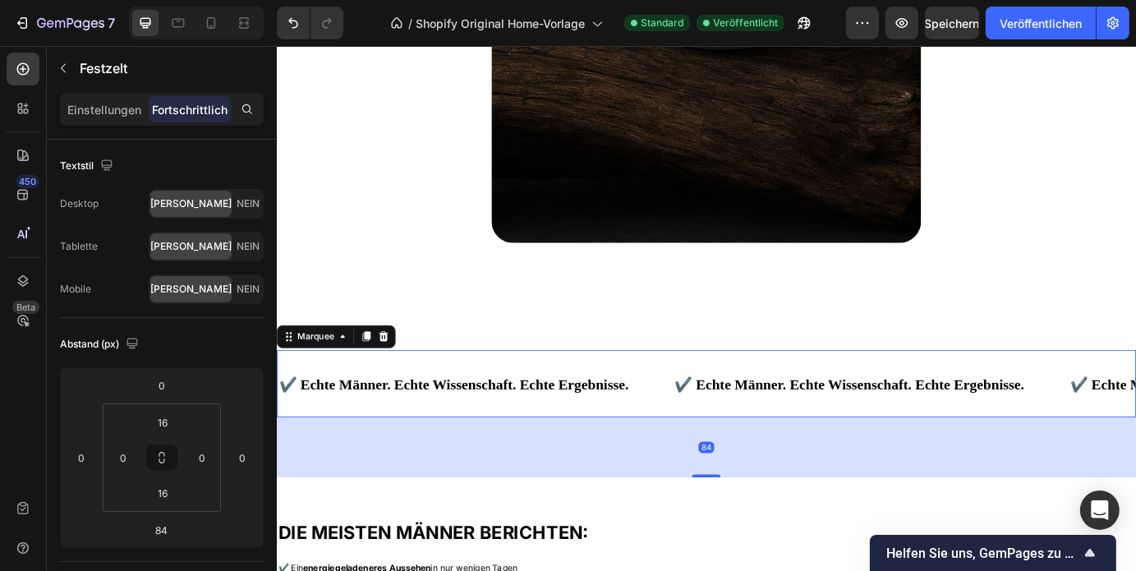
scroll to position [4076, 0]
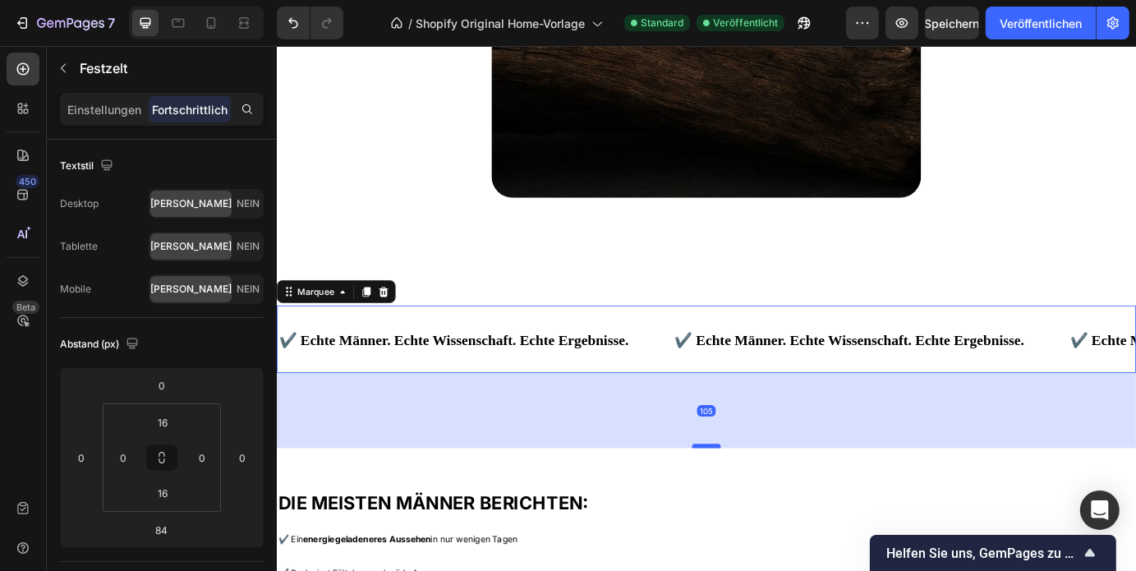
drag, startPoint x: 758, startPoint y: 479, endPoint x: 757, endPoint y: 496, distance: 17.3
click at [757, 501] on div at bounding box center [768, 503] width 33 height 5
type input "105"
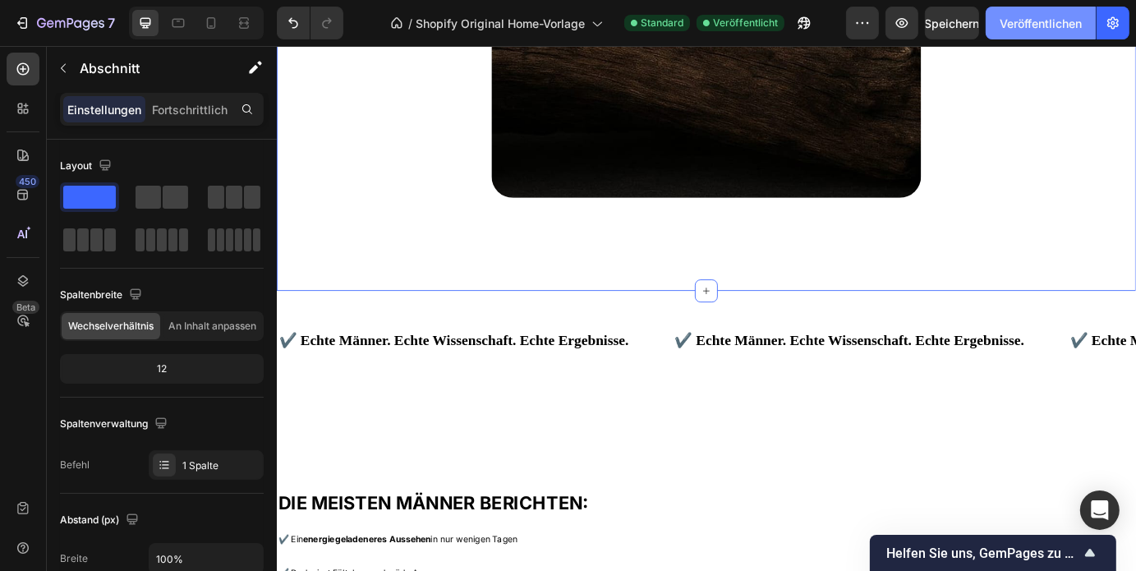
click at [1008, 32] on button "Veröffentlichen" at bounding box center [1041, 23] width 110 height 33
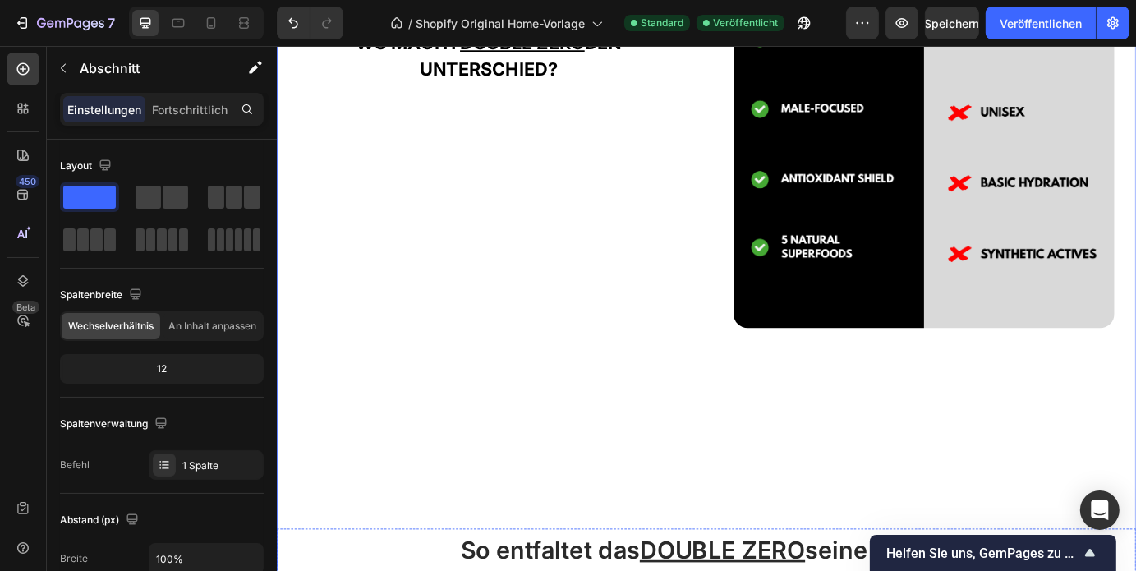
scroll to position [2624, 0]
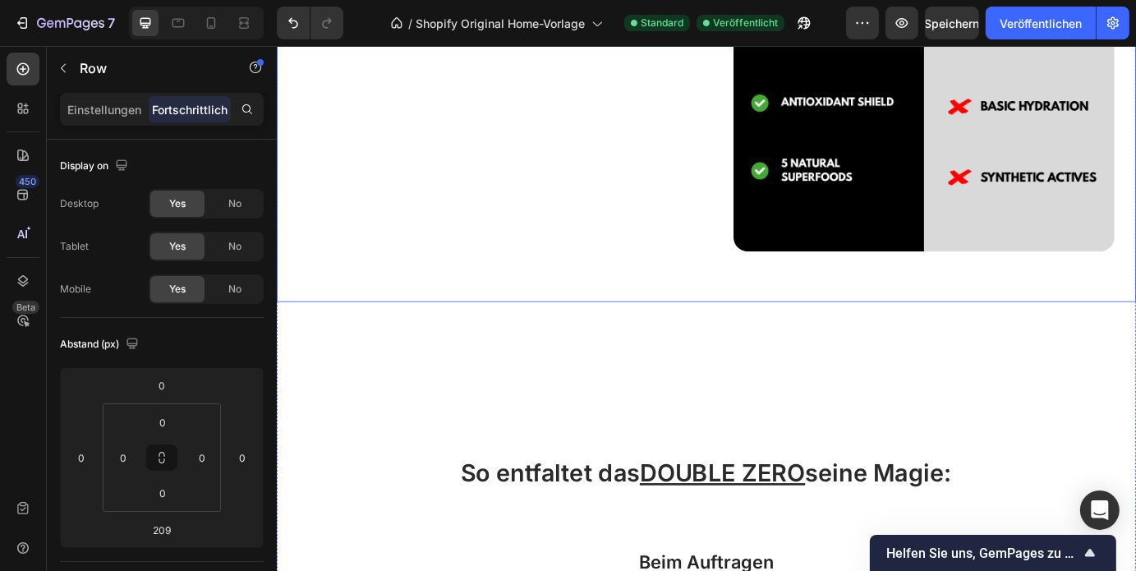
click at [836, 307] on div "Image" at bounding box center [1018, 15] width 486 height 648
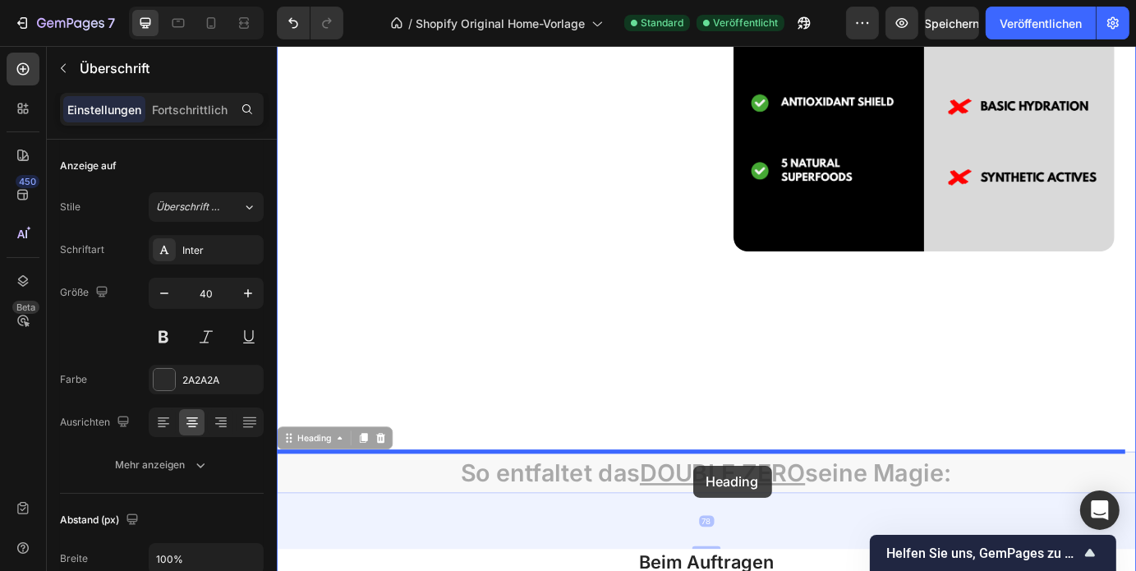
drag, startPoint x: 761, startPoint y: 510, endPoint x: 754, endPoint y: 531, distance: 21.8
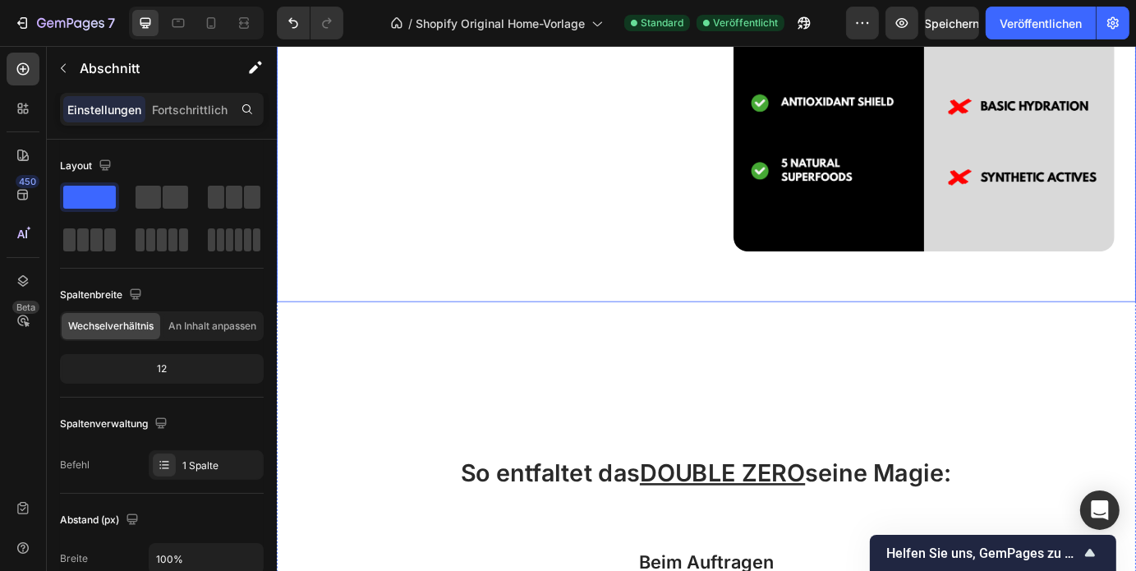
click at [834, 278] on div "Image" at bounding box center [1018, 15] width 486 height 648
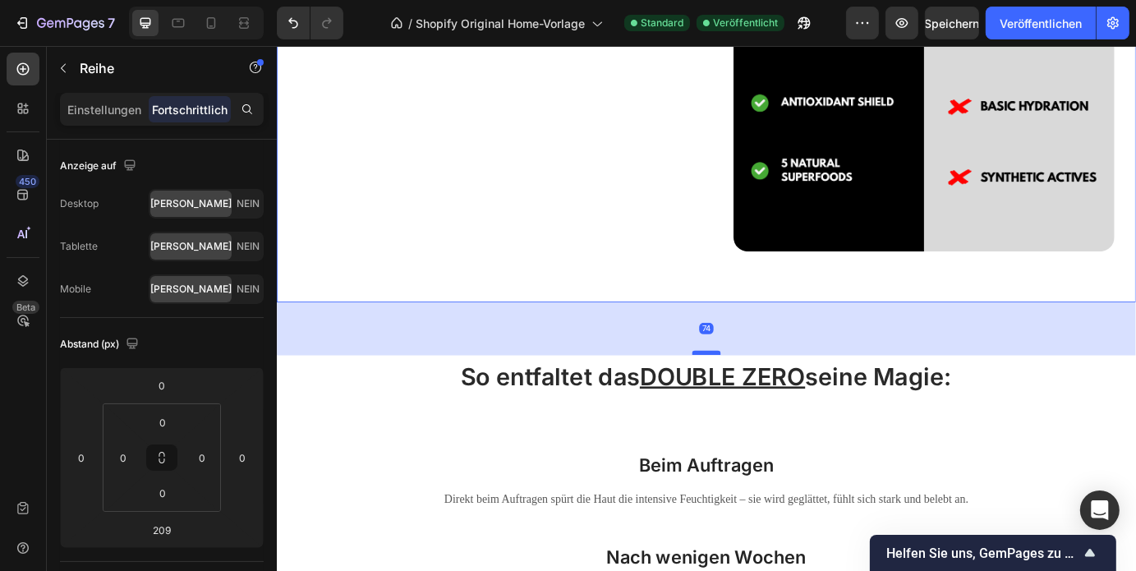
drag, startPoint x: 758, startPoint y: 507, endPoint x: 756, endPoint y: 396, distance: 110.9
click at [756, 396] on div at bounding box center [768, 397] width 33 height 5
click at [632, 246] on div "WO MACHT DOUBLE ZERO DEN UNTERSCHIED? Heading" at bounding box center [519, 15] width 486 height 648
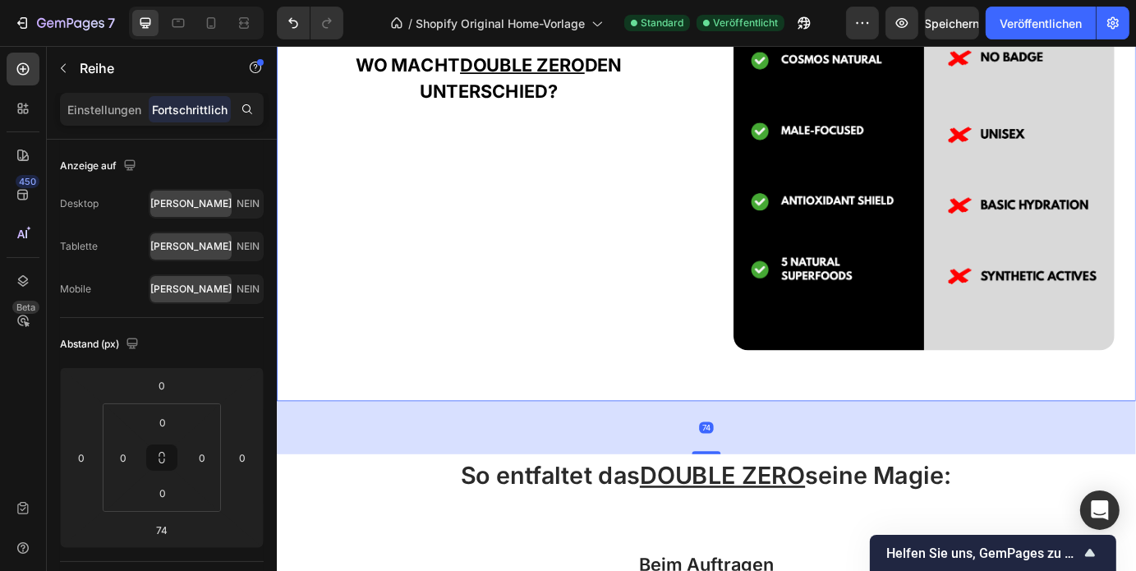
scroll to position [2511, 0]
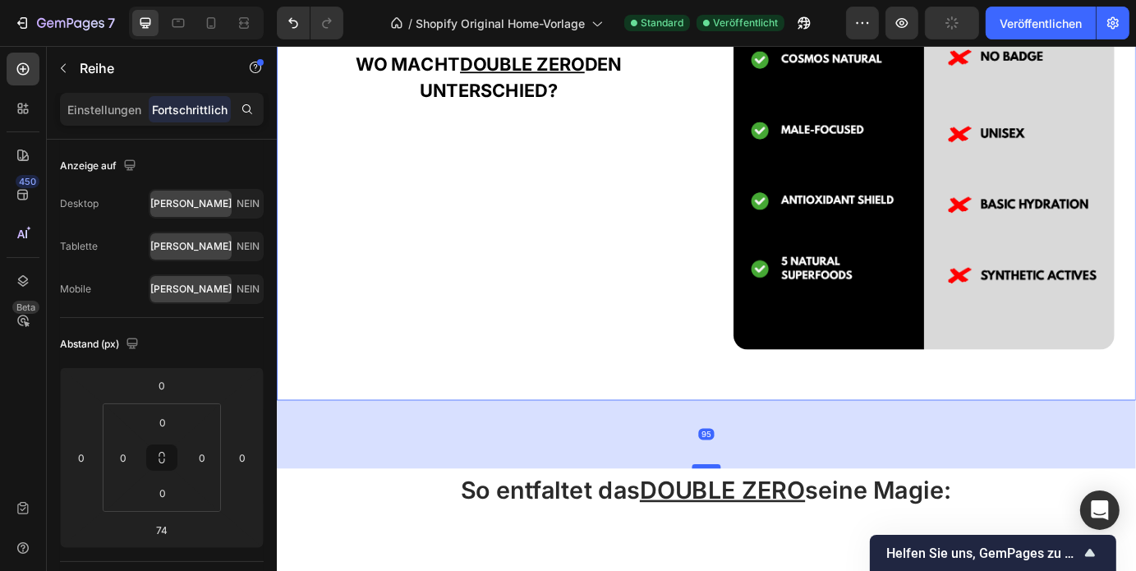
drag, startPoint x: 765, startPoint y: 510, endPoint x: 763, endPoint y: 527, distance: 17.3
click at [763, 527] on div at bounding box center [768, 527] width 33 height 5
type input "95"
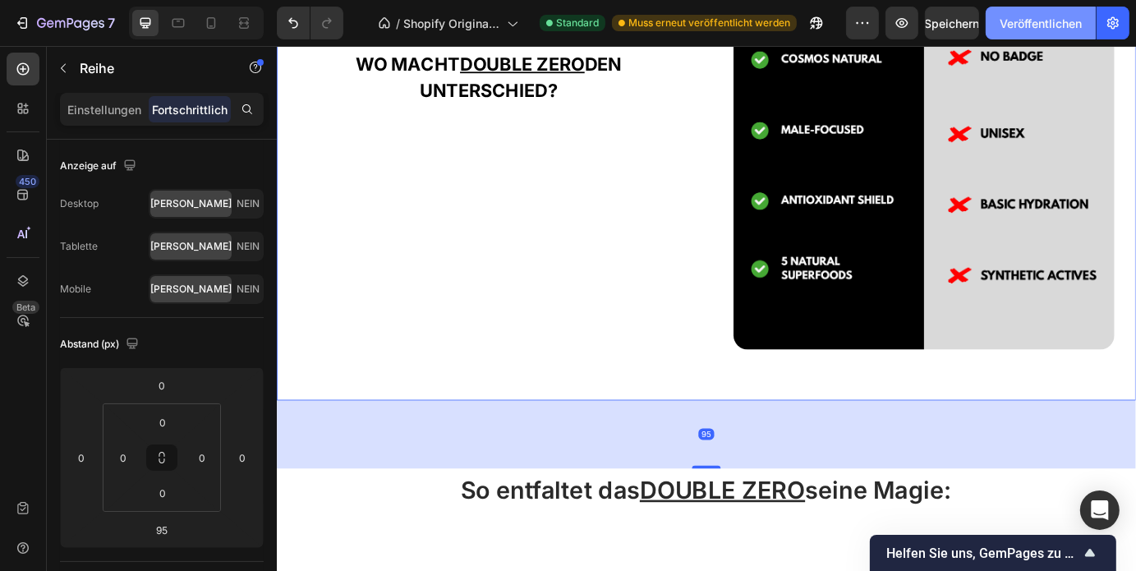
click at [1037, 25] on font "Veröffentlichen" at bounding box center [1040, 23] width 82 height 14
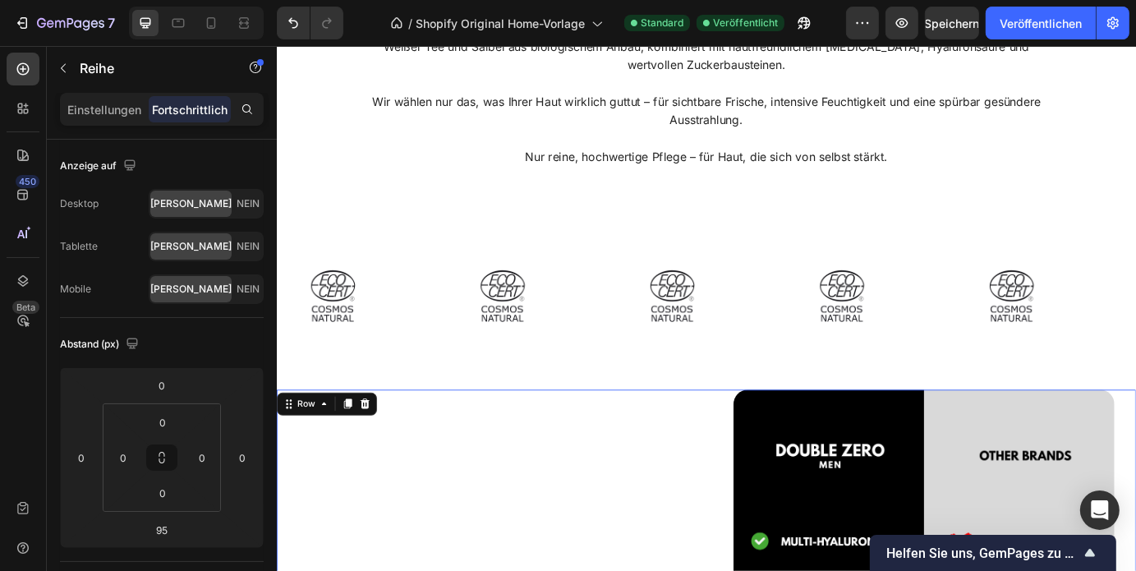
scroll to position [1875, 0]
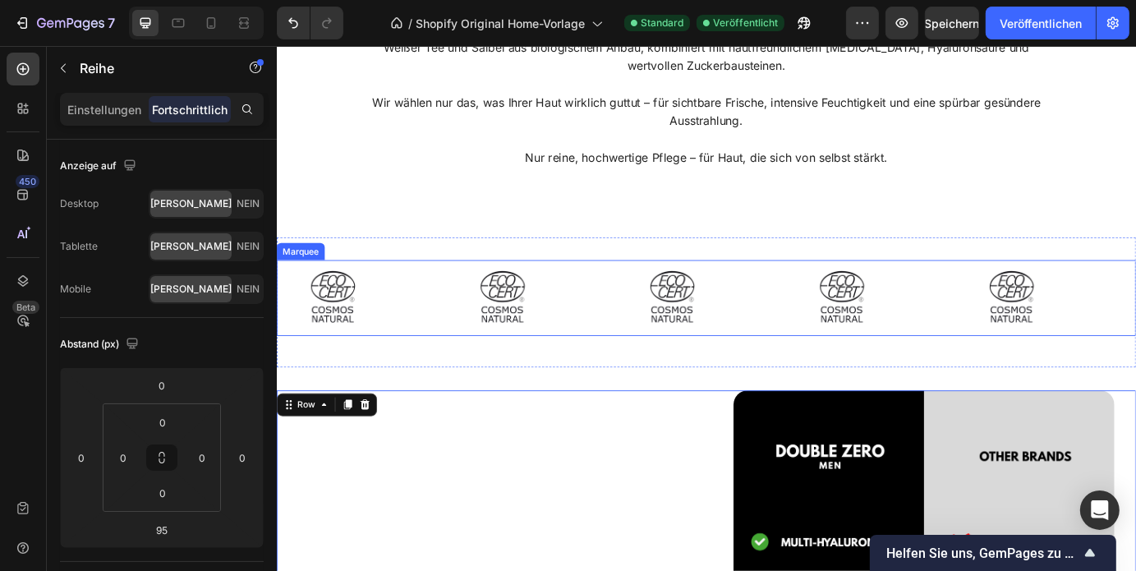
click at [641, 347] on div "Image" at bounding box center [568, 334] width 195 height 67
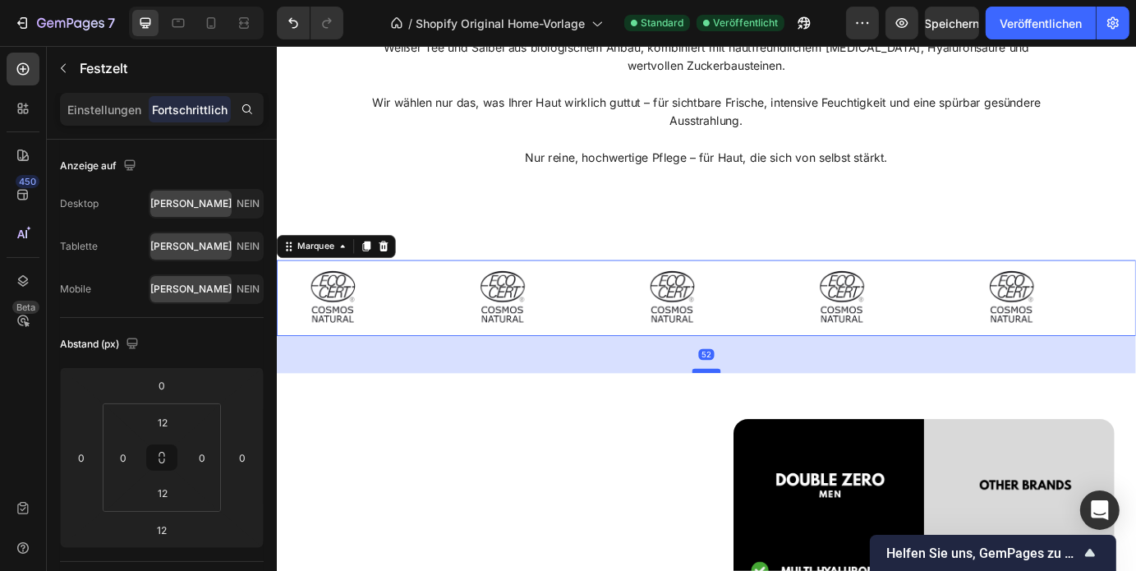
drag, startPoint x: 763, startPoint y: 382, endPoint x: 763, endPoint y: 416, distance: 34.5
click at [763, 416] on div at bounding box center [768, 418] width 33 height 5
type input "54"
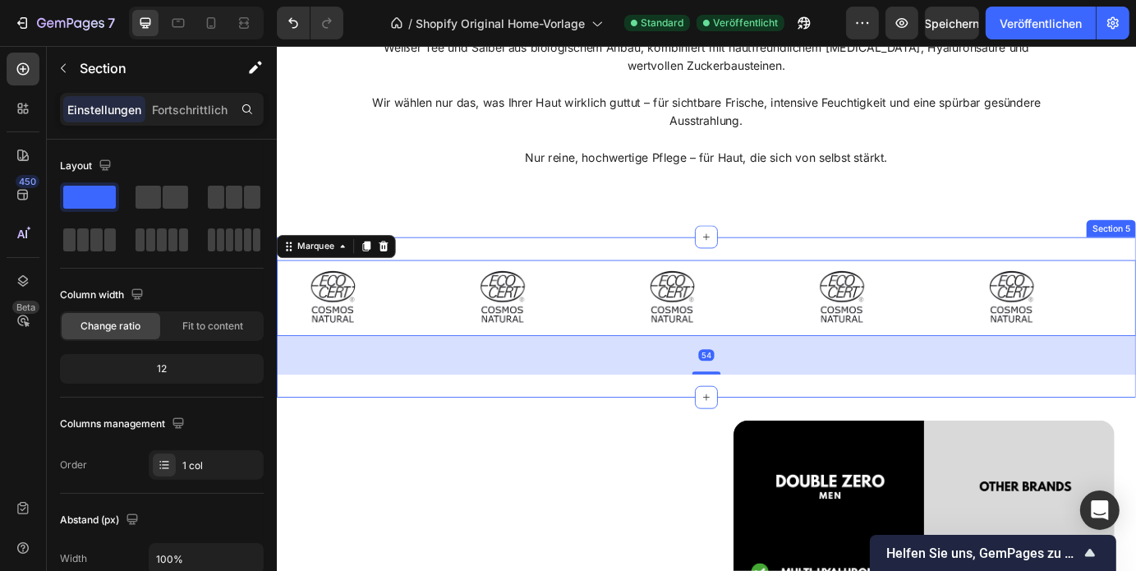
click at [770, 282] on div "Image Image Image Image Image Image Image Image Image Image Marquee 54 Section 5" at bounding box center [769, 355] width 986 height 183
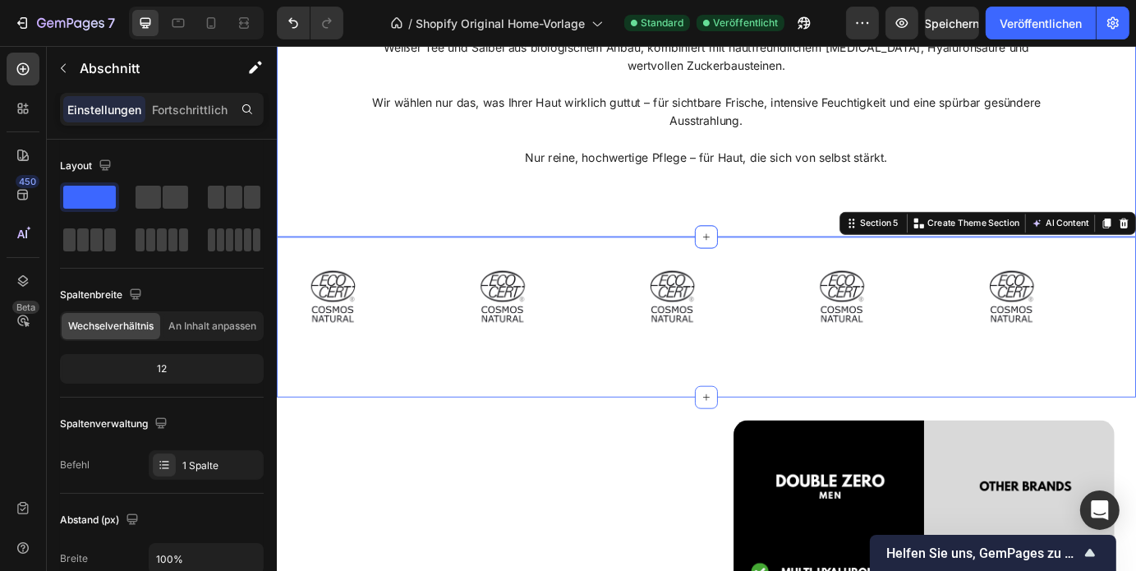
click at [765, 232] on div "ONE MISSION Heading Sie sollten keine Etiketten studieren müssen, um herauszufi…" at bounding box center [769, 39] width 986 height 452
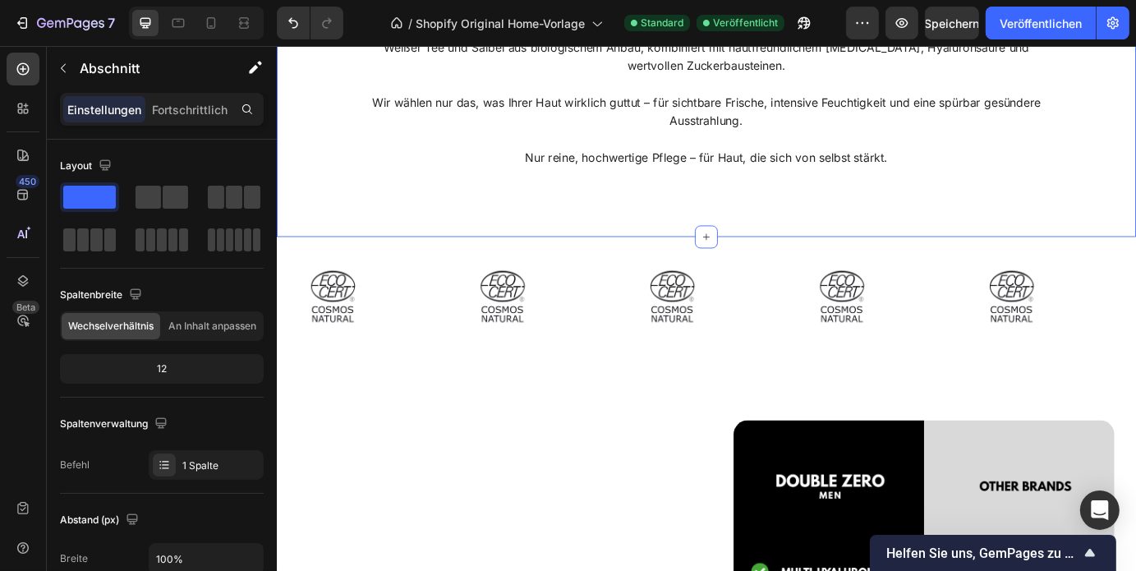
click at [762, 209] on div "ONE MISSION Heading Sie sollten keine Etiketten studieren müssen, um herauszufi…" at bounding box center [768, 44] width 797 height 333
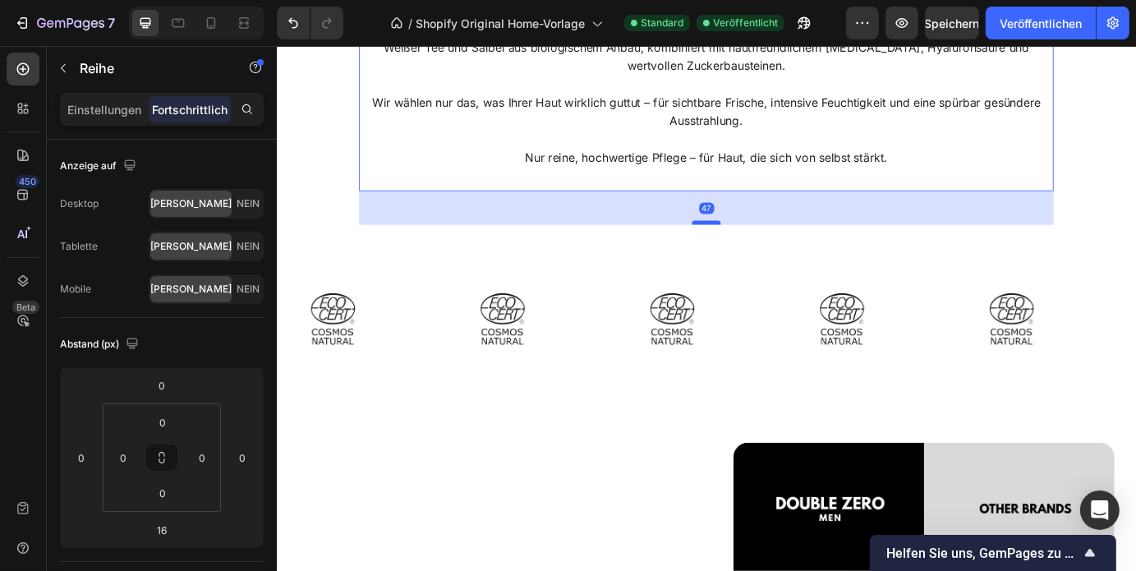
drag, startPoint x: 766, startPoint y: 222, endPoint x: 761, endPoint y: 249, distance: 27.7
click at [761, 249] on div at bounding box center [768, 248] width 33 height 5
type input "49"
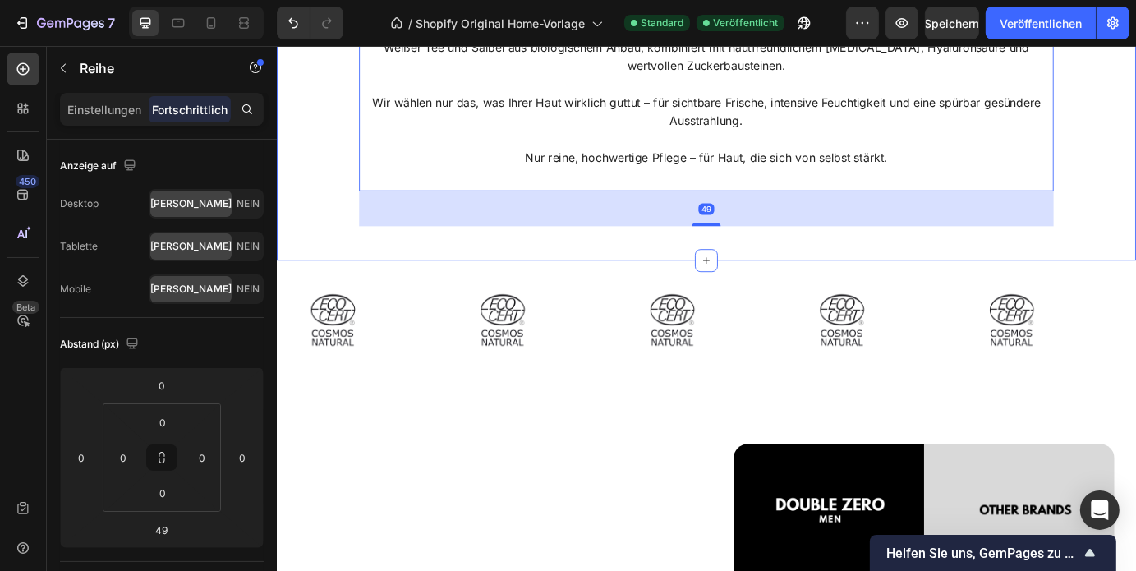
click at [829, 283] on div "ONE MISSION Heading Sie sollten keine Etiketten studieren müssen, um herauszufi…" at bounding box center [769, 52] width 986 height 479
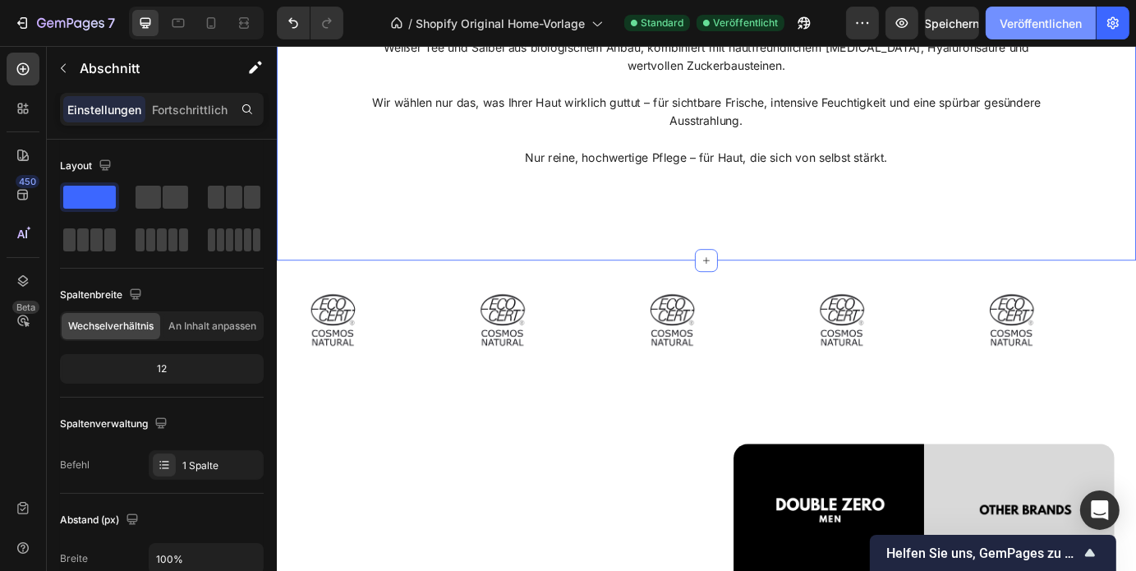
click at [995, 25] on button "Veröffentlichen" at bounding box center [1041, 23] width 110 height 33
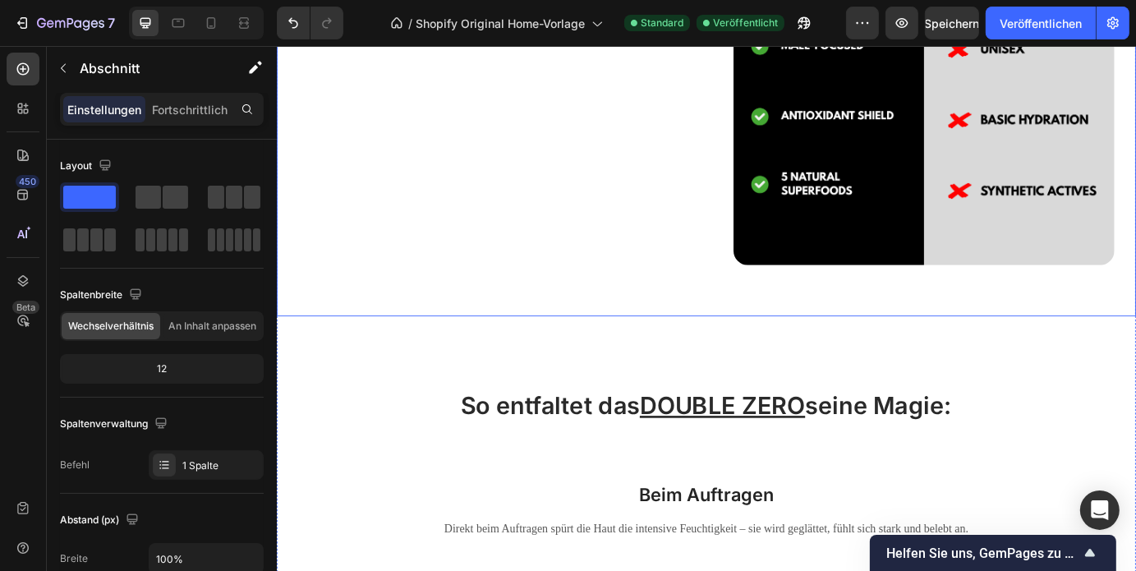
scroll to position [2940, 0]
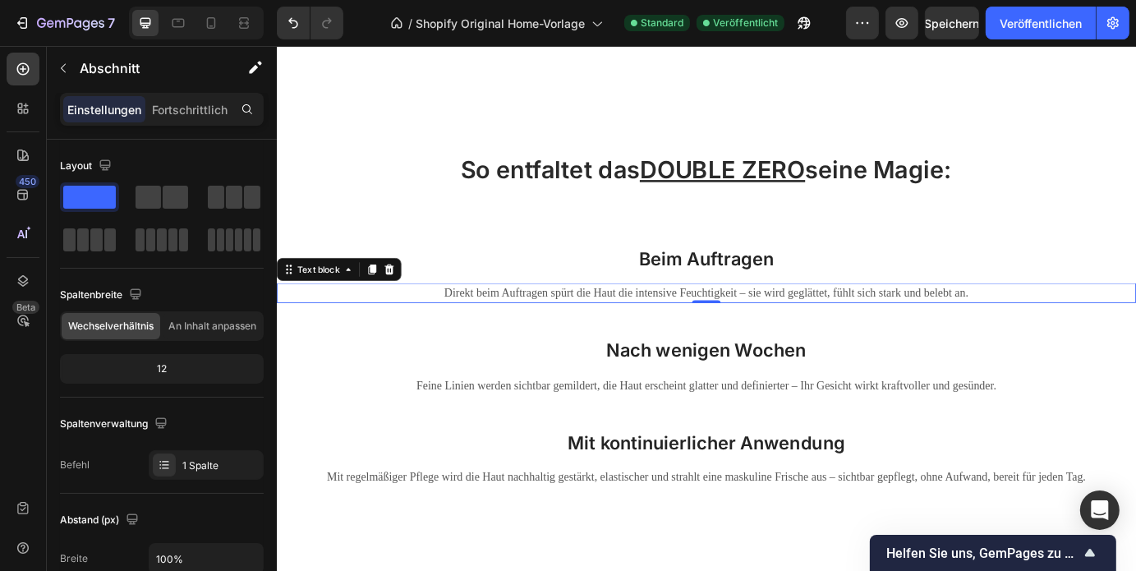
click at [799, 320] on p "Direkt beim Auftragen spürt die Haut die intensive Feuchtigkeit – sie wird gegl…" at bounding box center [769, 329] width 982 height 20
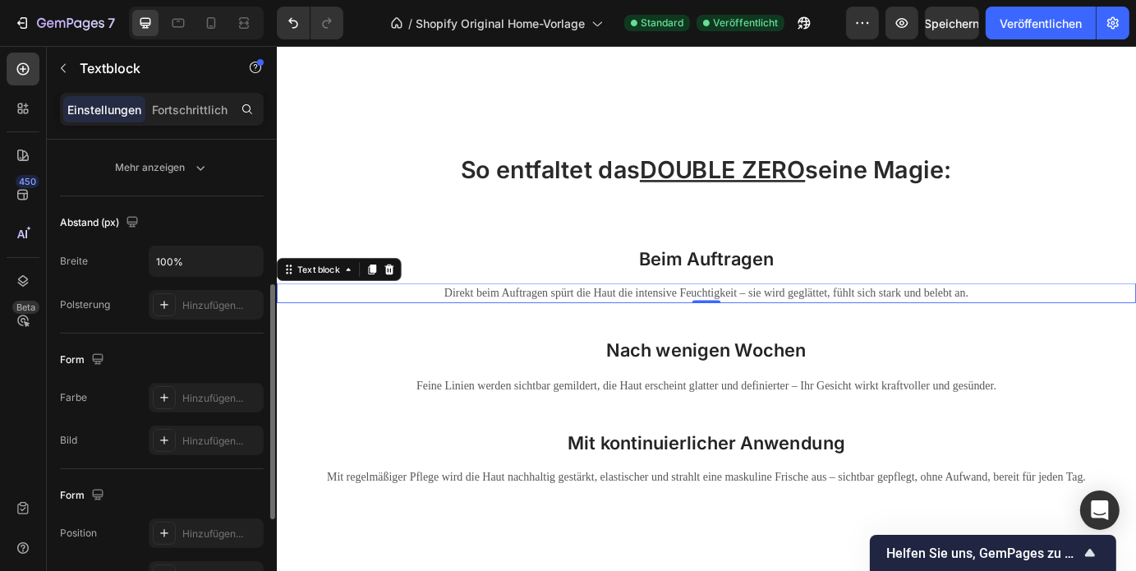
scroll to position [399, 0]
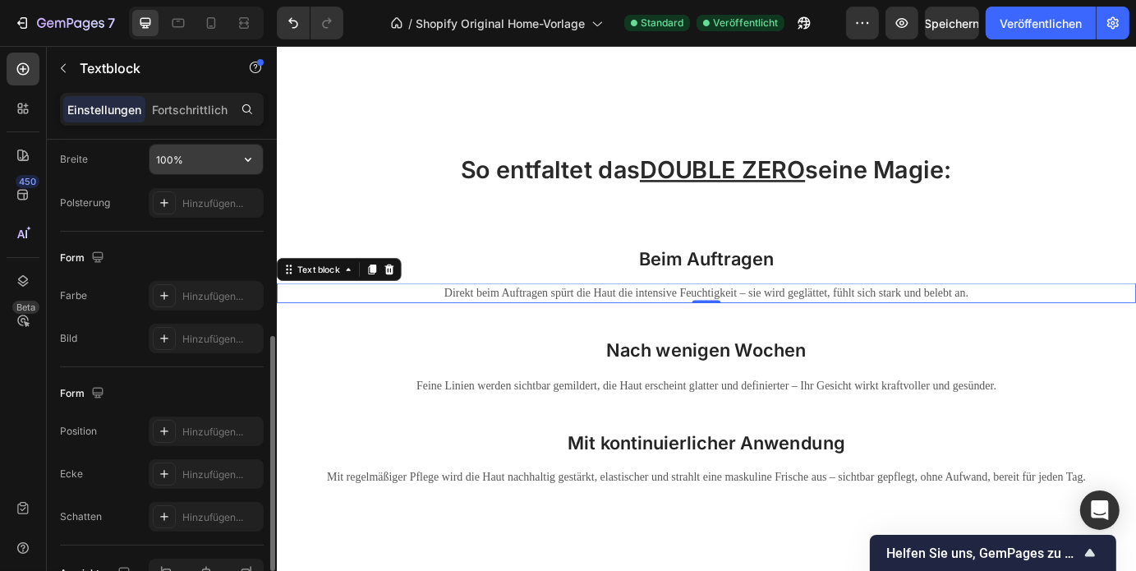
click at [218, 154] on input "100%" at bounding box center [205, 160] width 113 height 30
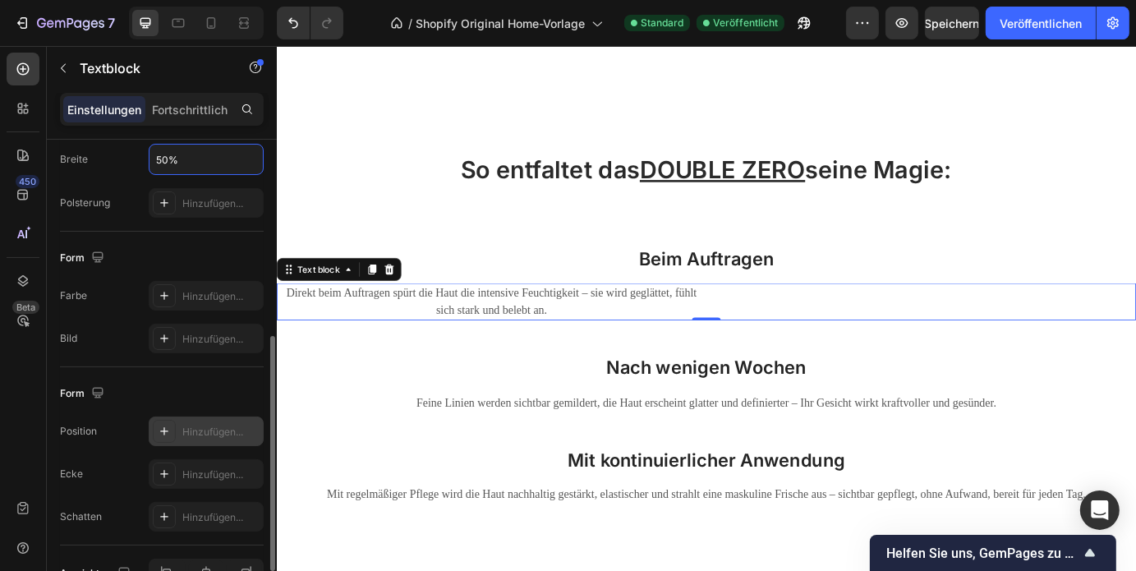
scroll to position [494, 0]
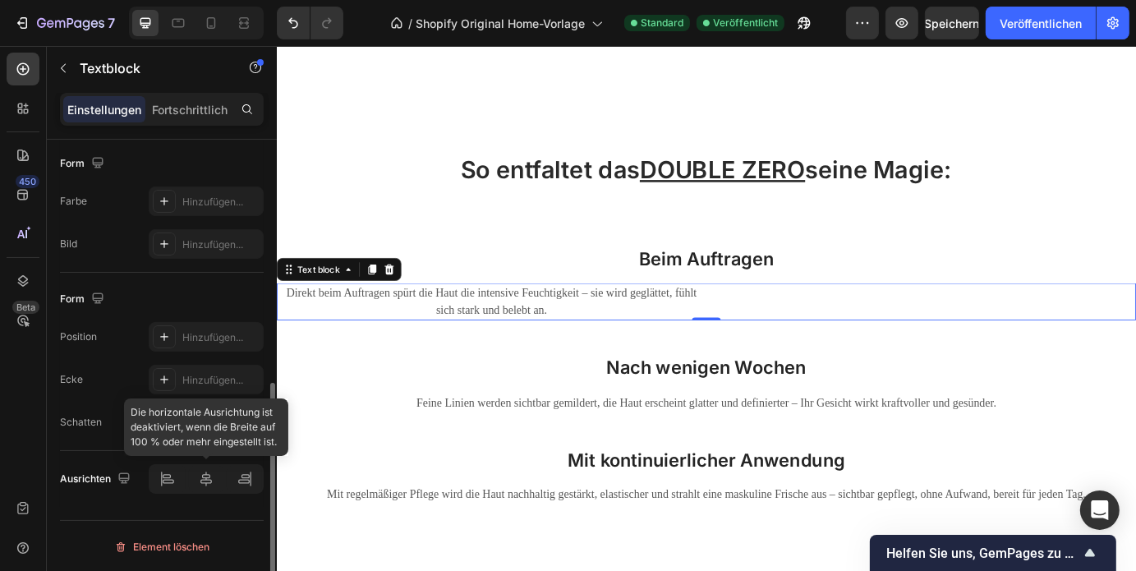
type input "50%"
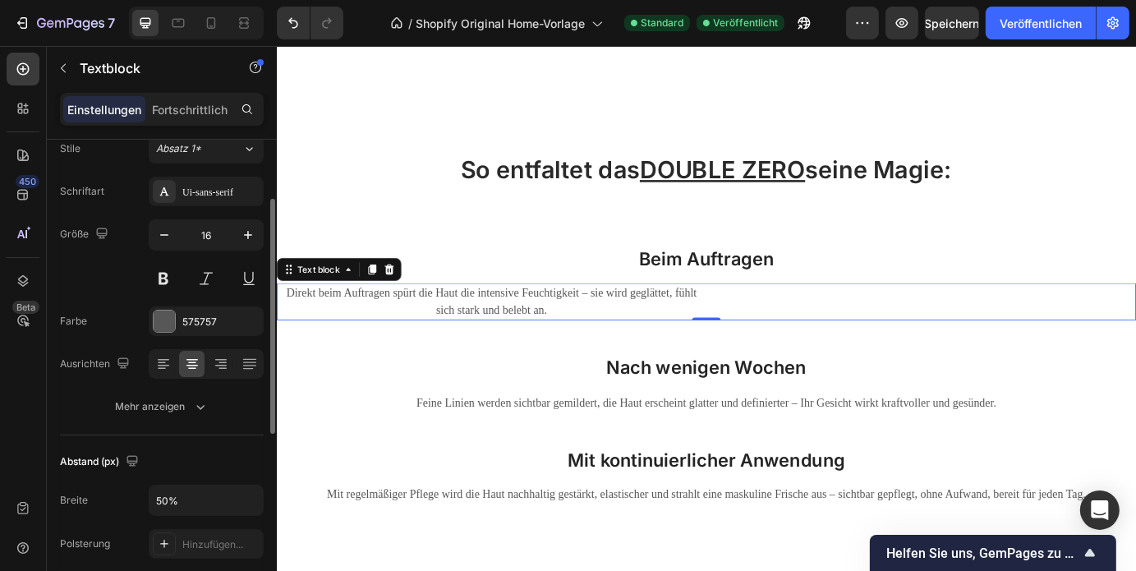
scroll to position [0, 0]
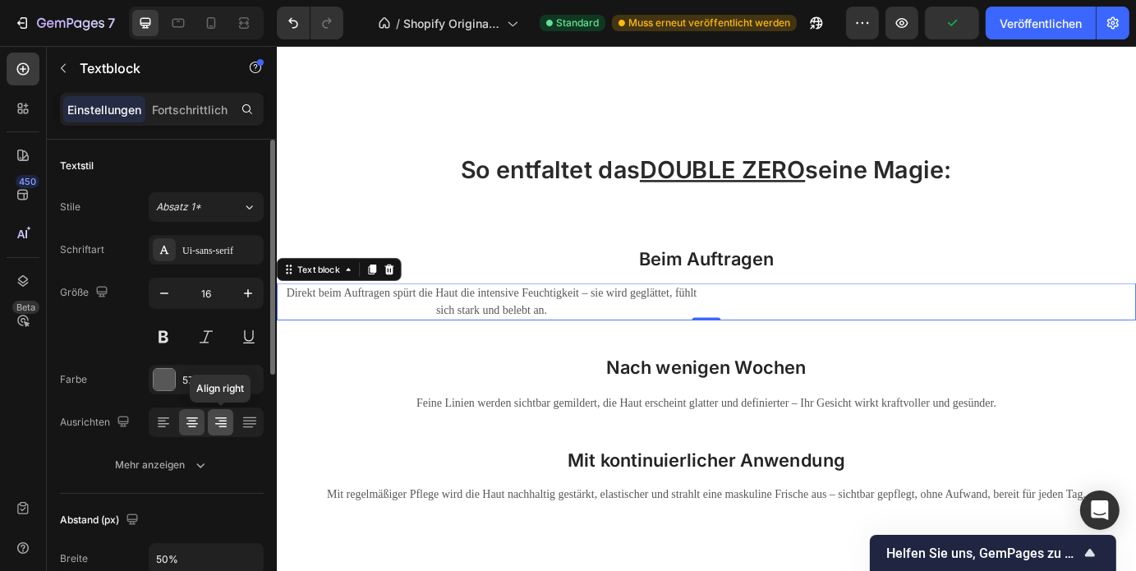
click at [218, 416] on icon at bounding box center [221, 422] width 16 height 16
click at [176, 413] on div at bounding box center [206, 422] width 115 height 30
click at [210, 428] on div at bounding box center [220, 422] width 25 height 26
click at [196, 426] on icon at bounding box center [192, 422] width 16 height 16
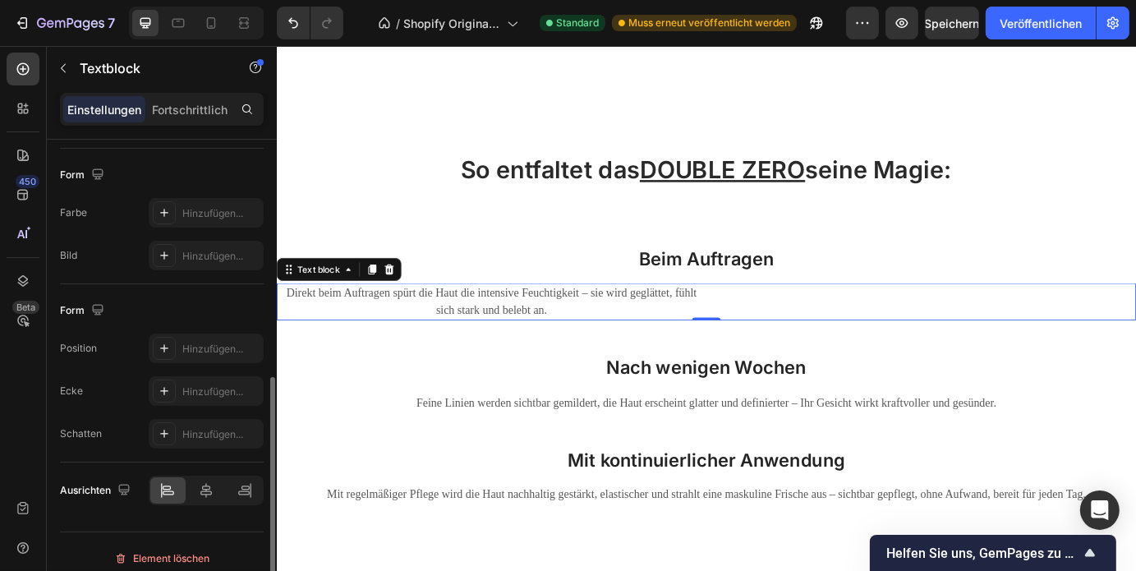
scroll to position [494, 0]
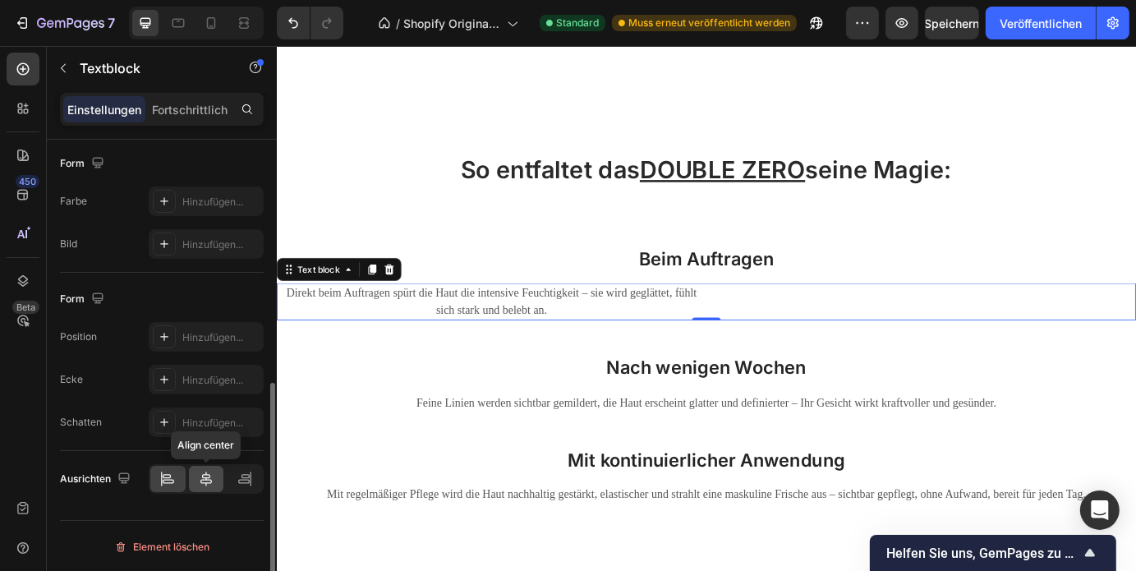
click at [204, 478] on icon at bounding box center [205, 478] width 11 height 15
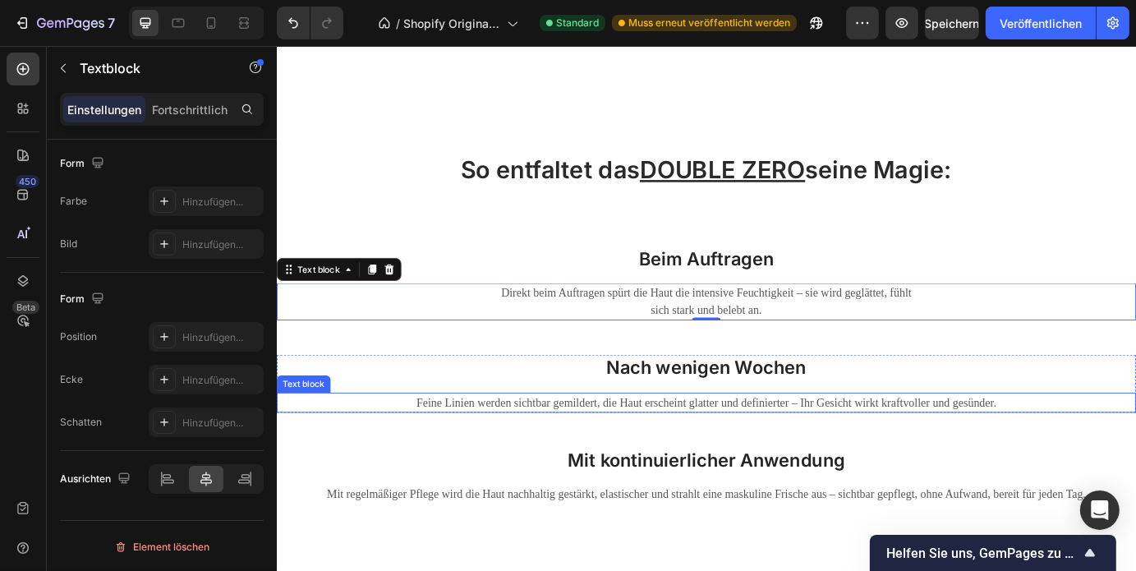
click at [738, 457] on p "Feine Linien werden sichtbar gemildert, die Haut erscheint glatter und definier…" at bounding box center [769, 454] width 982 height 20
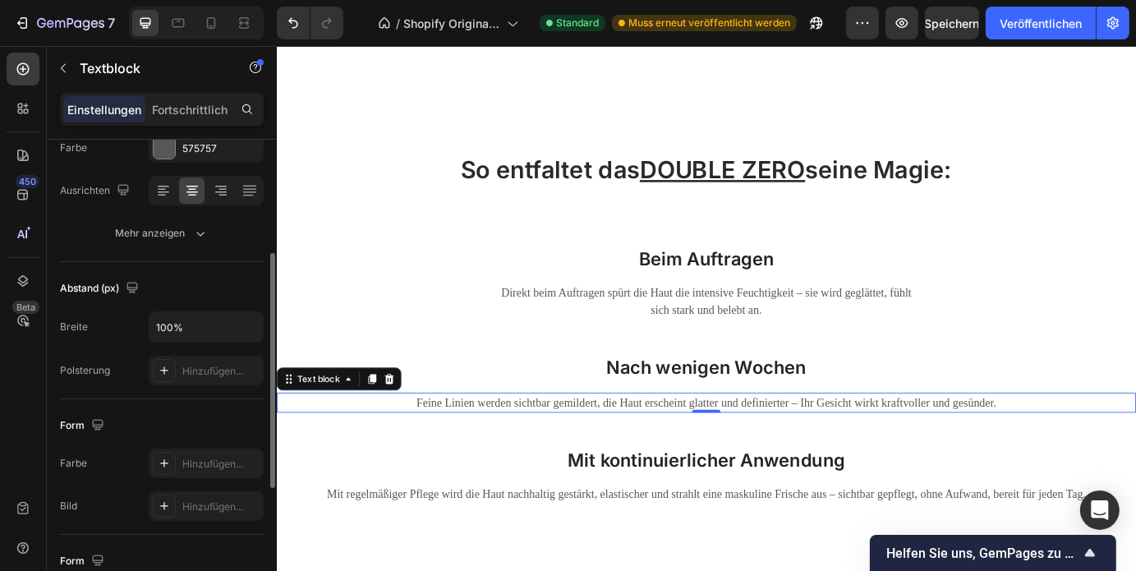
scroll to position [232, 0]
click at [179, 329] on input "100%" at bounding box center [205, 327] width 113 height 30
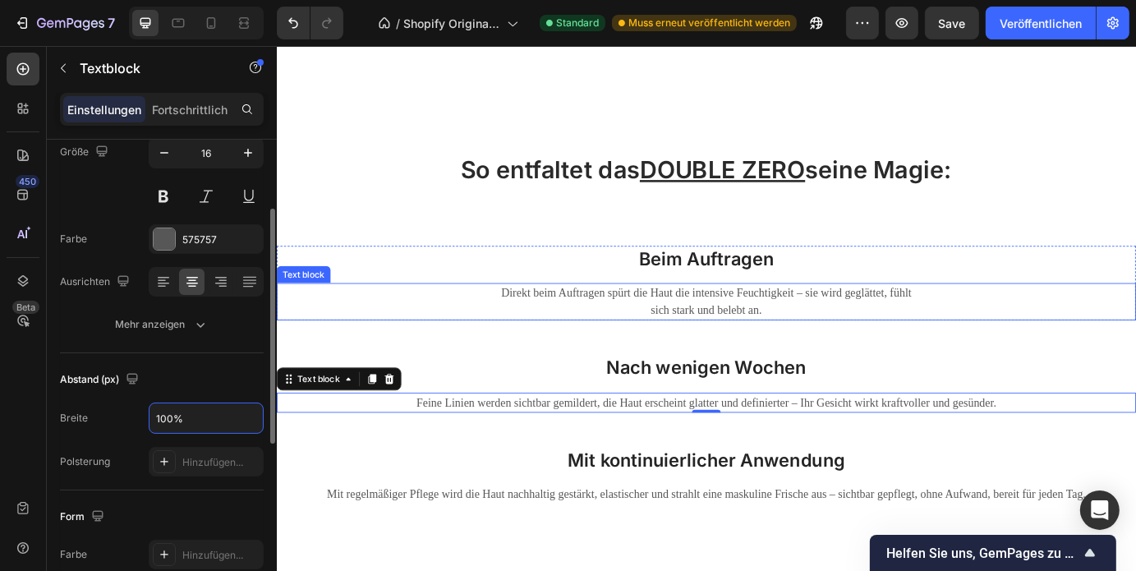
click at [730, 348] on p "Direkt beim Auftragen spürt die Haut die intensive Feuchtigkeit – sie wird gegl…" at bounding box center [768, 338] width 489 height 39
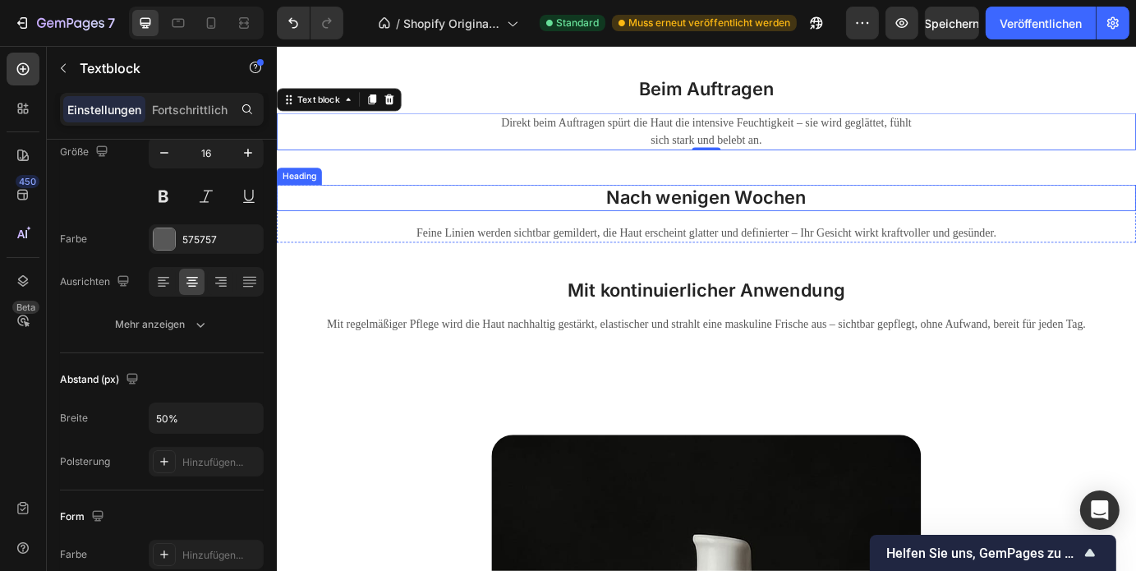
scroll to position [3137, 0]
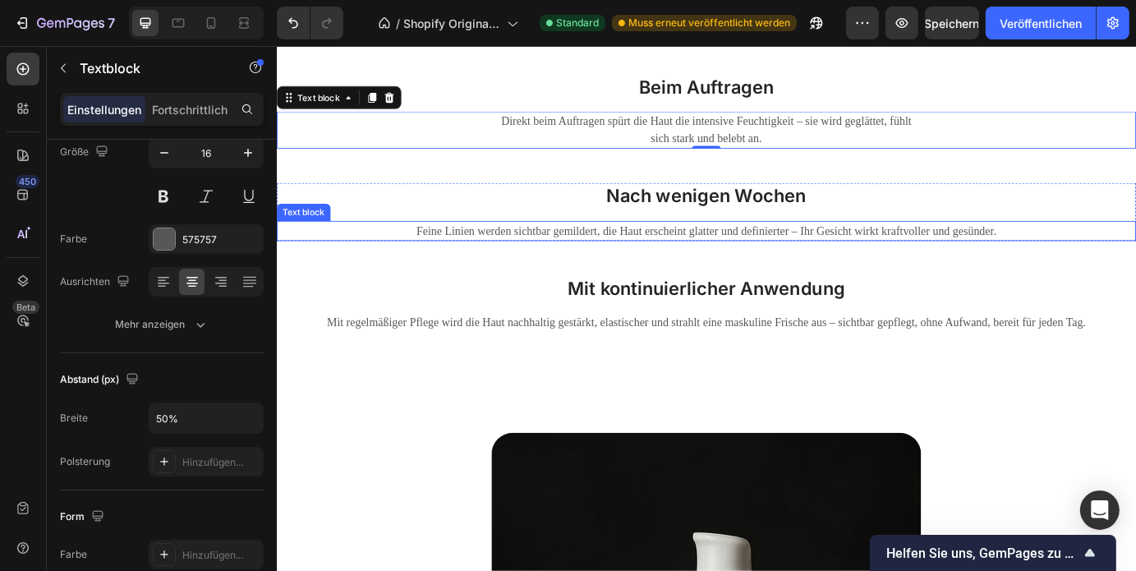
click at [701, 258] on p "Feine Linien werden sichtbar gemildert, die Haut erscheint glatter und definier…" at bounding box center [769, 257] width 982 height 20
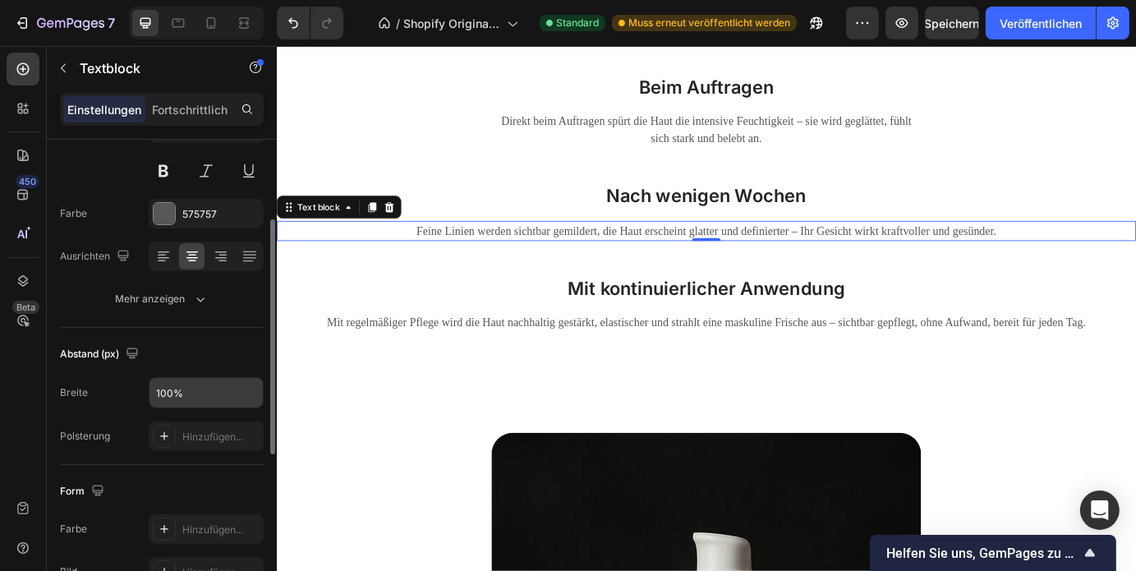
scroll to position [191, 0]
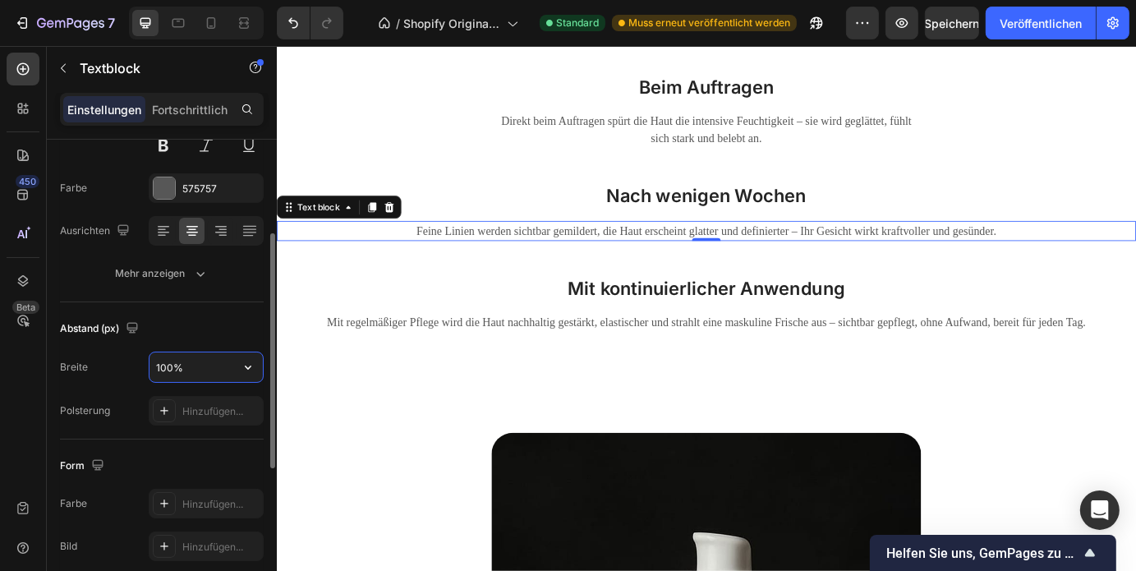
click at [200, 358] on input "100%" at bounding box center [205, 367] width 113 height 30
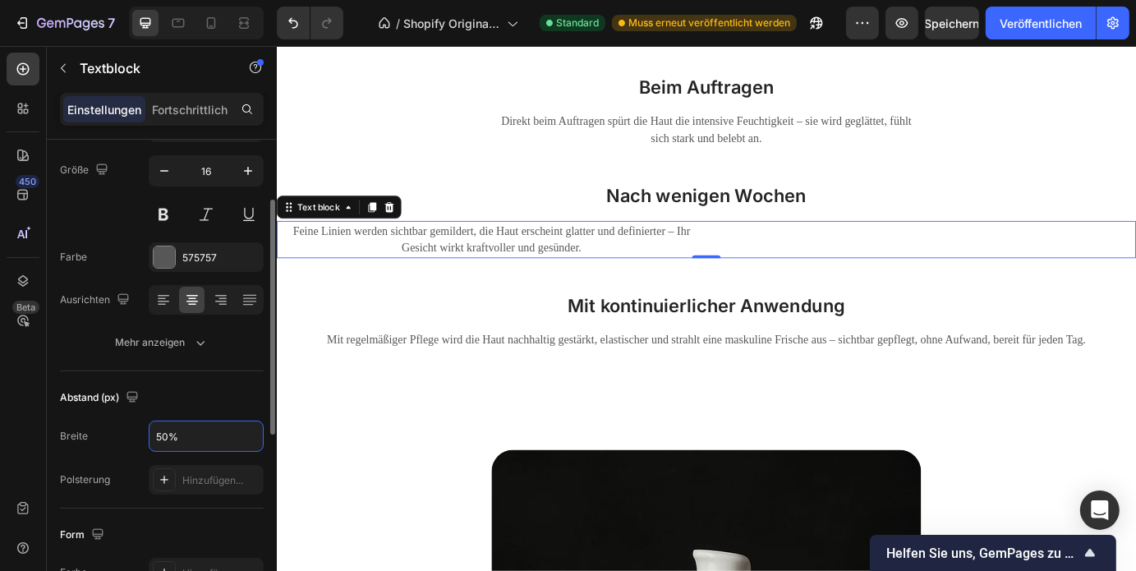
scroll to position [0, 0]
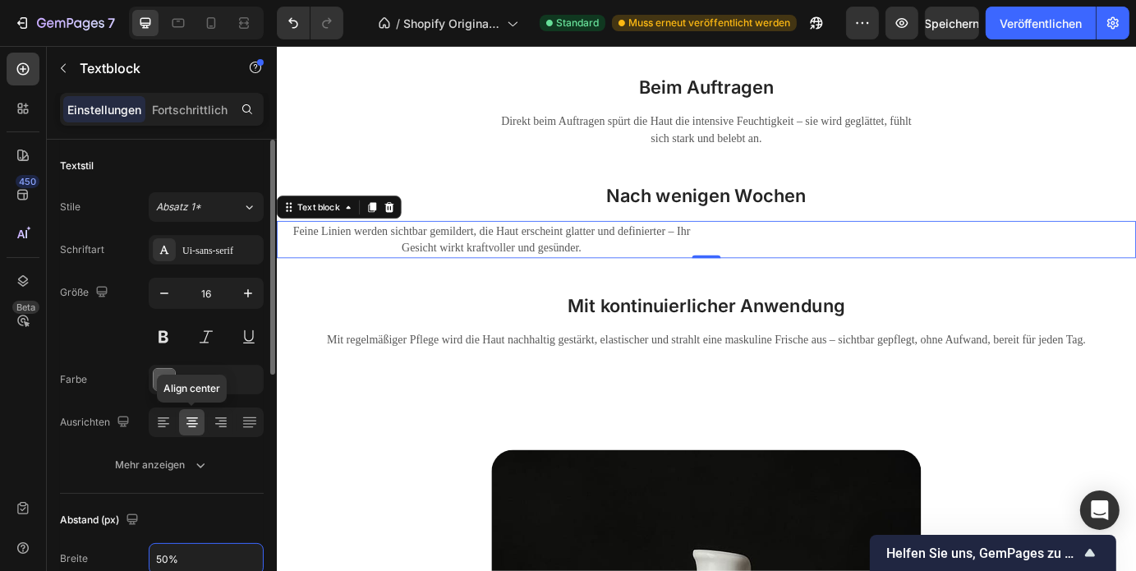
type input "50%"
click at [198, 416] on icon at bounding box center [192, 422] width 16 height 16
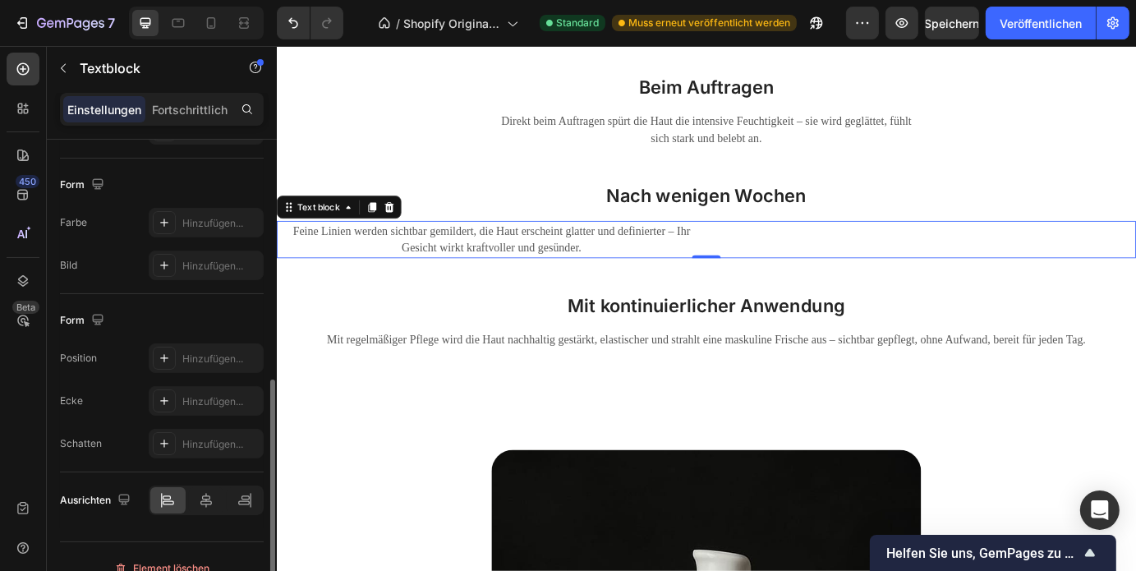
scroll to position [477, 0]
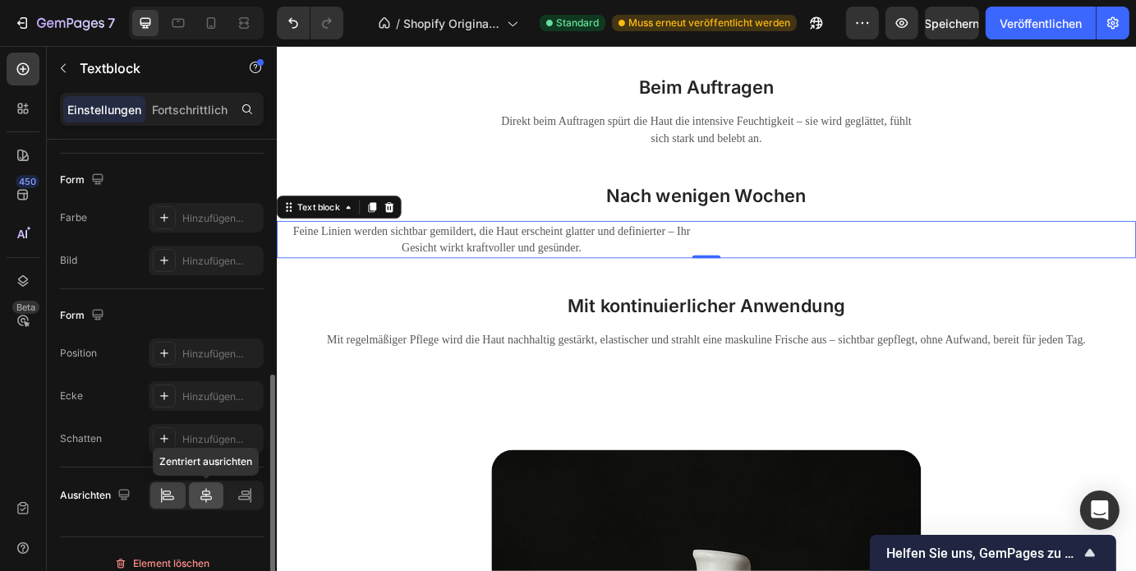
click at [202, 497] on icon at bounding box center [205, 495] width 11 height 15
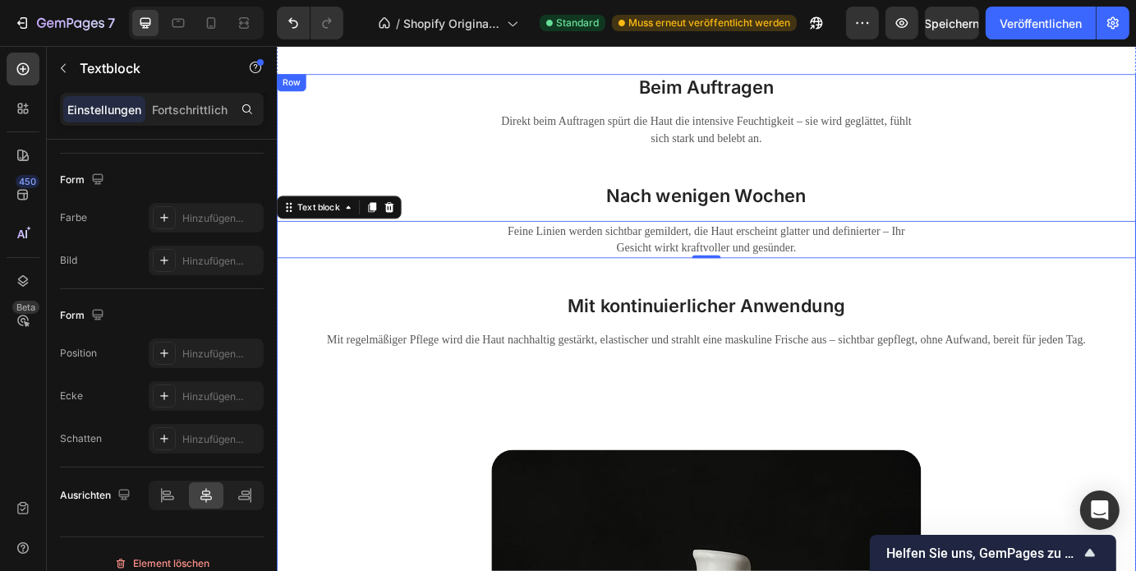
scroll to position [3181, 0]
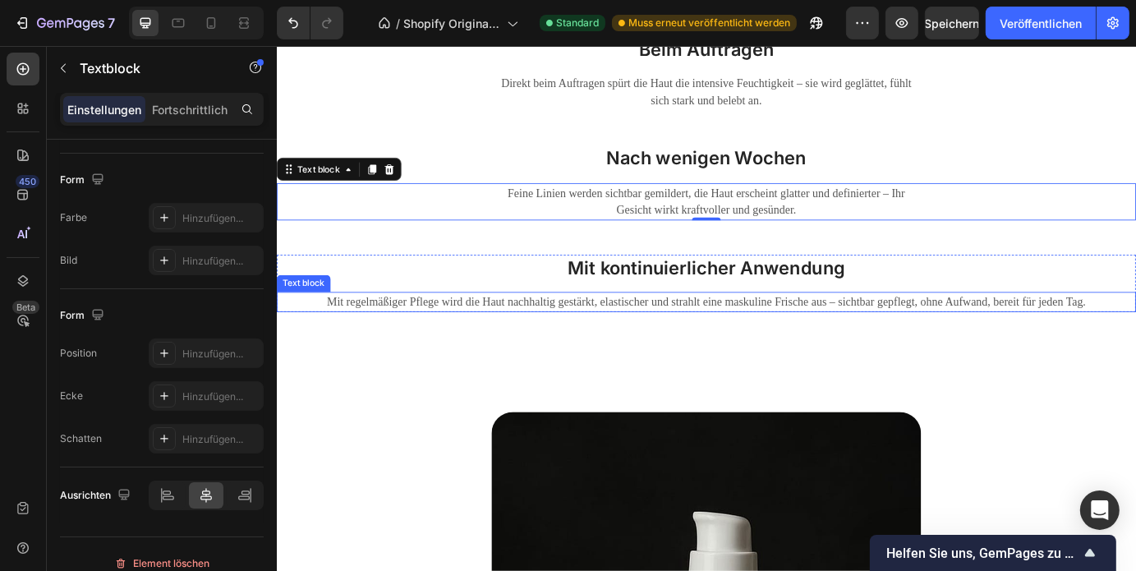
click at [845, 338] on p "Mit regelmäßiger Pflege wird die Haut nachhaltig gestärkt, elastischer und stra…" at bounding box center [769, 339] width 982 height 20
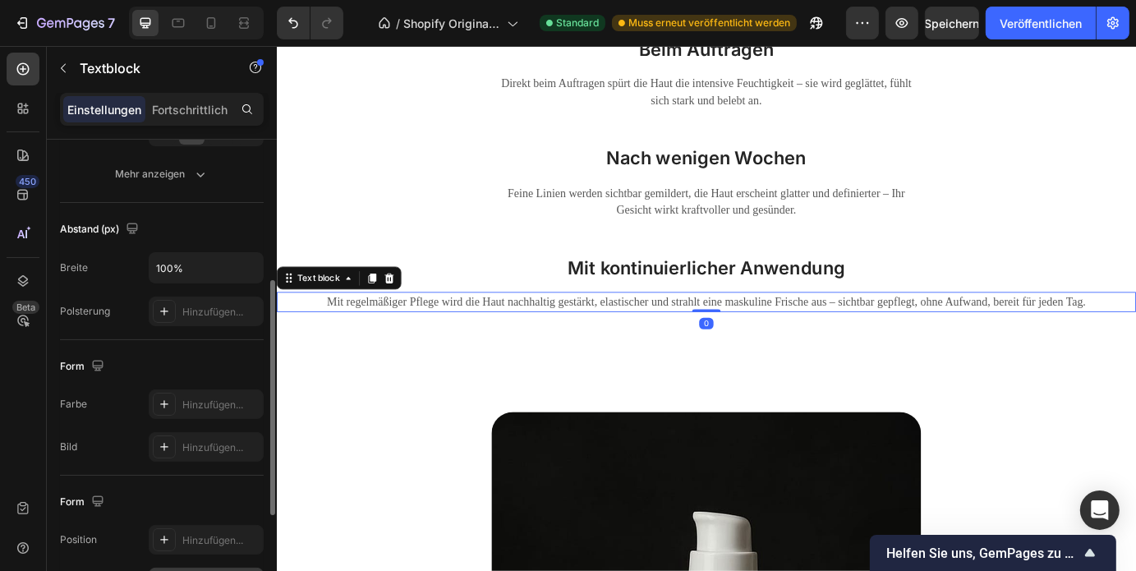
scroll to position [289, 0]
click at [197, 274] on input "100%" at bounding box center [205, 270] width 113 height 30
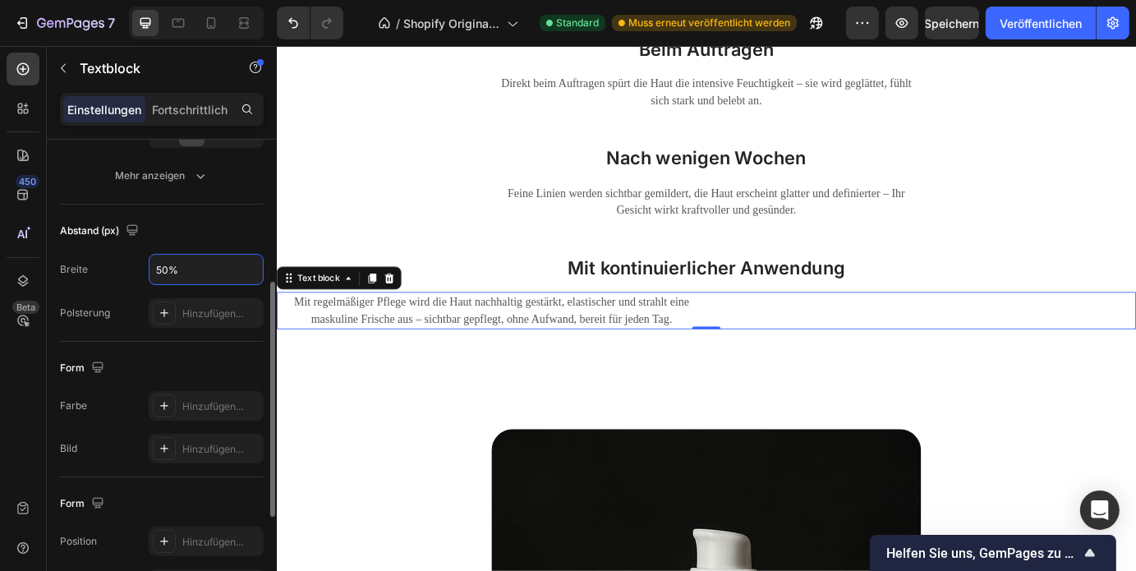
type input "50%"
drag, startPoint x: 215, startPoint y: 228, endPoint x: 140, endPoint y: 255, distance: 79.5
drag, startPoint x: 140, startPoint y: 255, endPoint x: 130, endPoint y: 272, distance: 19.6
click at [130, 272] on div "Breite 50%" at bounding box center [162, 269] width 204 height 31
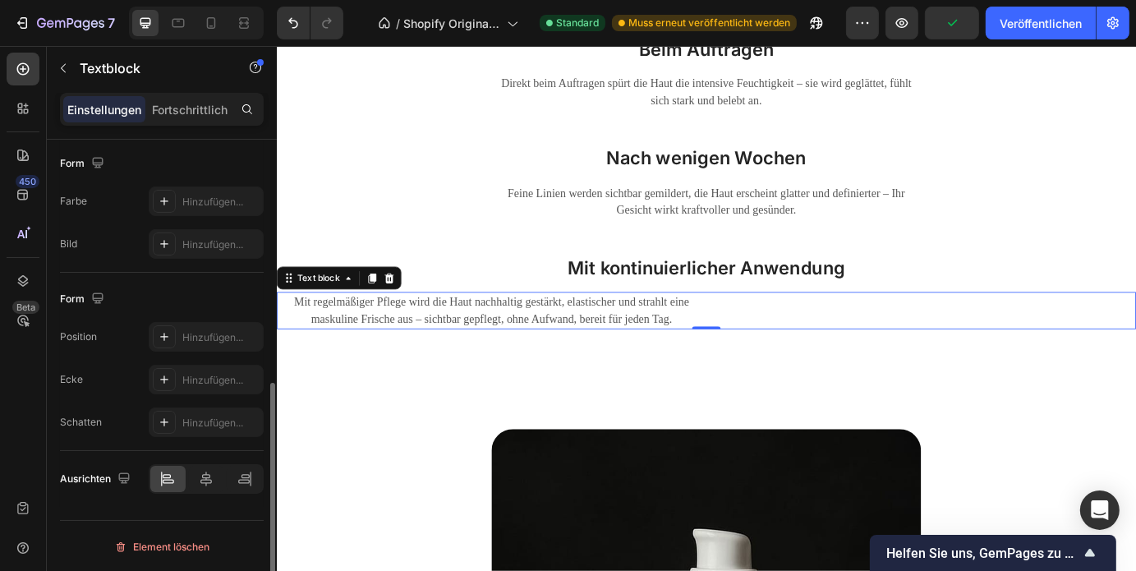
scroll to position [493, 0]
click at [214, 489] on div at bounding box center [206, 479] width 35 height 26
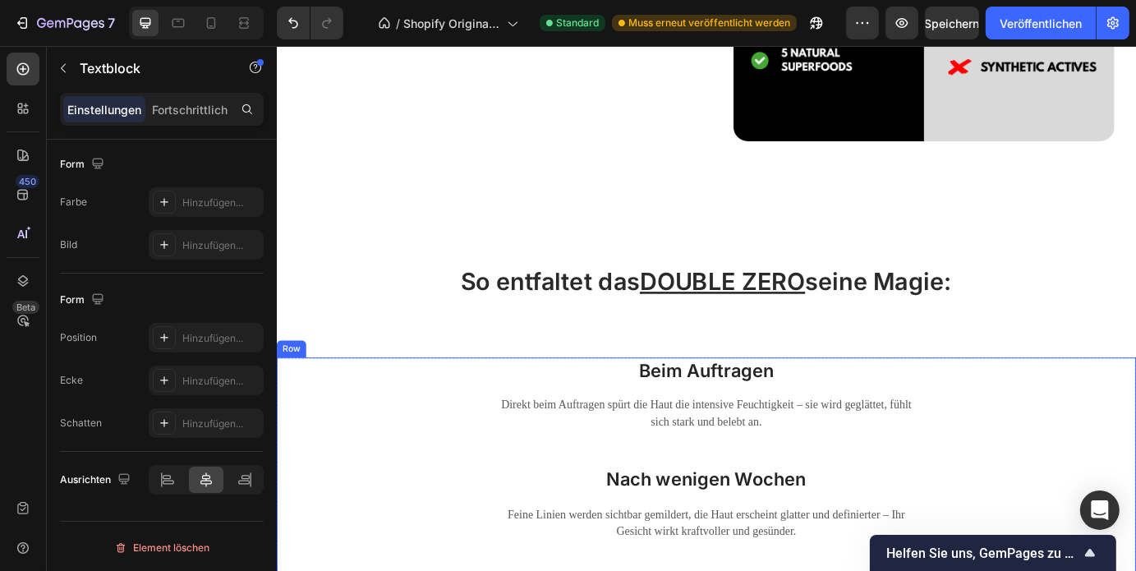
scroll to position [2801, 0]
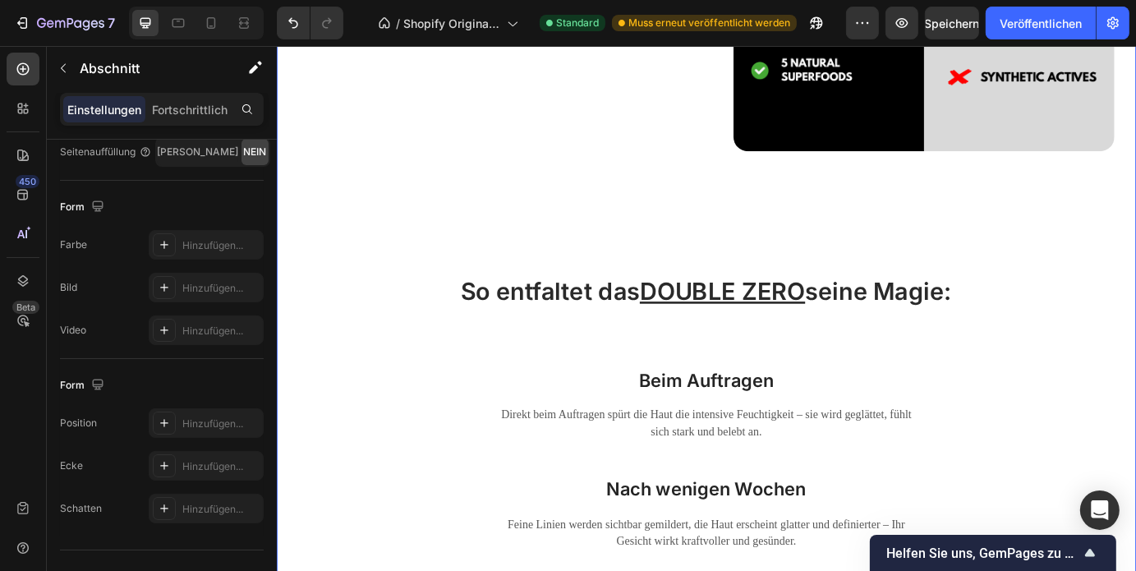
scroll to position [0, 0]
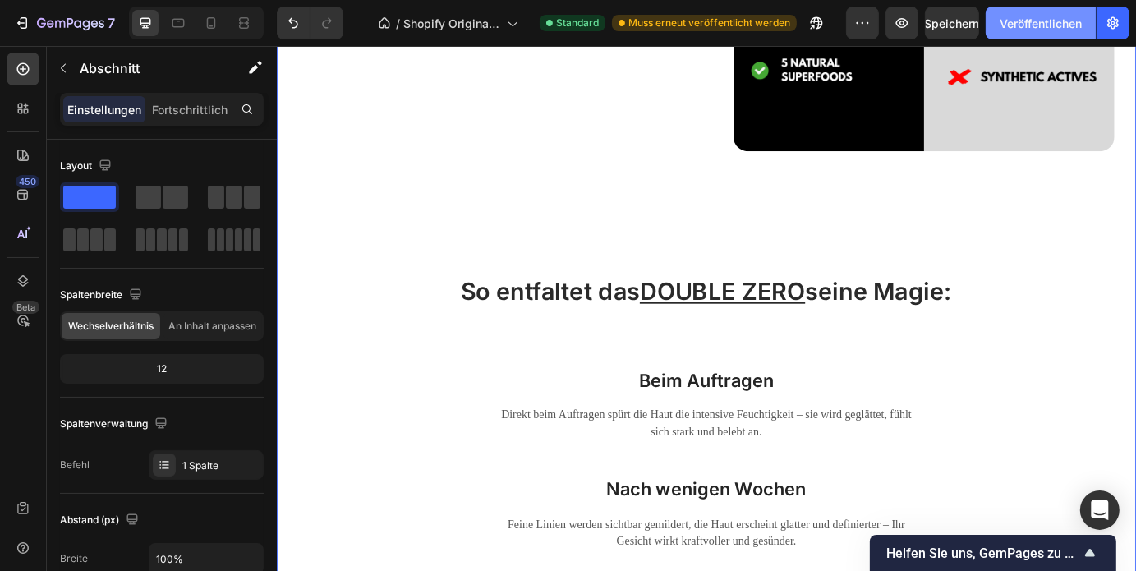
click at [1011, 23] on font "Veröffentlichen" at bounding box center [1040, 23] width 82 height 14
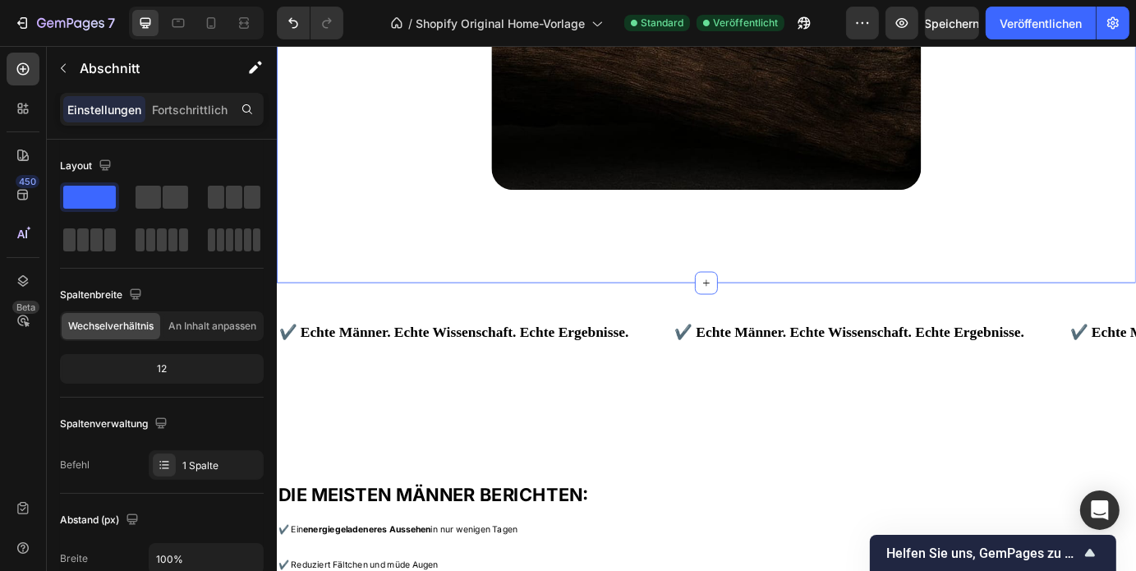
scroll to position [4278, 0]
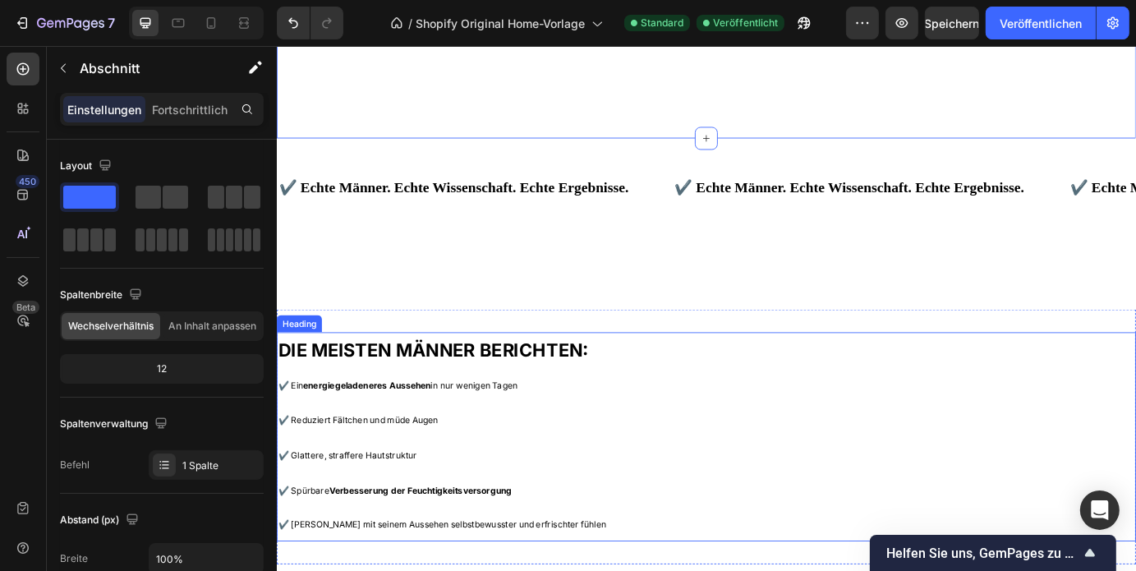
click at [382, 382] on strong "DIE MEISTEN MÄNNER BERICHTEN:" at bounding box center [456, 394] width 356 height 25
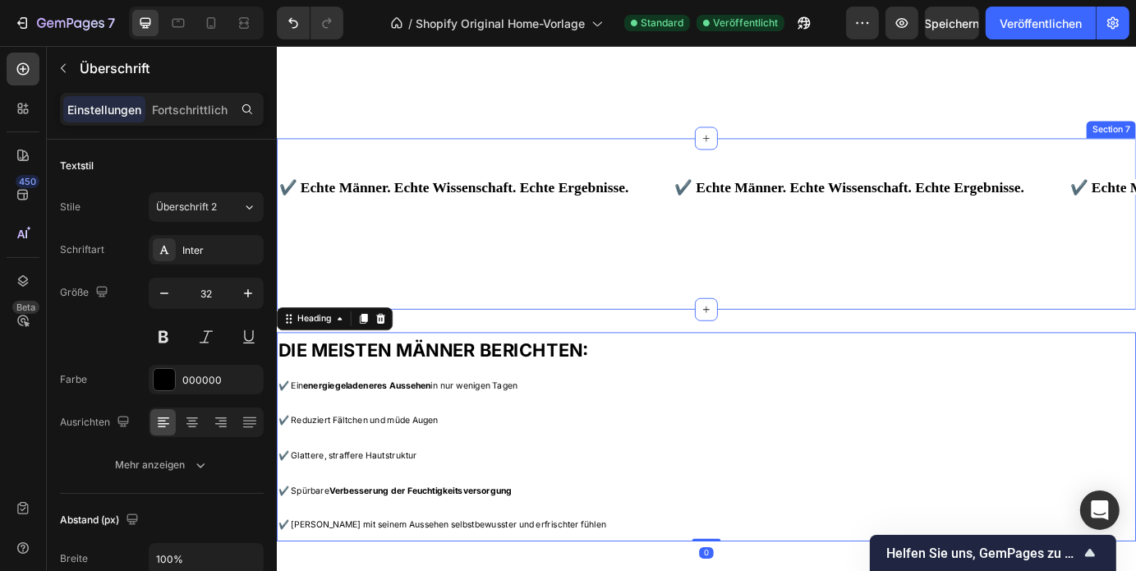
click at [739, 319] on div "✔️ Echte Männer. Echte Wissenschaft. Echte Ergebnisse. Text Block ✔️ Echte Männ…" at bounding box center [769, 249] width 986 height 163
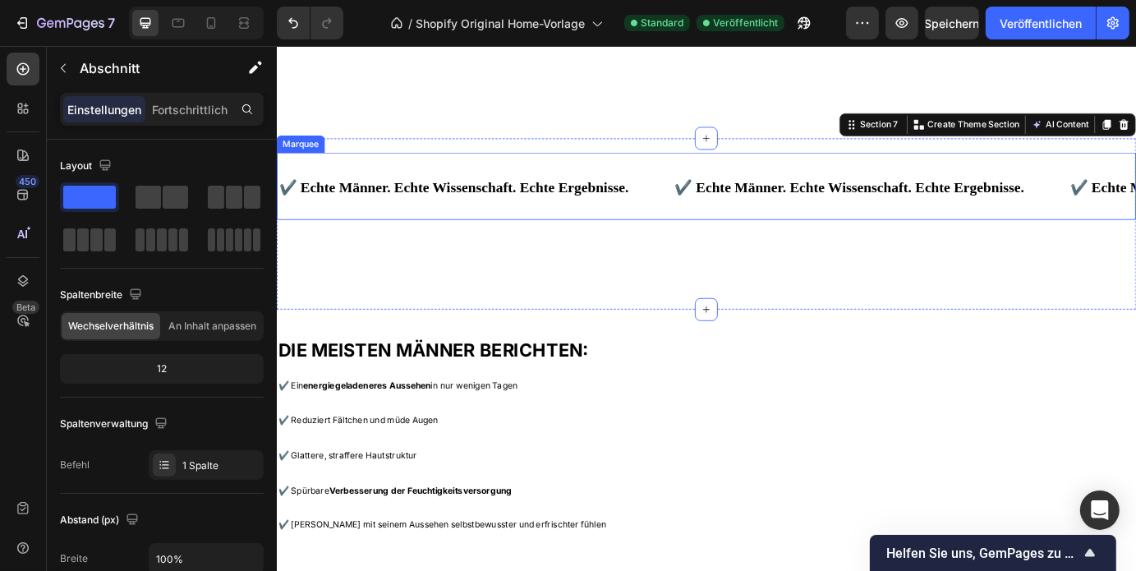
click at [773, 226] on div "✔️ Echte Männer. Echte Wissenschaft. Echte Ergebnisse. Text Block ✔️ Echte Männ…" at bounding box center [769, 206] width 986 height 77
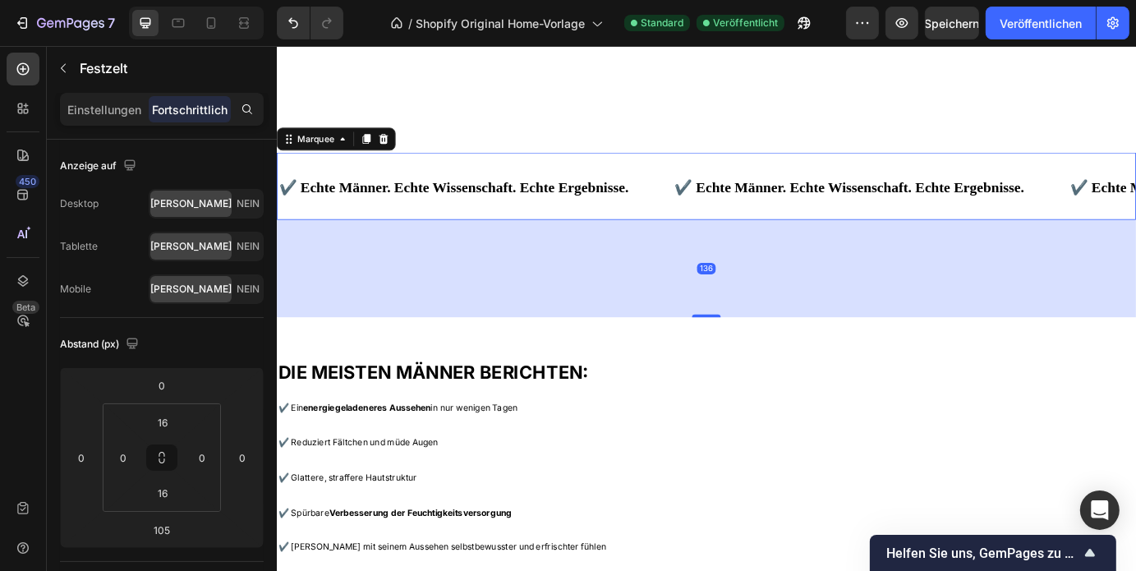
drag, startPoint x: 761, startPoint y: 319, endPoint x: 812, endPoint y: 326, distance: 52.2
click at [758, 353] on div at bounding box center [768, 354] width 33 height 3
type input "141"
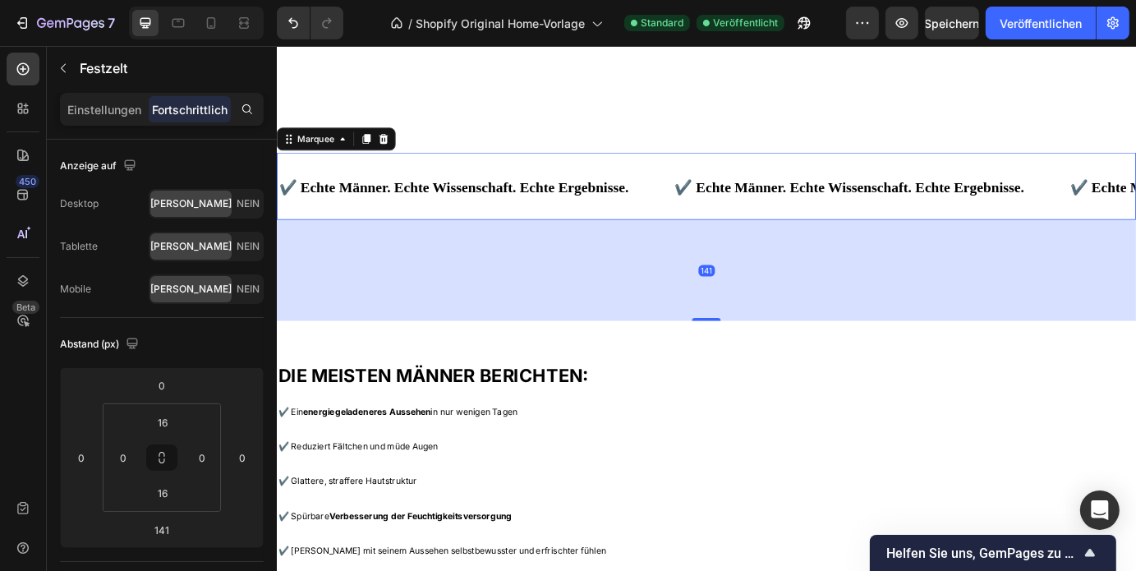
click at [870, 299] on div "141" at bounding box center [769, 303] width 986 height 116
click at [1025, 32] on button "Veröffentlichen" at bounding box center [1041, 23] width 110 height 33
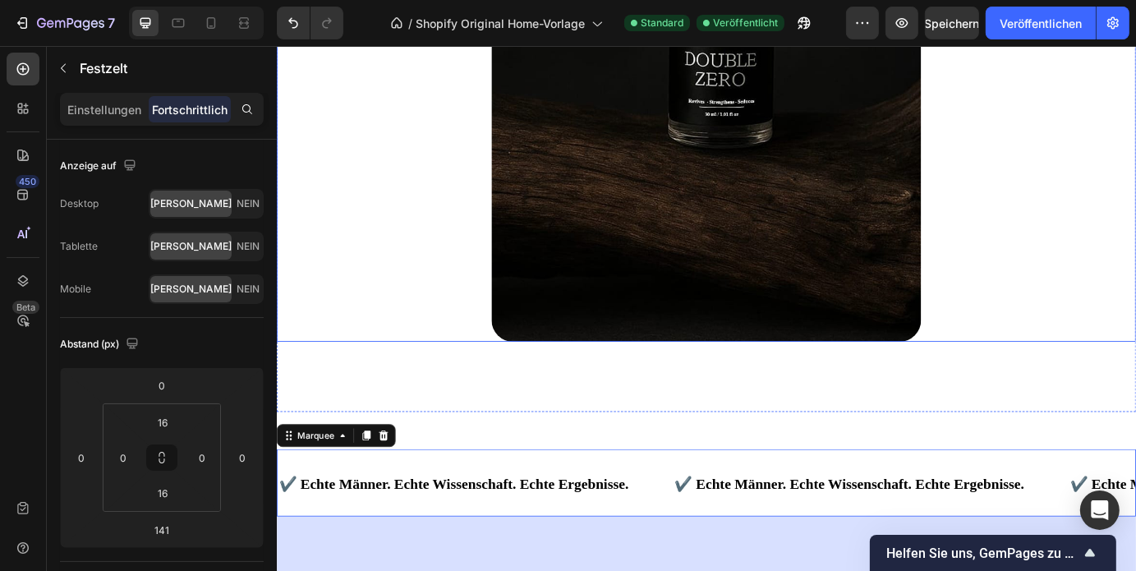
scroll to position [3833, 0]
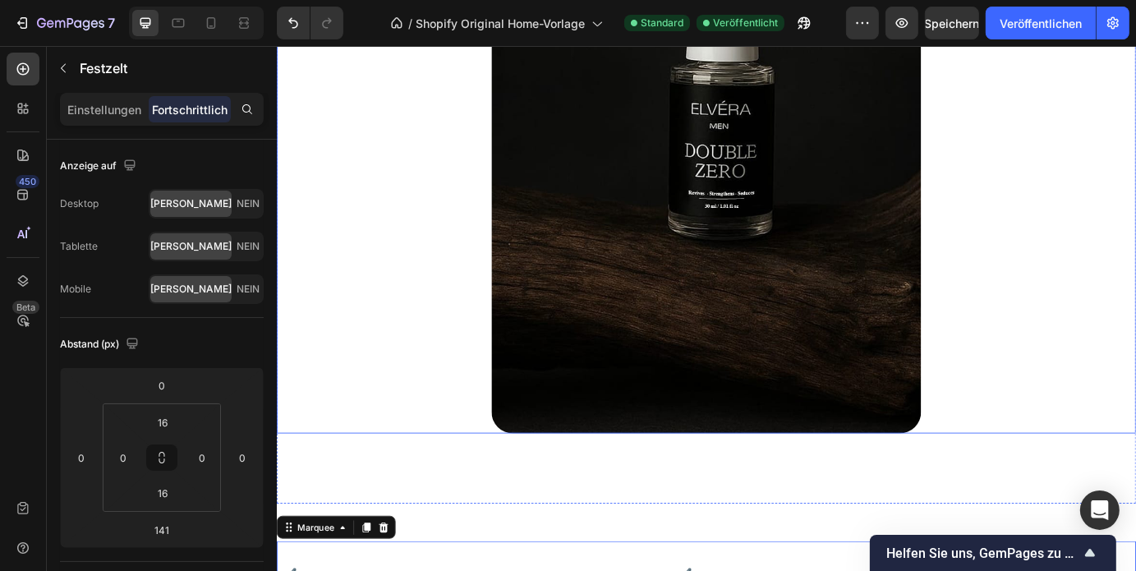
click at [705, 281] on img at bounding box center [768, 160] width 493 height 657
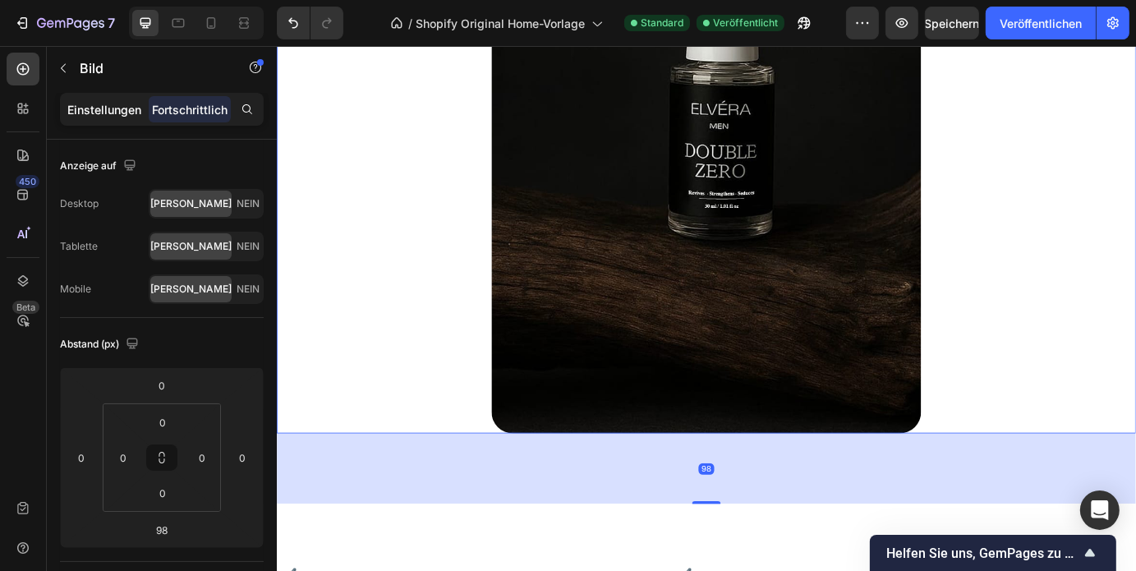
click at [118, 111] on font "Einstellungen" at bounding box center [104, 110] width 74 height 14
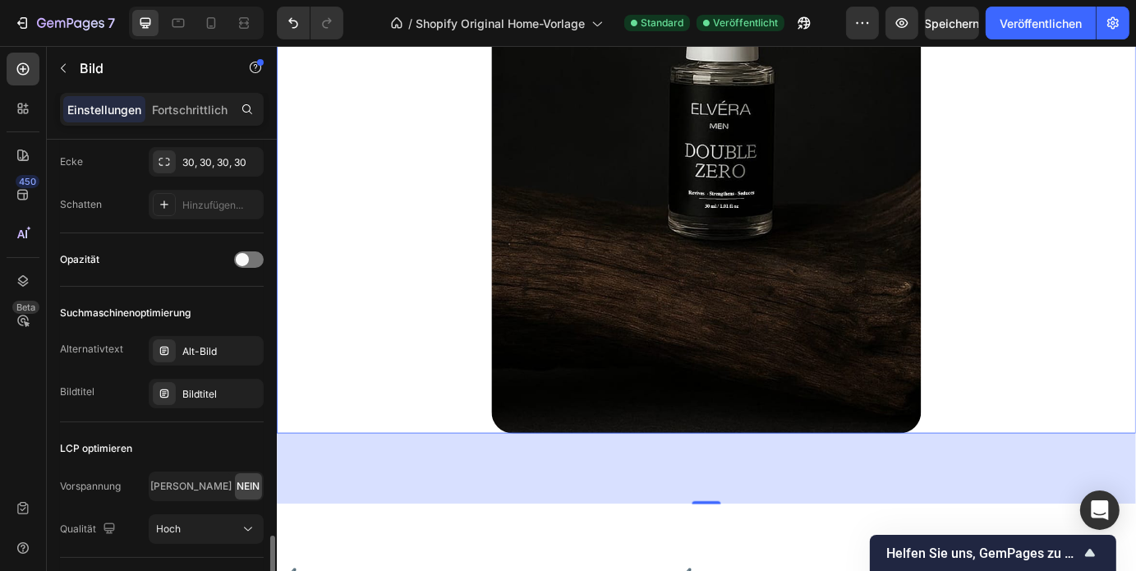
scroll to position [802, 0]
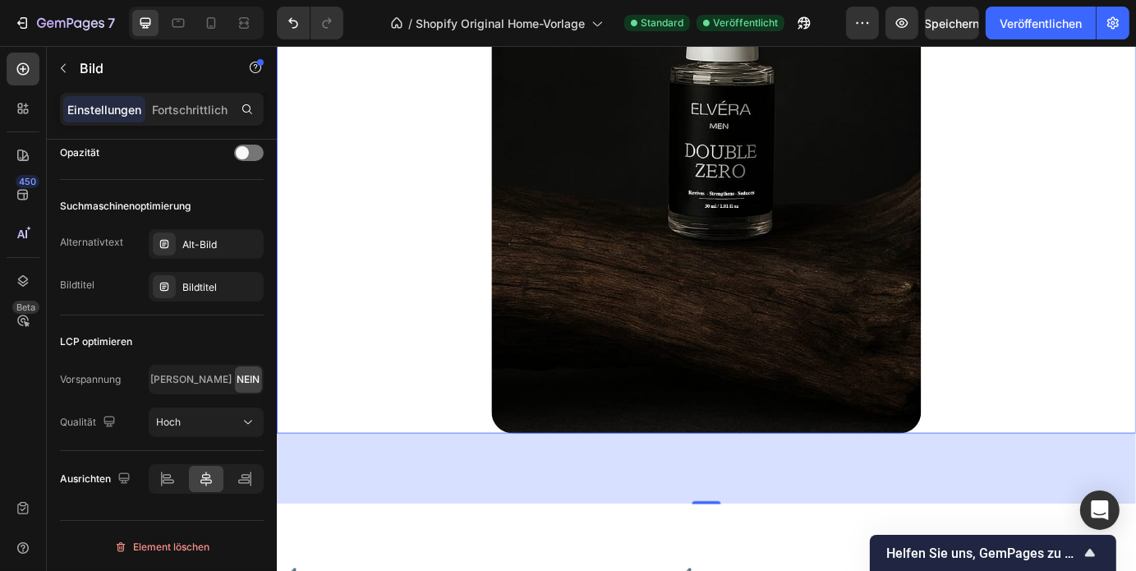
click at [411, 437] on div at bounding box center [769, 160] width 986 height 657
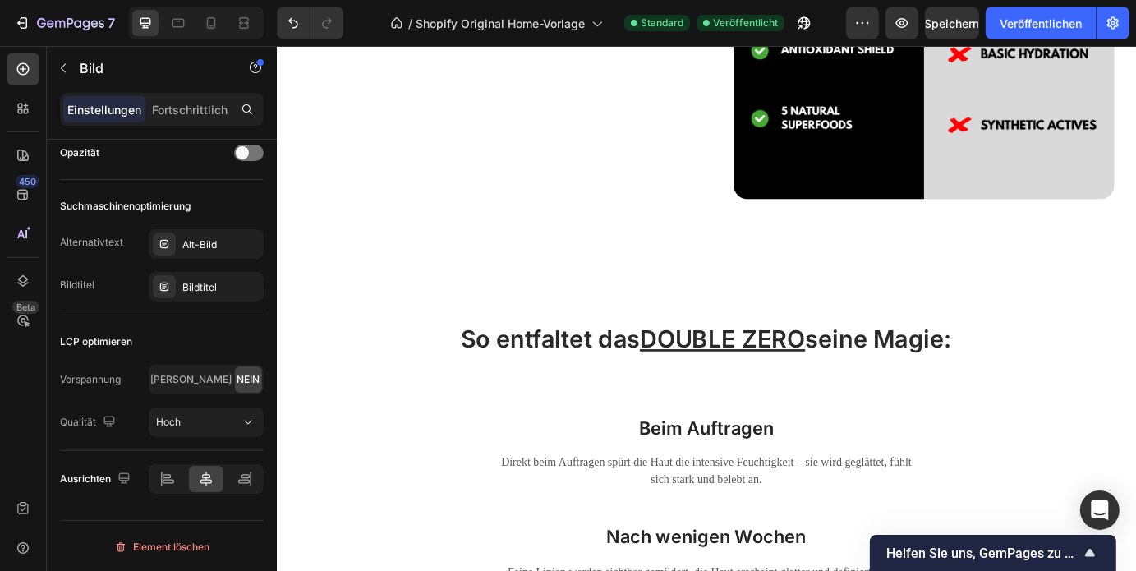
scroll to position [2550, 0]
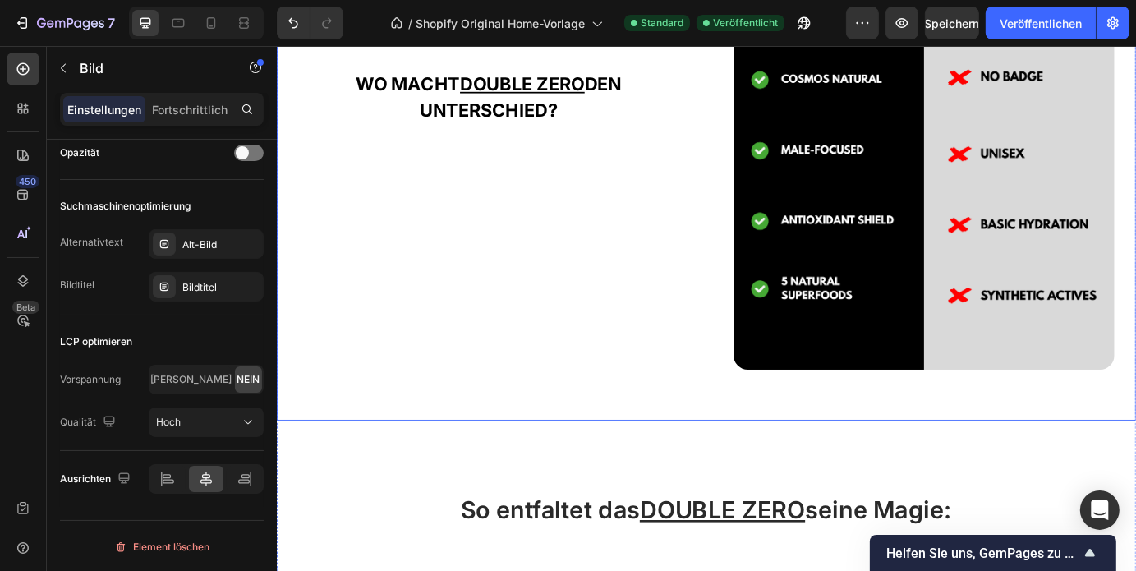
click at [775, 413] on div "Image" at bounding box center [1018, 151] width 486 height 648
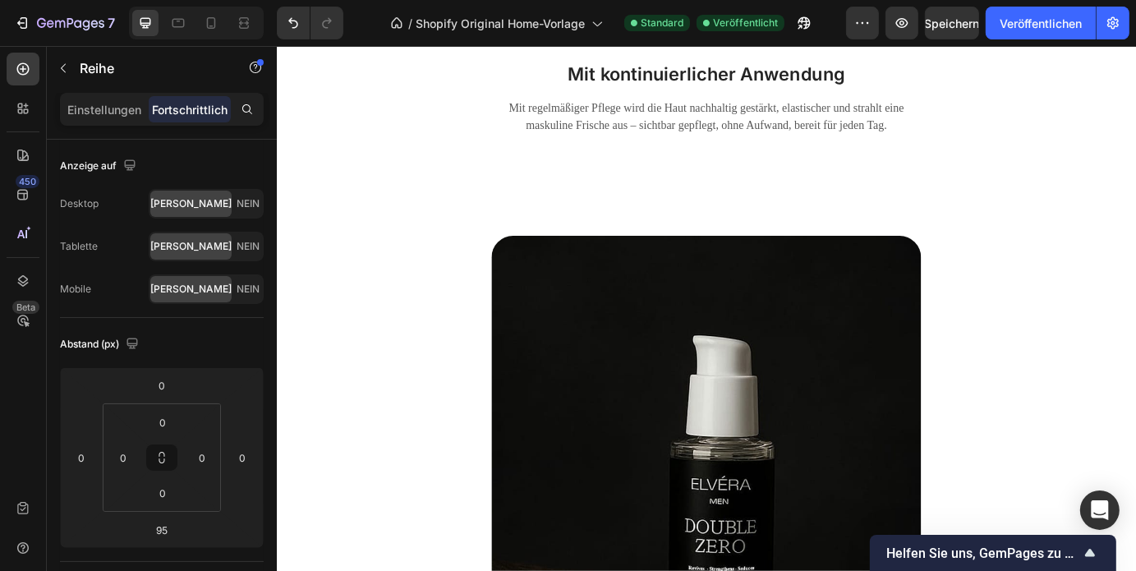
scroll to position [3228, 0]
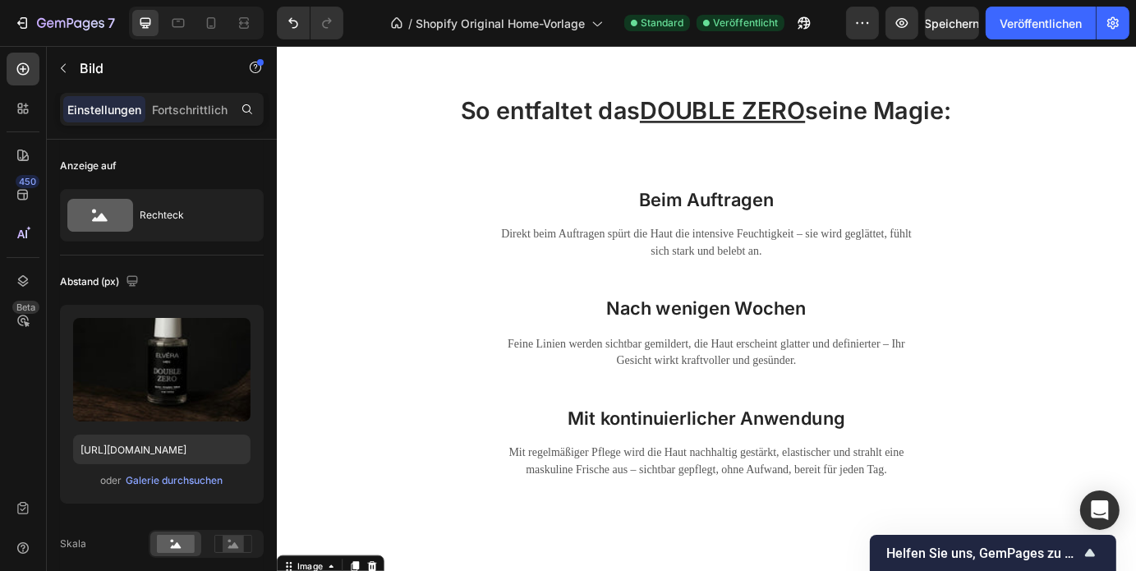
scroll to position [3039, 0]
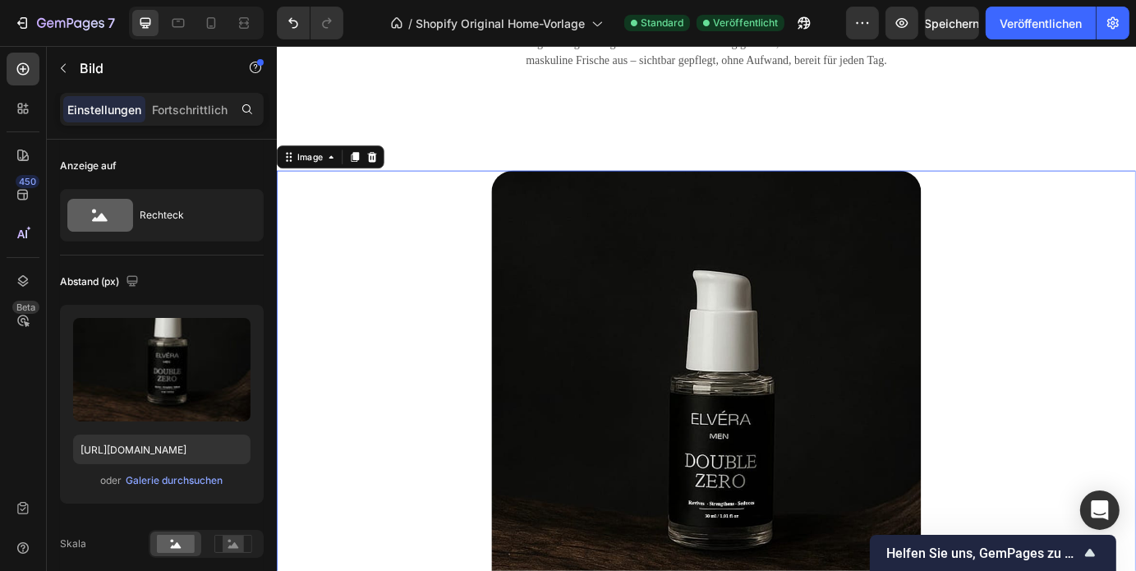
click at [687, 310] on img at bounding box center [768, 516] width 493 height 657
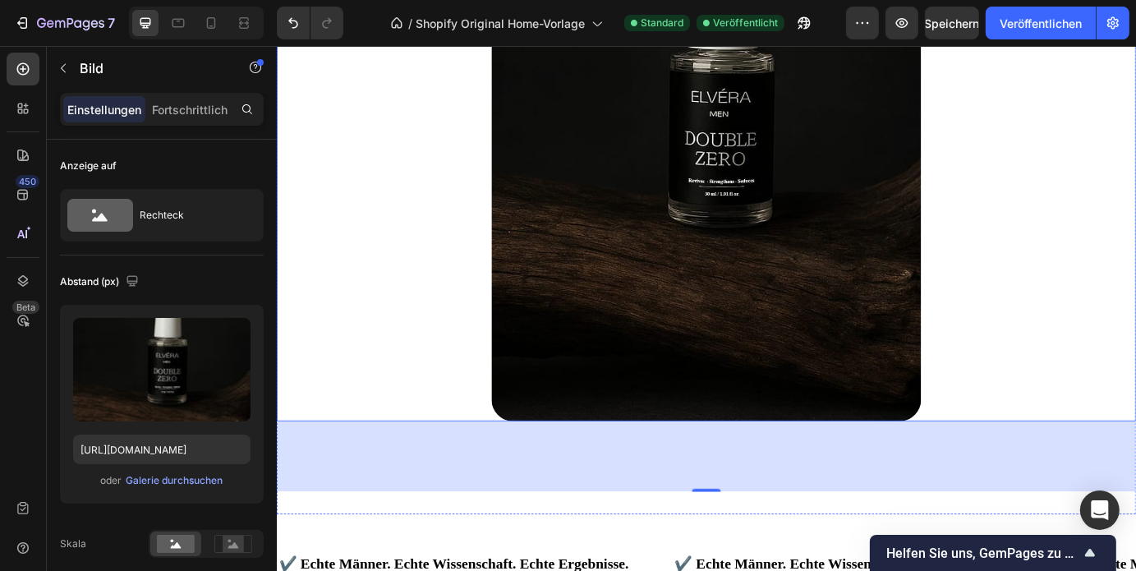
scroll to position [3846, 0]
click at [207, 25] on icon at bounding box center [211, 22] width 9 height 11
type input "https://cdn.shopify.com/s/files/1/0938/1003/3023/files/gempages_580888896435389…"
type input "90"
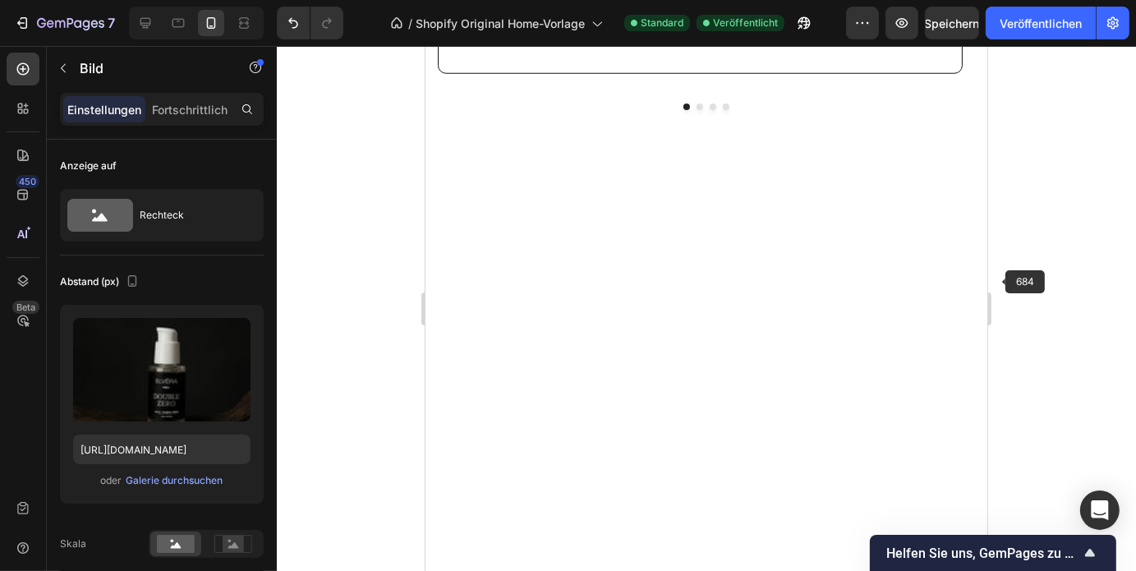
scroll to position [1019, 0]
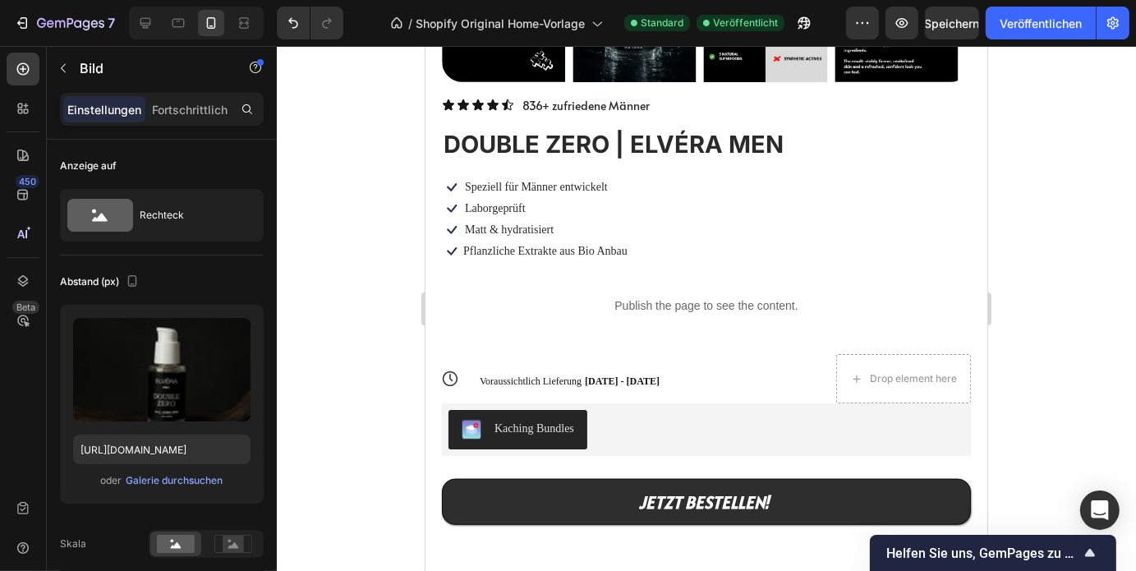
drag, startPoint x: 1042, startPoint y: 291, endPoint x: 1006, endPoint y: 407, distance: 121.3
click at [1006, 407] on div at bounding box center [706, 308] width 859 height 525
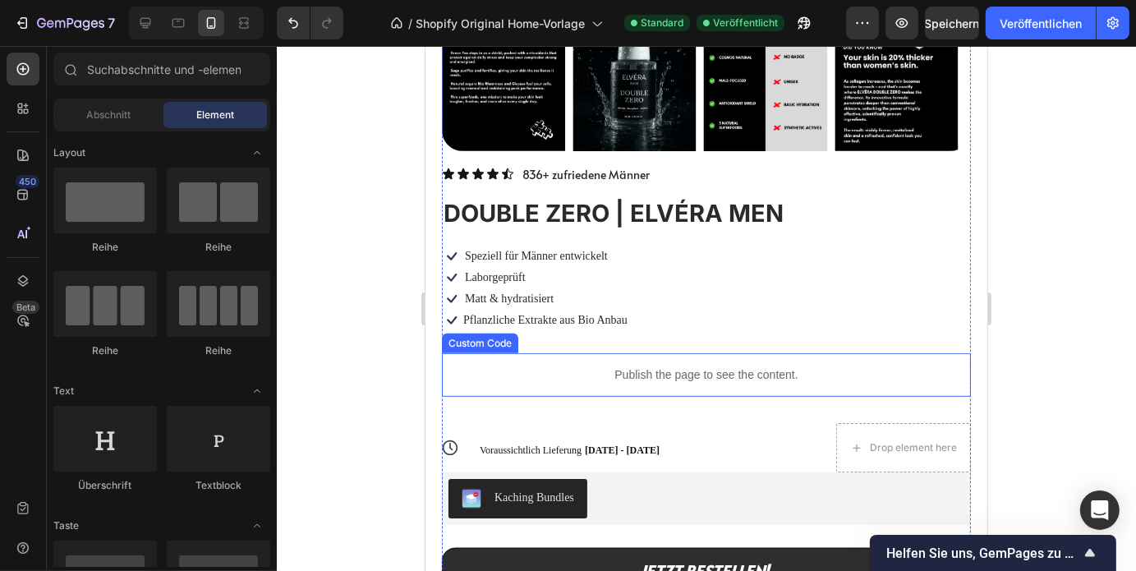
scroll to position [945, 0]
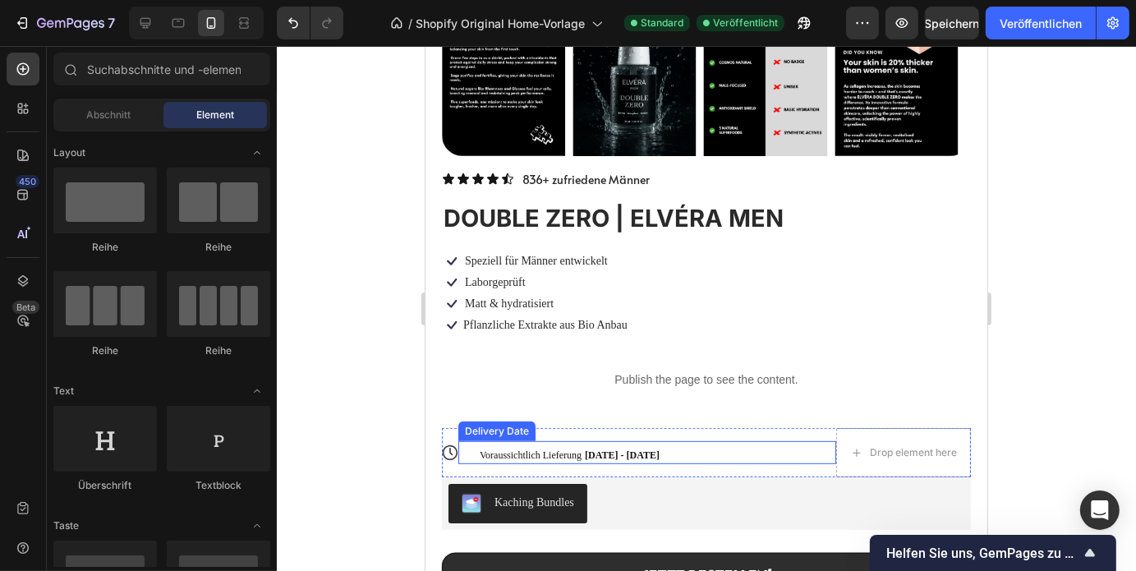
click at [620, 448] on span "Sep 28 - Oct 01" at bounding box center [621, 453] width 75 height 11
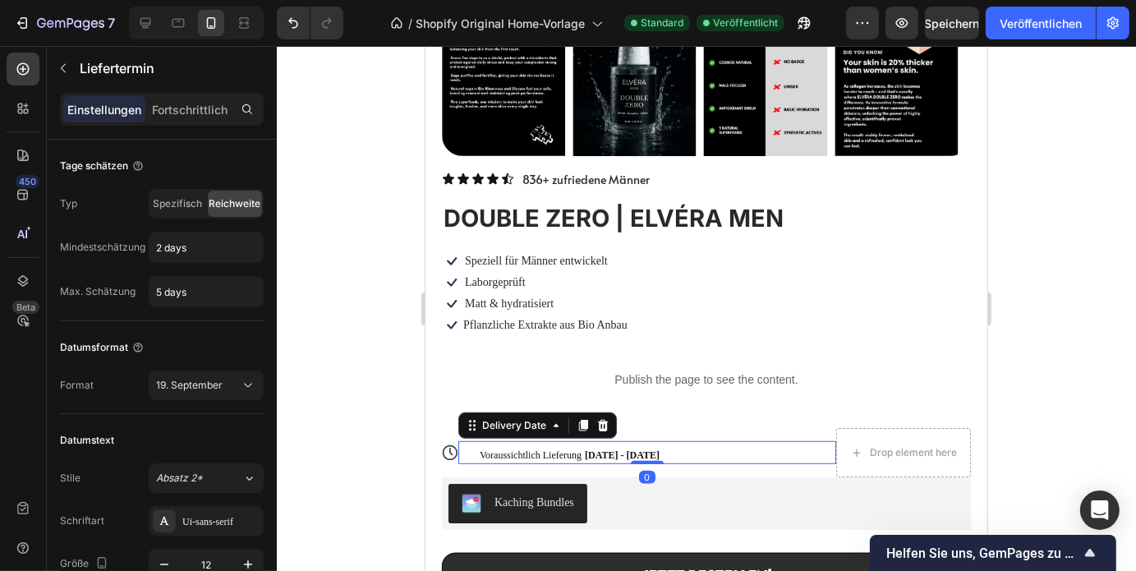
click at [627, 448] on span "Sep 28 - Oct 01" at bounding box center [621, 453] width 75 height 11
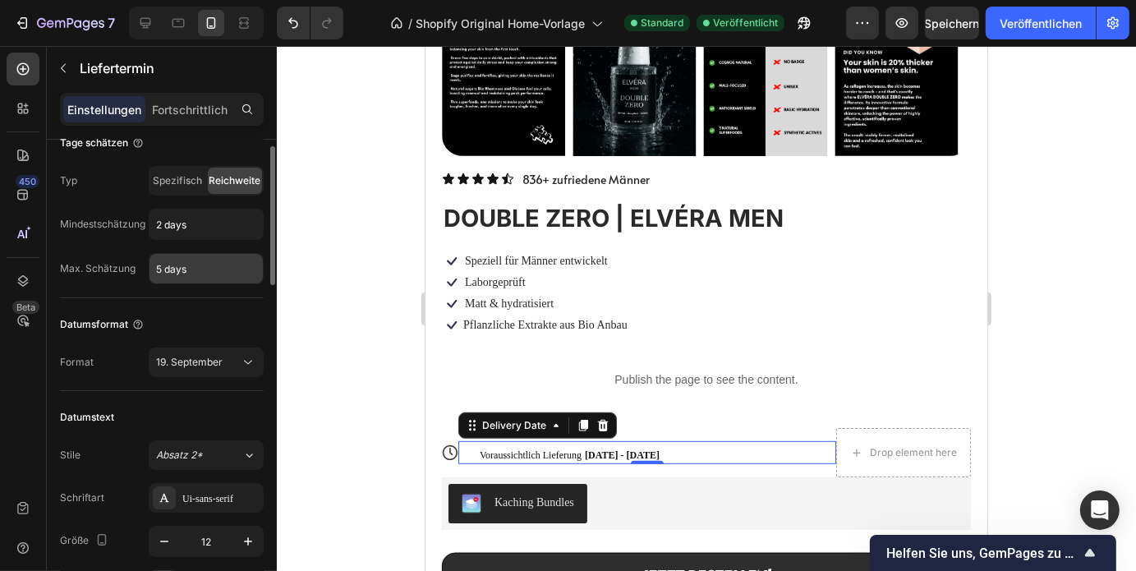
scroll to position [0, 0]
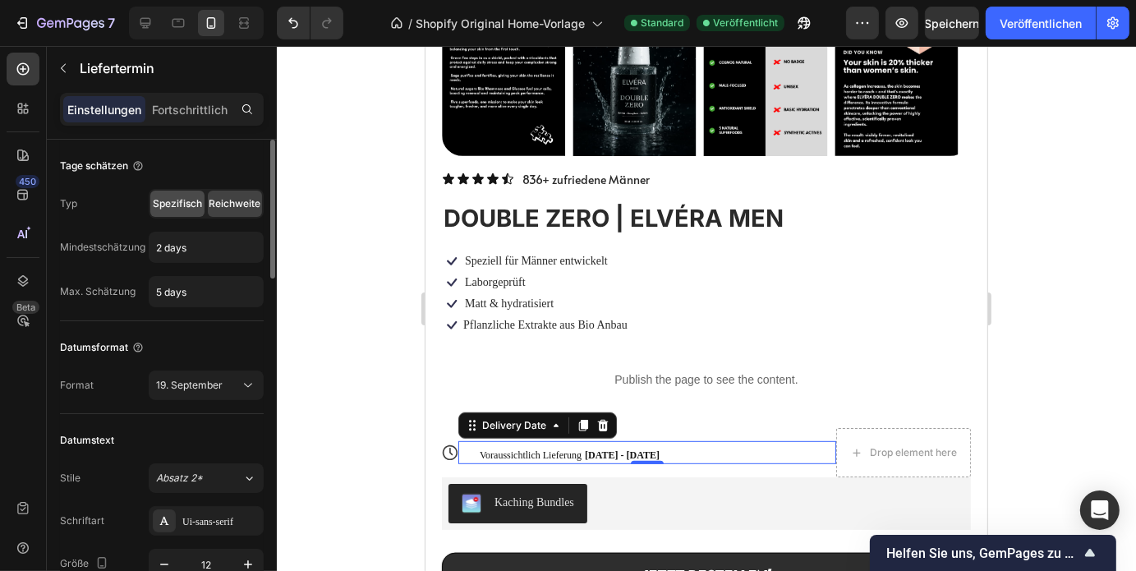
click at [179, 200] on font "Spezifisch" at bounding box center [177, 203] width 49 height 12
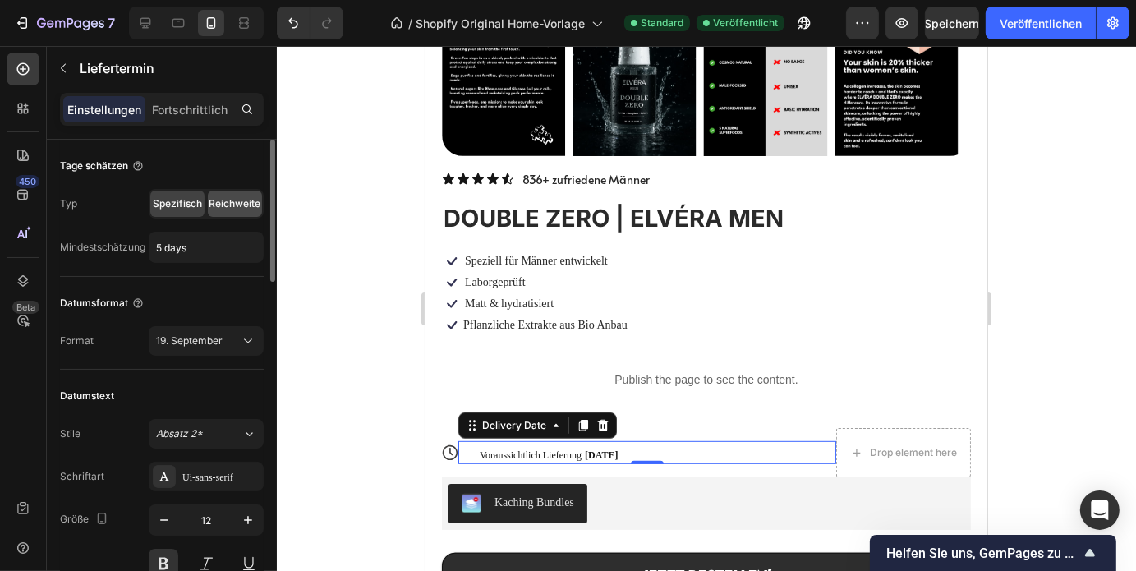
click at [237, 200] on font "Reichweite" at bounding box center [235, 203] width 52 height 12
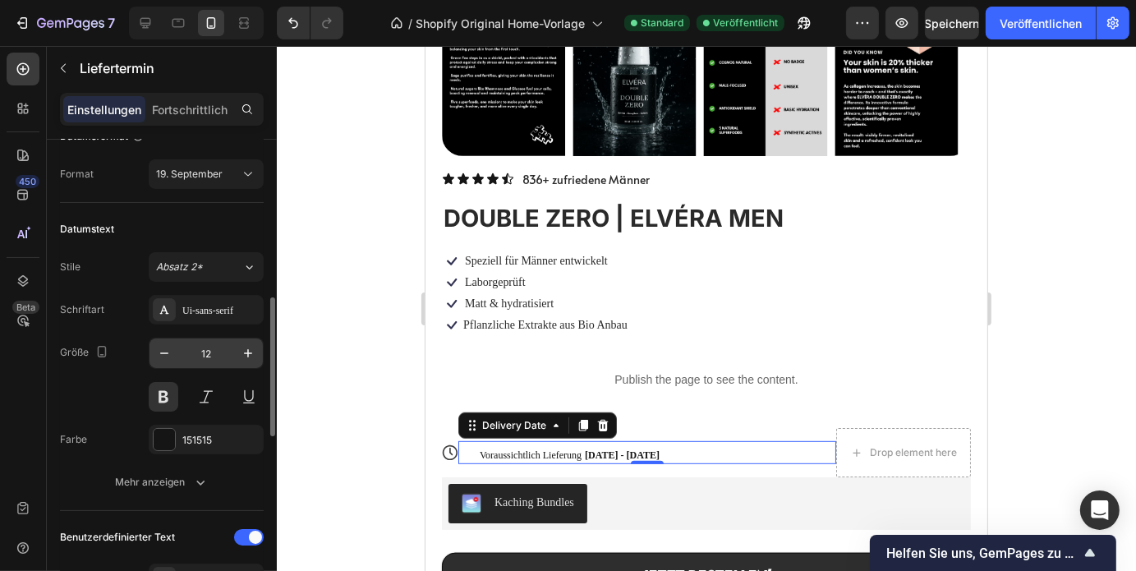
scroll to position [286, 0]
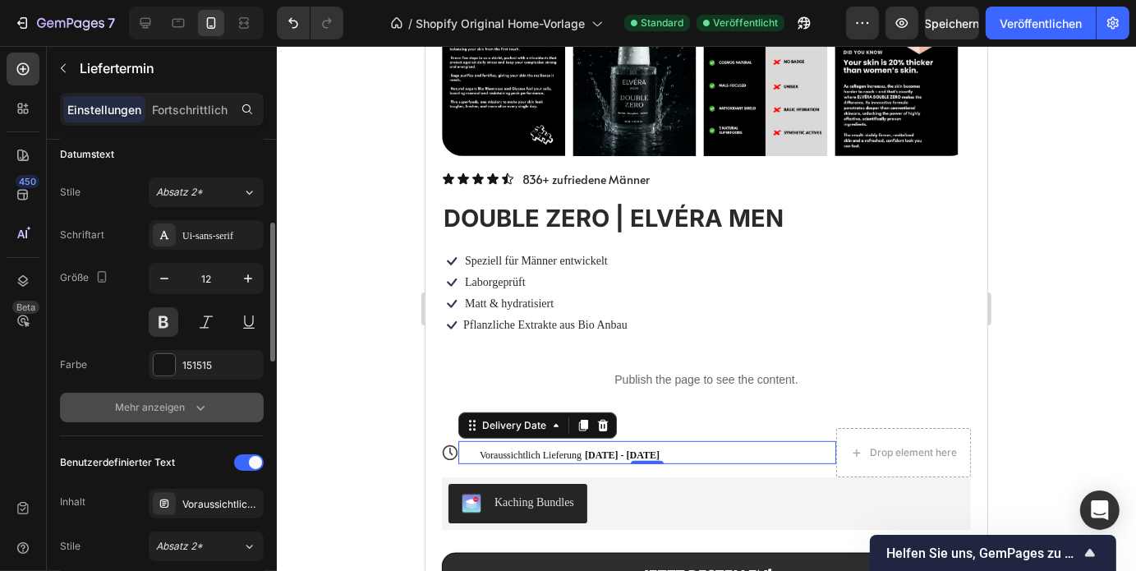
click at [198, 416] on button "Mehr anzeigen" at bounding box center [162, 408] width 204 height 30
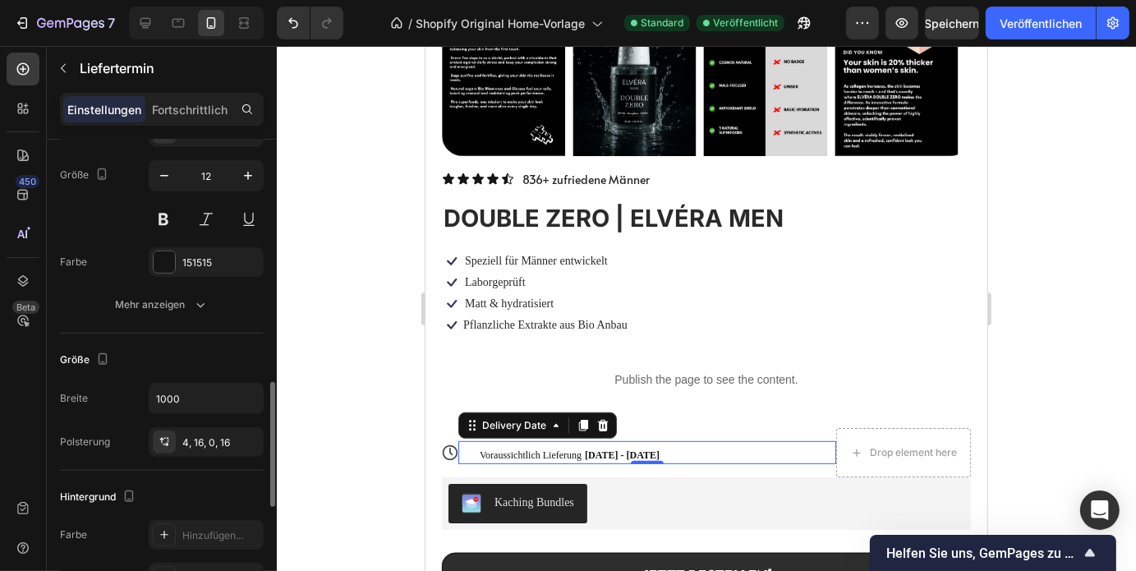
scroll to position [917, 0]
click at [172, 309] on div "Mehr anzeigen" at bounding box center [162, 304] width 93 height 16
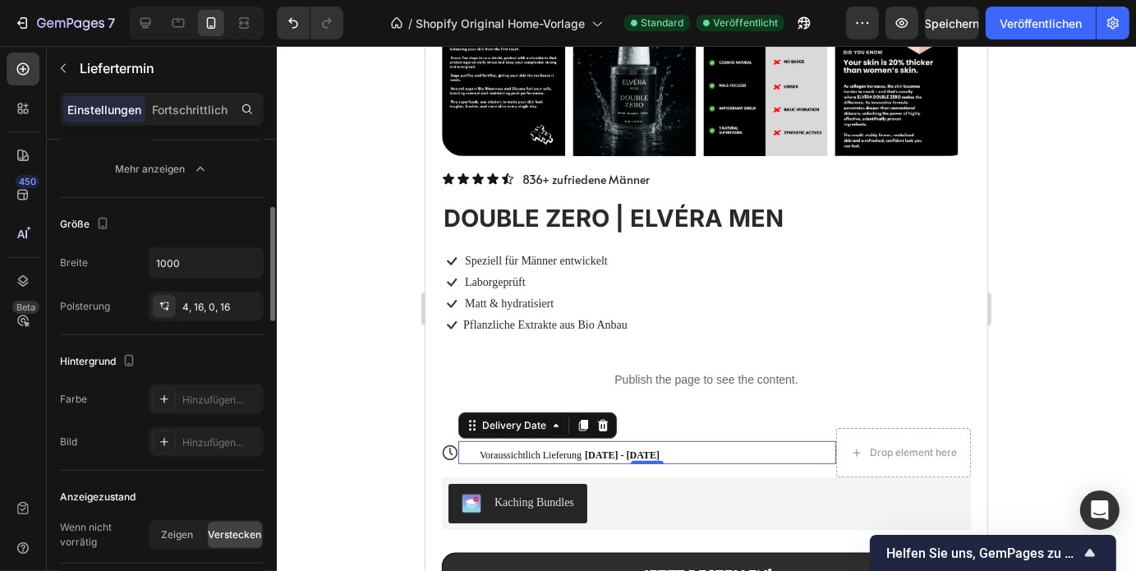
scroll to position [1043, 0]
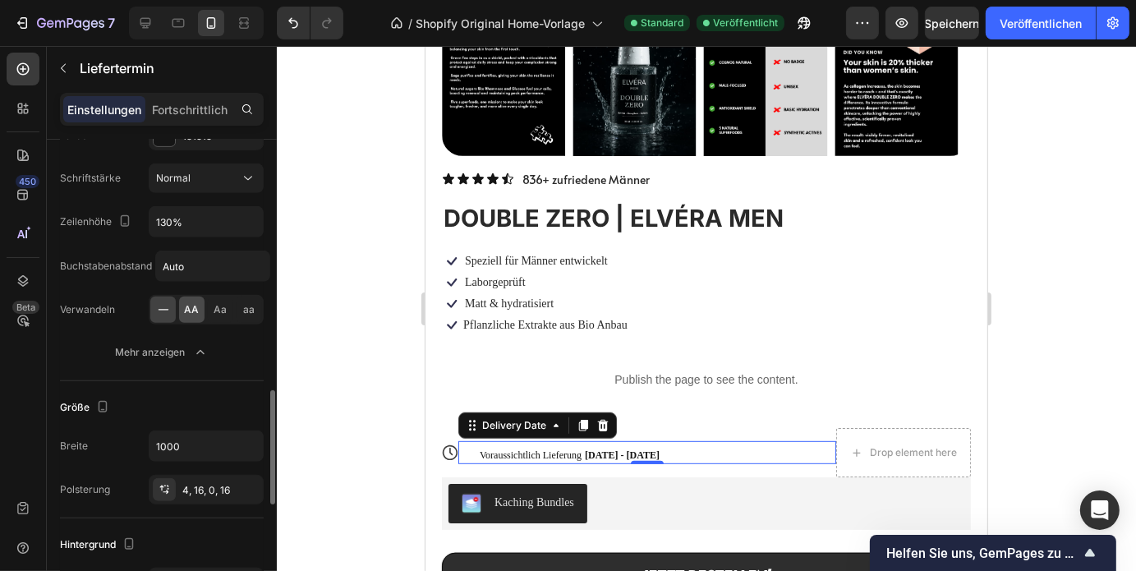
click at [187, 306] on font "AA" at bounding box center [192, 309] width 15 height 12
click at [165, 302] on icon at bounding box center [163, 309] width 16 height 16
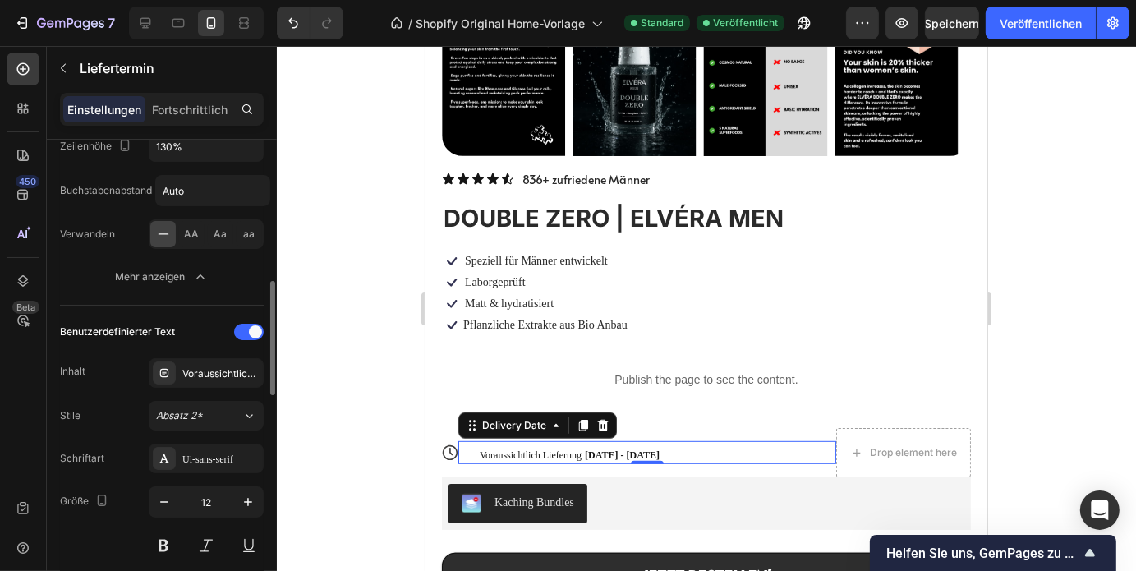
scroll to position [591, 0]
click at [195, 372] on font "Voraussichtliche Lieferung" at bounding box center [243, 372] width 123 height 12
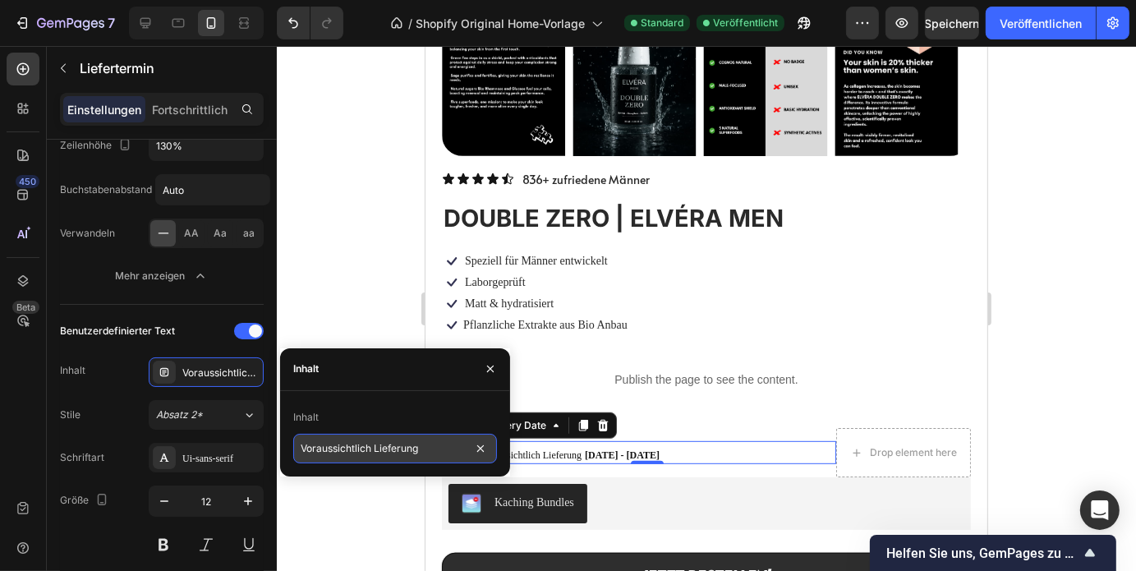
click at [372, 449] on input "Voraussichtlich Lieferung" at bounding box center [395, 449] width 204 height 30
click at [401, 449] on input "Voraussichtlich Lieferung" at bounding box center [395, 449] width 204 height 30
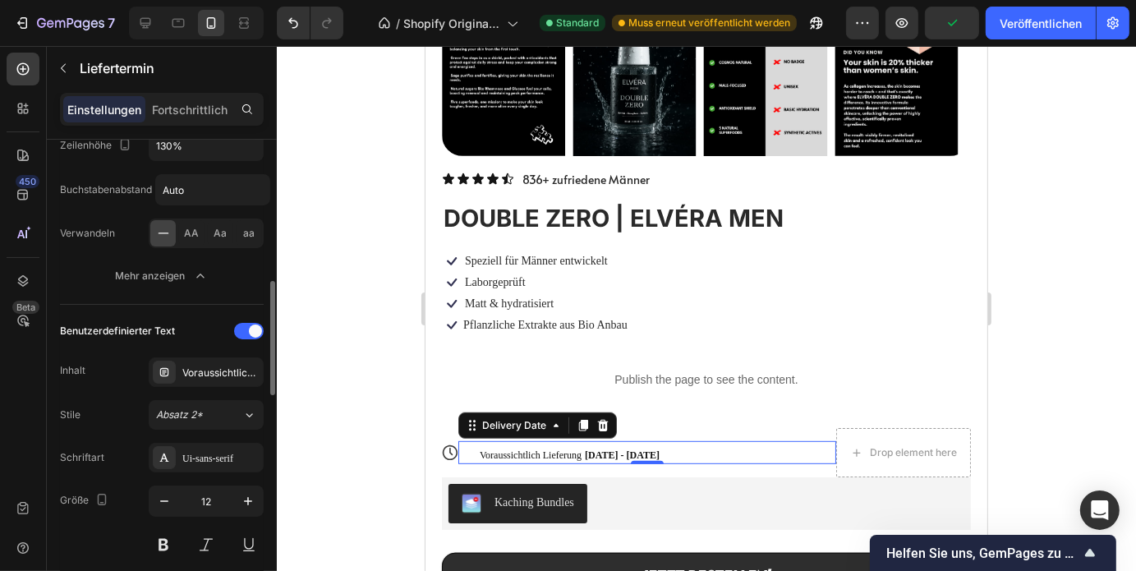
drag, startPoint x: 107, startPoint y: 275, endPoint x: 59, endPoint y: 250, distance: 54.0
click at [59, 250] on div "Tage schätzen Typ Spezifisch Reichweite Mindestschätzung 2 days Max. Schätzung …" at bounding box center [162, 546] width 230 height 1997
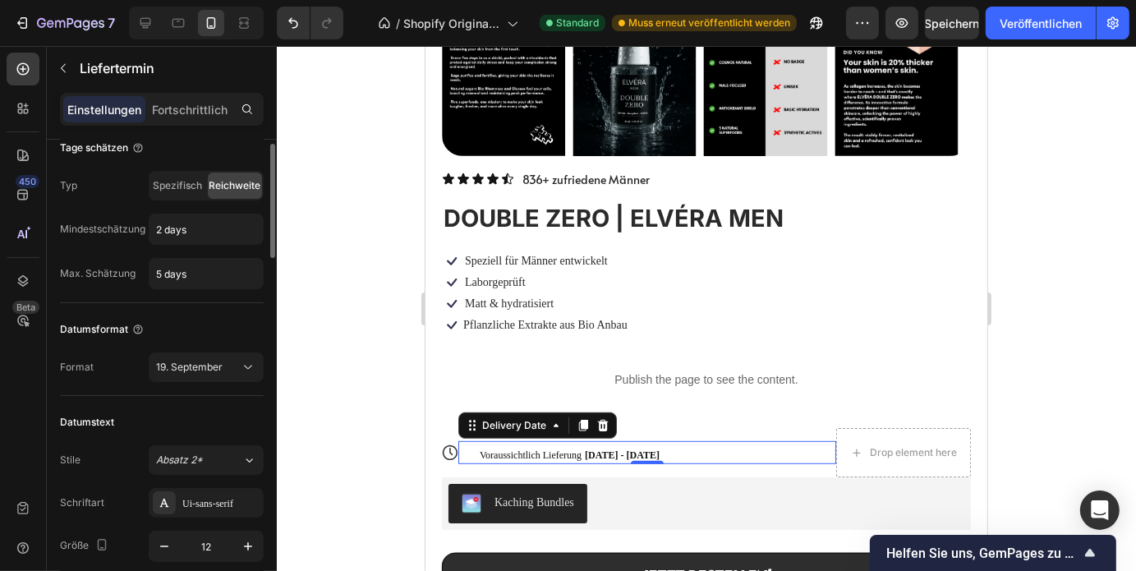
scroll to position [0, 0]
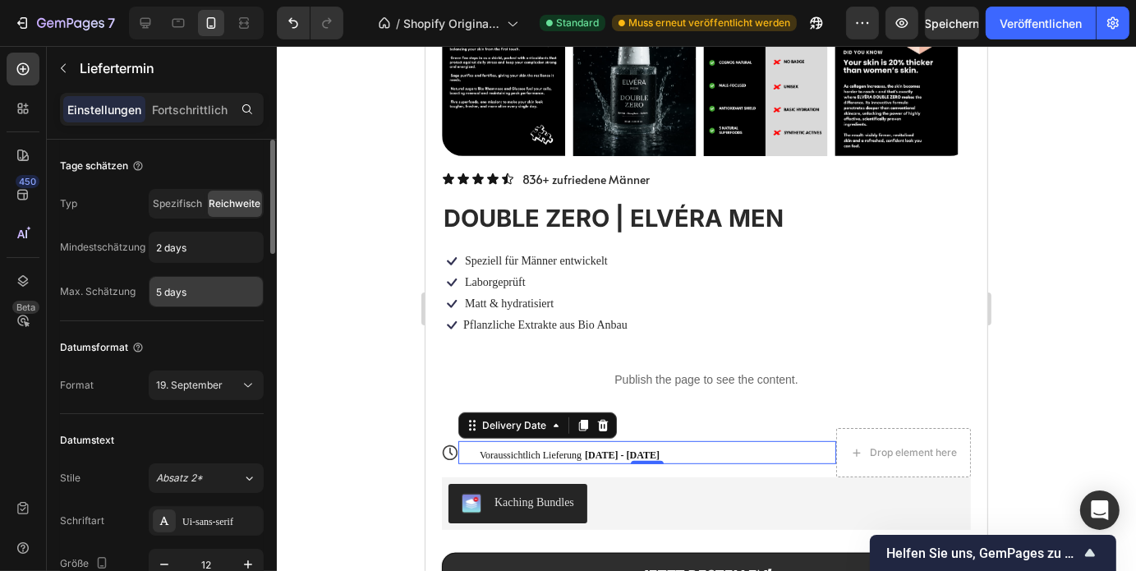
click at [174, 287] on input "5 days" at bounding box center [205, 292] width 113 height 30
click at [200, 290] on input "5 days" at bounding box center [205, 292] width 113 height 30
click at [205, 385] on font "19. September" at bounding box center [189, 385] width 67 height 12
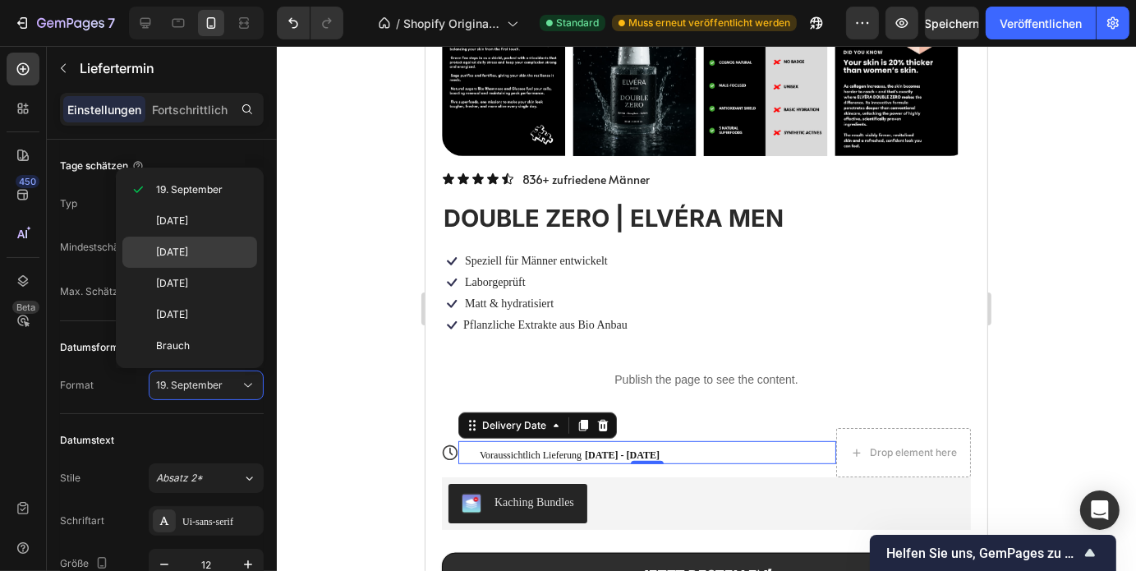
click at [188, 246] on font "Fr., 19. September" at bounding box center [172, 252] width 32 height 12
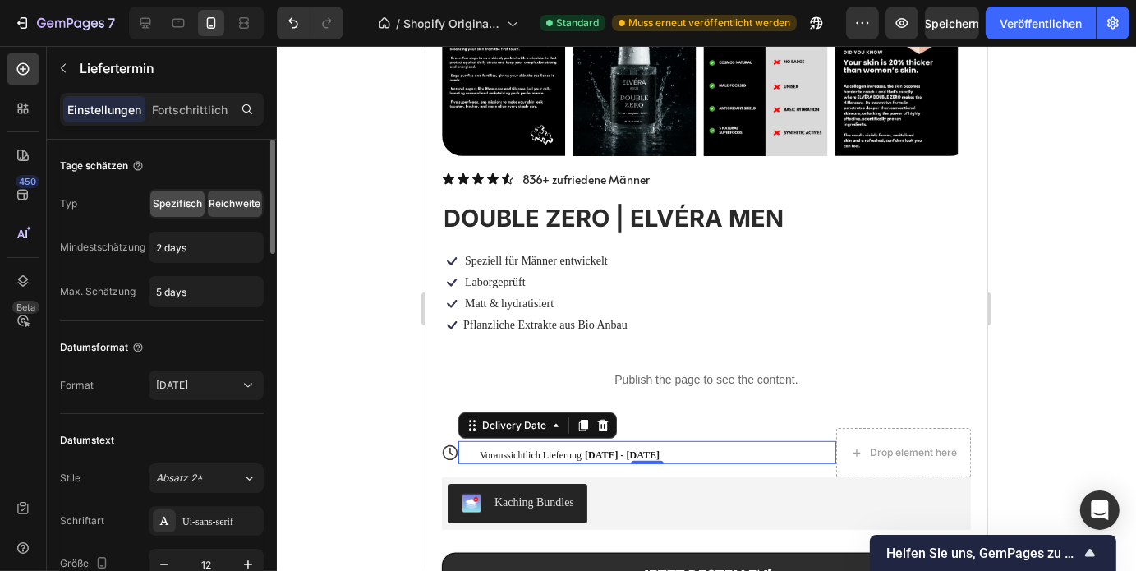
click at [195, 206] on font "Spezifisch" at bounding box center [177, 203] width 49 height 12
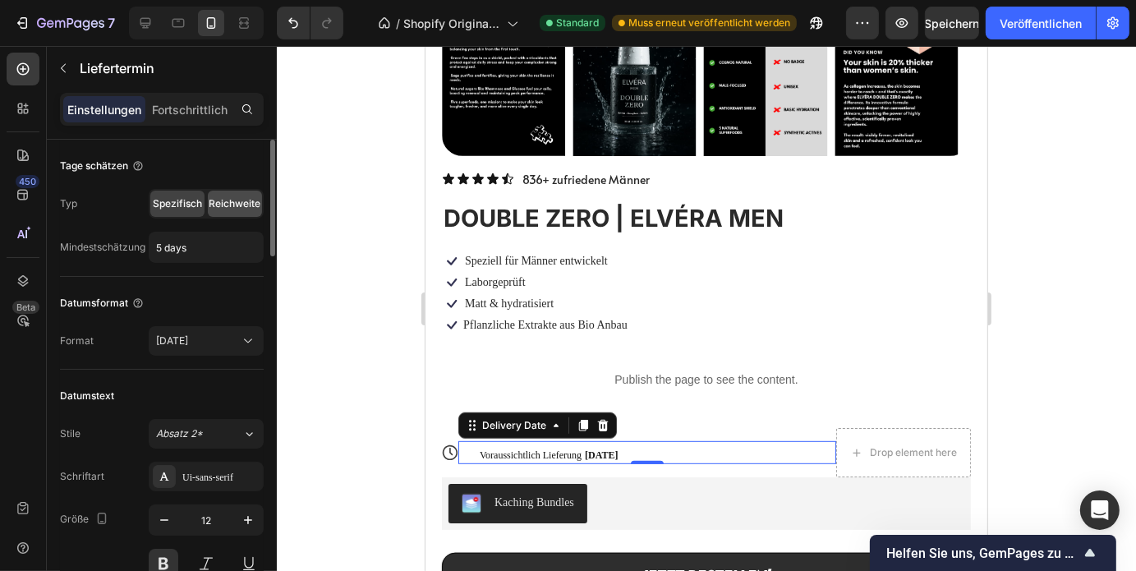
click at [214, 204] on font "Reichweite" at bounding box center [235, 203] width 52 height 12
type input "2 days"
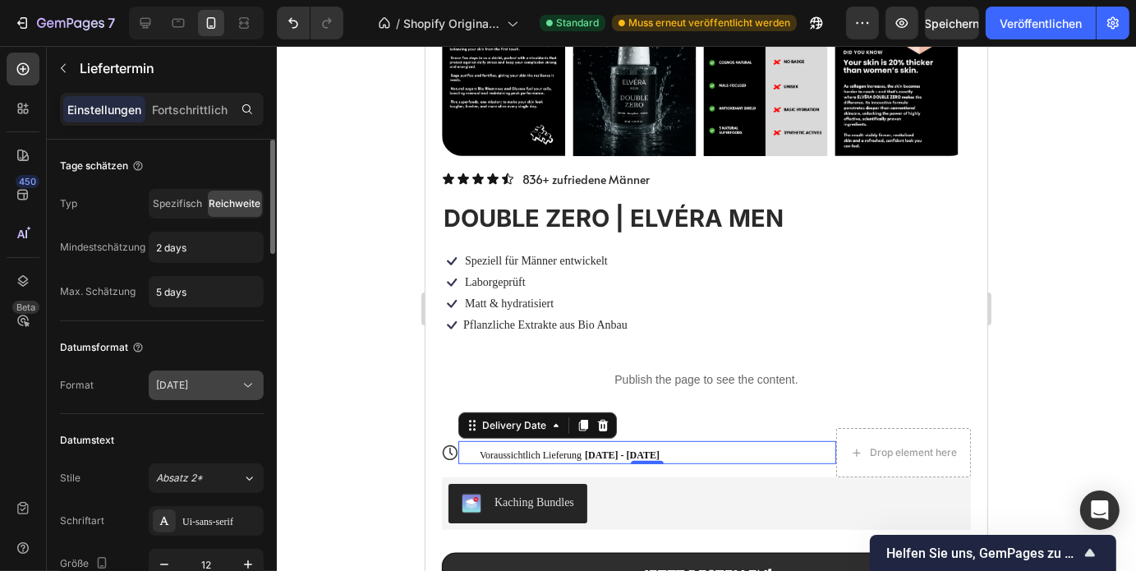
click at [188, 381] on font "Fr., 19. September" at bounding box center [172, 385] width 32 height 12
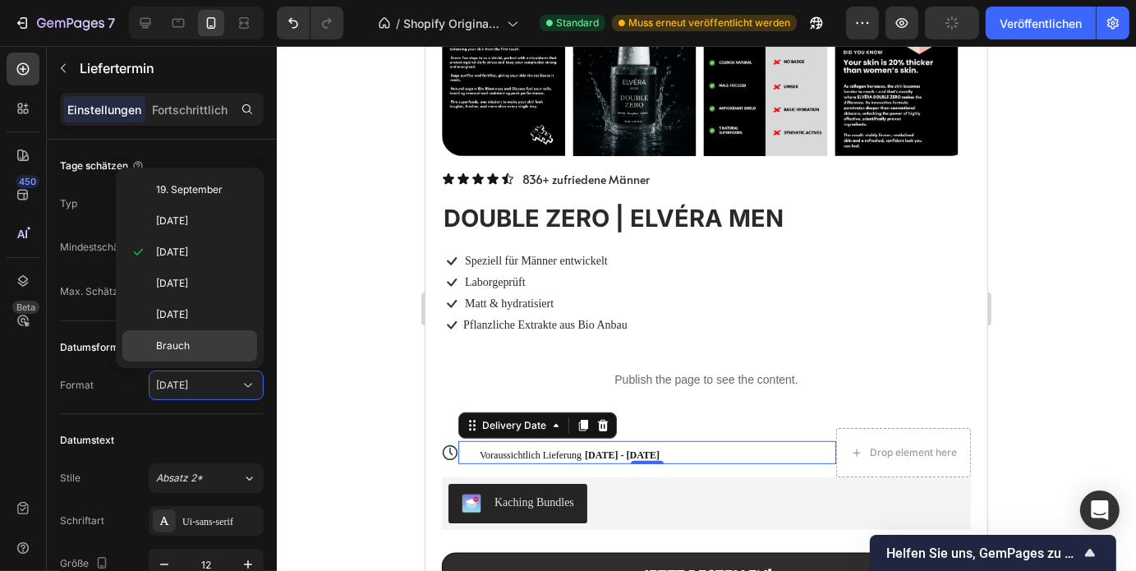
click at [204, 343] on p "Brauch" at bounding box center [203, 345] width 94 height 15
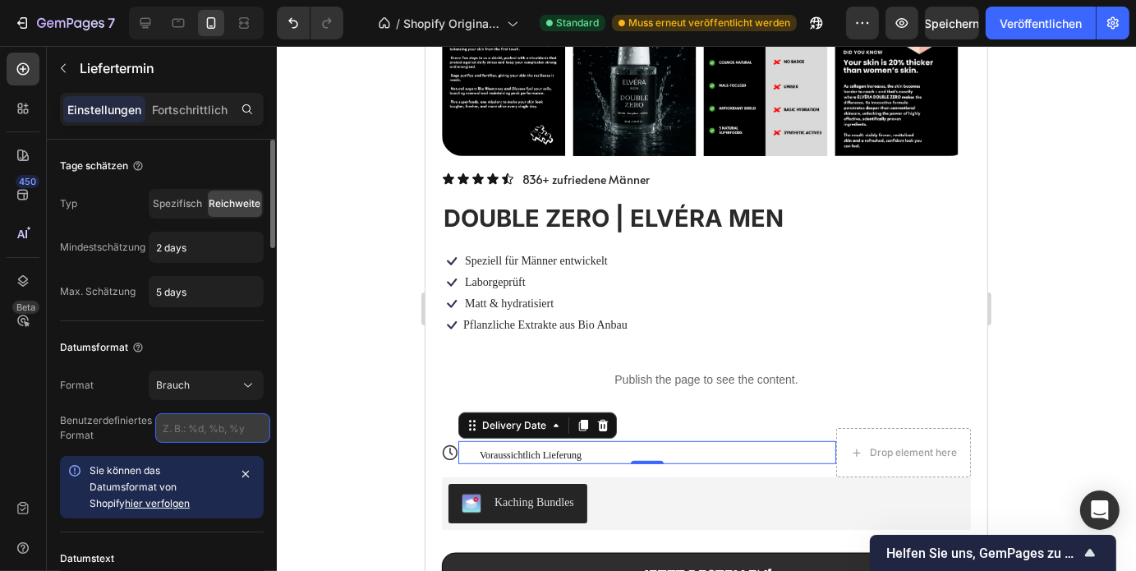
click at [218, 429] on input "text" at bounding box center [212, 428] width 115 height 30
type input "%d oktober"
drag, startPoint x: 232, startPoint y: 428, endPoint x: 152, endPoint y: 425, distance: 79.7
click at [152, 425] on div "Benutzerdefiniertes Format %d oktober" at bounding box center [162, 428] width 204 height 30
click at [207, 420] on input "text" at bounding box center [212, 428] width 115 height 30
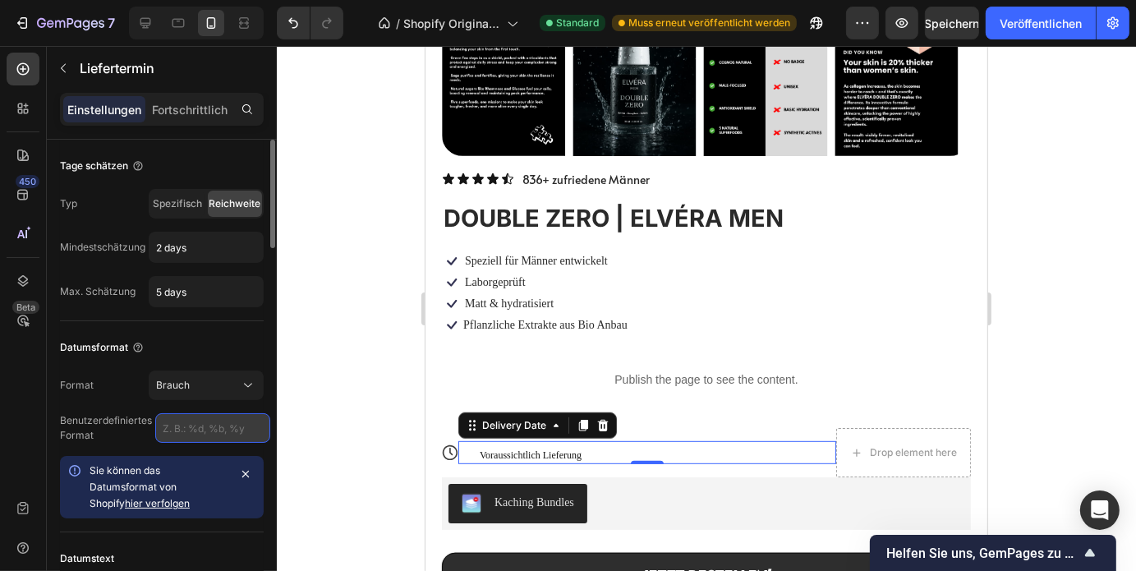
paste input "{%- comment -%} Voraussichtliches Lieferdatum: immer "heute +2" bis "heute +5" …"
type input "{%- comment -%} Voraussichtliches Lieferdatum: immer "heute +2" bis "heute +5" …"
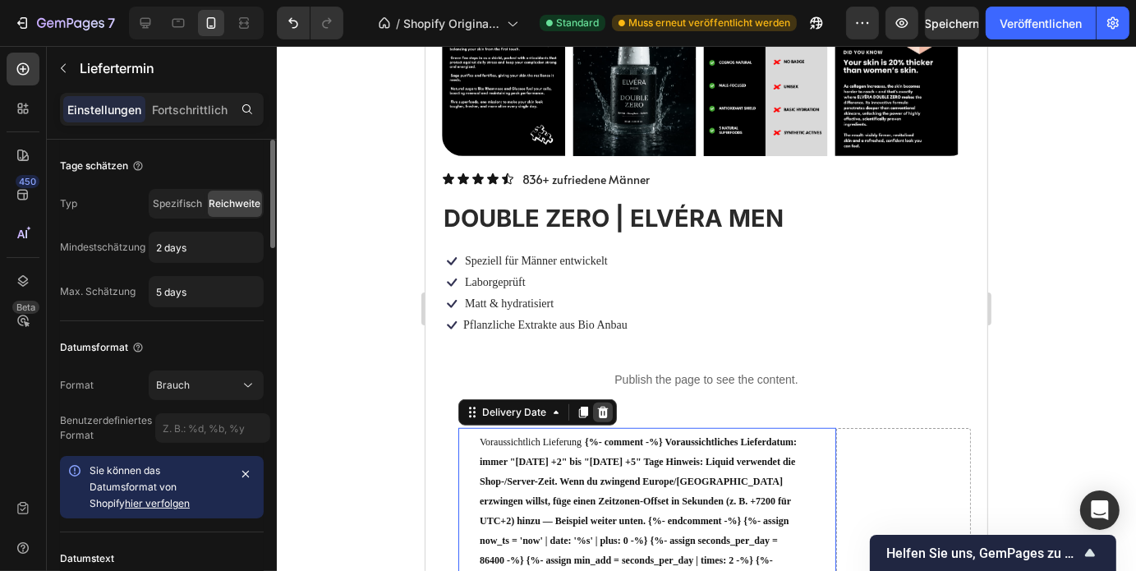
click at [601, 402] on div at bounding box center [602, 412] width 20 height 20
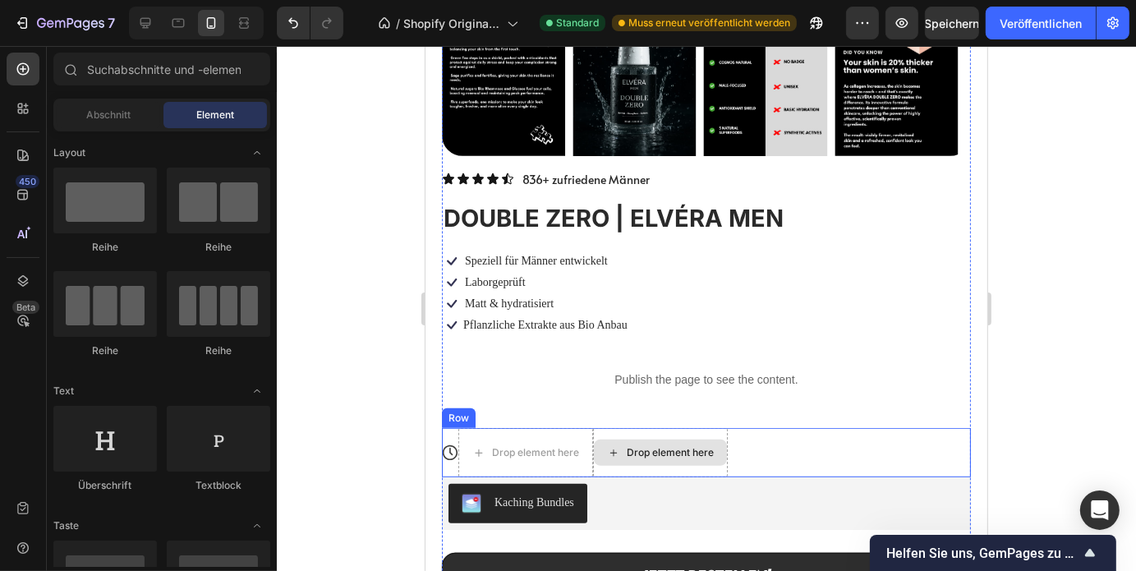
click at [710, 447] on div "Drop element here" at bounding box center [659, 452] width 133 height 26
click at [689, 427] on div "Drop element here" at bounding box center [659, 451] width 135 height 49
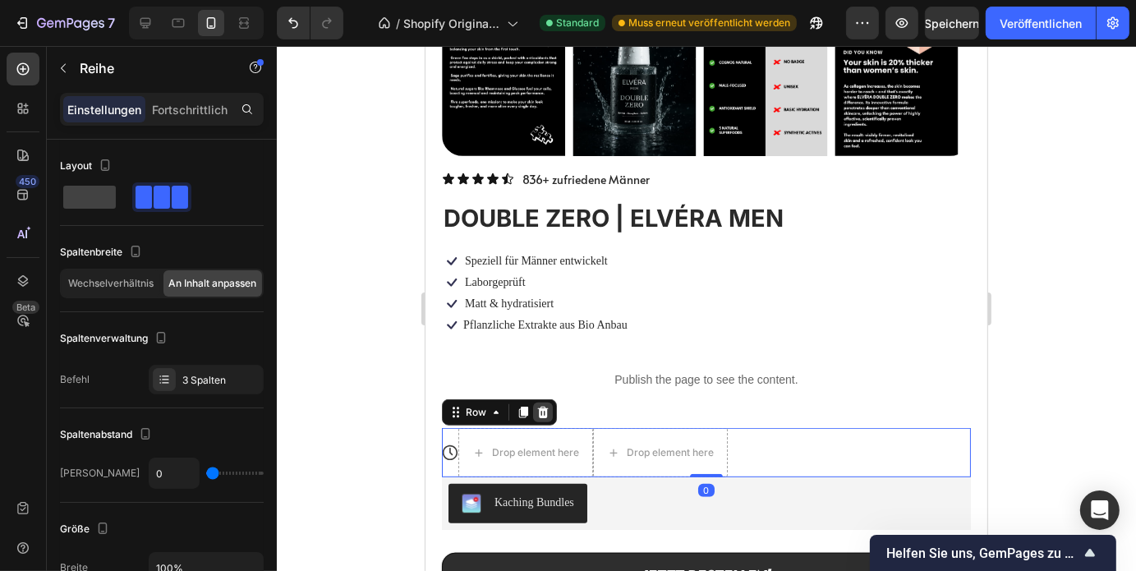
click at [538, 406] on icon at bounding box center [542, 411] width 11 height 11
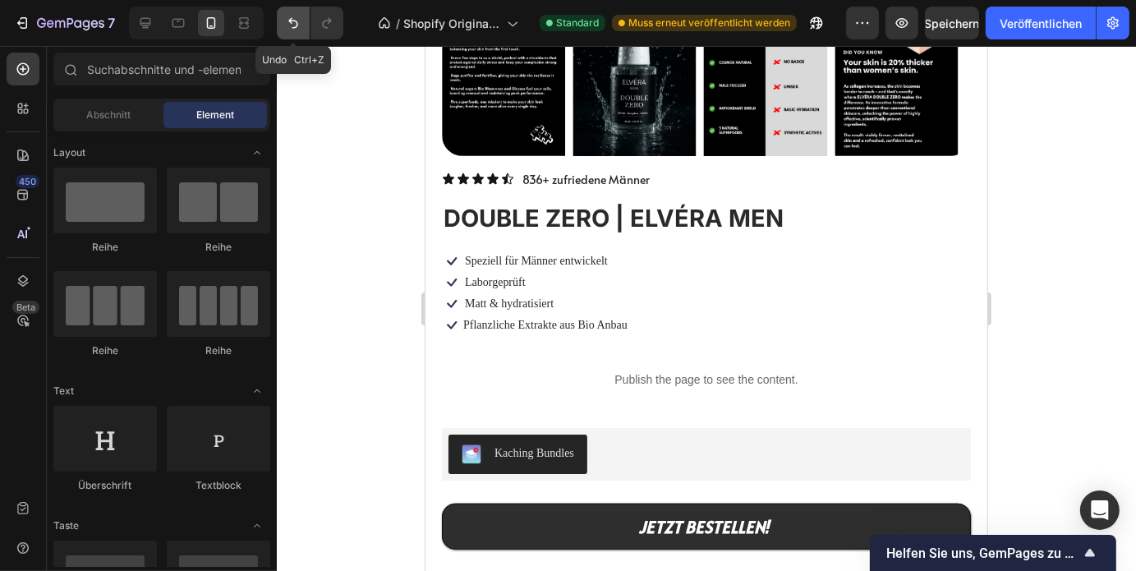
click at [287, 30] on icon "Rückgängig/Wiederholen" at bounding box center [293, 23] width 16 height 16
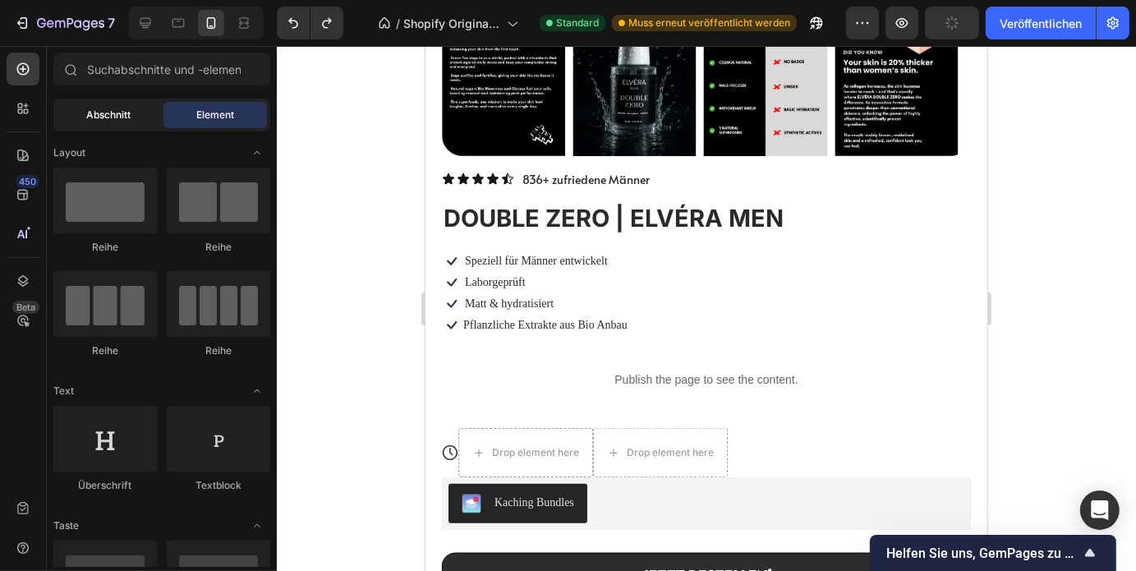
click at [120, 122] on div "Abschnitt" at bounding box center [108, 115] width 103 height 26
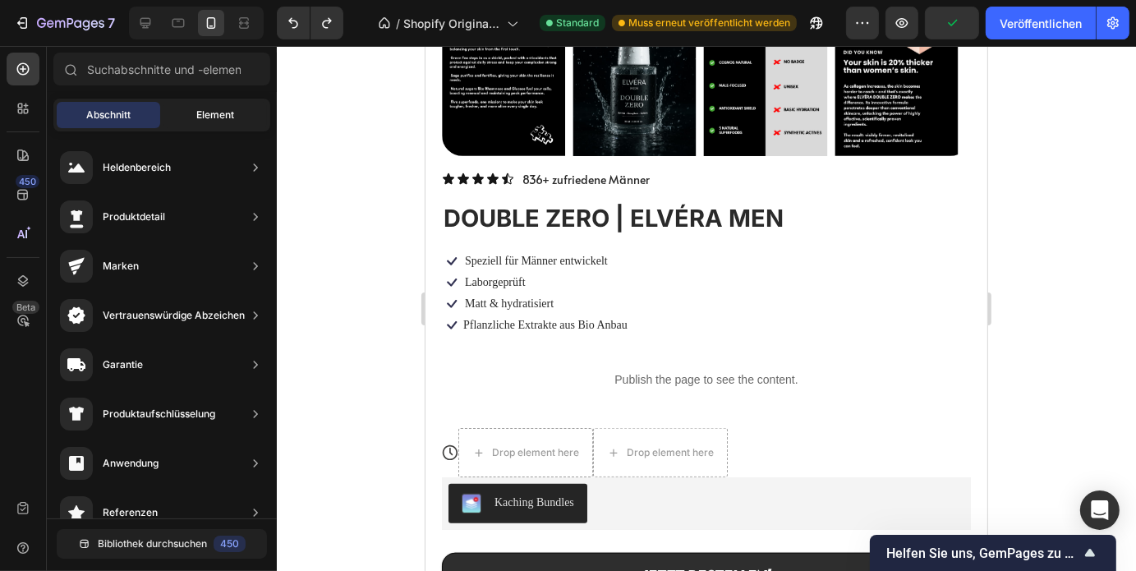
click at [191, 104] on div "Element" at bounding box center [214, 115] width 103 height 26
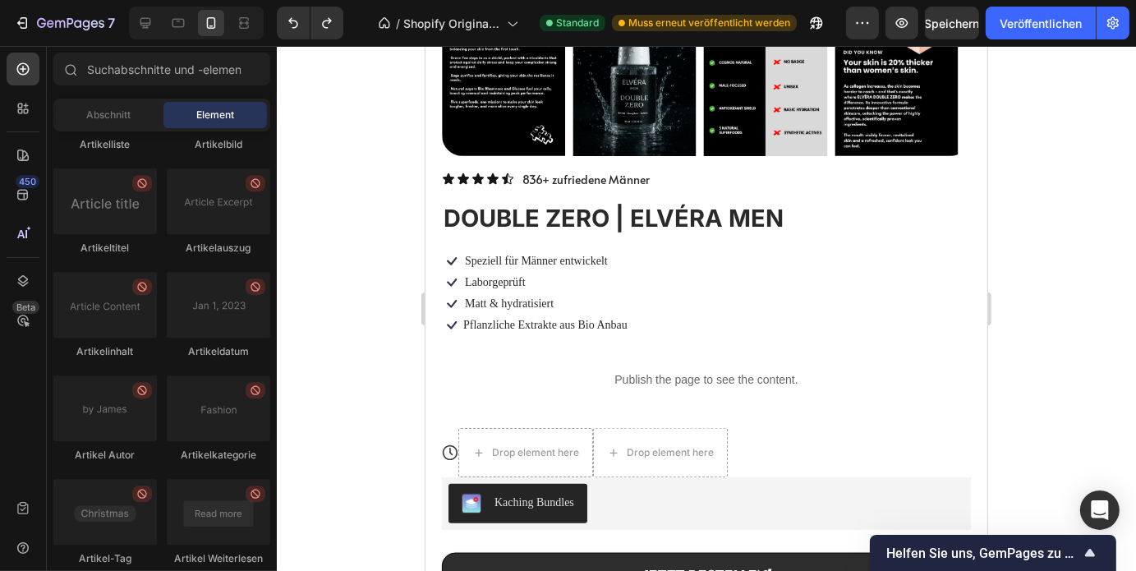
scroll to position [4520, 0]
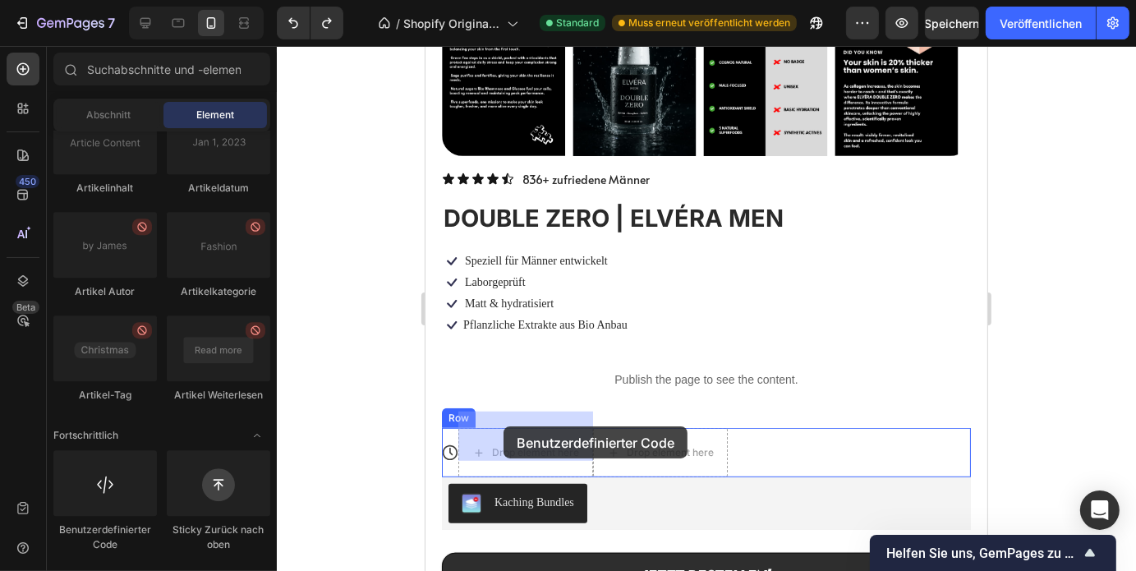
drag, startPoint x: 522, startPoint y: 542, endPoint x: 499, endPoint y: 424, distance: 120.3
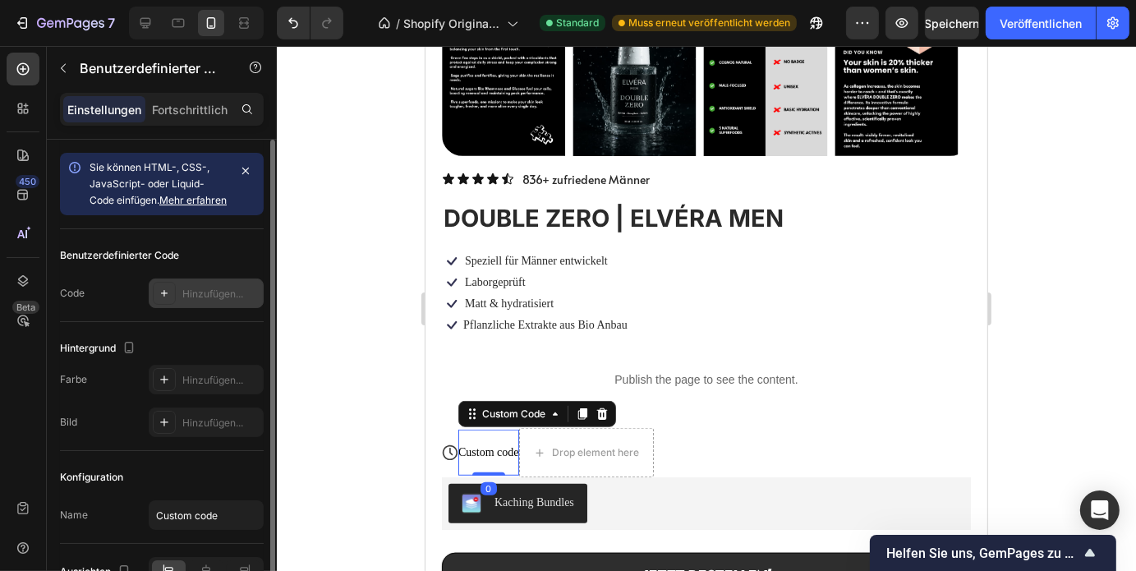
click at [202, 301] on div "Hinzufügen..." at bounding box center [220, 294] width 77 height 15
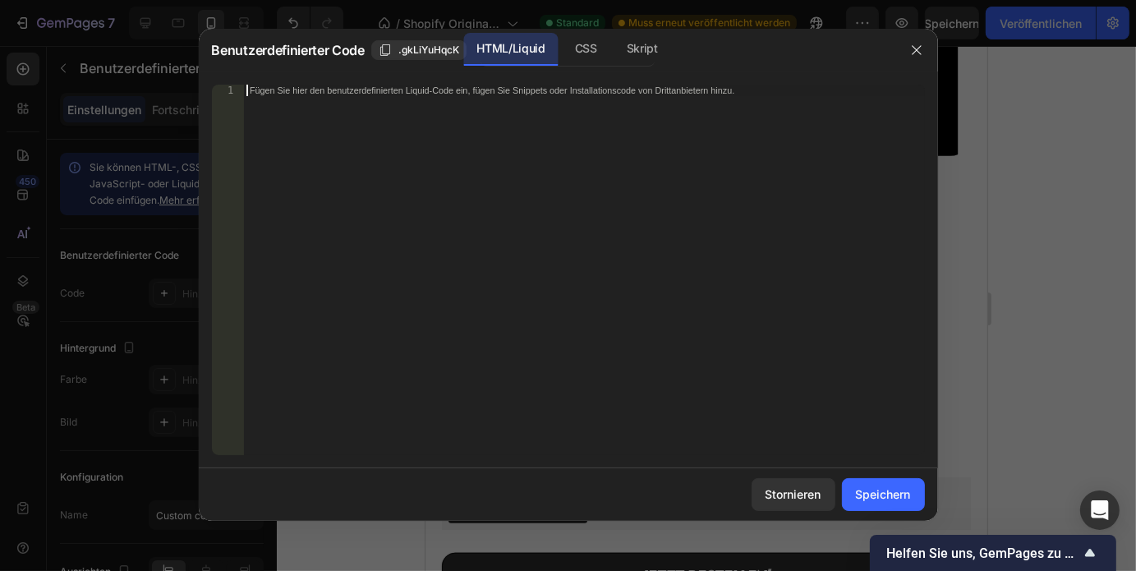
click at [350, 257] on div "Fügen Sie hier den benutzerdefinierten Liquid-Code ein, fügen Sie Snippets oder…" at bounding box center [584, 281] width 682 height 393
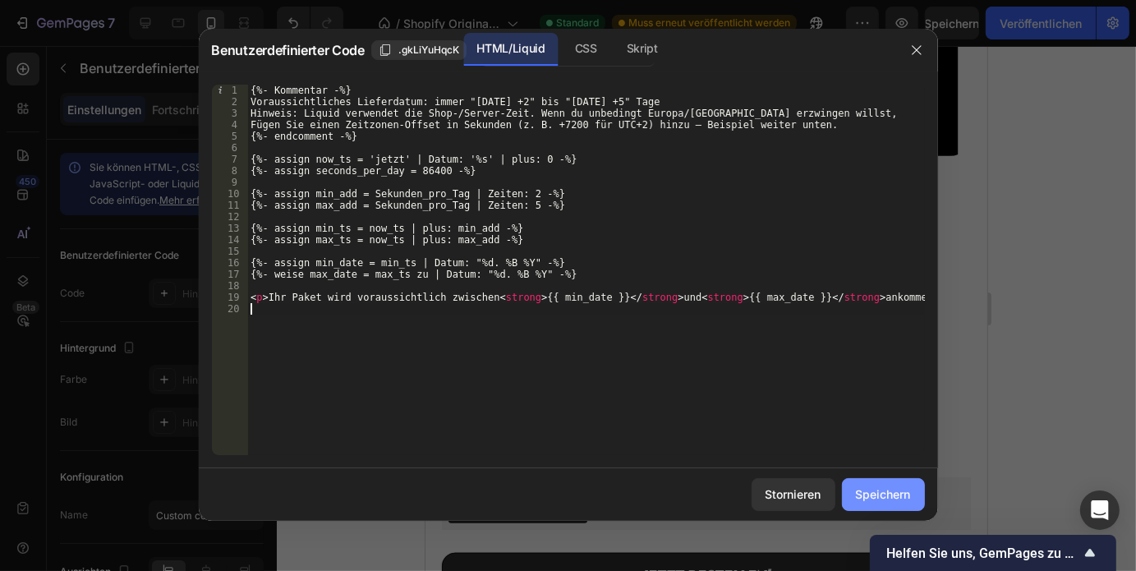
click at [880, 489] on font "Speichern" at bounding box center [883, 494] width 55 height 14
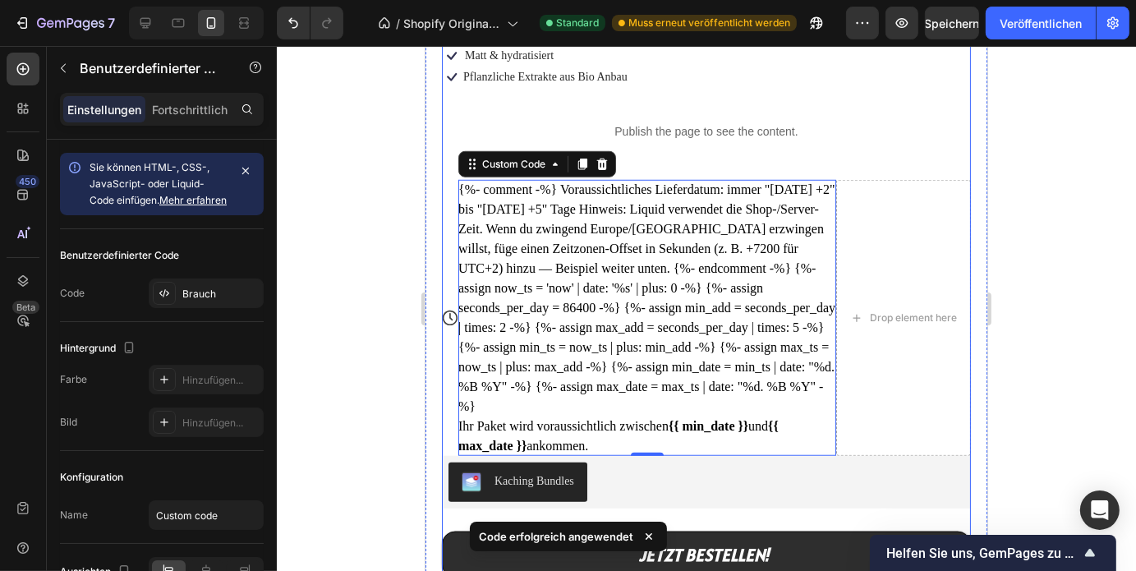
scroll to position [1245, 0]
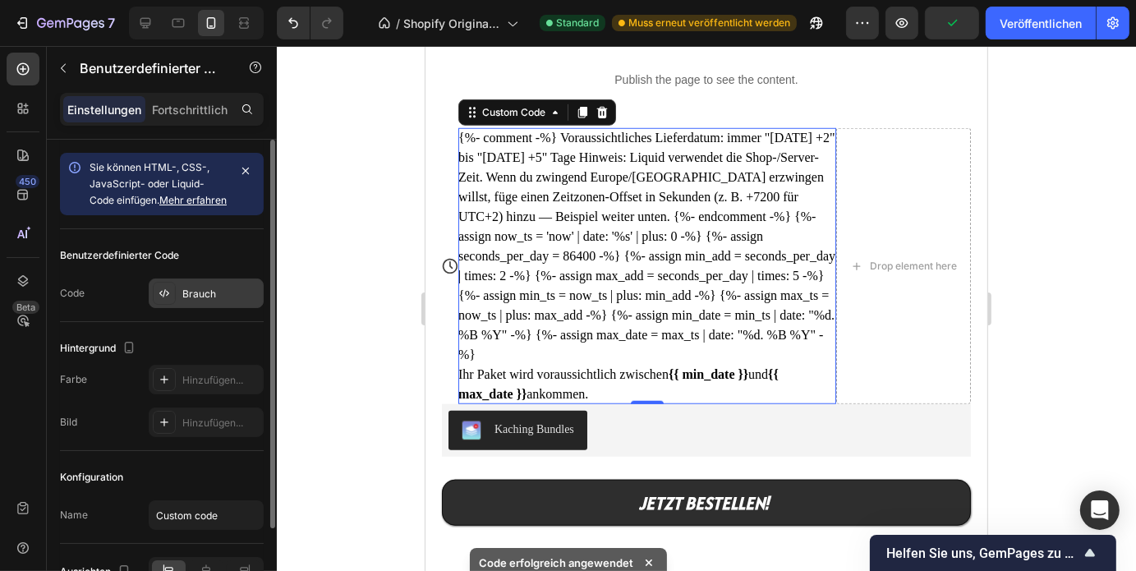
click at [222, 301] on div "Brauch" at bounding box center [220, 294] width 77 height 15
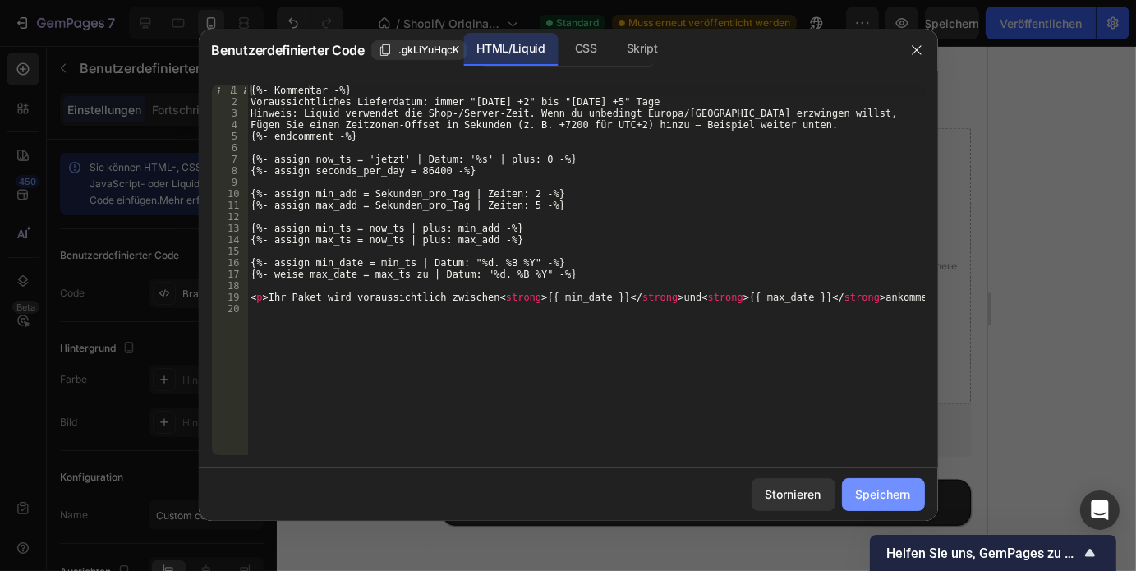
click at [882, 489] on font "Speichern" at bounding box center [883, 494] width 55 height 14
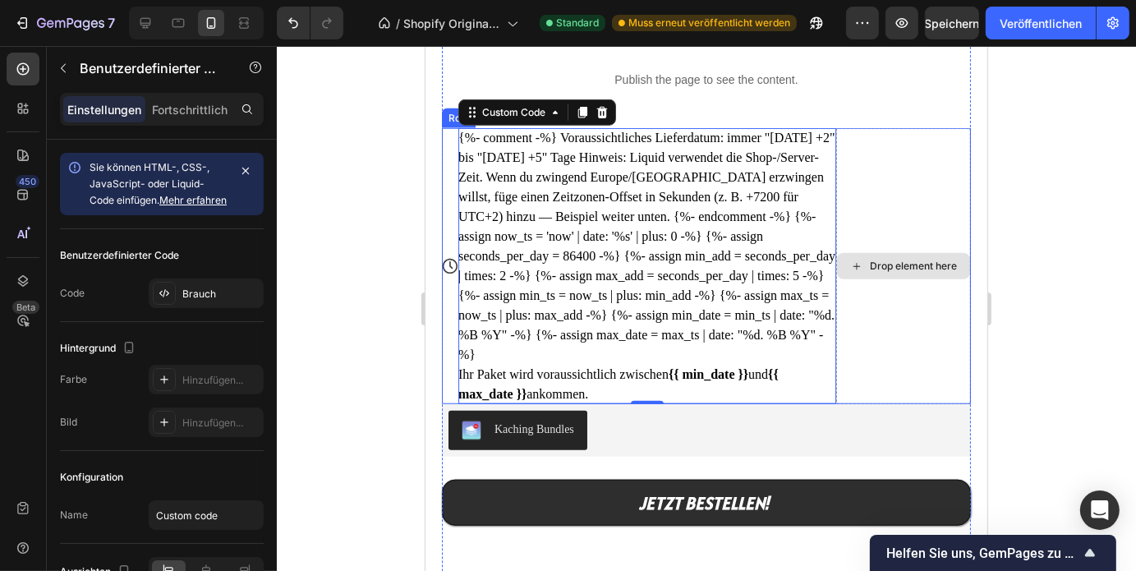
click at [920, 313] on div "Drop element here" at bounding box center [902, 265] width 135 height 276
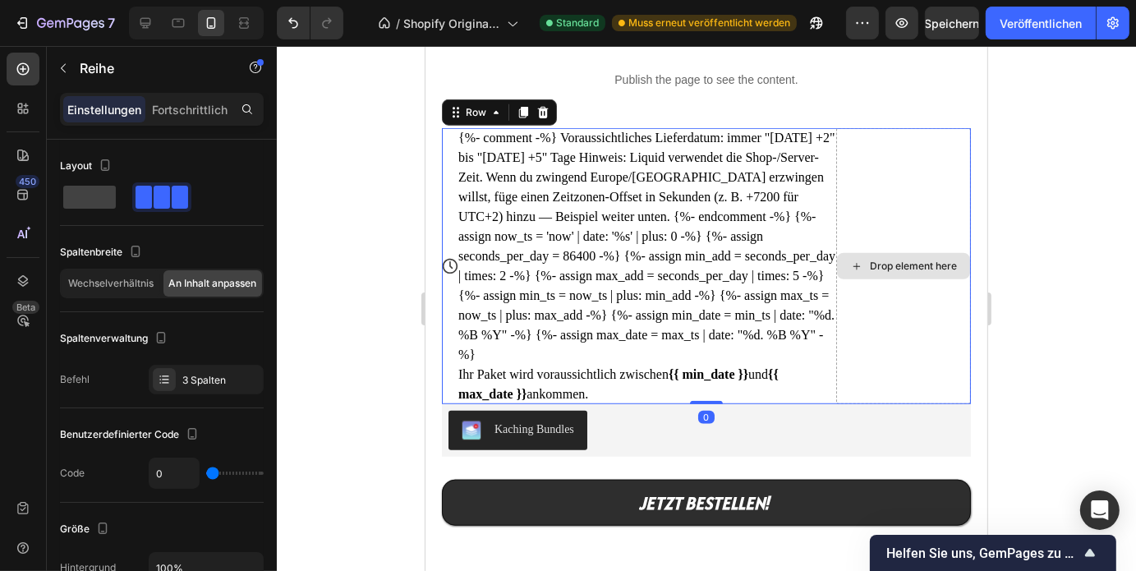
click at [887, 308] on div "Drop element here" at bounding box center [902, 265] width 135 height 276
click at [901, 163] on div "Drop element here" at bounding box center [902, 265] width 135 height 276
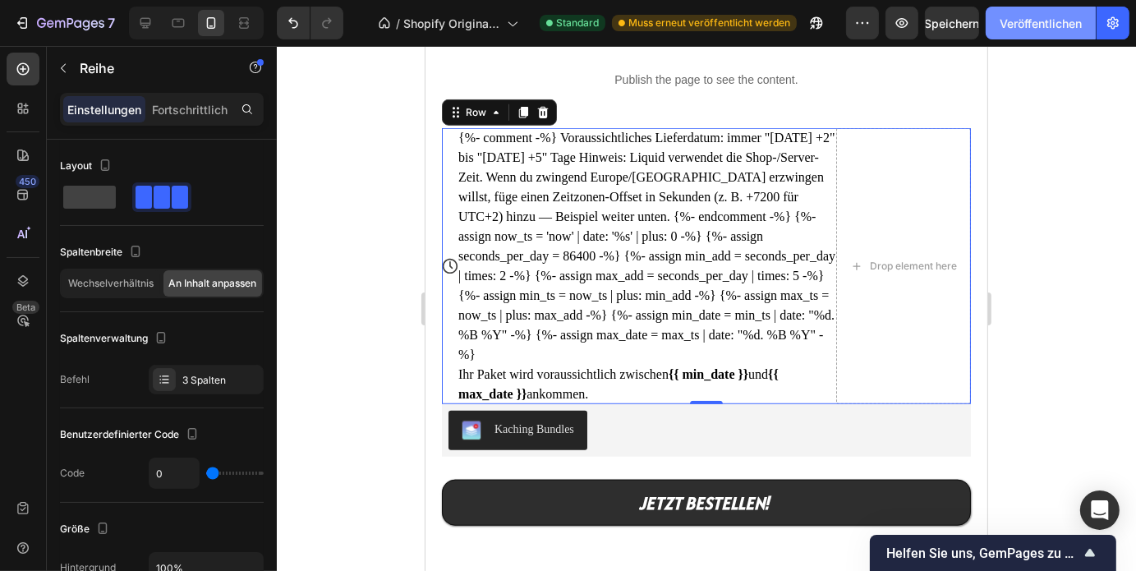
click at [1037, 30] on font "Veröffentlichen" at bounding box center [1040, 23] width 82 height 14
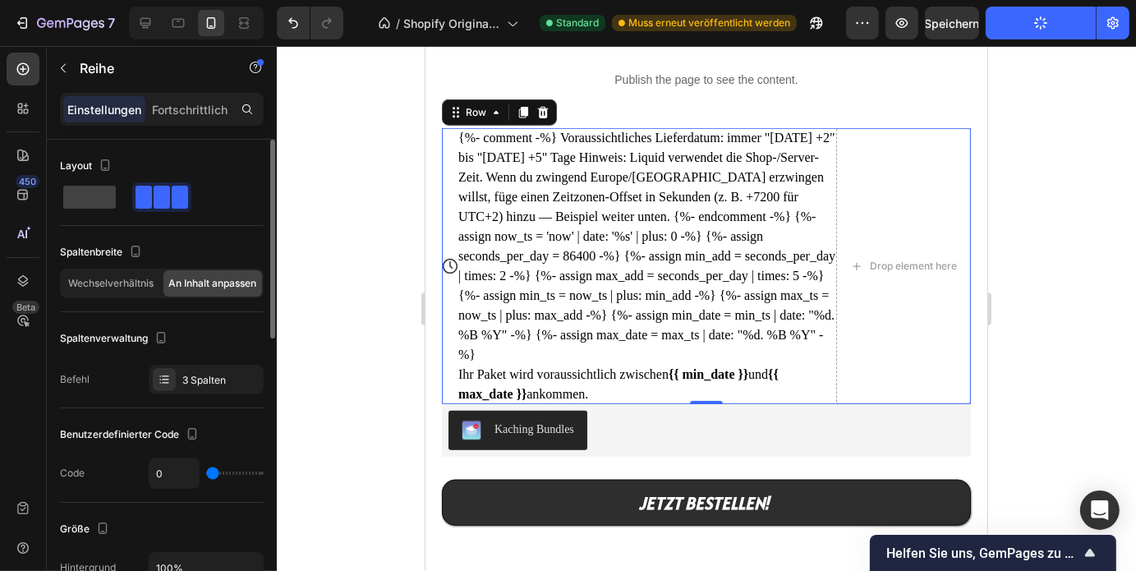
scroll to position [1, 0]
click at [79, 200] on span at bounding box center [89, 196] width 53 height 23
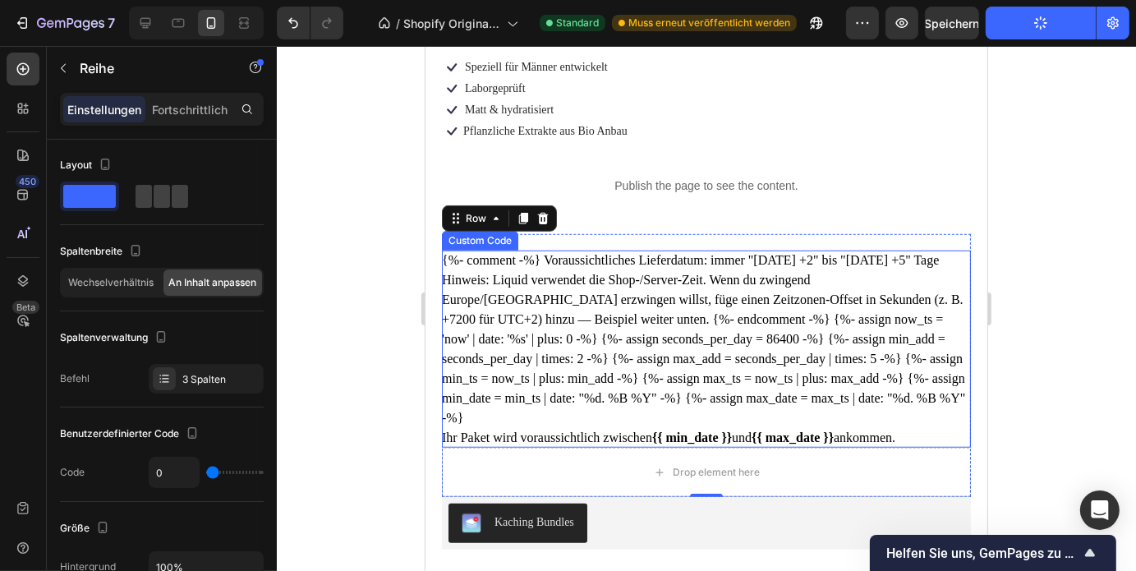
scroll to position [1138, 0]
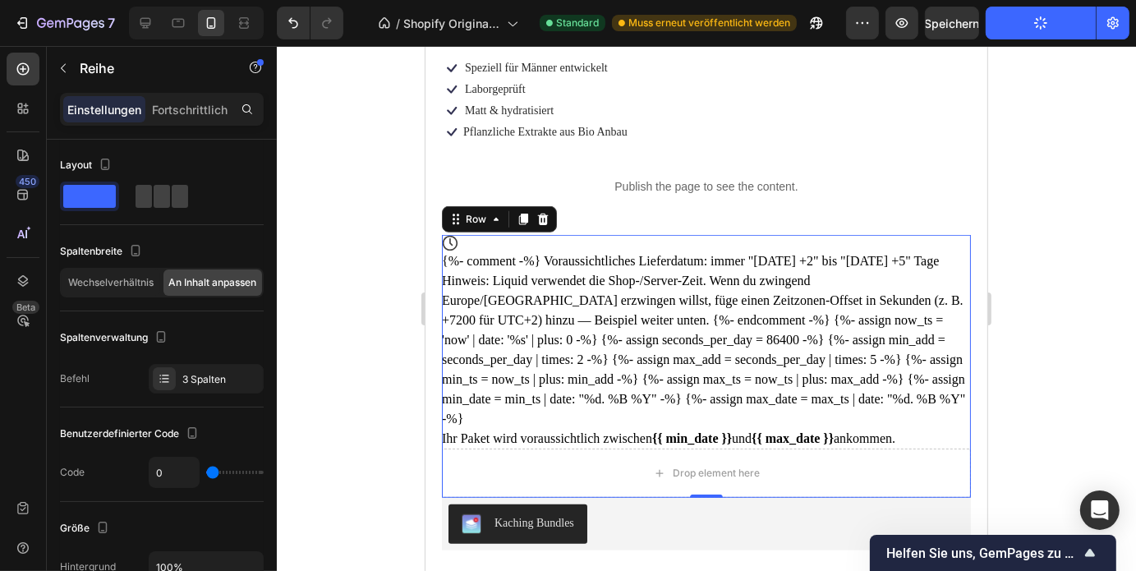
click at [1090, 282] on div at bounding box center [706, 308] width 859 height 525
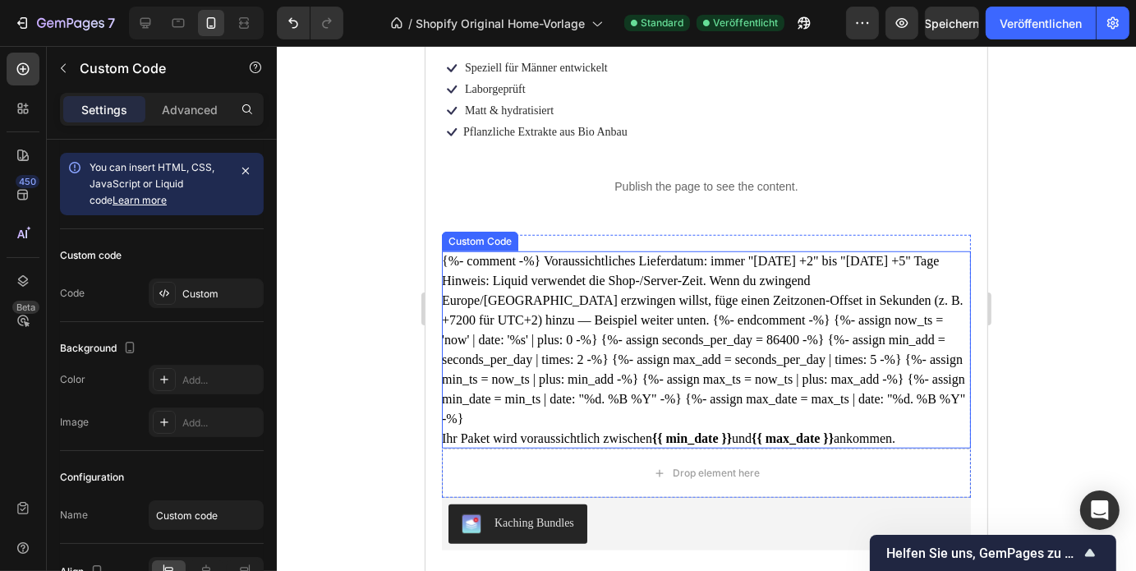
click at [497, 281] on div "{%- comment -%} Voraussichtliches Lieferdatum: immer "heute +2" bis "heute +5" …" at bounding box center [705, 348] width 529 height 197
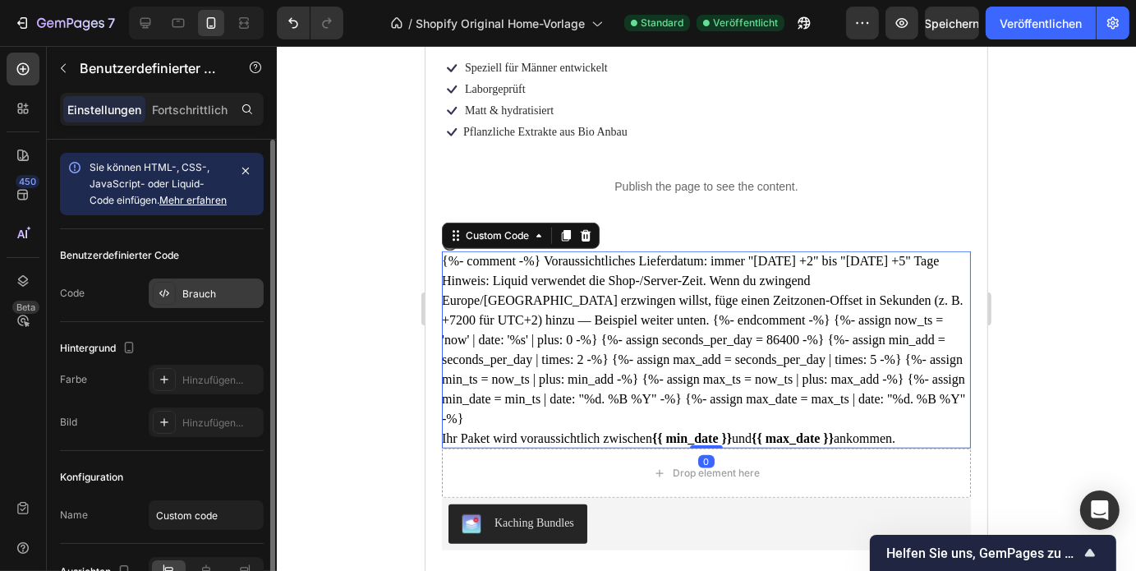
click at [209, 300] on div "Brauch" at bounding box center [206, 293] width 115 height 30
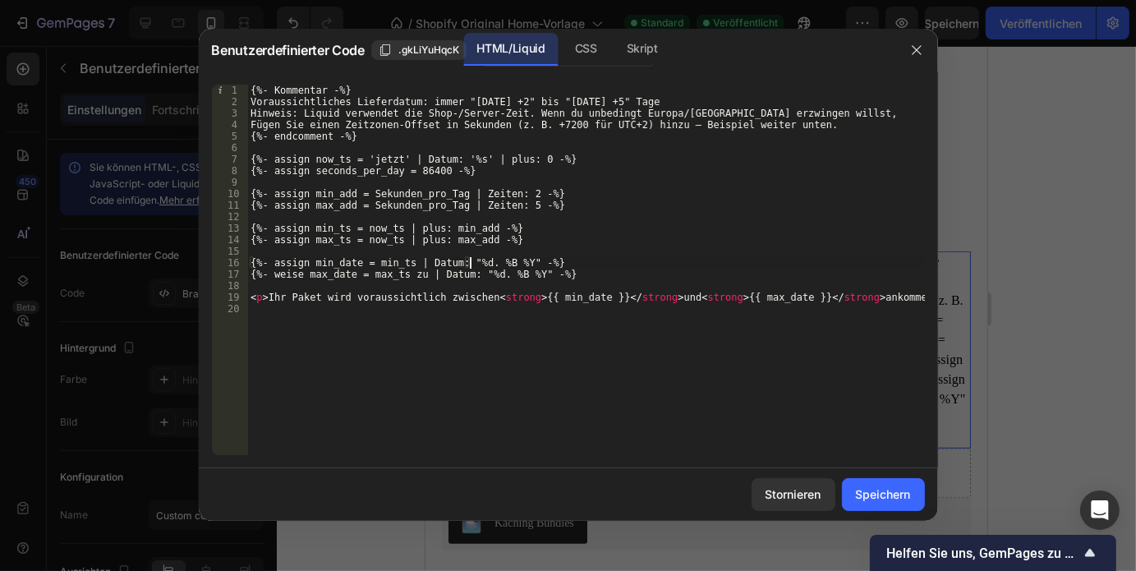
click at [586, 267] on div "{%- Kommentar -%} Voraussichtliches Lieferdatum: immer "heute +2" bis "heute +5…" at bounding box center [586, 281] width 678 height 393
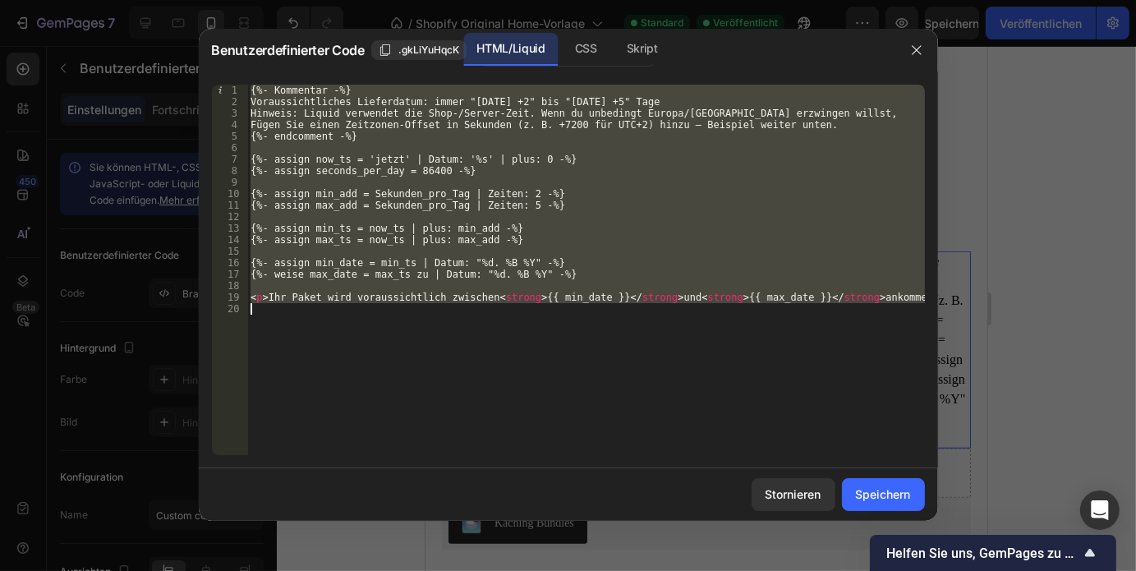
click at [586, 267] on div "{%- Kommentar -%} Voraussichtliches Lieferdatum: immer "heute +2" bis "heute +5…" at bounding box center [586, 281] width 678 height 393
type textarea "<p>Ihr Paket wird voraussichtlich zwischen <strong>{{ min_date }}</strong> und …"
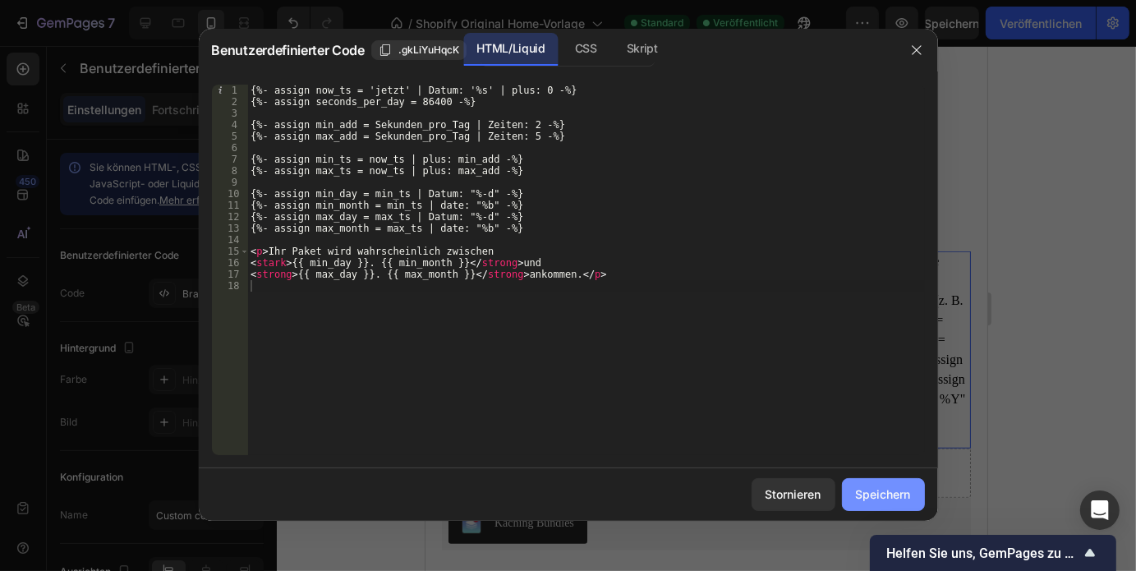
click at [861, 488] on font "Speichern" at bounding box center [883, 494] width 55 height 14
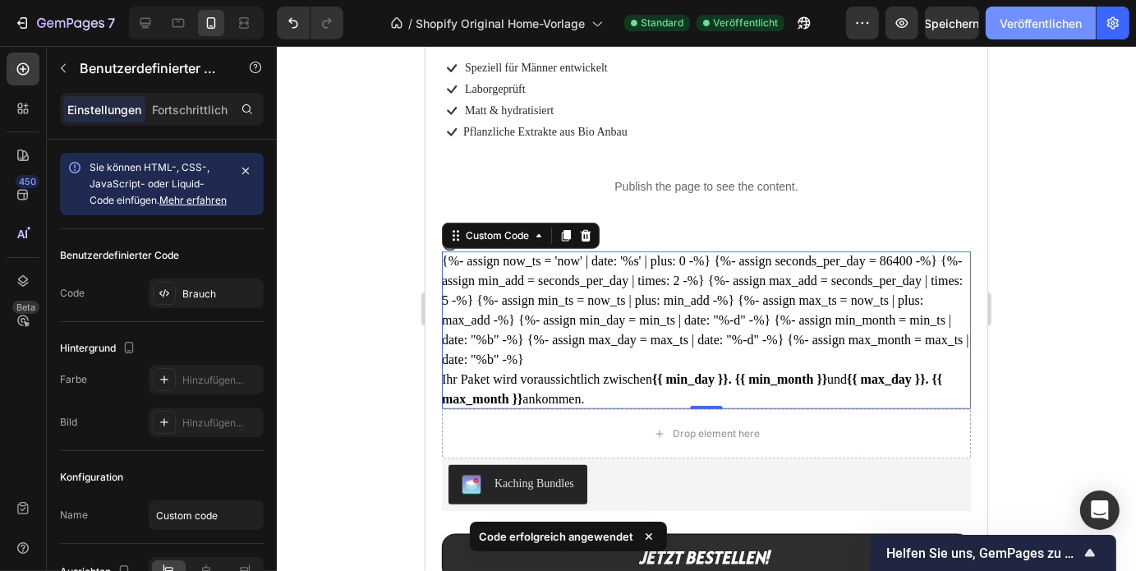
click at [1012, 25] on font "Veröffentlichen" at bounding box center [1040, 23] width 82 height 14
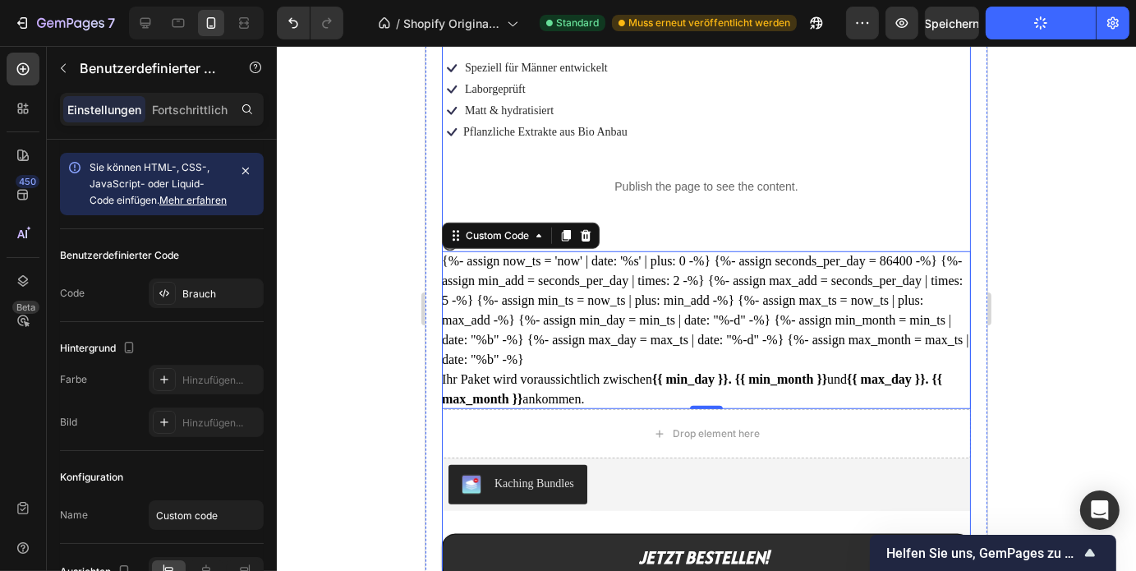
click at [803, 193] on div "Icon Icon Icon Icon Icon Icon List 836+ zufriedene Männer Text Block Row DOUBLE…" at bounding box center [705, 466] width 529 height 1009
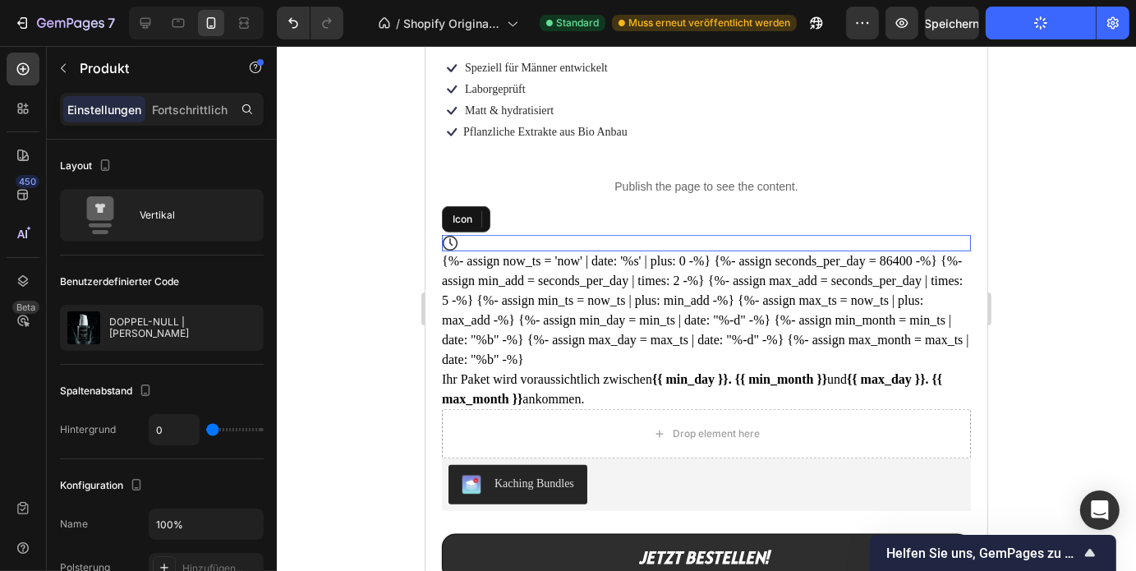
click at [536, 234] on div "Icon" at bounding box center [705, 242] width 529 height 16
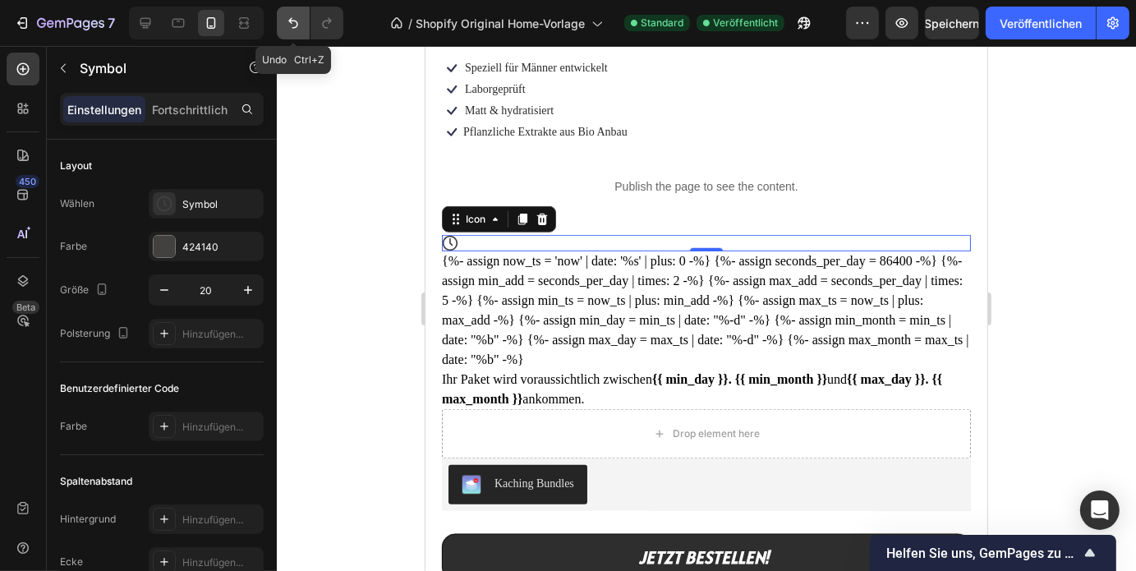
click at [293, 25] on icon "Rückgängig/Wiederholen" at bounding box center [293, 23] width 16 height 16
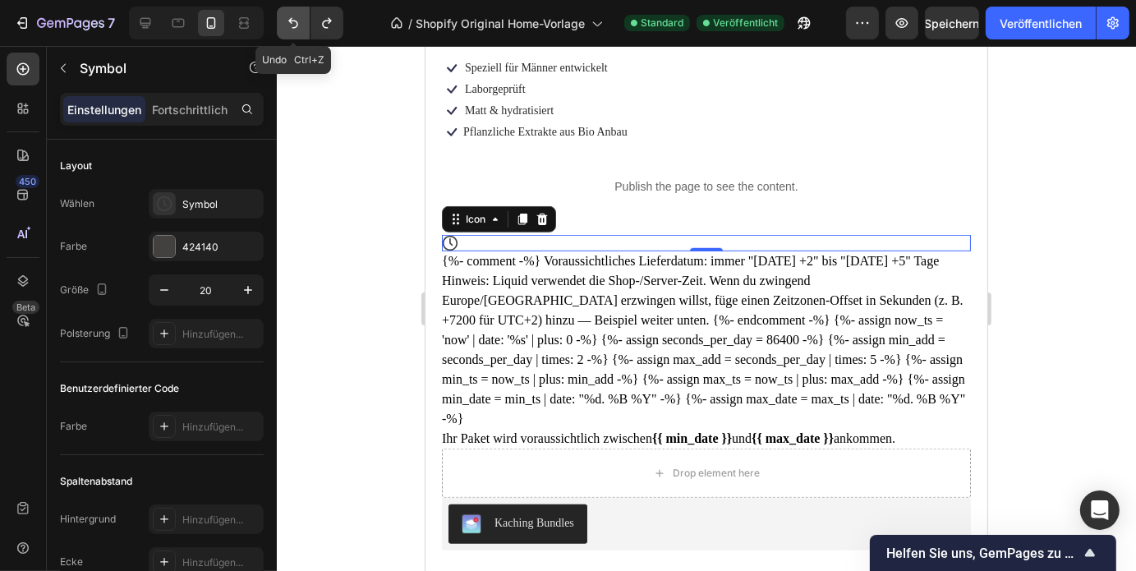
click at [293, 25] on icon "Rückgängig/Wiederholen" at bounding box center [293, 23] width 16 height 16
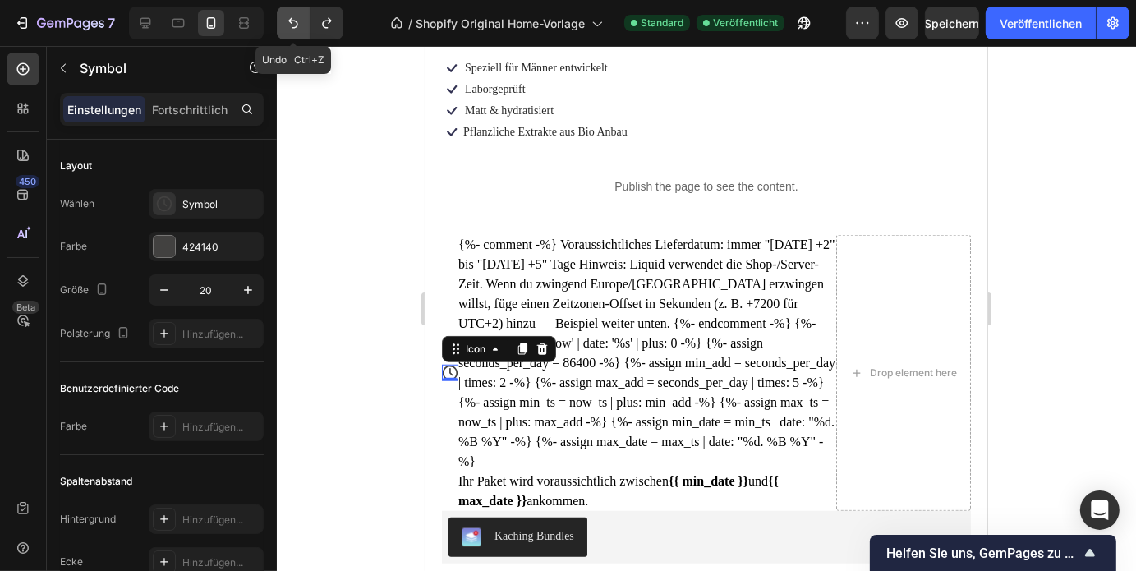
click at [293, 25] on icon "Rückgängig/Wiederholen" at bounding box center [293, 23] width 16 height 16
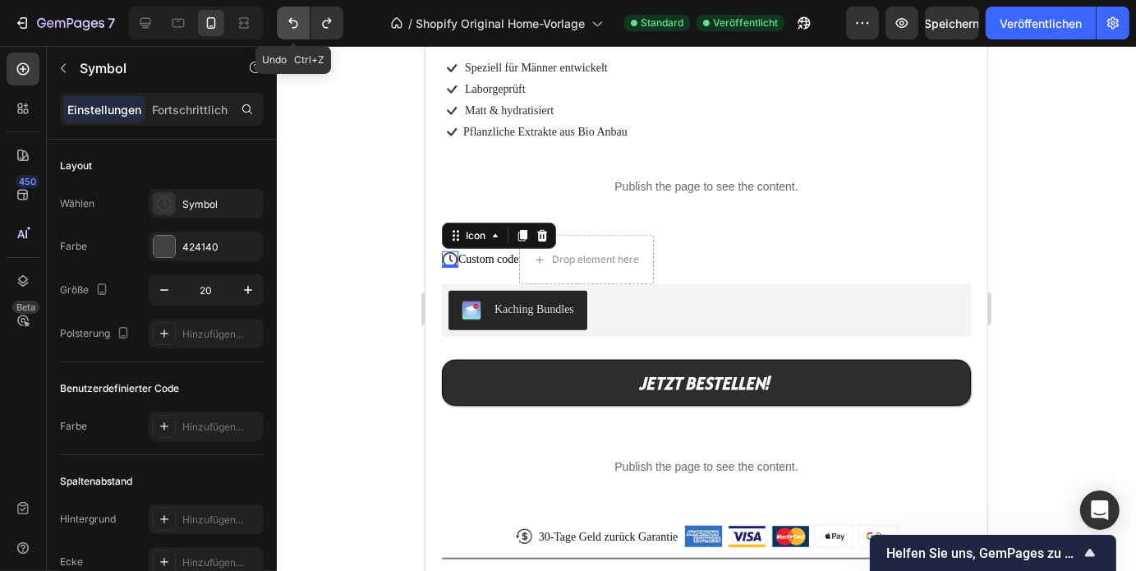
click at [293, 25] on icon "Rückgängig/Wiederholen" at bounding box center [293, 23] width 16 height 16
click at [296, 25] on icon "Rückgängig/Wiederholen" at bounding box center [293, 23] width 16 height 16
click at [300, 29] on icon "Rückgängig/Wiederholen" at bounding box center [293, 23] width 16 height 16
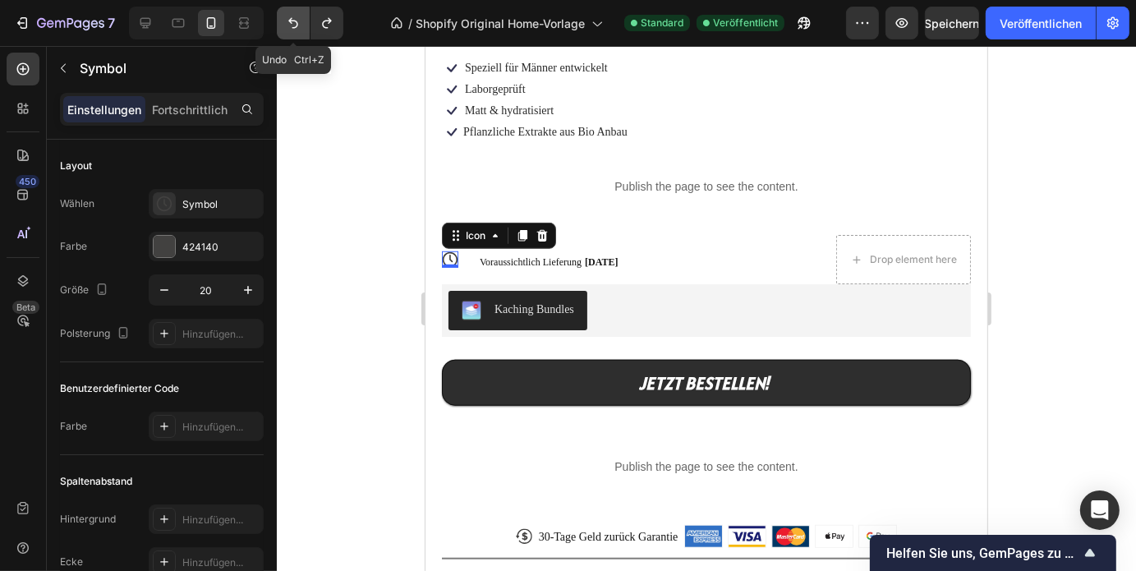
click at [300, 29] on icon "Rückgängig/Wiederholen" at bounding box center [293, 23] width 16 height 16
click at [331, 26] on icon "Rückgängig/Wiederholen" at bounding box center [327, 23] width 16 height 16
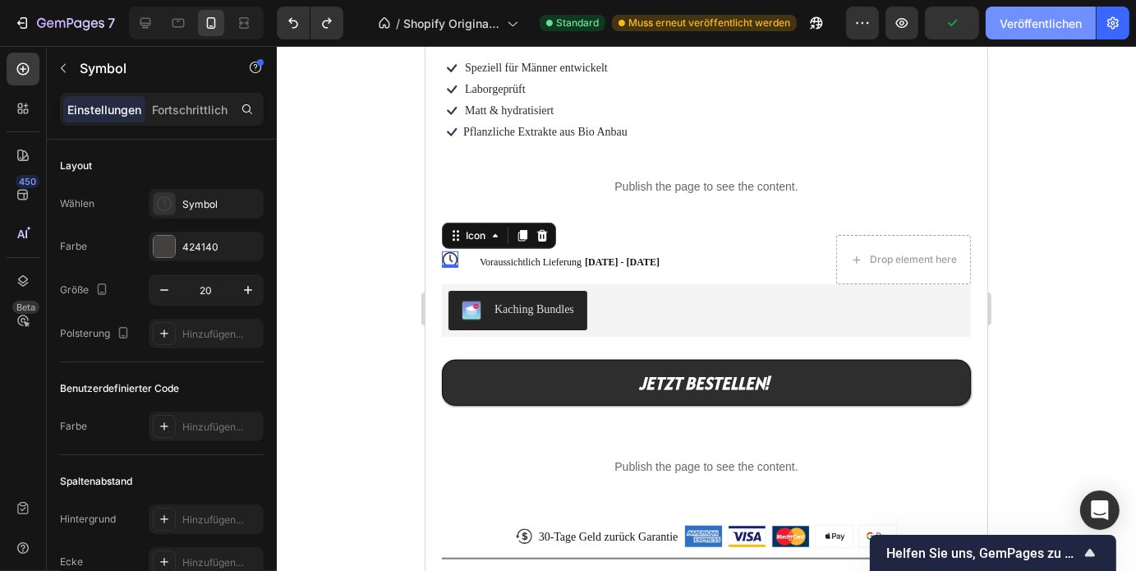
click at [1016, 30] on font "Veröffentlichen" at bounding box center [1040, 23] width 82 height 17
click at [1041, 335] on div at bounding box center [706, 308] width 859 height 525
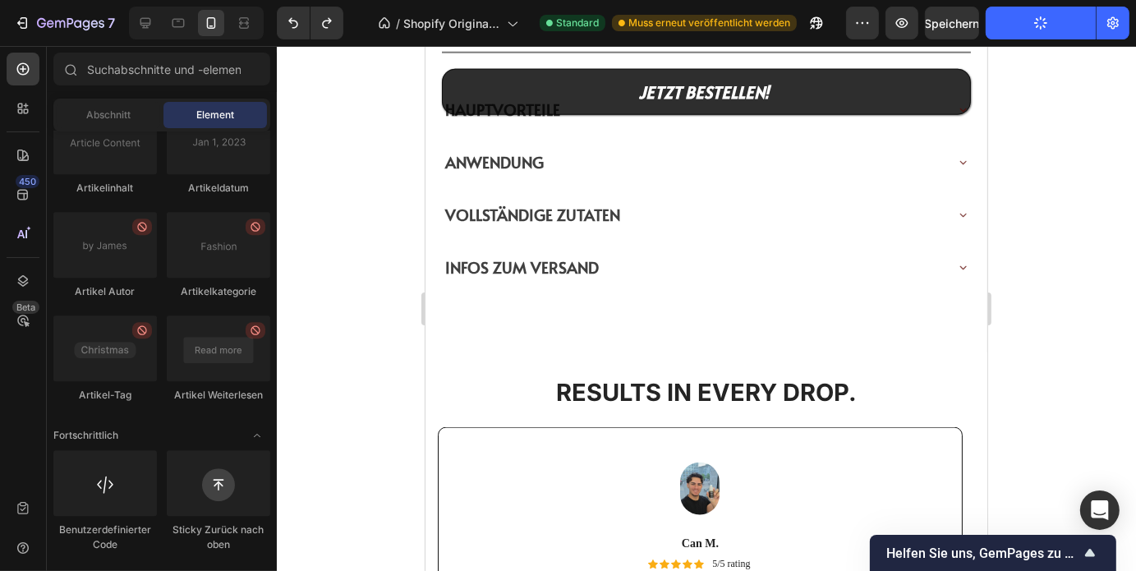
scroll to position [1646, 0]
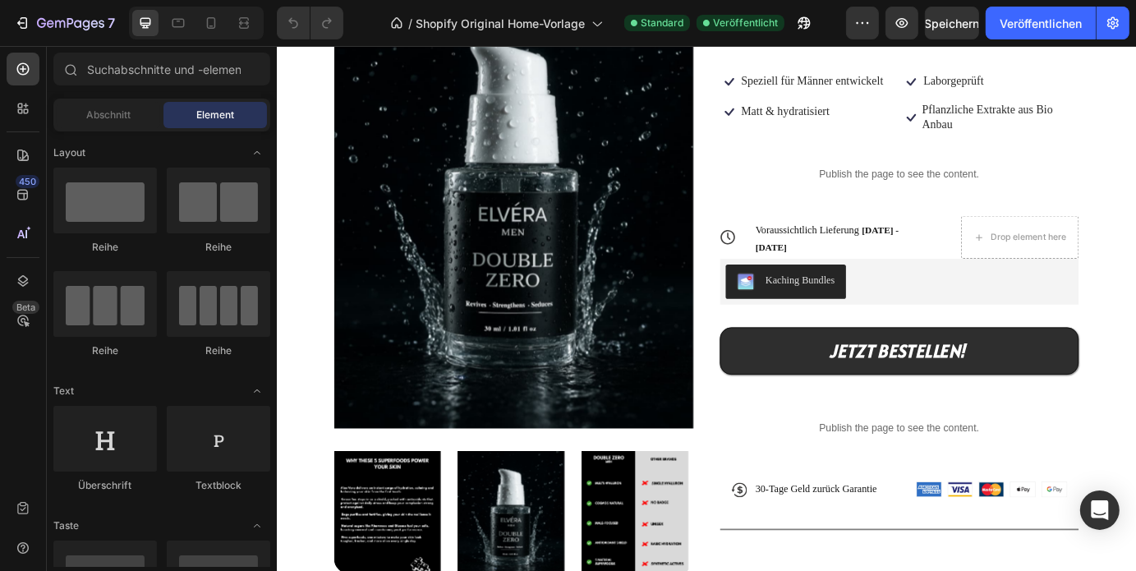
scroll to position [324, 0]
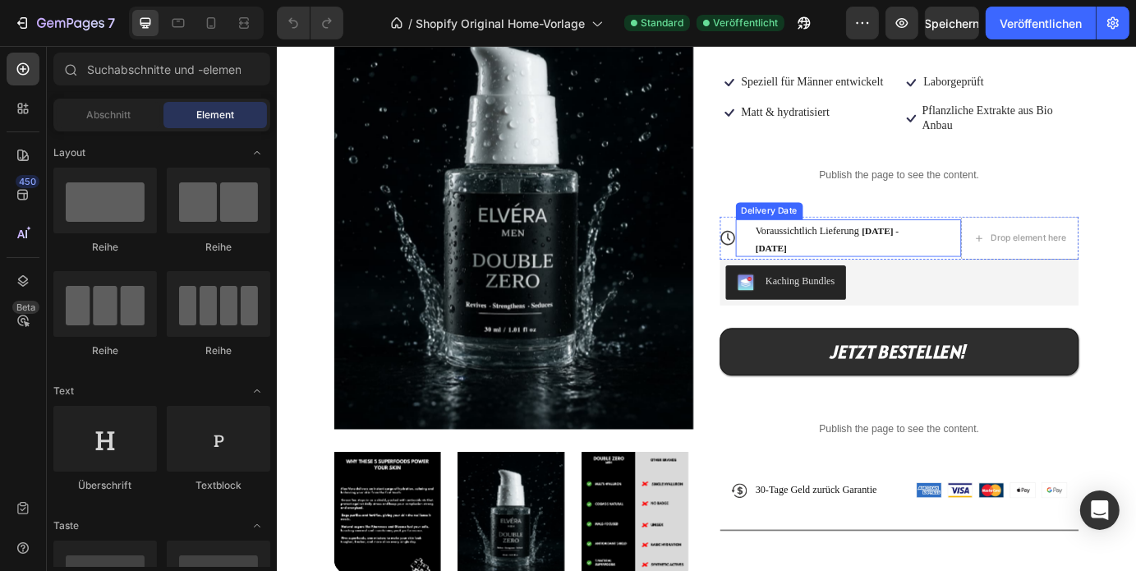
click at [896, 263] on span "Voraussichtlich Lieferung" at bounding box center [884, 257] width 119 height 12
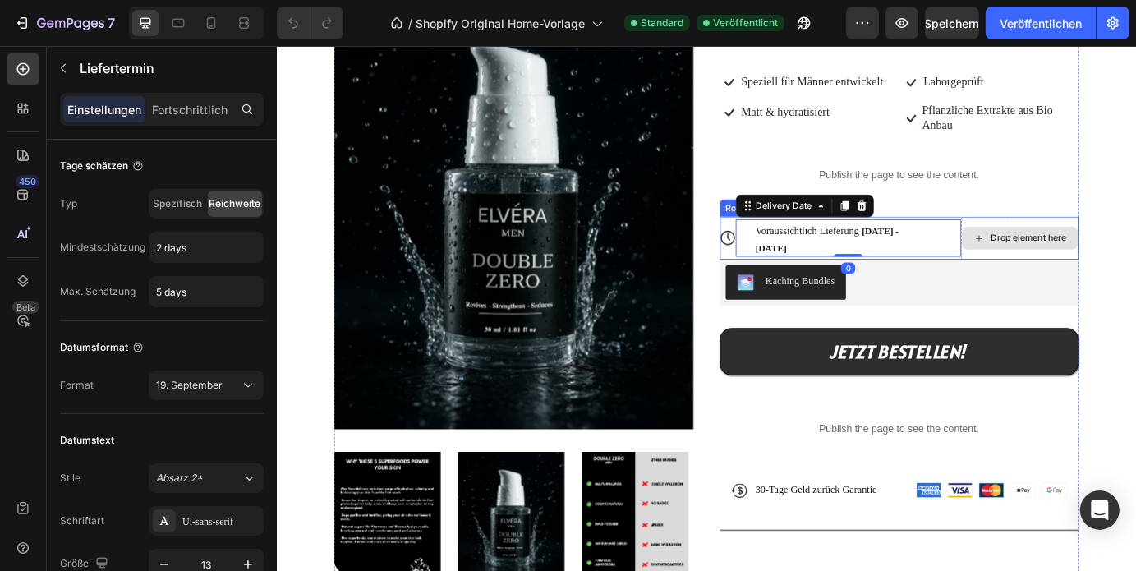
click at [1090, 242] on div "Drop element here" at bounding box center [1128, 265] width 135 height 49
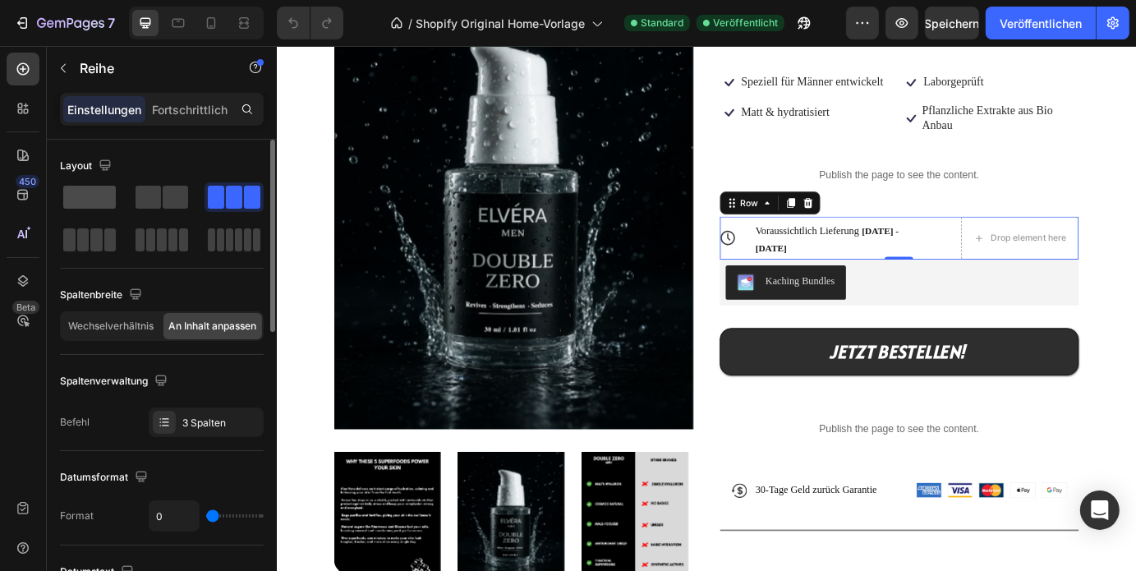
click at [90, 200] on span at bounding box center [89, 197] width 53 height 23
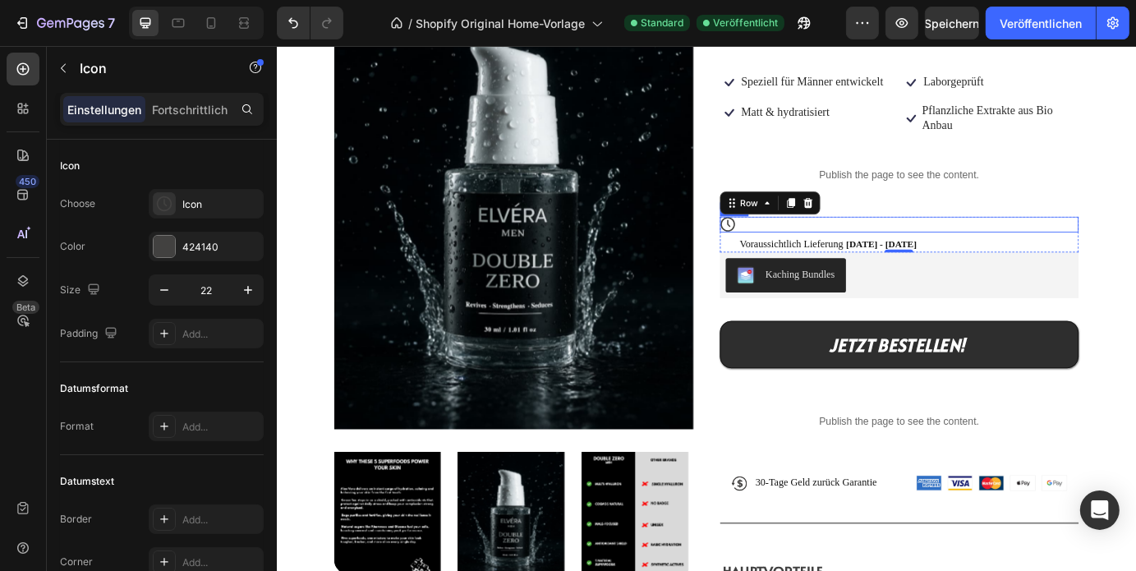
click at [898, 249] on div "Icon" at bounding box center [990, 250] width 412 height 18
click at [889, 260] on div "Voraussichtlich Lieferung Sep 28 - Oct 01" at bounding box center [982, 270] width 376 height 23
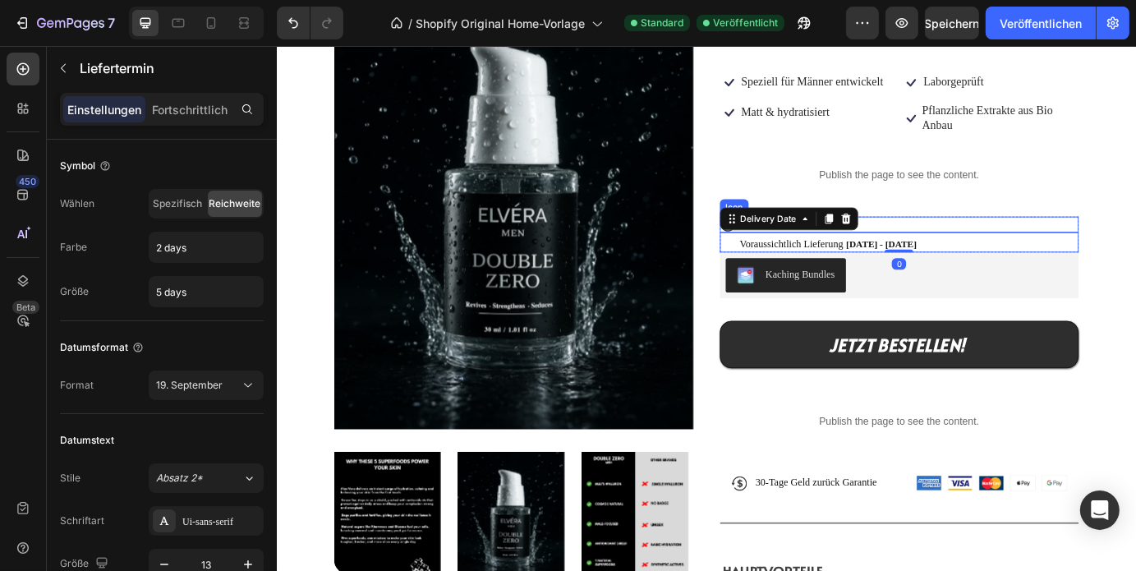
click at [1018, 246] on div "Icon" at bounding box center [990, 250] width 412 height 18
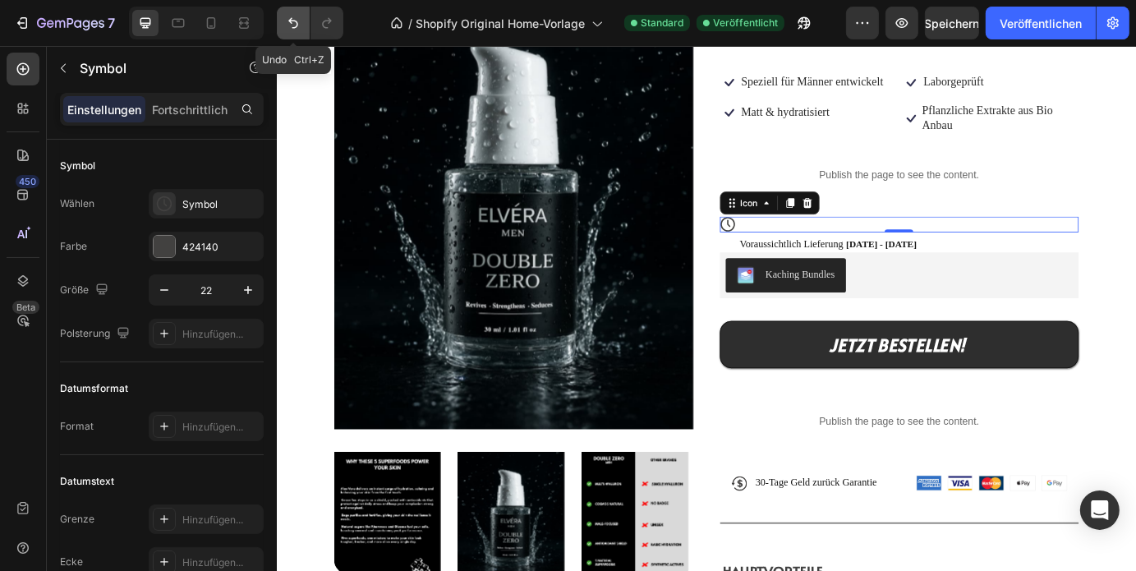
drag, startPoint x: 281, startPoint y: 19, endPoint x: 365, endPoint y: 63, distance: 95.5
click at [281, 19] on button "Rückgängig/Wiederholen" at bounding box center [293, 23] width 33 height 33
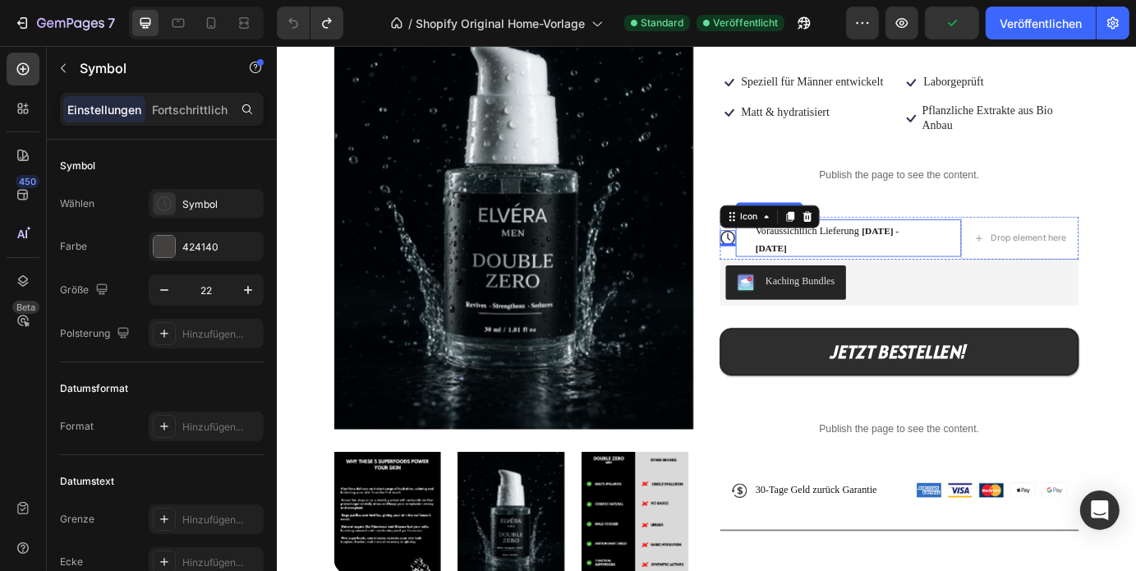
click at [823, 275] on div "Voraussichtlich Lieferung Sep 28 - Oct 01" at bounding box center [923, 265] width 223 height 43
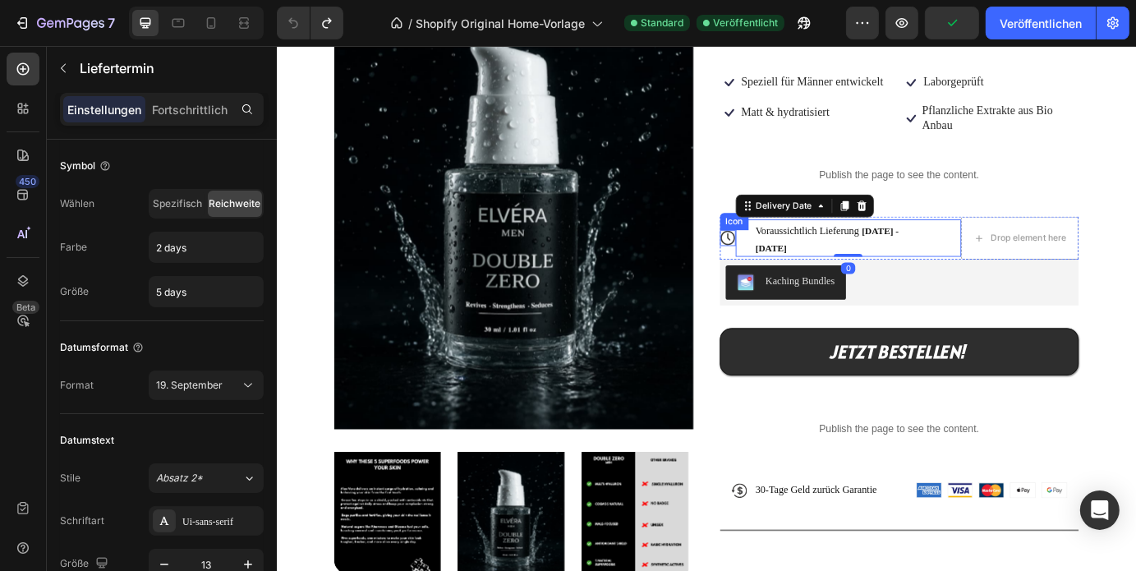
click at [790, 264] on icon at bounding box center [793, 265] width 18 height 18
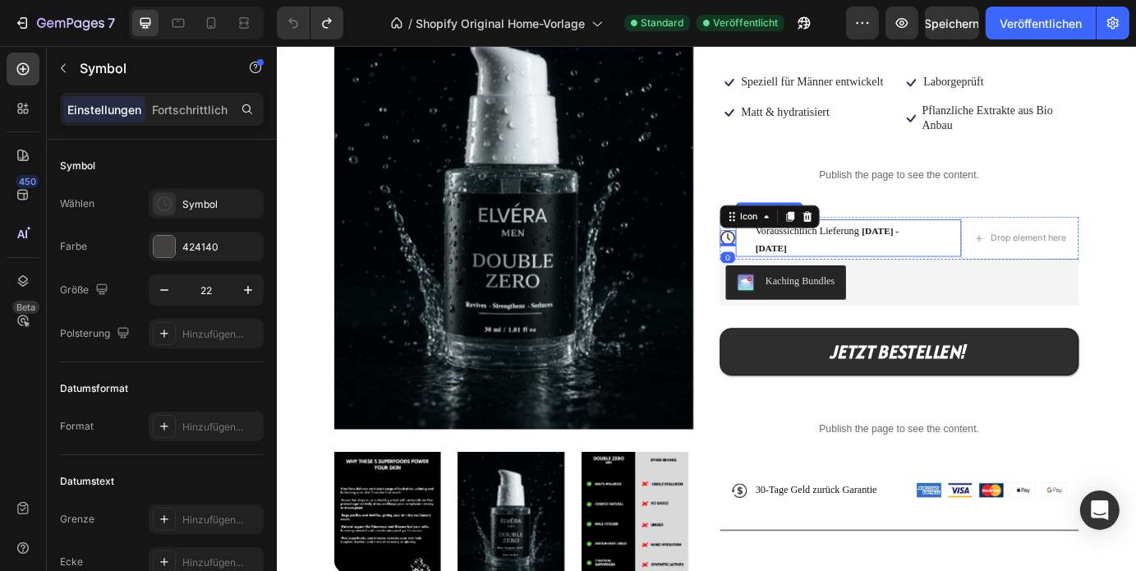
click at [817, 264] on div "Voraussichtlich Lieferung Sep 28 - Oct 01" at bounding box center [923, 265] width 223 height 43
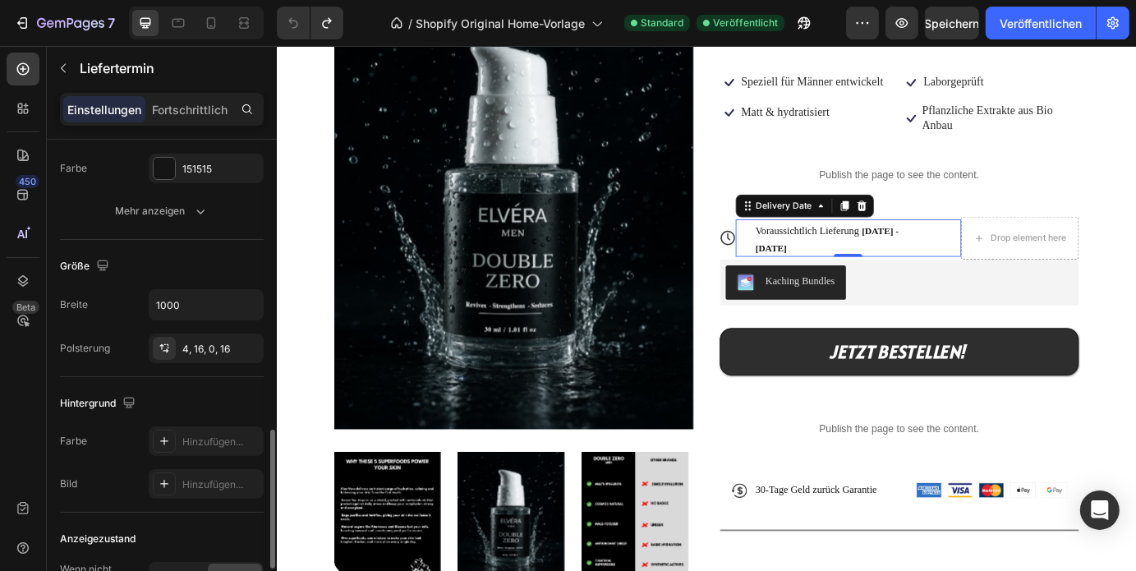
scroll to position [929, 0]
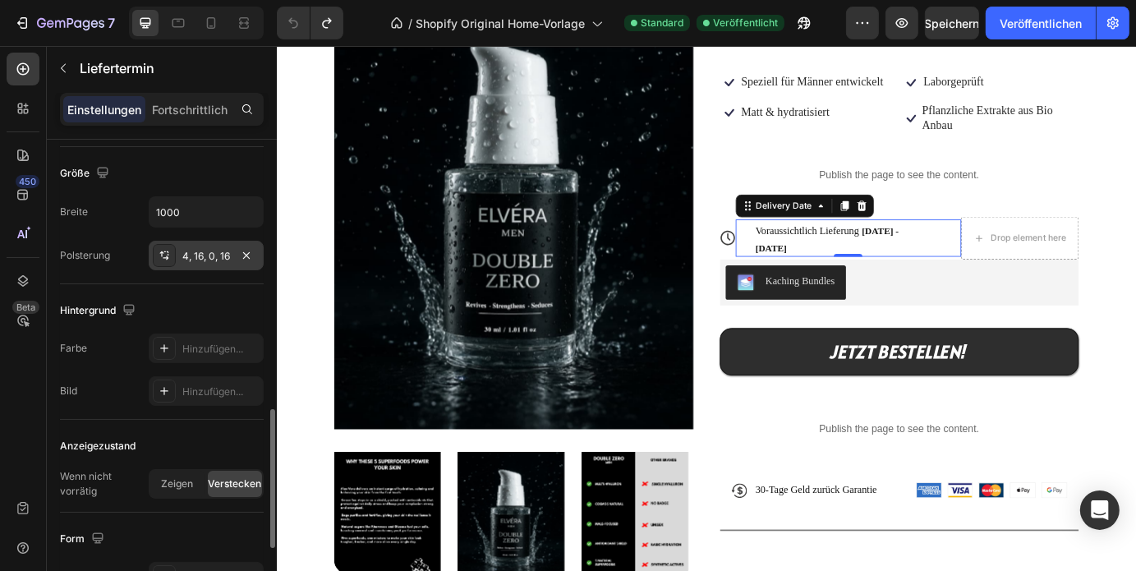
click at [193, 256] on font "4, 16, 0, 16" at bounding box center [206, 256] width 48 height 12
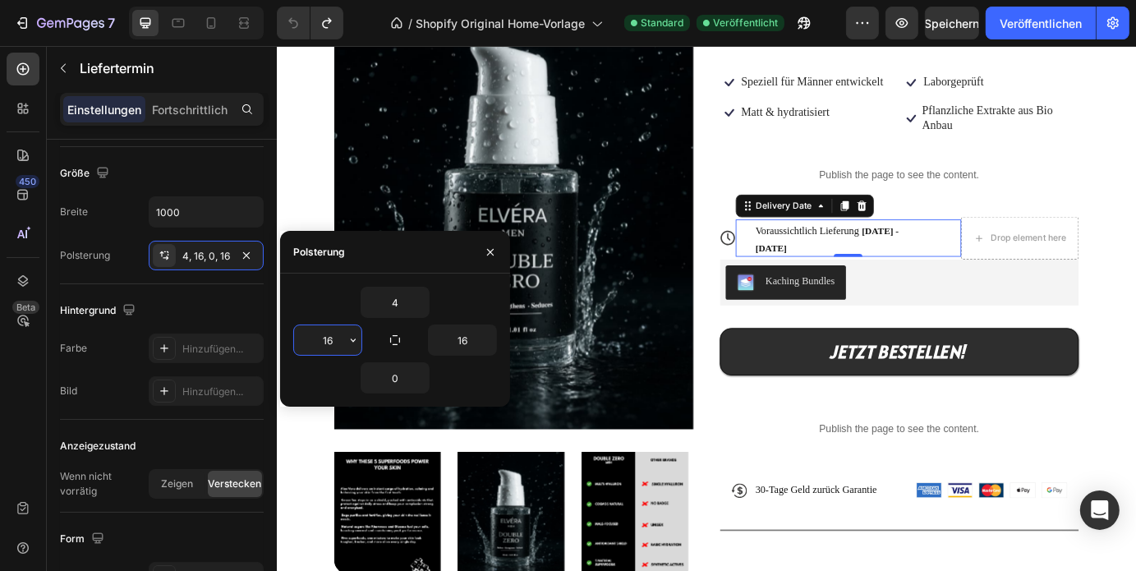
click at [343, 341] on input "16" at bounding box center [327, 340] width 67 height 30
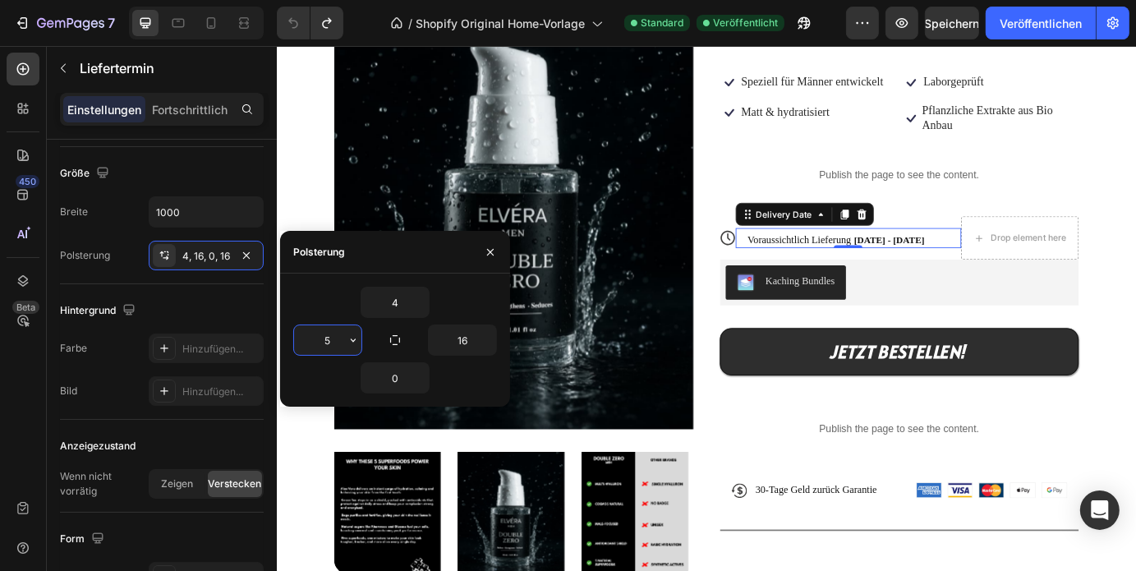
type input "5"
type input "0"
click at [233, 176] on div "Größe" at bounding box center [162, 173] width 204 height 26
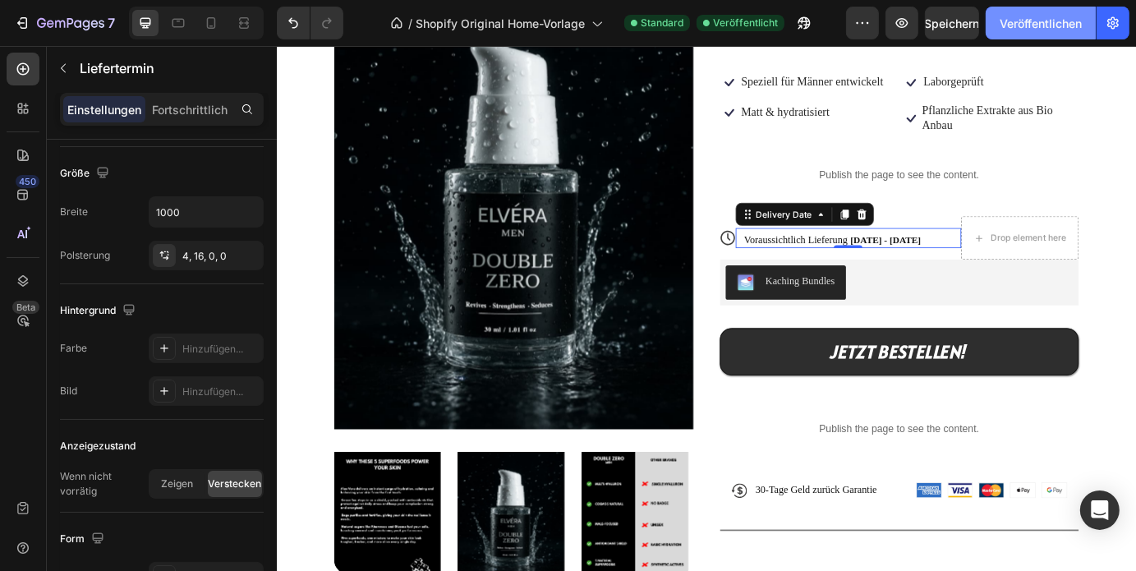
click at [1061, 17] on font "Veröffentlichen" at bounding box center [1040, 23] width 82 height 14
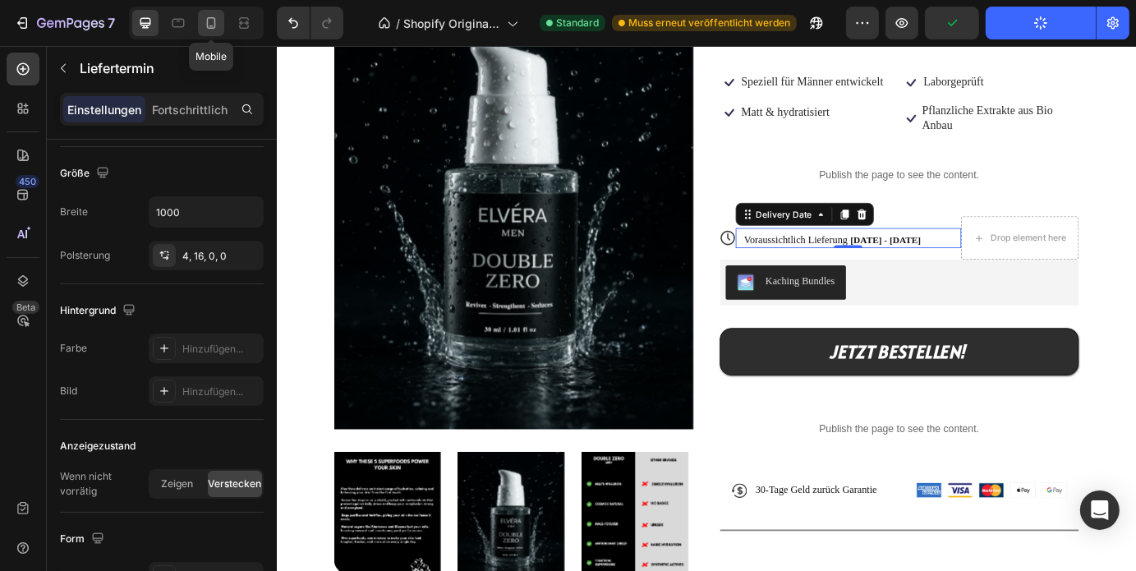
click at [204, 16] on icon at bounding box center [211, 23] width 16 height 16
type input "12"
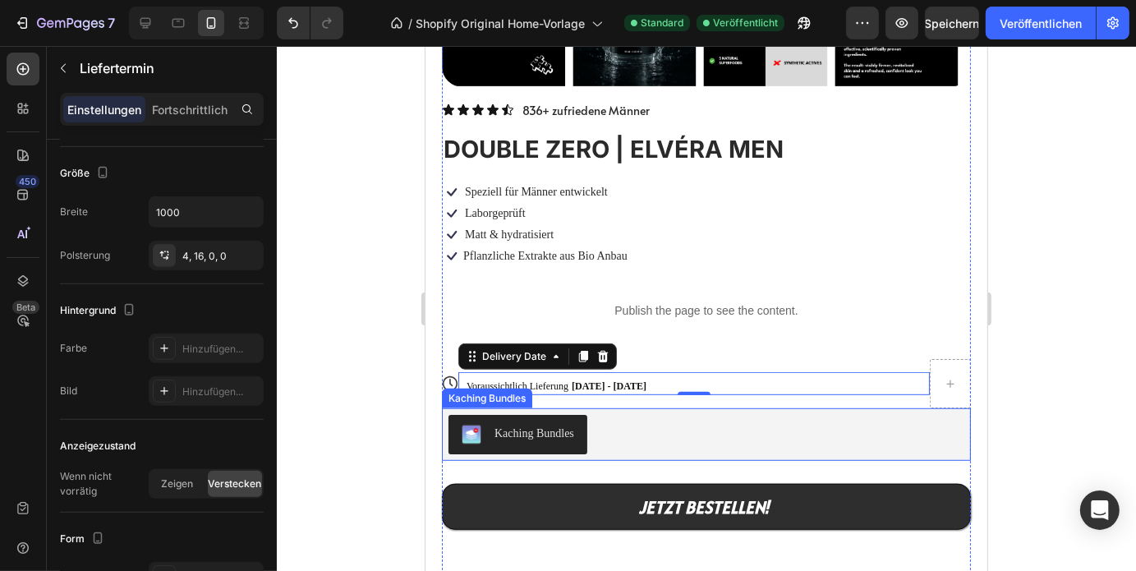
scroll to position [1015, 0]
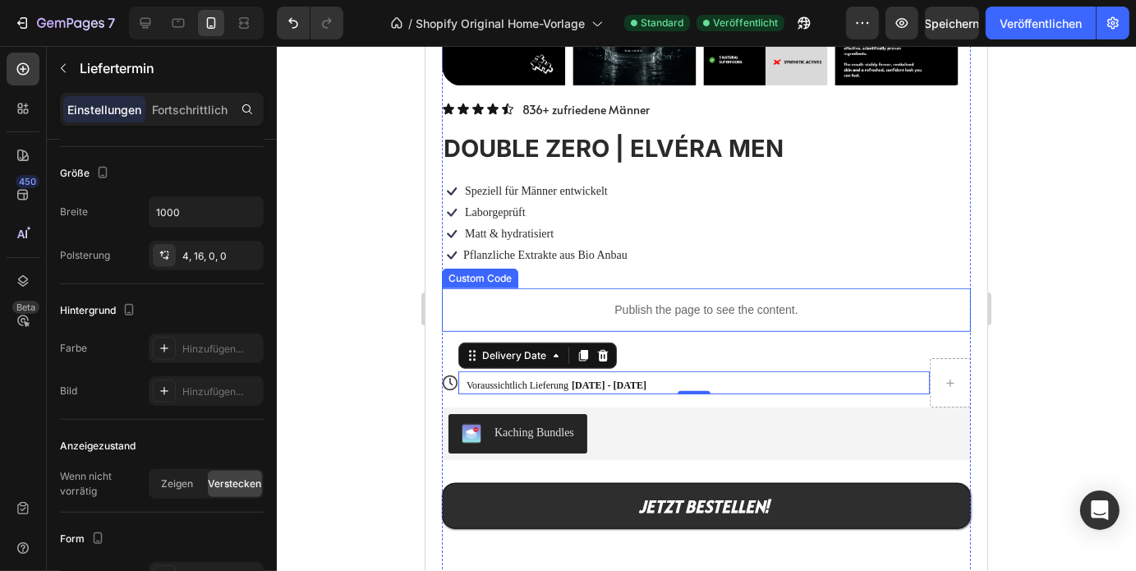
click at [639, 301] on p "Publish the page to see the content." at bounding box center [705, 309] width 529 height 17
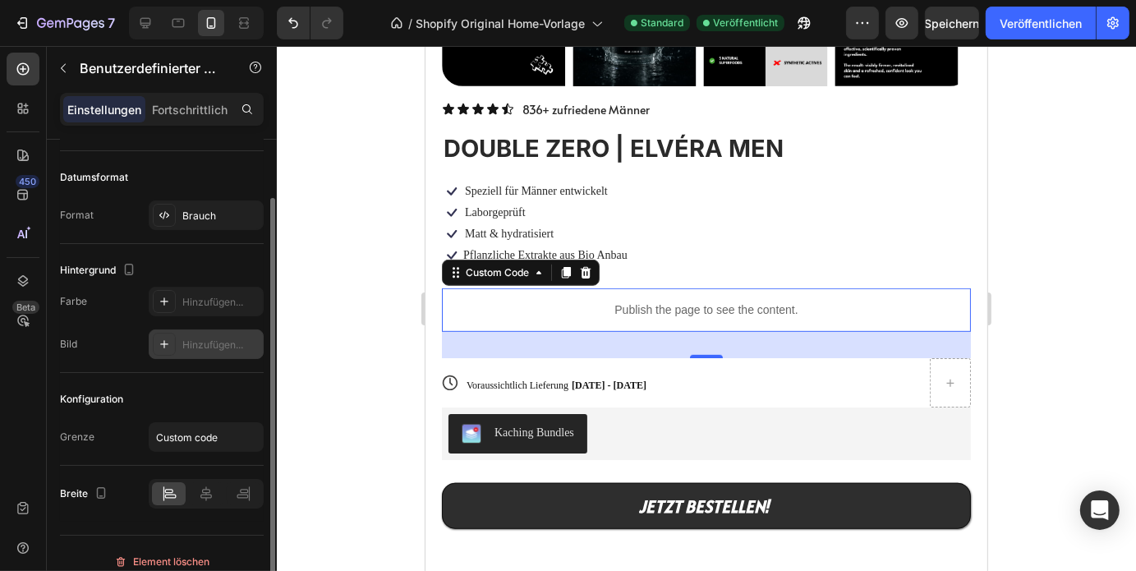
scroll to position [74, 0]
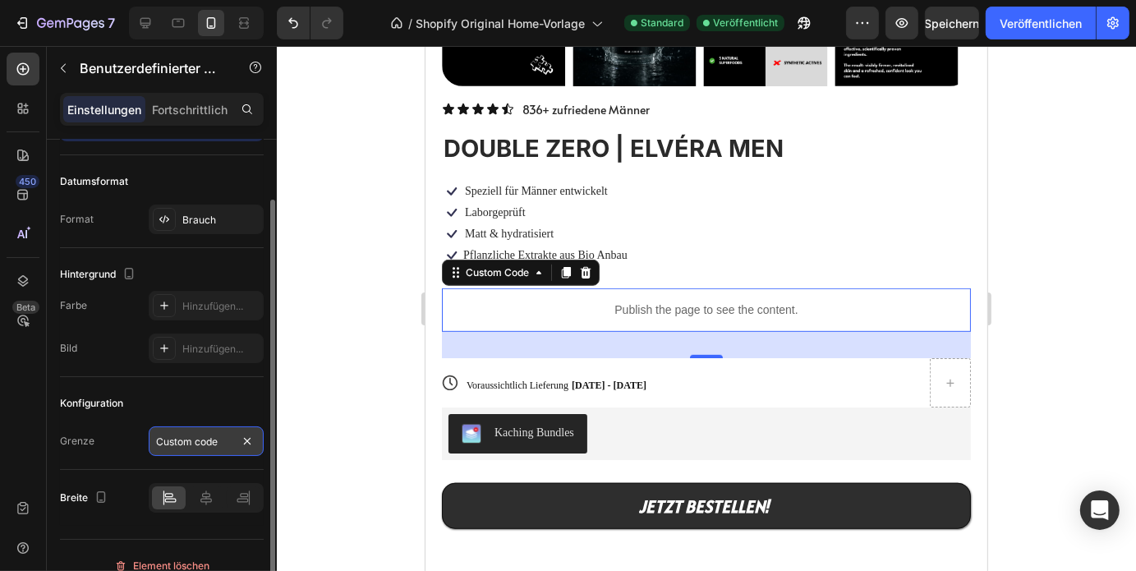
click at [181, 448] on input "Custom code" at bounding box center [206, 441] width 115 height 30
click at [144, 408] on div "Konfiguration" at bounding box center [162, 403] width 204 height 26
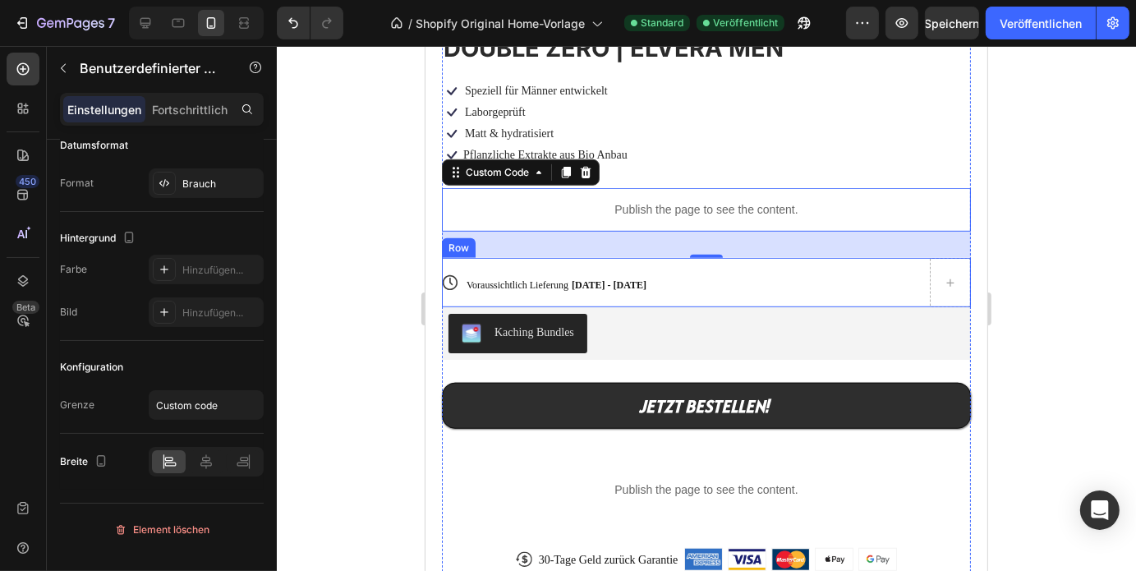
scroll to position [1117, 0]
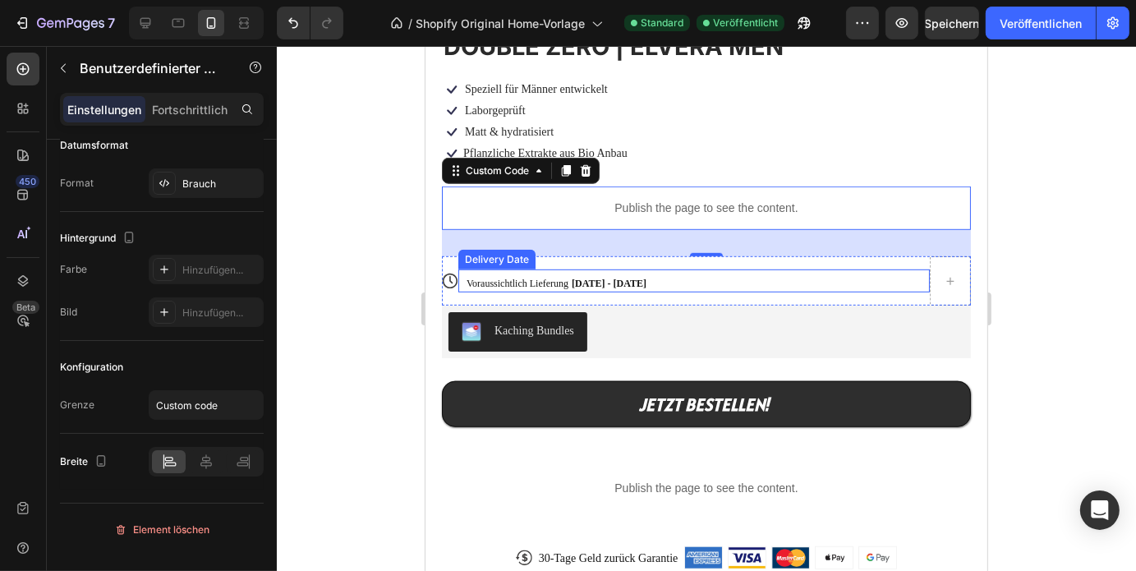
click at [609, 277] on span "Sep 28 - Oct 01" at bounding box center [608, 282] width 75 height 11
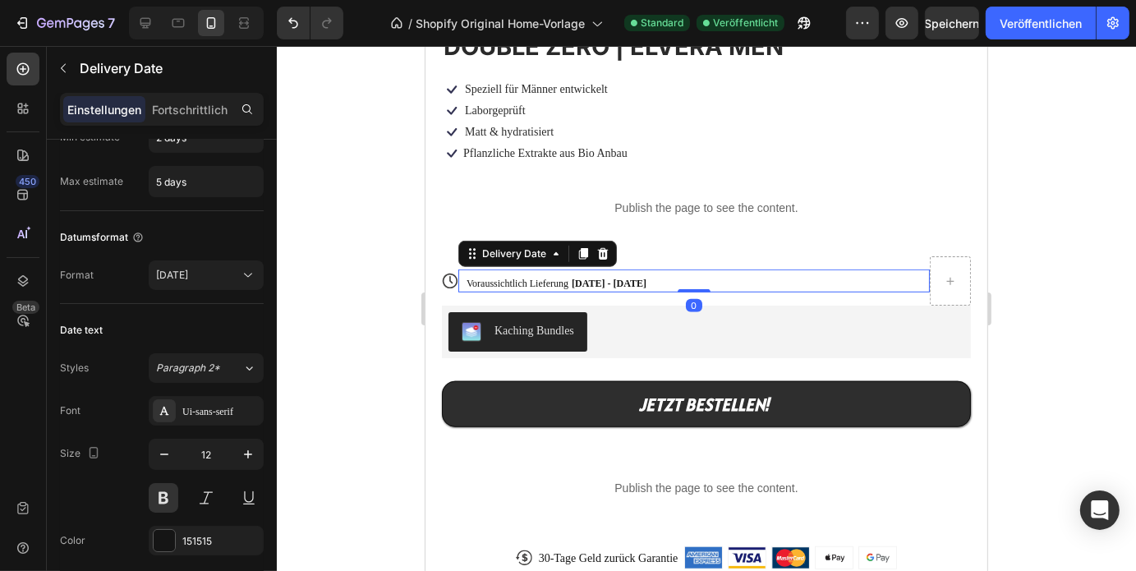
scroll to position [0, 0]
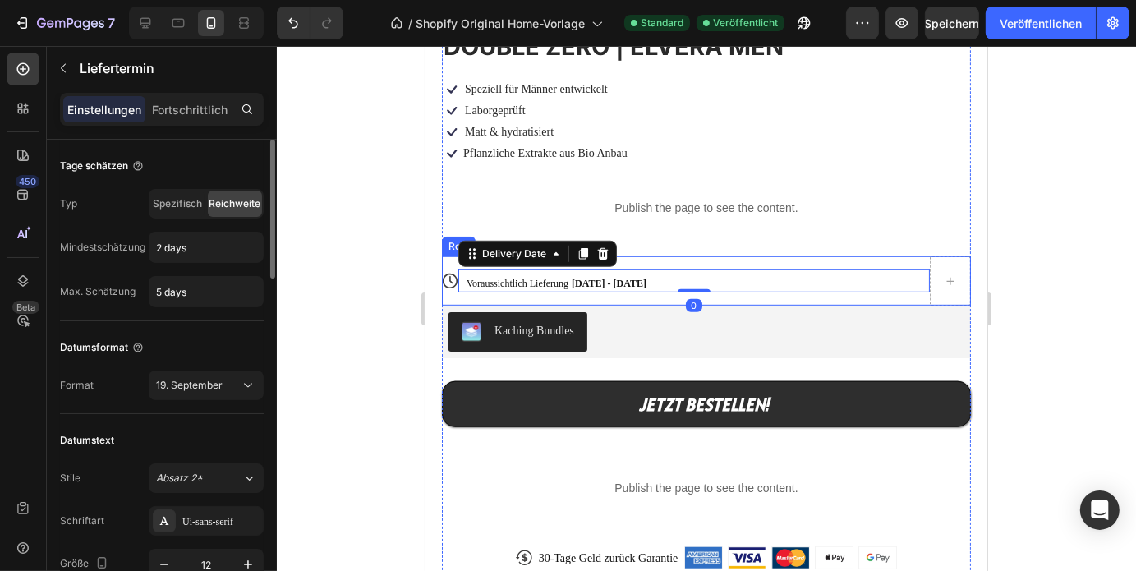
click at [836, 255] on div "Voraussichtlich Lieferung Sep 28 - Oct 01 Delivery Date 0" at bounding box center [692, 279] width 471 height 49
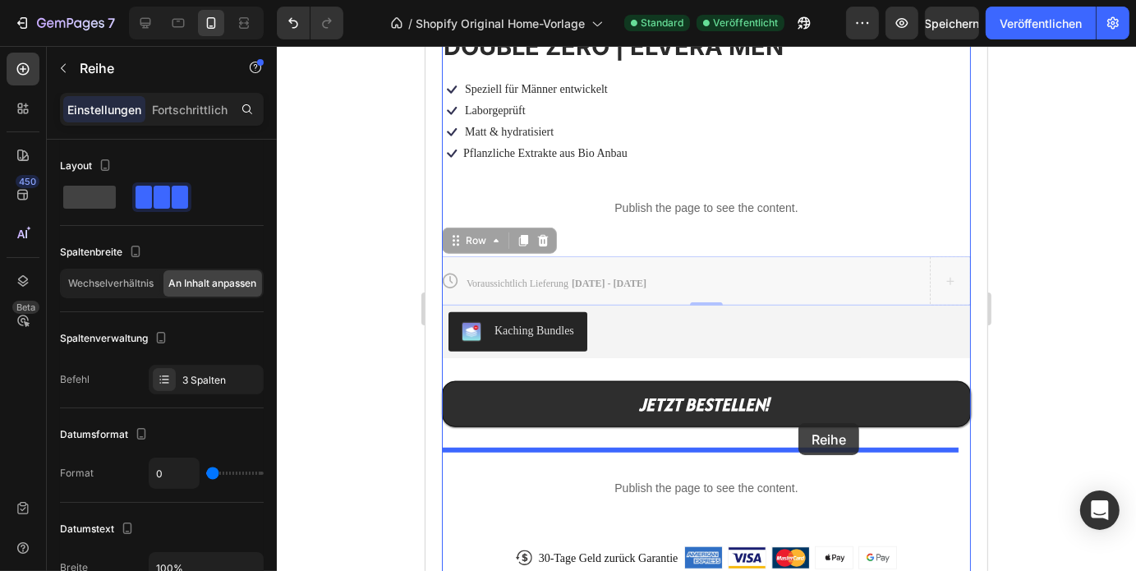
drag, startPoint x: 836, startPoint y: 241, endPoint x: 797, endPoint y: 422, distance: 184.9
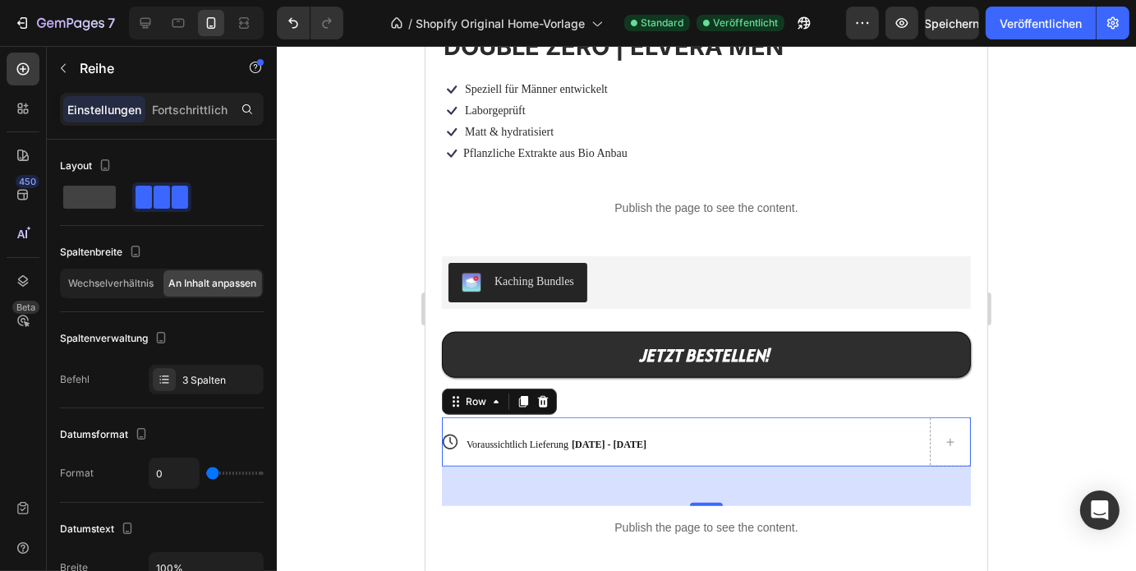
click at [1101, 455] on div at bounding box center [706, 308] width 859 height 525
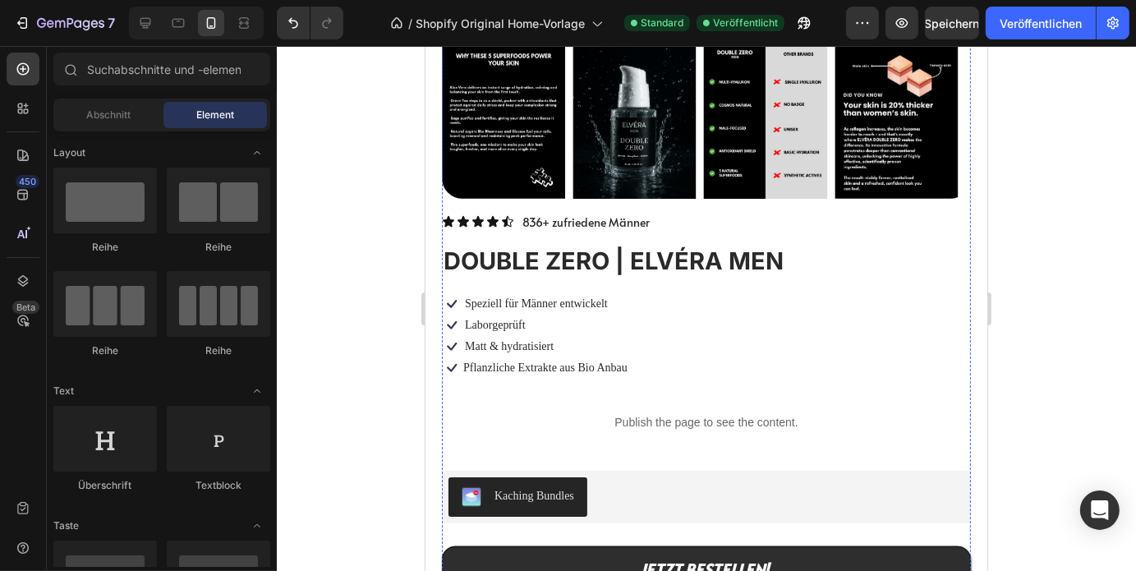
scroll to position [902, 0]
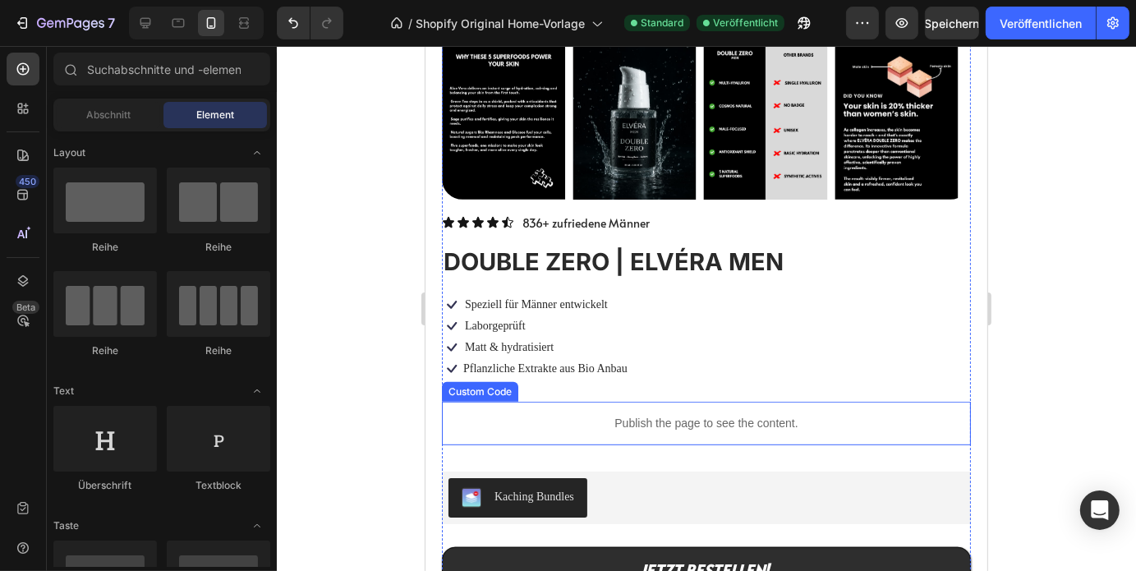
click at [717, 414] on p "Publish the page to see the content." at bounding box center [705, 422] width 529 height 17
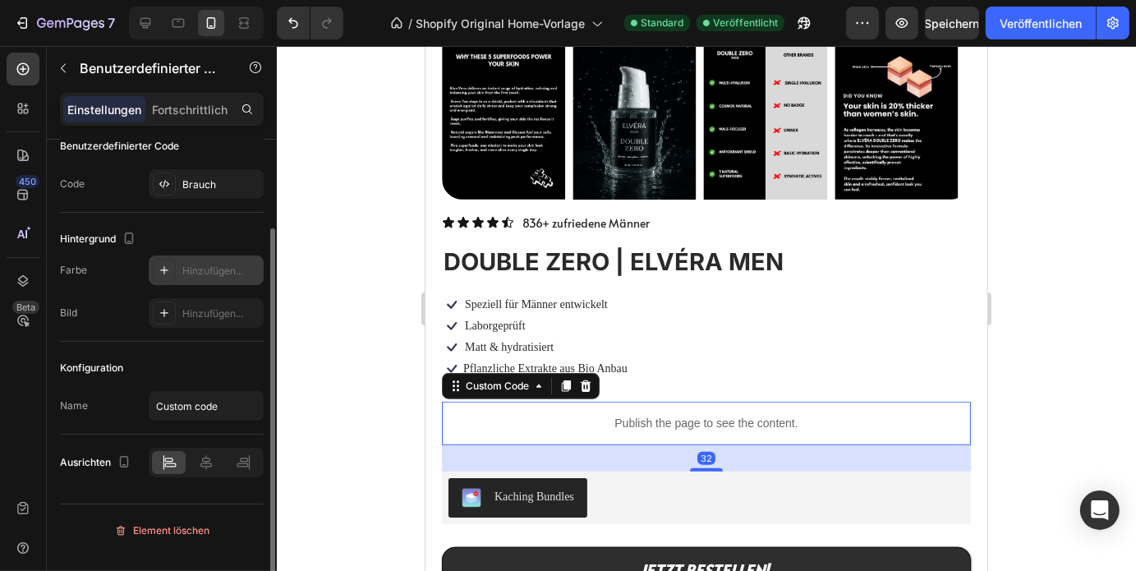
scroll to position [110, 0]
click at [208, 470] on icon at bounding box center [206, 461] width 16 height 16
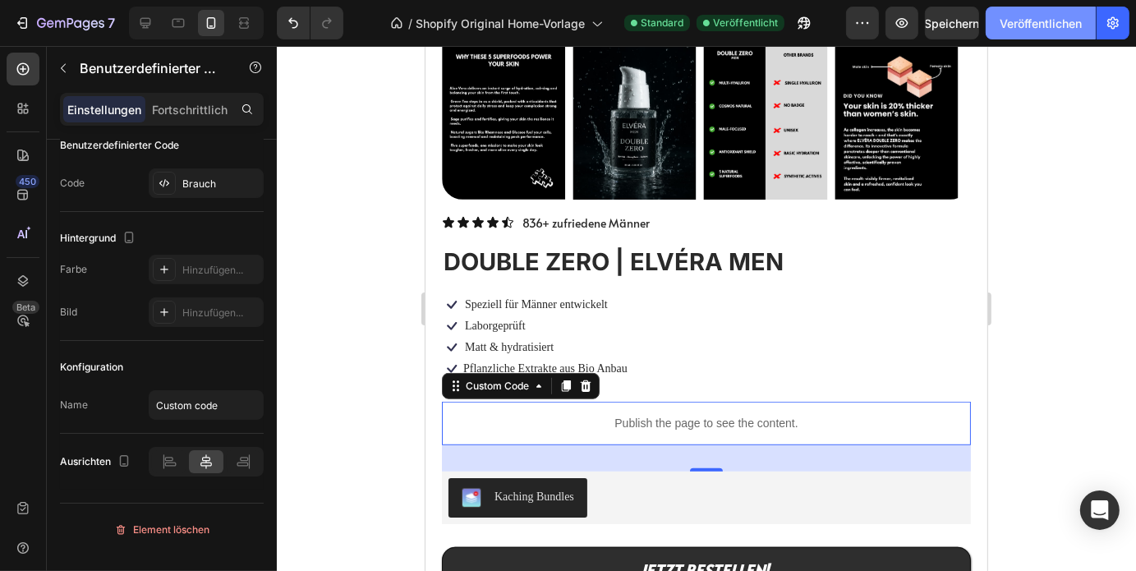
click at [1027, 20] on font "Veröffentlichen" at bounding box center [1040, 23] width 82 height 14
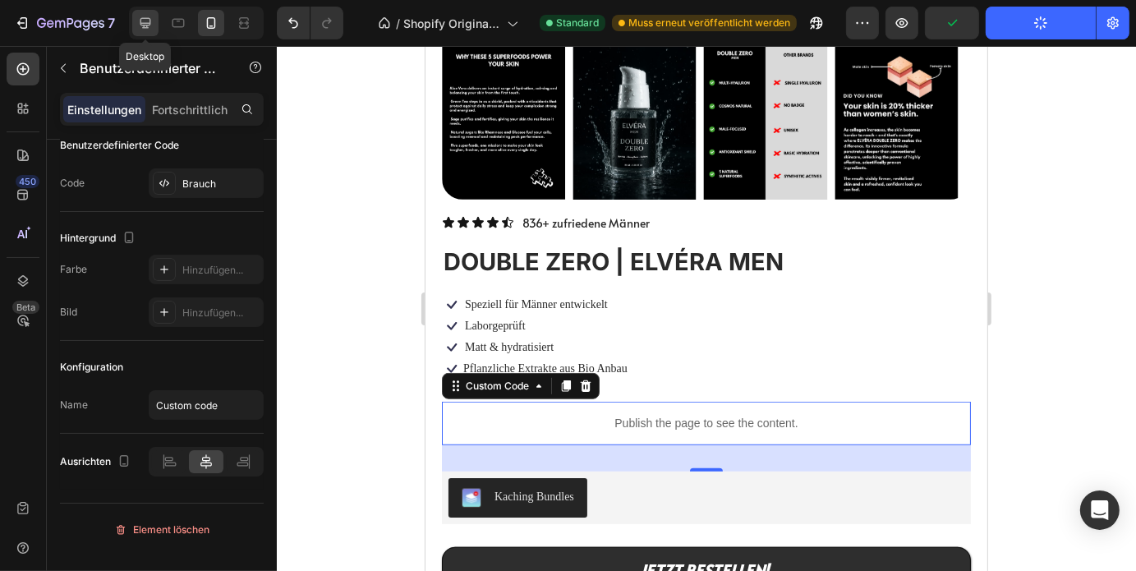
click at [142, 18] on icon at bounding box center [145, 23] width 11 height 11
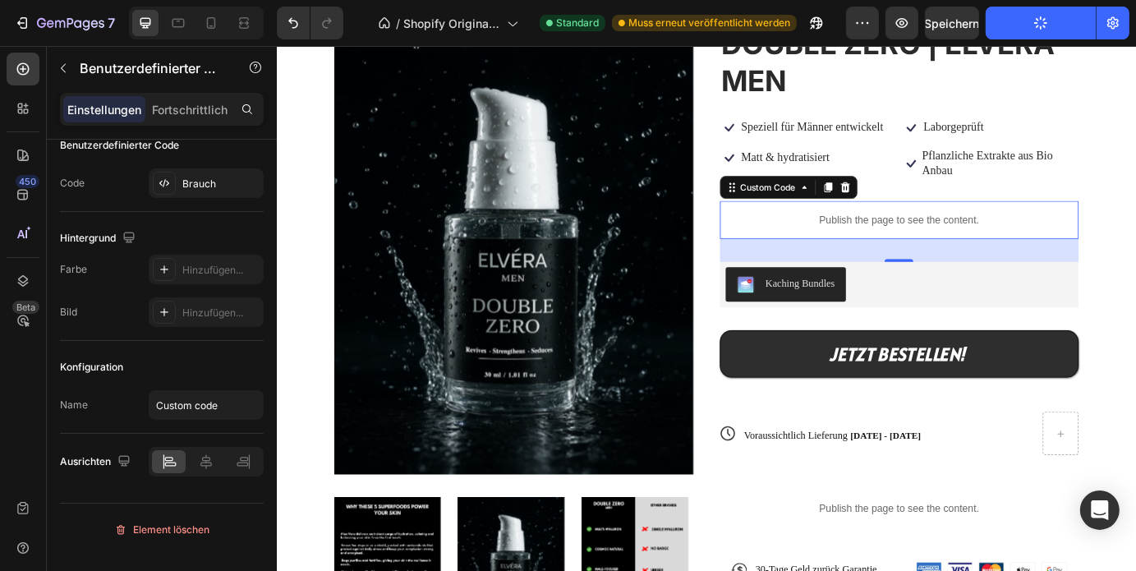
scroll to position [269, 0]
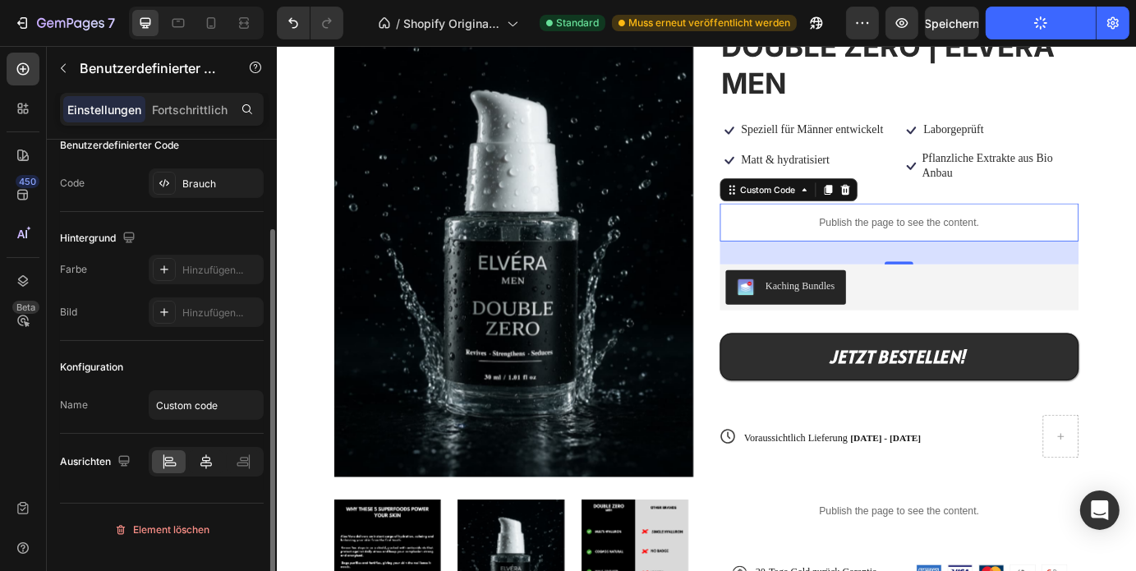
click at [204, 470] on icon at bounding box center [206, 461] width 16 height 16
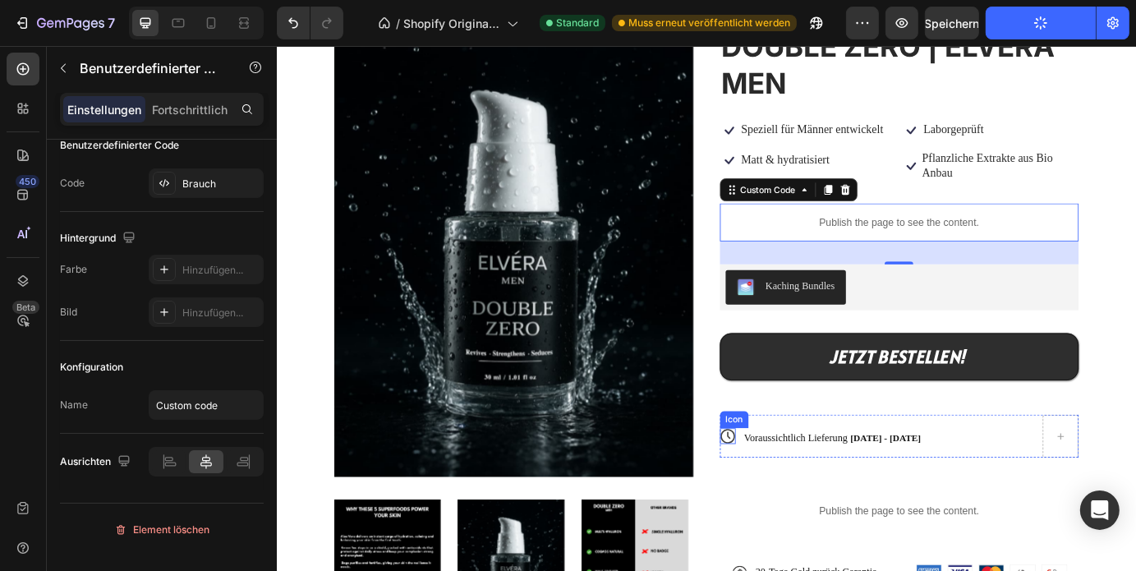
scroll to position [415, 0]
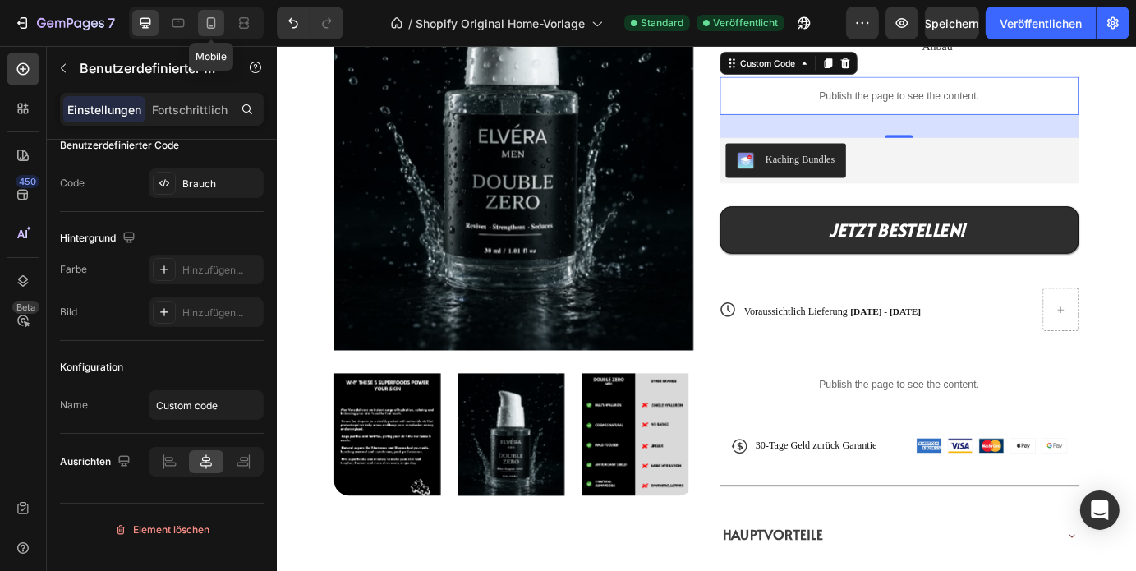
click at [215, 26] on icon at bounding box center [211, 23] width 16 height 16
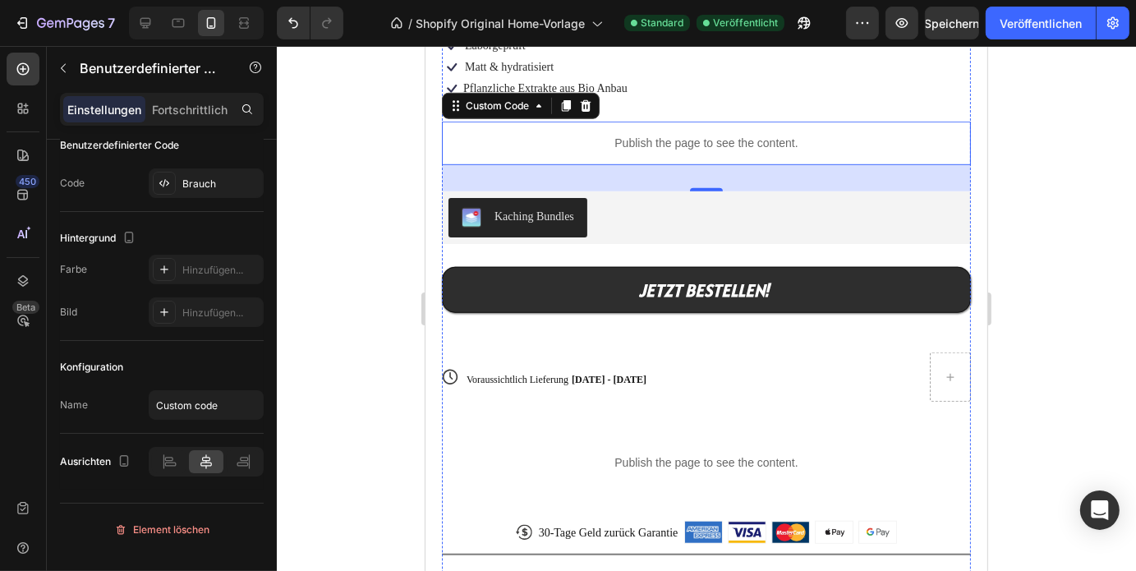
scroll to position [1183, 0]
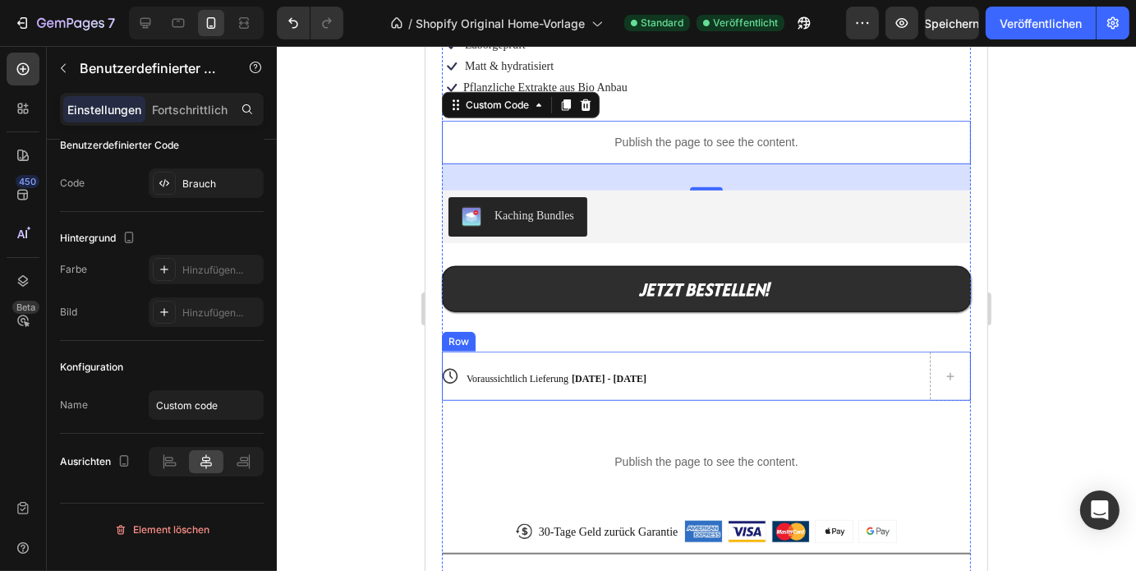
click at [667, 370] on div "Voraussichtlich Lieferung Sep 28 - Oct 01" at bounding box center [686, 375] width 440 height 23
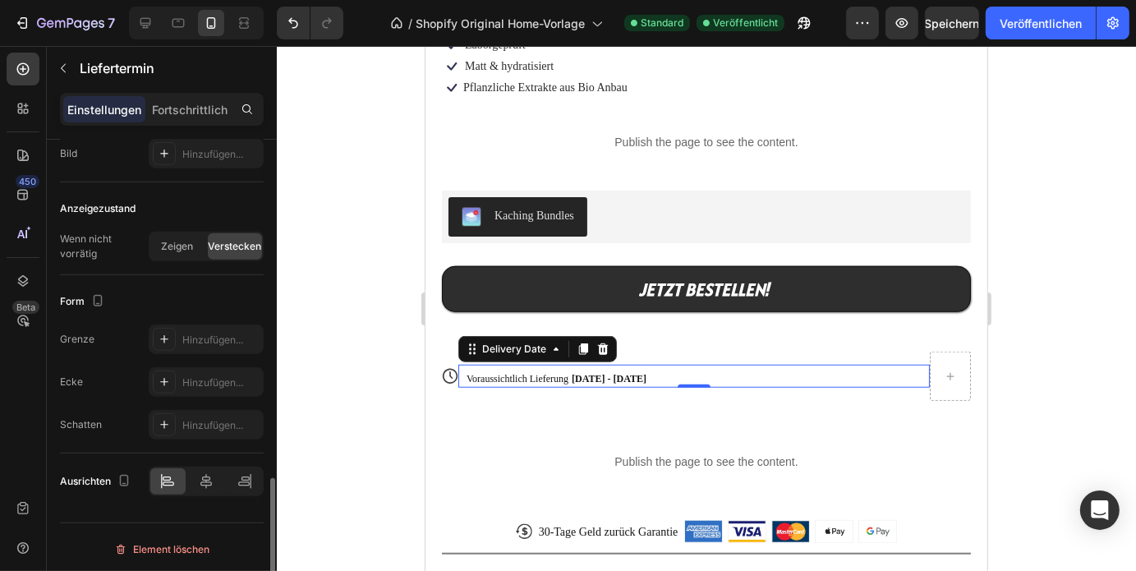
scroll to position [1156, 0]
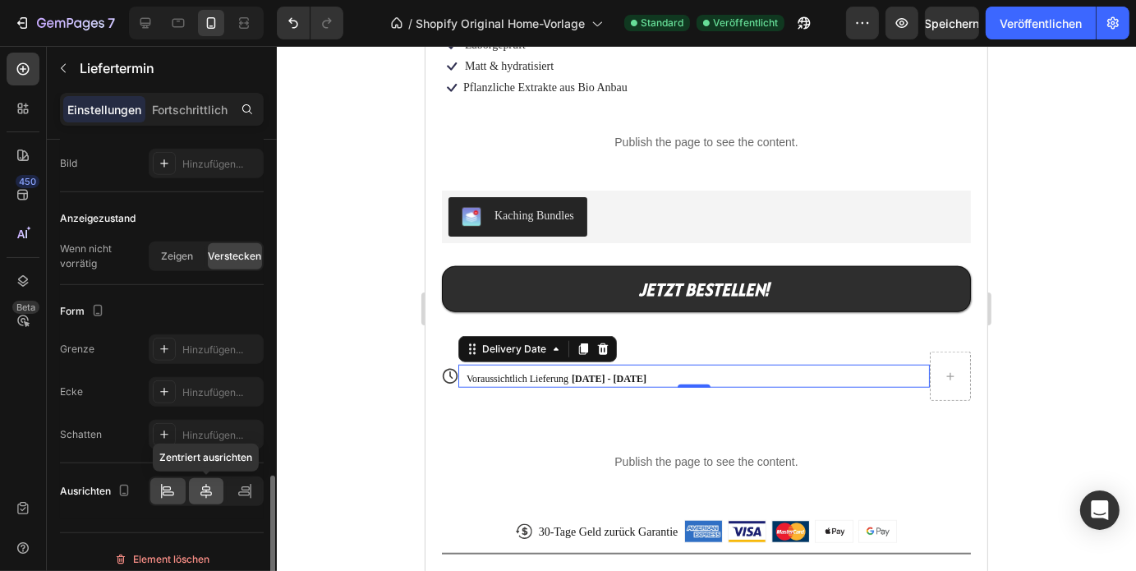
click at [204, 494] on icon at bounding box center [206, 491] width 16 height 16
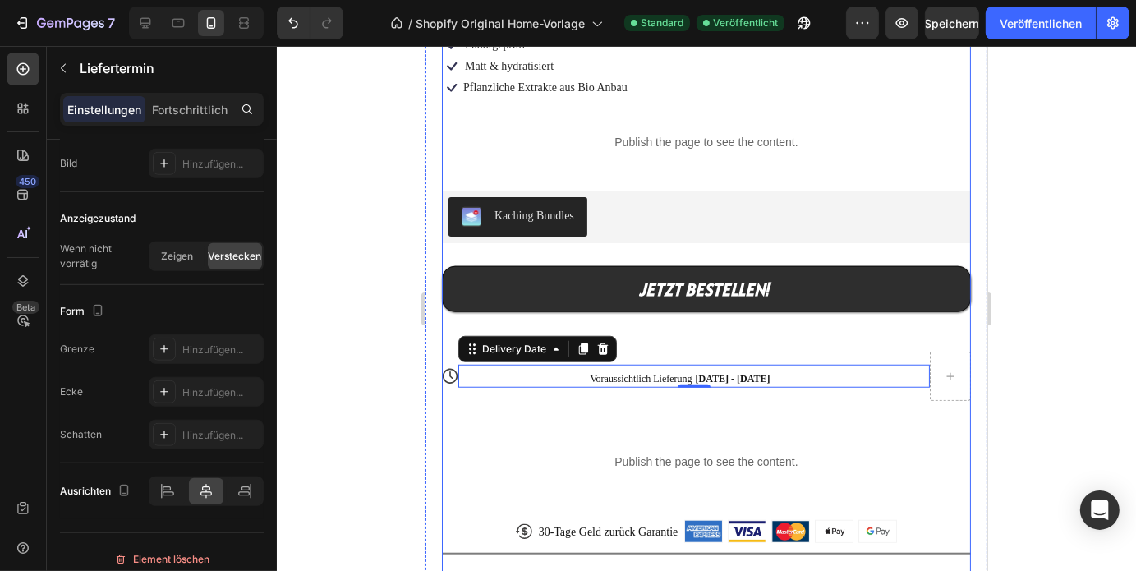
click at [815, 320] on div "JETZT BESTELLEN! Add to Cart" at bounding box center [705, 296] width 529 height 108
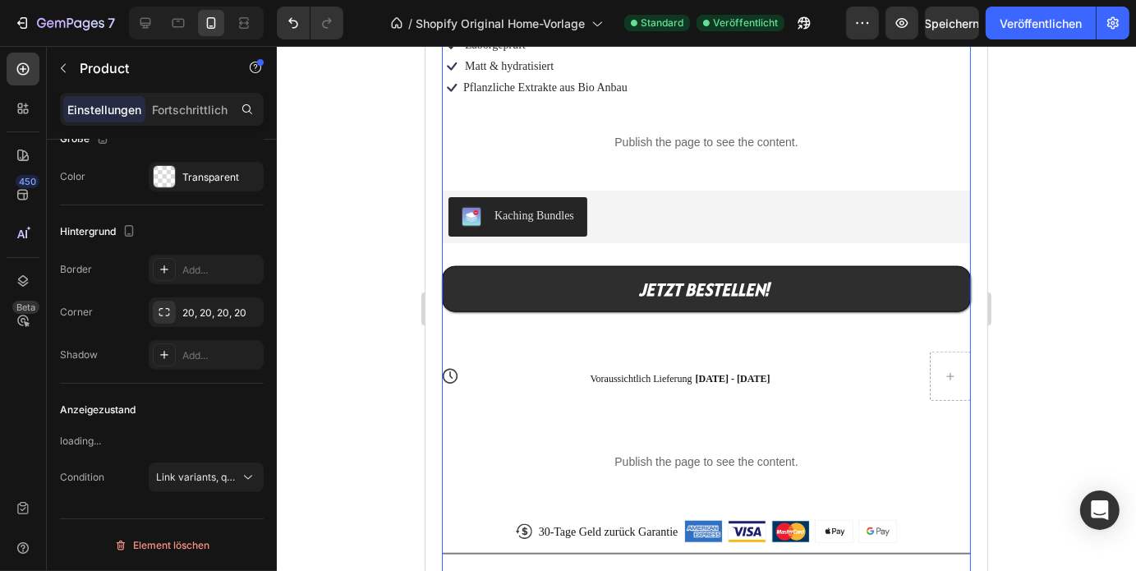
scroll to position [0, 0]
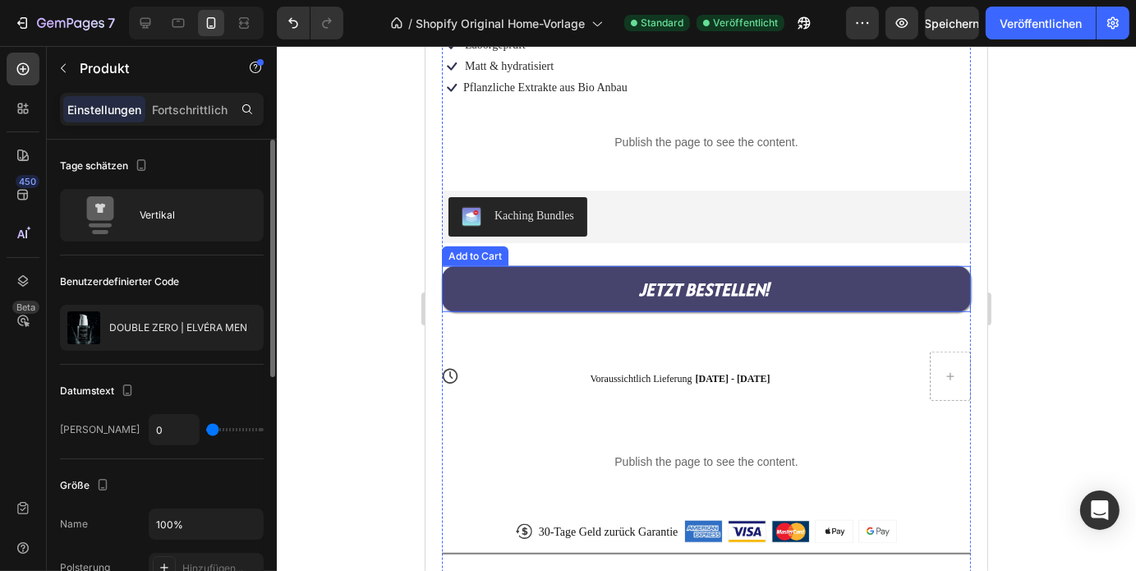
click at [773, 286] on button "JETZT BESTELLEN!" at bounding box center [705, 288] width 529 height 46
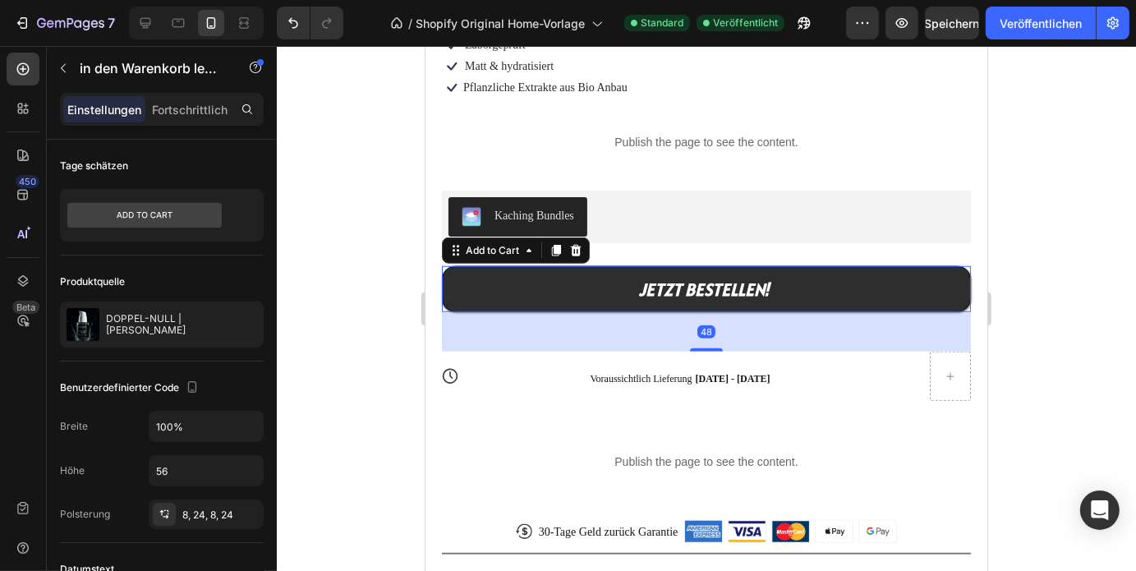
drag, startPoint x: 701, startPoint y: 328, endPoint x: 709, endPoint y: 314, distance: 15.8
click at [709, 314] on div "48" at bounding box center [705, 330] width 529 height 39
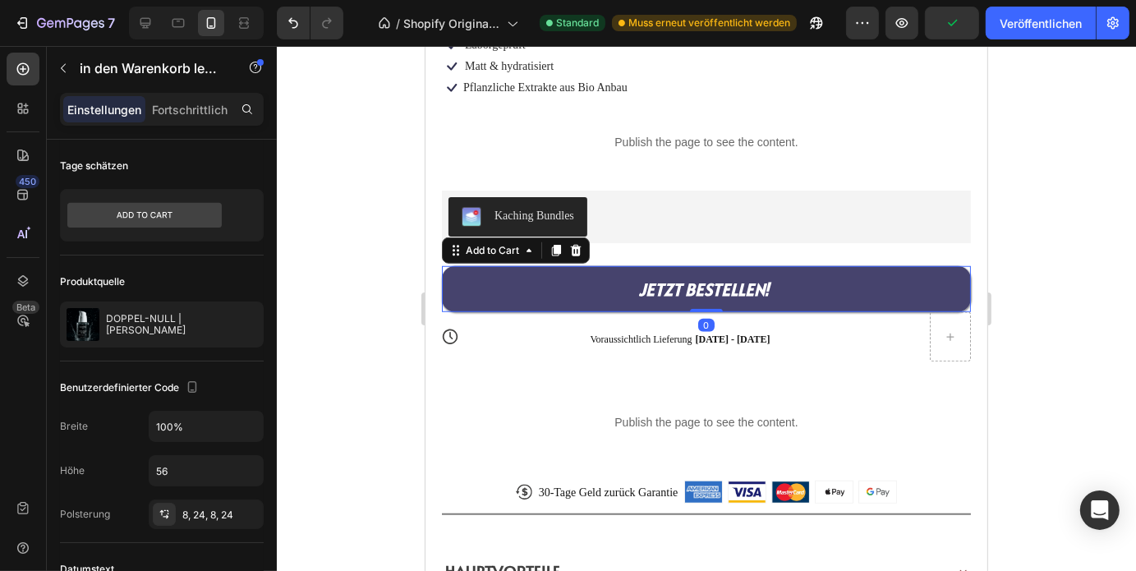
drag, startPoint x: 699, startPoint y: 330, endPoint x: 1436, endPoint y: 287, distance: 737.9
click at [710, 285] on div "JETZT BESTELLEN! Add to Cart 0" at bounding box center [705, 288] width 529 height 46
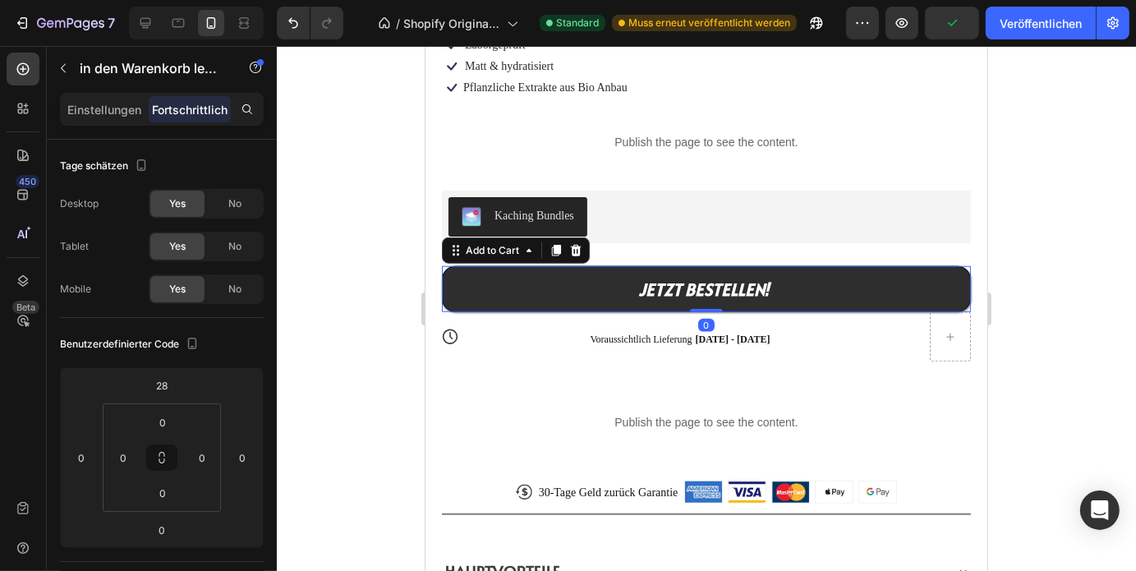
click at [1027, 255] on div at bounding box center [706, 308] width 859 height 525
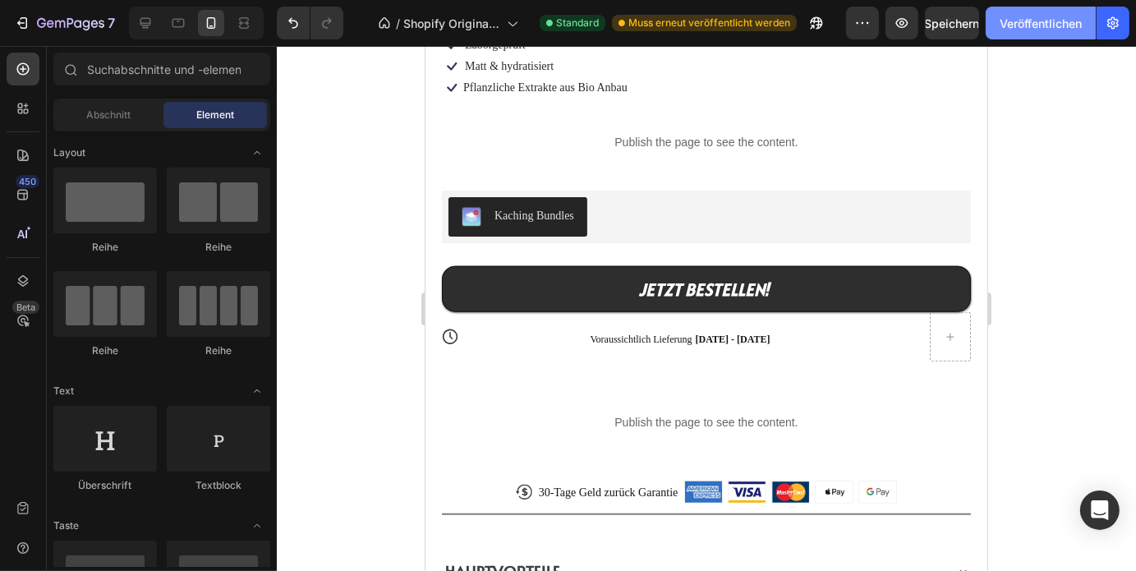
click at [1068, 22] on font "Veröffentlichen" at bounding box center [1040, 23] width 82 height 14
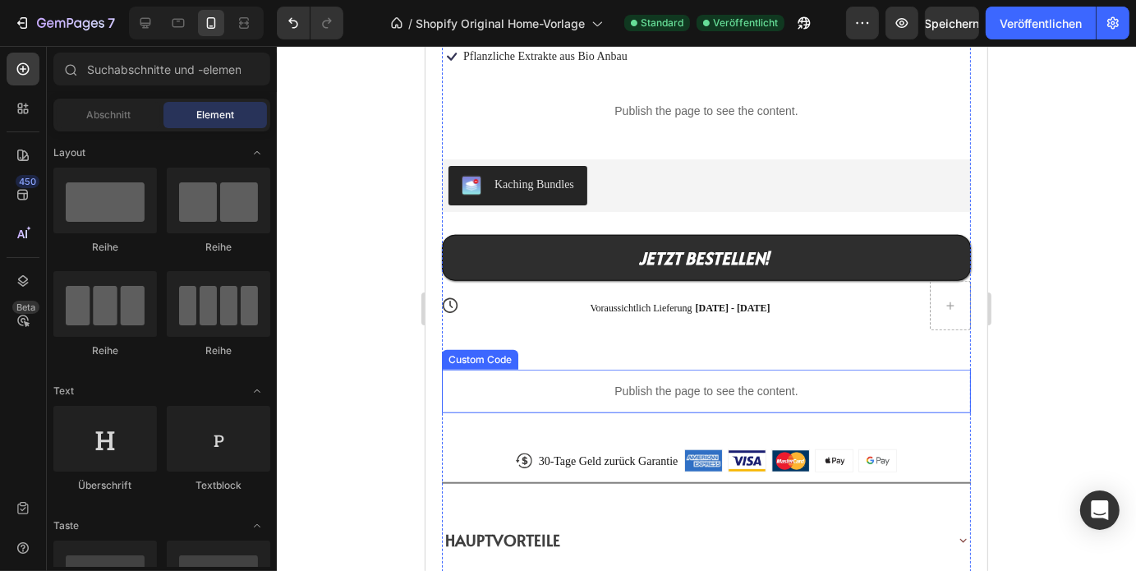
scroll to position [1217, 0]
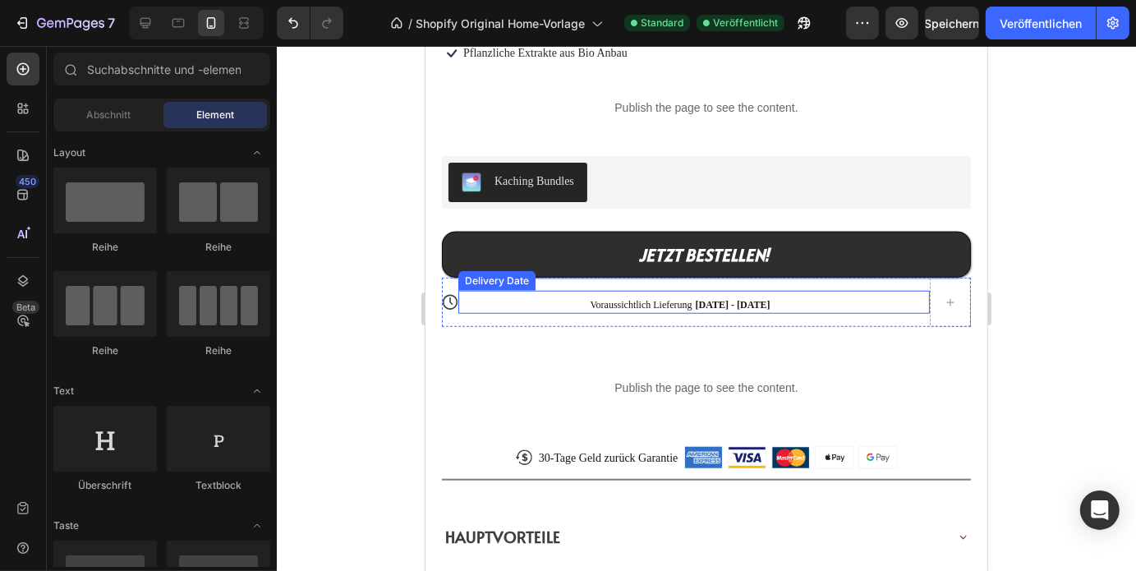
click at [680, 290] on div "Voraussichtlich Lieferung Sep 28 - Oct 01" at bounding box center [686, 301] width 440 height 23
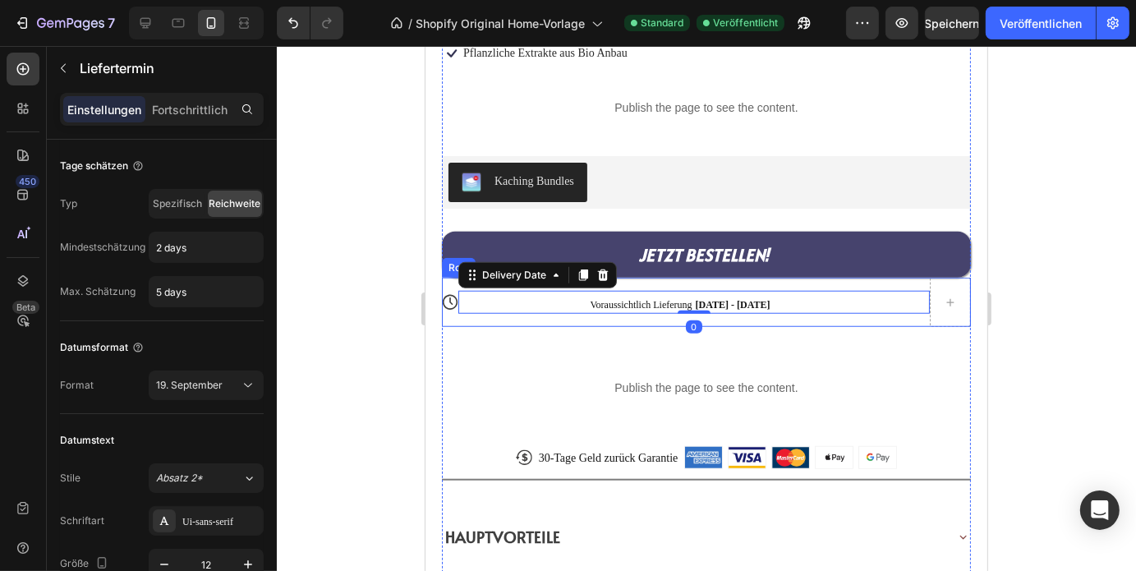
click at [690, 252] on button "JETZT BESTELLEN!" at bounding box center [705, 254] width 529 height 46
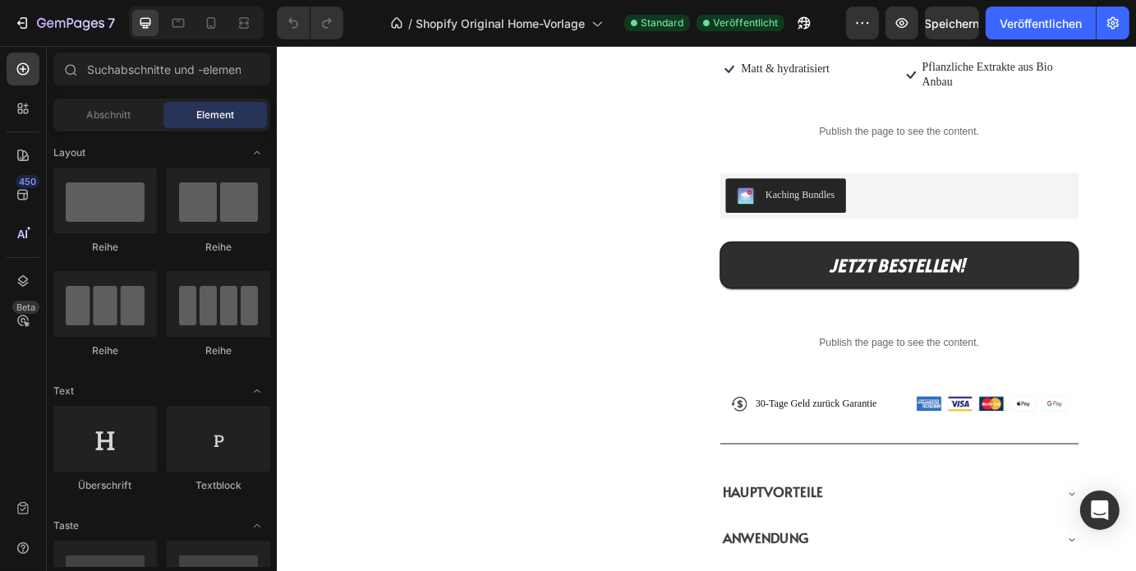
scroll to position [131, 0]
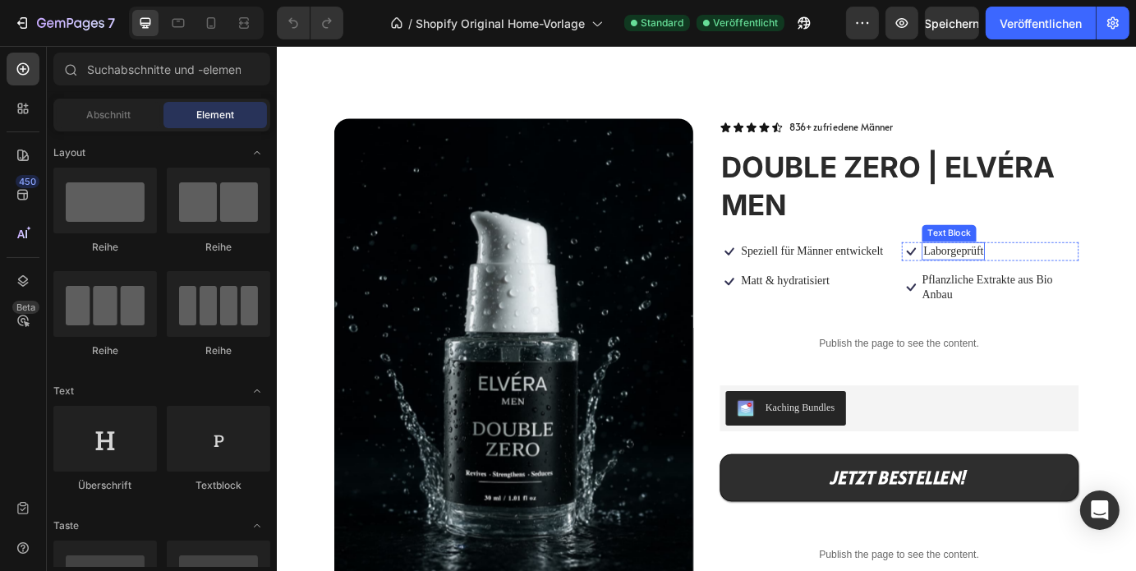
click at [1047, 281] on p "Laborgeprüft" at bounding box center [1052, 280] width 69 height 17
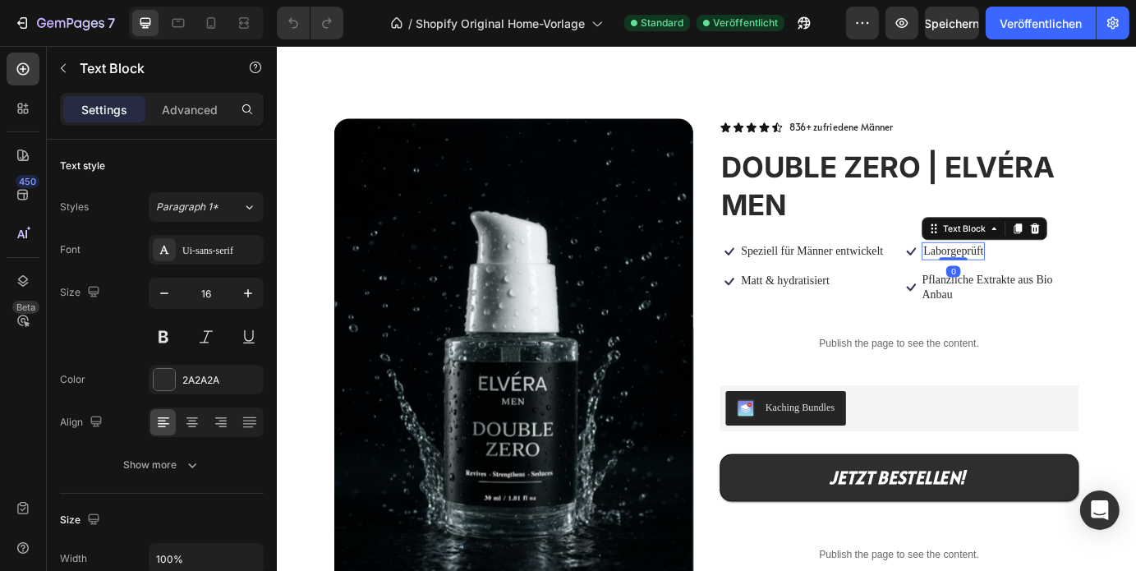
click at [1047, 281] on p "Laborgeprüft" at bounding box center [1052, 280] width 69 height 17
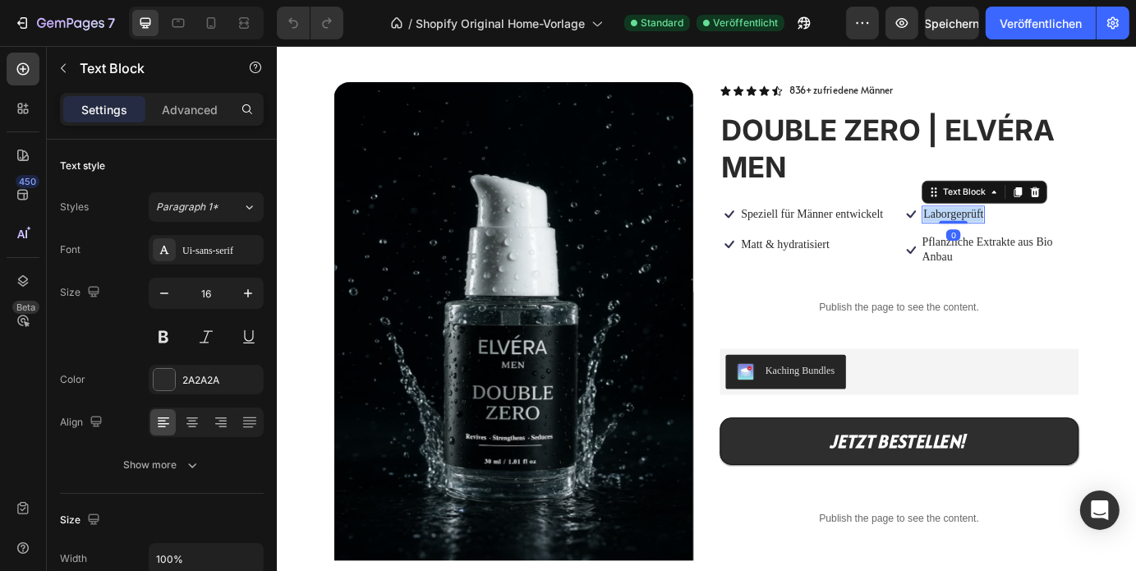
click at [1047, 247] on p "Laborgeprüft" at bounding box center [1052, 238] width 69 height 17
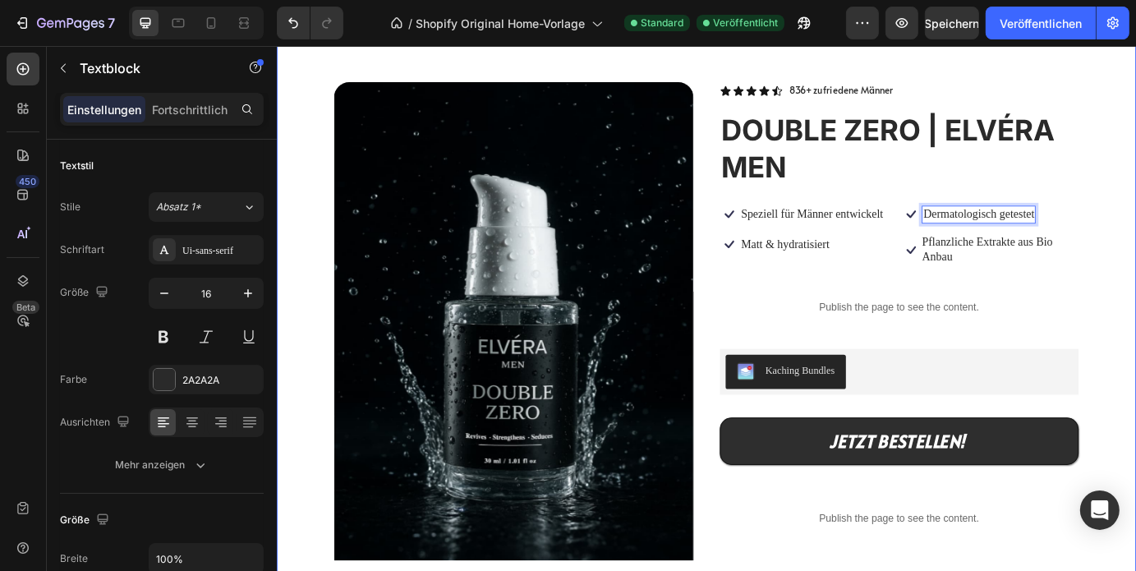
click at [1135, 262] on div "Product Images Icon Icon Icon Icon Icon Icon List 836+ zufriedene Männer Text B…" at bounding box center [769, 502] width 986 height 963
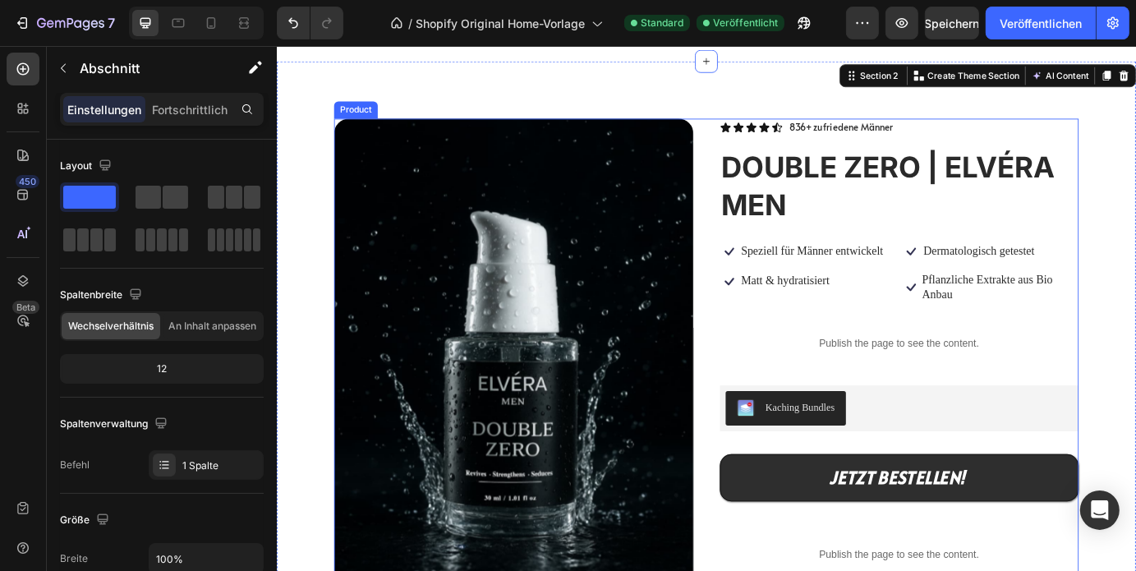
scroll to position [227, 0]
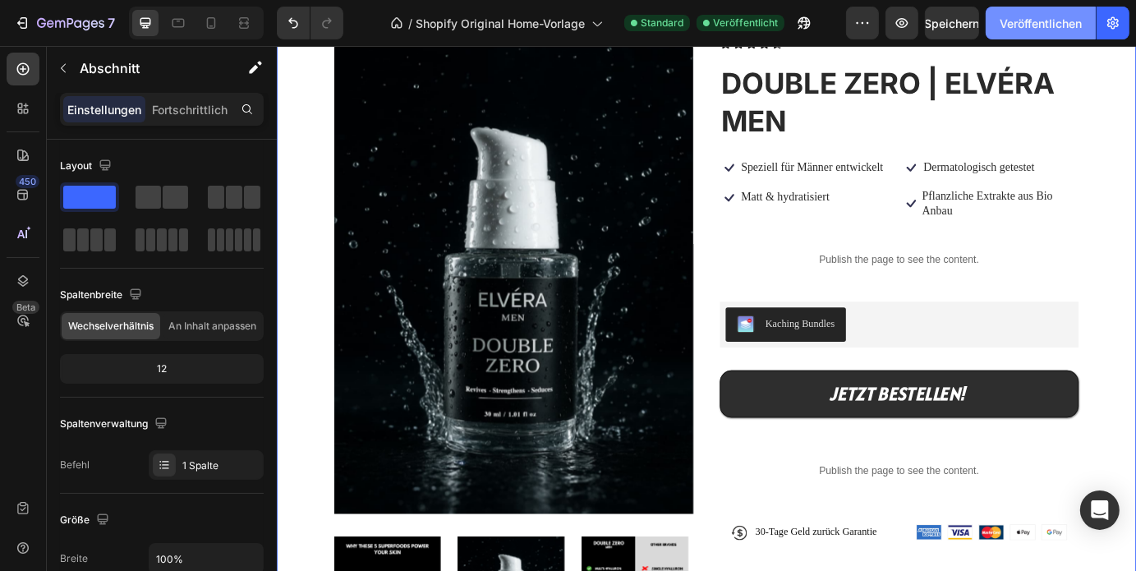
click at [1043, 34] on button "Veröffentlichen" at bounding box center [1041, 23] width 110 height 33
